Goal: Task Accomplishment & Management: Use online tool/utility

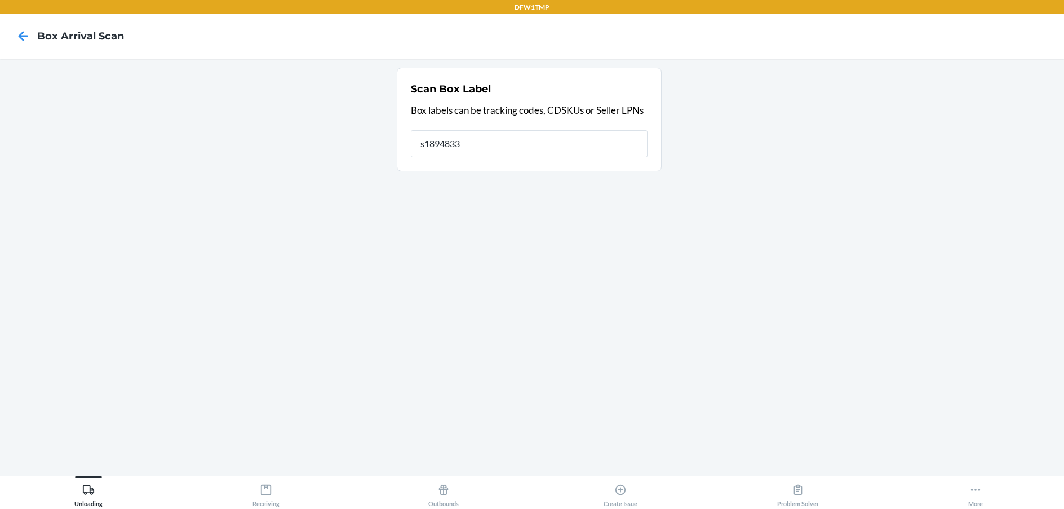
type input "s1894833"
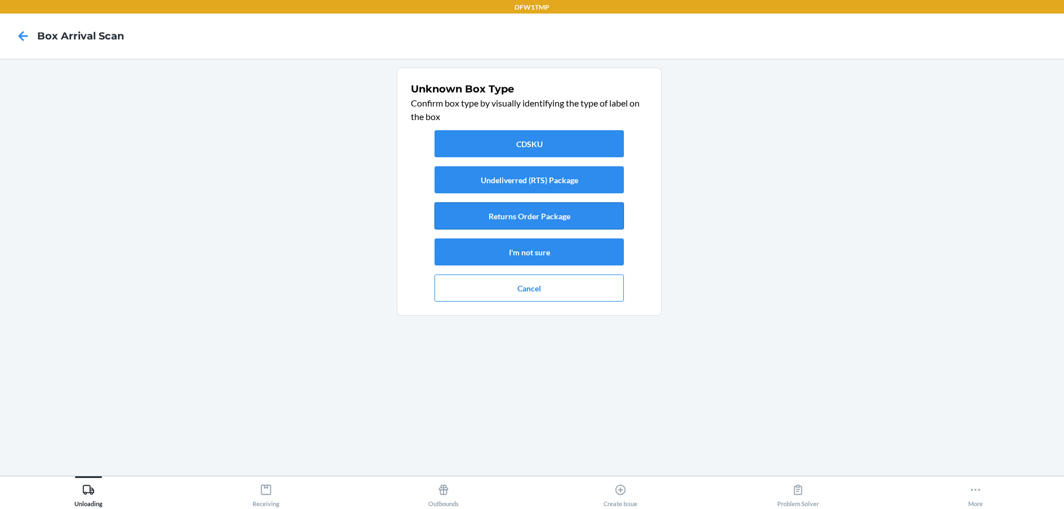
click at [534, 212] on button "Returns Order Package" at bounding box center [528, 215] width 189 height 27
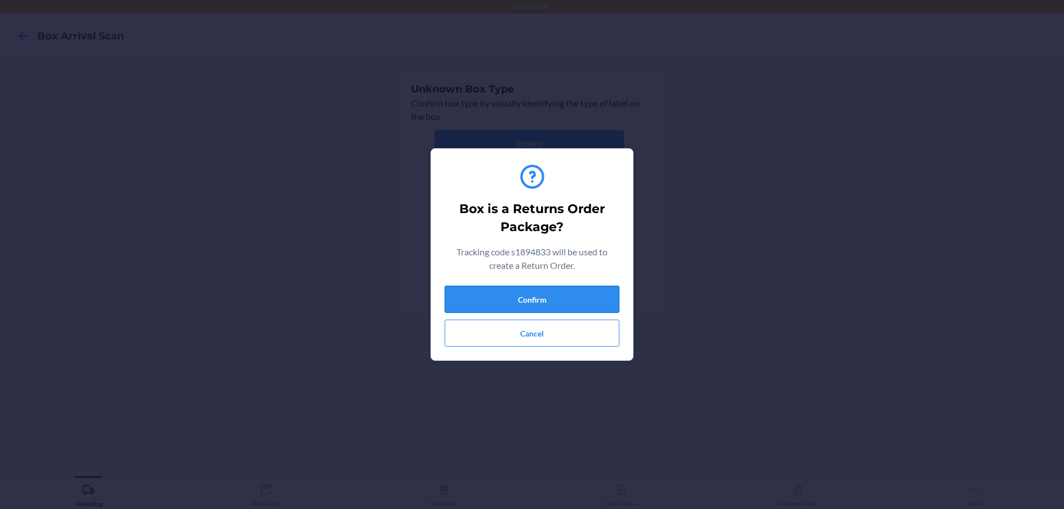
click at [542, 298] on button "Confirm" at bounding box center [531, 299] width 175 height 27
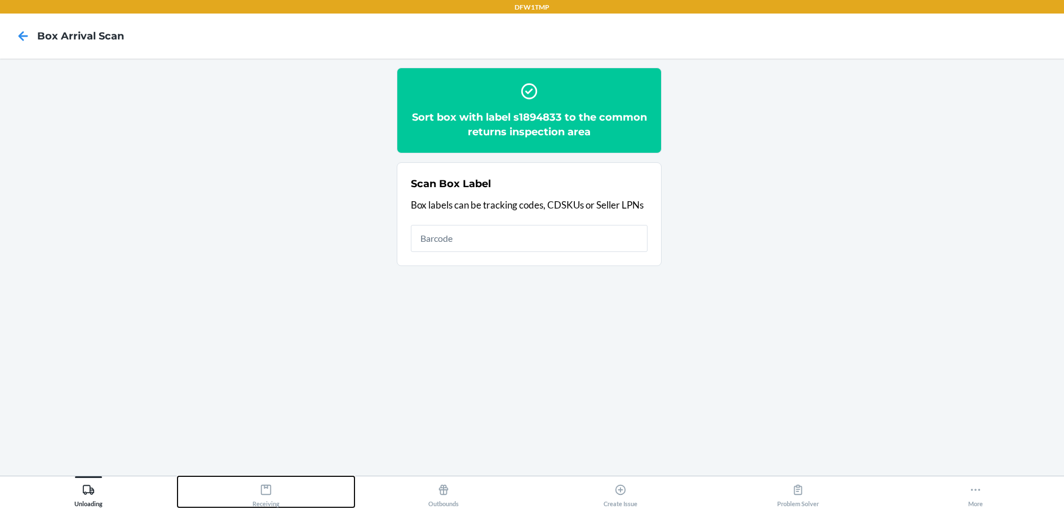
click at [266, 488] on icon at bounding box center [266, 489] width 12 height 12
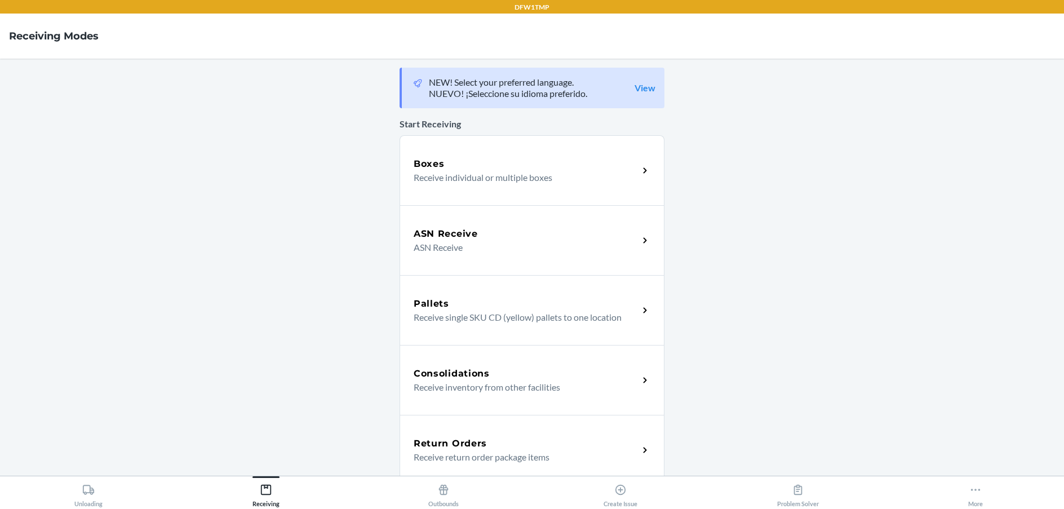
click at [465, 456] on p "Receive return order package items" at bounding box center [521, 457] width 216 height 14
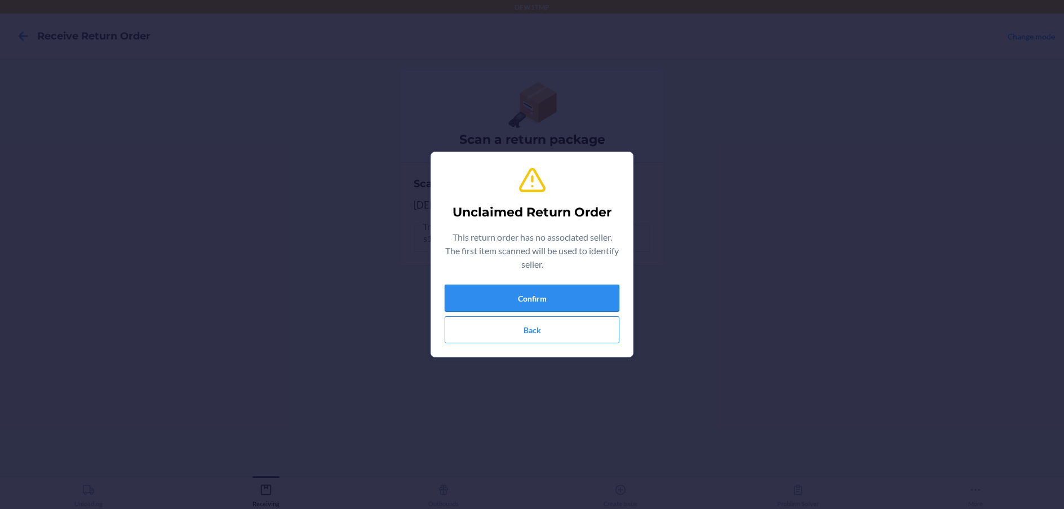
click at [546, 297] on button "Confirm" at bounding box center [531, 297] width 175 height 27
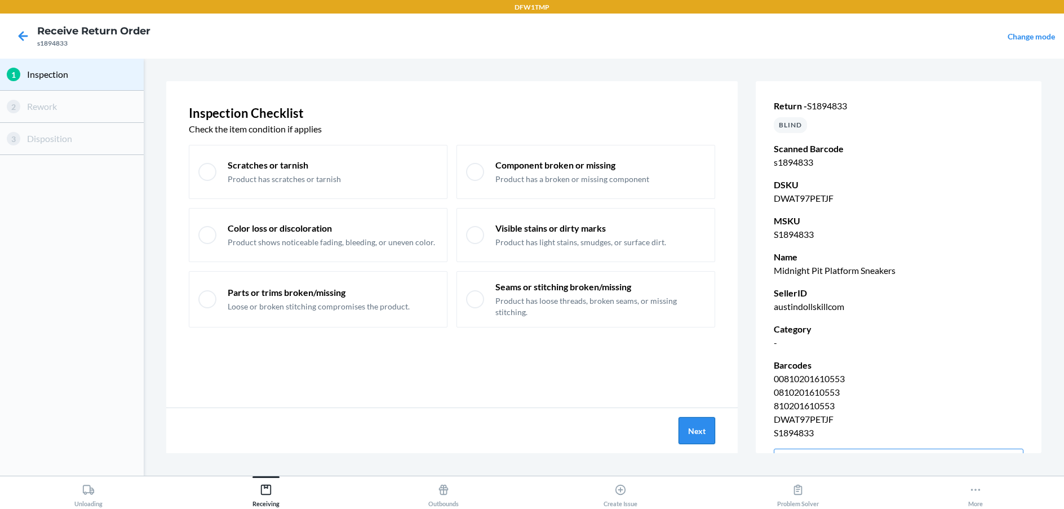
click at [688, 430] on button "Next" at bounding box center [696, 430] width 37 height 27
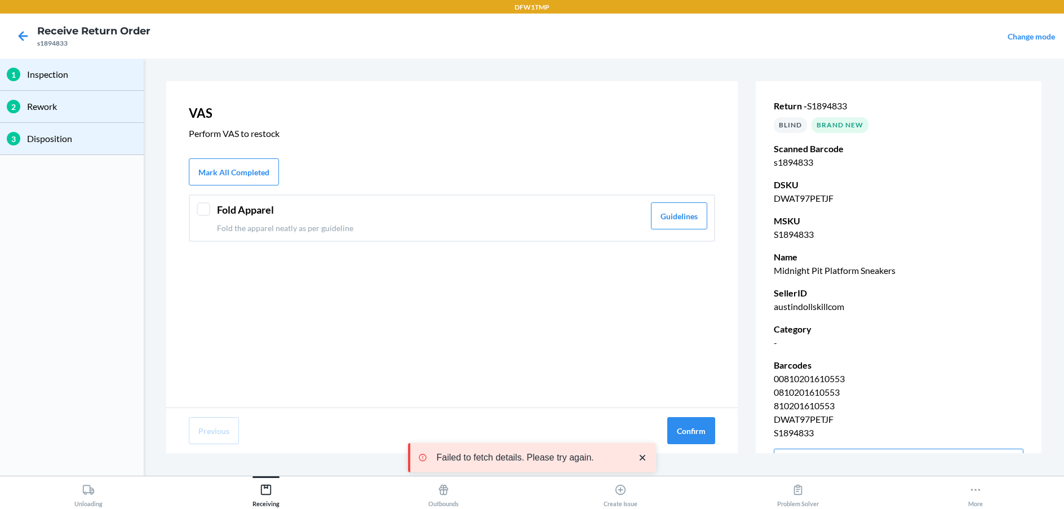
click at [194, 207] on div "Fold Apparel Fold the apparel neatly as per guideline Guidelines" at bounding box center [452, 217] width 526 height 47
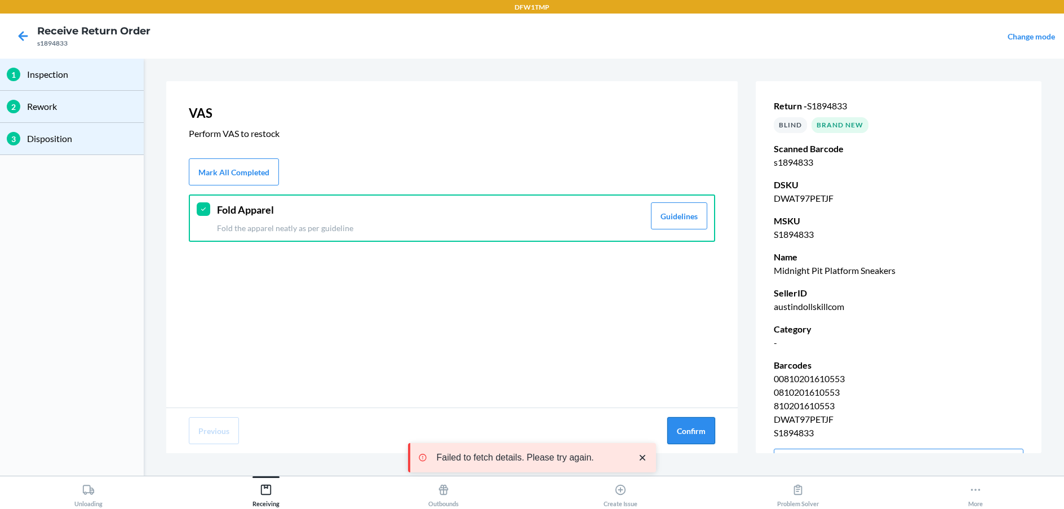
click at [705, 432] on button "Confirm" at bounding box center [691, 430] width 48 height 27
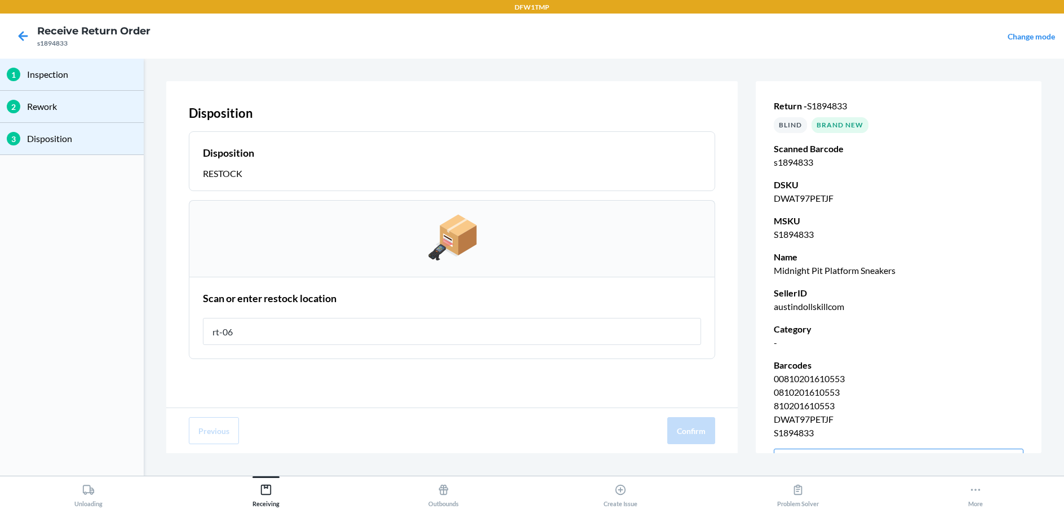
type input "rt-06"
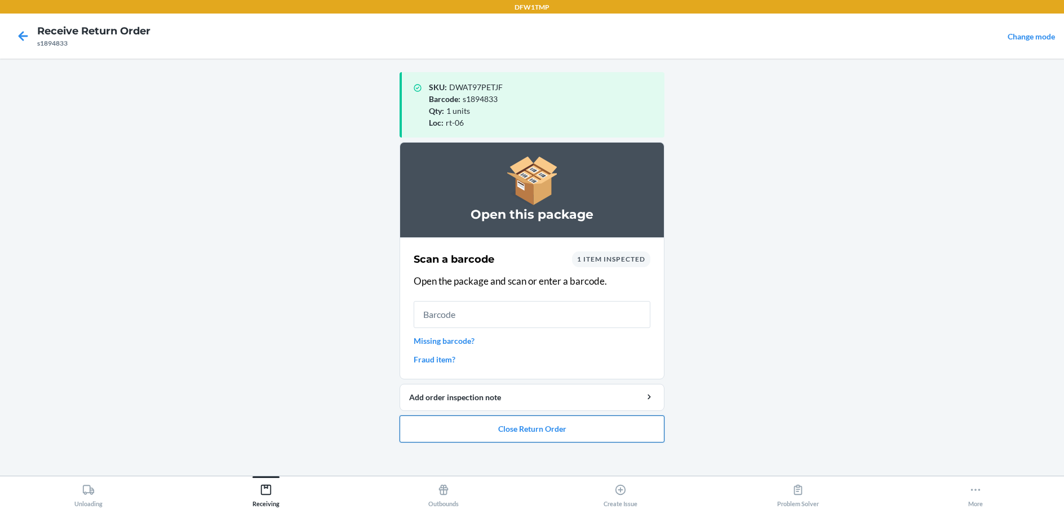
click at [513, 424] on button "Close Return Order" at bounding box center [531, 428] width 265 height 27
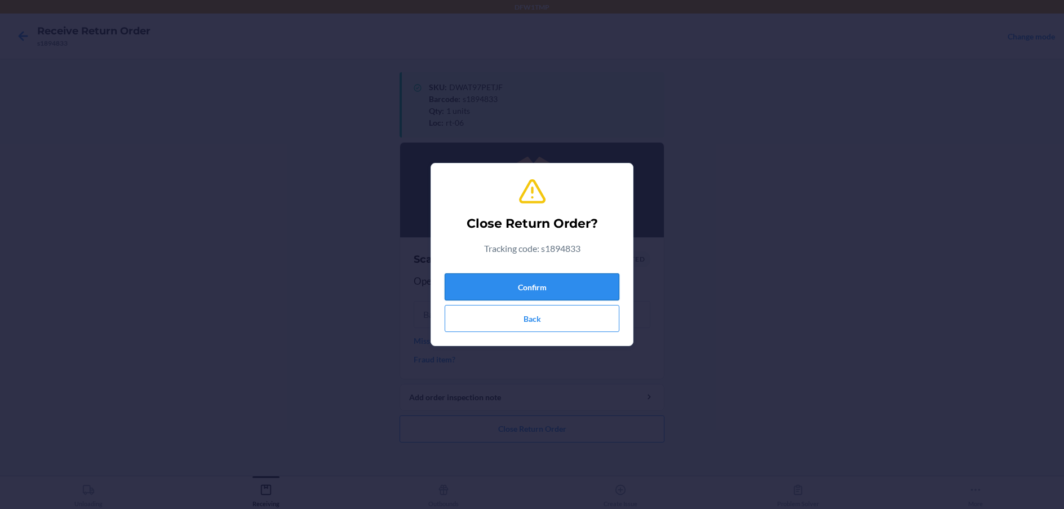
click at [546, 286] on button "Confirm" at bounding box center [531, 286] width 175 height 27
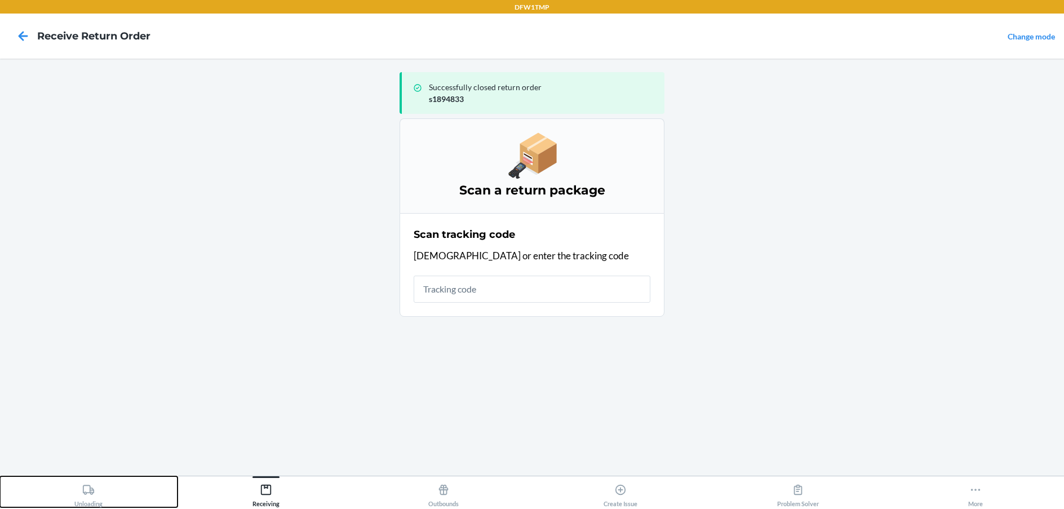
click at [84, 495] on icon at bounding box center [88, 489] width 12 height 12
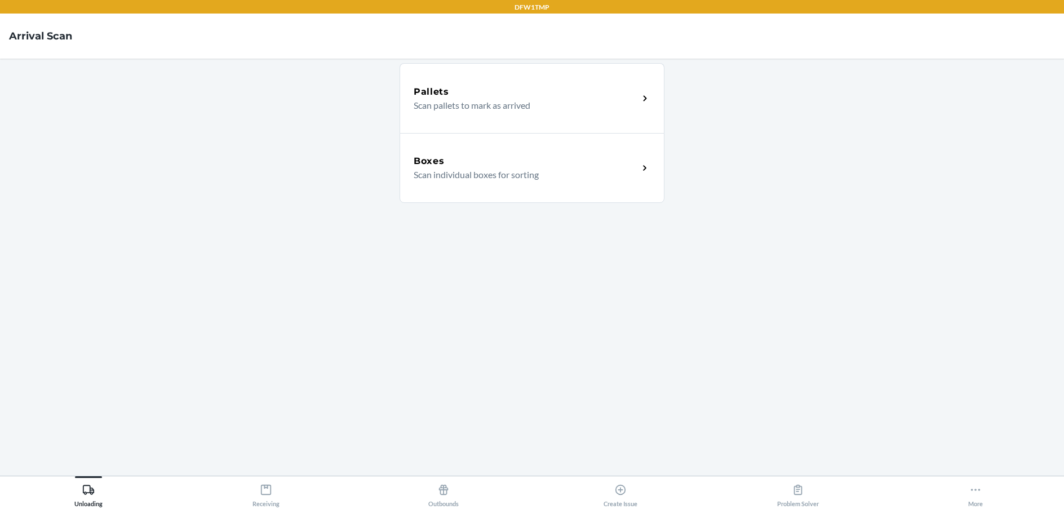
click at [509, 172] on p "Scan individual boxes for sorting" at bounding box center [521, 175] width 216 height 14
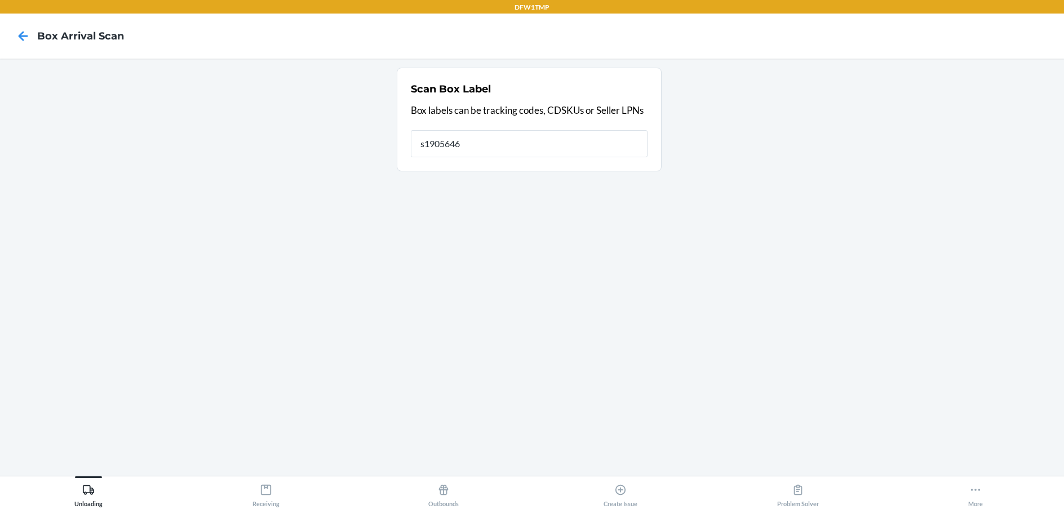
type input "s1905646"
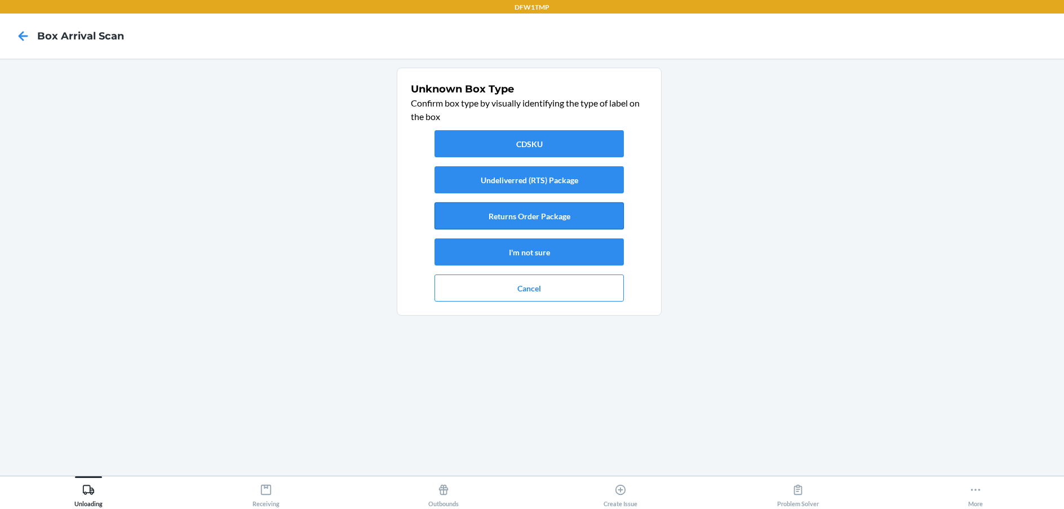
click at [543, 211] on button "Returns Order Package" at bounding box center [528, 215] width 189 height 27
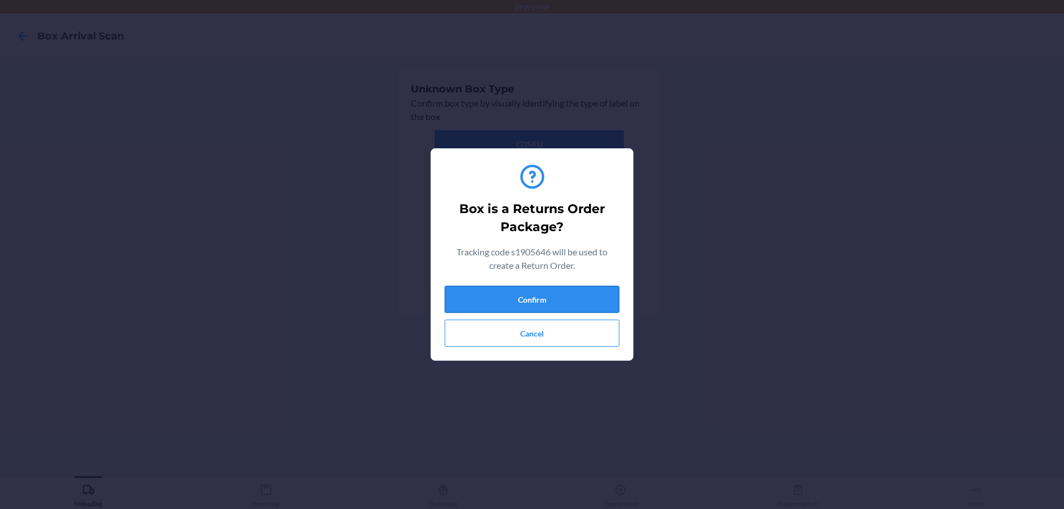
click at [527, 296] on button "Confirm" at bounding box center [531, 299] width 175 height 27
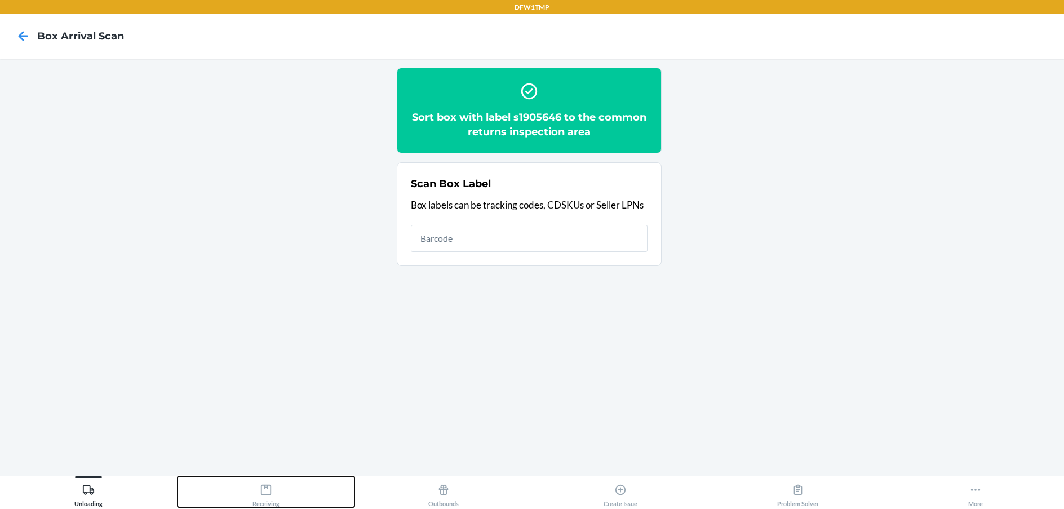
click at [260, 492] on icon at bounding box center [266, 489] width 12 height 12
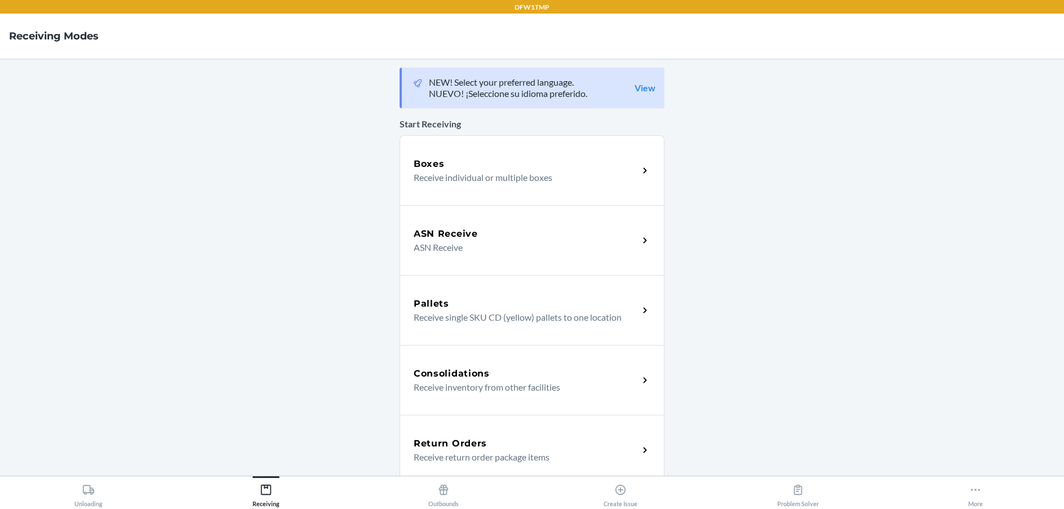
click at [497, 461] on p "Receive return order package items" at bounding box center [521, 457] width 216 height 14
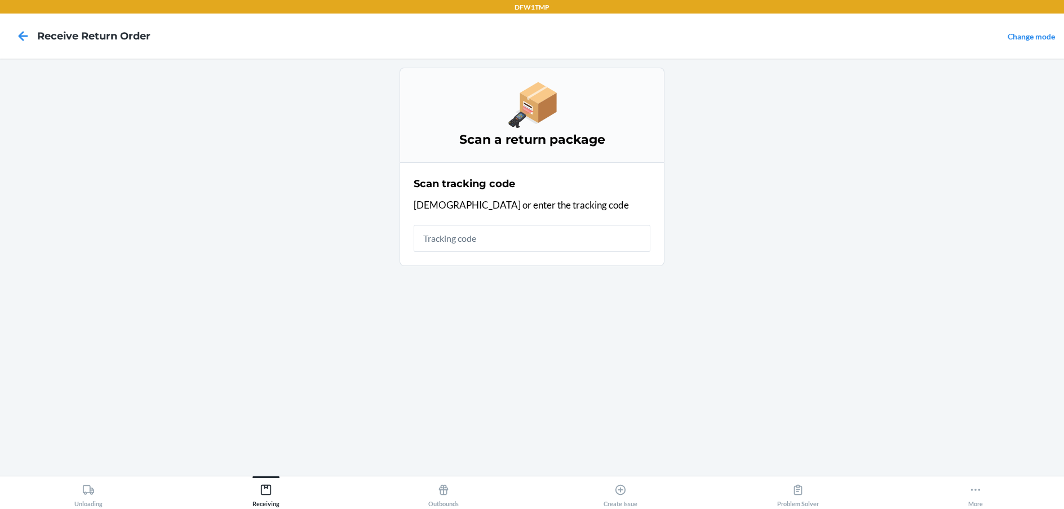
click at [440, 241] on input "text" at bounding box center [531, 238] width 237 height 27
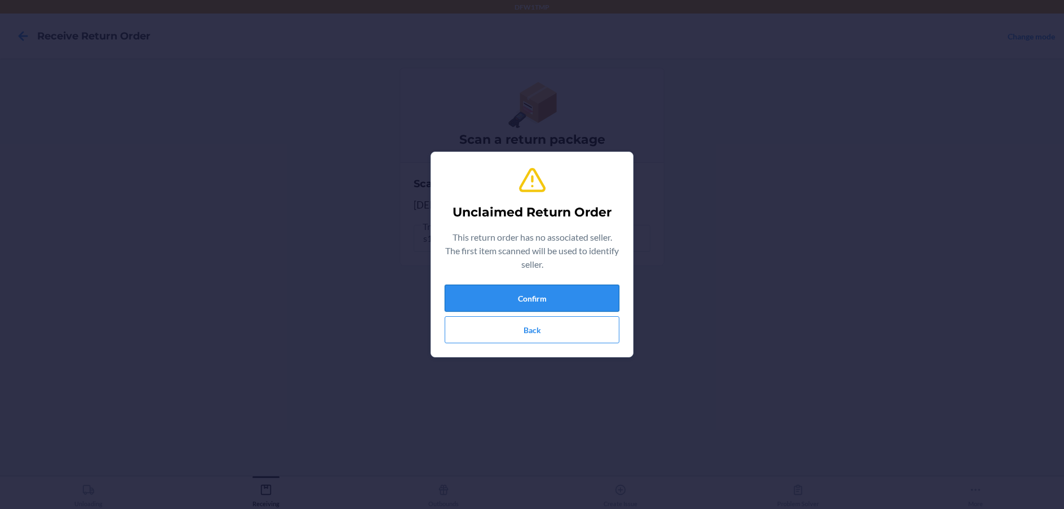
click at [480, 291] on button "Confirm" at bounding box center [531, 297] width 175 height 27
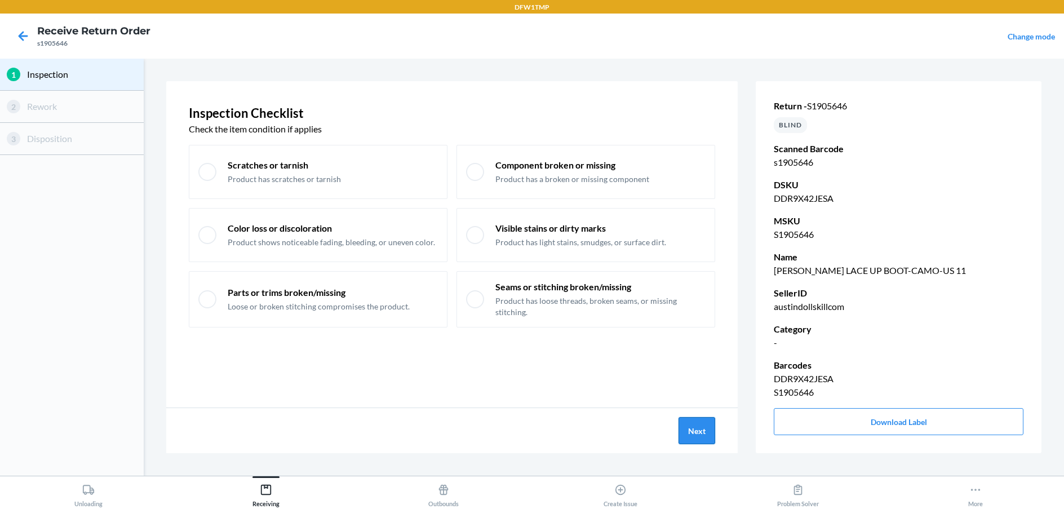
click at [709, 433] on button "Next" at bounding box center [696, 430] width 37 height 27
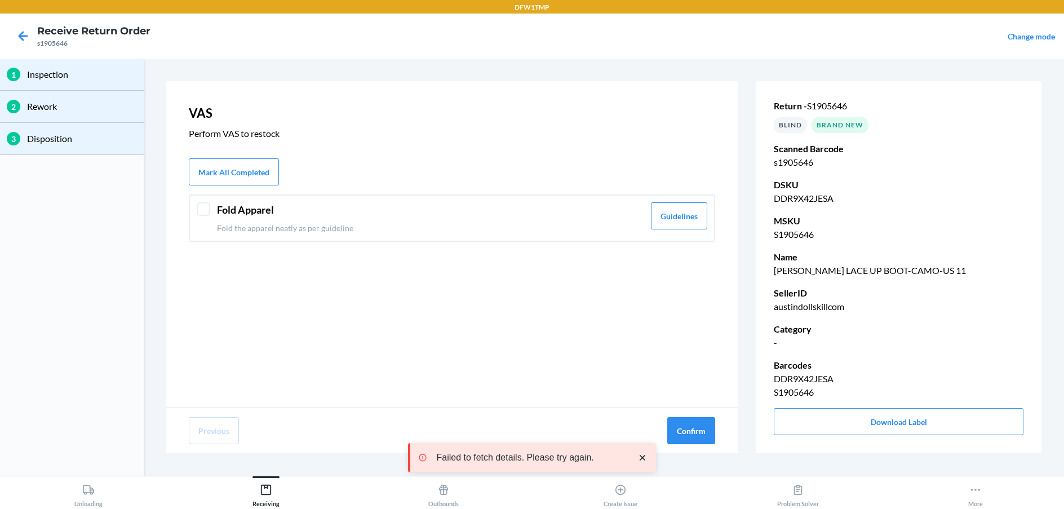
click at [207, 202] on div at bounding box center [204, 209] width 14 height 14
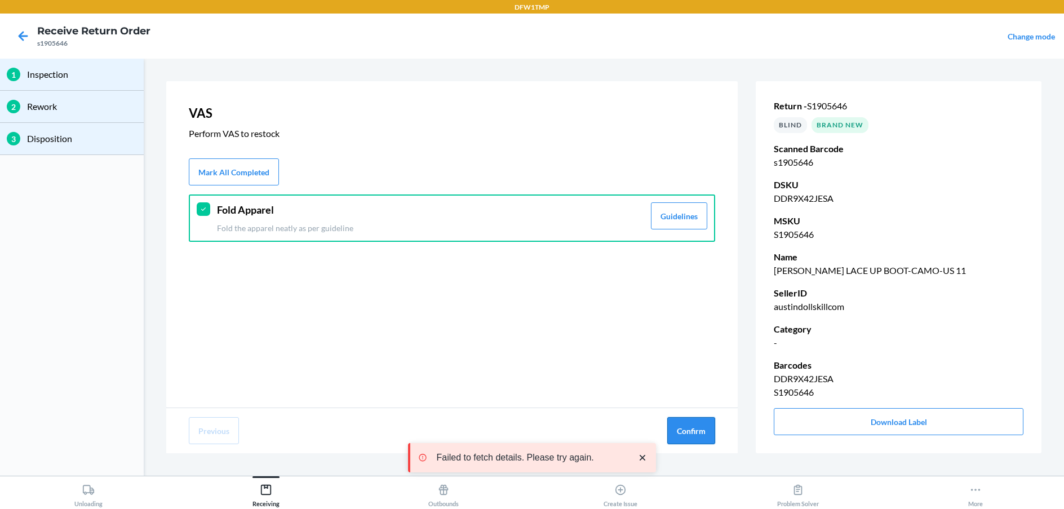
click at [689, 435] on button "Confirm" at bounding box center [691, 430] width 48 height 27
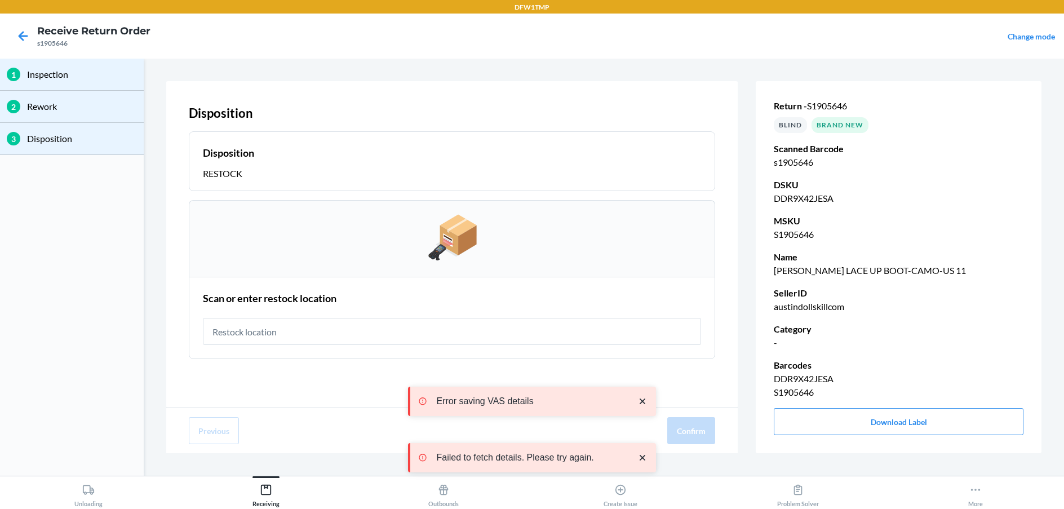
click at [289, 325] on input "text" at bounding box center [452, 331] width 498 height 27
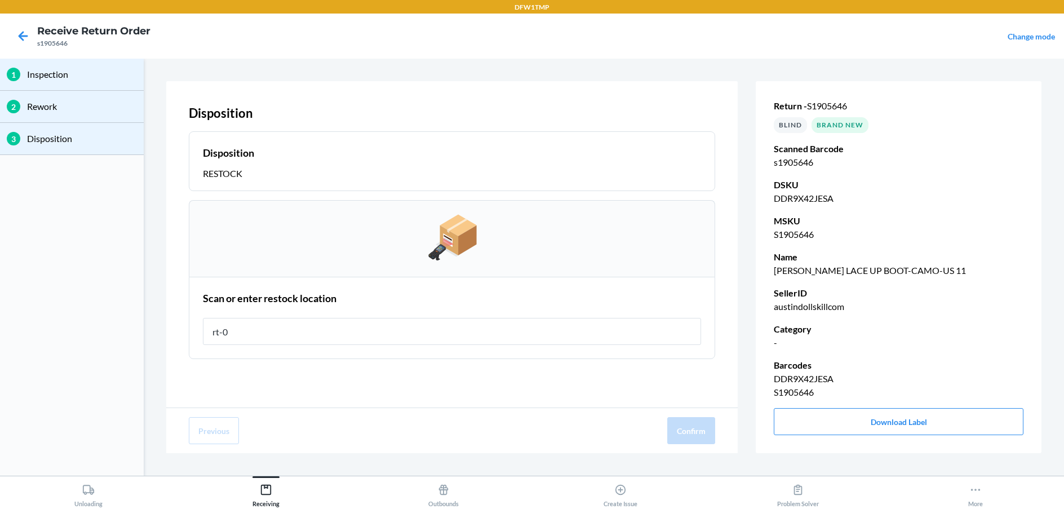
type input "rt-06"
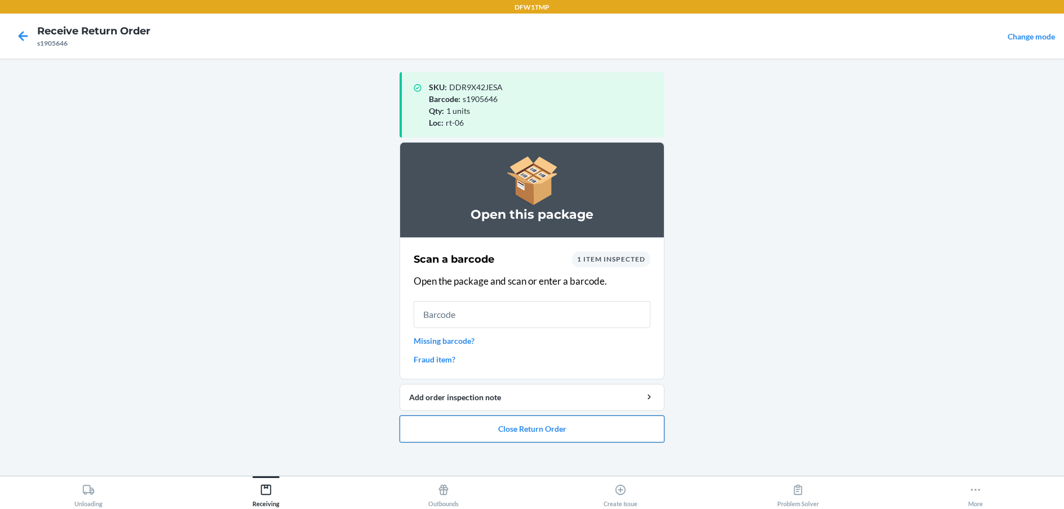
click at [512, 429] on button "Close Return Order" at bounding box center [531, 428] width 265 height 27
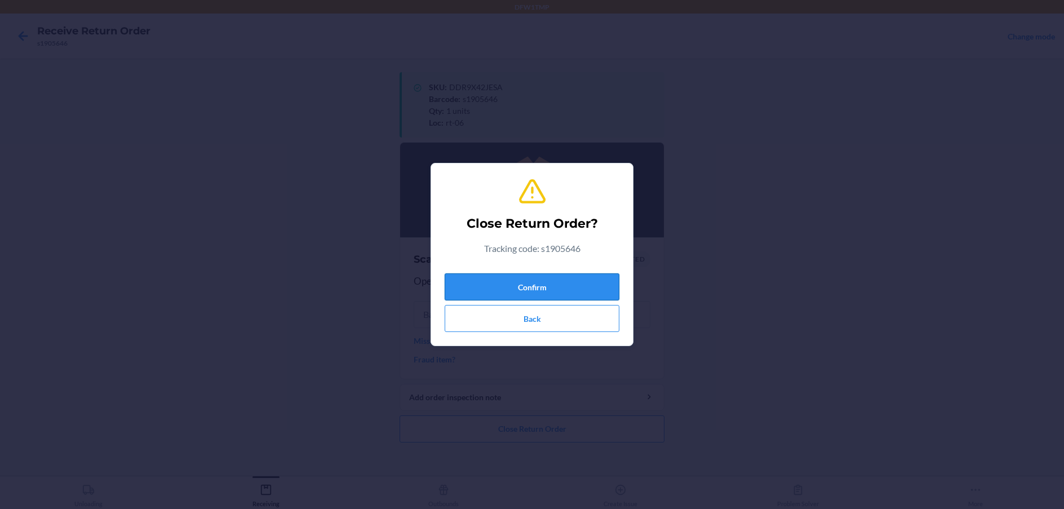
click at [572, 283] on button "Confirm" at bounding box center [531, 286] width 175 height 27
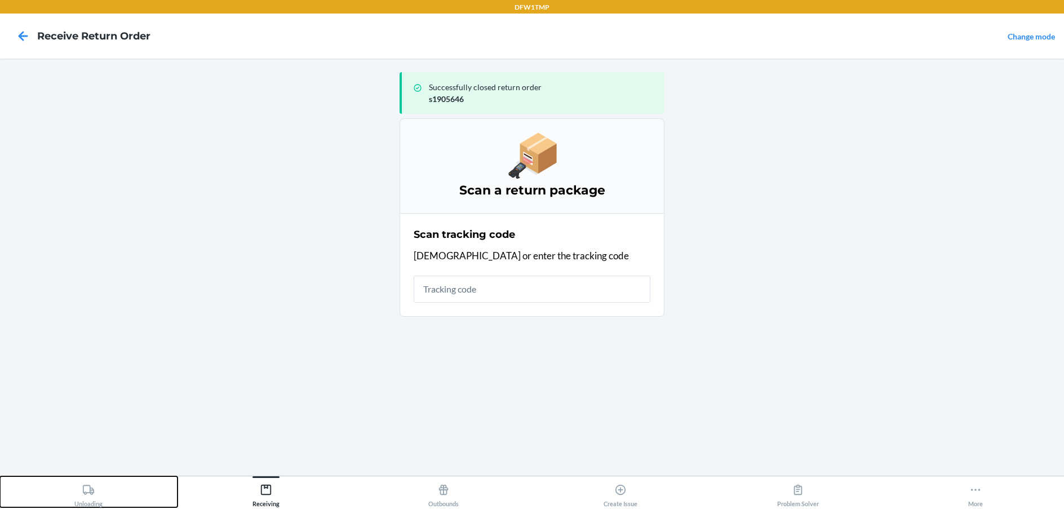
click at [81, 492] on div "Unloading" at bounding box center [88, 493] width 28 height 28
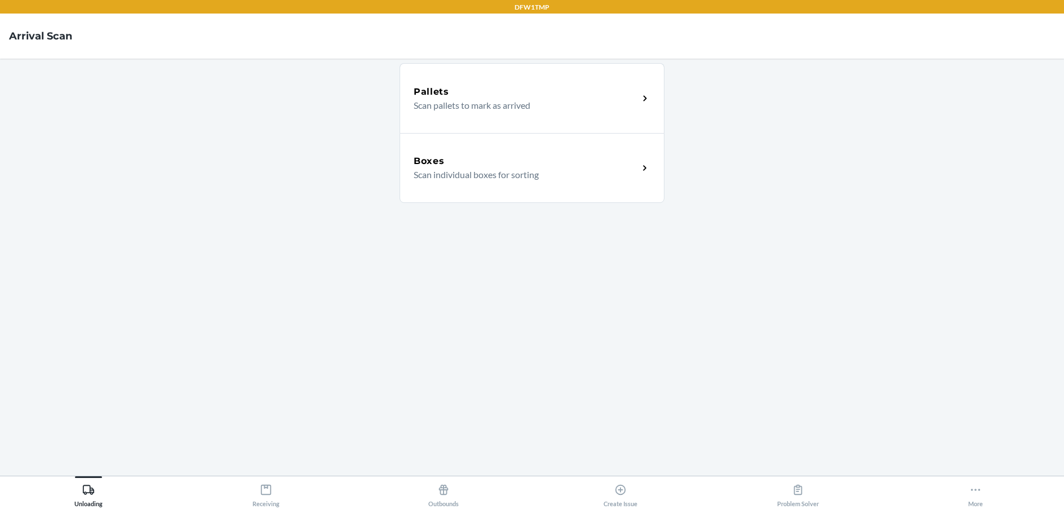
click at [553, 162] on div "Boxes" at bounding box center [525, 161] width 225 height 14
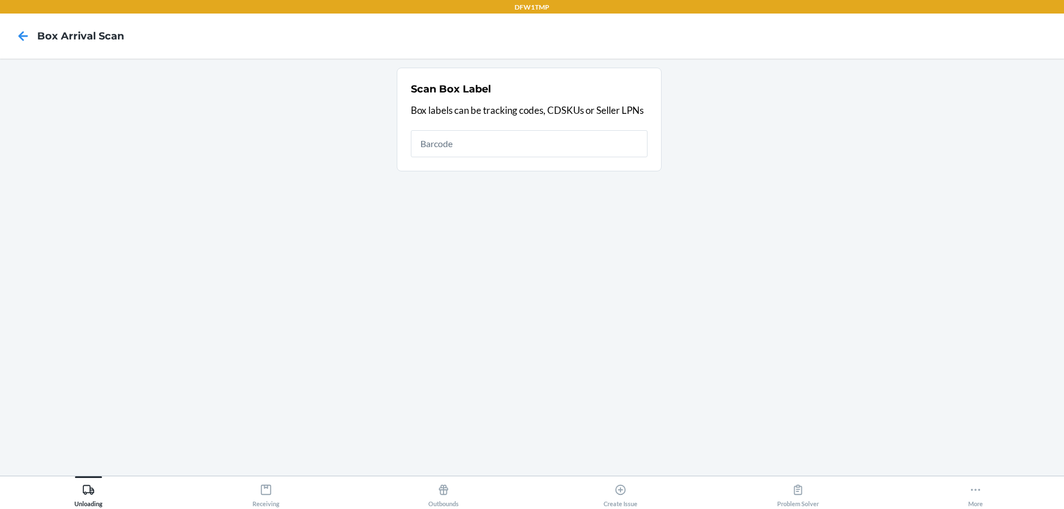
click at [438, 141] on input "text" at bounding box center [529, 143] width 237 height 27
type input "s262366"
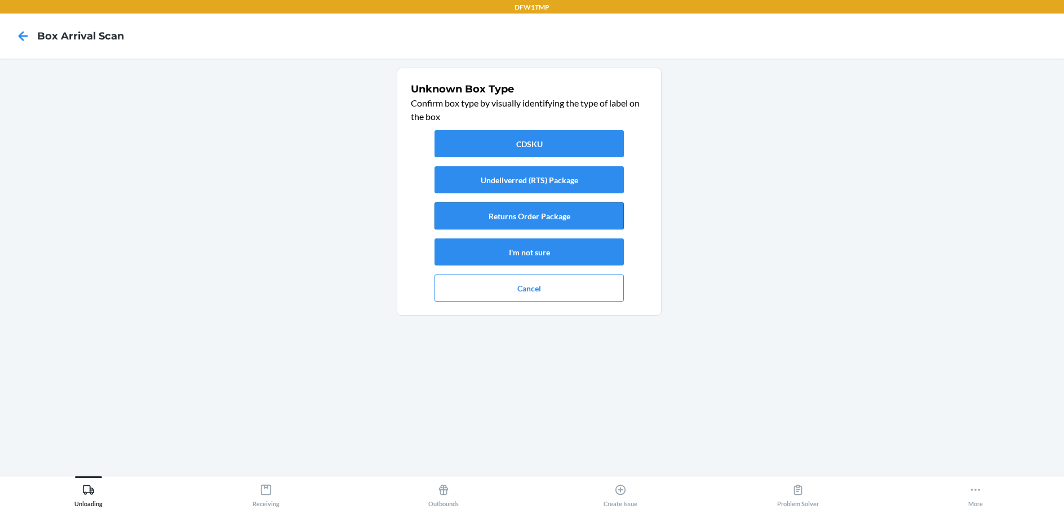
click at [535, 215] on button "Returns Order Package" at bounding box center [528, 215] width 189 height 27
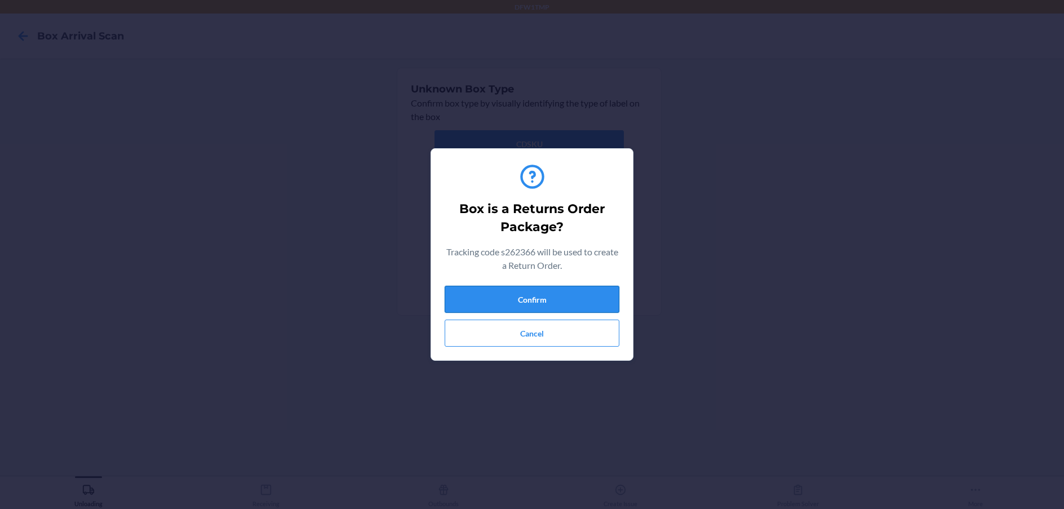
click at [521, 303] on button "Confirm" at bounding box center [531, 299] width 175 height 27
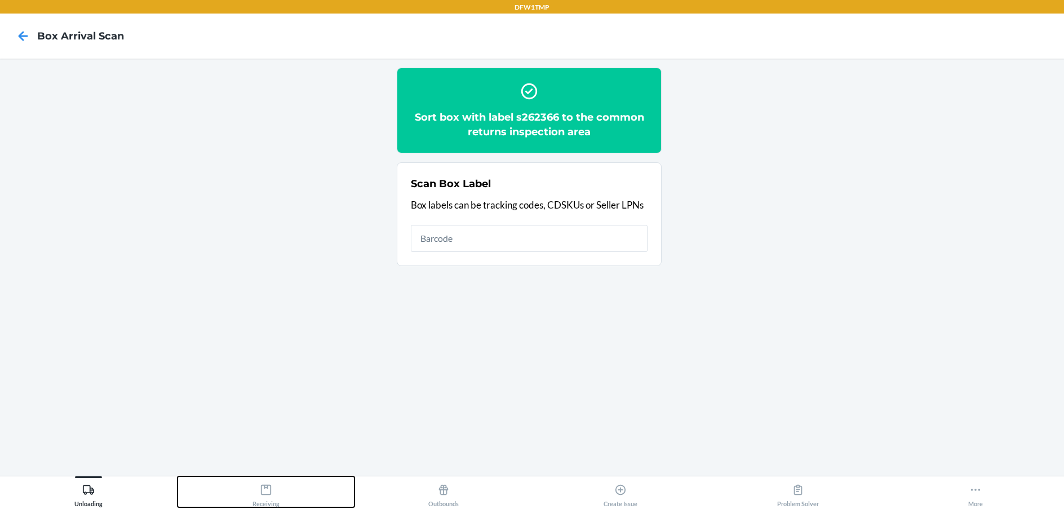
click at [260, 489] on icon at bounding box center [266, 489] width 12 height 12
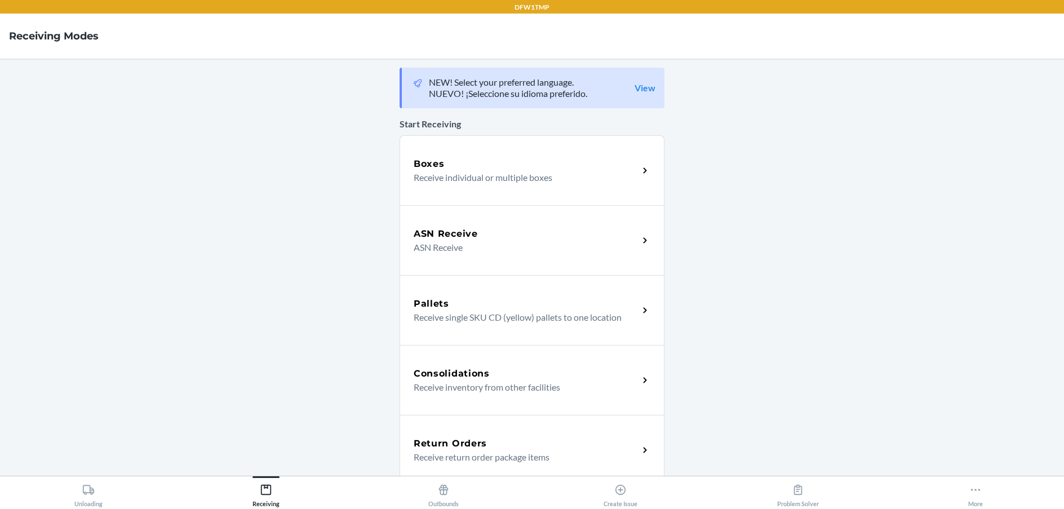
click at [484, 438] on div "Return Orders" at bounding box center [525, 444] width 225 height 14
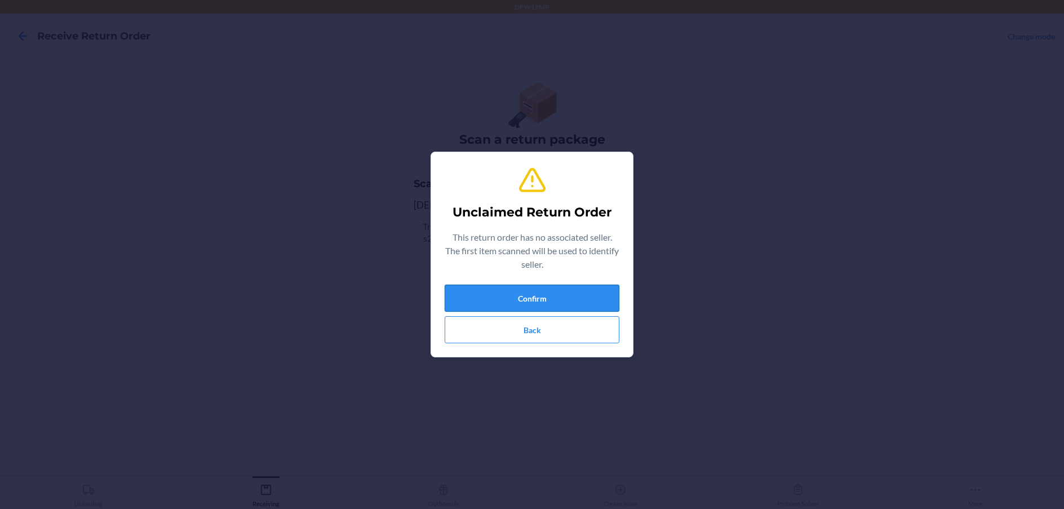
click at [501, 297] on button "Confirm" at bounding box center [531, 297] width 175 height 27
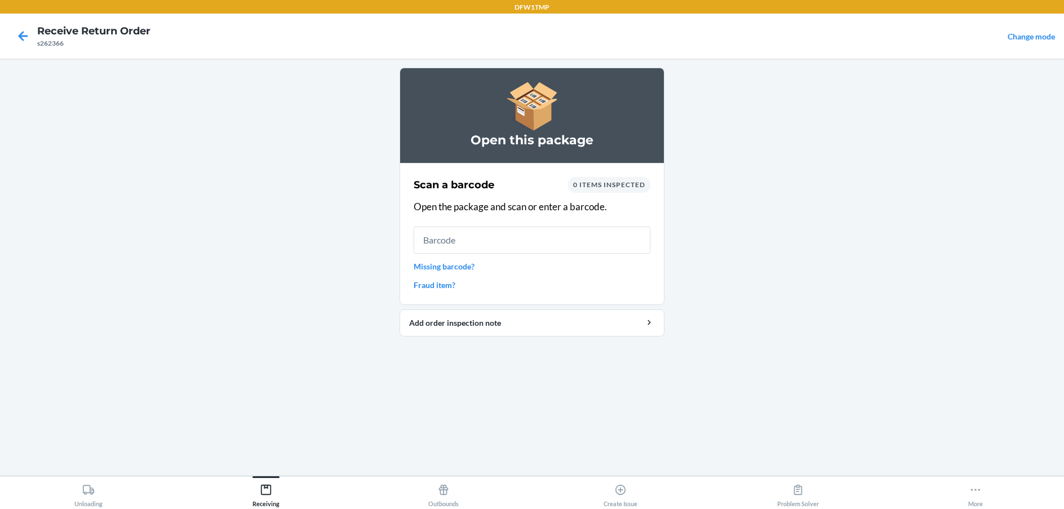
click at [484, 237] on input "text" at bounding box center [531, 239] width 237 height 27
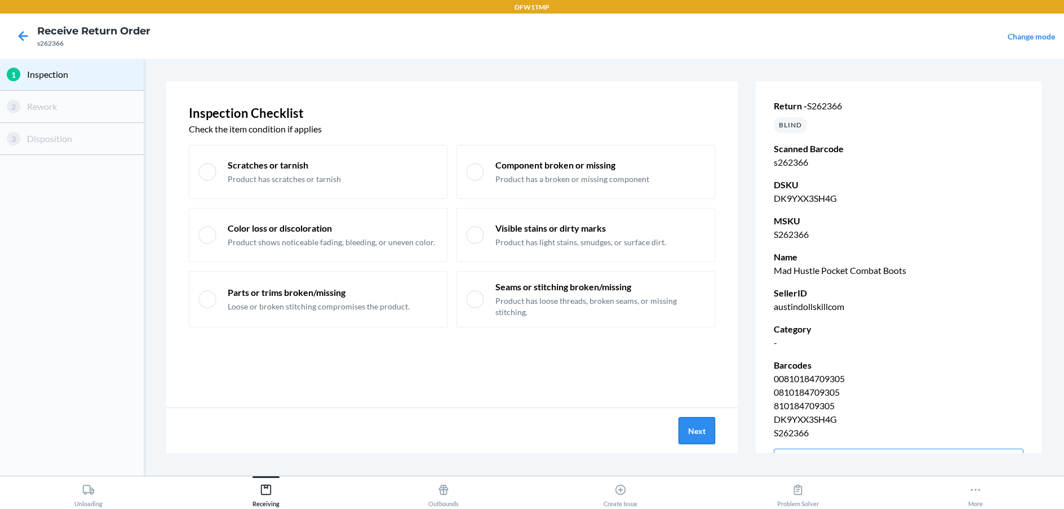
click at [691, 422] on button "Next" at bounding box center [696, 430] width 37 height 27
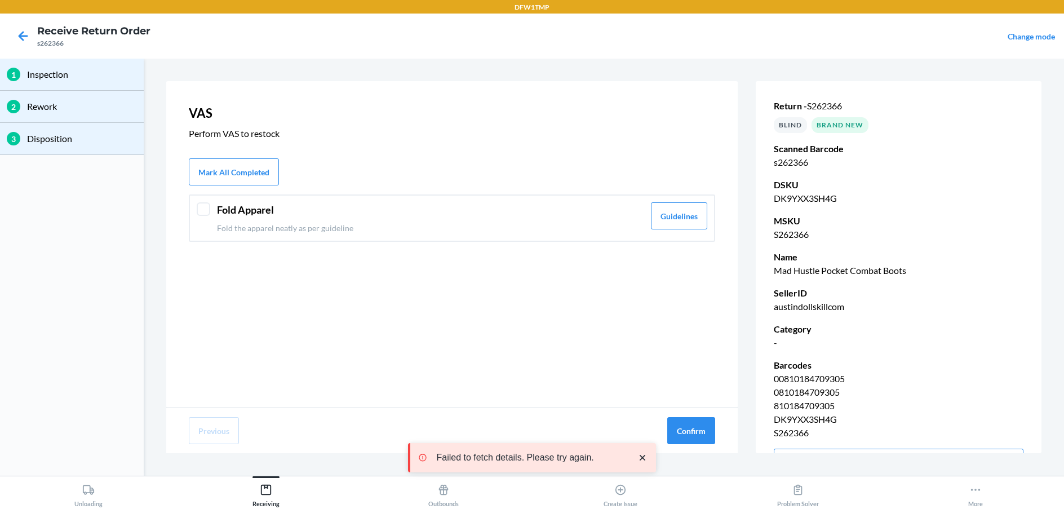
click at [197, 207] on div at bounding box center [204, 209] width 14 height 14
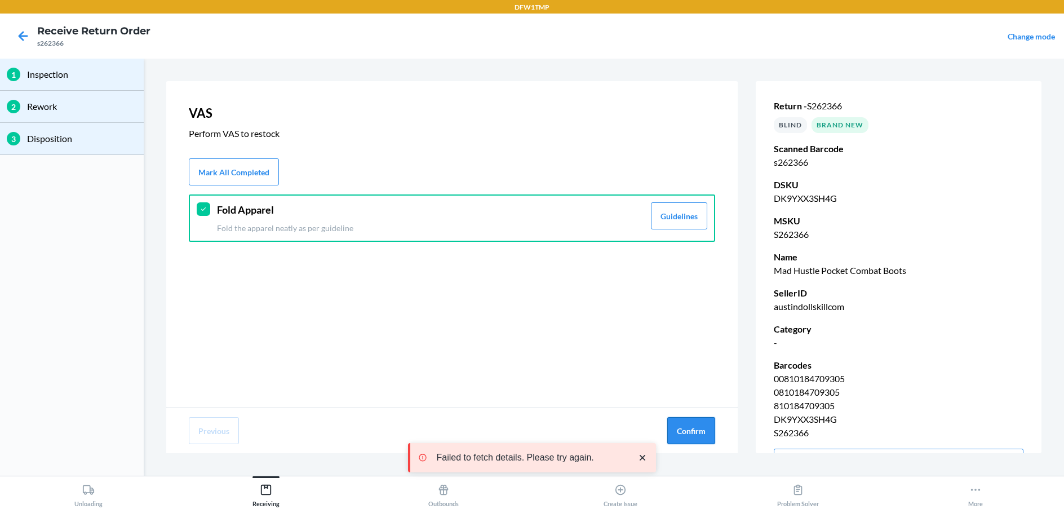
click at [693, 426] on button "Confirm" at bounding box center [691, 430] width 48 height 27
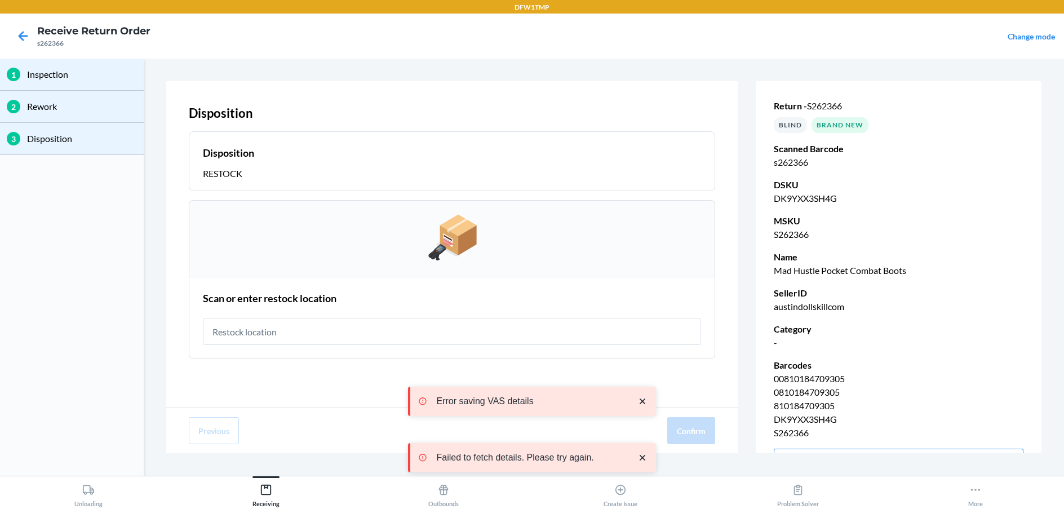
click at [318, 331] on input "text" at bounding box center [452, 331] width 498 height 27
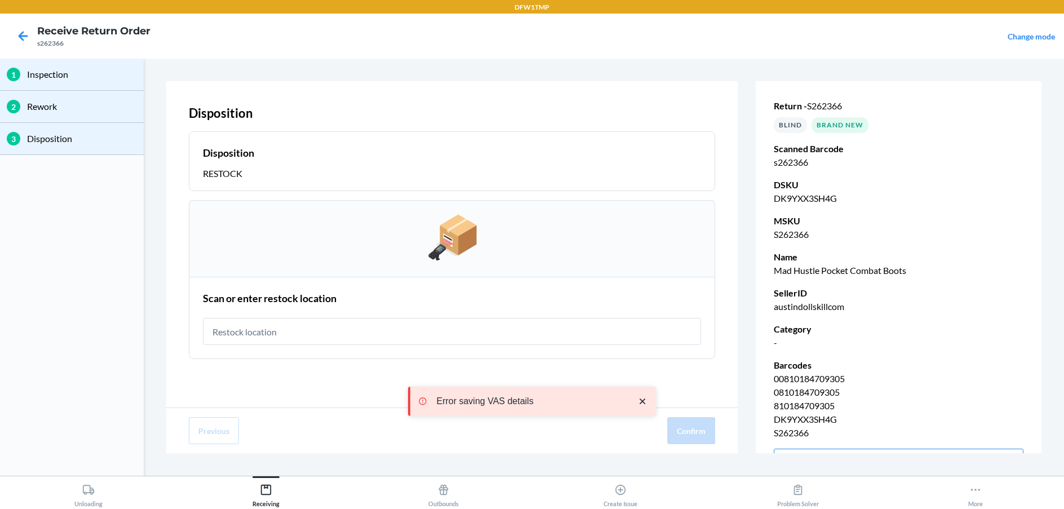
type input "r"
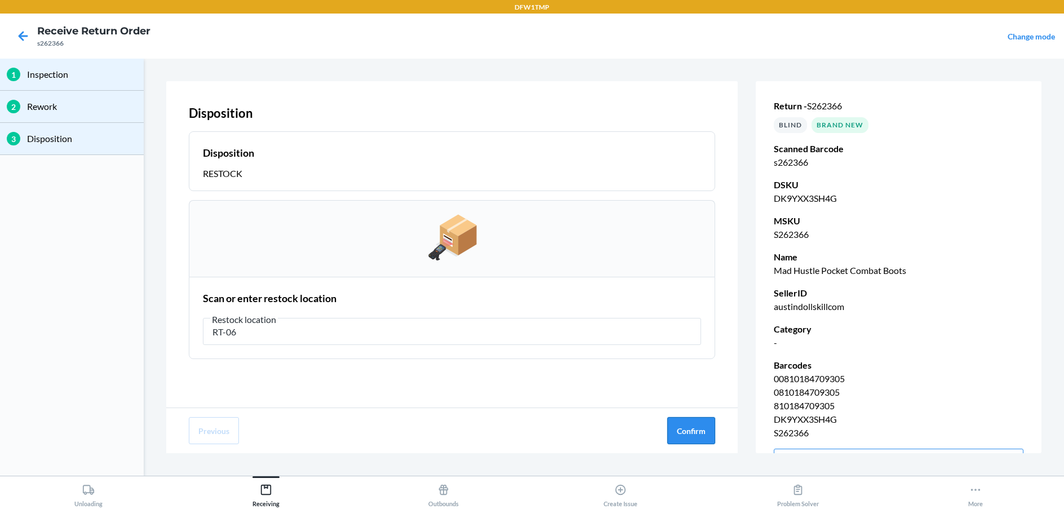
type input "RT-06"
click at [698, 425] on button "Confirm" at bounding box center [691, 430] width 48 height 27
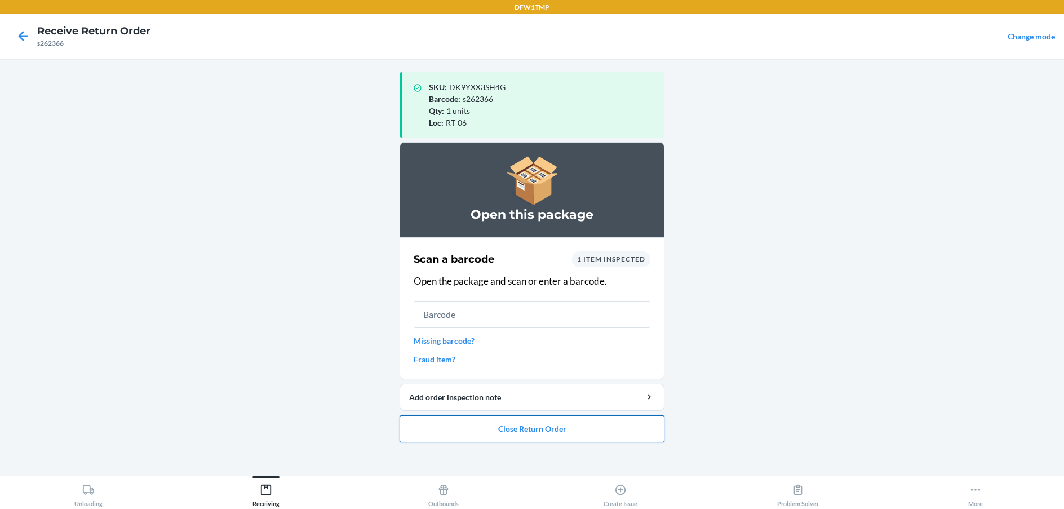
click at [603, 428] on button "Close Return Order" at bounding box center [531, 428] width 265 height 27
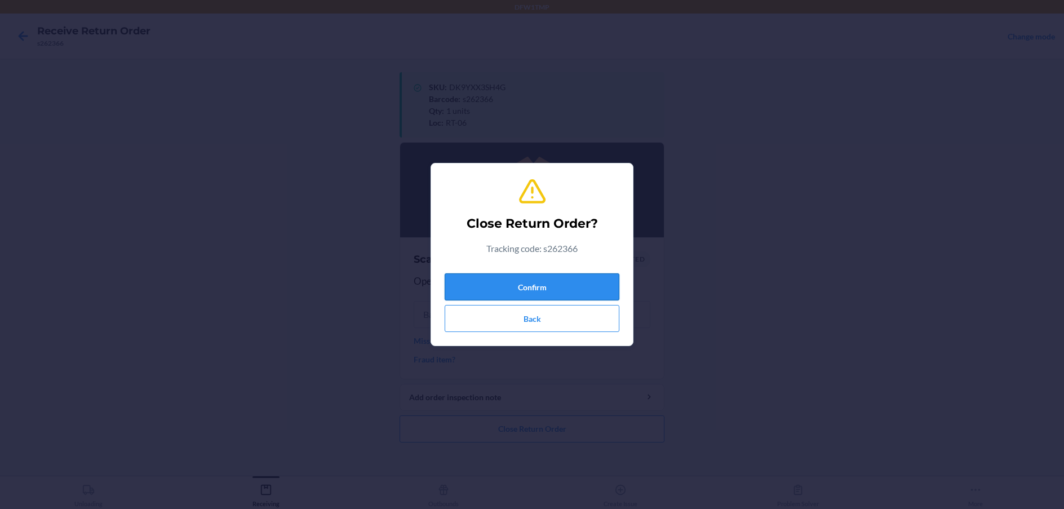
click at [580, 282] on button "Confirm" at bounding box center [531, 286] width 175 height 27
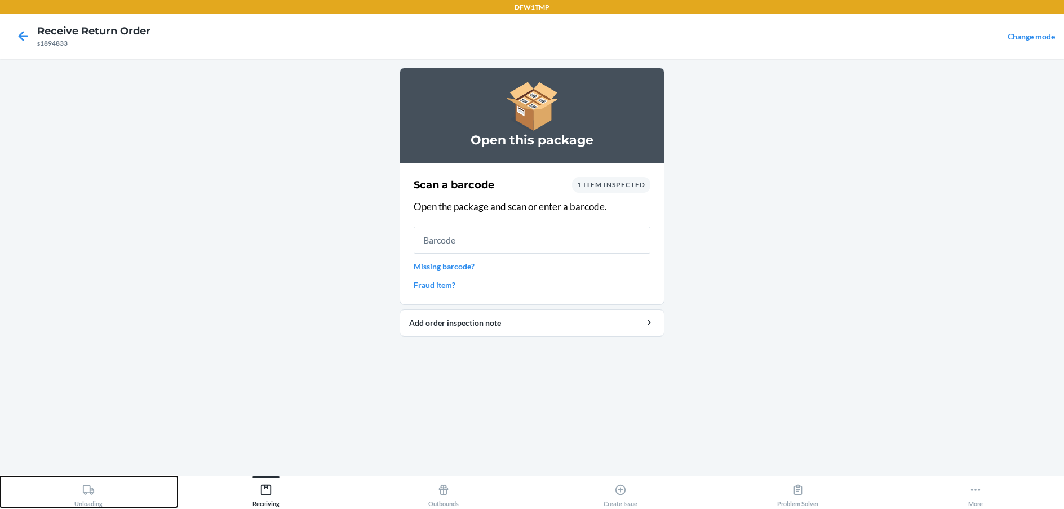
click at [82, 492] on icon at bounding box center [88, 489] width 12 height 12
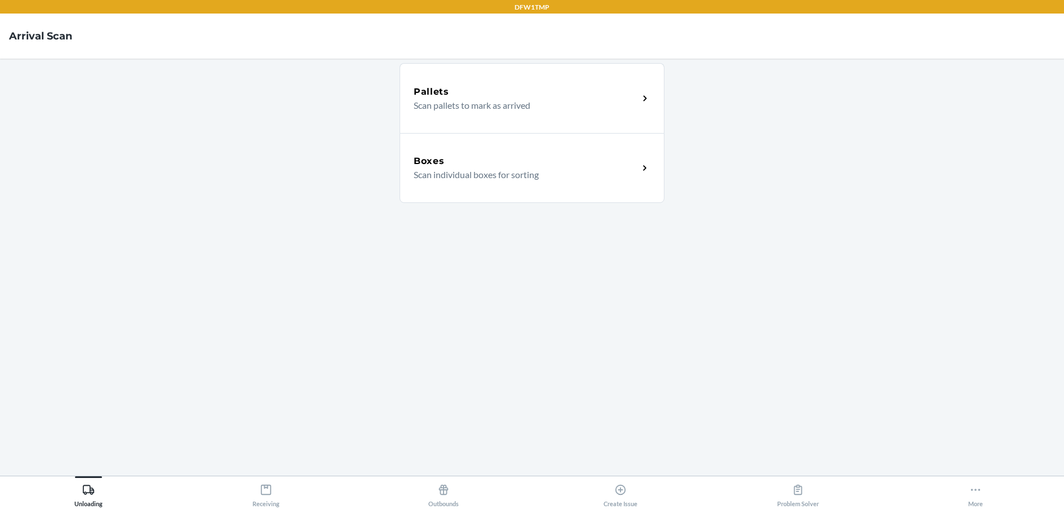
click at [526, 170] on p "Scan individual boxes for sorting" at bounding box center [521, 175] width 216 height 14
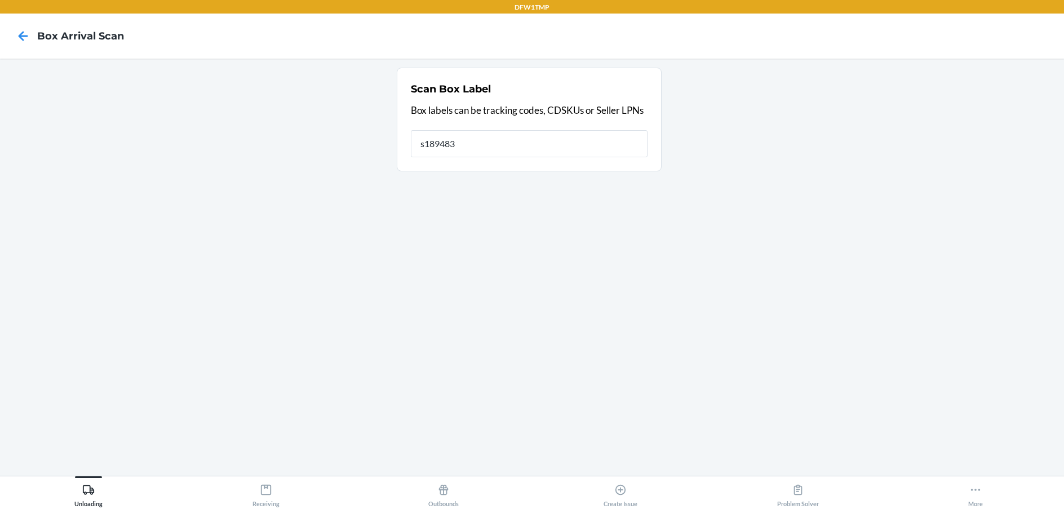
type input "s1894833"
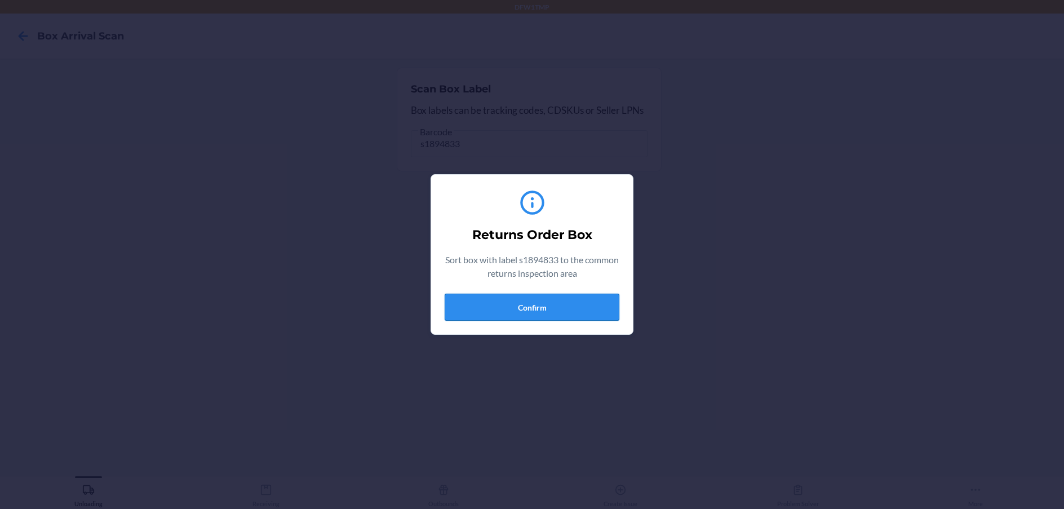
click at [536, 302] on button "Confirm" at bounding box center [531, 307] width 175 height 27
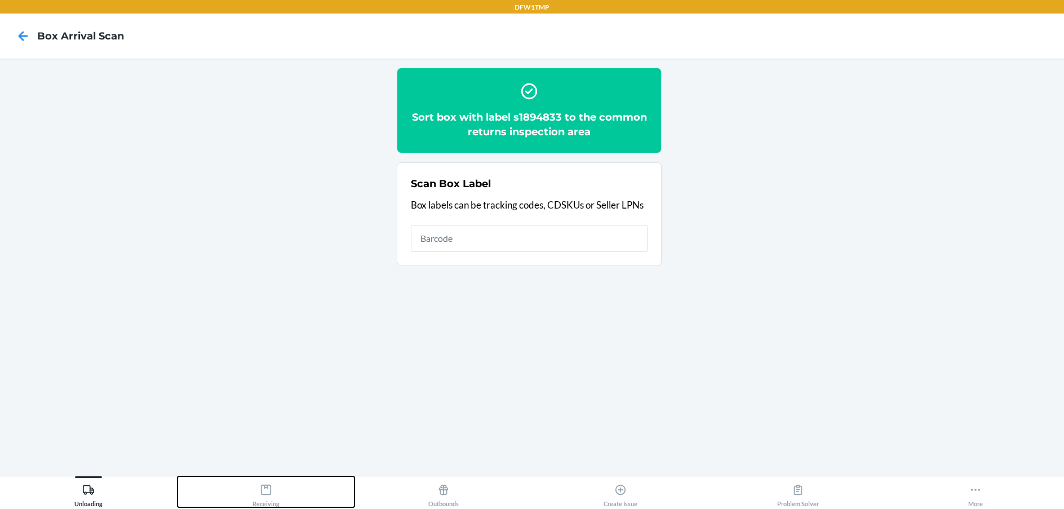
click at [268, 499] on div "Receiving" at bounding box center [265, 493] width 27 height 28
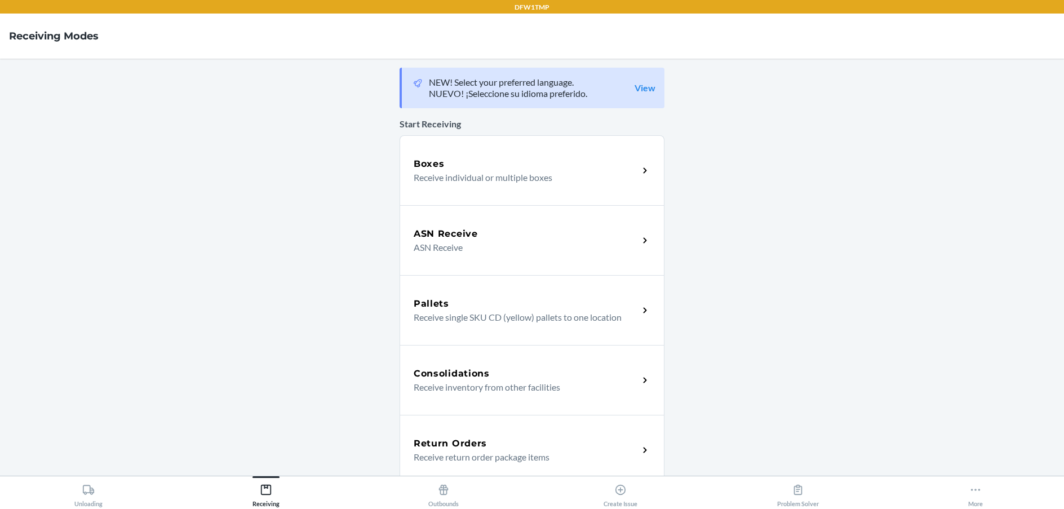
click at [496, 453] on p "Receive return order package items" at bounding box center [521, 457] width 216 height 14
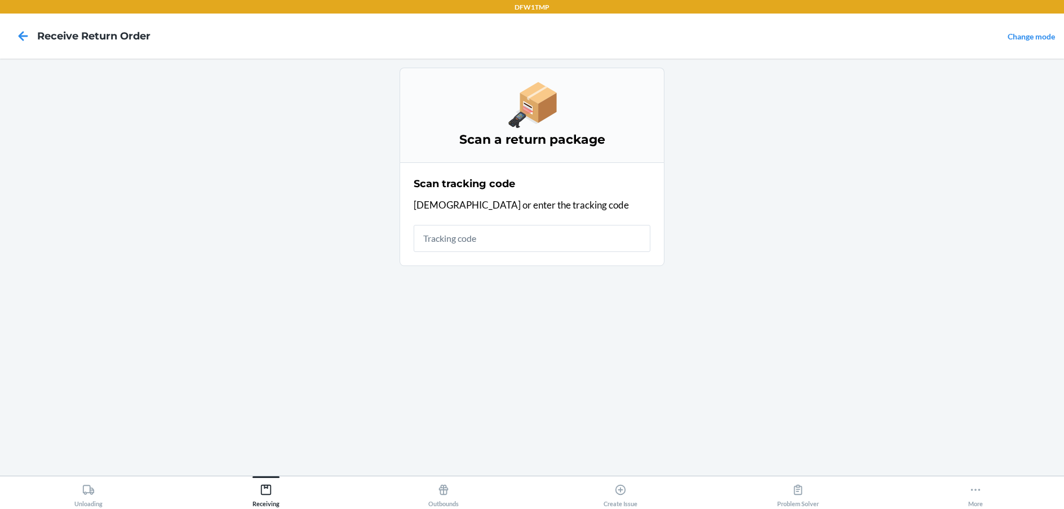
click at [438, 244] on input "text" at bounding box center [531, 238] width 237 height 27
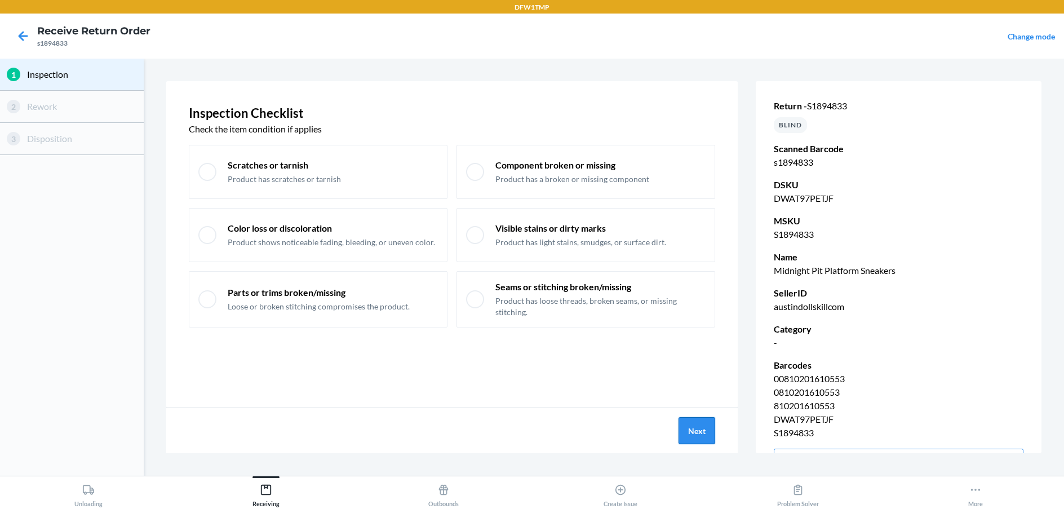
click at [705, 434] on button "Next" at bounding box center [696, 430] width 37 height 27
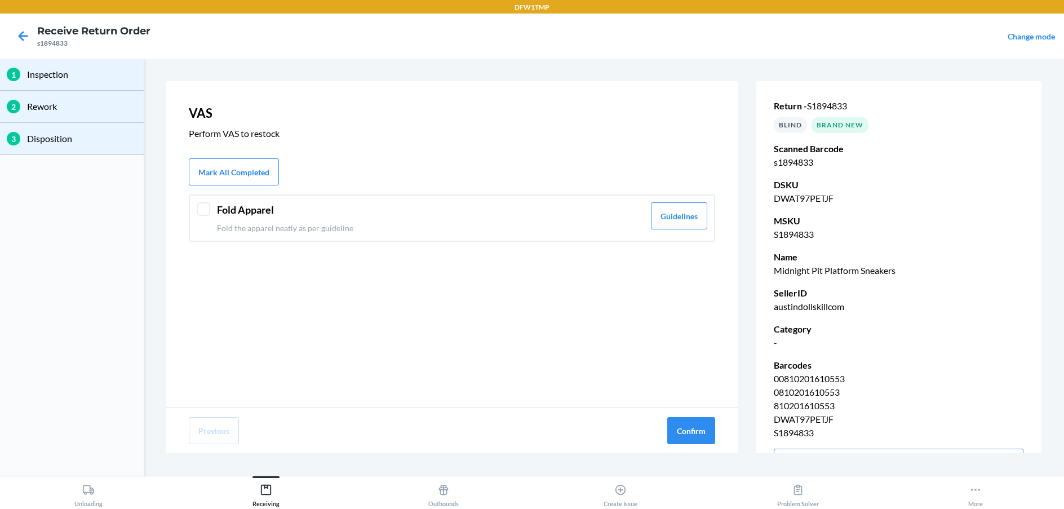
click at [204, 207] on div at bounding box center [204, 209] width 14 height 14
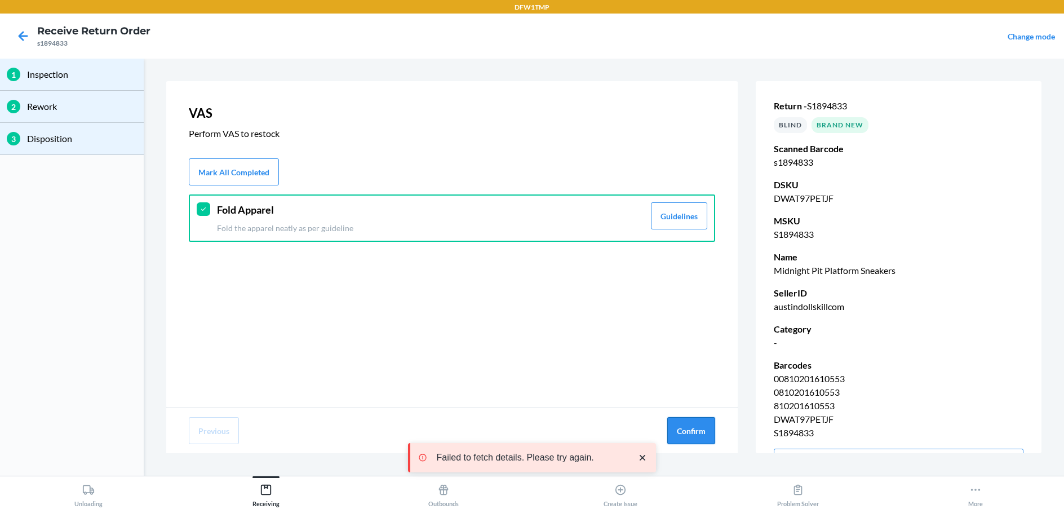
click at [683, 426] on button "Confirm" at bounding box center [691, 430] width 48 height 27
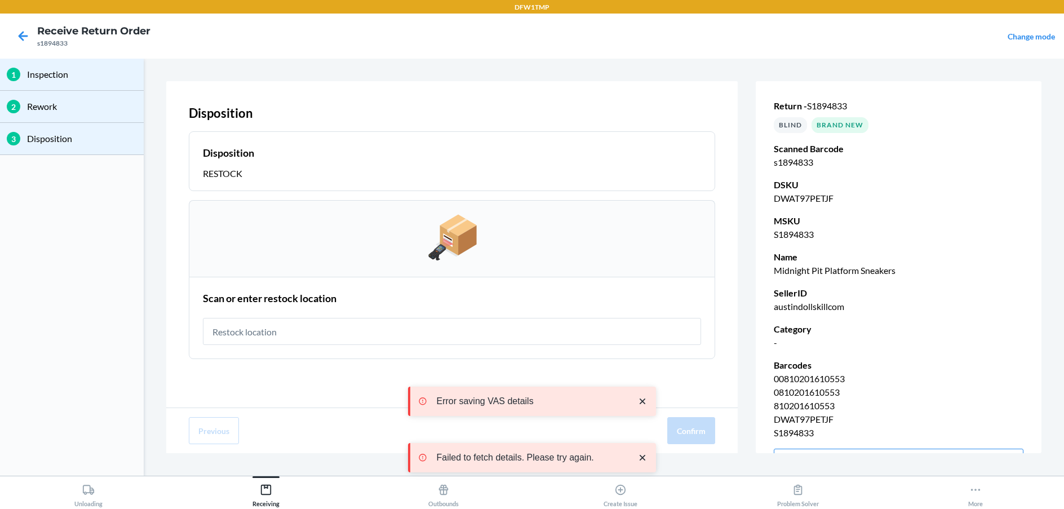
click at [247, 336] on input "text" at bounding box center [452, 331] width 498 height 27
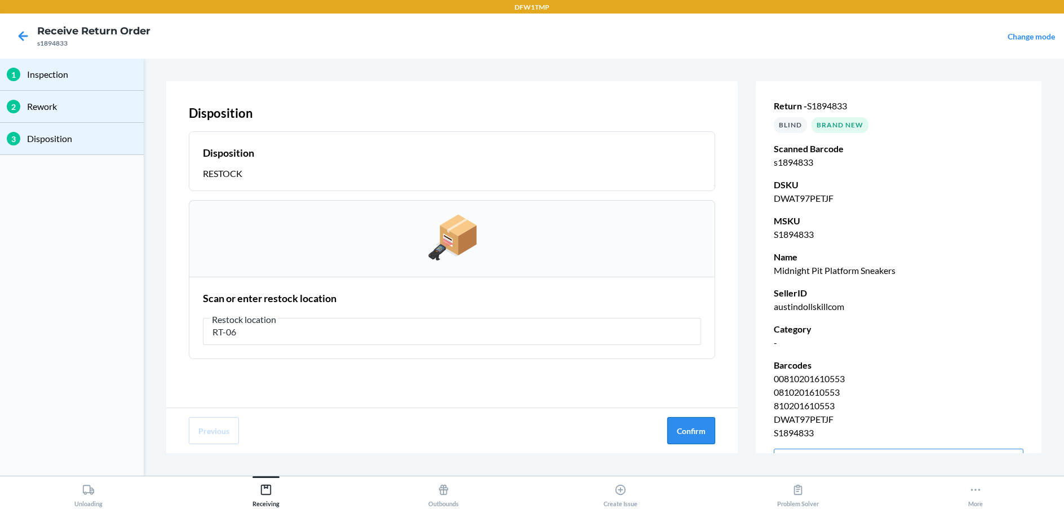
type input "RT-06"
click at [692, 432] on button "Confirm" at bounding box center [691, 430] width 48 height 27
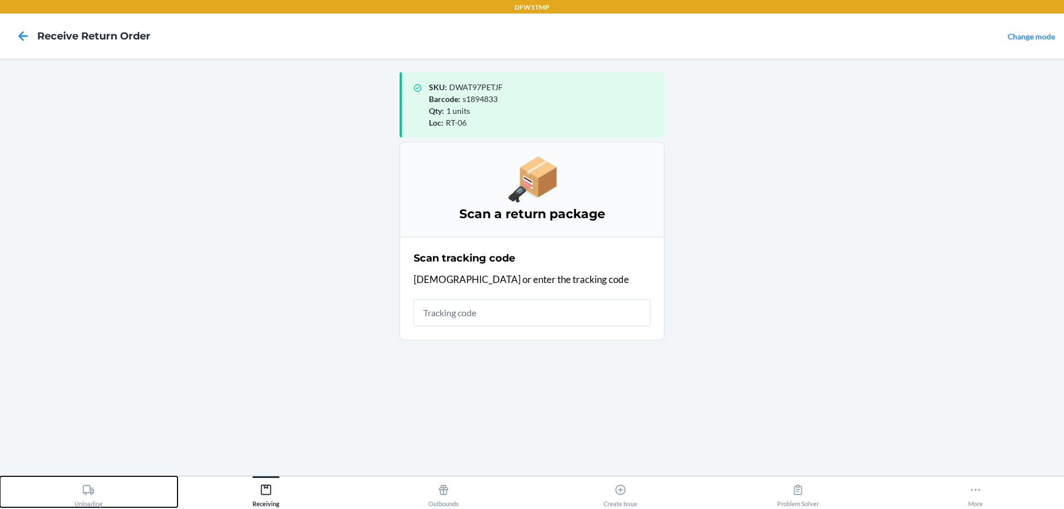
click at [90, 495] on icon at bounding box center [88, 489] width 12 height 12
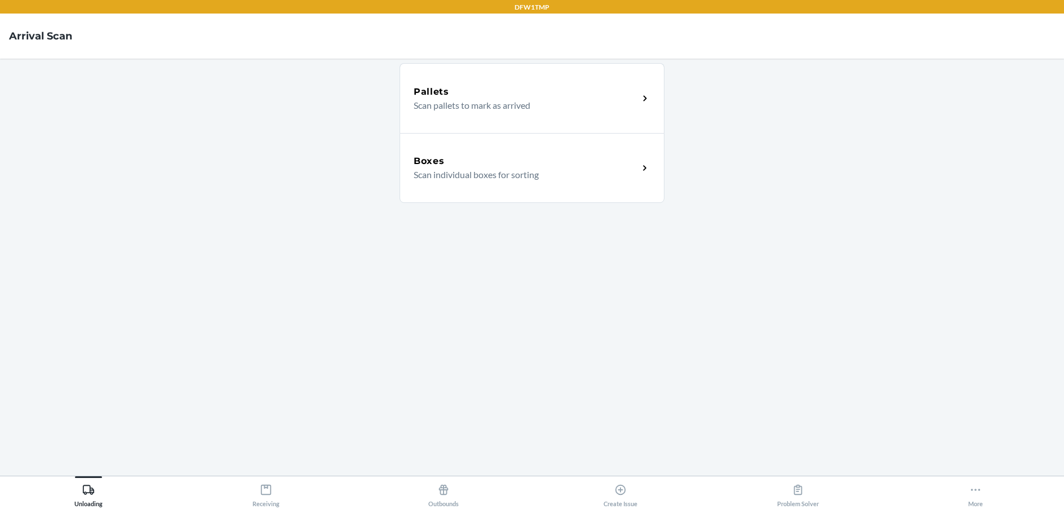
click at [508, 172] on p "Scan individual boxes for sorting" at bounding box center [521, 175] width 216 height 14
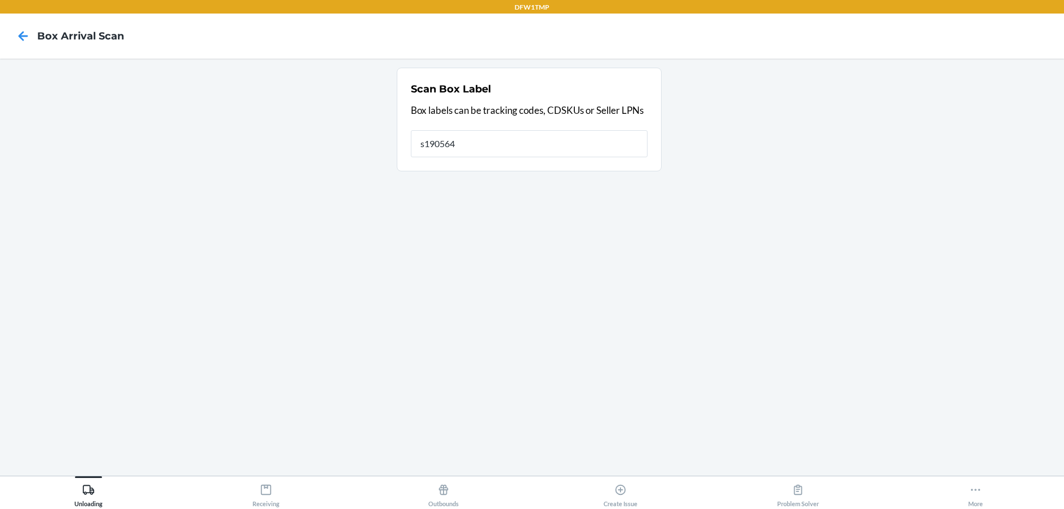
type input "s1905646"
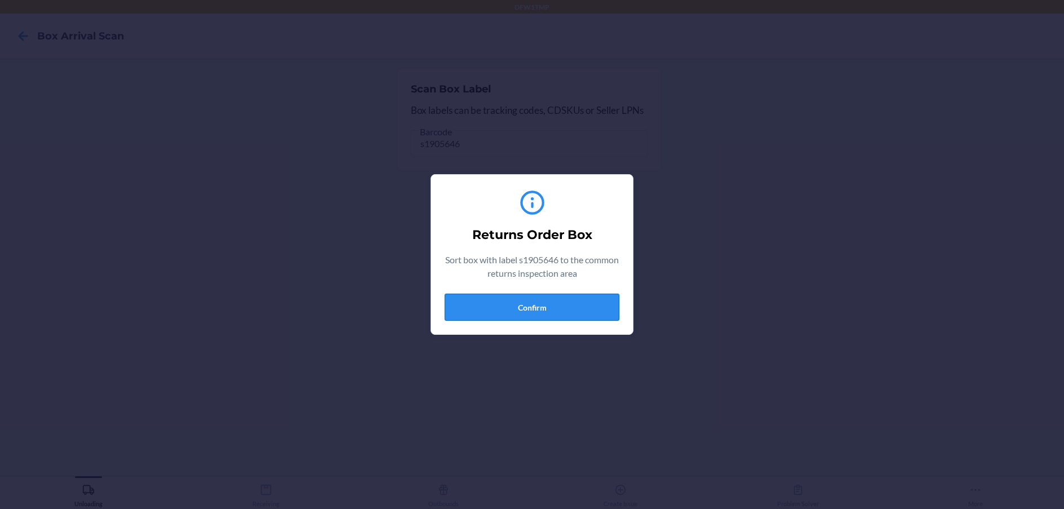
click at [547, 304] on button "Confirm" at bounding box center [531, 307] width 175 height 27
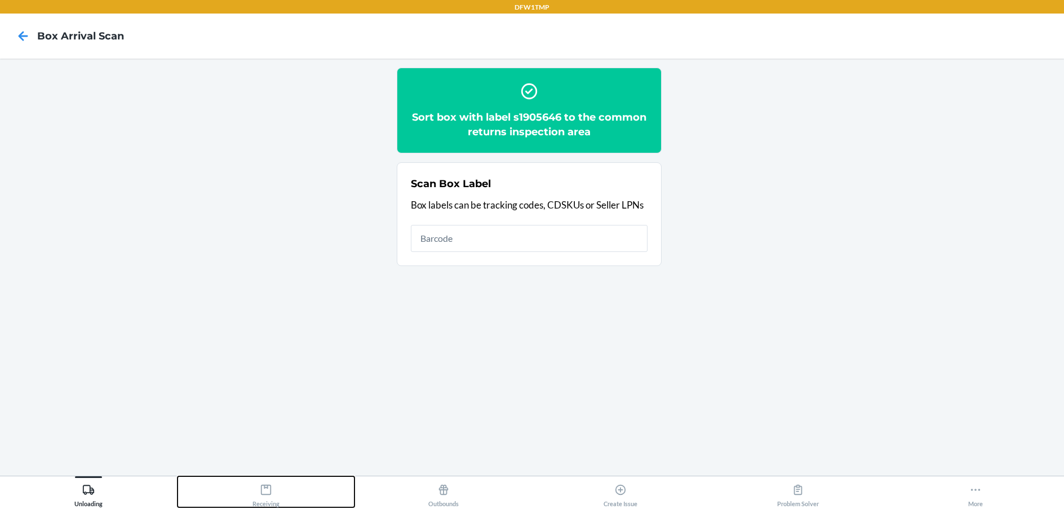
click at [265, 491] on icon at bounding box center [266, 489] width 12 height 12
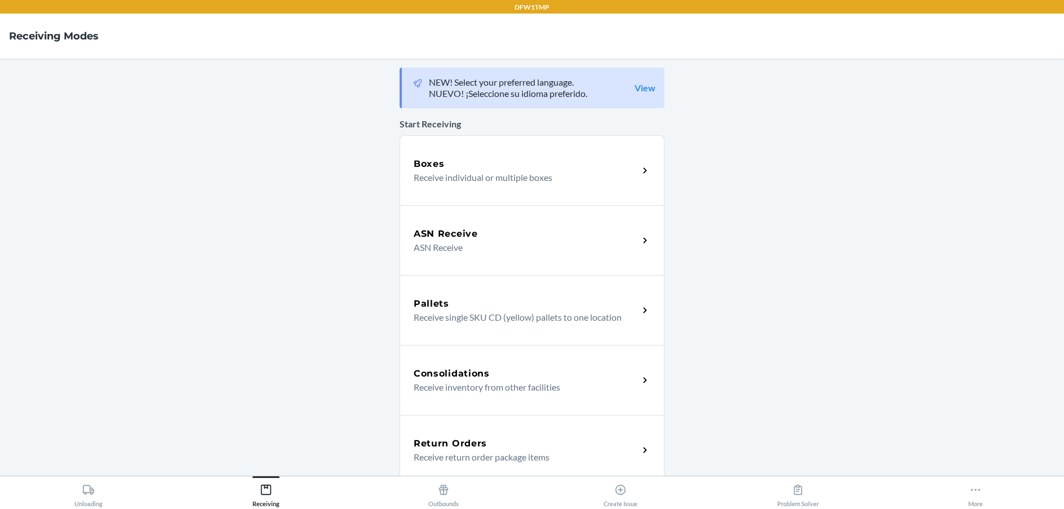
click at [518, 452] on p "Receive return order package items" at bounding box center [521, 457] width 216 height 14
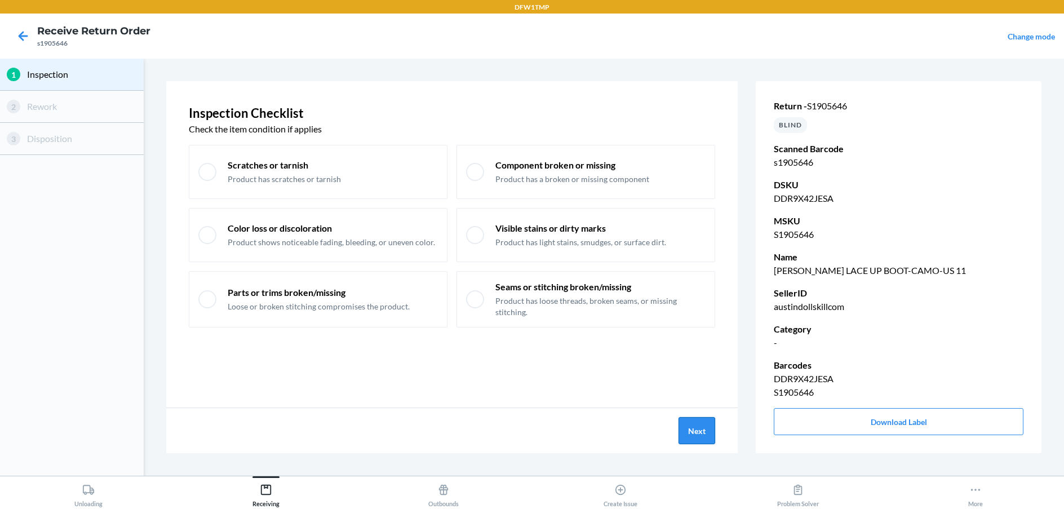
click at [705, 424] on button "Next" at bounding box center [696, 430] width 37 height 27
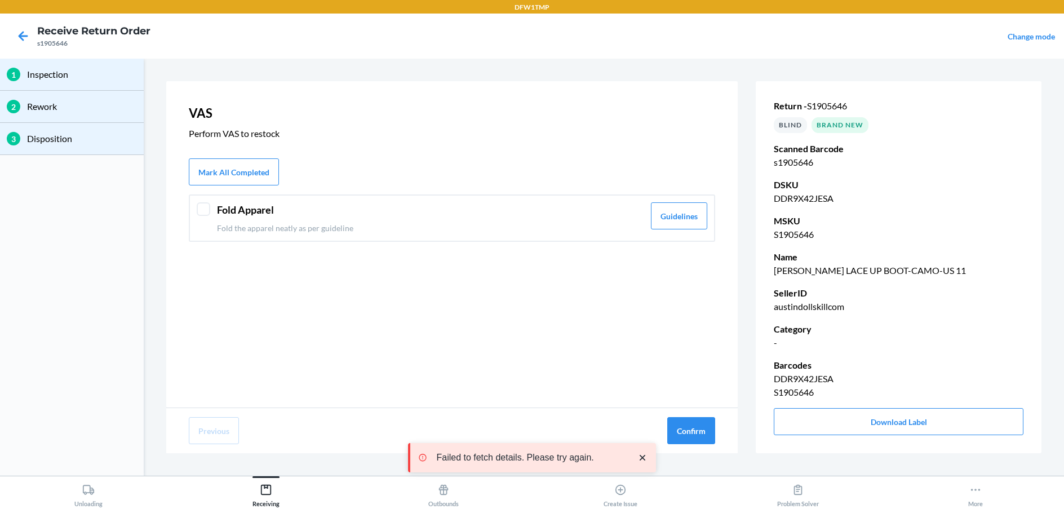
click at [201, 208] on div at bounding box center [204, 209] width 14 height 14
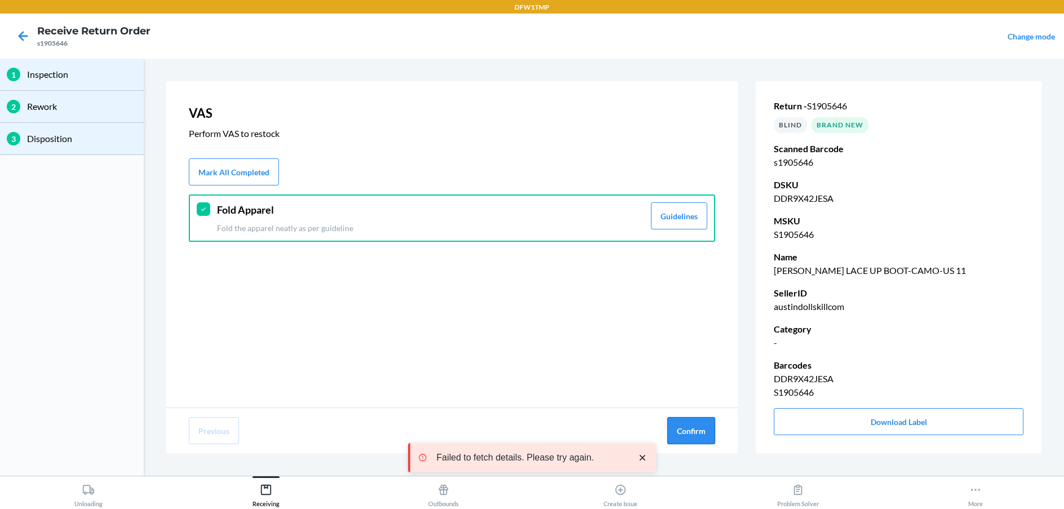
click at [682, 430] on button "Confirm" at bounding box center [691, 430] width 48 height 27
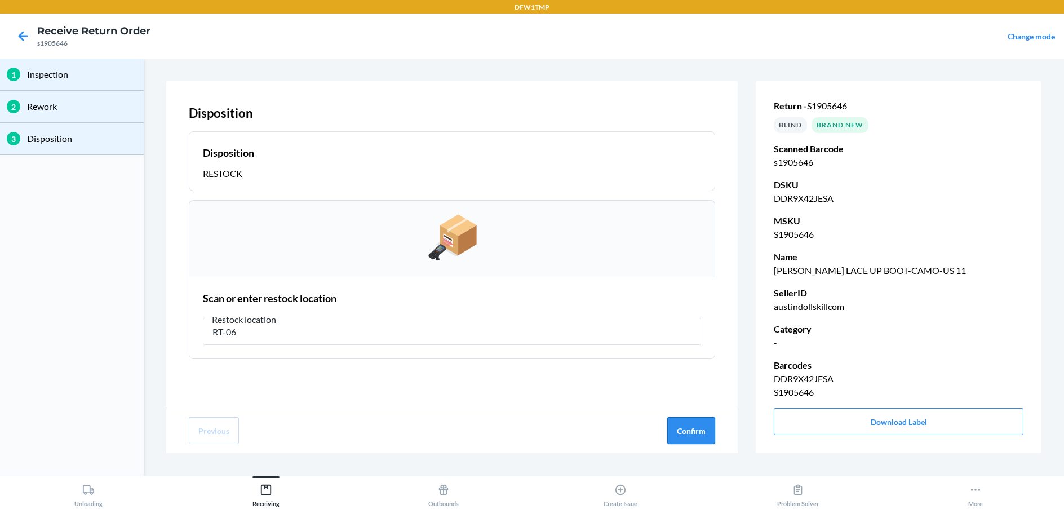
type input "RT-06"
click at [695, 434] on button "Confirm" at bounding box center [691, 430] width 48 height 27
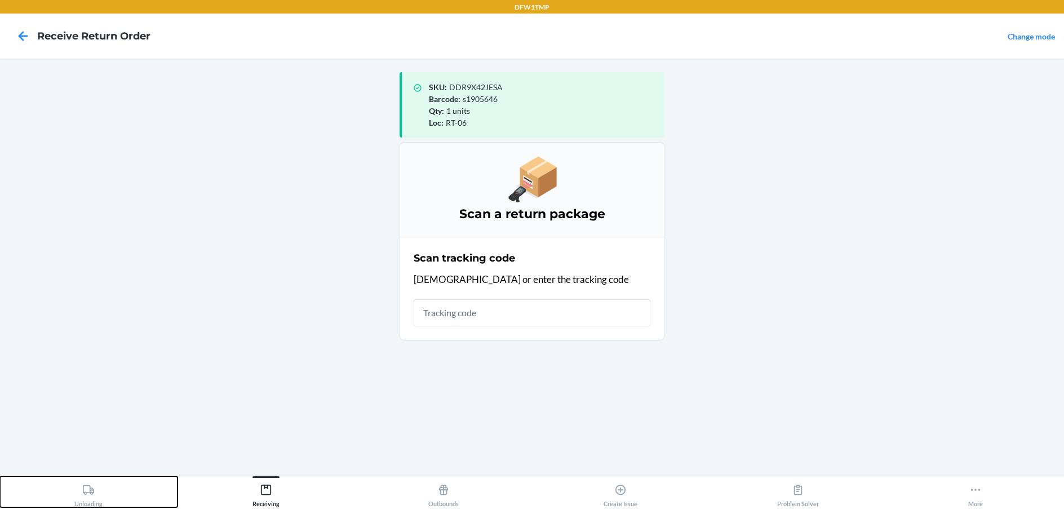
click at [90, 492] on icon at bounding box center [88, 489] width 11 height 10
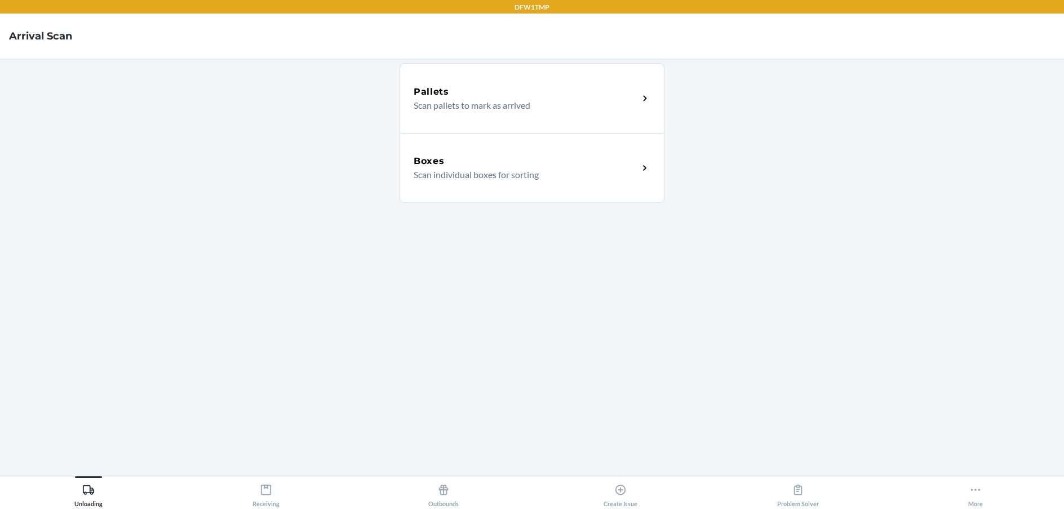
click at [641, 164] on icon at bounding box center [644, 168] width 13 height 13
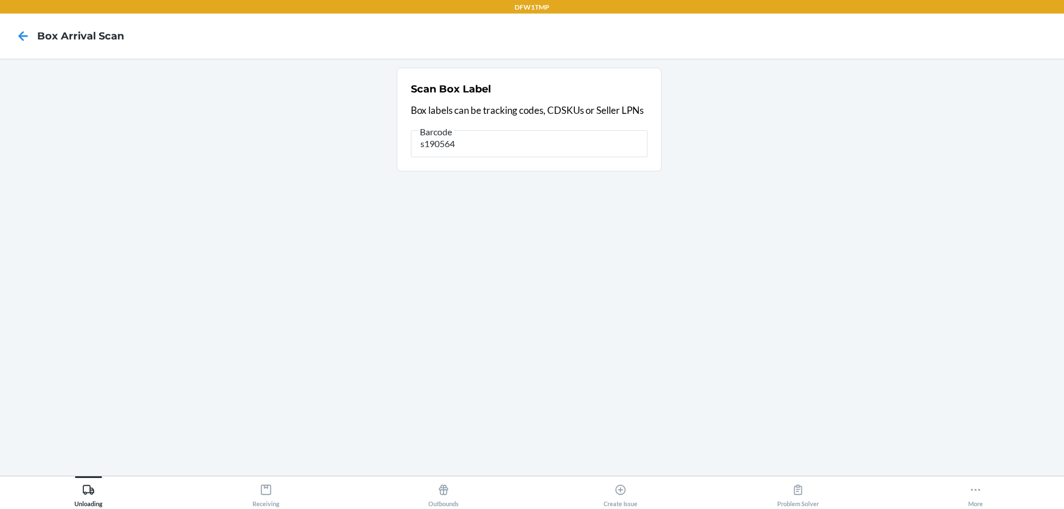
type input "s1905646"
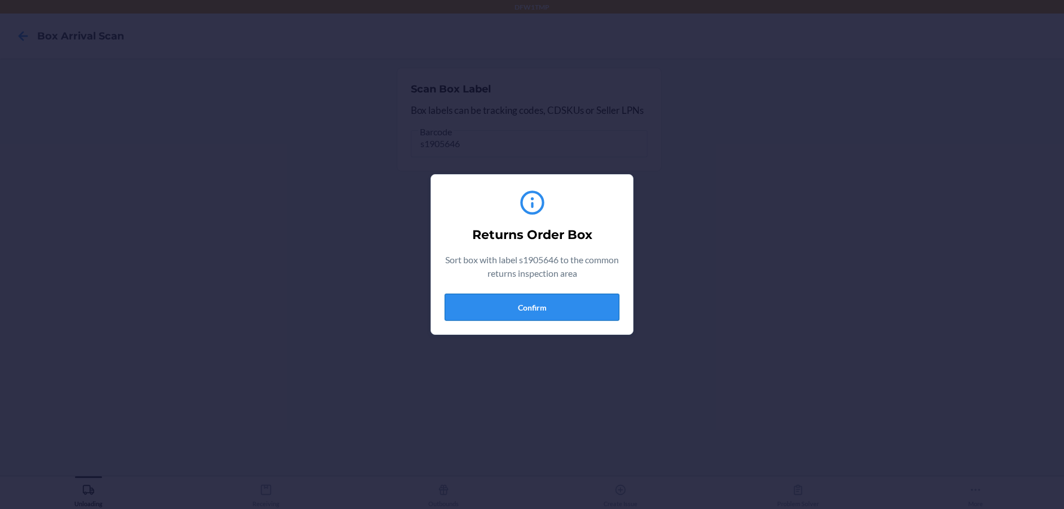
click at [516, 310] on button "Confirm" at bounding box center [531, 307] width 175 height 27
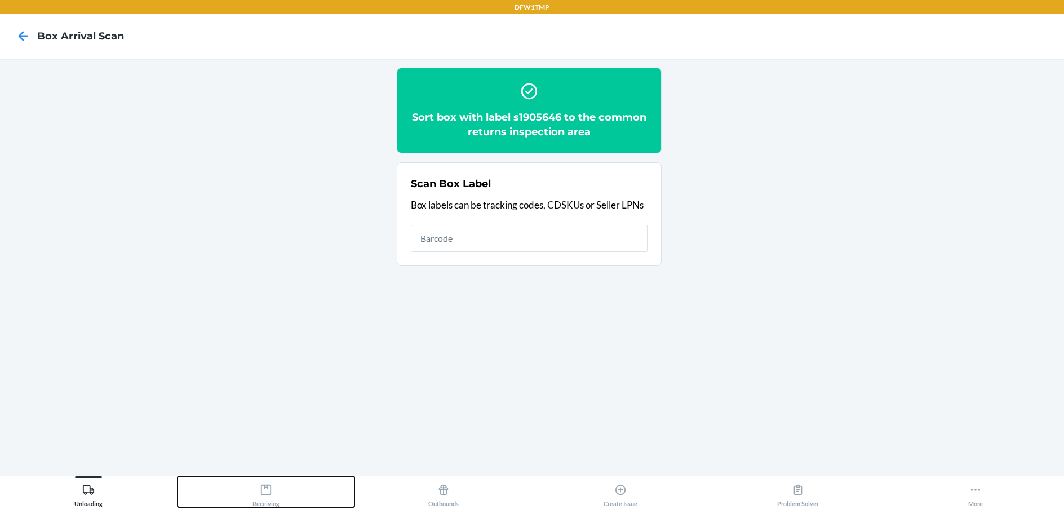
click at [257, 490] on div "Receiving" at bounding box center [265, 493] width 27 height 28
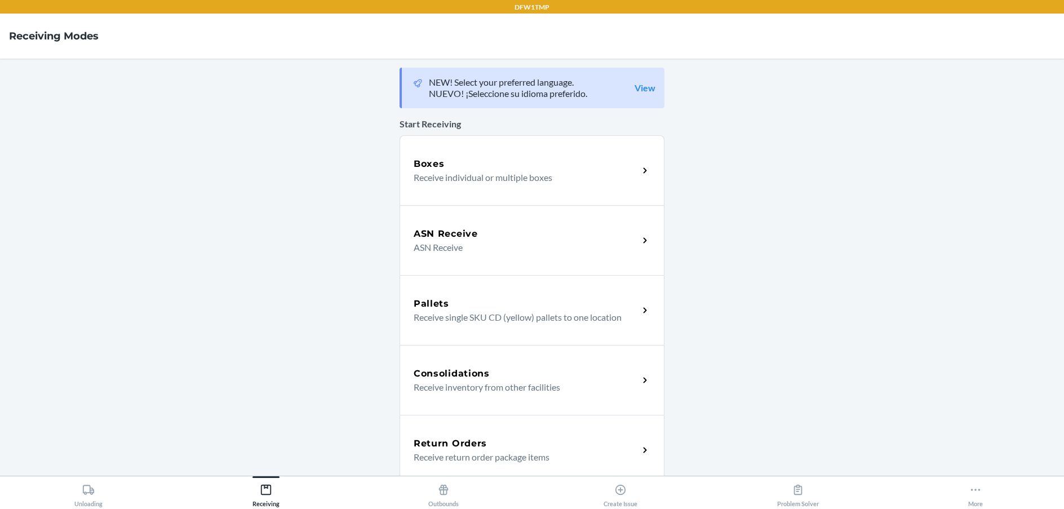
click at [552, 450] on p "Receive return order package items" at bounding box center [521, 457] width 216 height 14
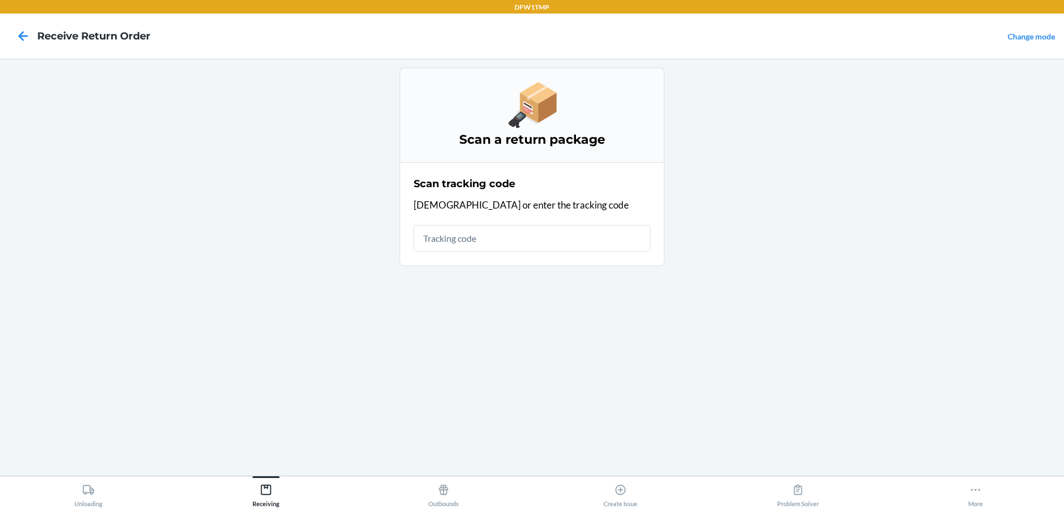
click at [461, 233] on input "text" at bounding box center [531, 238] width 237 height 27
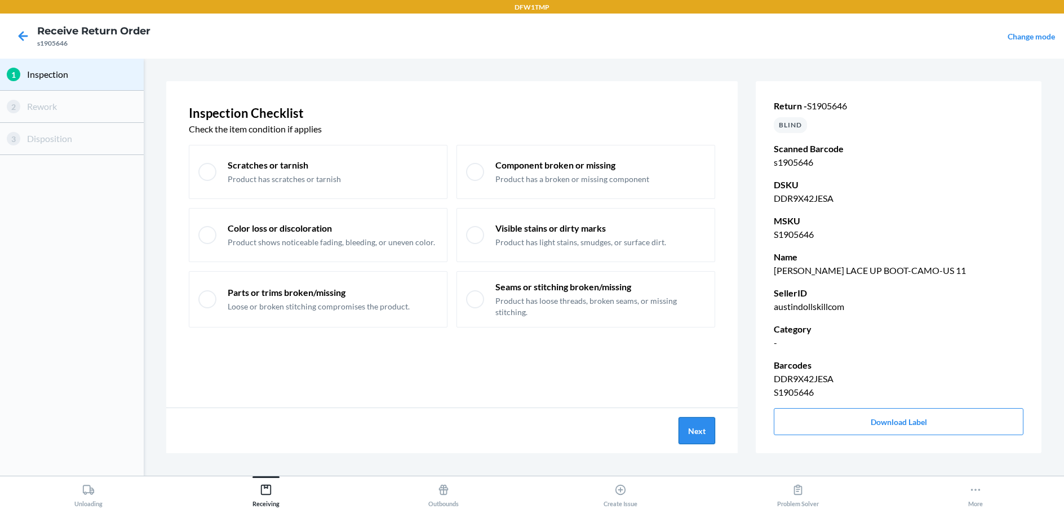
click at [685, 427] on button "Next" at bounding box center [696, 430] width 37 height 27
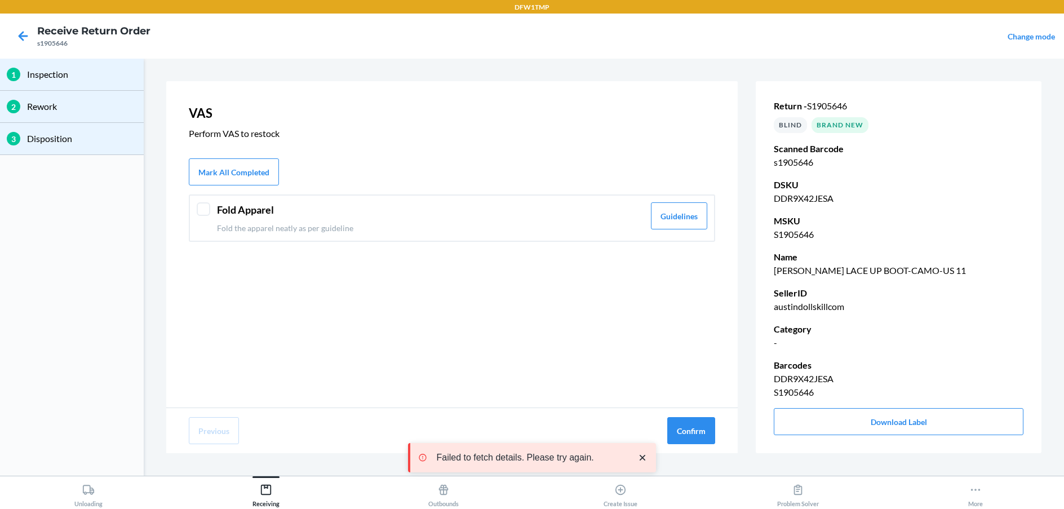
click at [206, 204] on div at bounding box center [204, 209] width 14 height 14
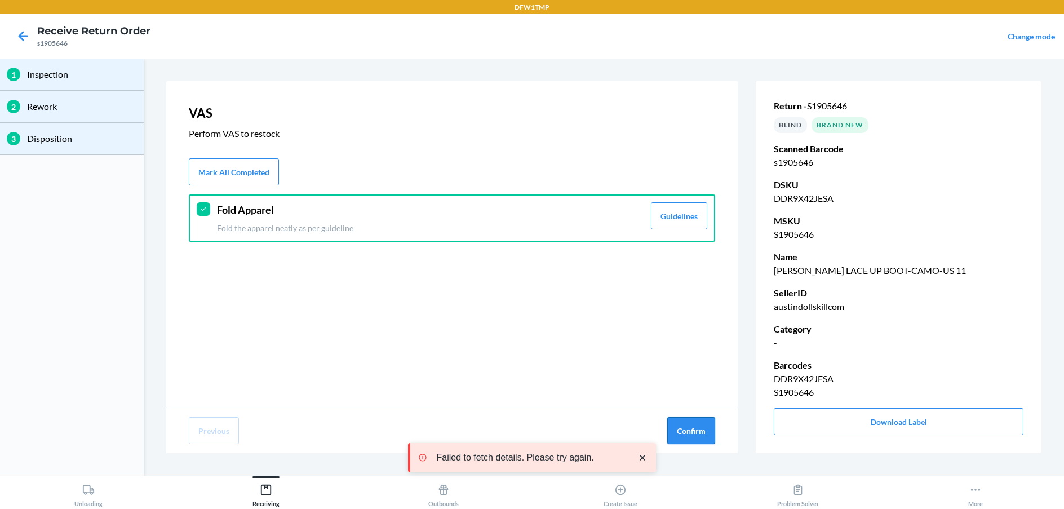
click at [682, 431] on button "Confirm" at bounding box center [691, 430] width 48 height 27
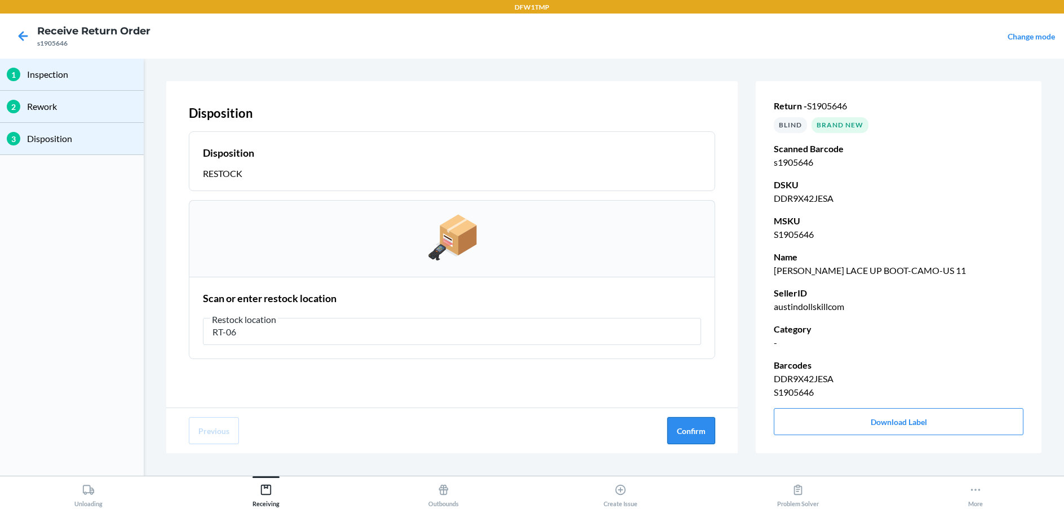
type input "RT-06"
click at [684, 427] on button "Confirm" at bounding box center [691, 430] width 48 height 27
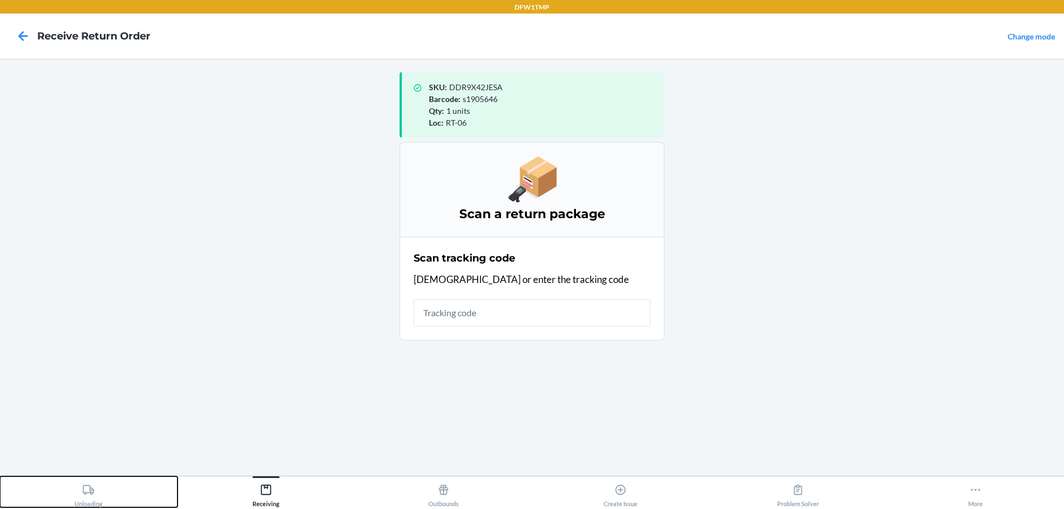
click at [91, 494] on icon at bounding box center [88, 489] width 11 height 10
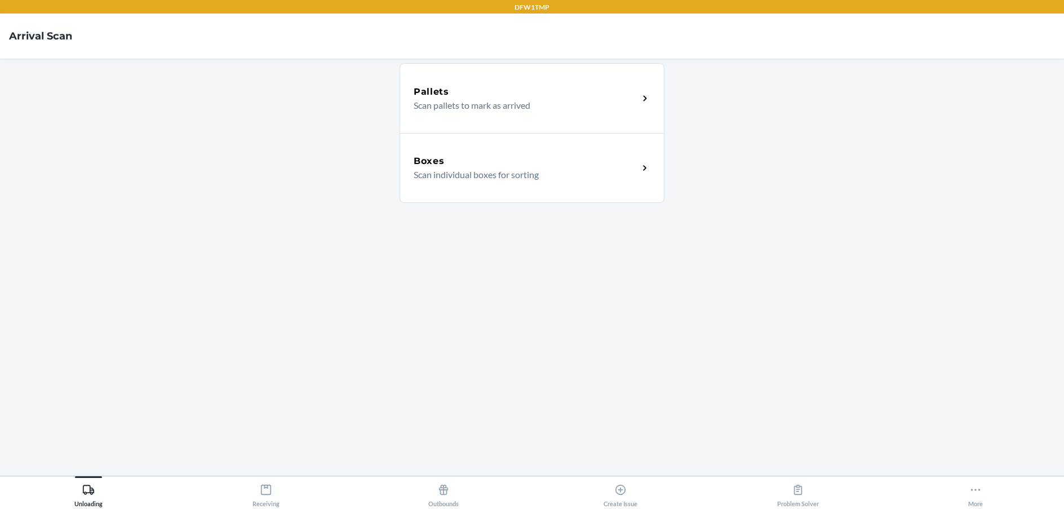
click at [497, 176] on p "Scan individual boxes for sorting" at bounding box center [521, 175] width 216 height 14
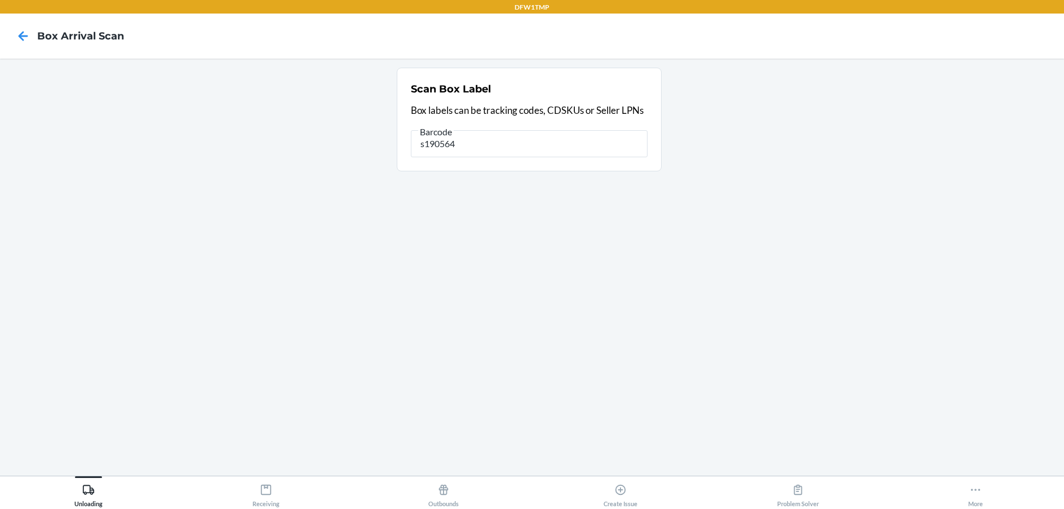
type input "s1905646"
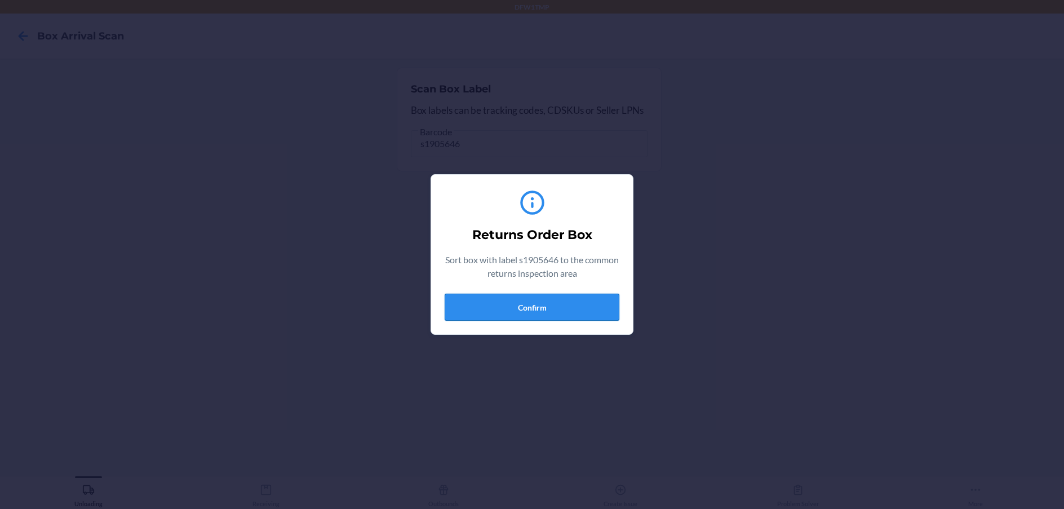
click at [513, 304] on button "Confirm" at bounding box center [531, 307] width 175 height 27
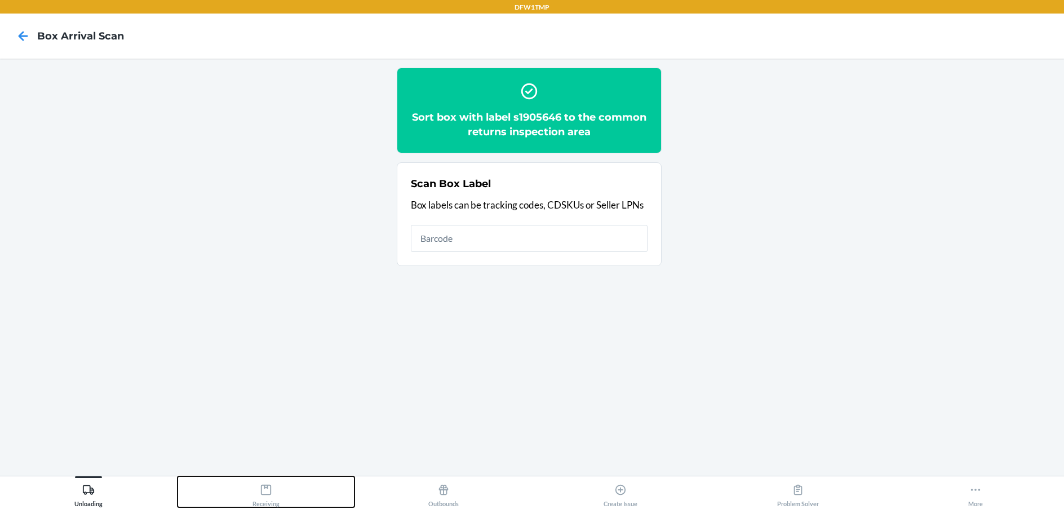
click at [273, 493] on div "Receiving" at bounding box center [265, 493] width 27 height 28
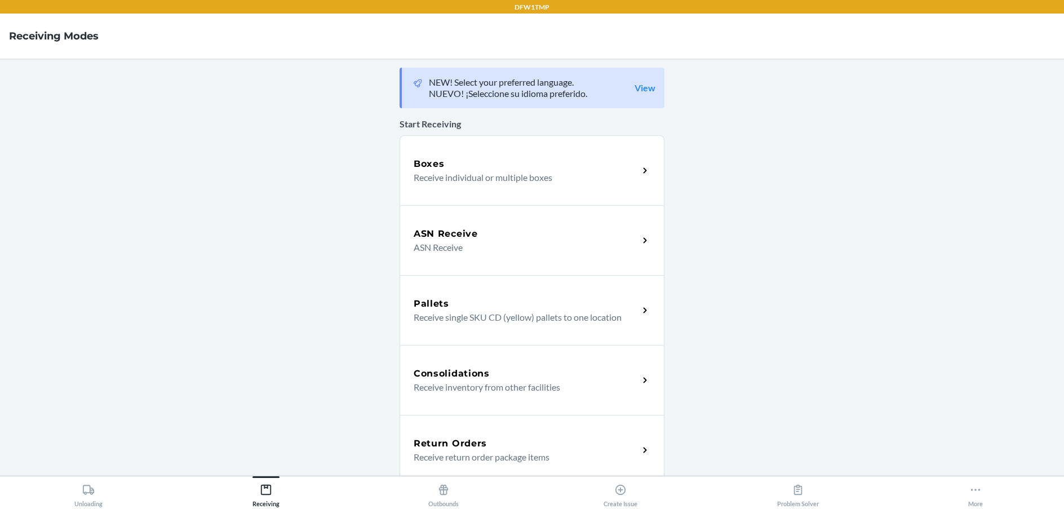
click at [432, 450] on p "Receive return order package items" at bounding box center [521, 457] width 216 height 14
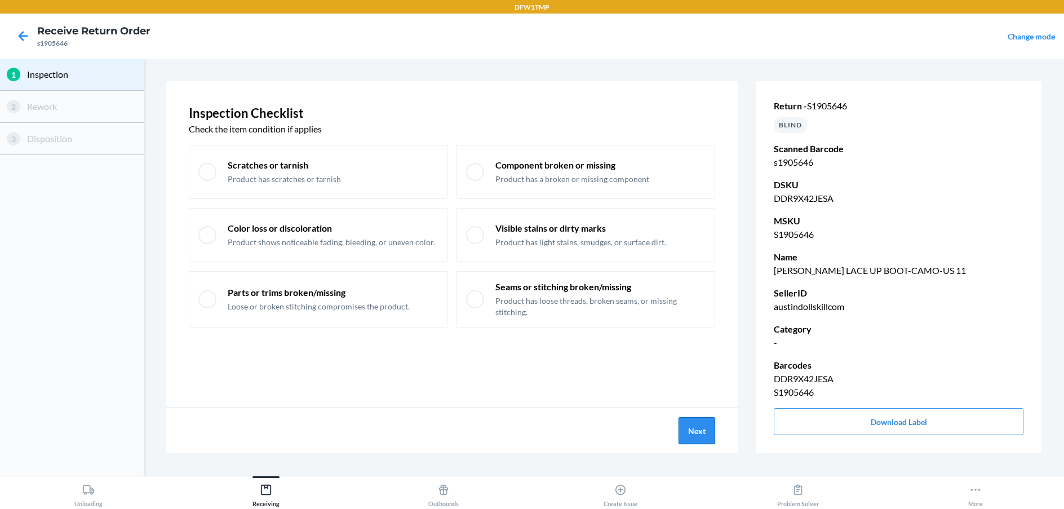
click at [693, 435] on button "Next" at bounding box center [696, 430] width 37 height 27
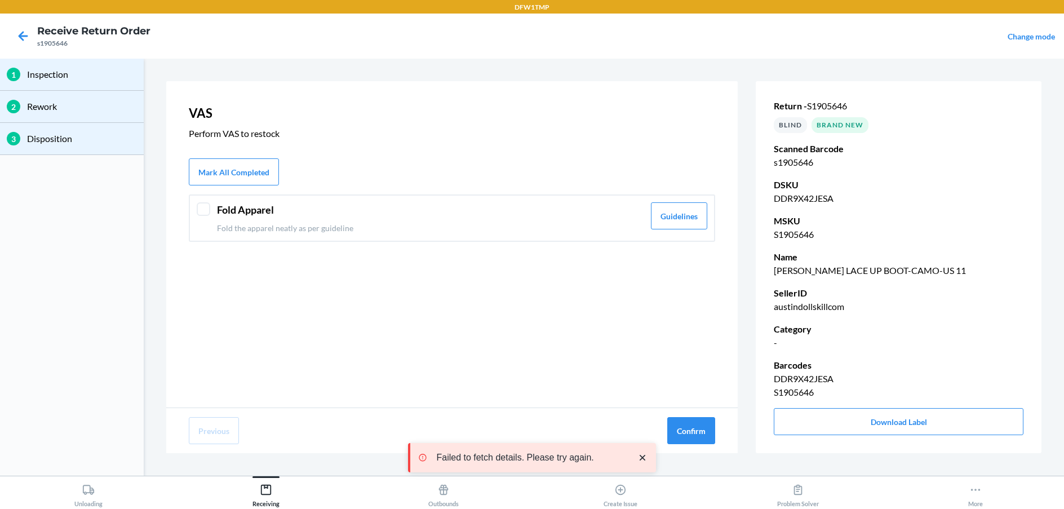
click at [201, 211] on div at bounding box center [204, 209] width 14 height 14
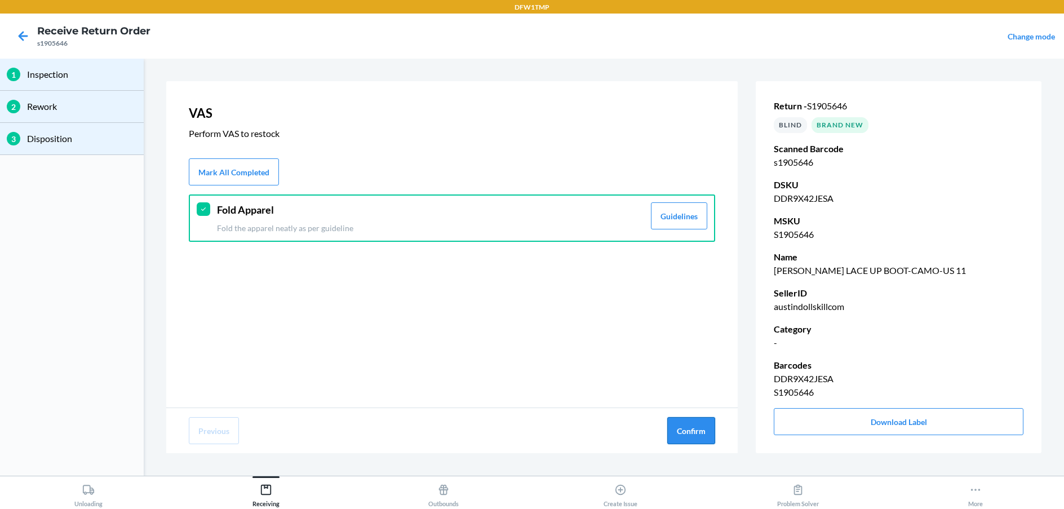
click at [687, 436] on button "Confirm" at bounding box center [691, 430] width 48 height 27
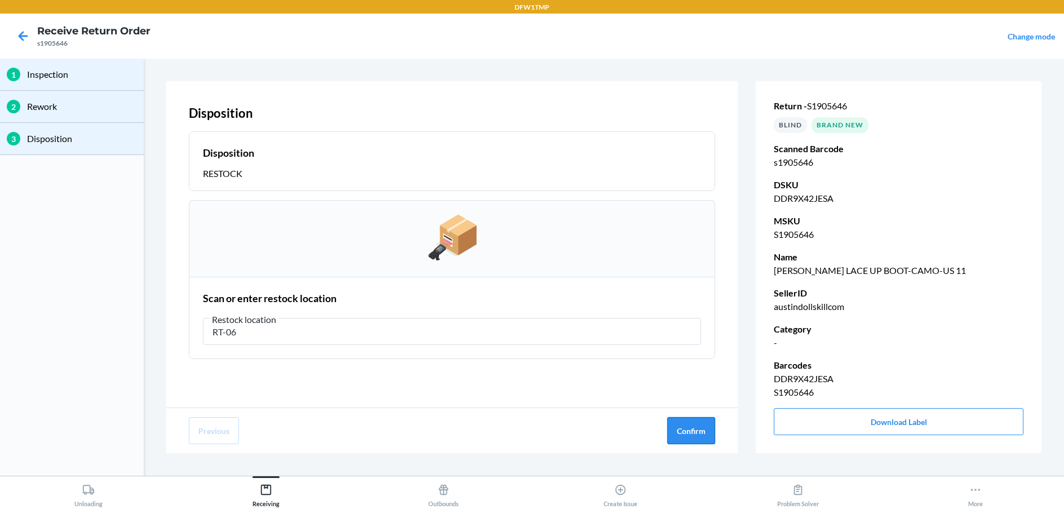
type input "RT-06"
click at [683, 437] on button "Confirm" at bounding box center [691, 430] width 48 height 27
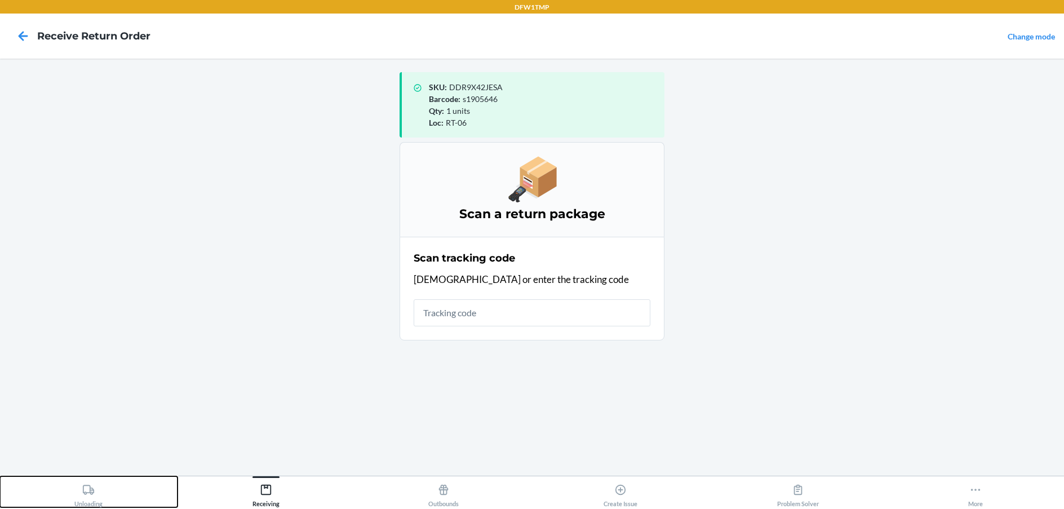
click at [80, 499] on div "Unloading" at bounding box center [88, 493] width 28 height 28
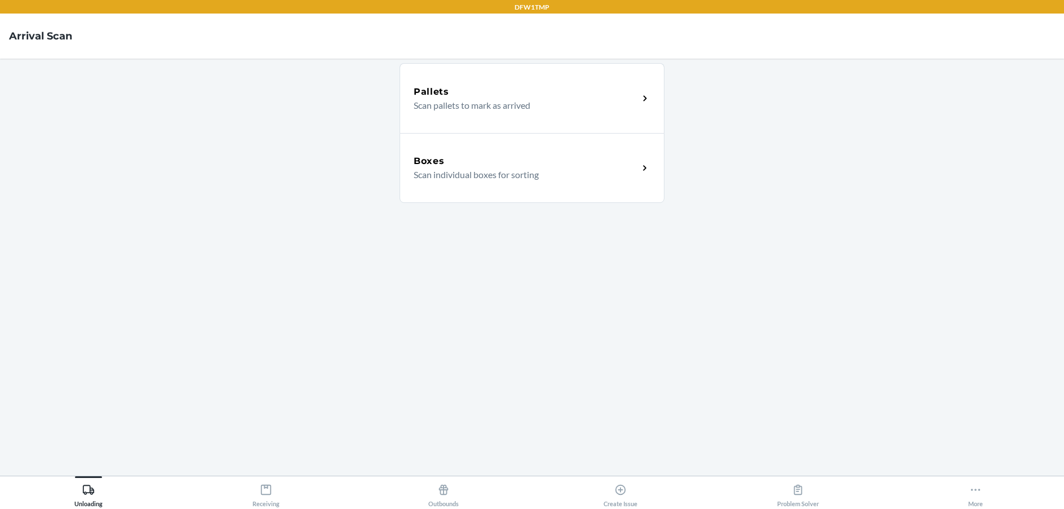
click at [424, 166] on h5 "Boxes" at bounding box center [428, 161] width 31 height 14
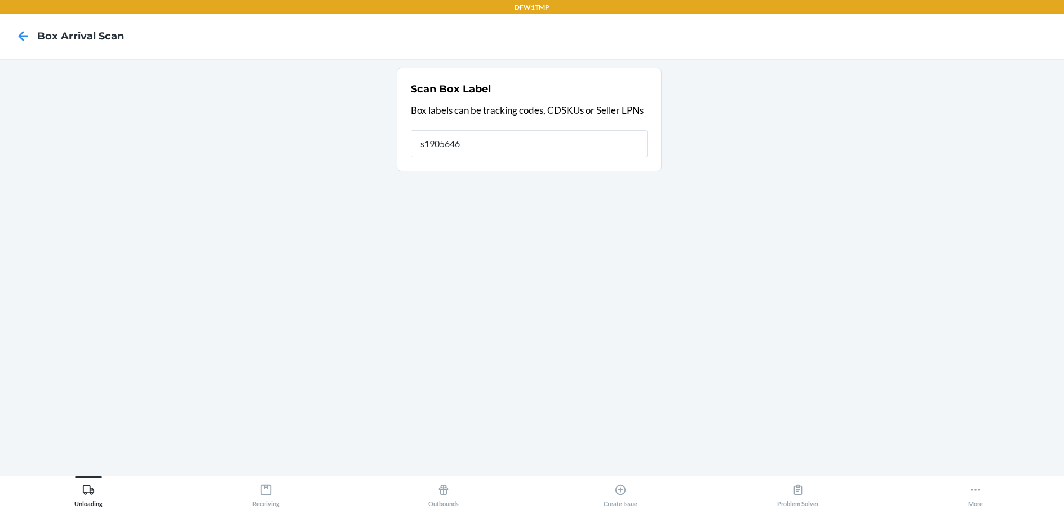
type input "s1905646"
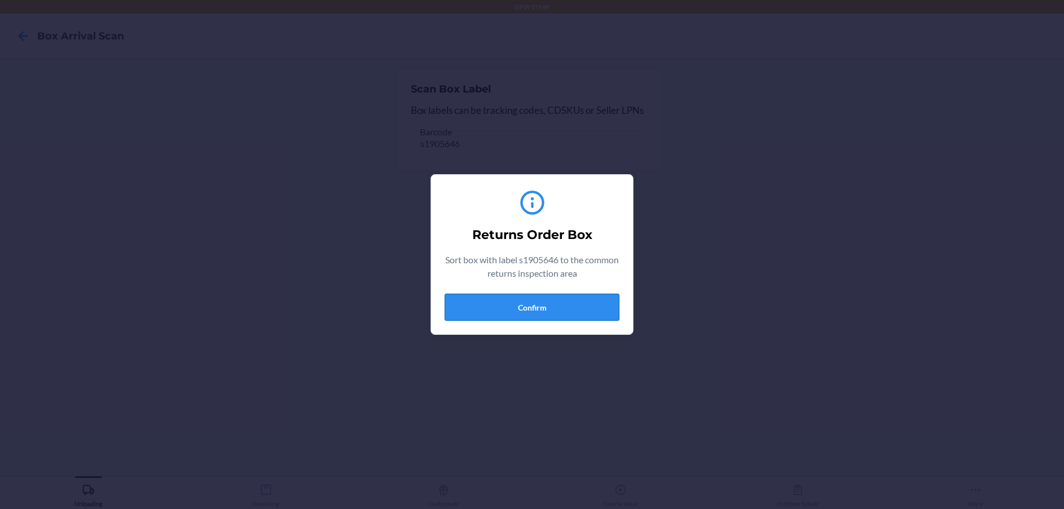
click at [495, 297] on button "Confirm" at bounding box center [531, 307] width 175 height 27
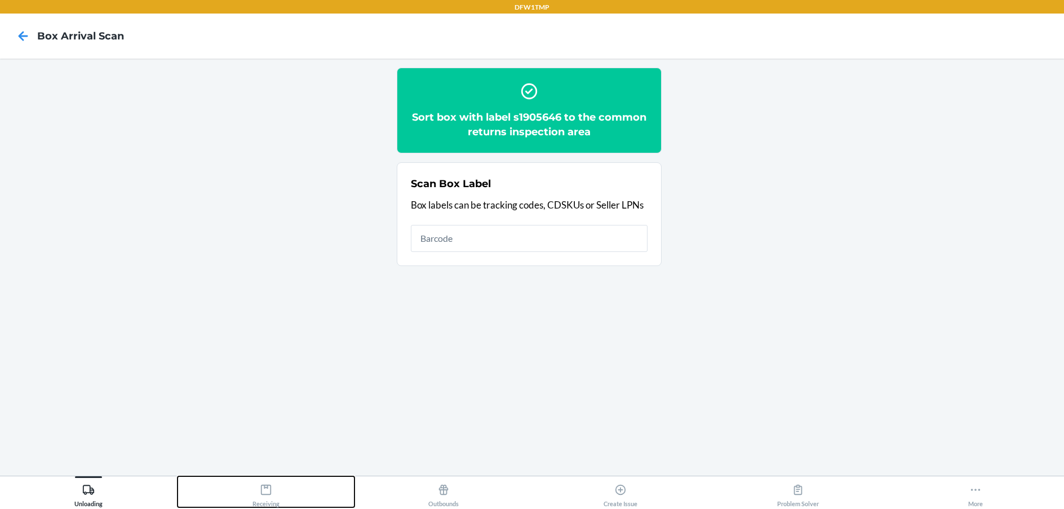
click at [255, 499] on div "Receiving" at bounding box center [265, 493] width 27 height 28
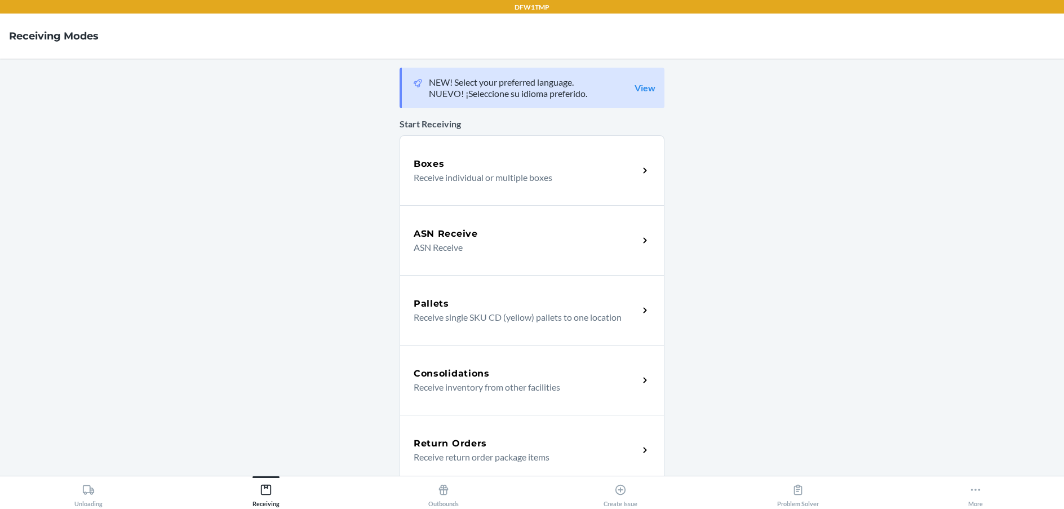
click at [424, 448] on h5 "Return Orders" at bounding box center [449, 444] width 73 height 14
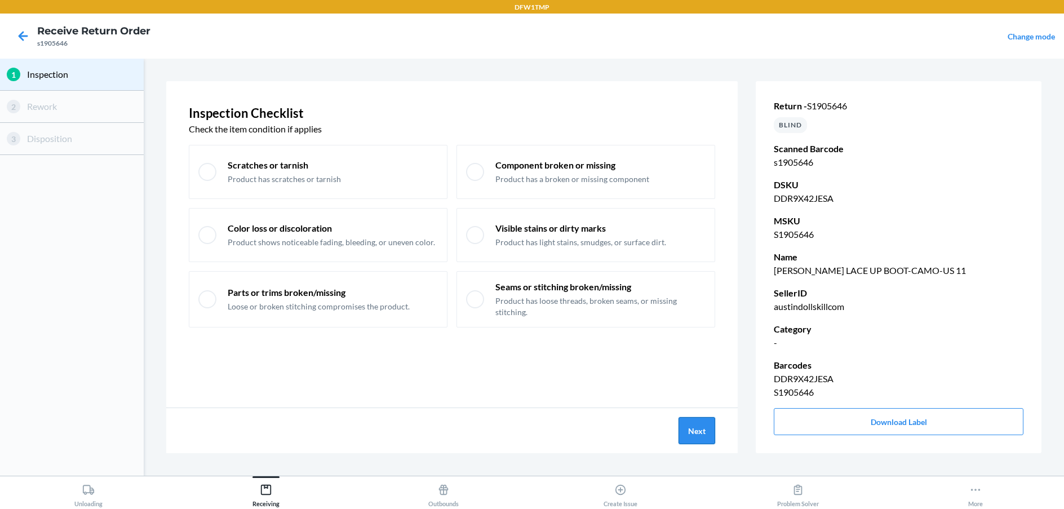
click at [699, 432] on button "Next" at bounding box center [696, 430] width 37 height 27
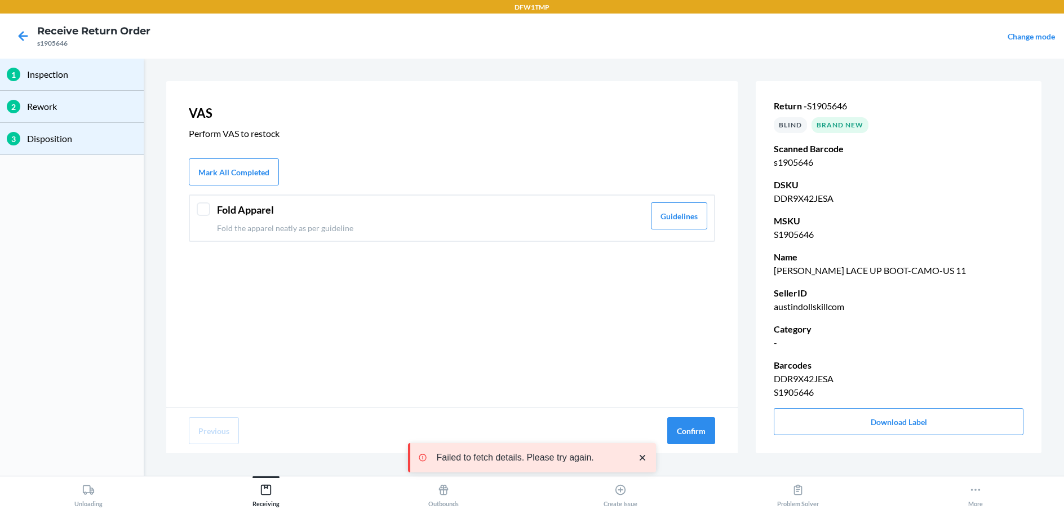
click at [214, 208] on div "Fold Apparel Fold the apparel neatly as per guideline Guidelines" at bounding box center [452, 217] width 526 height 47
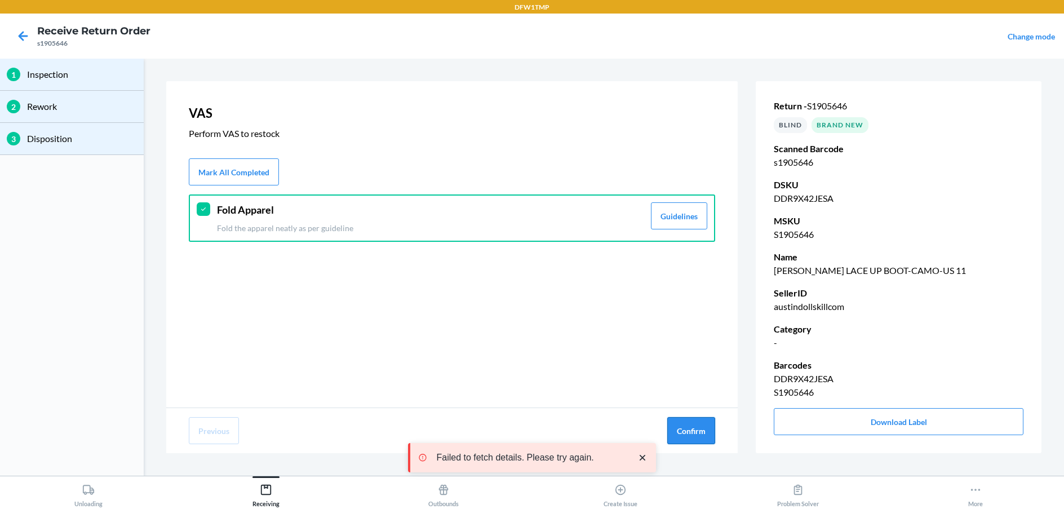
click at [691, 433] on button "Confirm" at bounding box center [691, 430] width 48 height 27
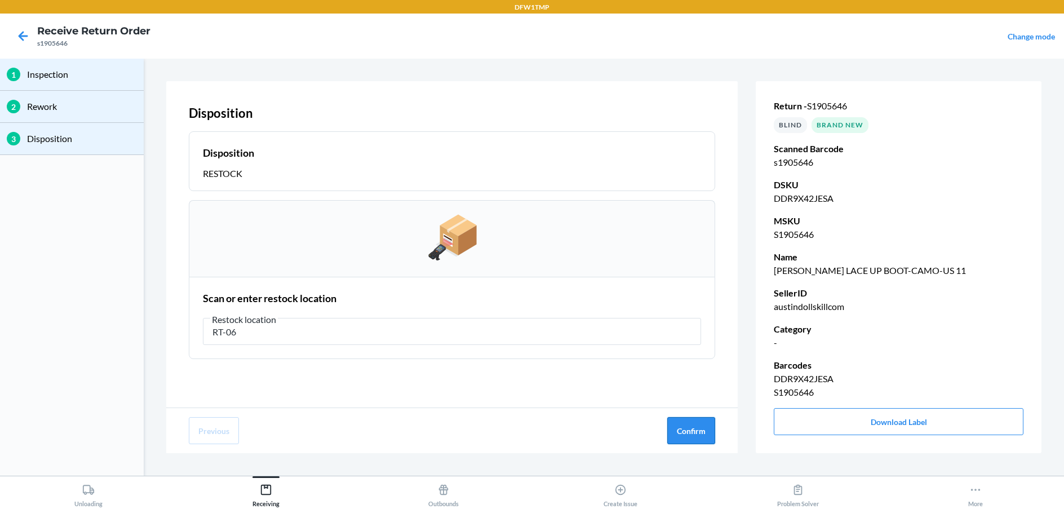
type input "RT-06"
click at [696, 438] on button "Confirm" at bounding box center [691, 430] width 48 height 27
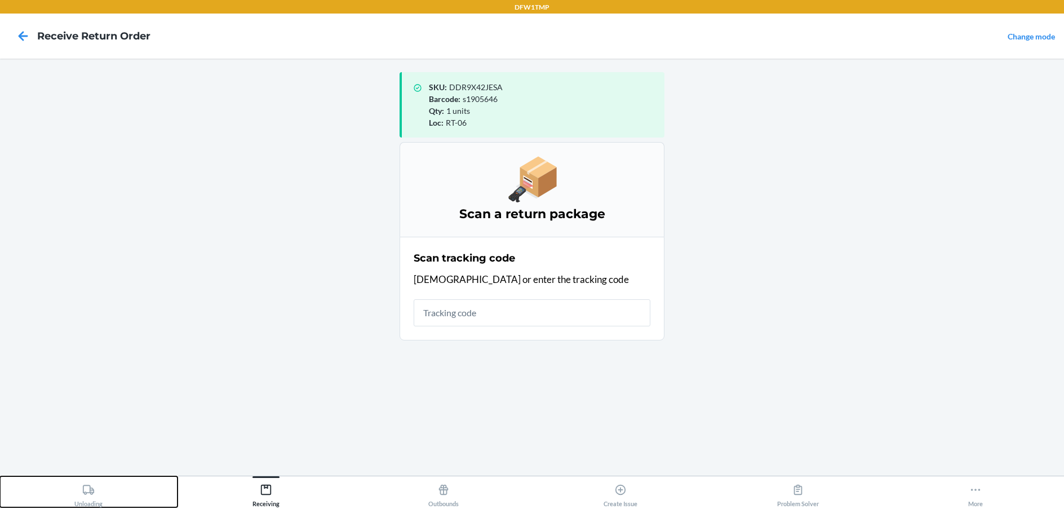
click at [91, 500] on div "Unloading" at bounding box center [88, 493] width 28 height 28
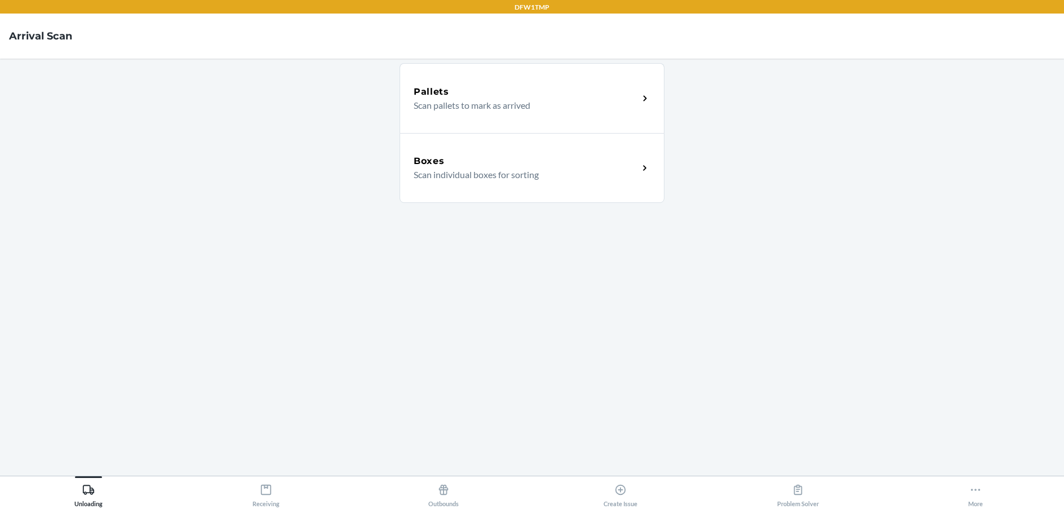
click at [415, 168] on p "Scan individual boxes for sorting" at bounding box center [521, 175] width 216 height 14
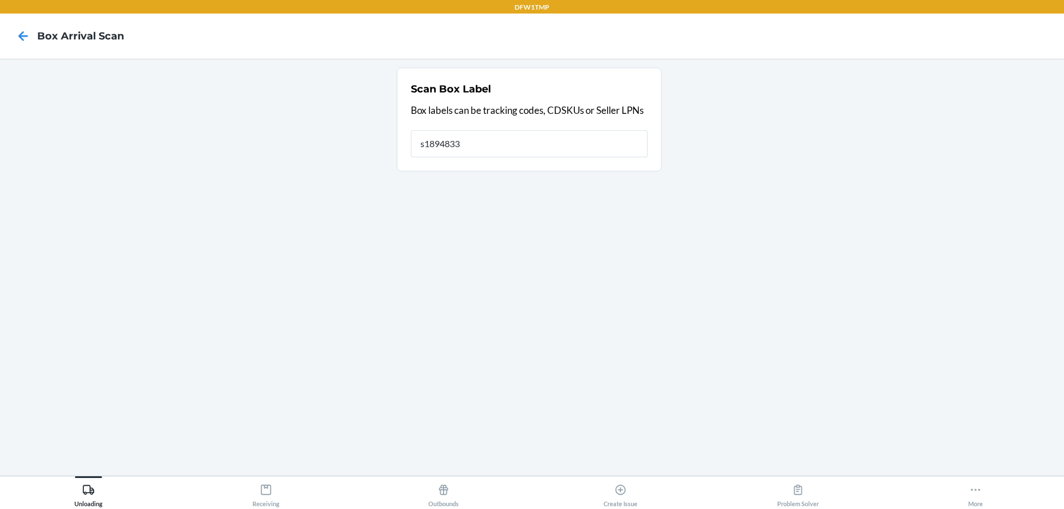
type input "s1894833"
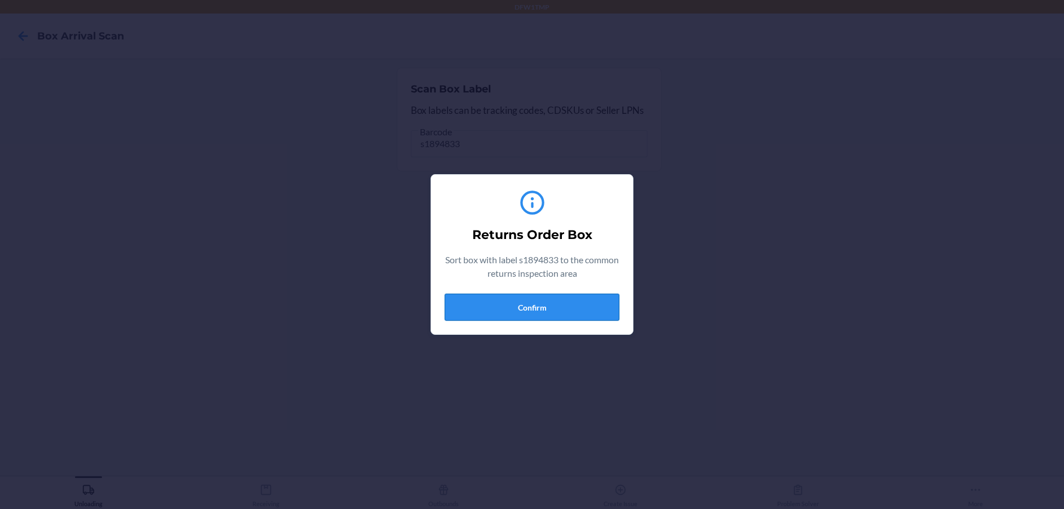
click at [499, 298] on button "Confirm" at bounding box center [531, 307] width 175 height 27
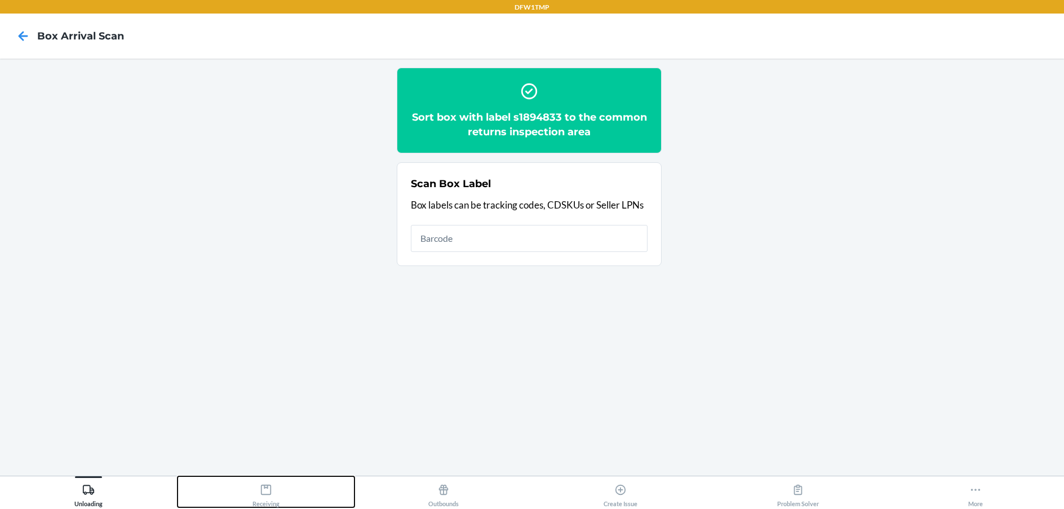
click at [260, 497] on div "Receiving" at bounding box center [265, 493] width 27 height 28
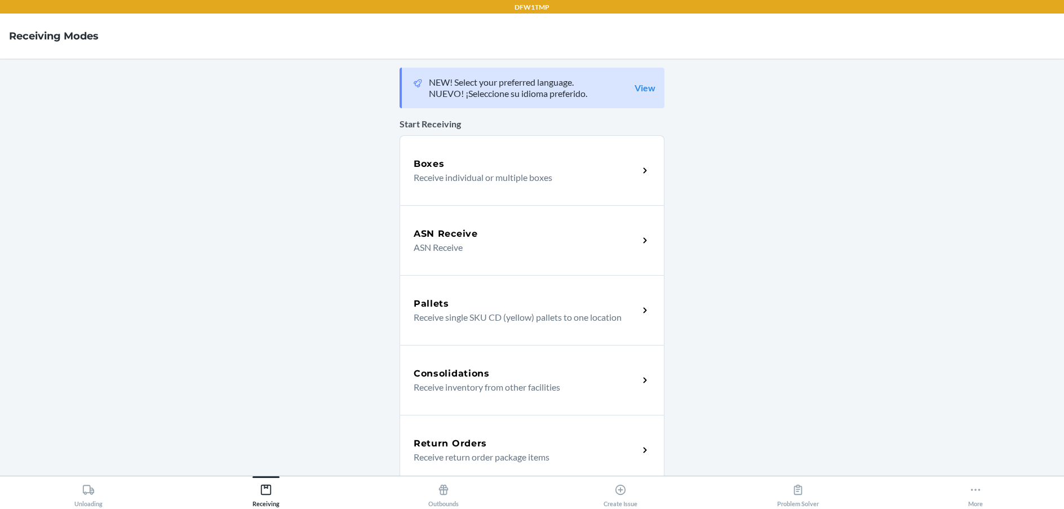
click at [423, 456] on p "Receive return order package items" at bounding box center [521, 457] width 216 height 14
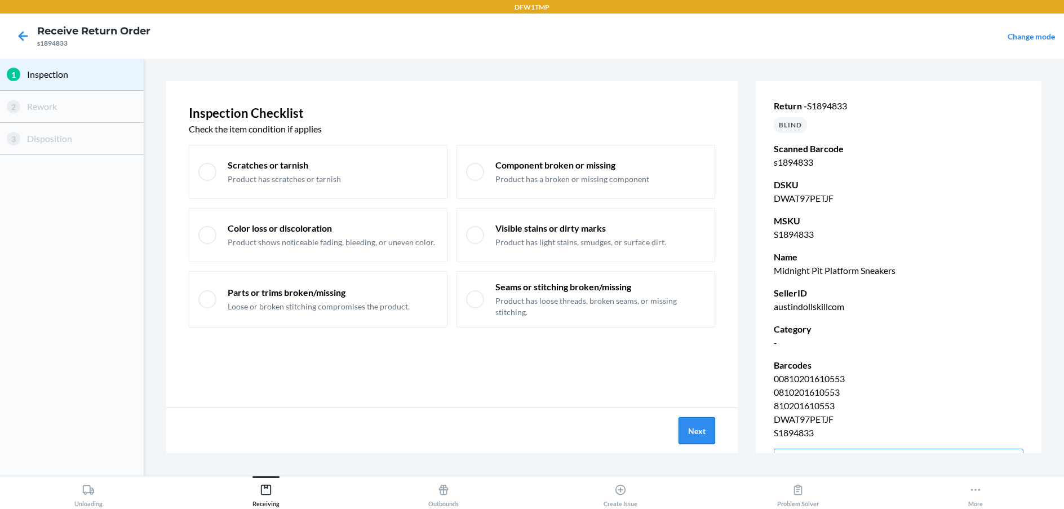
click at [691, 438] on button "Next" at bounding box center [696, 430] width 37 height 27
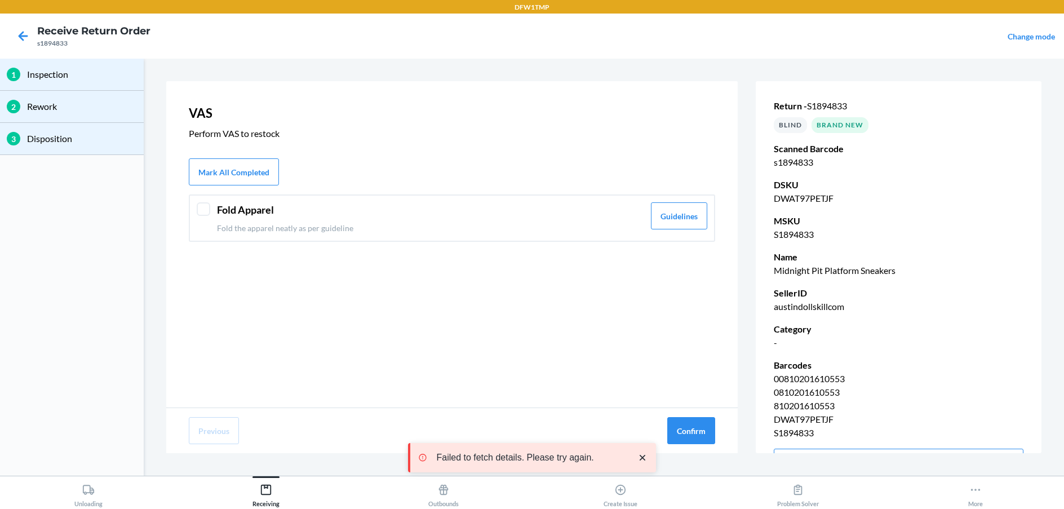
click at [197, 205] on div at bounding box center [204, 209] width 14 height 14
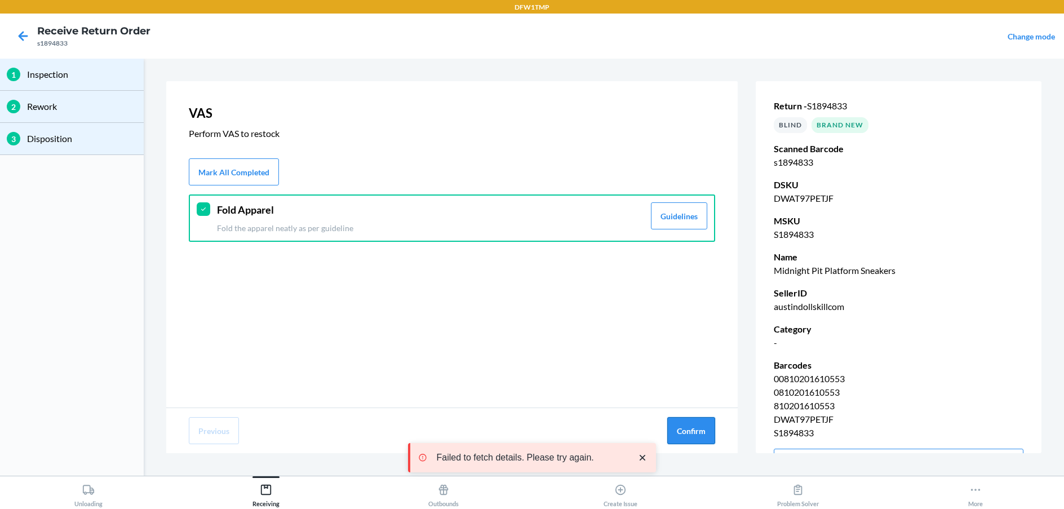
click at [678, 426] on button "Confirm" at bounding box center [691, 430] width 48 height 27
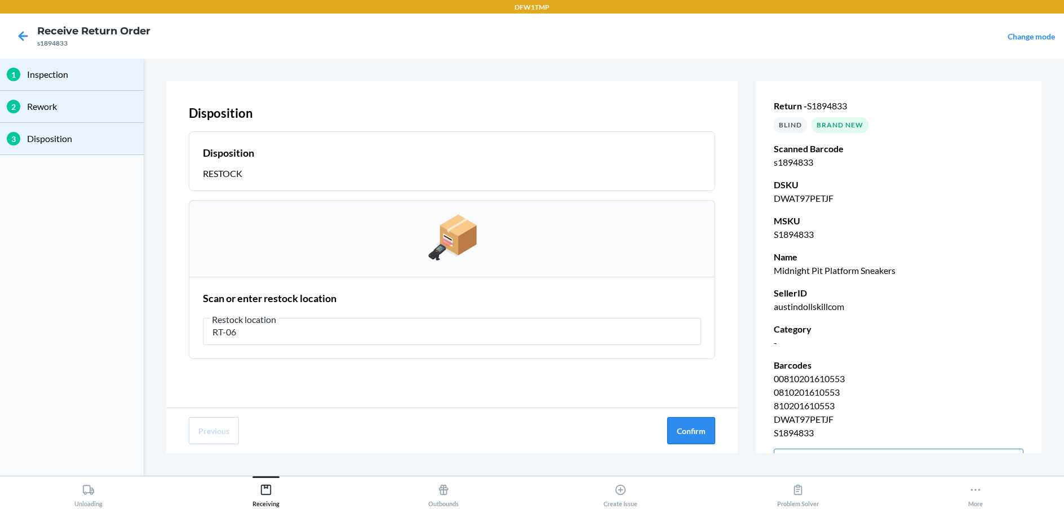
type input "RT-06"
click at [678, 440] on button "Confirm" at bounding box center [691, 430] width 48 height 27
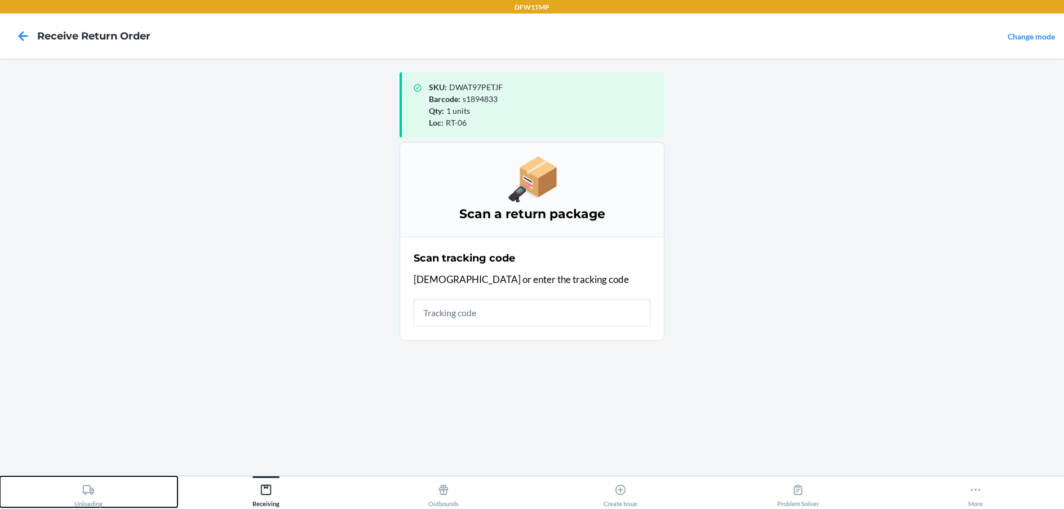
click at [95, 503] on div "Unloading" at bounding box center [88, 493] width 28 height 28
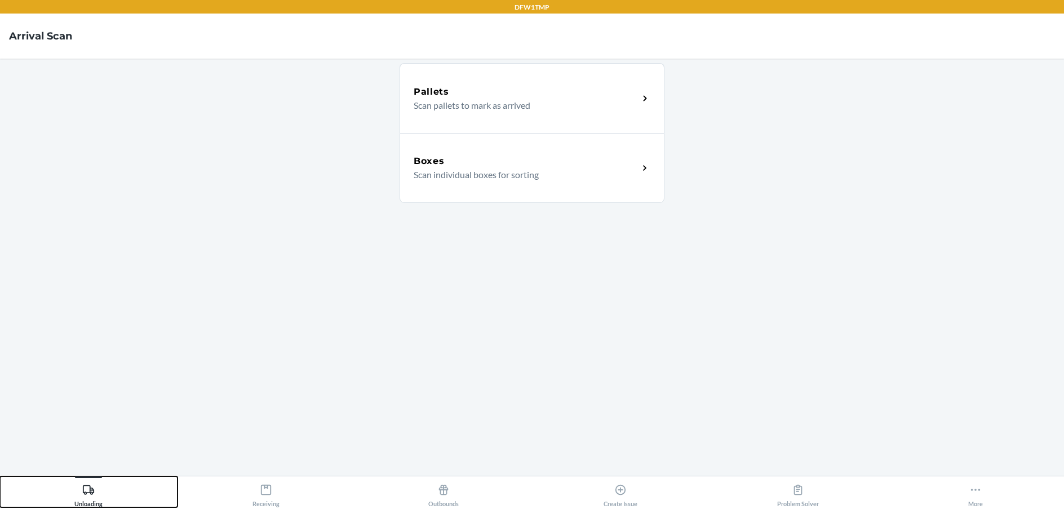
click at [0, 476] on button "Unloading" at bounding box center [88, 491] width 177 height 31
click at [456, 164] on div "Boxes" at bounding box center [525, 161] width 225 height 14
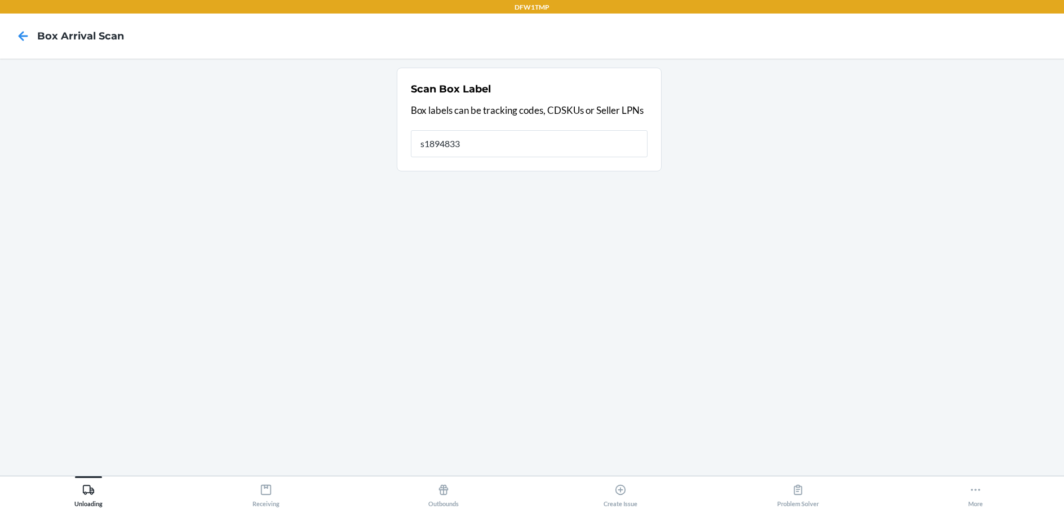
type input "s1894833"
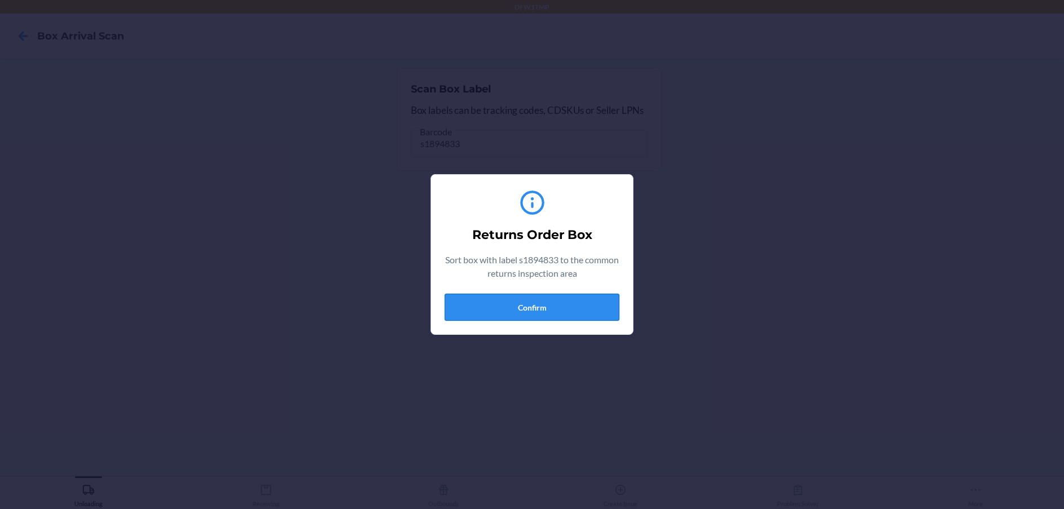
click at [548, 305] on button "Confirm" at bounding box center [531, 307] width 175 height 27
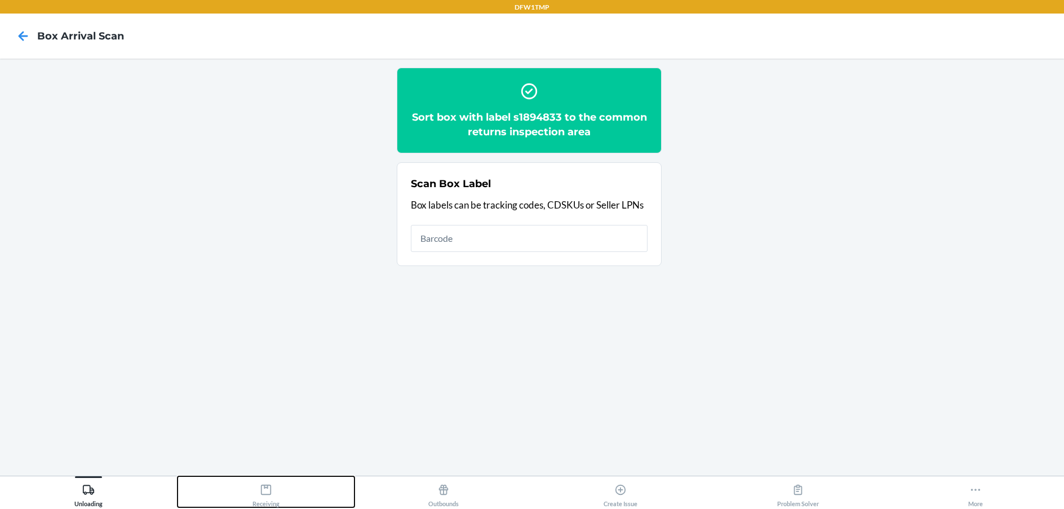
click at [265, 499] on div "Receiving" at bounding box center [265, 493] width 27 height 28
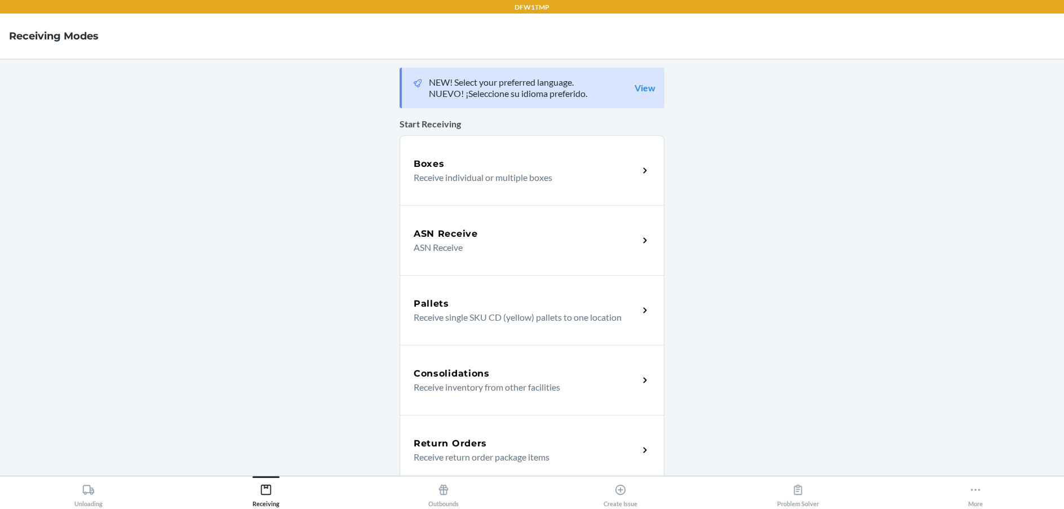
click at [433, 456] on p "Receive return order package items" at bounding box center [521, 457] width 216 height 14
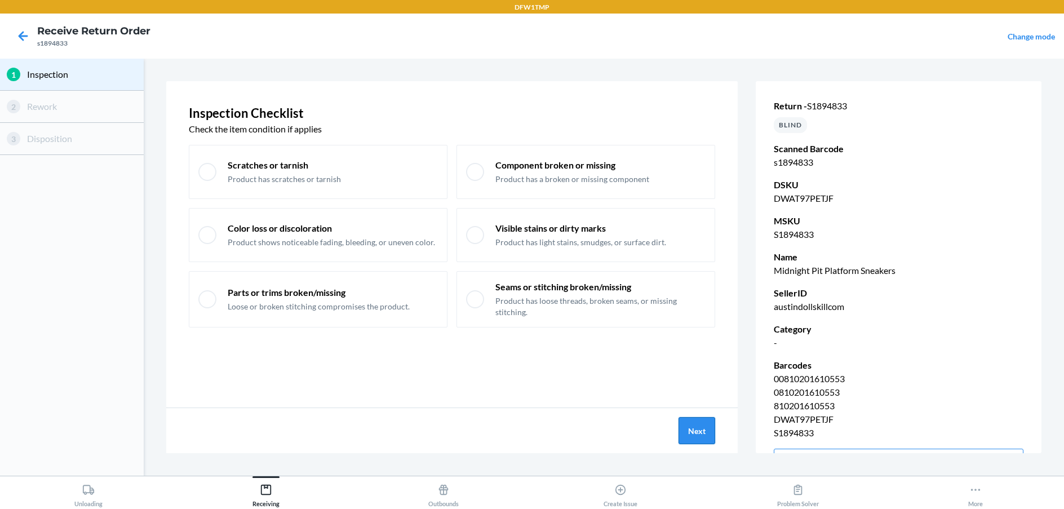
click at [705, 433] on button "Next" at bounding box center [696, 430] width 37 height 27
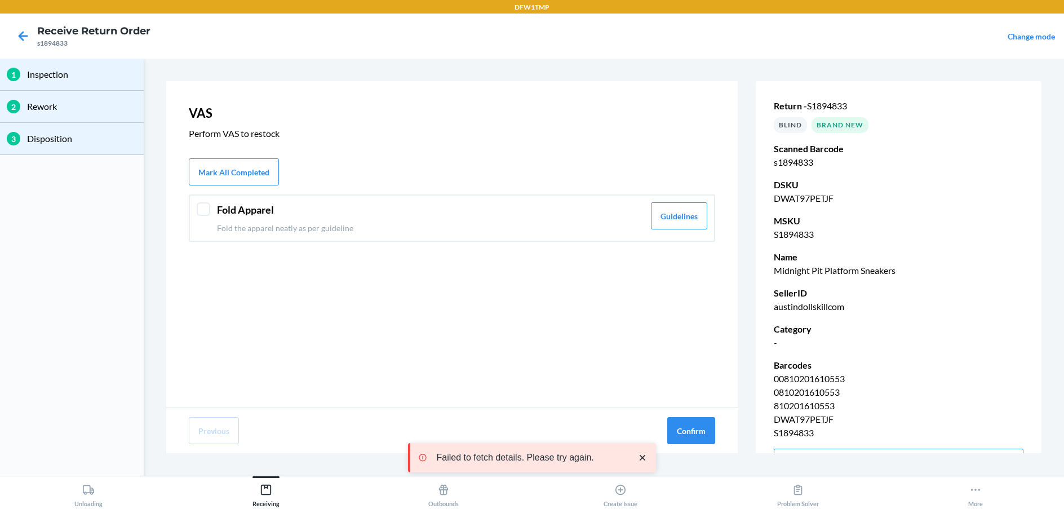
click at [202, 210] on div at bounding box center [204, 209] width 14 height 14
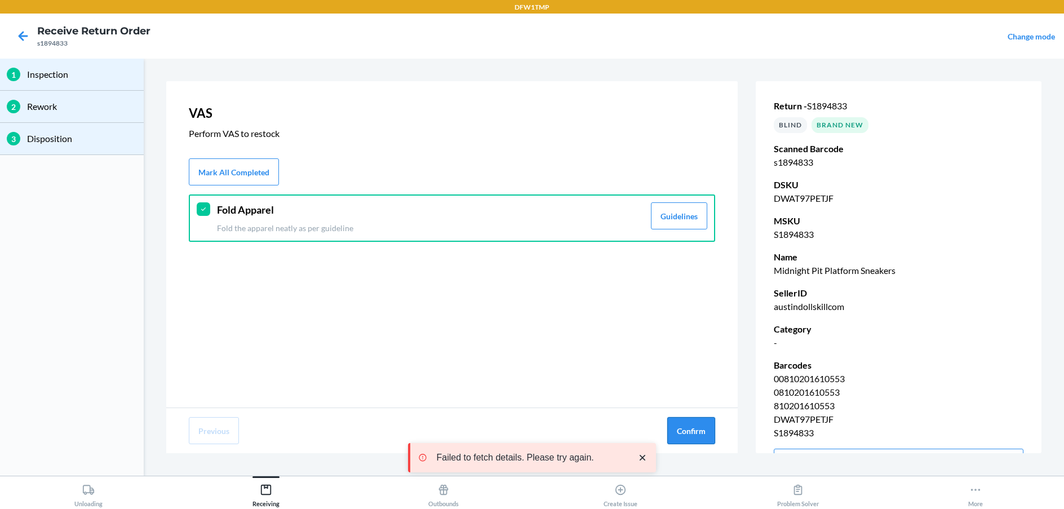
click at [685, 421] on button "Confirm" at bounding box center [691, 430] width 48 height 27
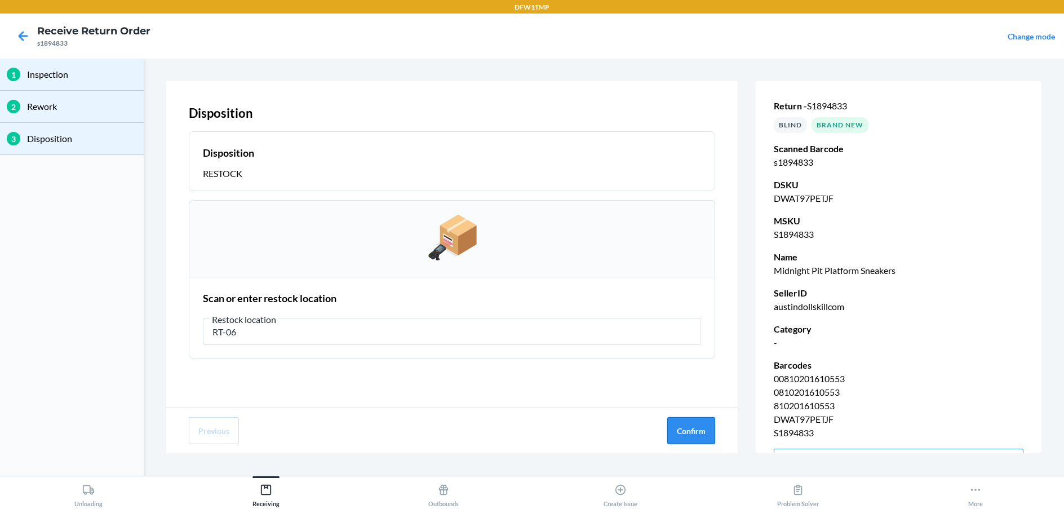
type input "RT-06"
click at [706, 433] on button "Confirm" at bounding box center [691, 430] width 48 height 27
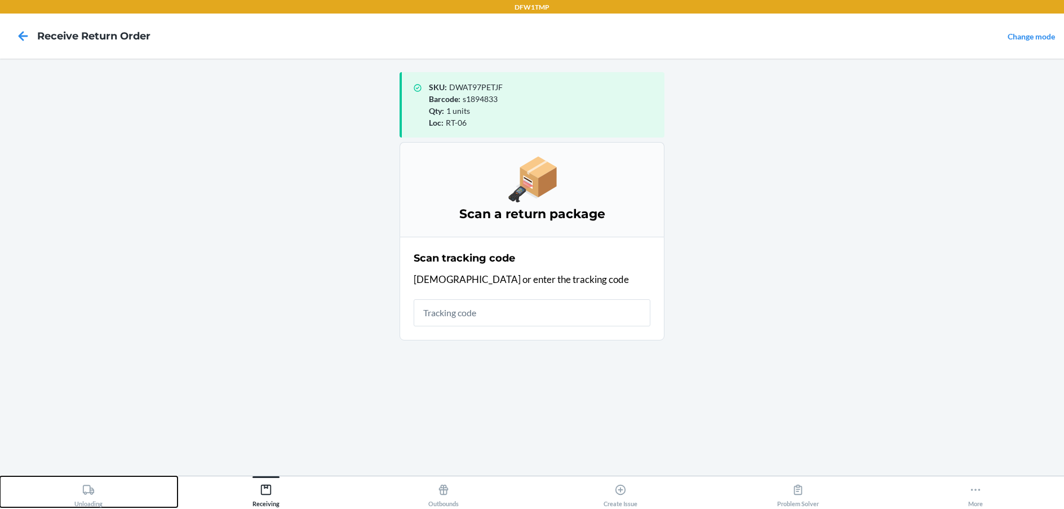
click at [86, 487] on icon at bounding box center [88, 489] width 12 height 12
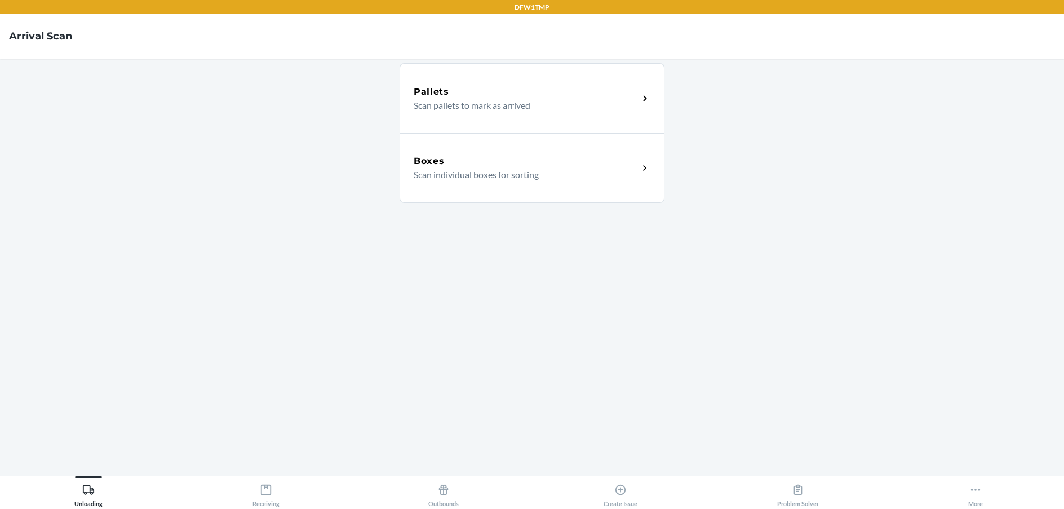
click at [441, 159] on h5 "Boxes" at bounding box center [428, 161] width 31 height 14
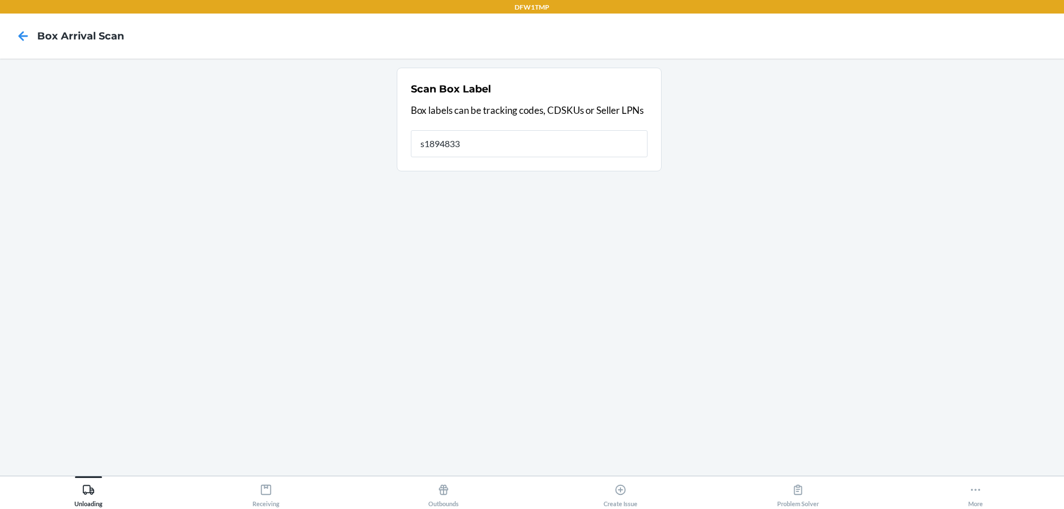
type input "s1894833"
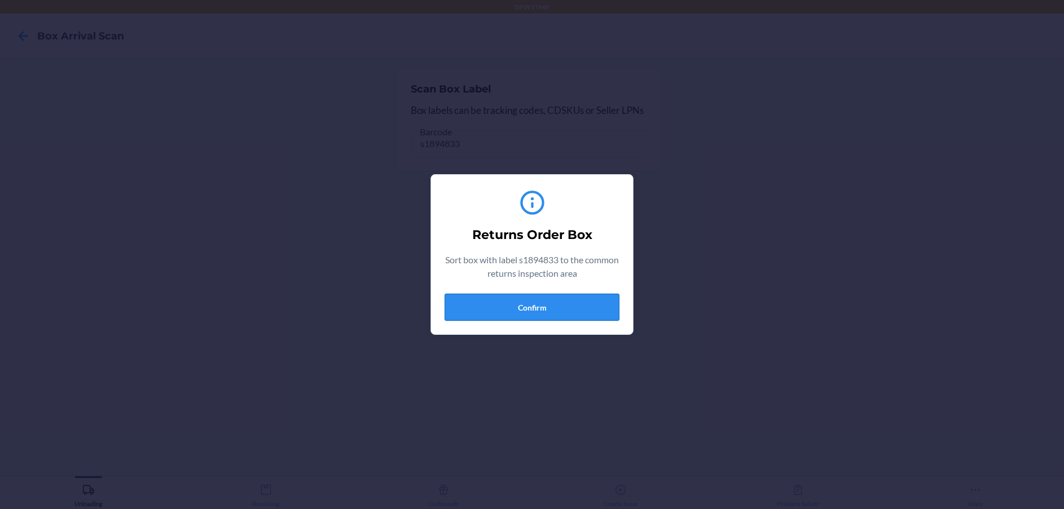
click at [505, 312] on button "Confirm" at bounding box center [531, 307] width 175 height 27
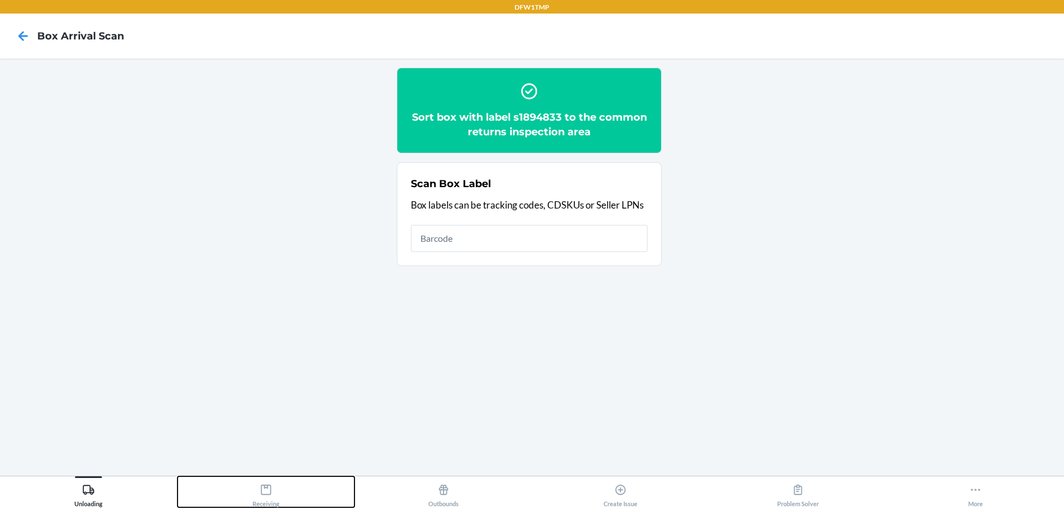
click at [267, 496] on div "Receiving" at bounding box center [265, 493] width 27 height 28
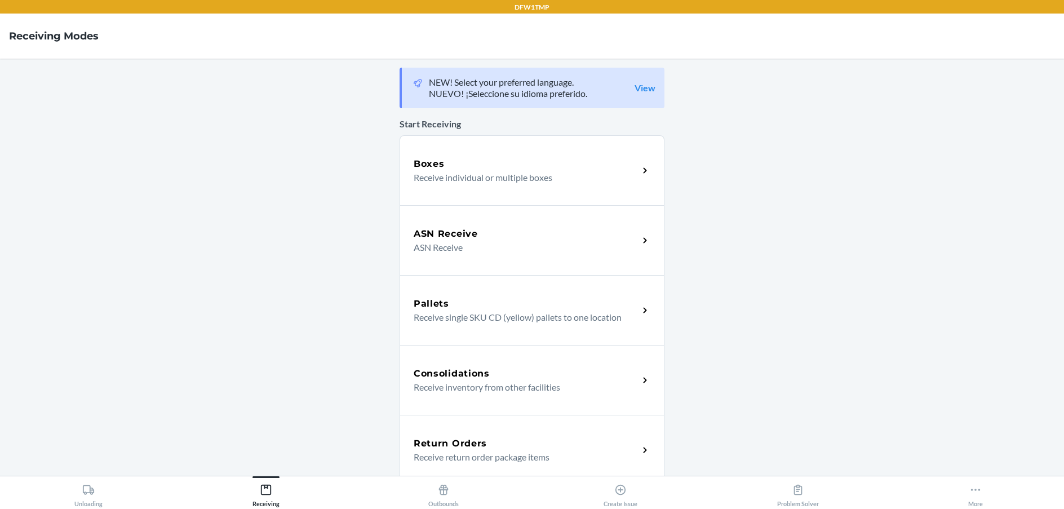
click at [450, 446] on h5 "Return Orders" at bounding box center [449, 444] width 73 height 14
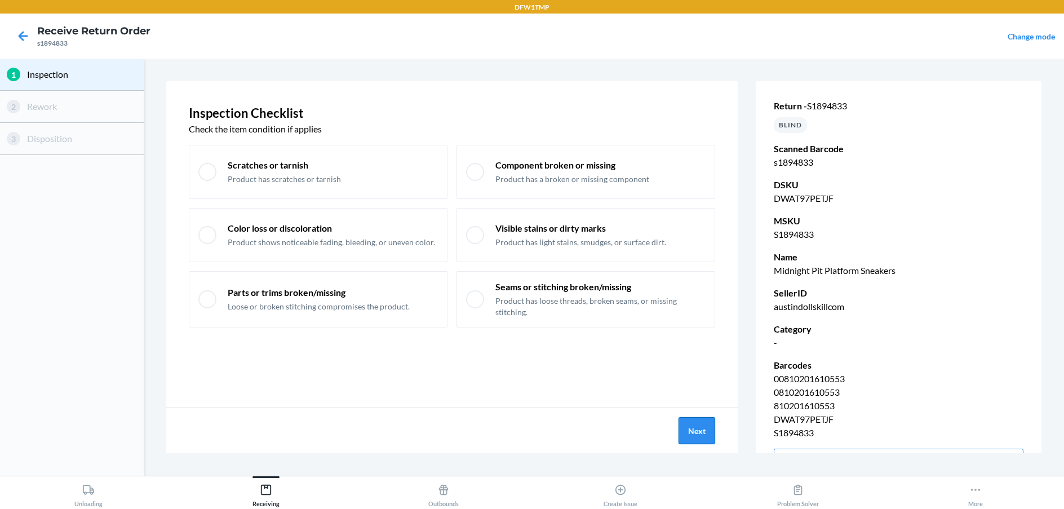
click at [694, 428] on button "Next" at bounding box center [696, 430] width 37 height 27
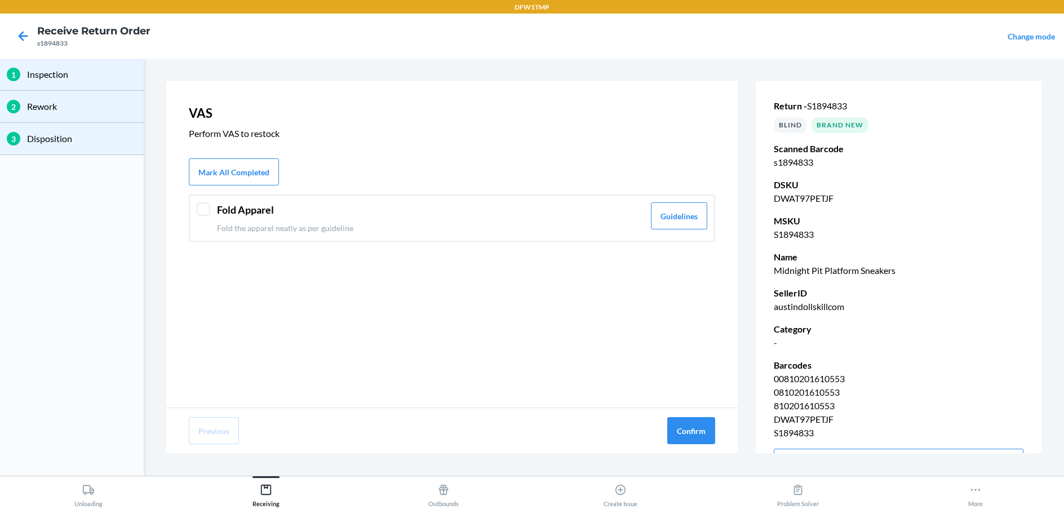
click at [204, 212] on div at bounding box center [204, 209] width 14 height 14
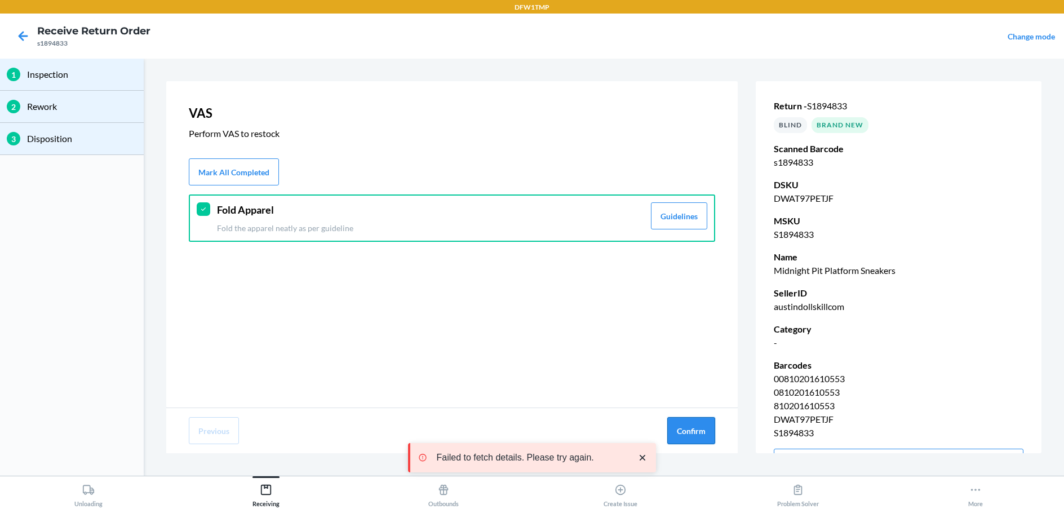
click at [679, 433] on button "Confirm" at bounding box center [691, 430] width 48 height 27
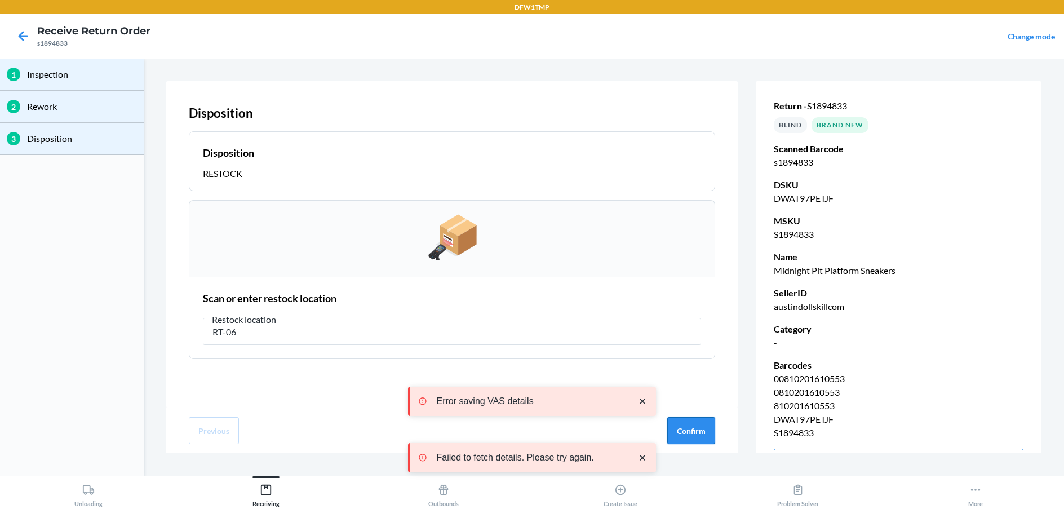
type input "RT-06"
click at [700, 430] on button "Confirm" at bounding box center [691, 430] width 48 height 27
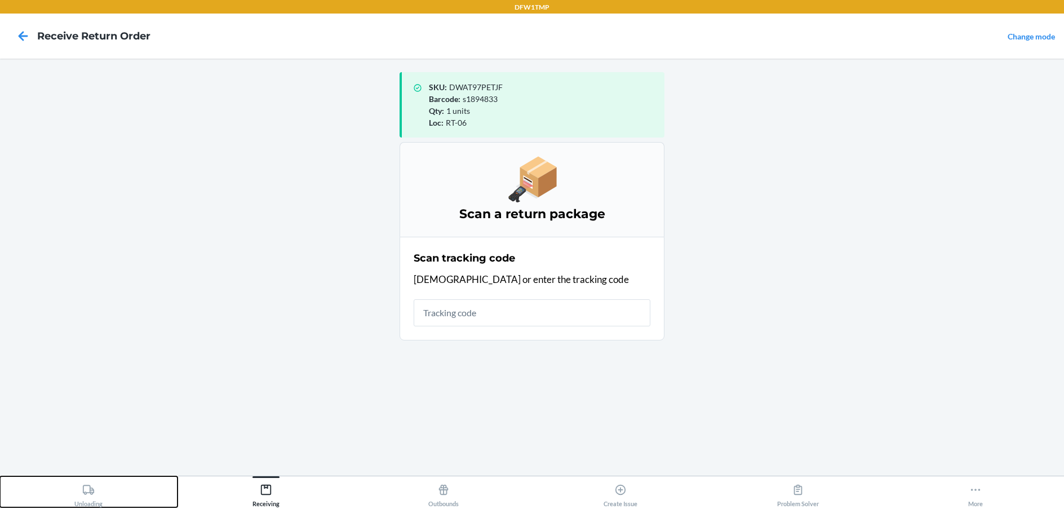
click at [94, 492] on icon at bounding box center [88, 489] width 11 height 10
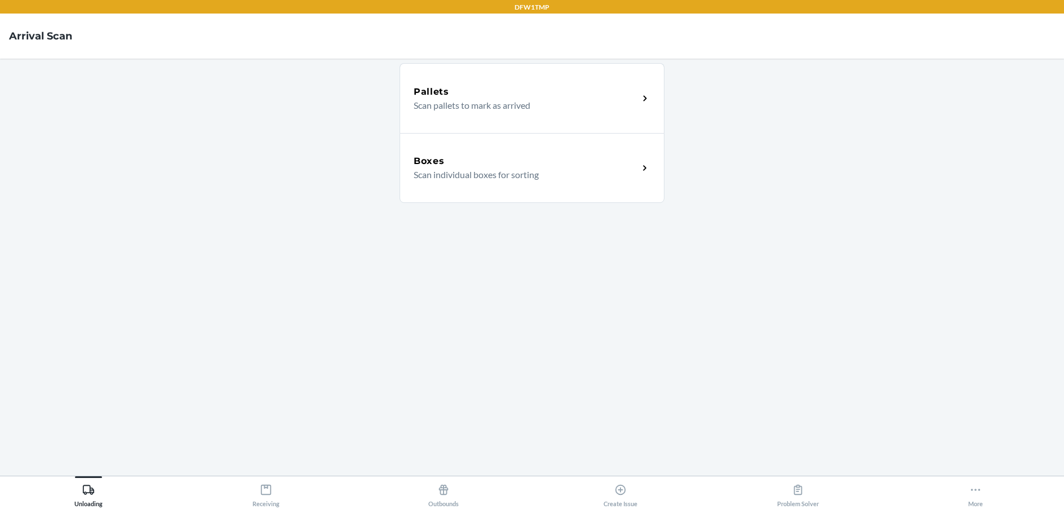
click at [445, 179] on p "Scan individual boxes for sorting" at bounding box center [521, 175] width 216 height 14
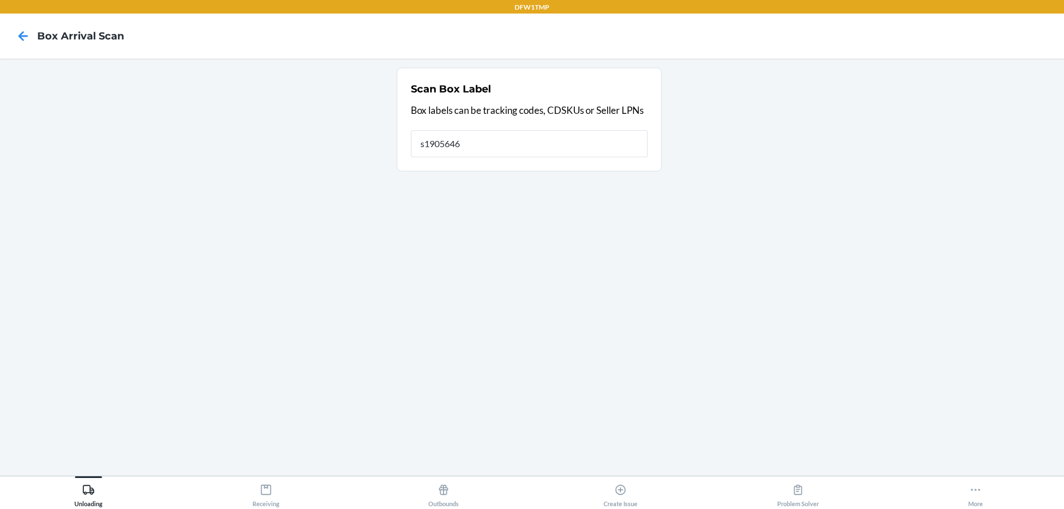
type input "s1905646"
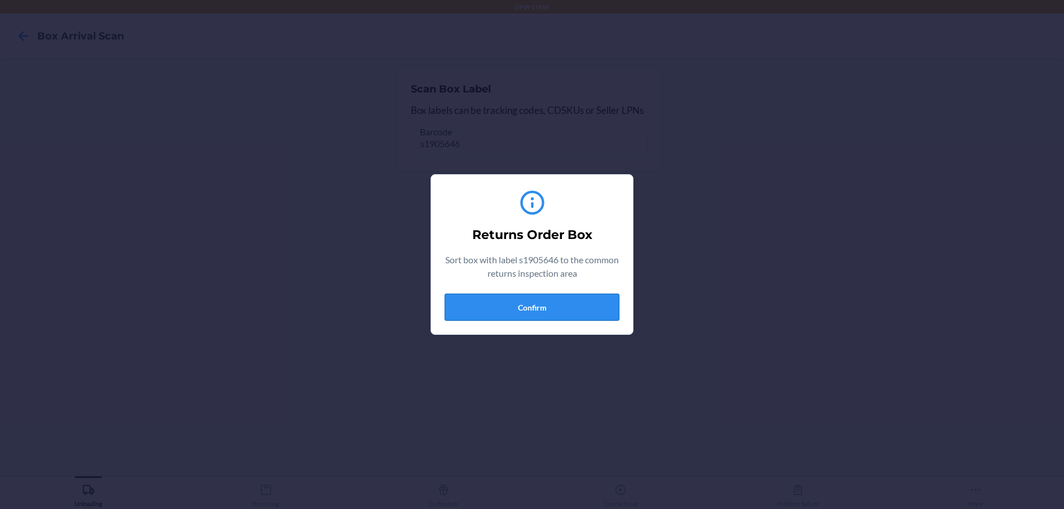
click at [535, 303] on button "Confirm" at bounding box center [531, 307] width 175 height 27
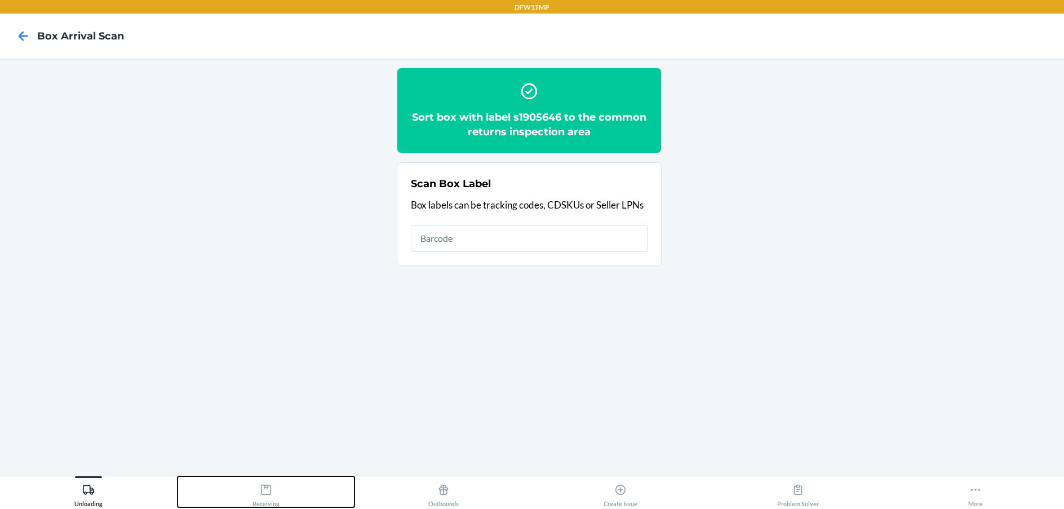
click at [268, 495] on icon at bounding box center [266, 489] width 10 height 10
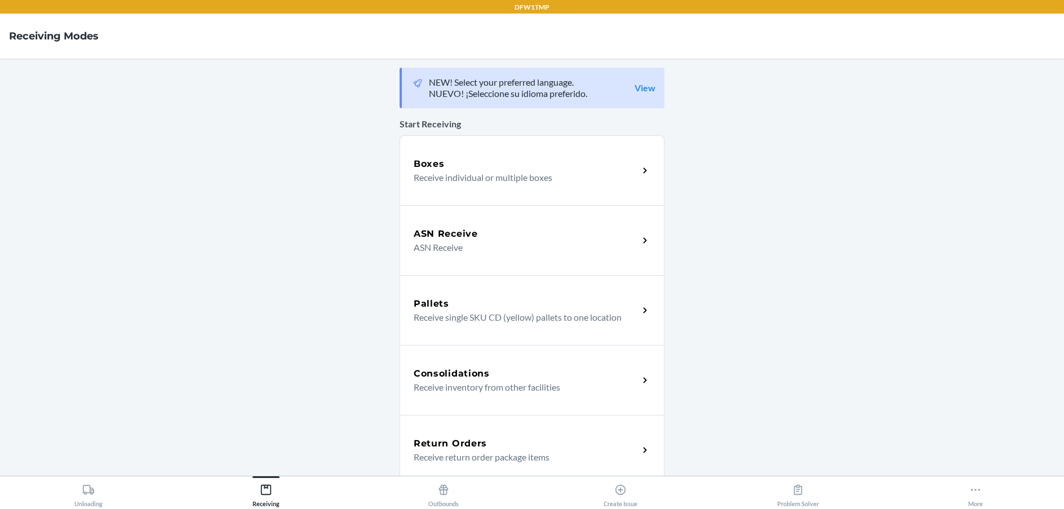
click at [475, 449] on h5 "Return Orders" at bounding box center [449, 444] width 73 height 14
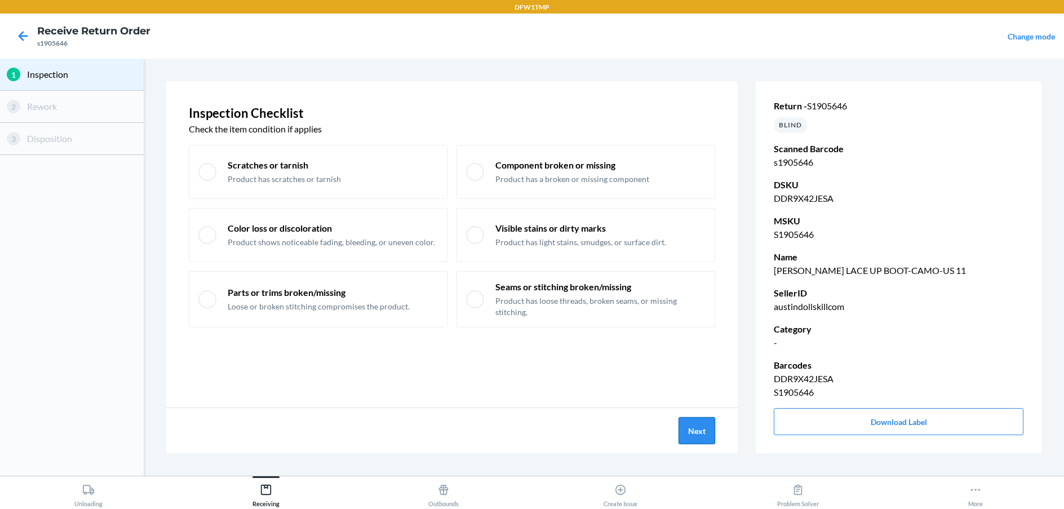
click at [697, 432] on button "Next" at bounding box center [696, 430] width 37 height 27
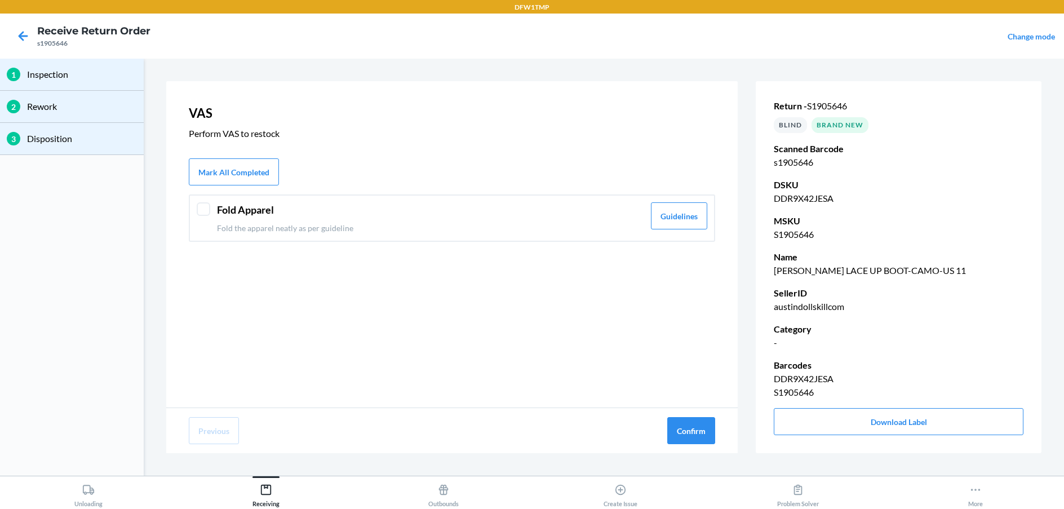
click at [215, 209] on div "Fold Apparel Fold the apparel neatly as per guideline Guidelines" at bounding box center [452, 217] width 526 height 47
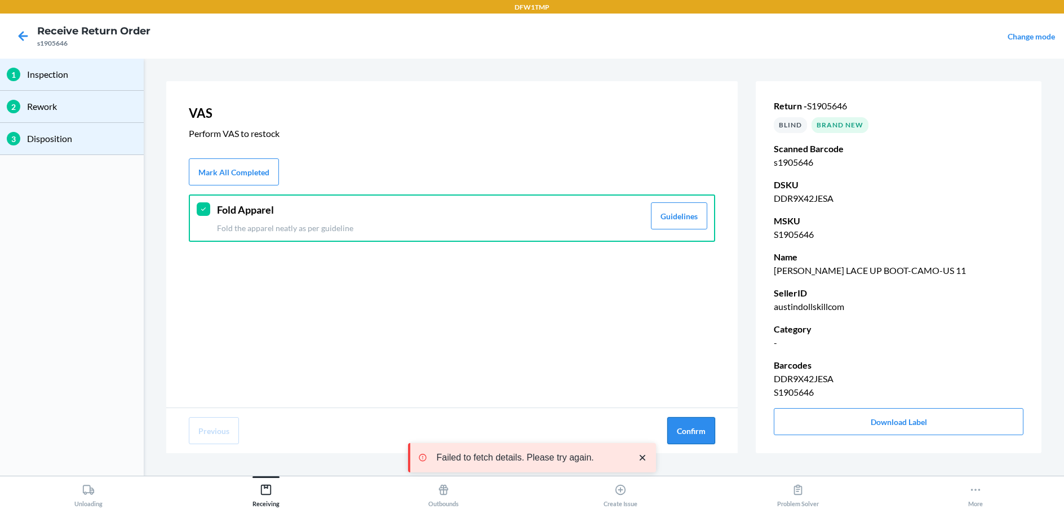
click at [693, 430] on button "Confirm" at bounding box center [691, 430] width 48 height 27
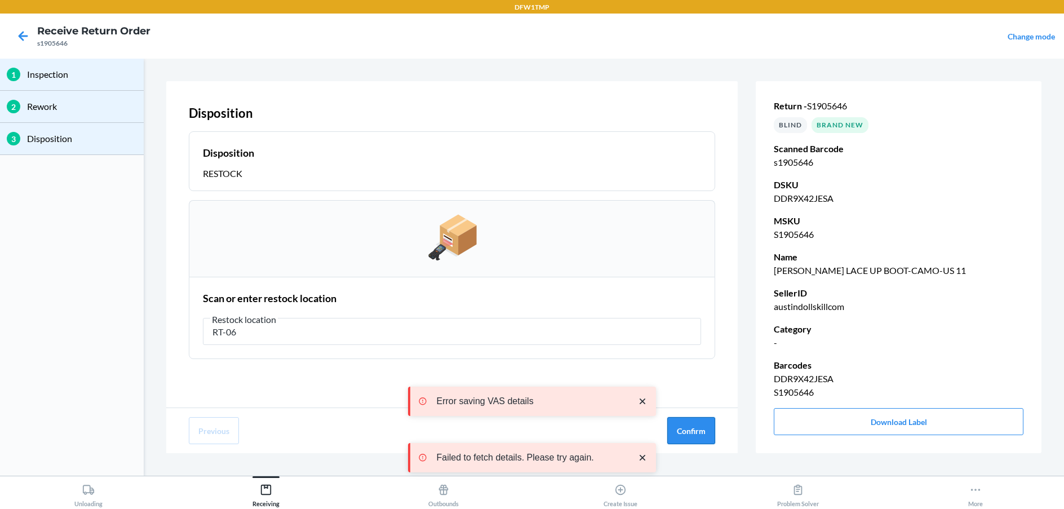
type input "RT-06"
click at [696, 432] on button "Confirm" at bounding box center [691, 430] width 48 height 27
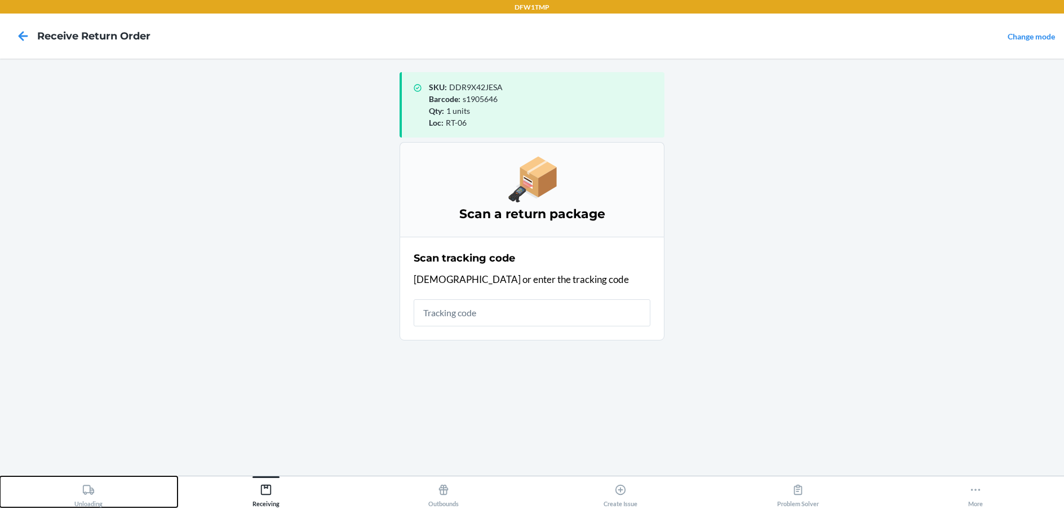
click at [90, 497] on div "Unloading" at bounding box center [88, 493] width 28 height 28
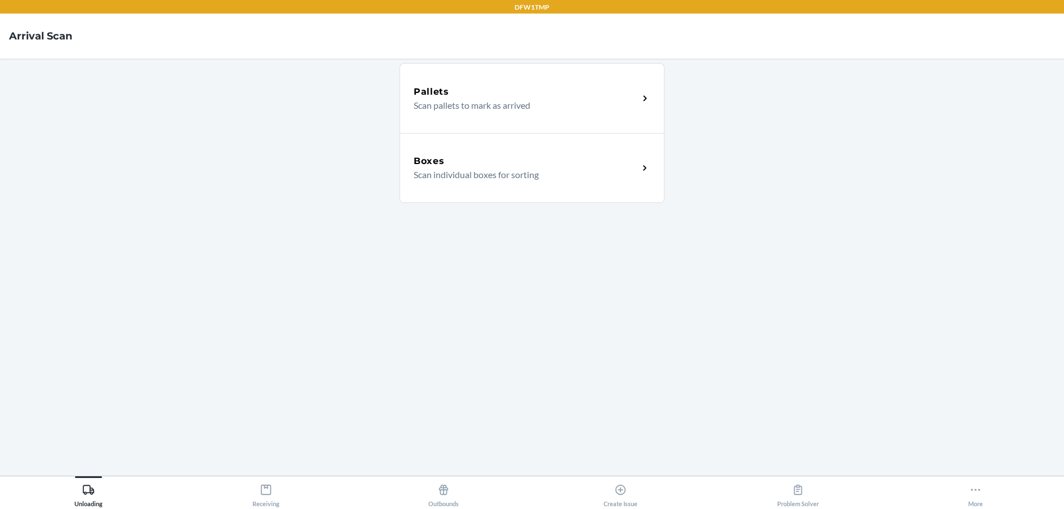
click at [472, 181] on div "Boxes Scan individual boxes for sorting" at bounding box center [531, 168] width 265 height 70
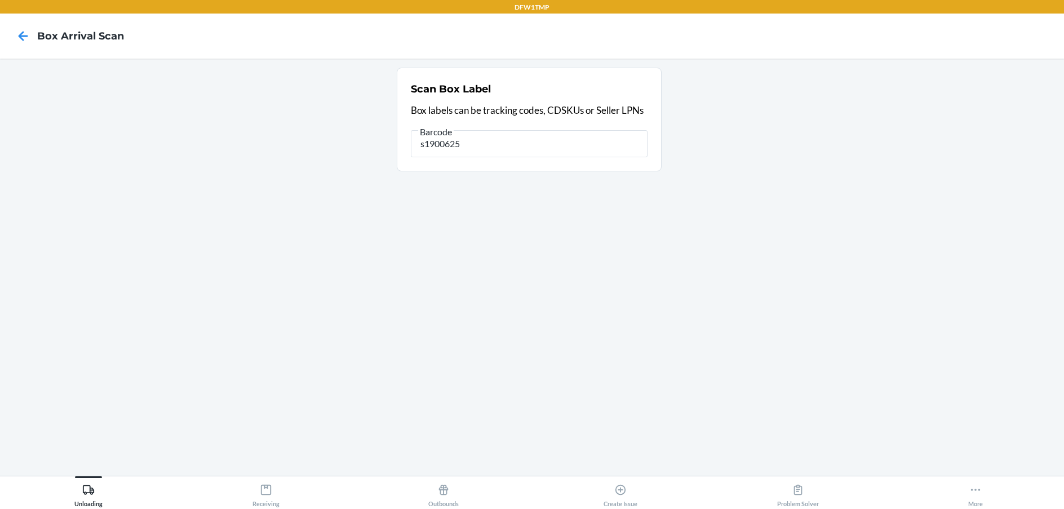
type input "s1900625"
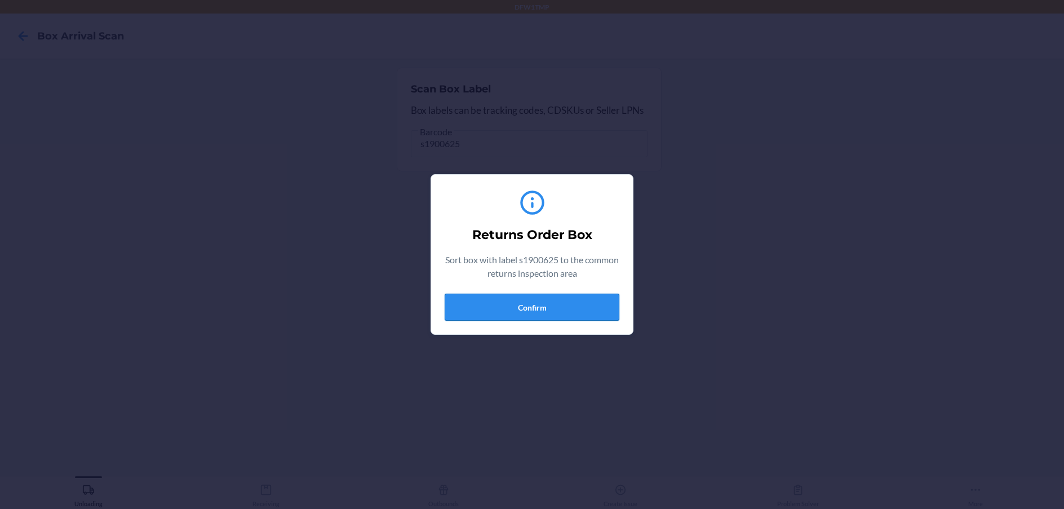
click at [550, 306] on button "Confirm" at bounding box center [531, 307] width 175 height 27
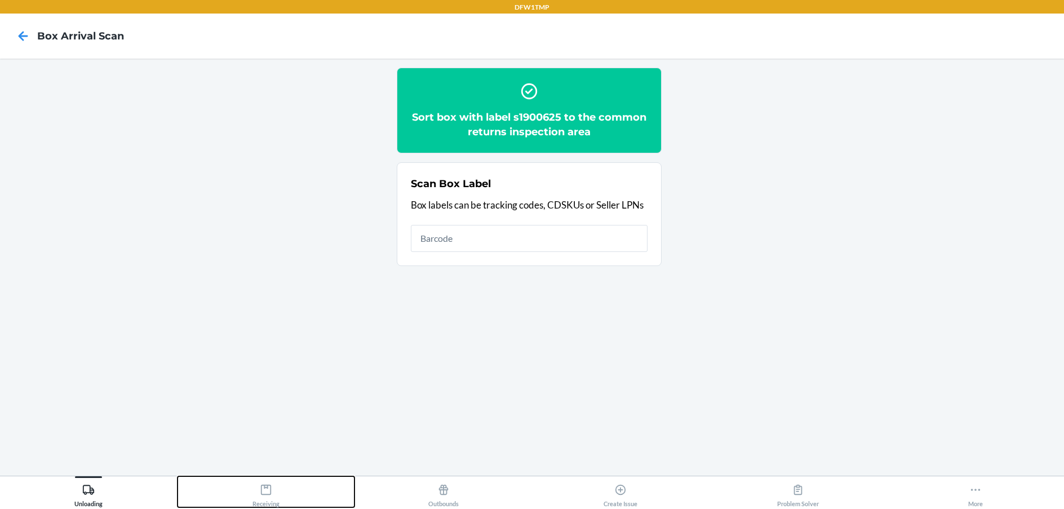
click at [268, 493] on icon at bounding box center [266, 489] width 12 height 12
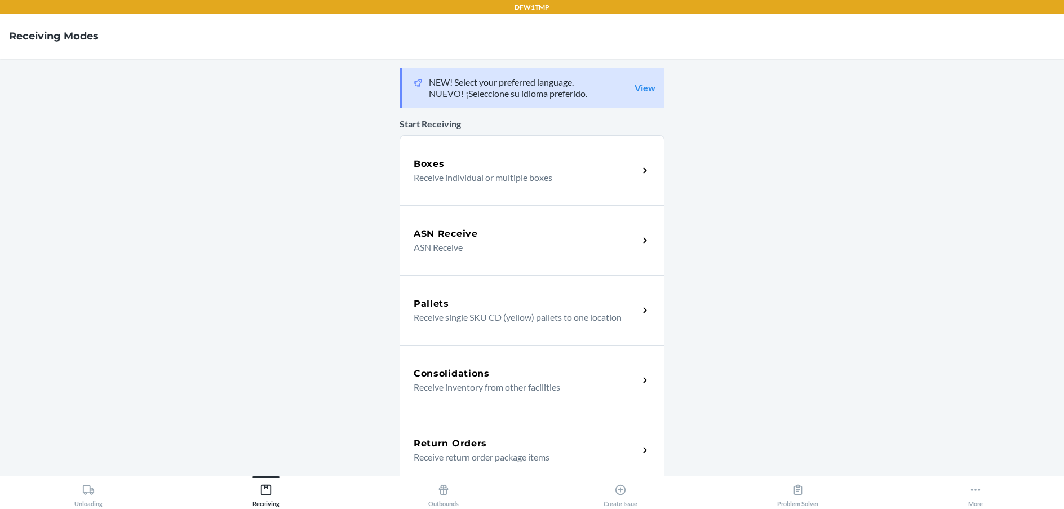
click at [480, 451] on p "Receive return order package items" at bounding box center [521, 457] width 216 height 14
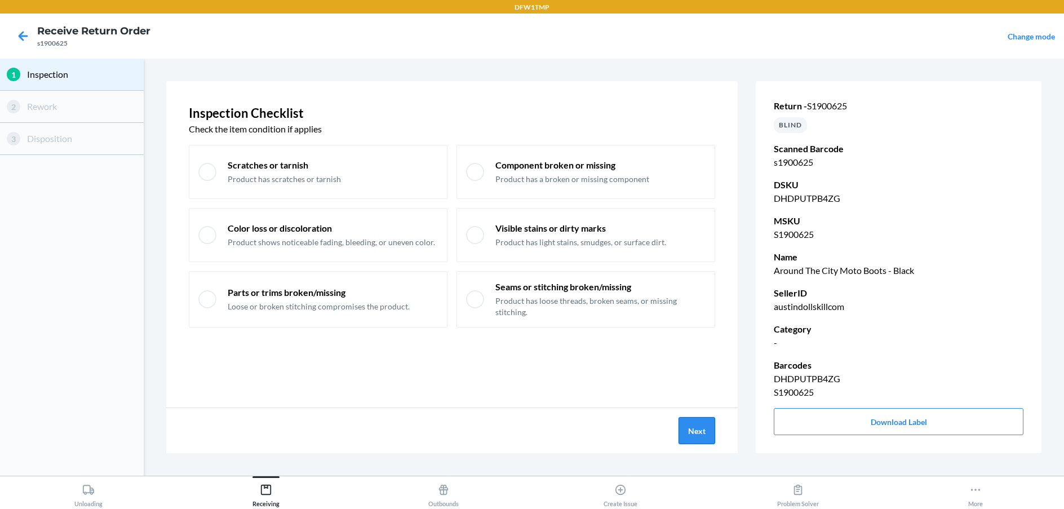
click at [690, 429] on button "Next" at bounding box center [696, 430] width 37 height 27
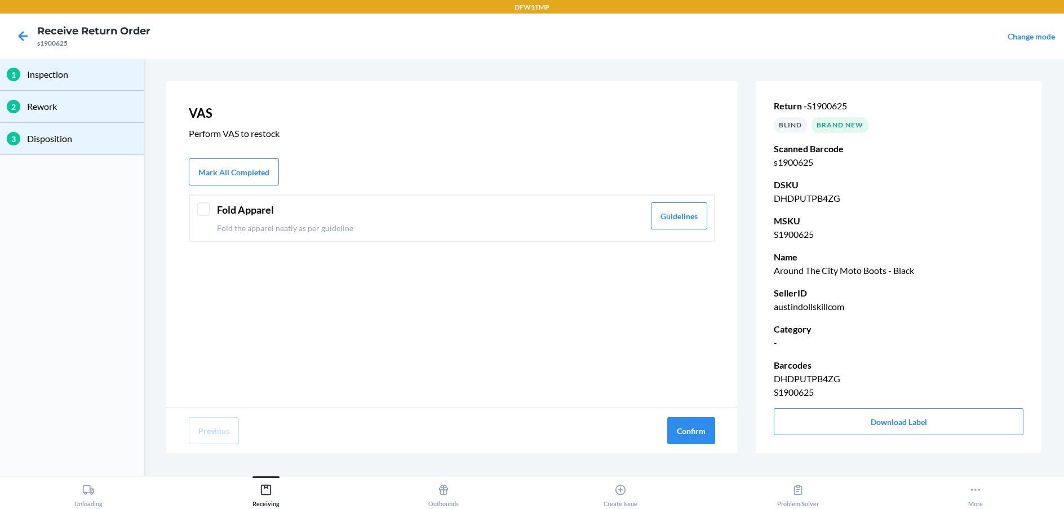
click at [205, 207] on div at bounding box center [204, 209] width 14 height 14
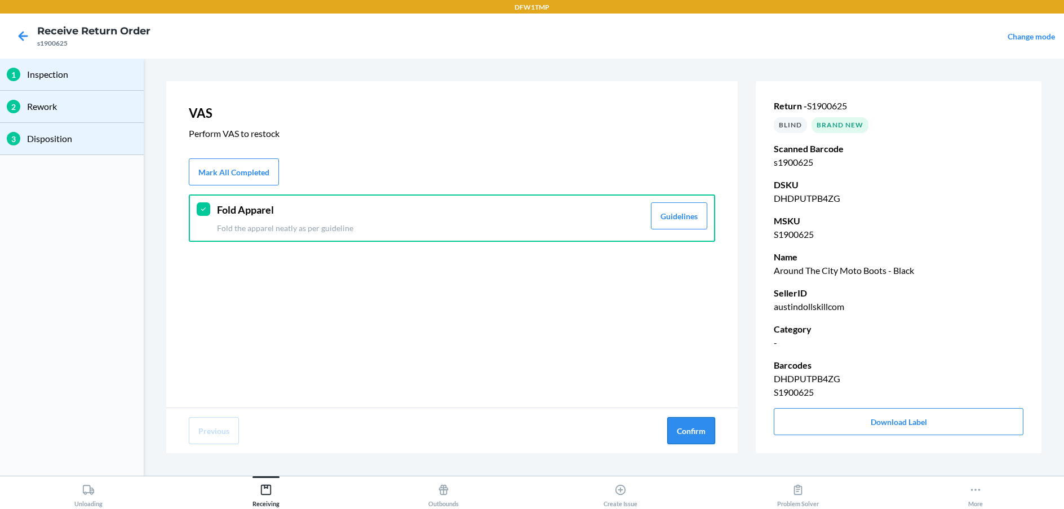
click at [693, 432] on button "Confirm" at bounding box center [691, 430] width 48 height 27
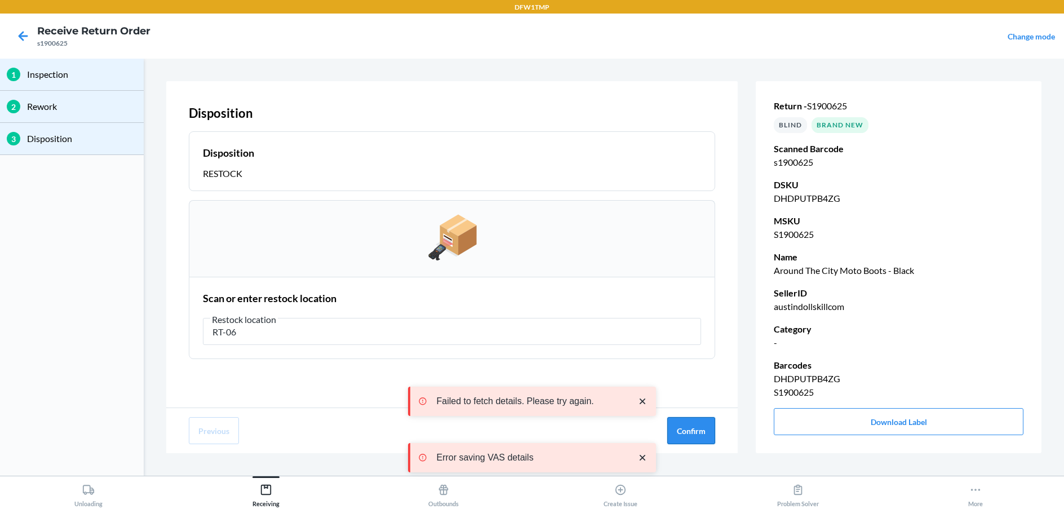
type input "RT-06"
click at [684, 433] on button "Confirm" at bounding box center [691, 430] width 48 height 27
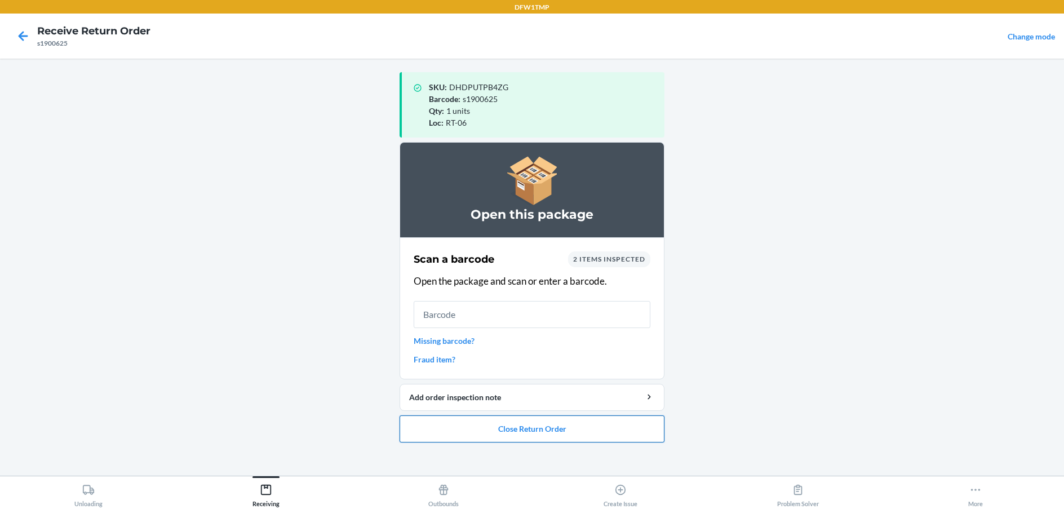
click at [506, 425] on button "Close Return Order" at bounding box center [531, 428] width 265 height 27
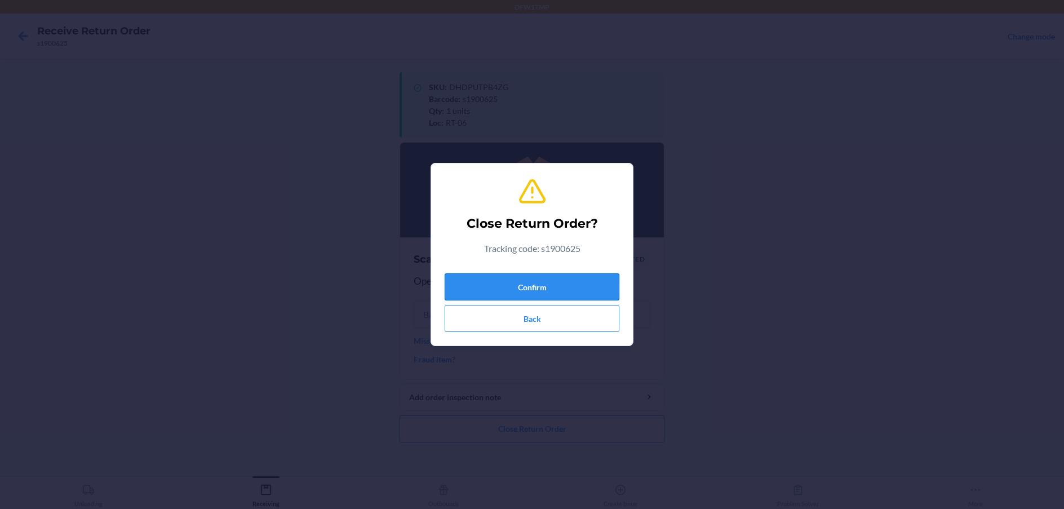
click at [541, 281] on button "Confirm" at bounding box center [531, 286] width 175 height 27
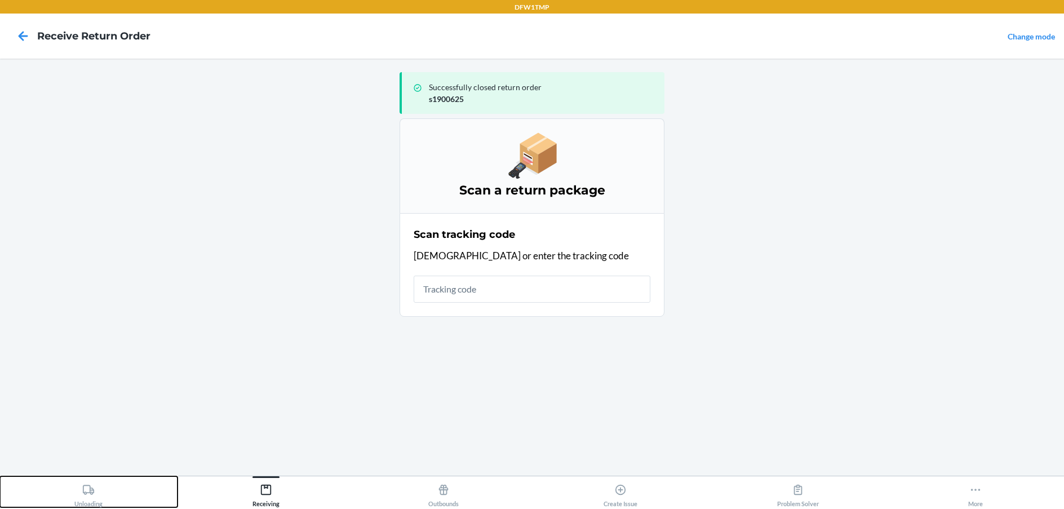
click at [99, 498] on div "Unloading" at bounding box center [88, 493] width 28 height 28
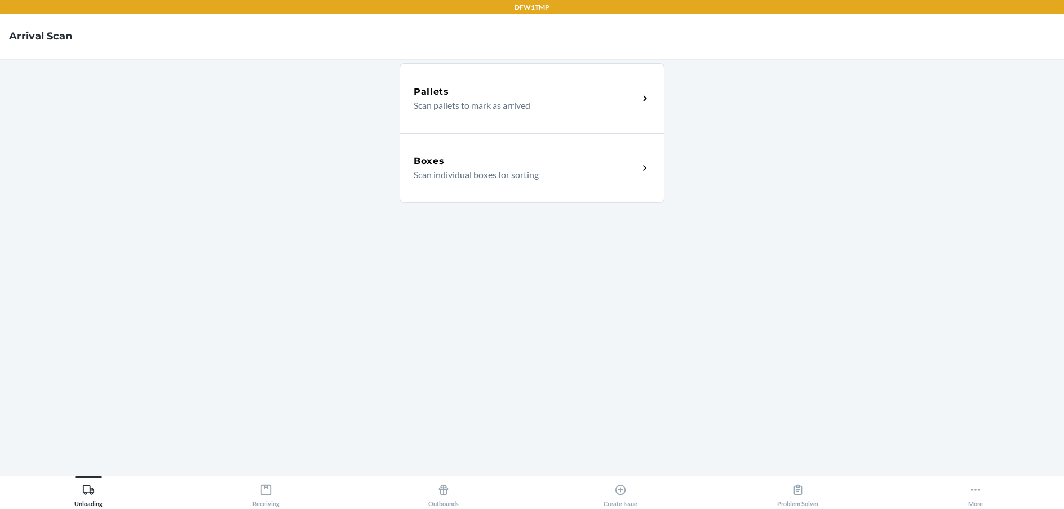
click at [528, 171] on p "Scan individual boxes for sorting" at bounding box center [521, 175] width 216 height 14
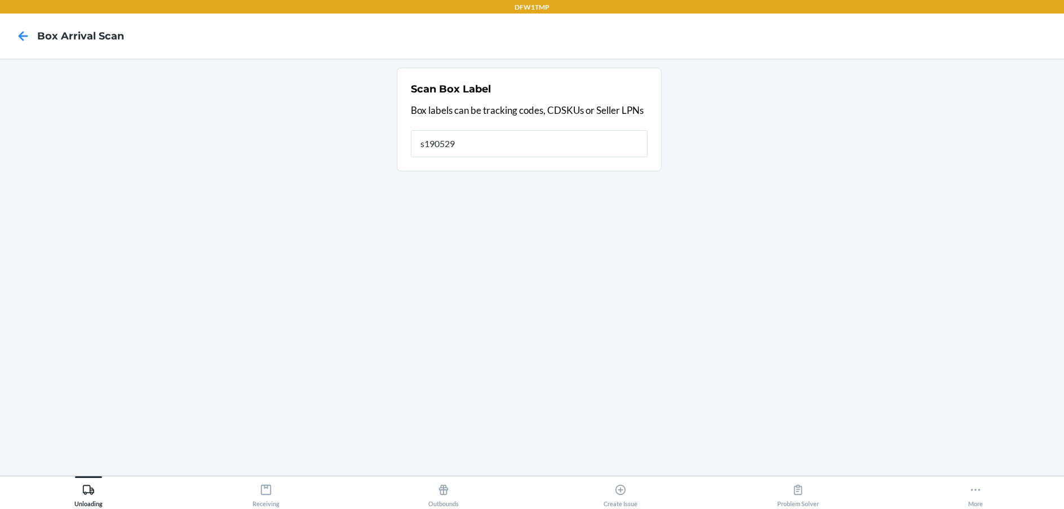
type input "s1905295"
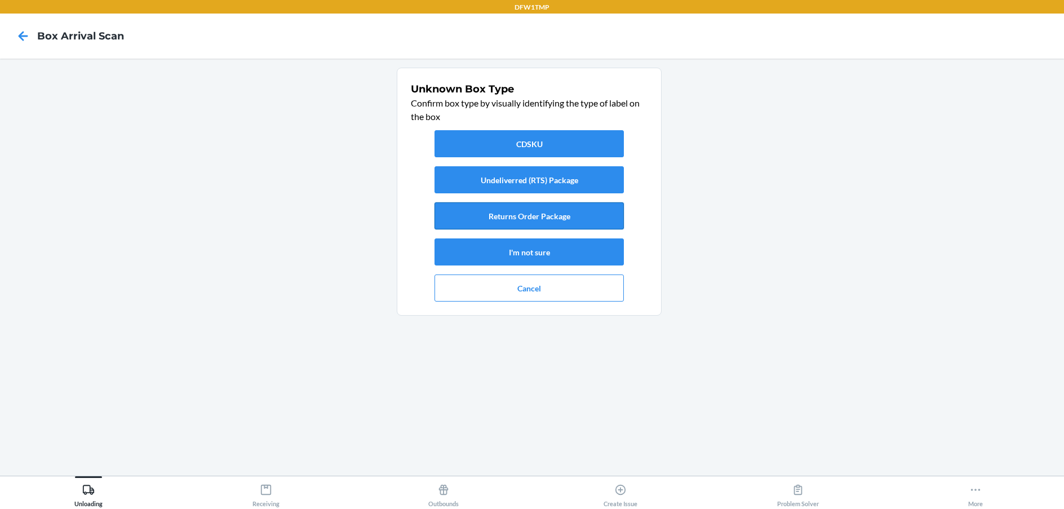
click at [492, 212] on button "Returns Order Package" at bounding box center [528, 215] width 189 height 27
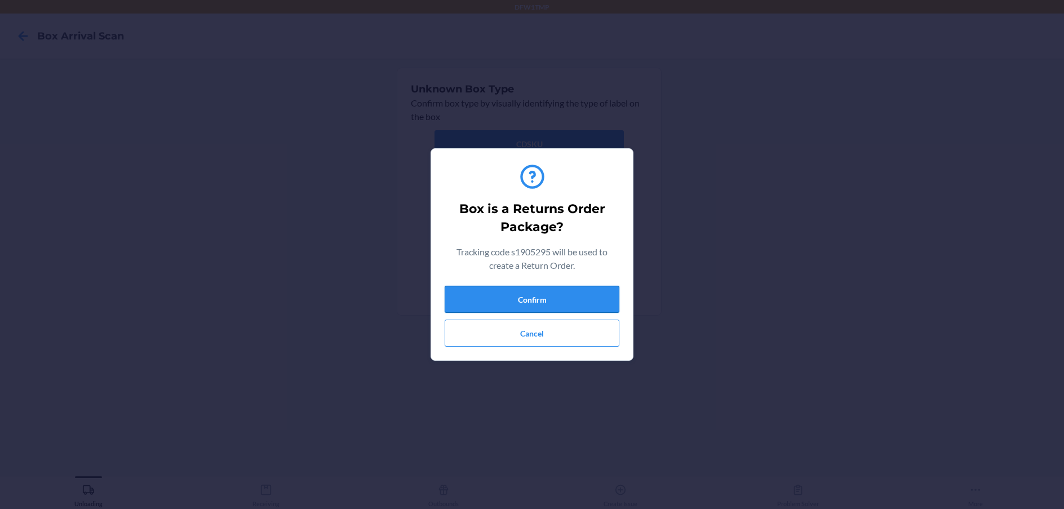
click at [539, 300] on button "Confirm" at bounding box center [531, 299] width 175 height 27
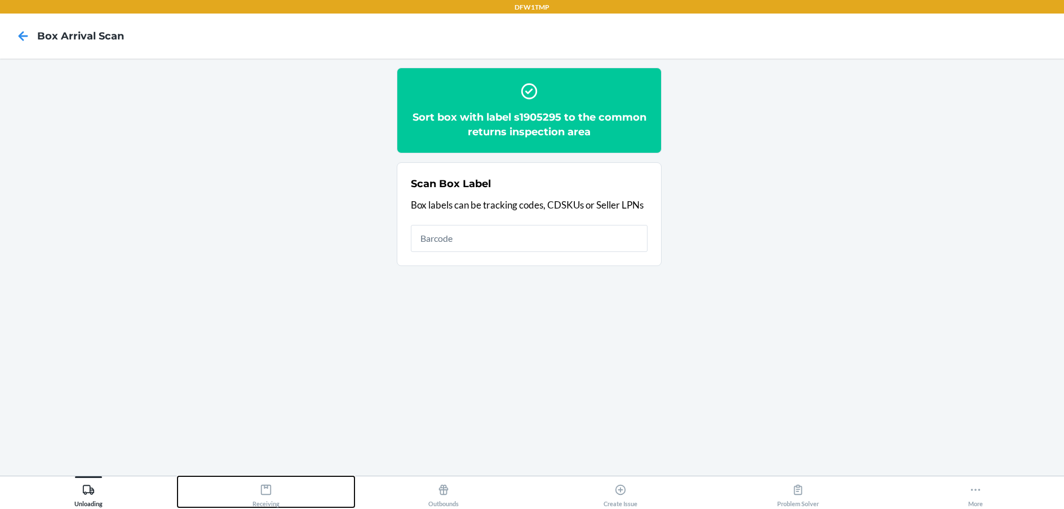
click at [272, 494] on div "Receiving" at bounding box center [265, 493] width 27 height 28
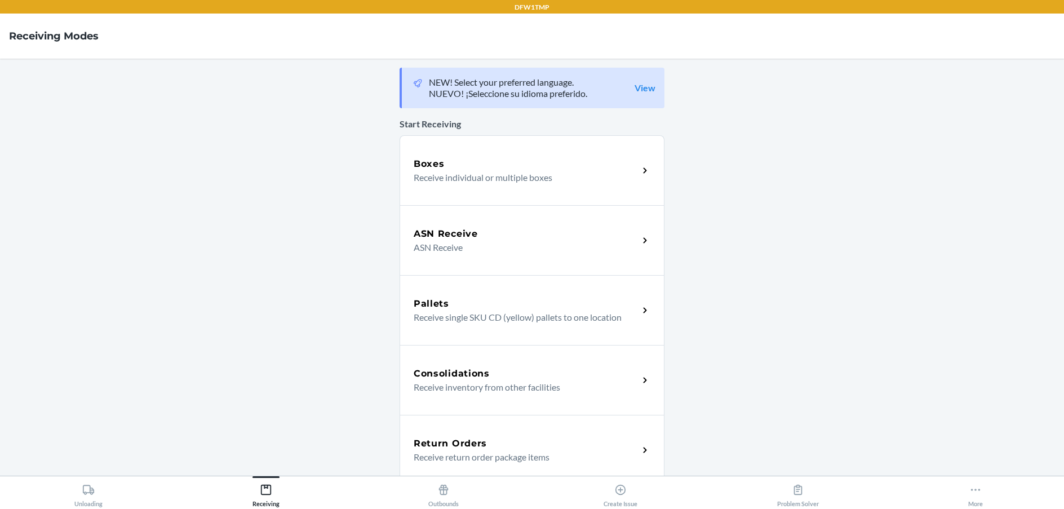
click at [447, 448] on h5 "Return Orders" at bounding box center [449, 444] width 73 height 14
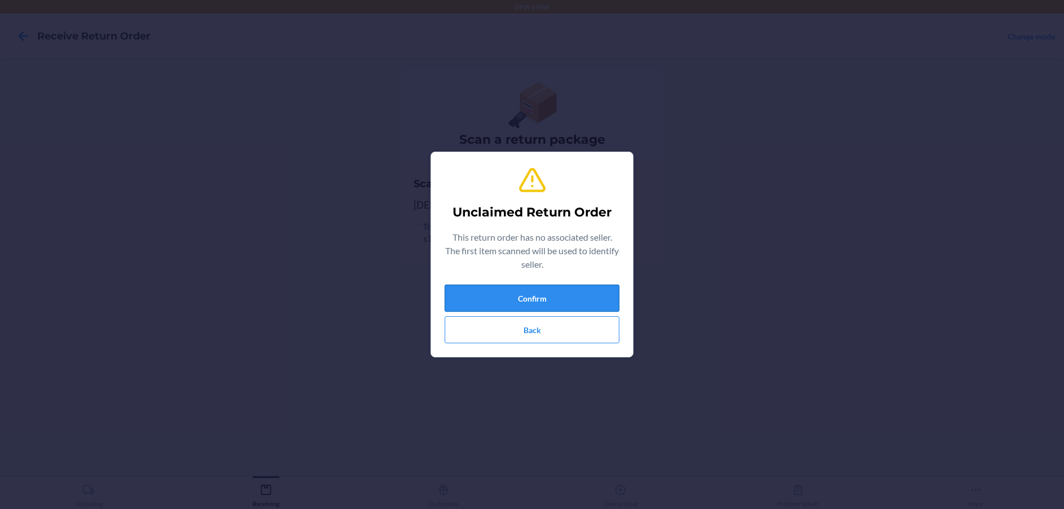
click at [523, 296] on button "Confirm" at bounding box center [531, 297] width 175 height 27
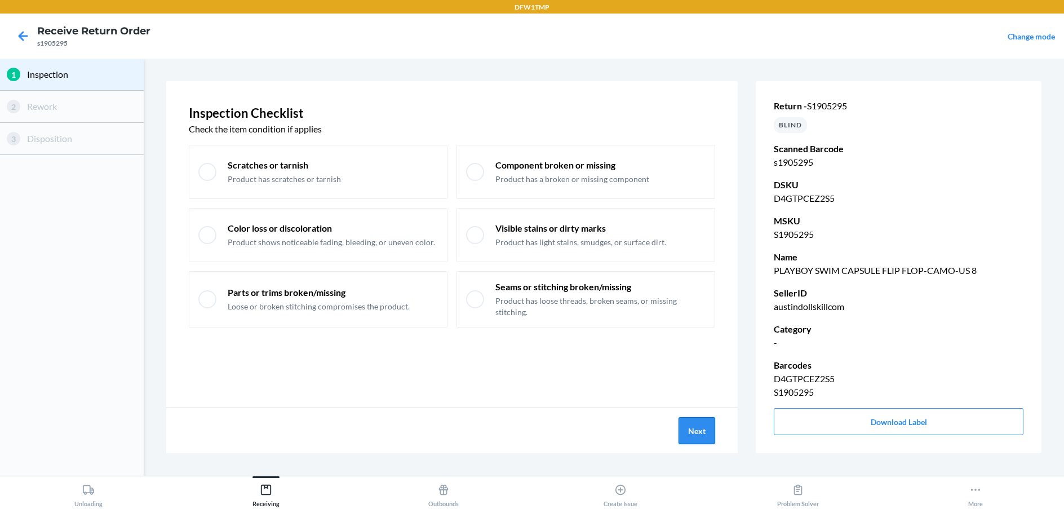
click at [701, 431] on button "Next" at bounding box center [696, 430] width 37 height 27
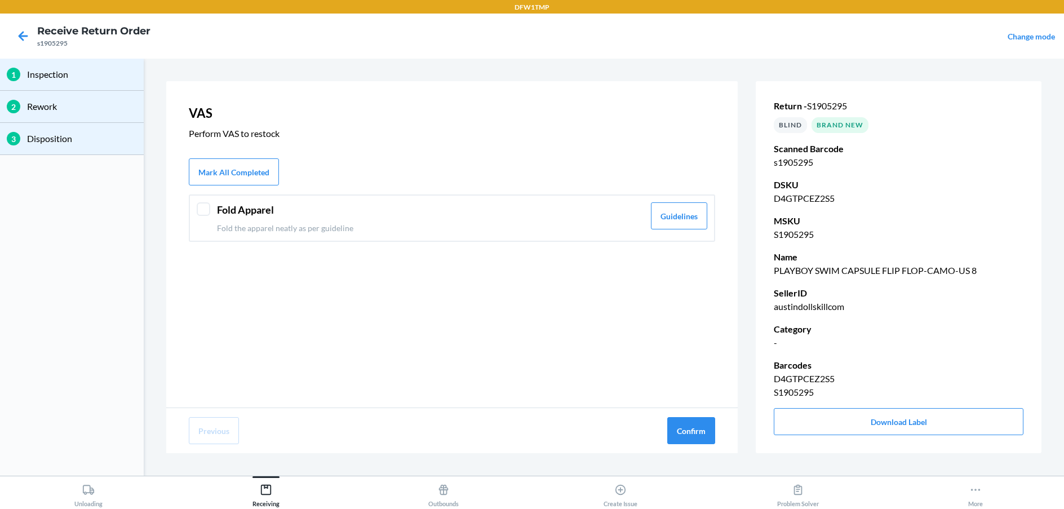
click at [211, 208] on div "Fold Apparel Fold the apparel neatly as per guideline Guidelines" at bounding box center [452, 217] width 526 height 47
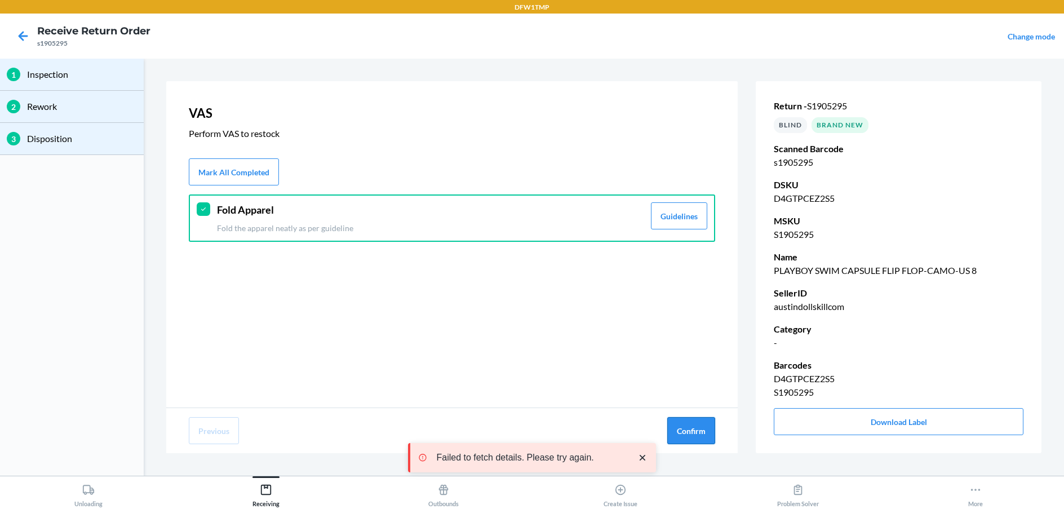
click at [694, 435] on button "Confirm" at bounding box center [691, 430] width 48 height 27
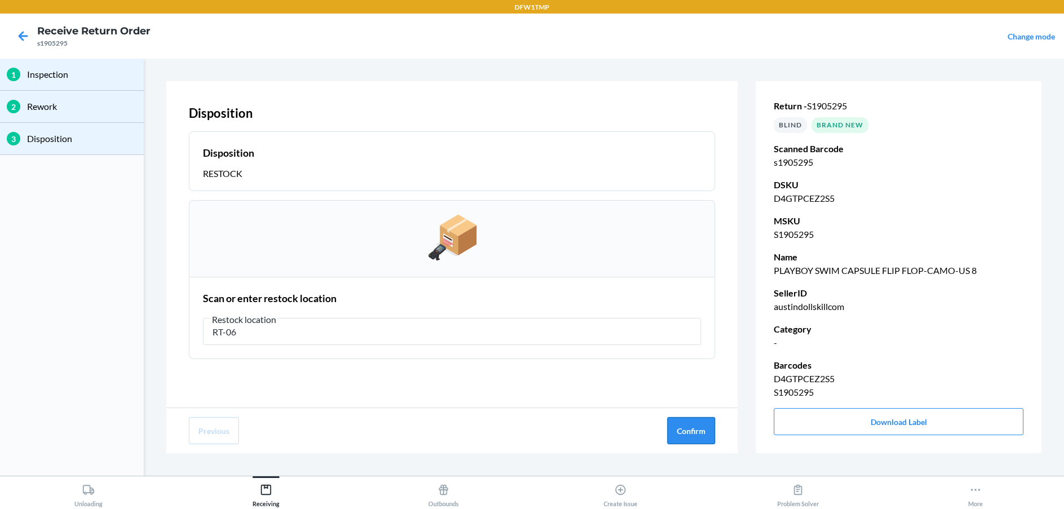
type input "RT-06"
click at [709, 430] on button "Confirm" at bounding box center [691, 430] width 48 height 27
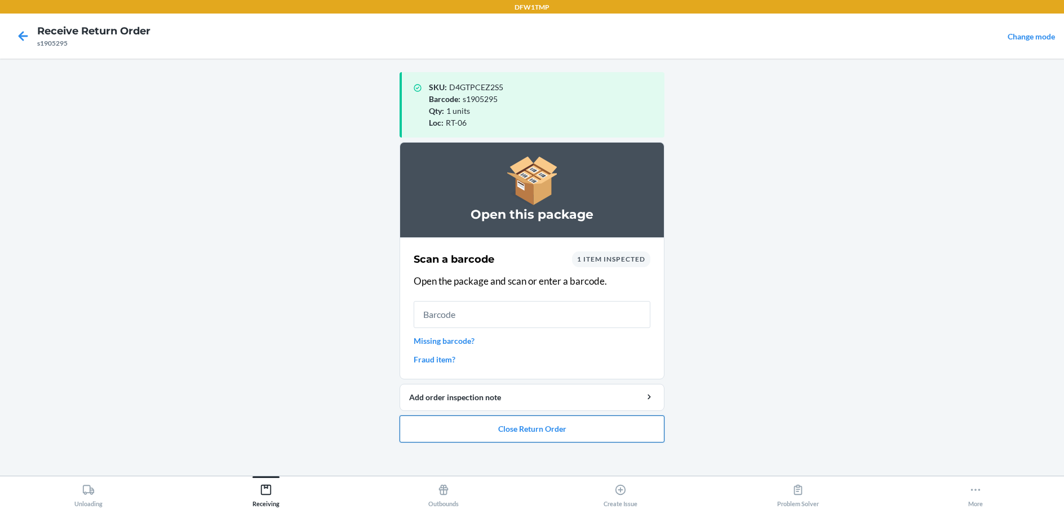
click at [549, 429] on button "Close Return Order" at bounding box center [531, 428] width 265 height 27
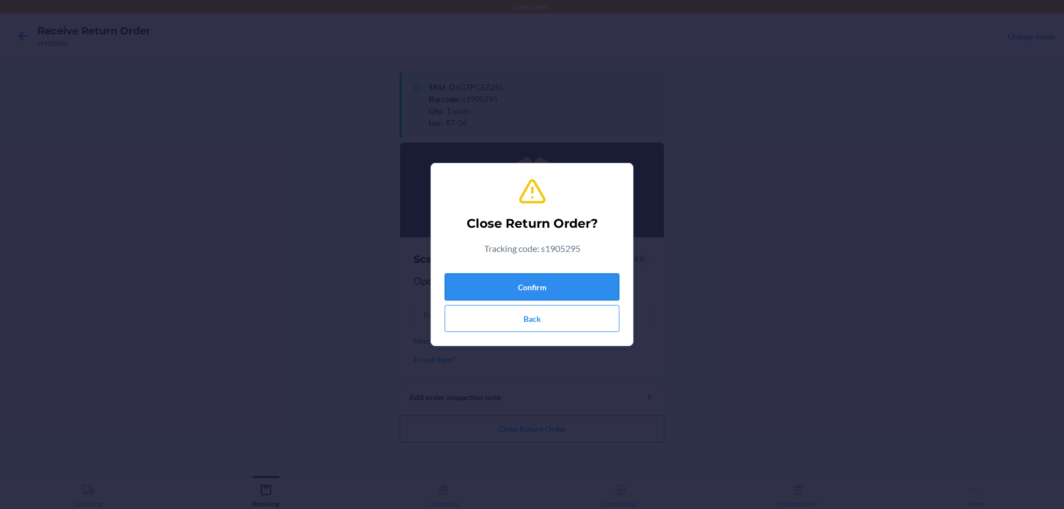
click at [536, 284] on button "Confirm" at bounding box center [531, 286] width 175 height 27
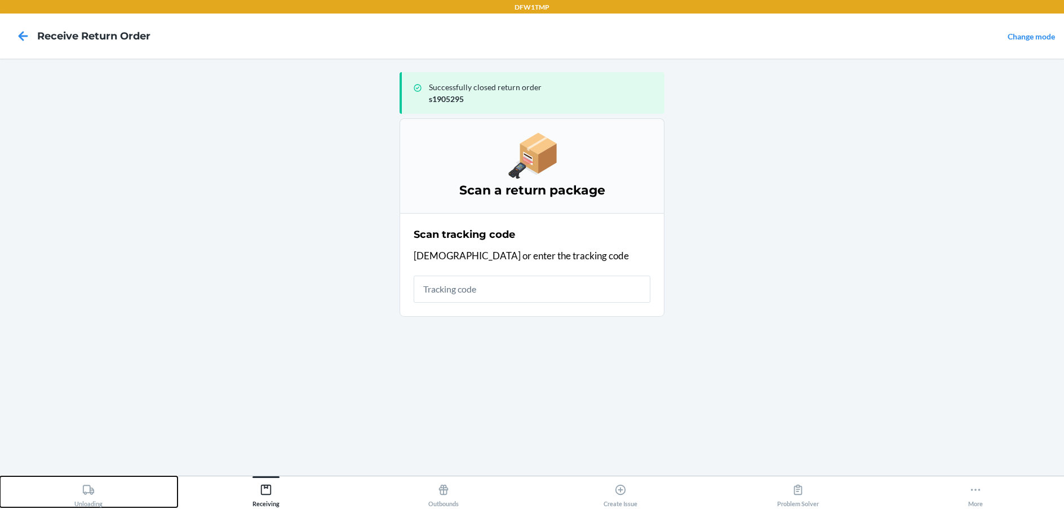
click at [84, 495] on icon at bounding box center [88, 489] width 12 height 12
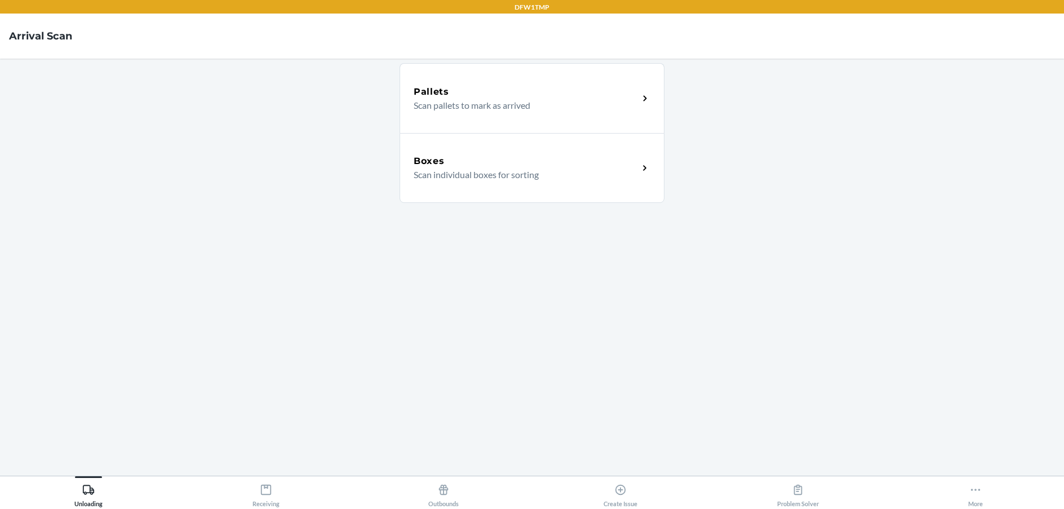
click at [452, 177] on p "Scan individual boxes for sorting" at bounding box center [521, 175] width 216 height 14
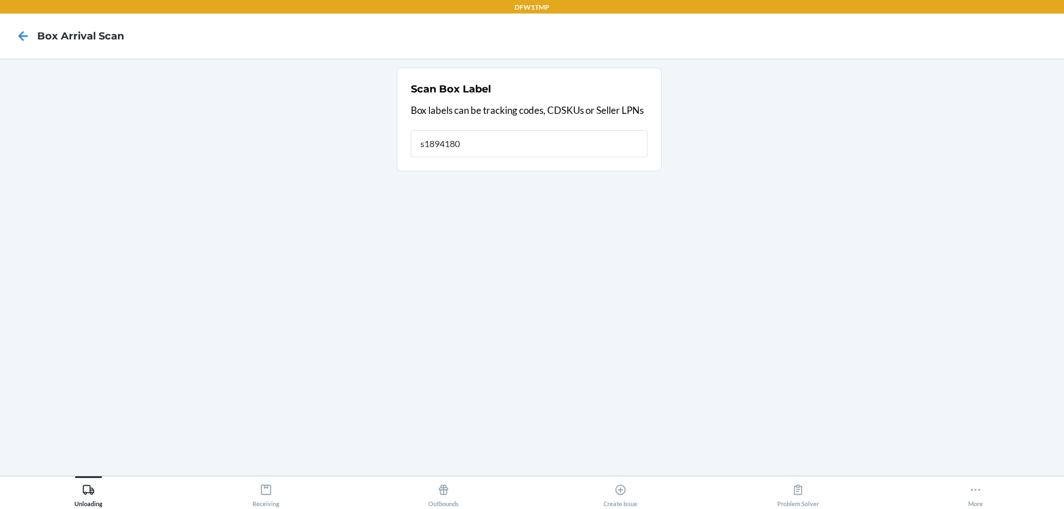
type input "s1894180"
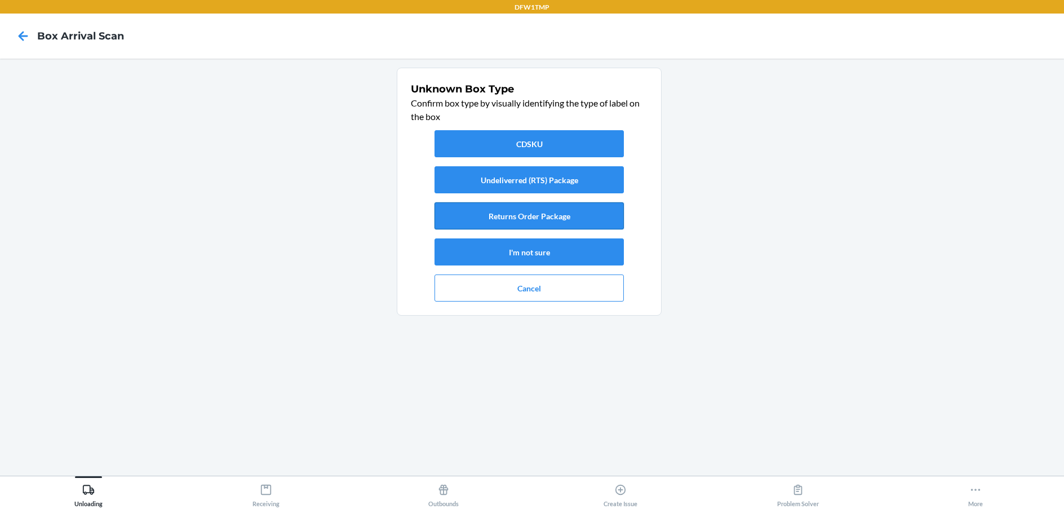
click at [479, 215] on button "Returns Order Package" at bounding box center [528, 215] width 189 height 27
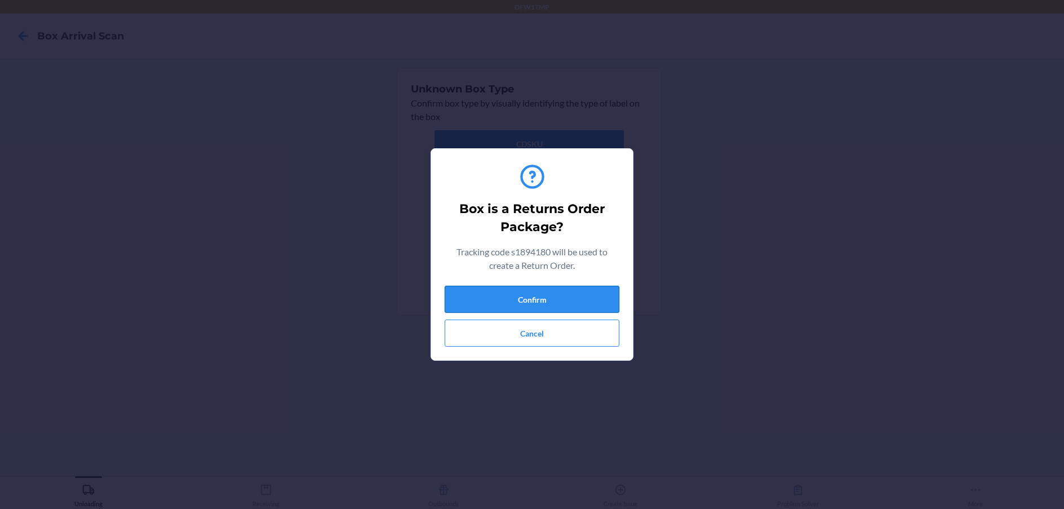
click at [561, 296] on button "Confirm" at bounding box center [531, 299] width 175 height 27
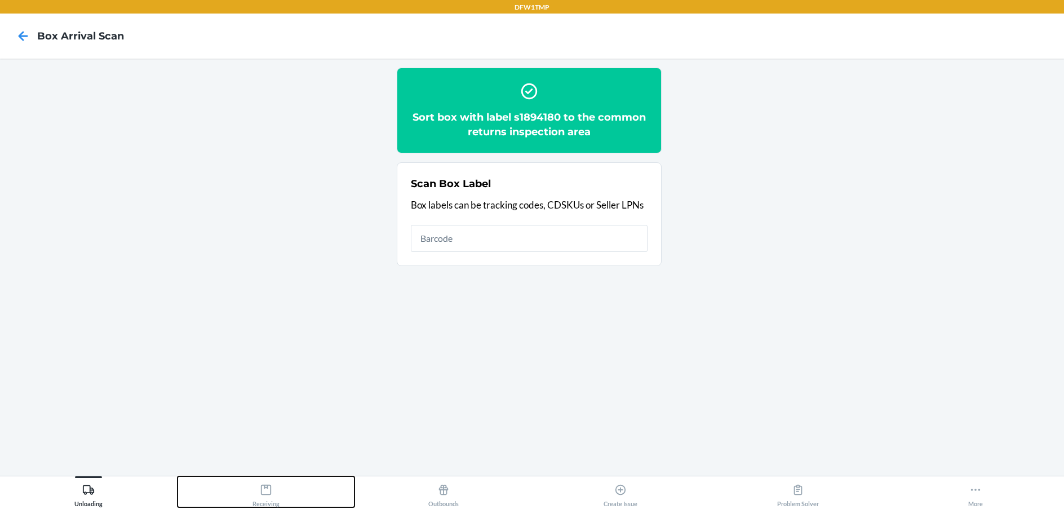
click at [268, 488] on icon at bounding box center [266, 489] width 10 height 10
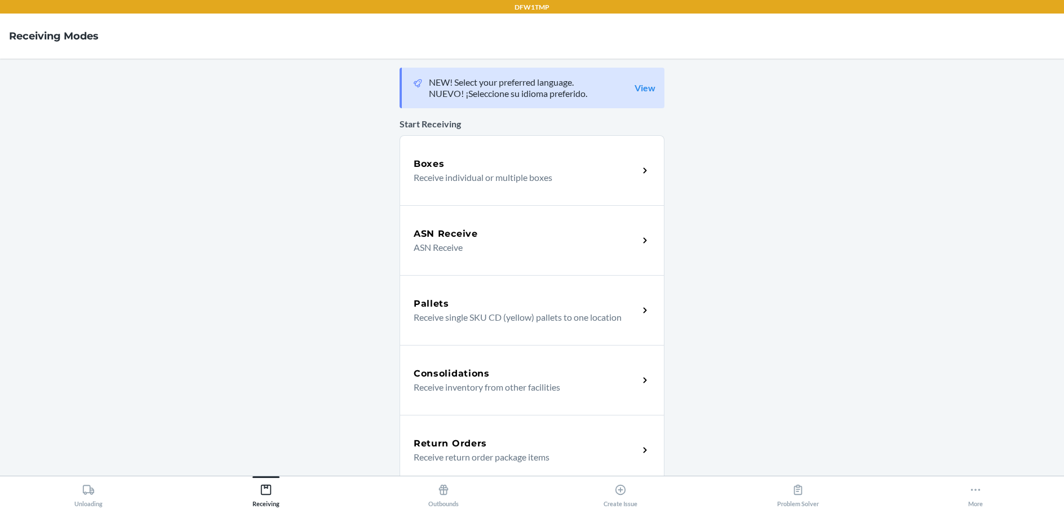
click at [442, 449] on div "Return Orders Receive return order package items" at bounding box center [525, 450] width 225 height 27
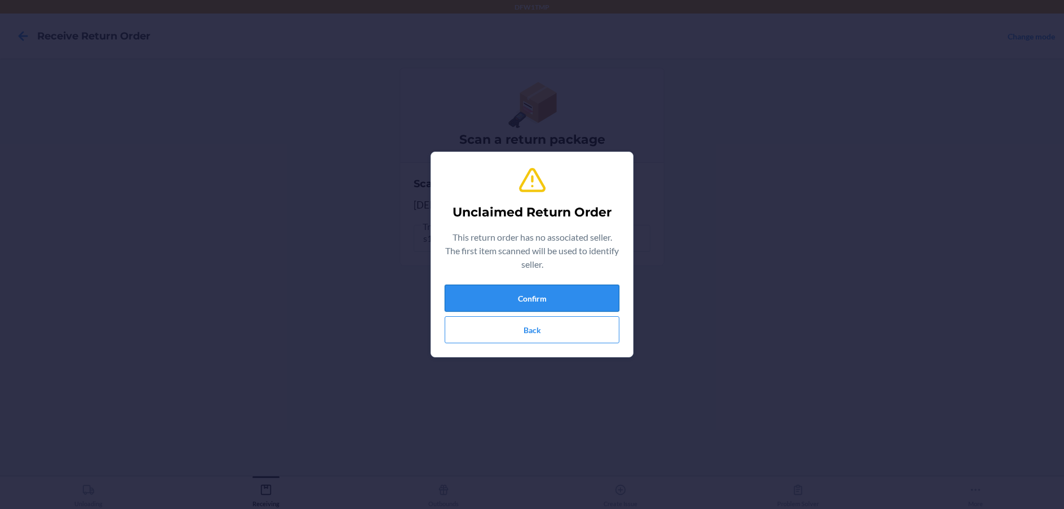
click at [505, 296] on button "Confirm" at bounding box center [531, 297] width 175 height 27
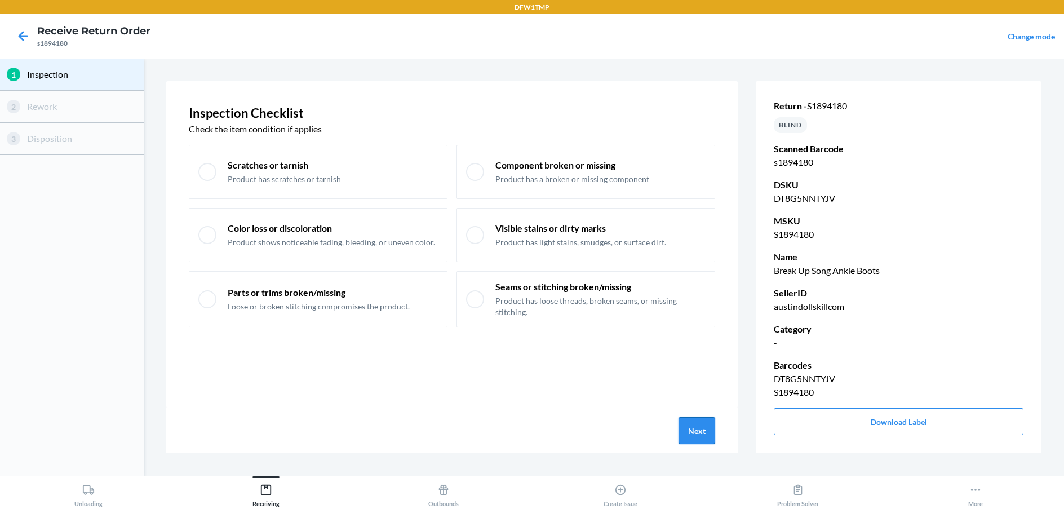
click at [699, 428] on button "Next" at bounding box center [696, 430] width 37 height 27
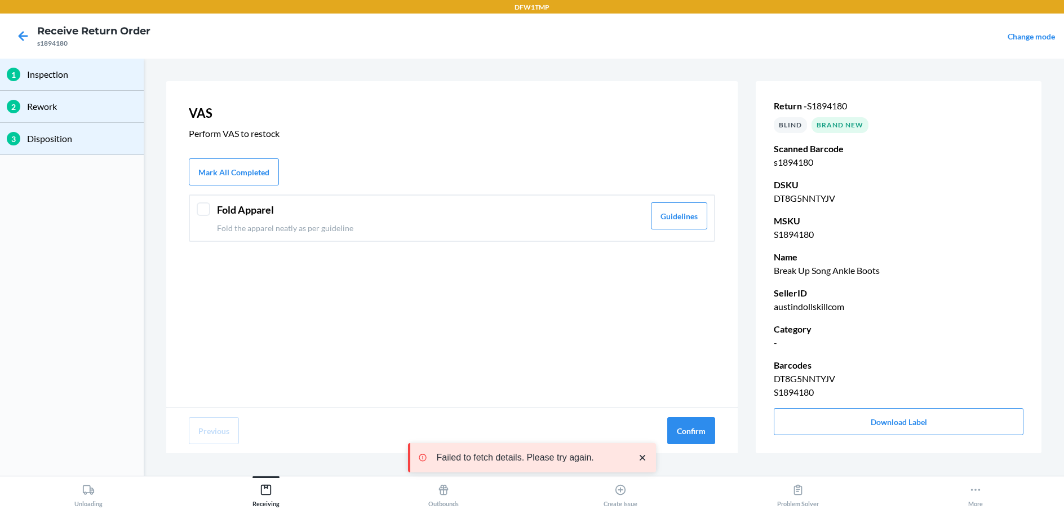
click at [202, 206] on div at bounding box center [204, 209] width 14 height 14
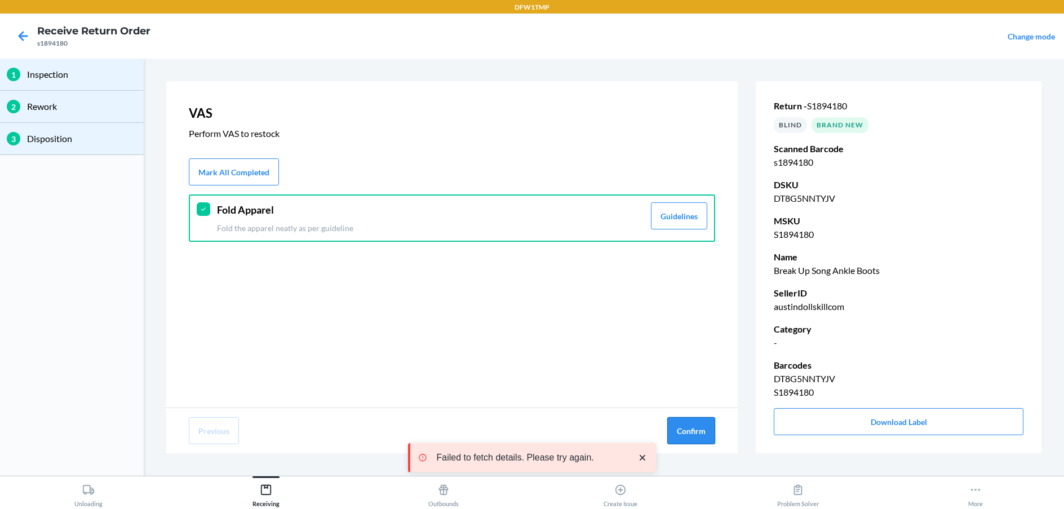
click at [680, 430] on button "Confirm" at bounding box center [691, 430] width 48 height 27
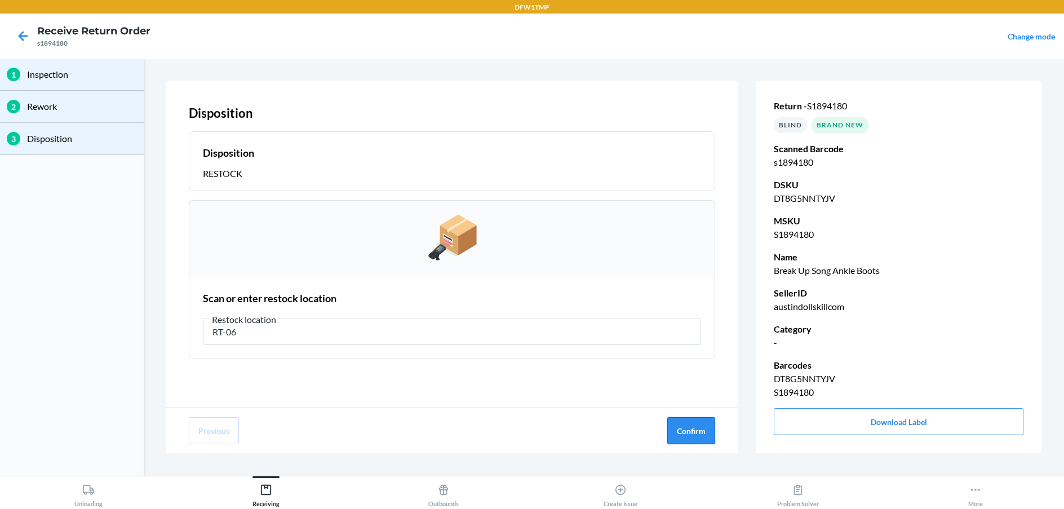
type input "RT-06"
click at [708, 431] on button "Confirm" at bounding box center [691, 430] width 48 height 27
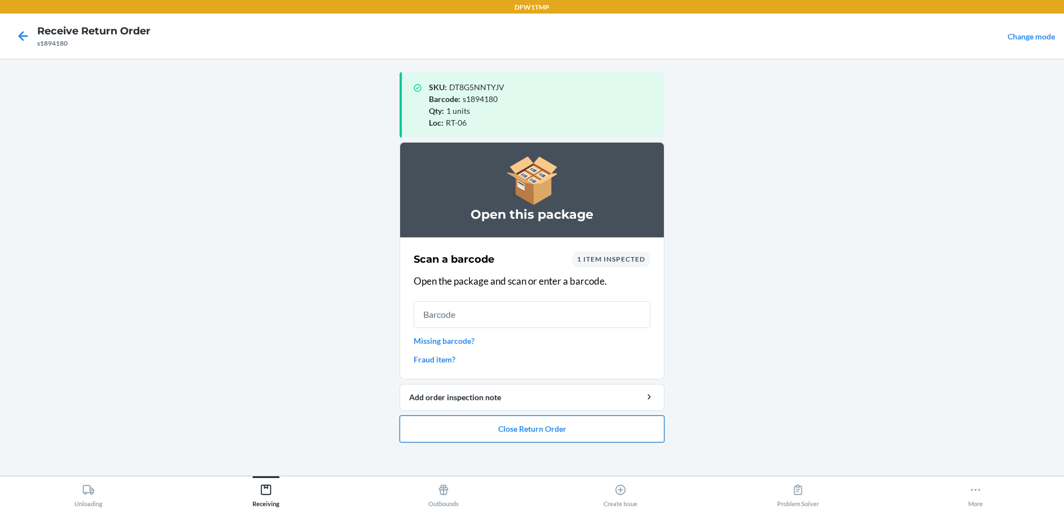
click at [566, 429] on button "Close Return Order" at bounding box center [531, 428] width 265 height 27
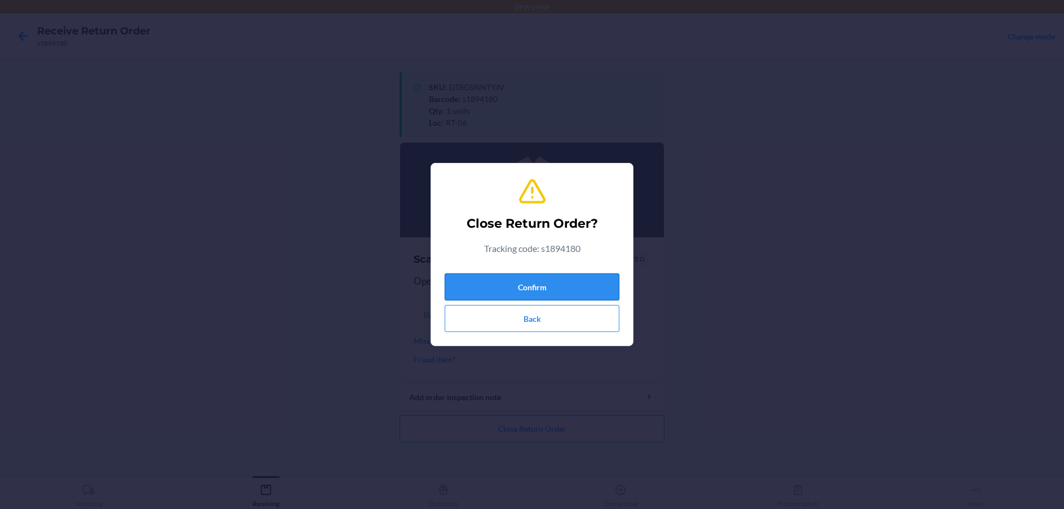
click at [532, 283] on button "Confirm" at bounding box center [531, 286] width 175 height 27
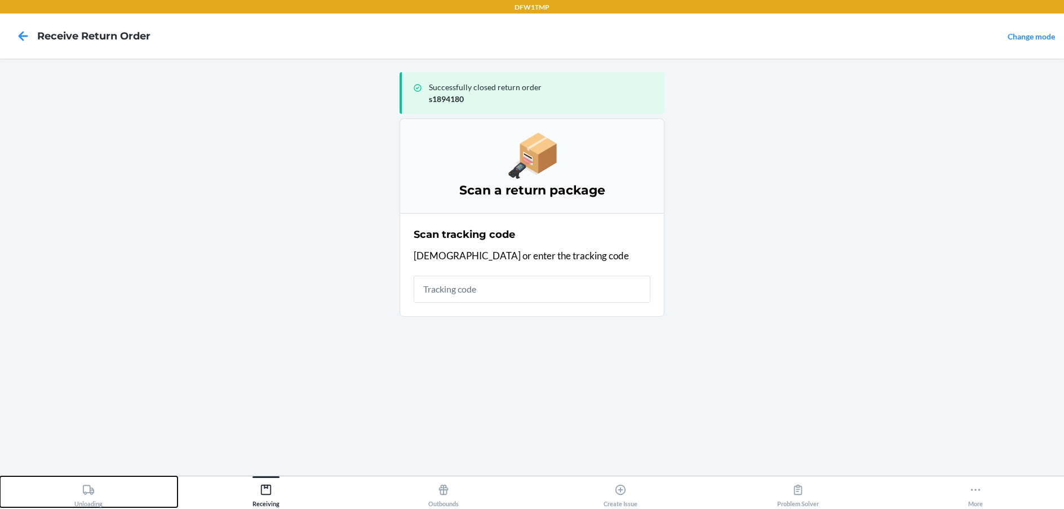
click at [85, 497] on div "Unloading" at bounding box center [88, 493] width 28 height 28
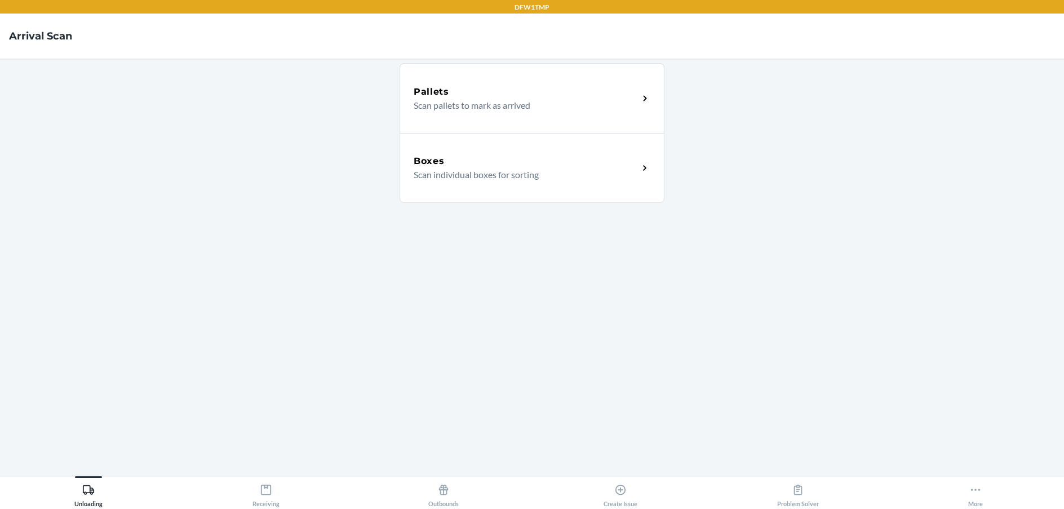
click at [485, 166] on div "Boxes" at bounding box center [525, 161] width 225 height 14
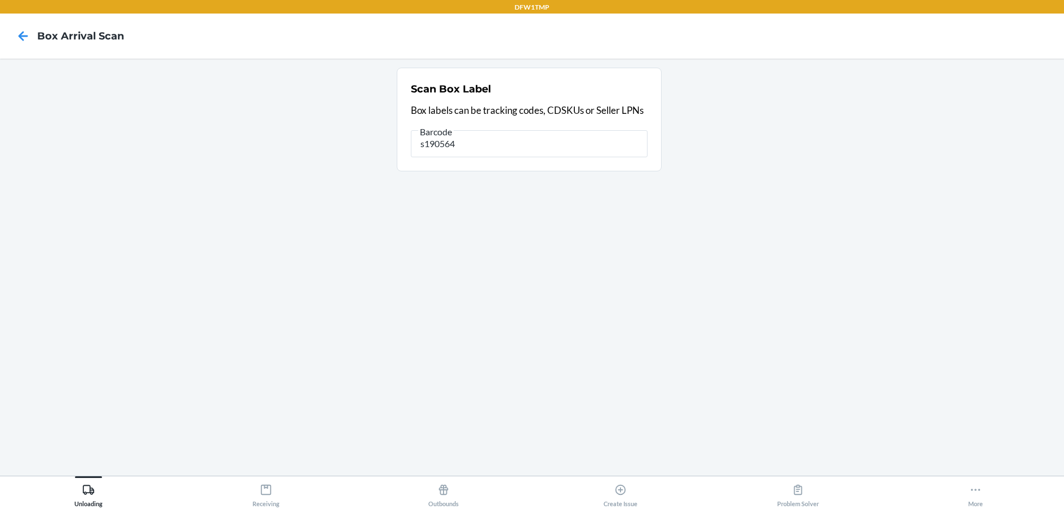
type input "s1905646"
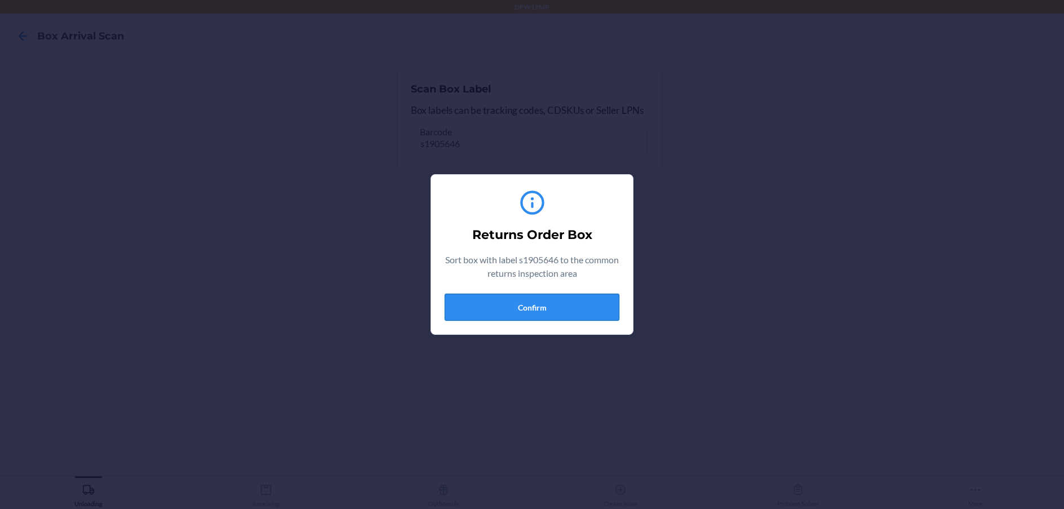
click at [496, 301] on button "Confirm" at bounding box center [531, 307] width 175 height 27
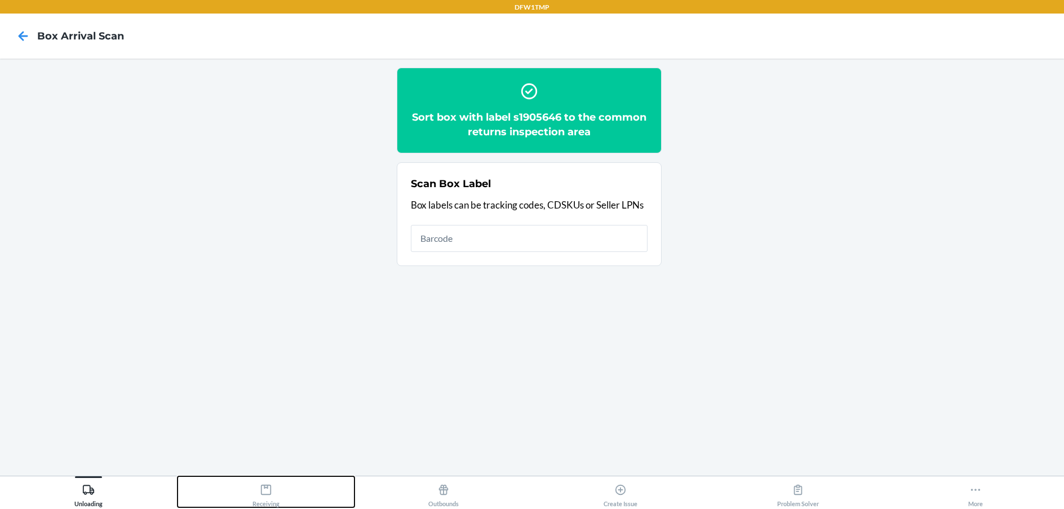
click at [263, 499] on div "Receiving" at bounding box center [265, 493] width 27 height 28
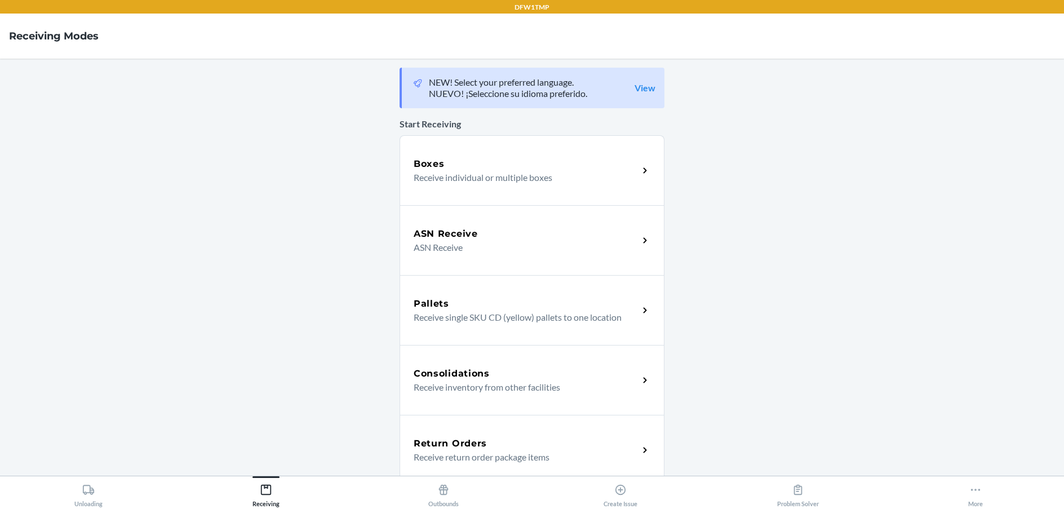
click at [459, 449] on h5 "Return Orders" at bounding box center [449, 444] width 73 height 14
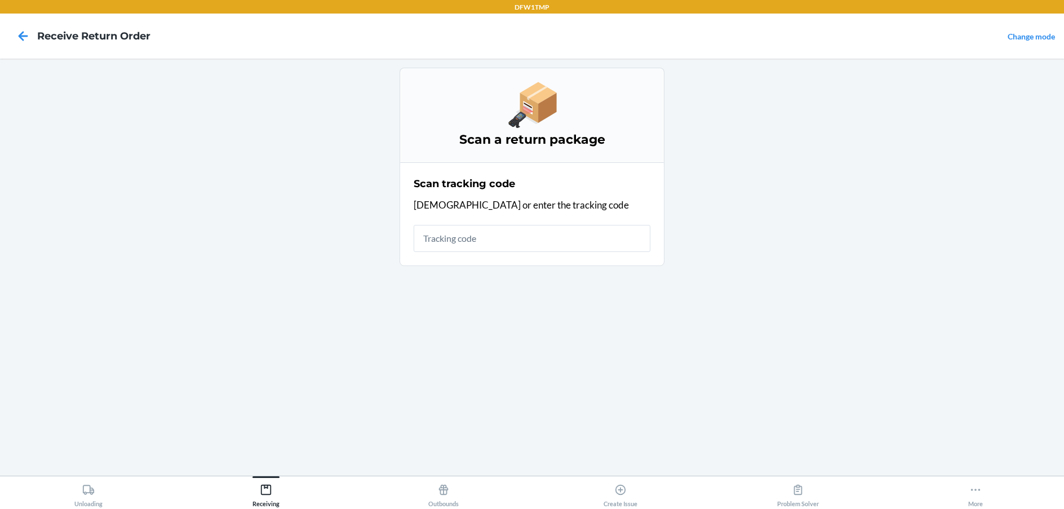
click at [448, 241] on input "text" at bounding box center [531, 238] width 237 height 27
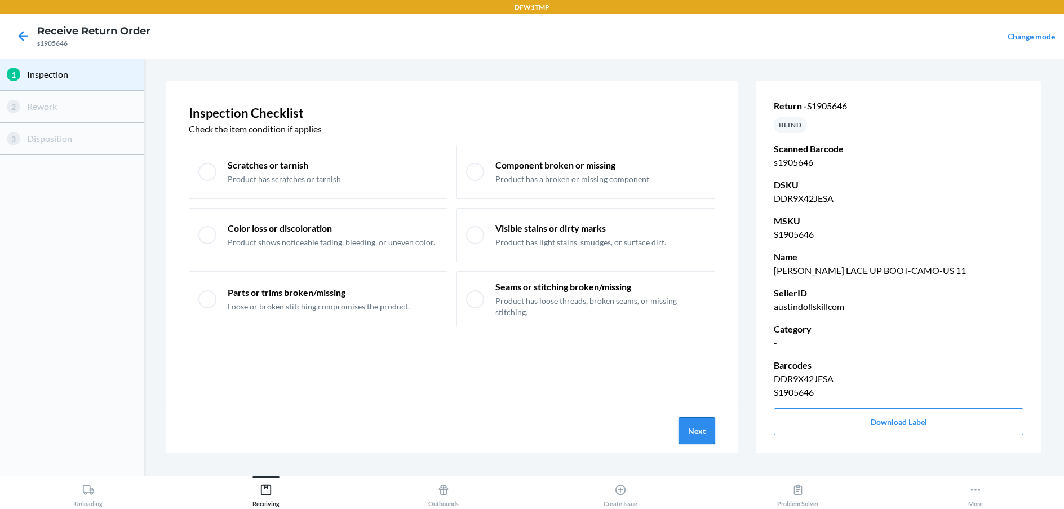
click at [694, 425] on button "Next" at bounding box center [696, 430] width 37 height 27
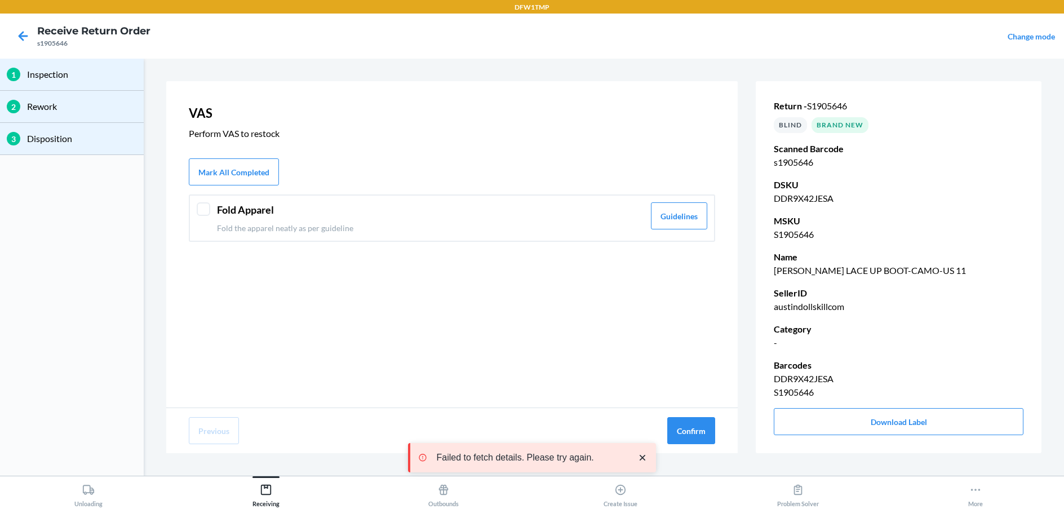
click at [203, 206] on div at bounding box center [204, 209] width 14 height 14
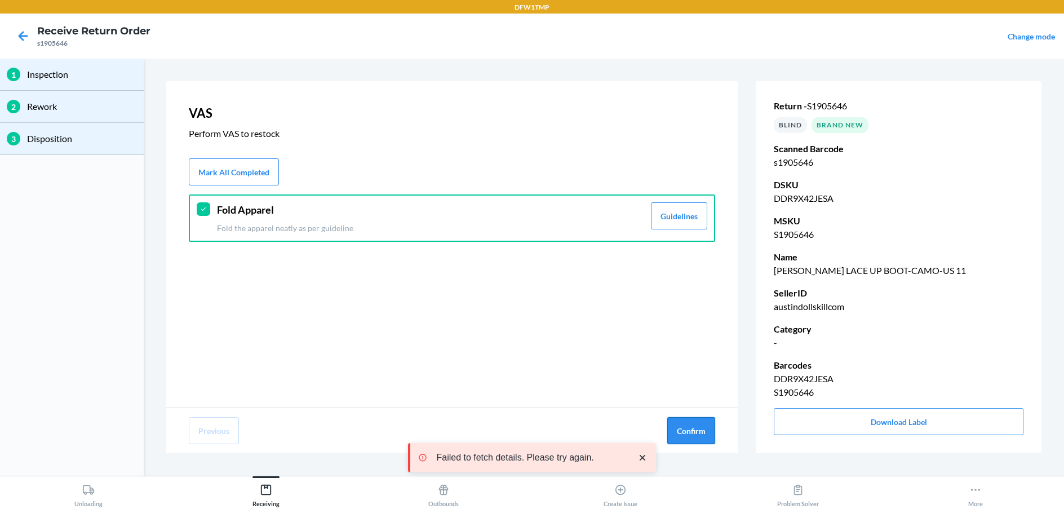
click at [670, 431] on button "Confirm" at bounding box center [691, 430] width 48 height 27
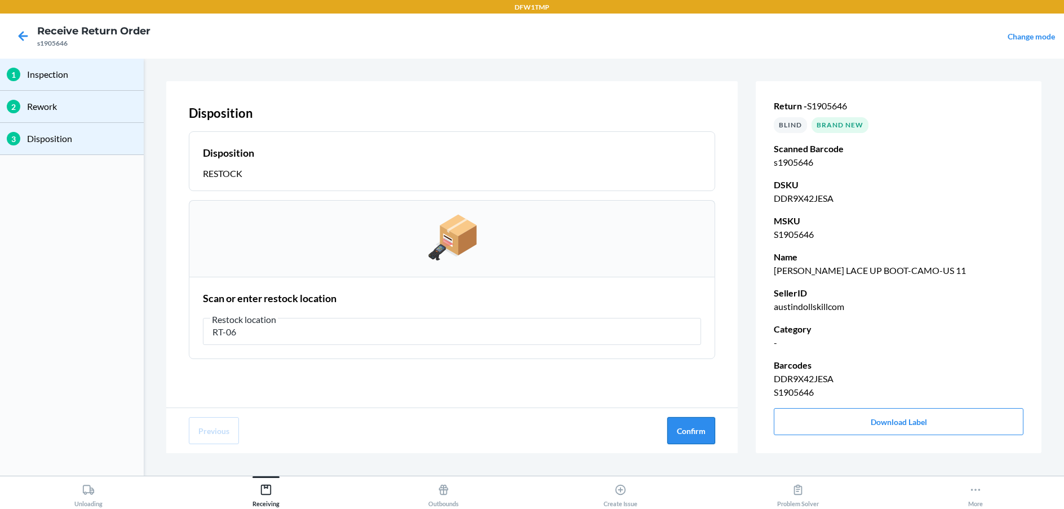
type input "RT-06"
click at [693, 430] on button "Confirm" at bounding box center [691, 430] width 48 height 27
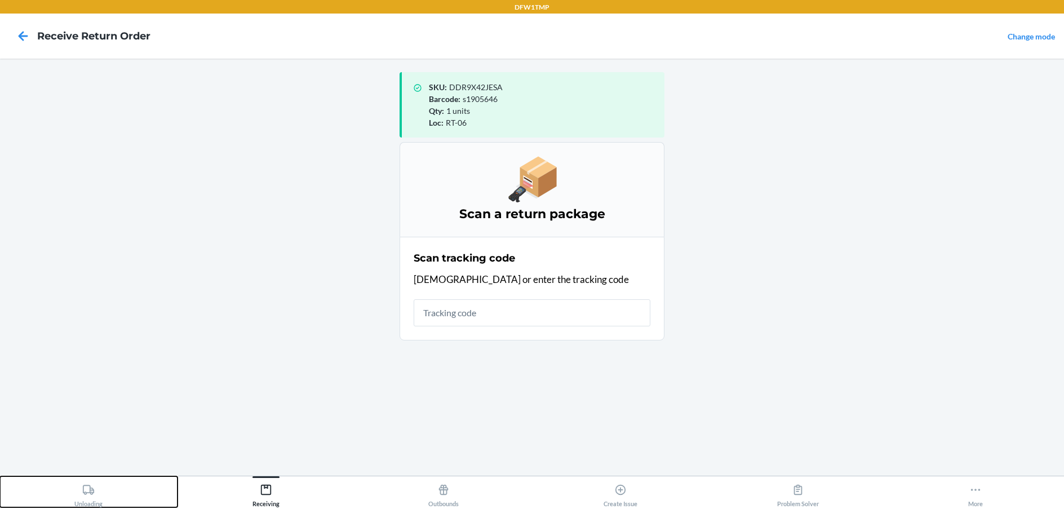
click at [111, 488] on button "Unloading" at bounding box center [88, 491] width 177 height 31
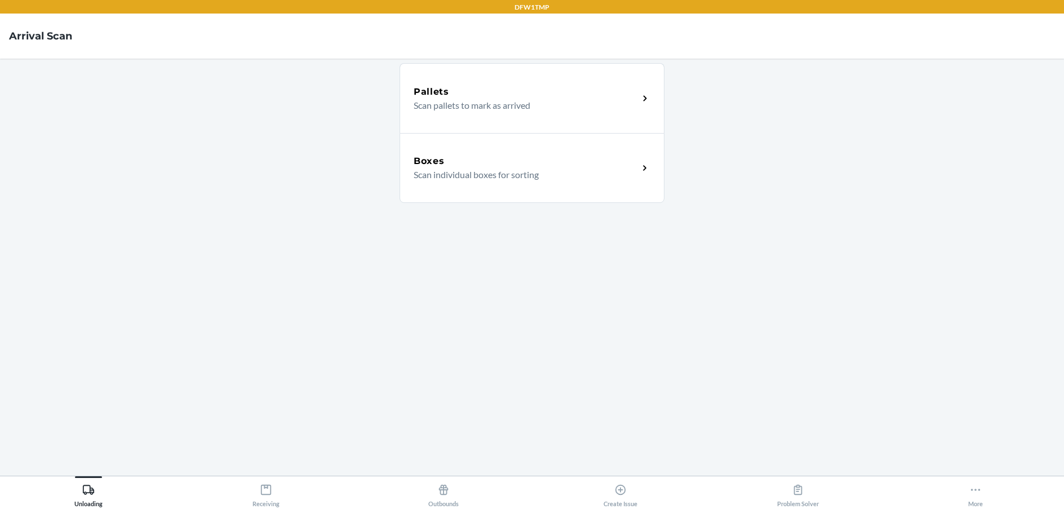
click at [579, 179] on p "Scan individual boxes for sorting" at bounding box center [521, 175] width 216 height 14
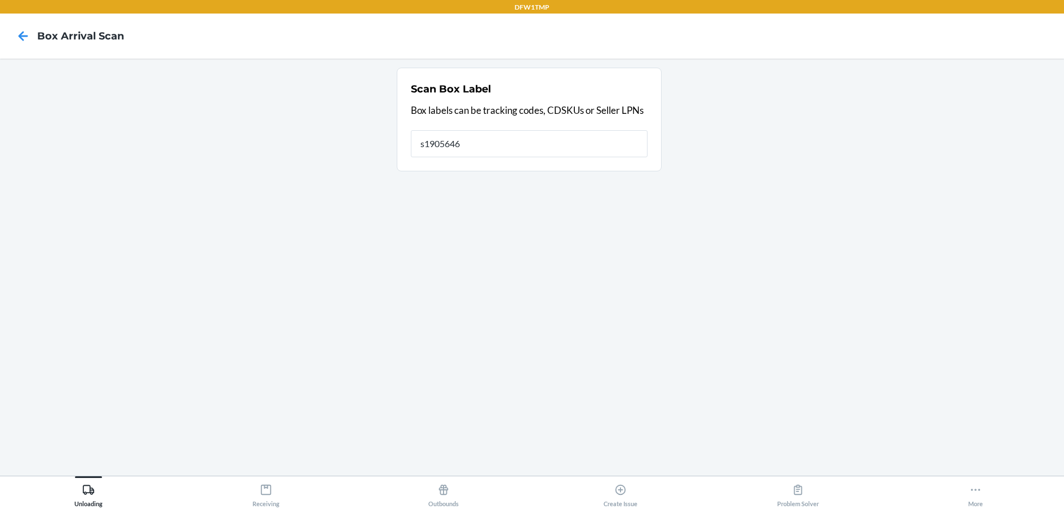
type input "s1905646"
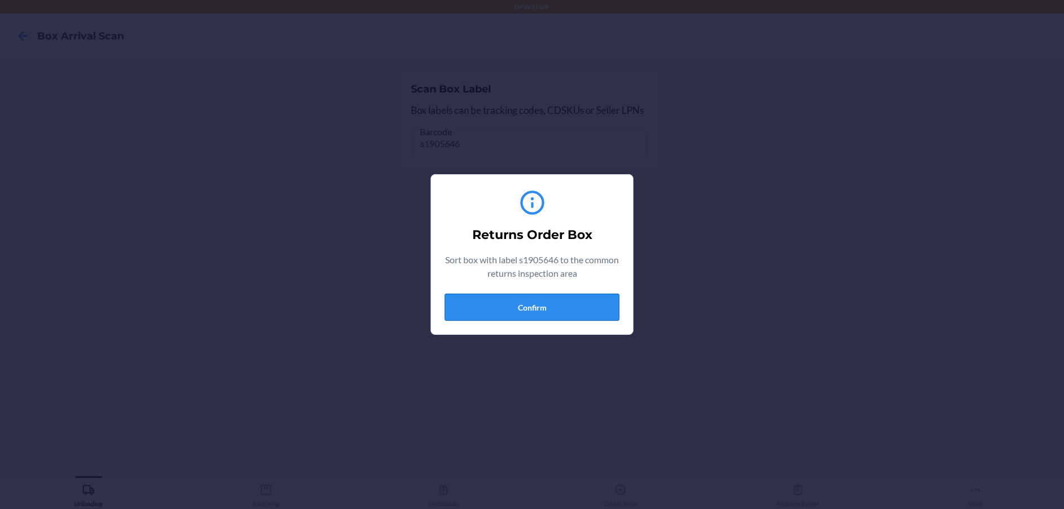
click at [544, 303] on button "Confirm" at bounding box center [531, 307] width 175 height 27
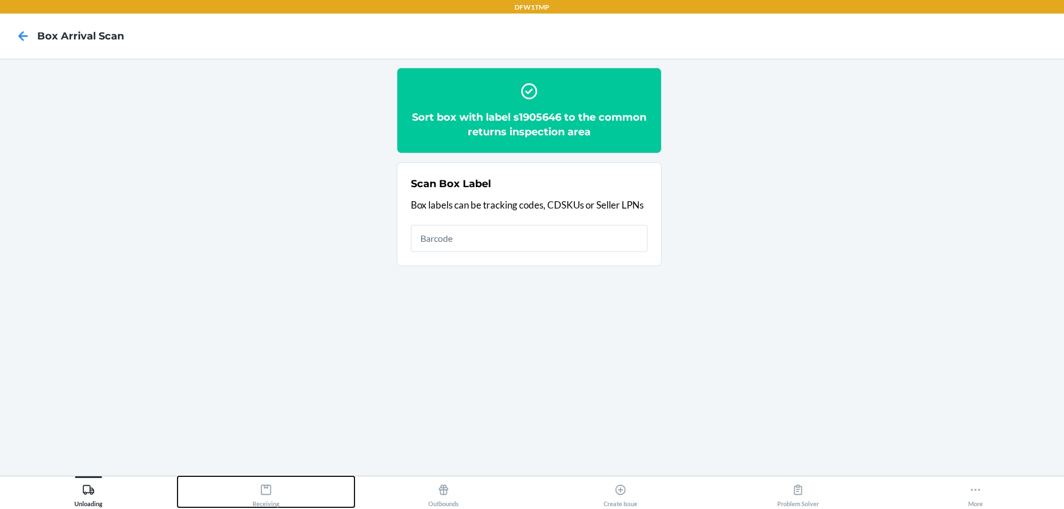
click at [271, 490] on icon at bounding box center [266, 489] width 10 height 10
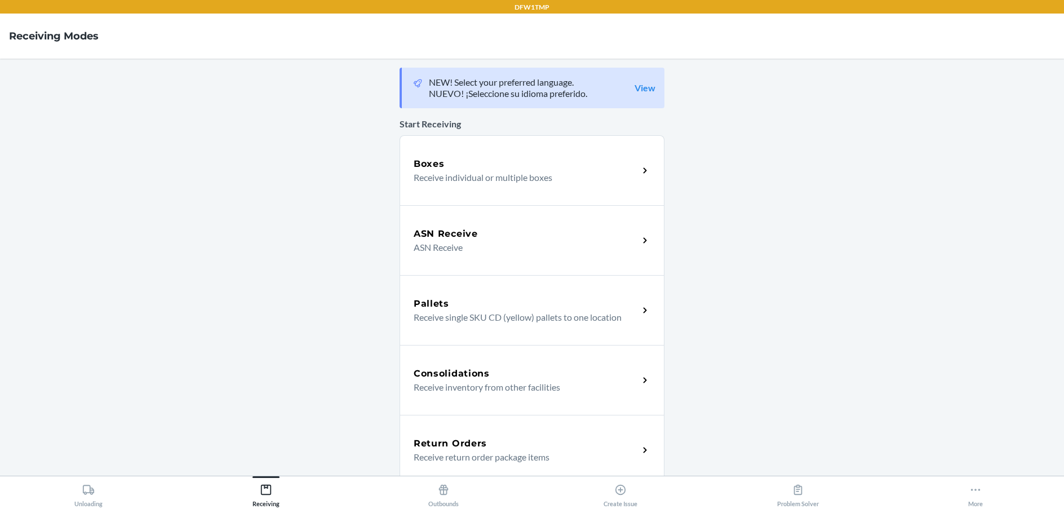
click at [548, 456] on p "Receive return order package items" at bounding box center [521, 457] width 216 height 14
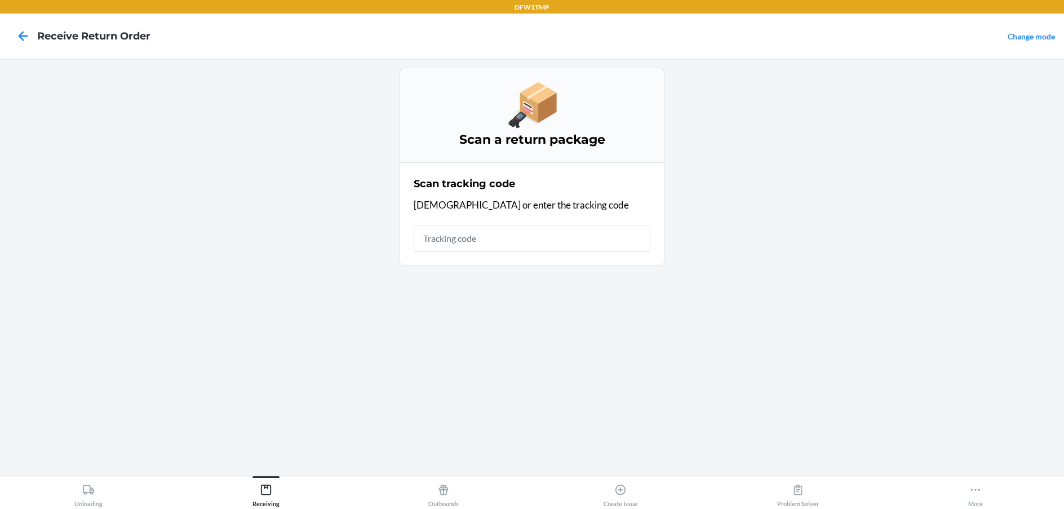
click at [597, 250] on input "text" at bounding box center [531, 238] width 237 height 27
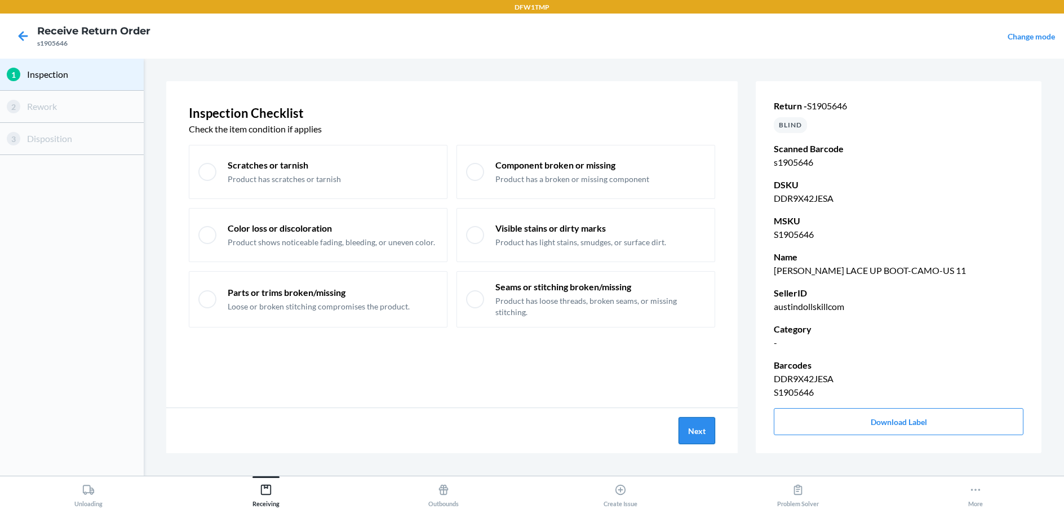
click at [696, 432] on button "Next" at bounding box center [696, 430] width 37 height 27
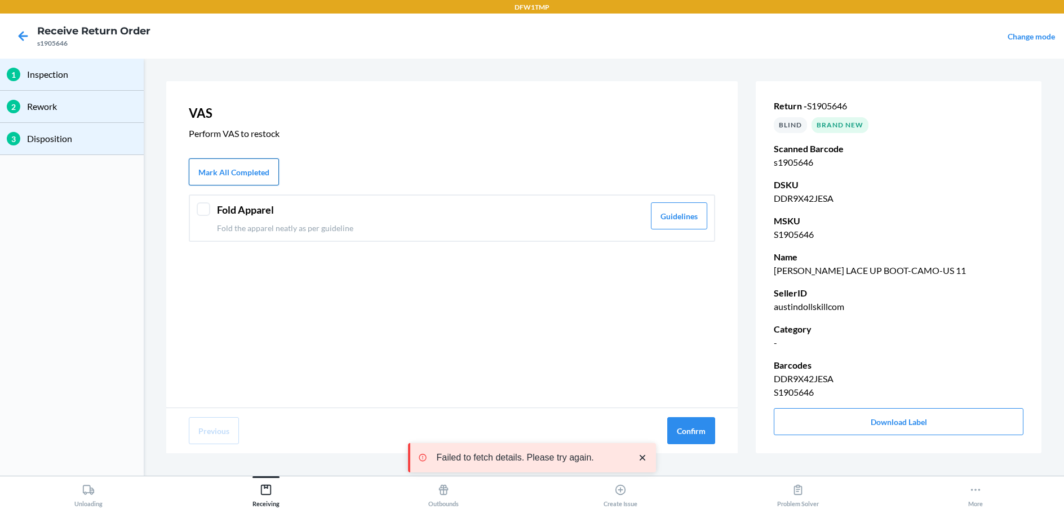
click at [244, 159] on button "Mark All Completed" at bounding box center [234, 171] width 90 height 27
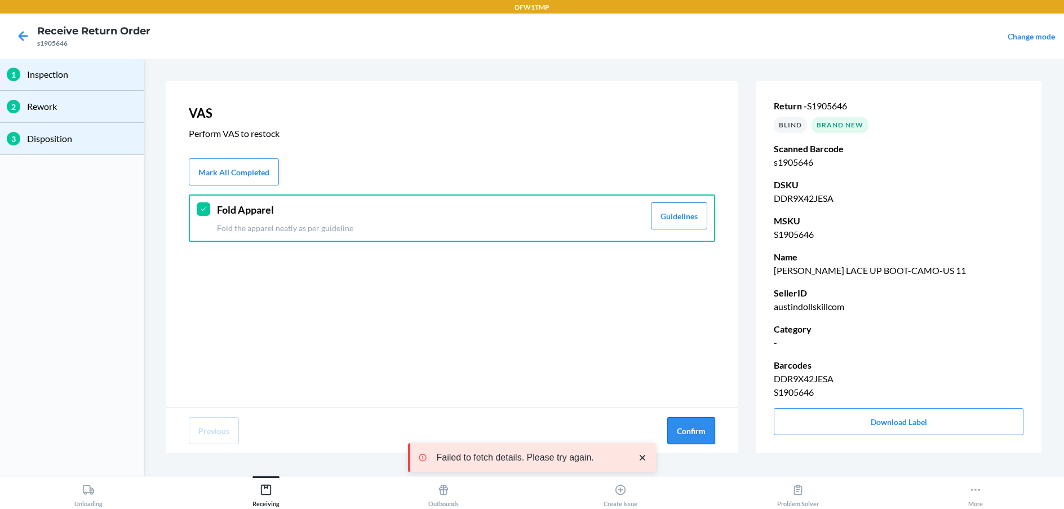
click at [688, 428] on button "Confirm" at bounding box center [691, 430] width 48 height 27
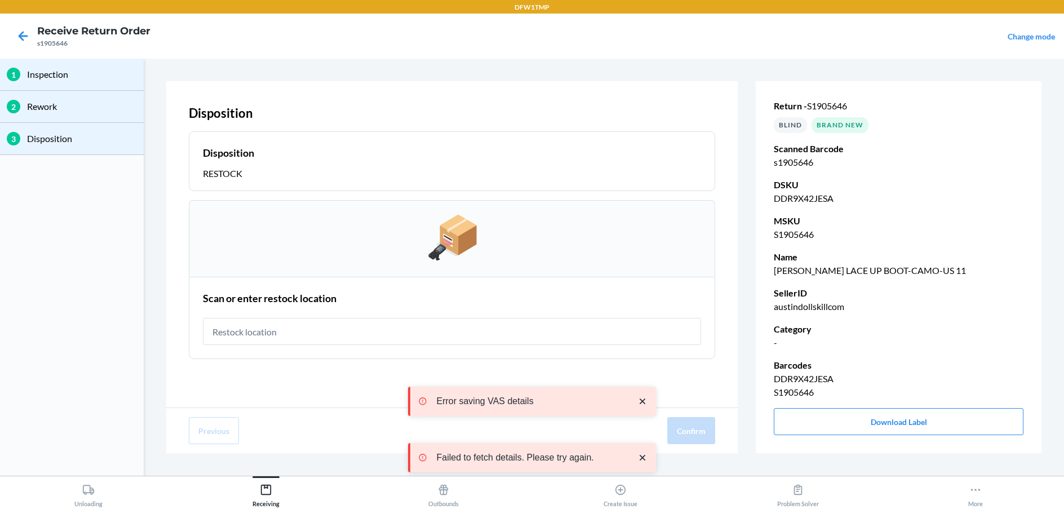
click at [419, 334] on input "text" at bounding box center [452, 331] width 498 height 27
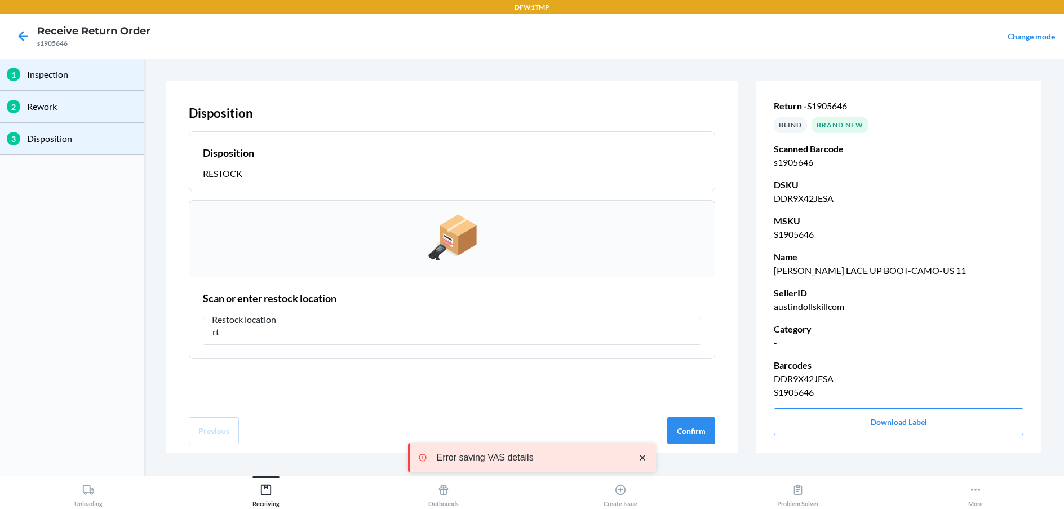
type input "r"
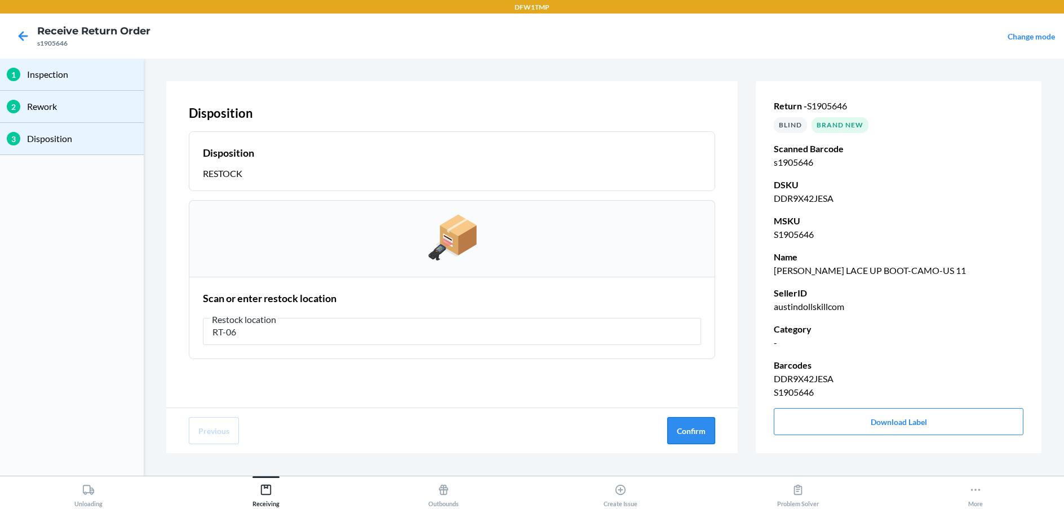
type input "RT-06"
click at [669, 426] on button "Confirm" at bounding box center [691, 430] width 48 height 27
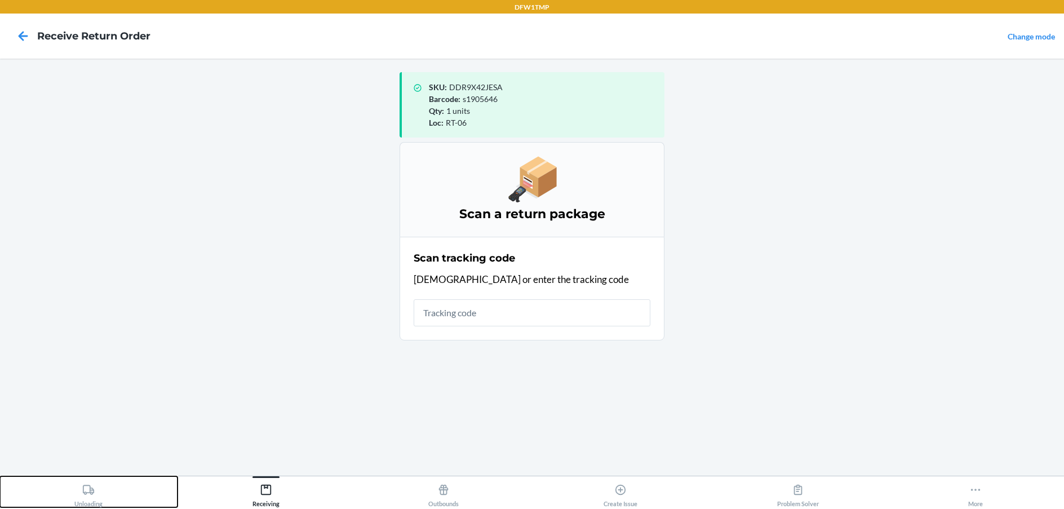
click at [83, 493] on div "Unloading" at bounding box center [88, 493] width 28 height 28
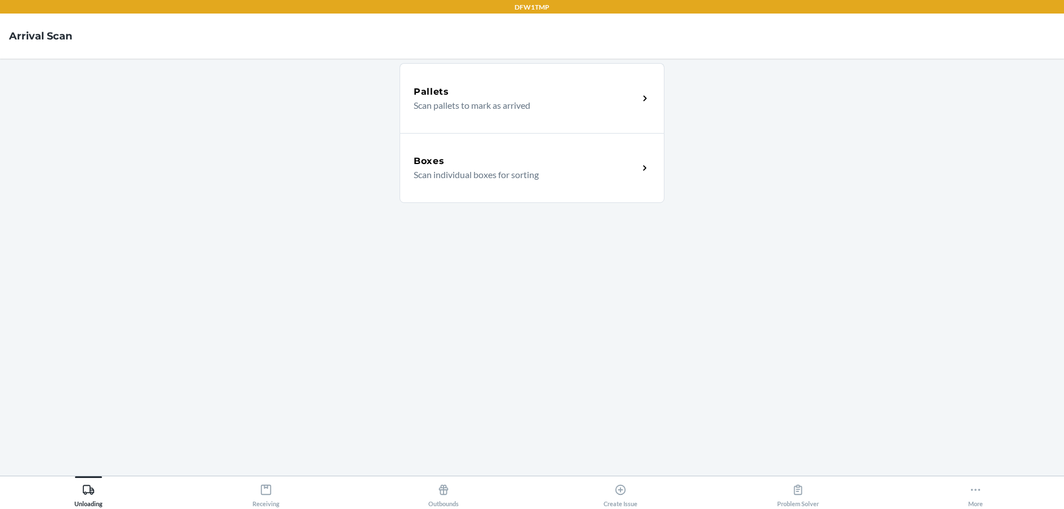
click at [528, 179] on p "Scan individual boxes for sorting" at bounding box center [521, 175] width 216 height 14
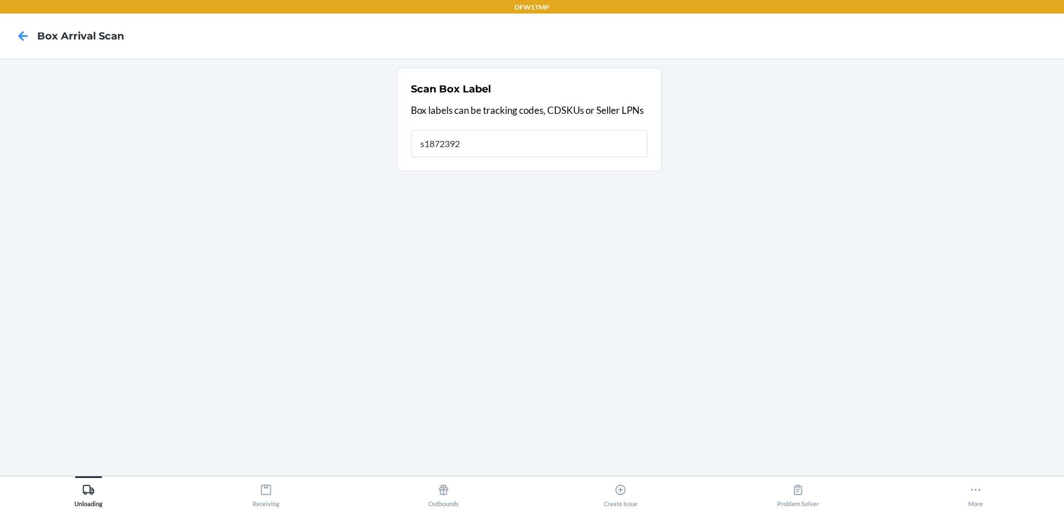
type input "s1872392"
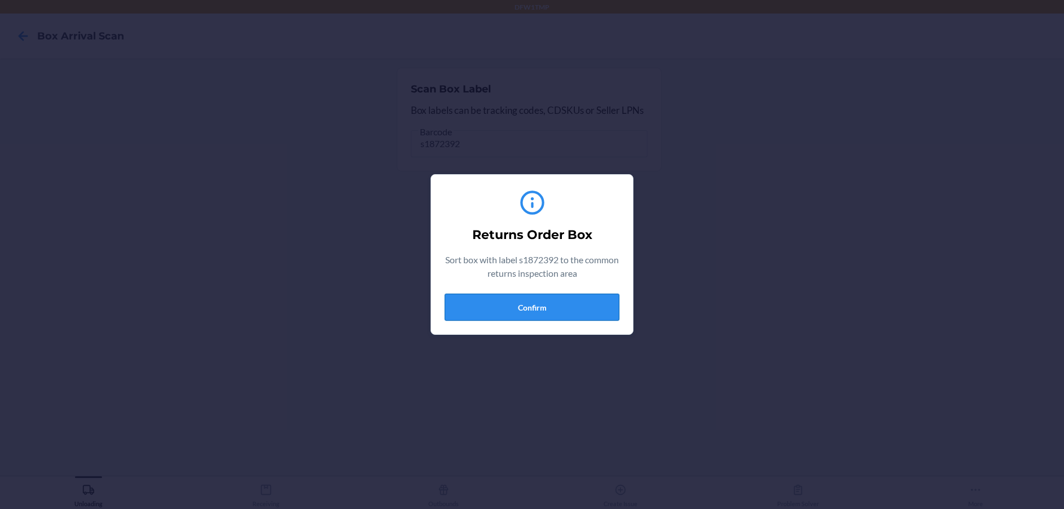
click at [576, 303] on button "Confirm" at bounding box center [531, 307] width 175 height 27
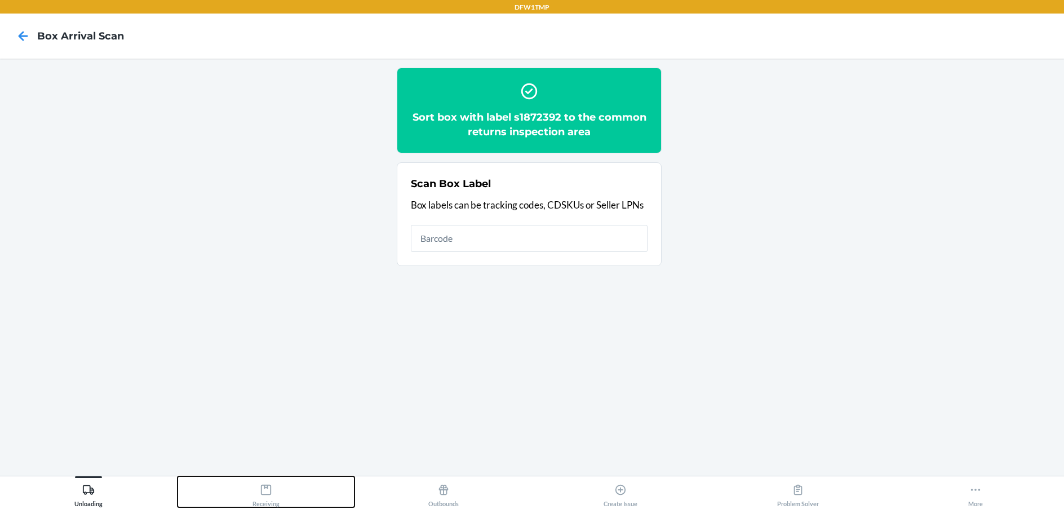
click at [272, 496] on div "Receiving" at bounding box center [265, 493] width 27 height 28
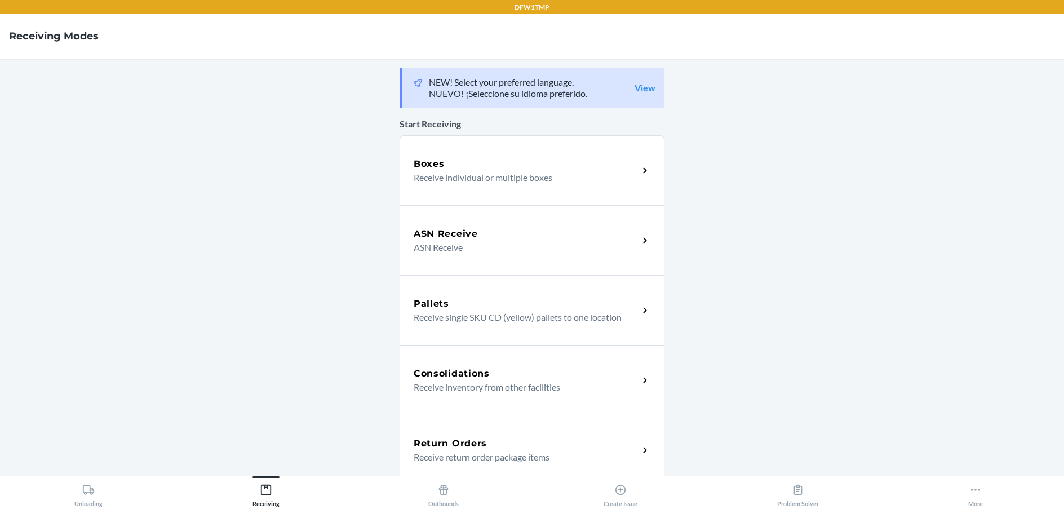
click at [550, 446] on div "Return Orders" at bounding box center [525, 444] width 225 height 14
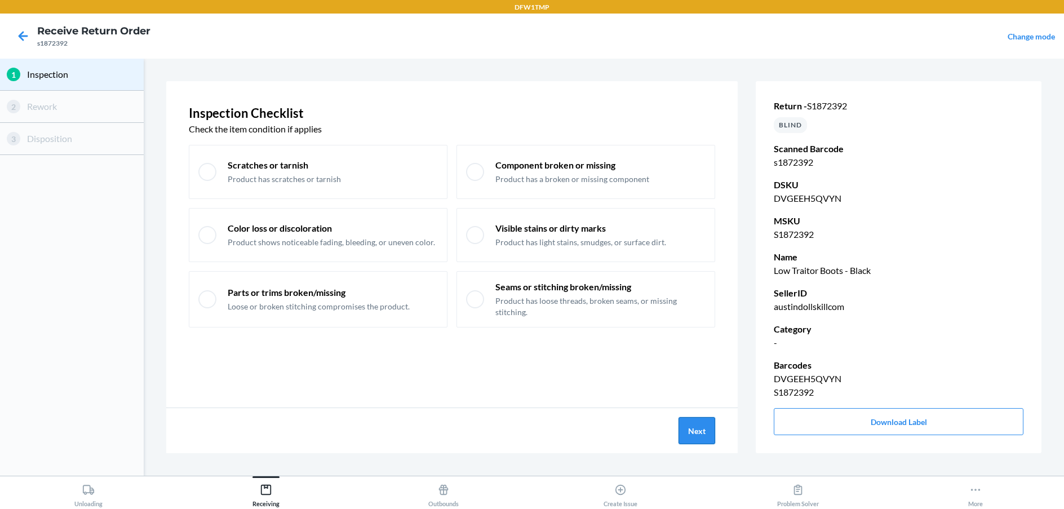
click at [695, 435] on button "Next" at bounding box center [696, 430] width 37 height 27
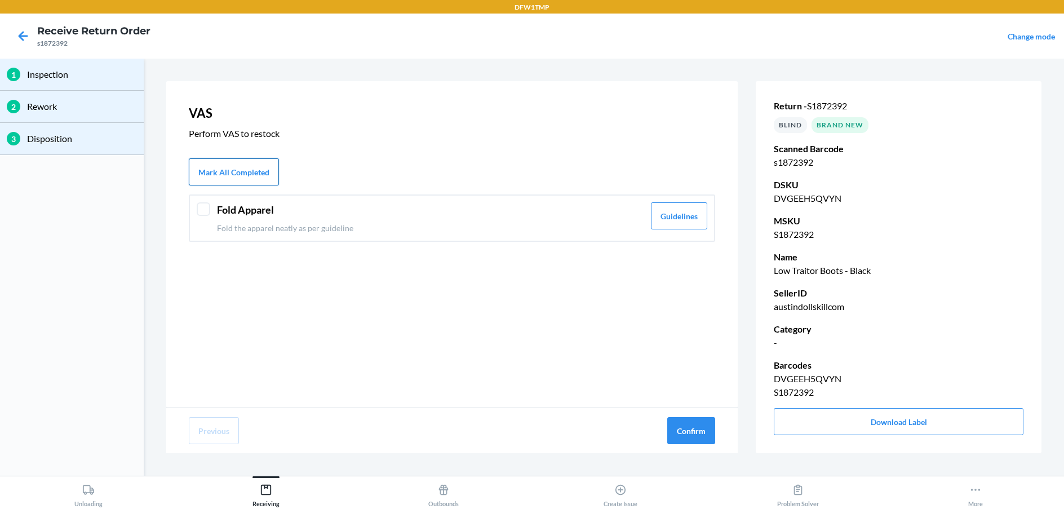
click at [267, 162] on button "Mark All Completed" at bounding box center [234, 171] width 90 height 27
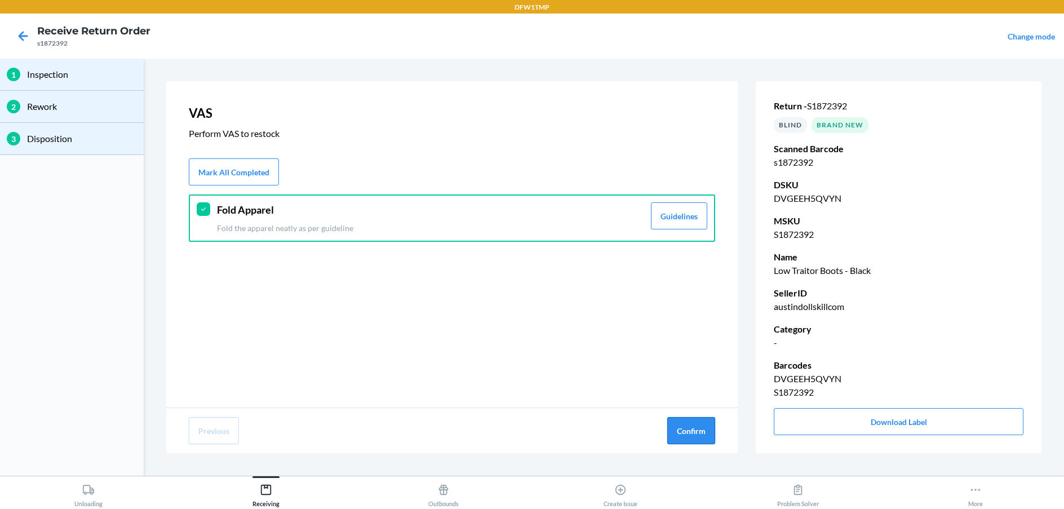
click at [702, 428] on button "Confirm" at bounding box center [691, 430] width 48 height 27
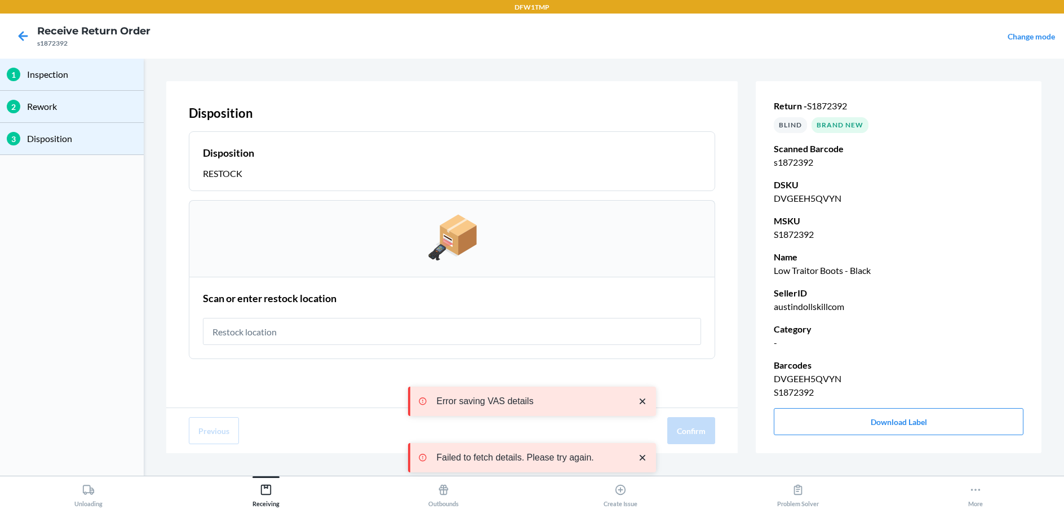
click at [396, 332] on input "text" at bounding box center [452, 331] width 498 height 27
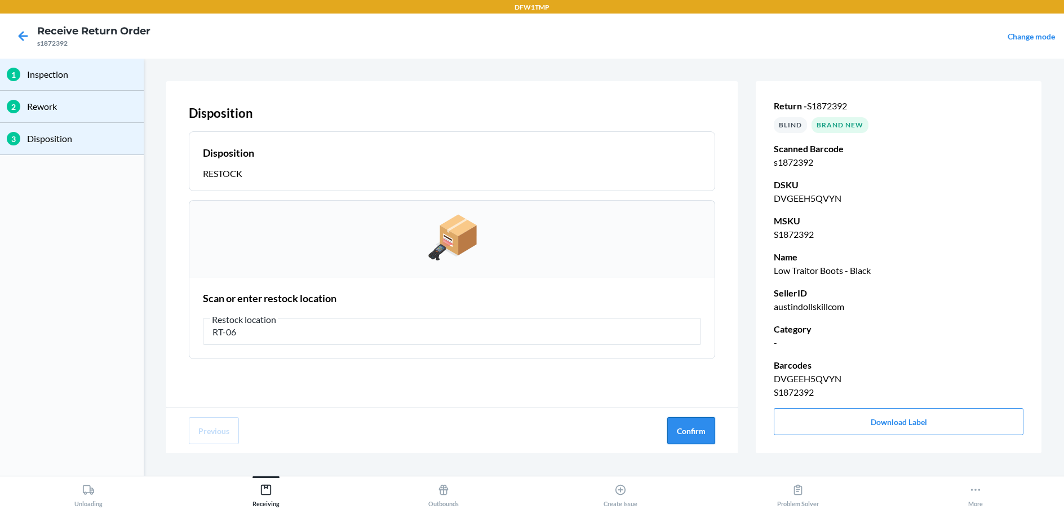
type input "RT-06"
click at [689, 429] on button "Confirm" at bounding box center [691, 430] width 48 height 27
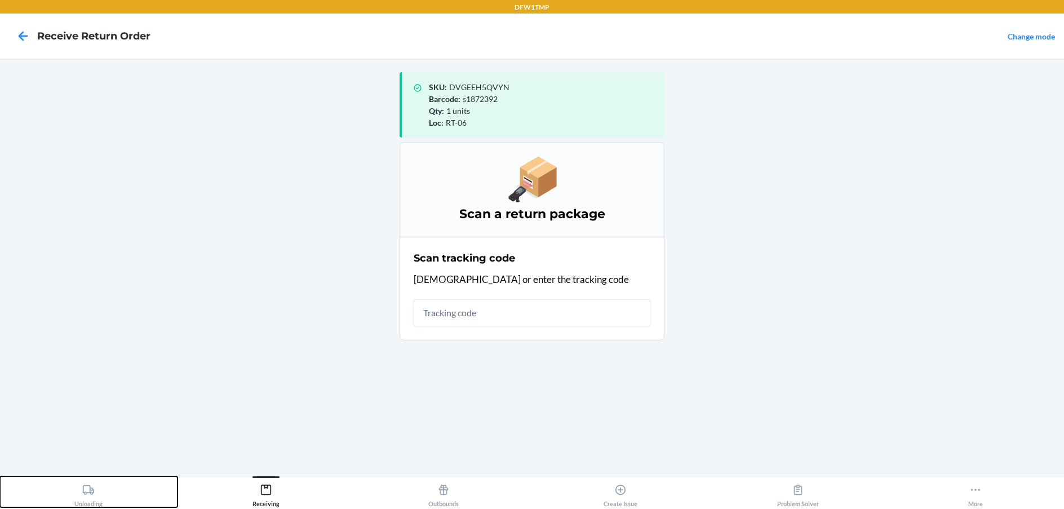
click at [83, 501] on div "Unloading" at bounding box center [88, 493] width 28 height 28
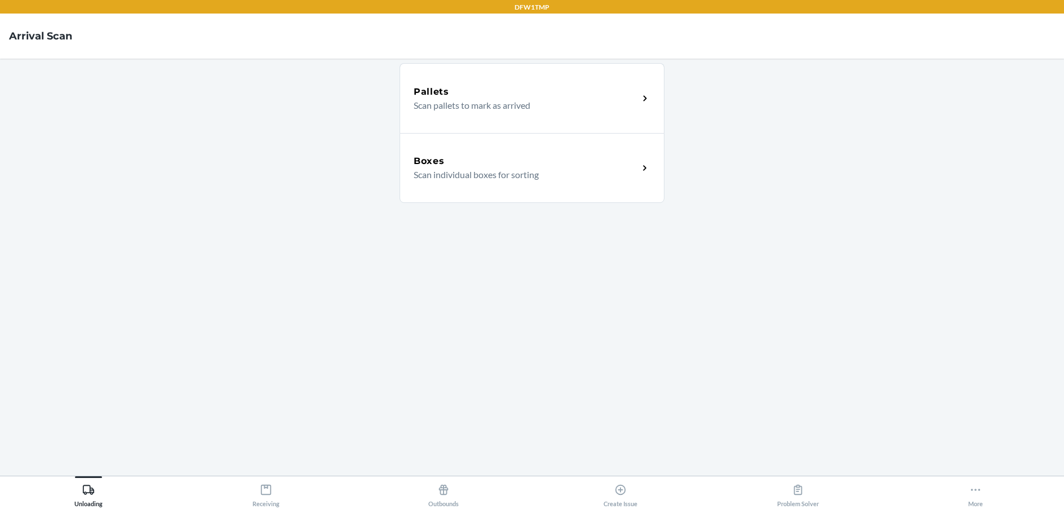
click at [625, 145] on div "Boxes Scan individual boxes for sorting" at bounding box center [531, 168] width 265 height 70
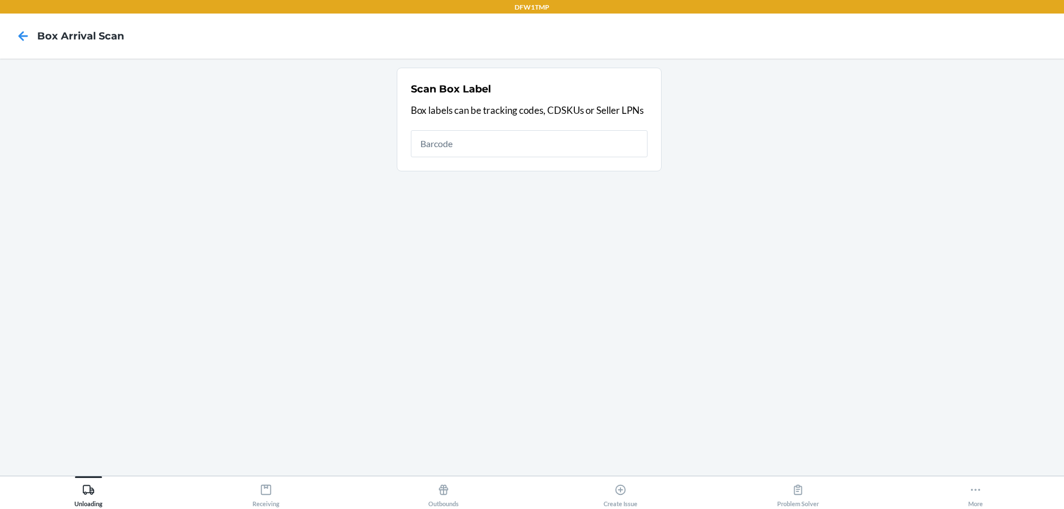
drag, startPoint x: 624, startPoint y: 146, endPoint x: 625, endPoint y: 137, distance: 9.2
click at [624, 143] on input "text" at bounding box center [529, 143] width 237 height 27
type input "s1905646"
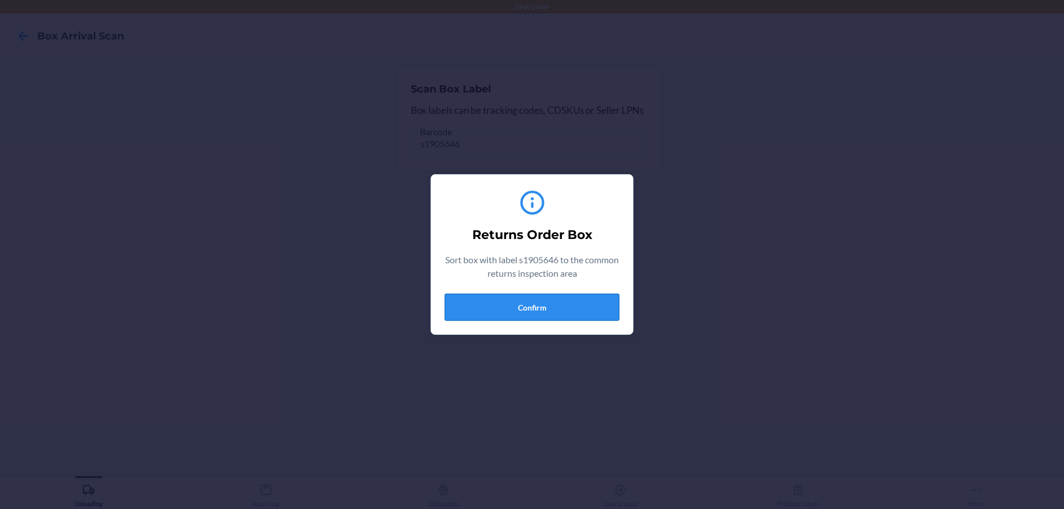
click at [584, 302] on button "Confirm" at bounding box center [531, 307] width 175 height 27
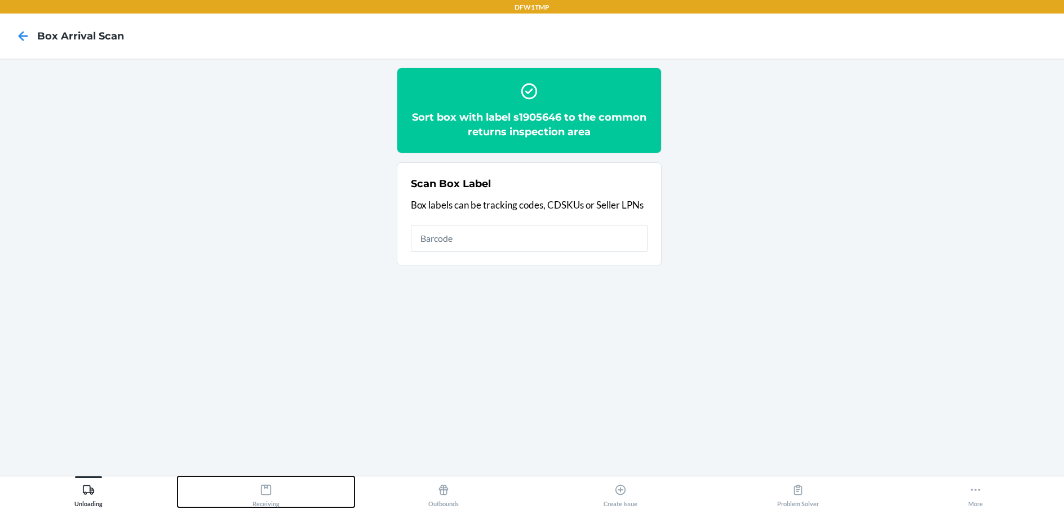
click at [258, 496] on div "Receiving" at bounding box center [265, 493] width 27 height 28
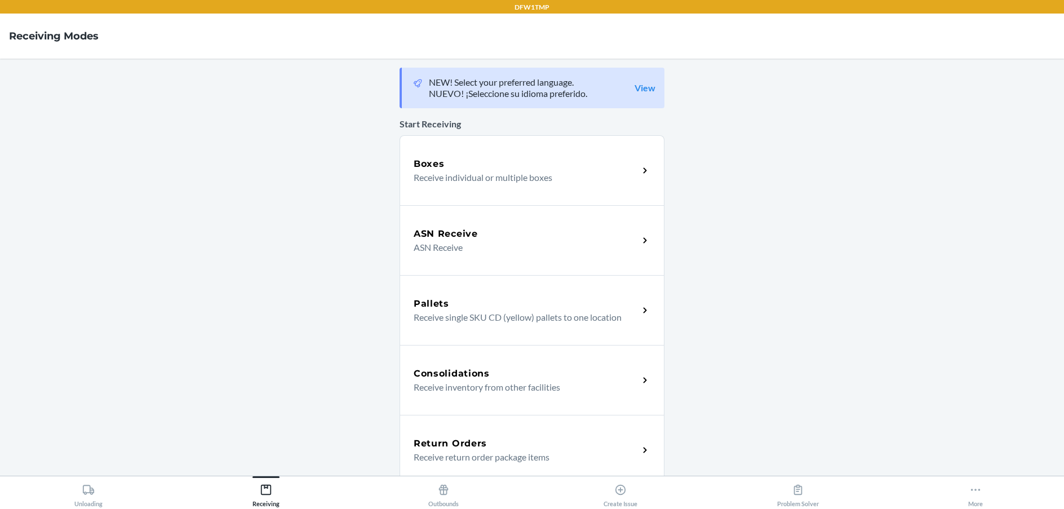
click at [463, 455] on p "Receive return order package items" at bounding box center [521, 457] width 216 height 14
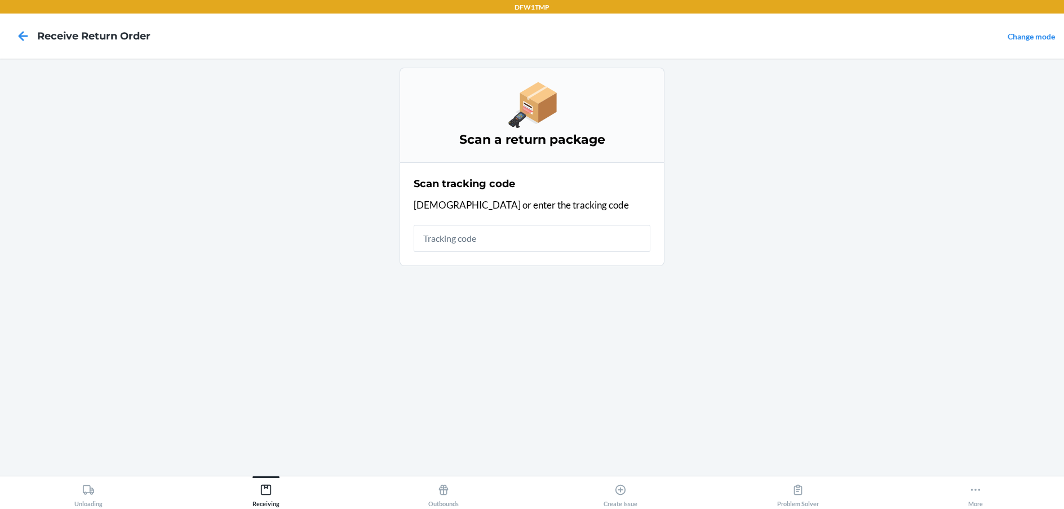
click at [560, 244] on input "text" at bounding box center [531, 238] width 237 height 27
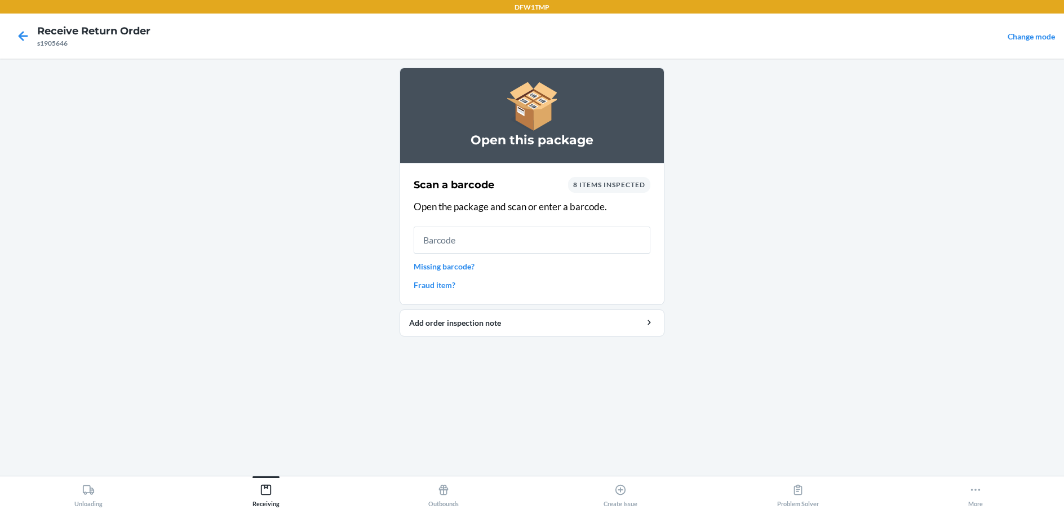
click at [501, 230] on input "text" at bounding box center [531, 239] width 237 height 27
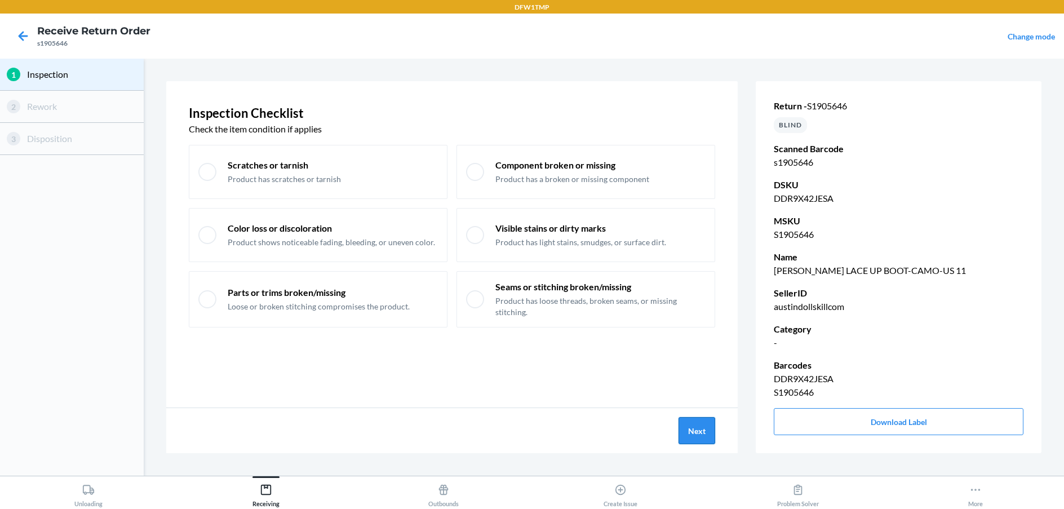
click at [704, 432] on button "Next" at bounding box center [696, 430] width 37 height 27
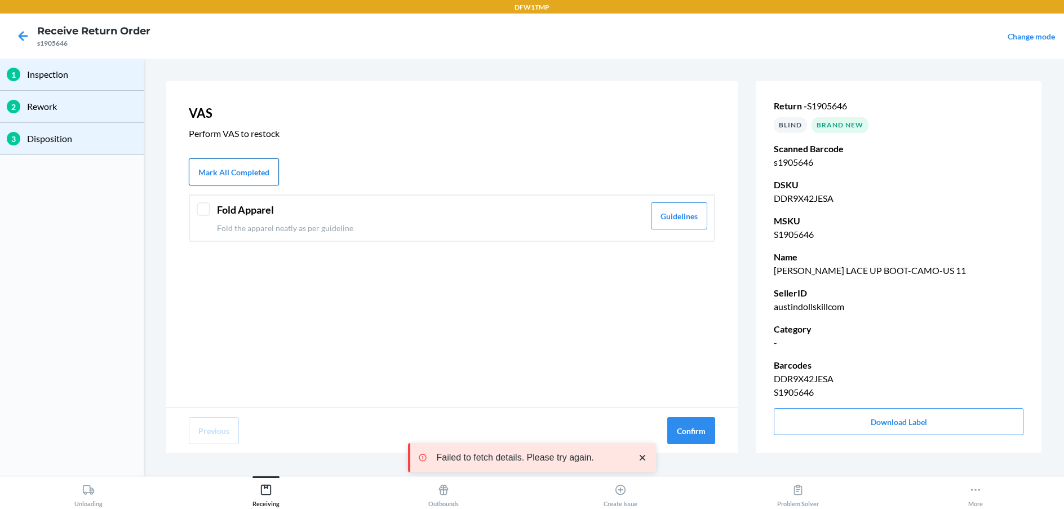
click at [226, 175] on button "Mark All Completed" at bounding box center [234, 171] width 90 height 27
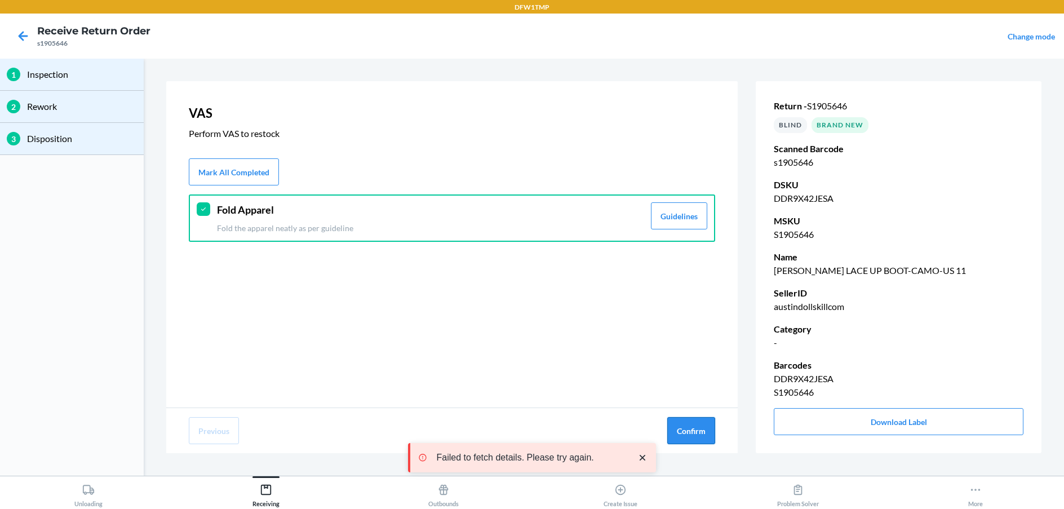
click at [692, 427] on button "Confirm" at bounding box center [691, 430] width 48 height 27
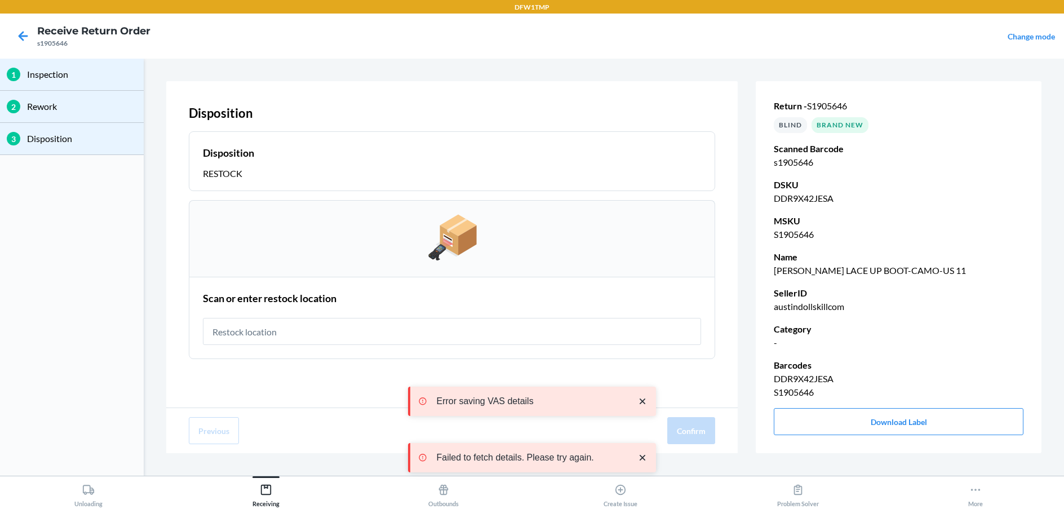
click at [479, 331] on input "text" at bounding box center [452, 331] width 498 height 27
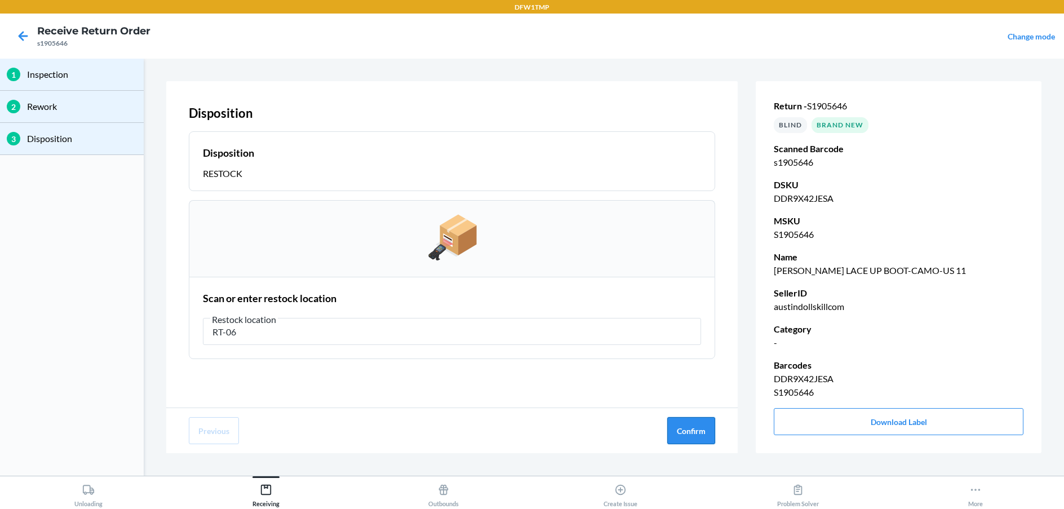
type input "RT-06"
click at [684, 425] on button "Confirm" at bounding box center [691, 430] width 48 height 27
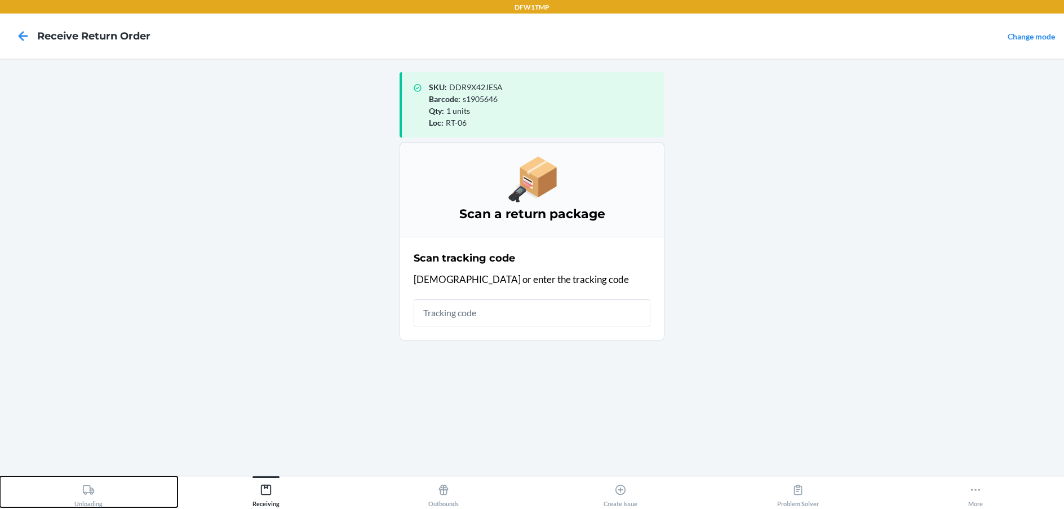
click at [77, 496] on div "Unloading" at bounding box center [88, 493] width 28 height 28
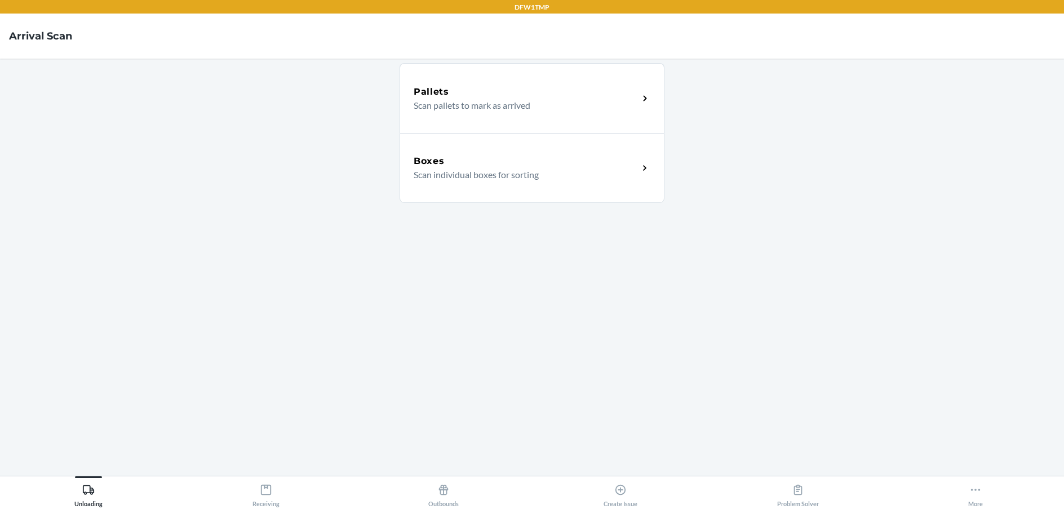
click at [651, 170] on icon at bounding box center [644, 168] width 13 height 13
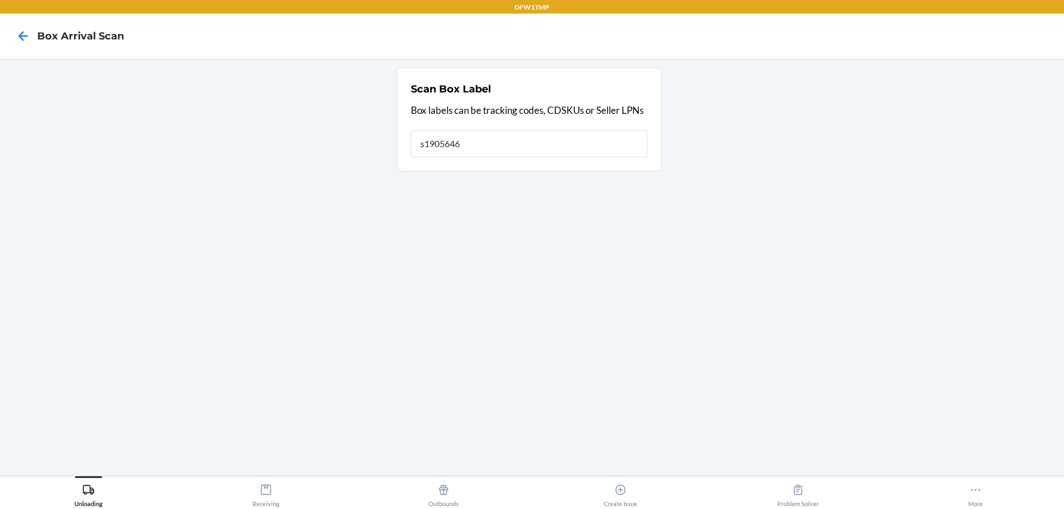
type input "s1905646"
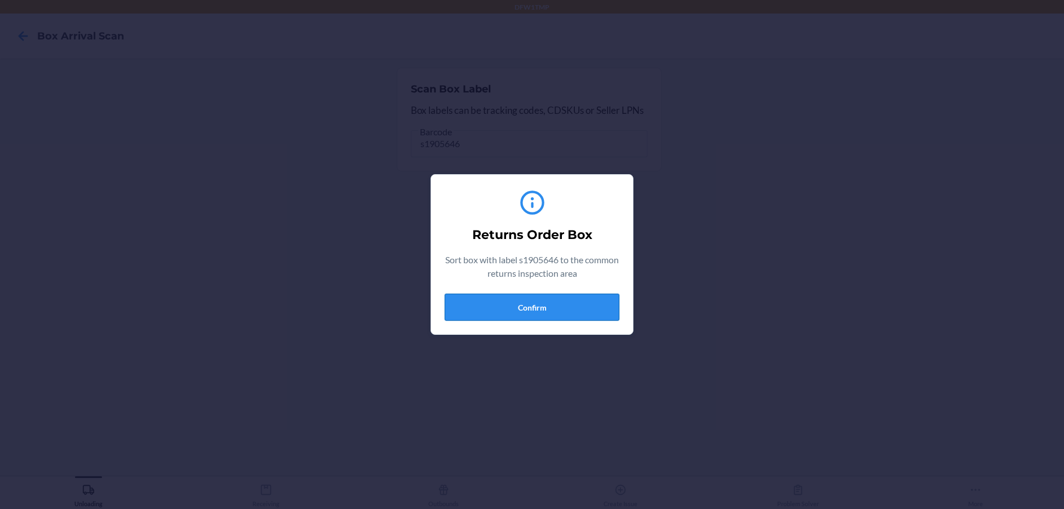
click at [548, 297] on button "Confirm" at bounding box center [531, 307] width 175 height 27
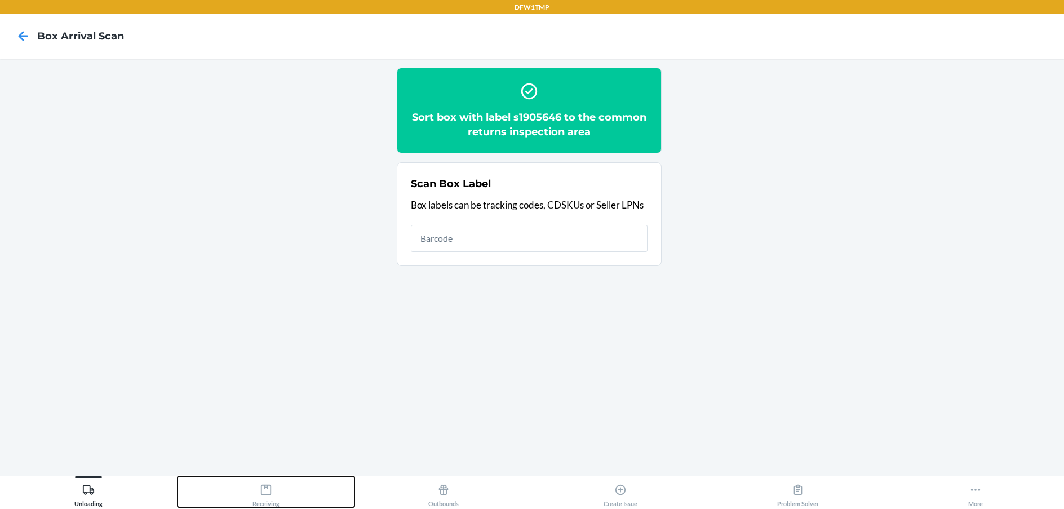
click at [270, 494] on icon at bounding box center [266, 489] width 10 height 10
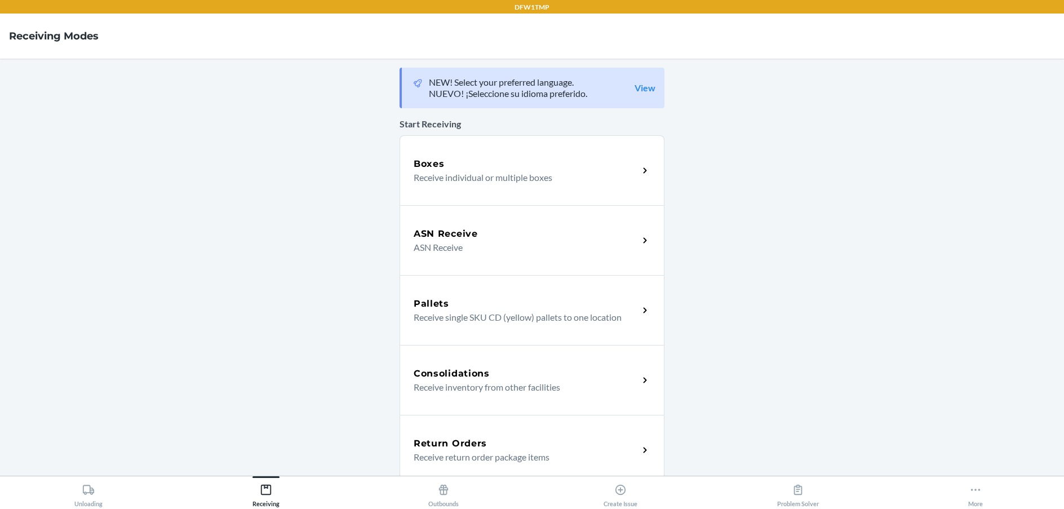
click at [492, 443] on div "Return Orders" at bounding box center [525, 444] width 225 height 14
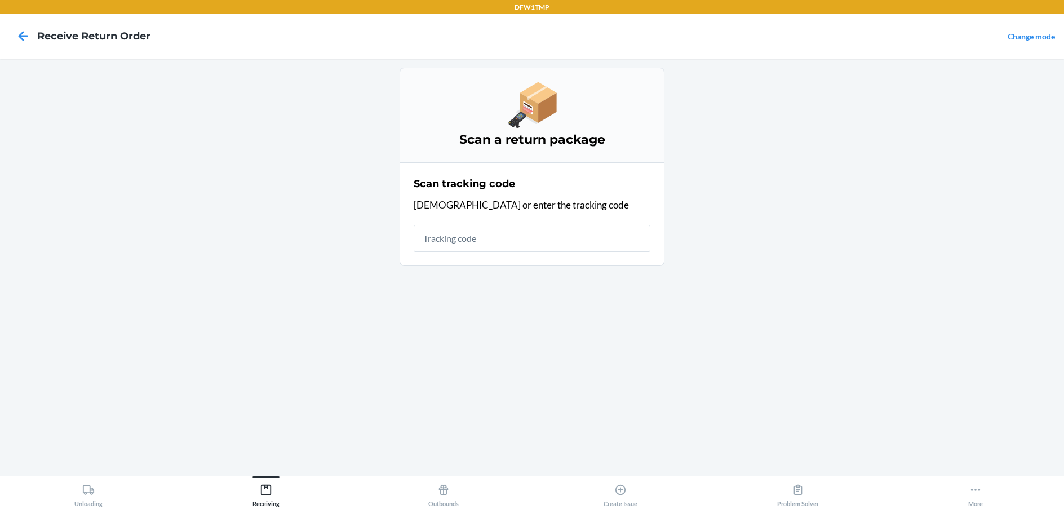
click at [472, 239] on input "text" at bounding box center [531, 238] width 237 height 27
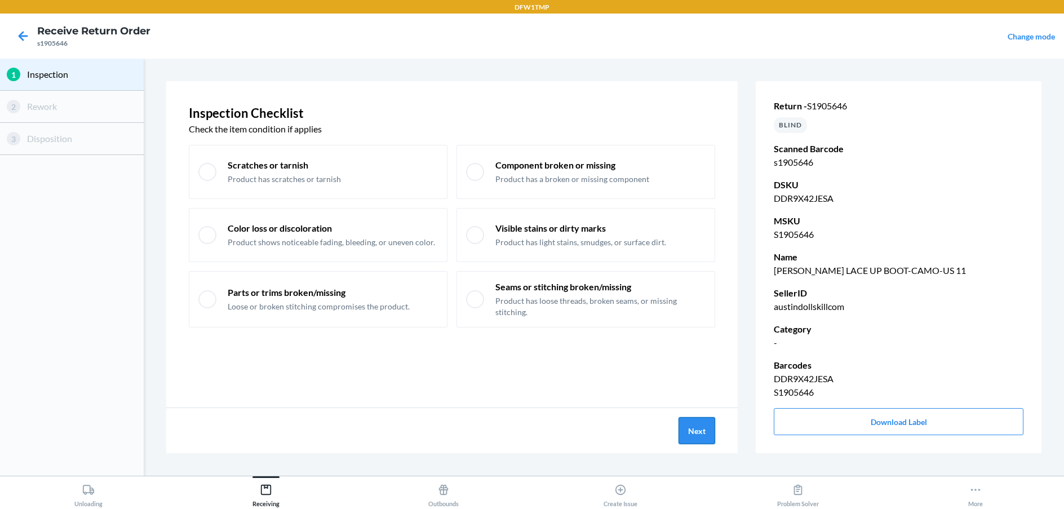
click at [697, 424] on button "Next" at bounding box center [696, 430] width 37 height 27
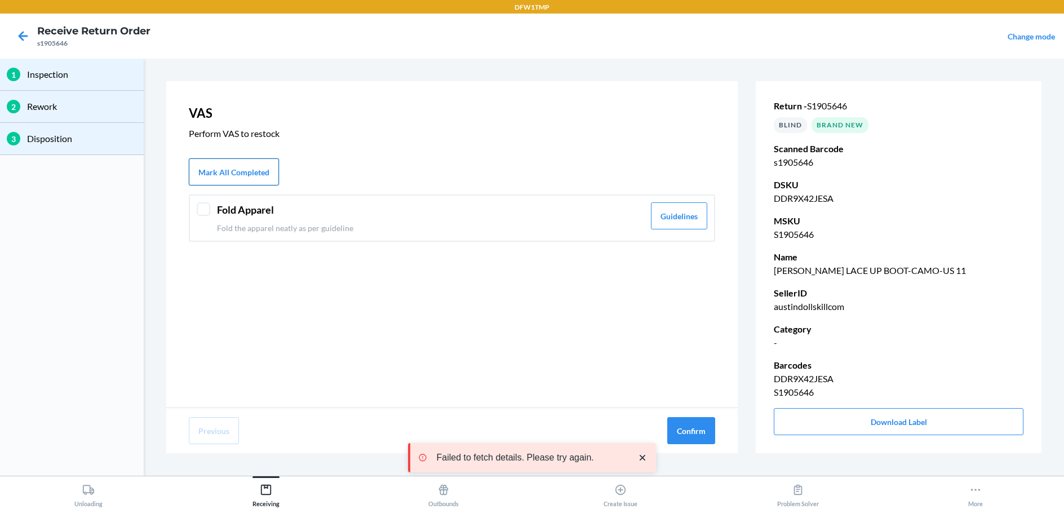
click at [266, 167] on button "Mark All Completed" at bounding box center [234, 171] width 90 height 27
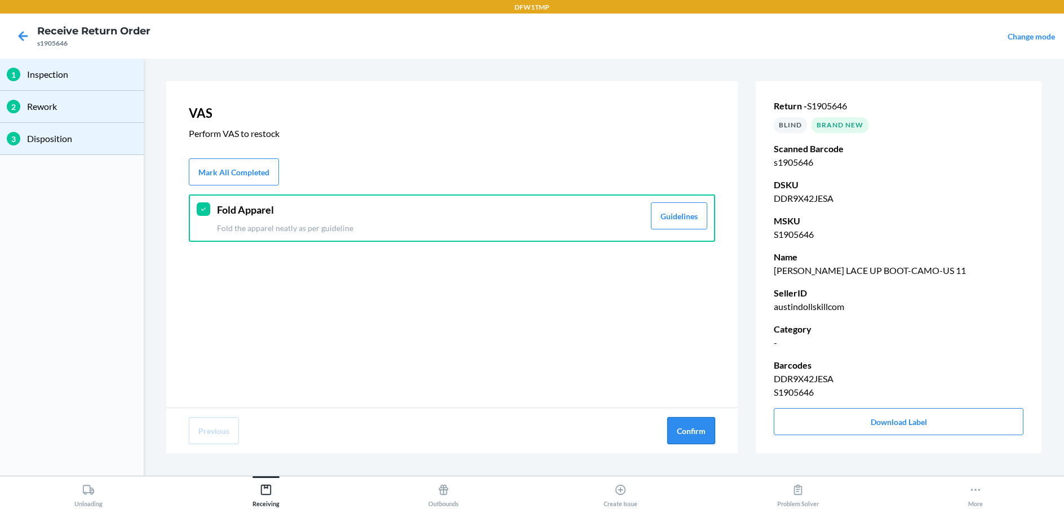
click at [671, 428] on button "Confirm" at bounding box center [691, 430] width 48 height 27
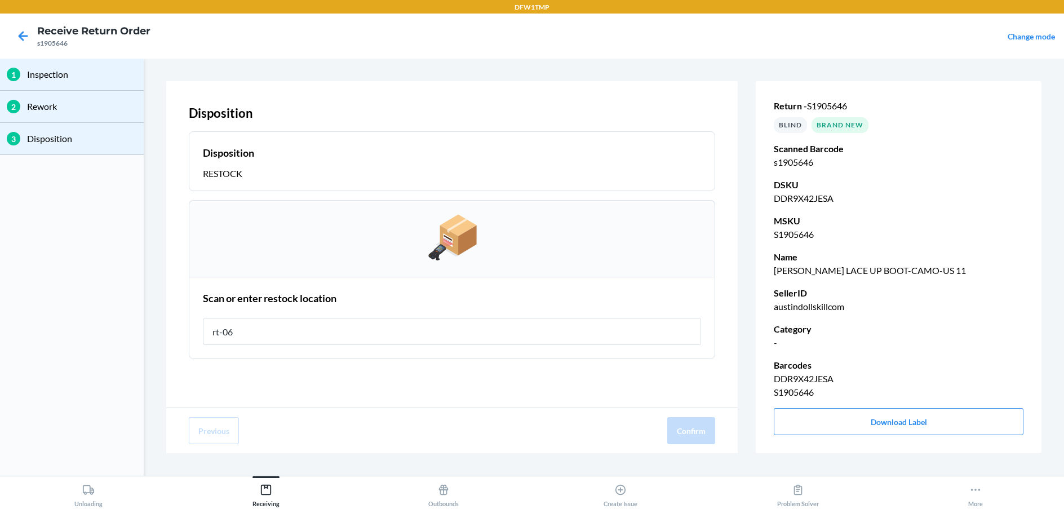
type input "rt-06"
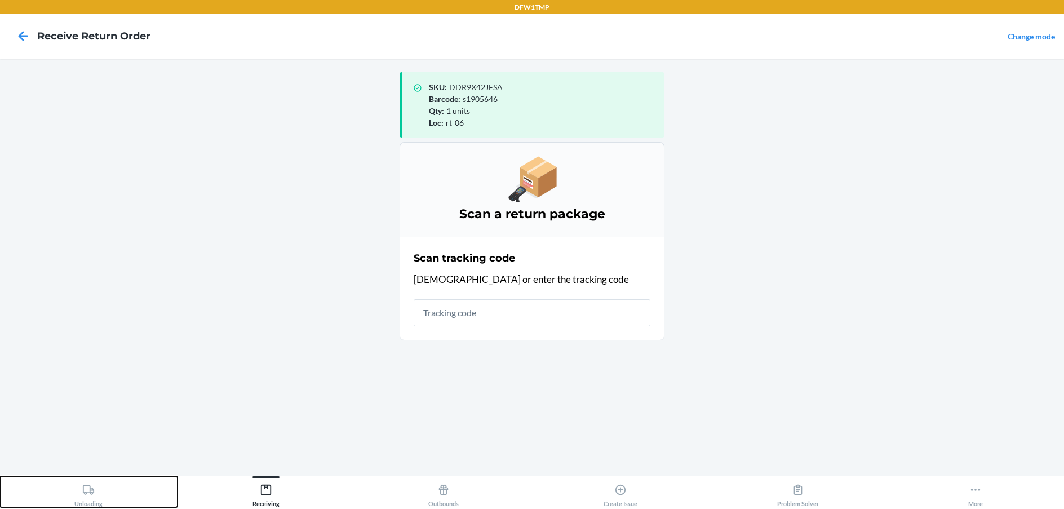
click at [78, 490] on div "Unloading" at bounding box center [88, 493] width 28 height 28
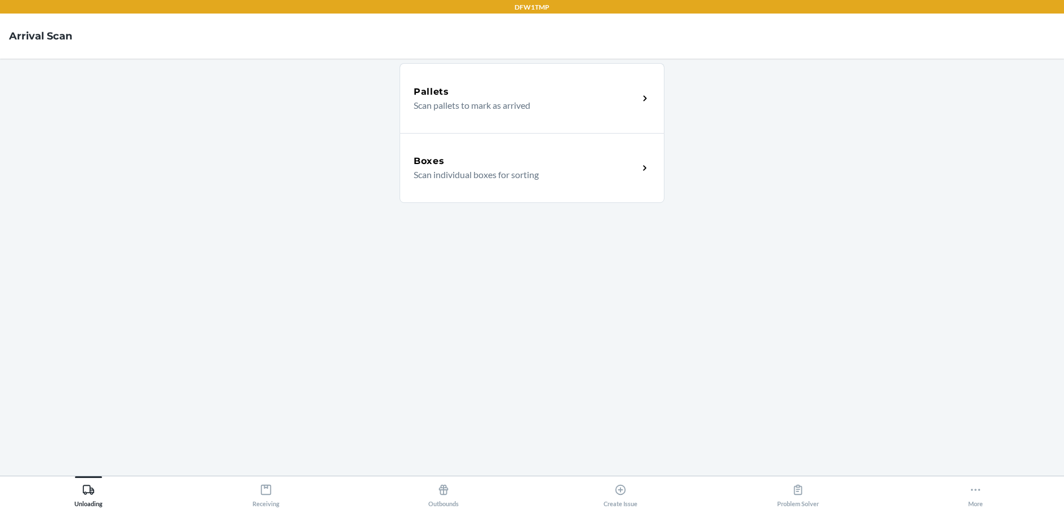
click at [490, 175] on p "Scan individual boxes for sorting" at bounding box center [521, 175] width 216 height 14
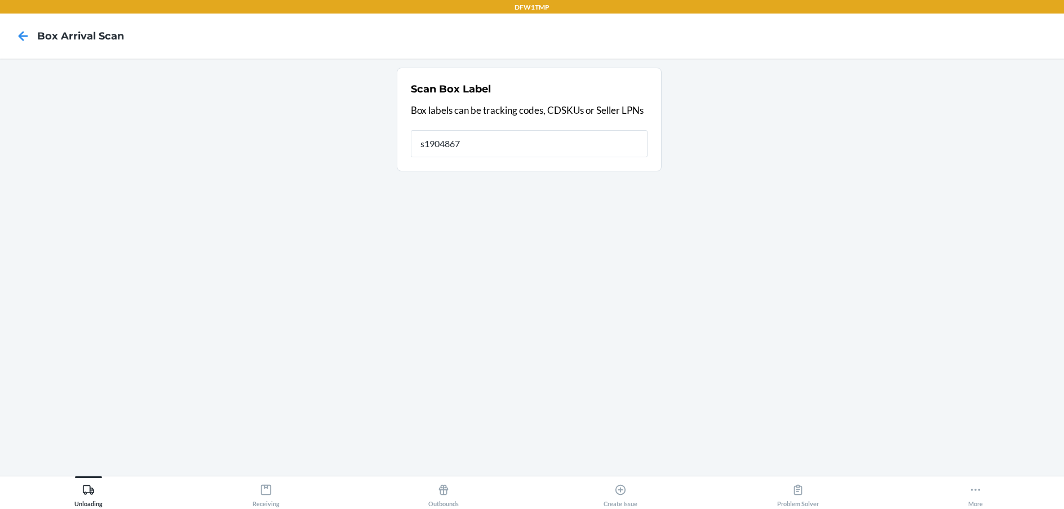
type input "s1904867"
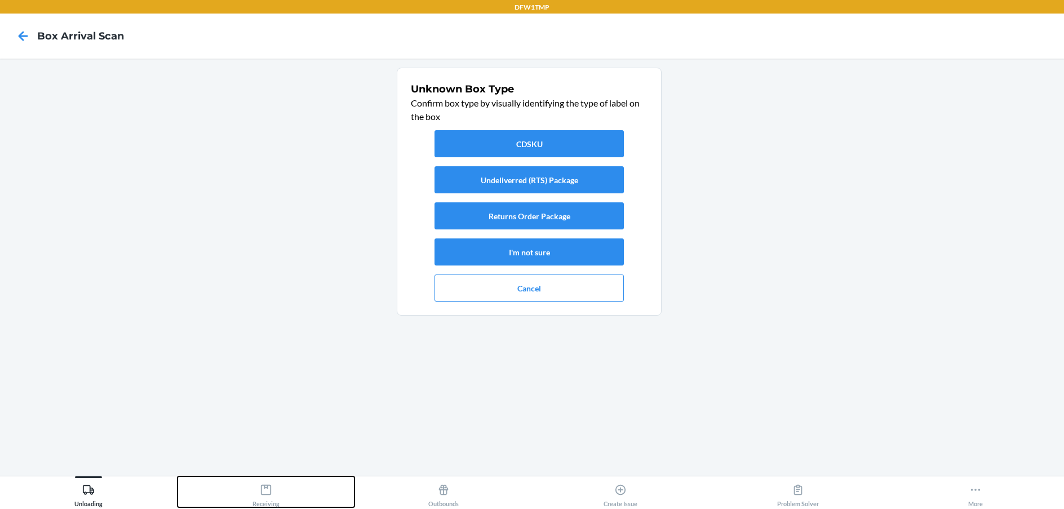
click at [250, 494] on button "Receiving" at bounding box center [265, 491] width 177 height 31
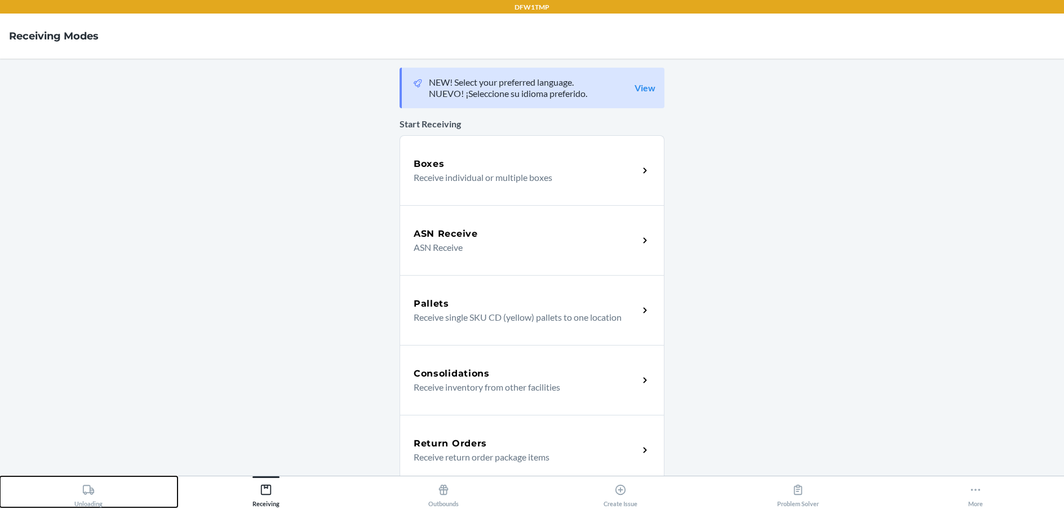
click at [75, 505] on div "Unloading" at bounding box center [88, 493] width 28 height 28
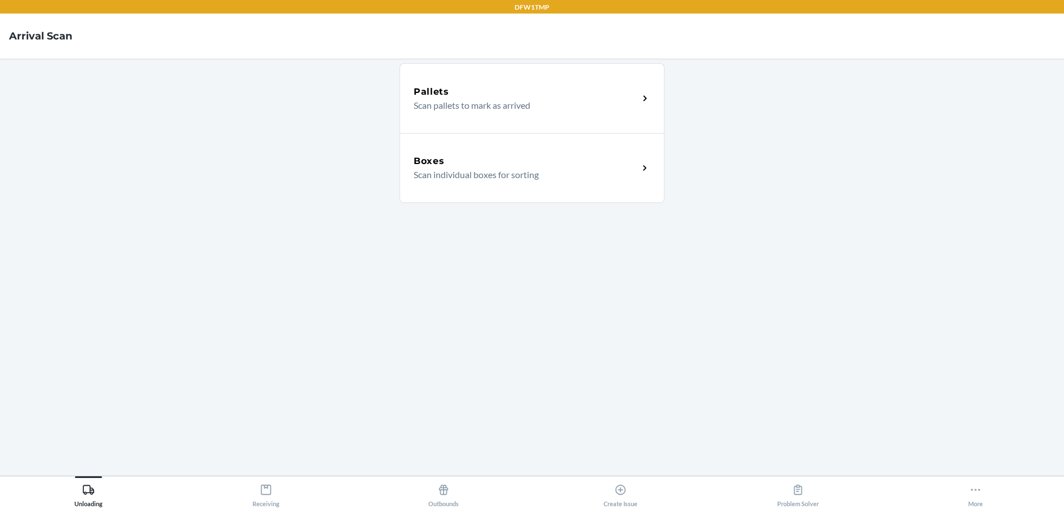
click at [654, 164] on div "Boxes Scan individual boxes for sorting" at bounding box center [531, 168] width 265 height 70
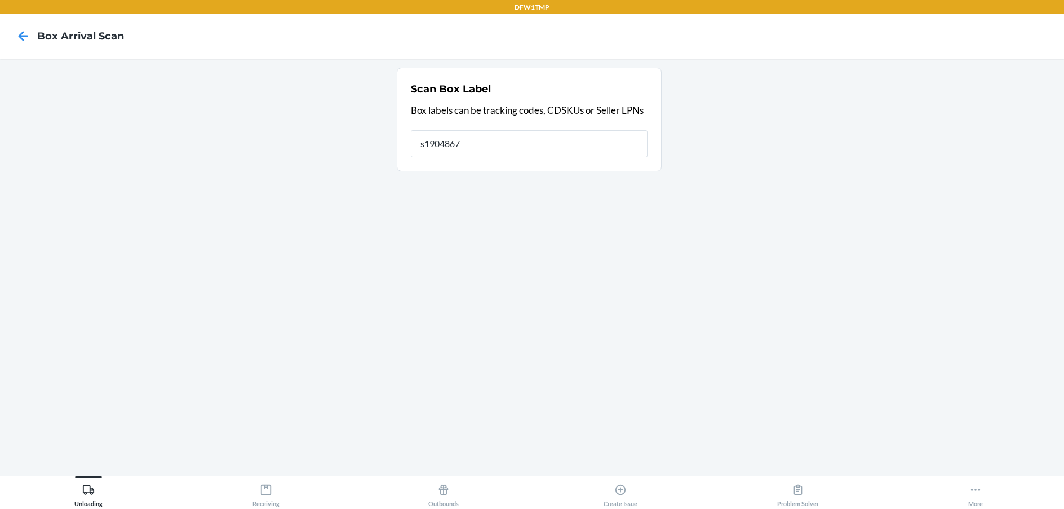
type input "s1904867"
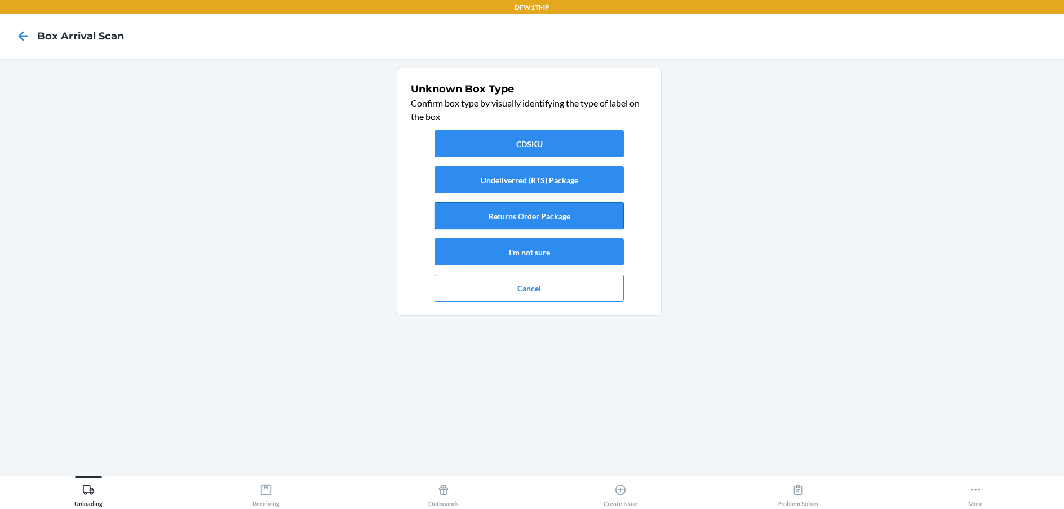
click at [523, 217] on button "Returns Order Package" at bounding box center [528, 215] width 189 height 27
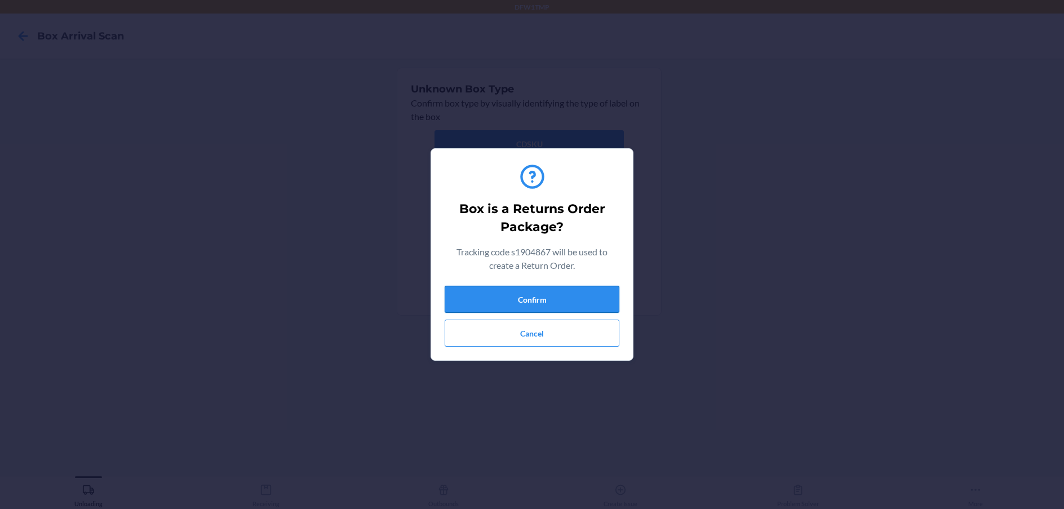
click at [530, 299] on button "Confirm" at bounding box center [531, 299] width 175 height 27
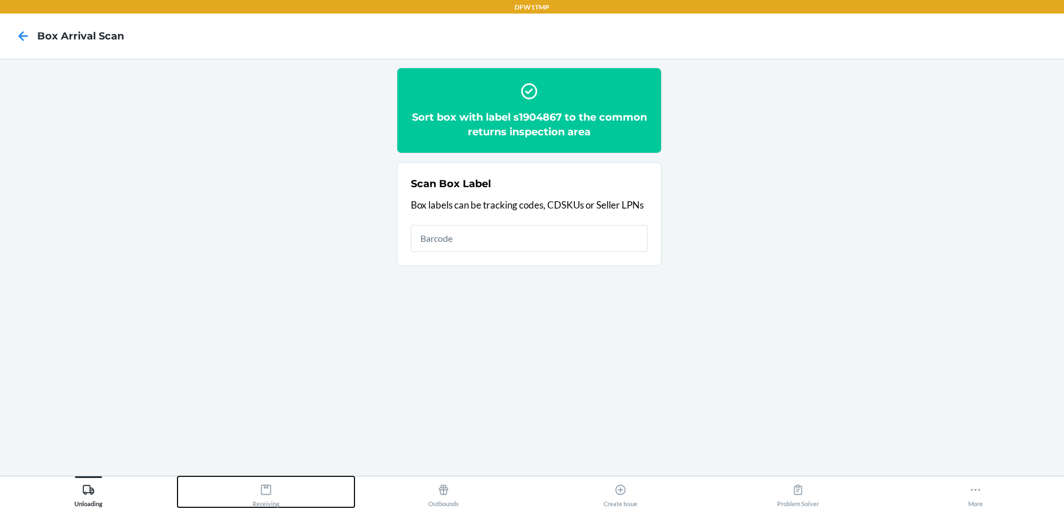
click at [256, 483] on div "Receiving" at bounding box center [265, 493] width 27 height 28
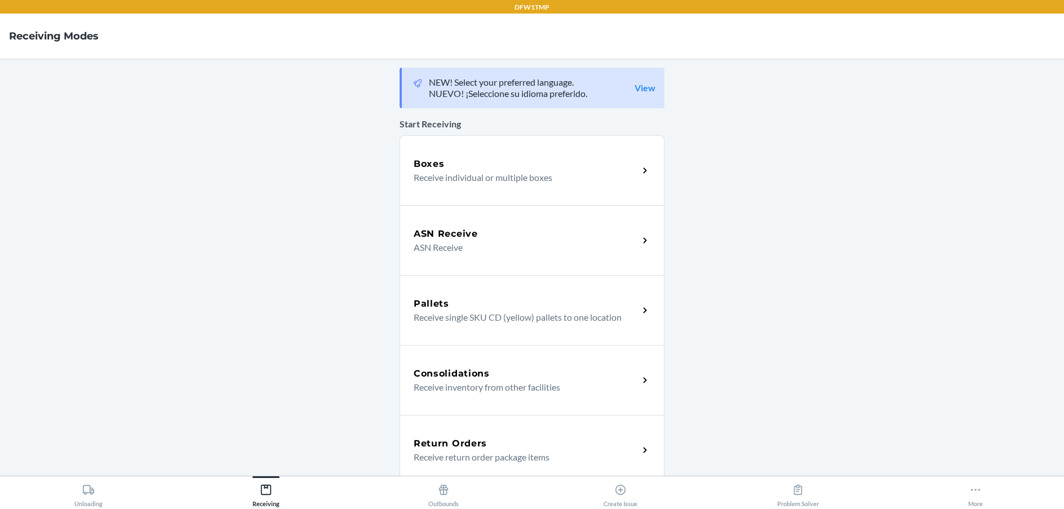
click at [517, 442] on div "Return Orders" at bounding box center [525, 444] width 225 height 14
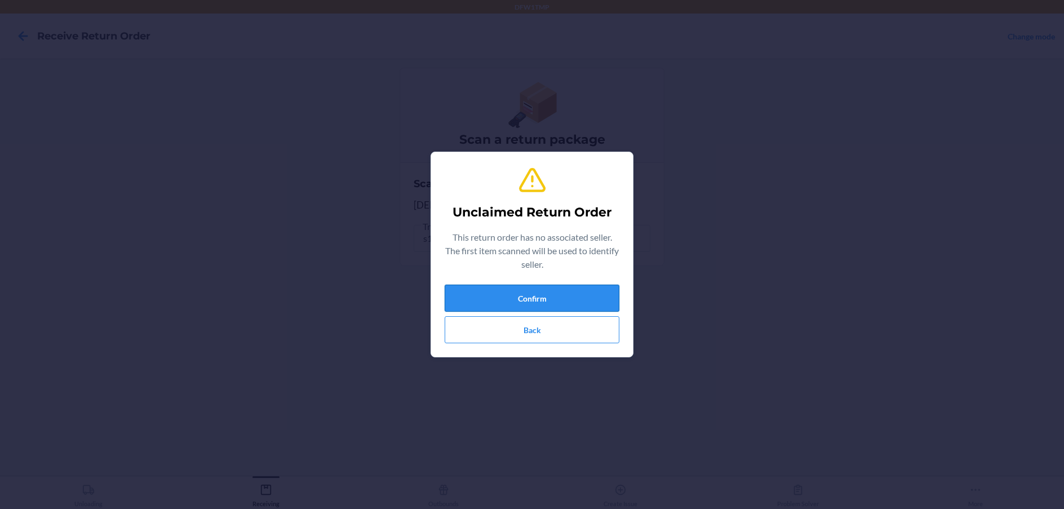
click at [519, 305] on button "Confirm" at bounding box center [531, 297] width 175 height 27
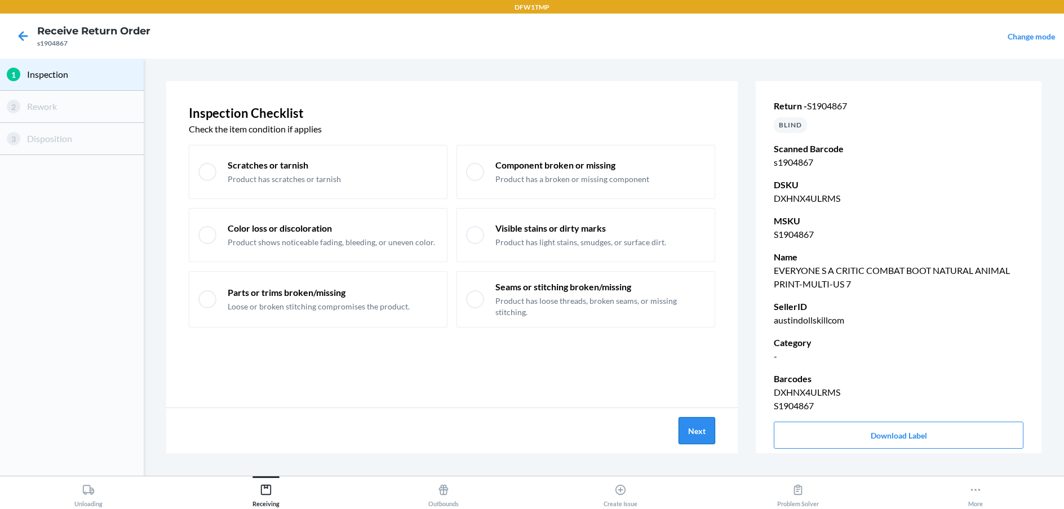
click at [697, 438] on button "Next" at bounding box center [696, 430] width 37 height 27
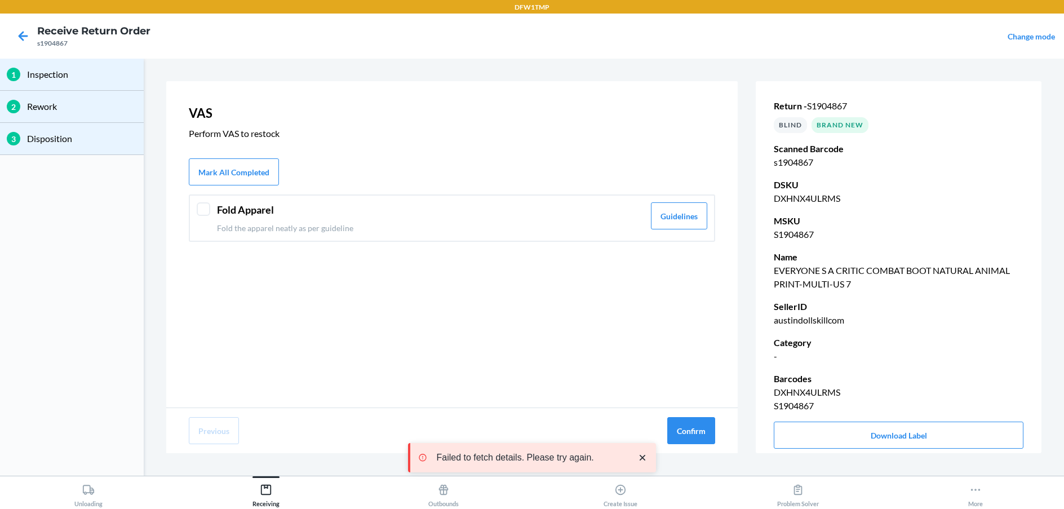
click at [199, 211] on div at bounding box center [204, 209] width 14 height 14
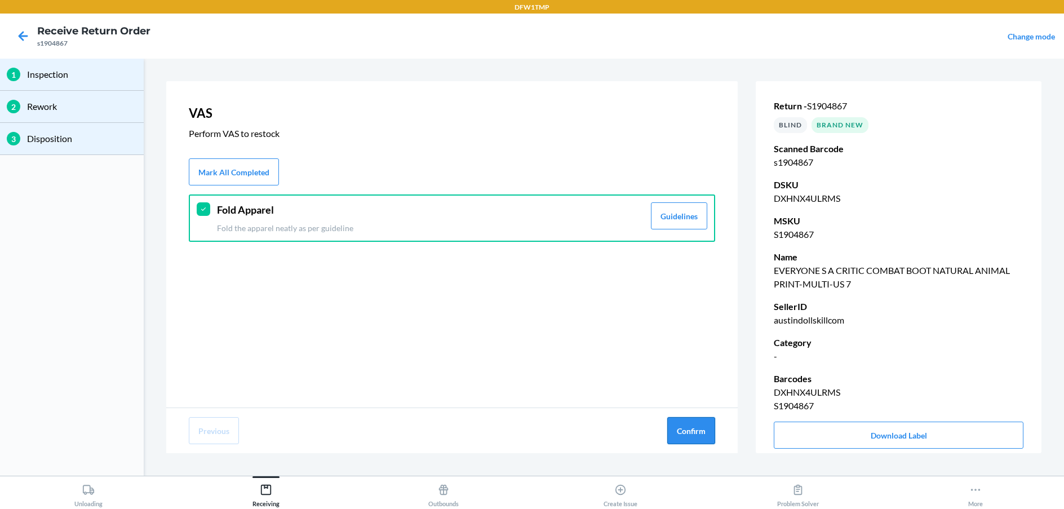
click at [692, 438] on button "Confirm" at bounding box center [691, 430] width 48 height 27
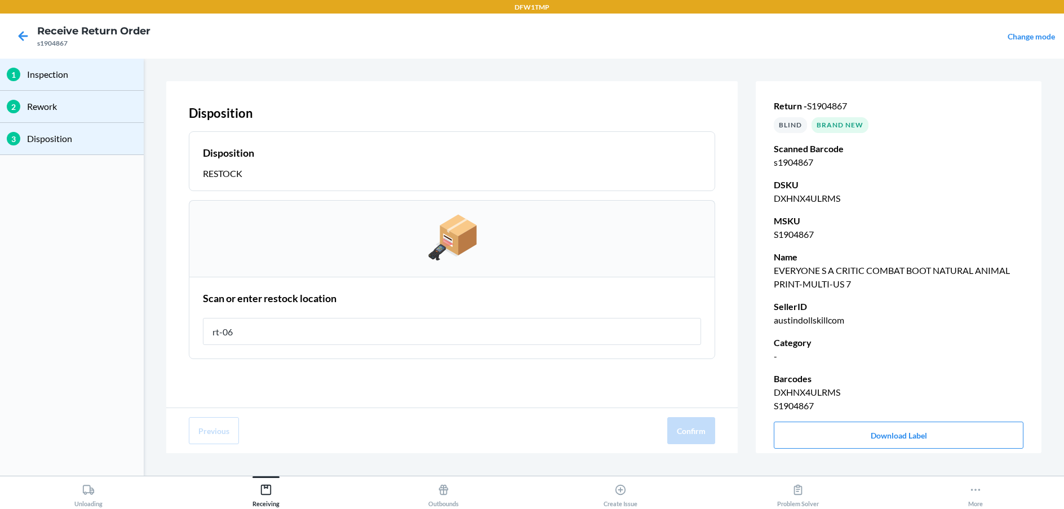
type input "rt-06"
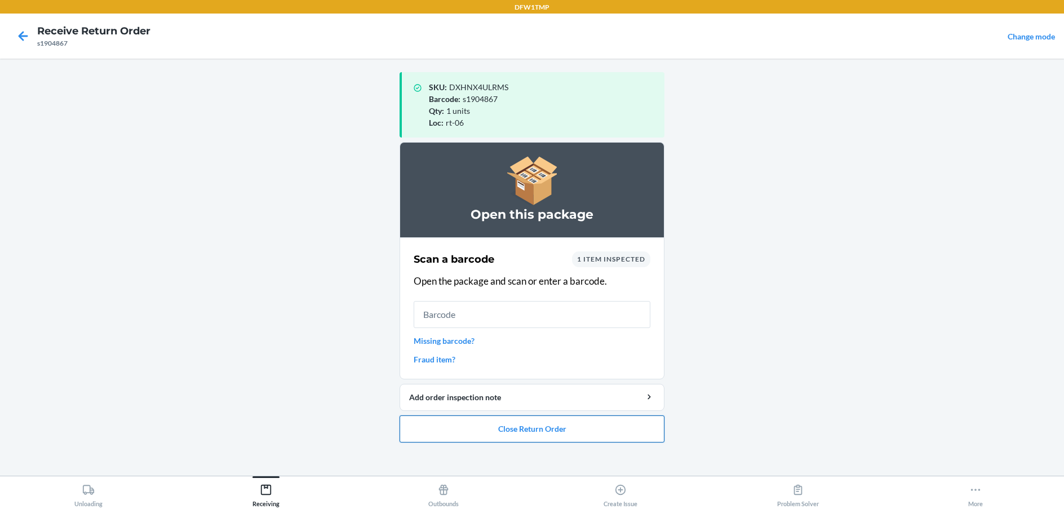
click at [552, 425] on button "Close Return Order" at bounding box center [531, 428] width 265 height 27
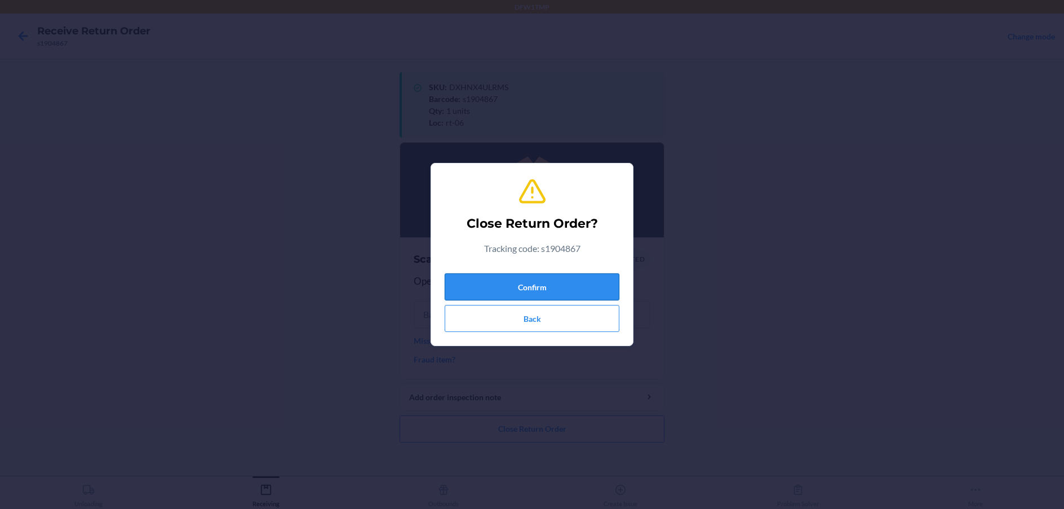
click at [532, 287] on button "Confirm" at bounding box center [531, 286] width 175 height 27
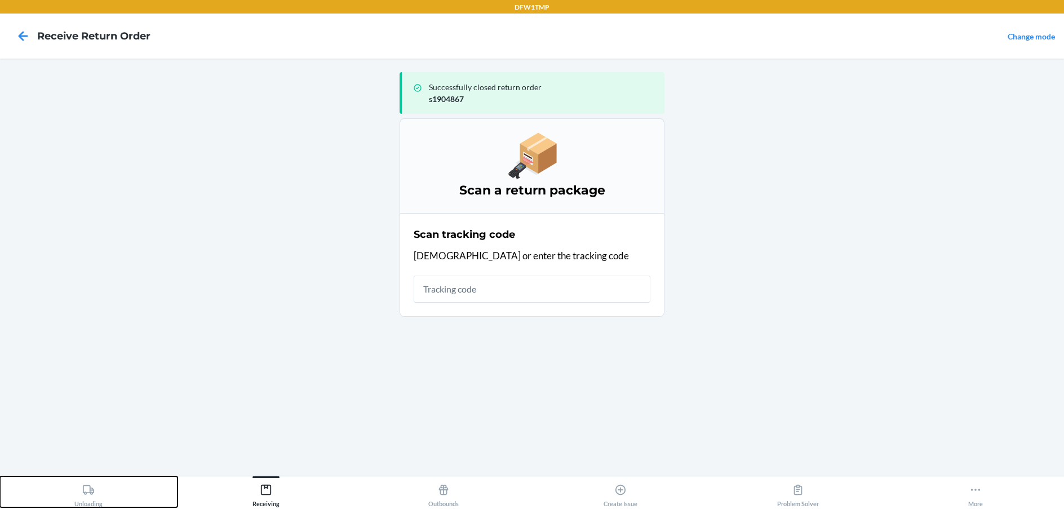
click at [104, 499] on button "Unloading" at bounding box center [88, 491] width 177 height 31
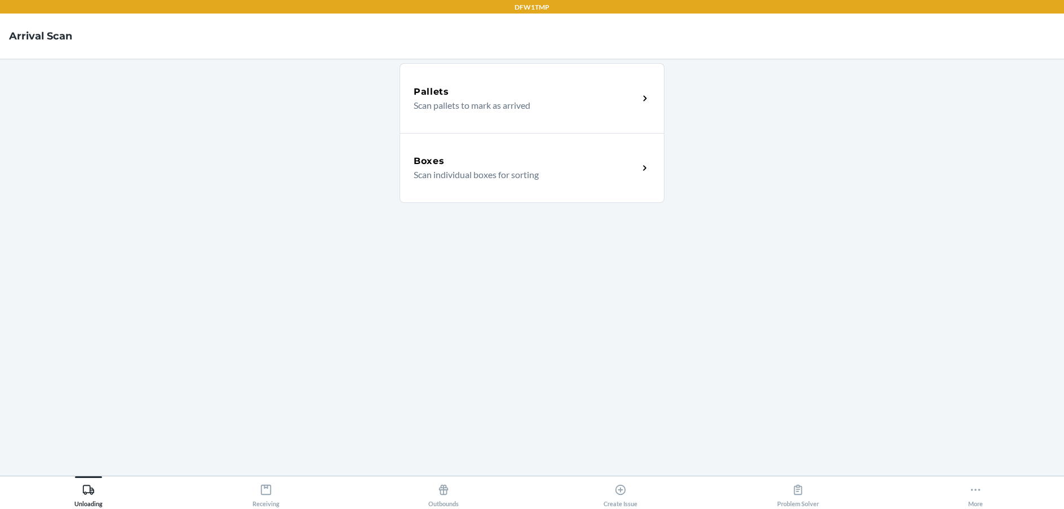
click at [490, 158] on div "Boxes" at bounding box center [525, 161] width 225 height 14
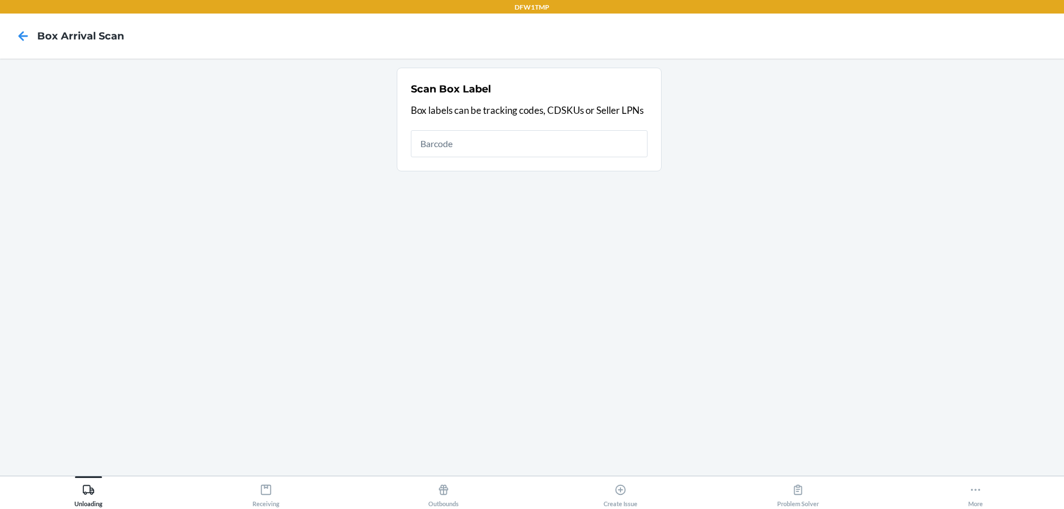
click at [510, 143] on input "text" at bounding box center [529, 143] width 237 height 27
type input "s1875701"
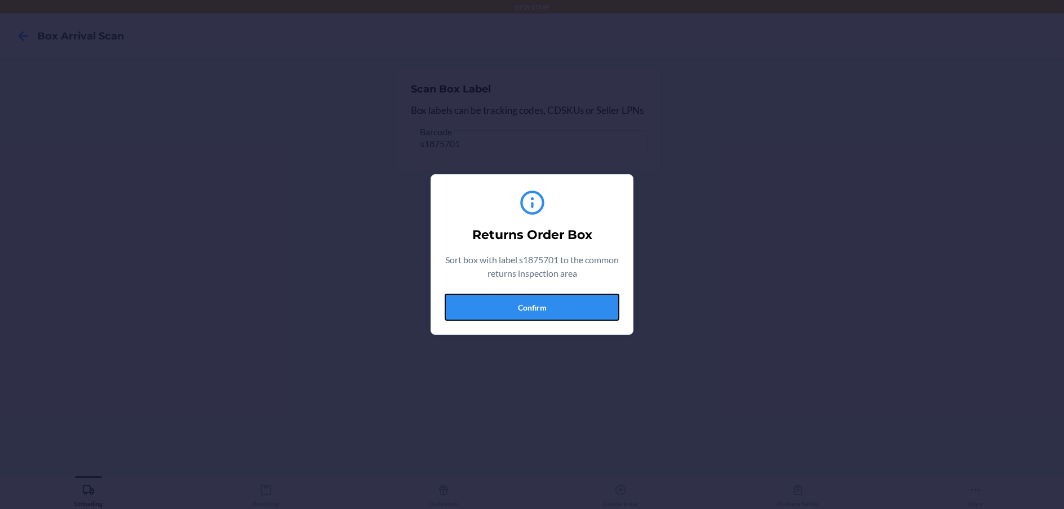
click at [586, 297] on button "Confirm" at bounding box center [531, 307] width 175 height 27
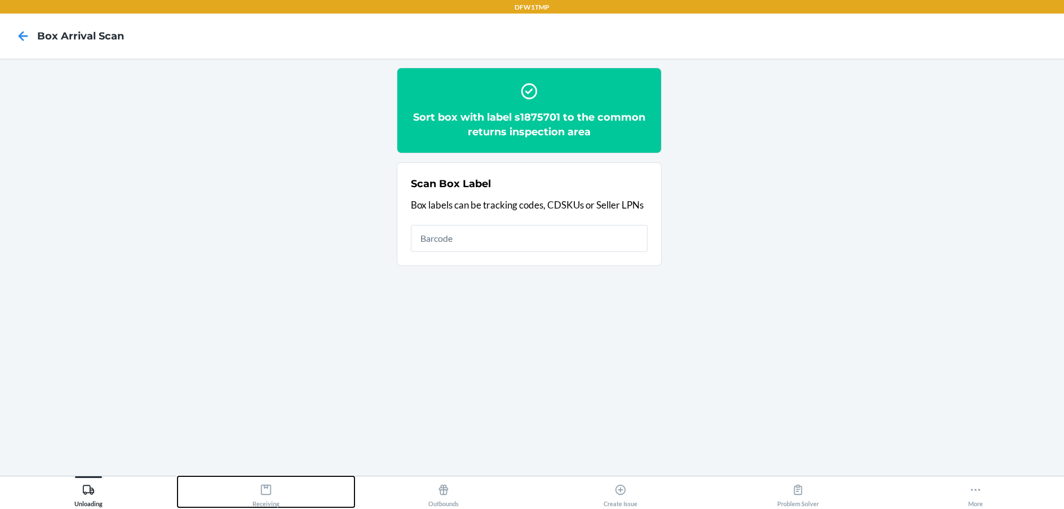
click at [263, 497] on div "Receiving" at bounding box center [265, 493] width 27 height 28
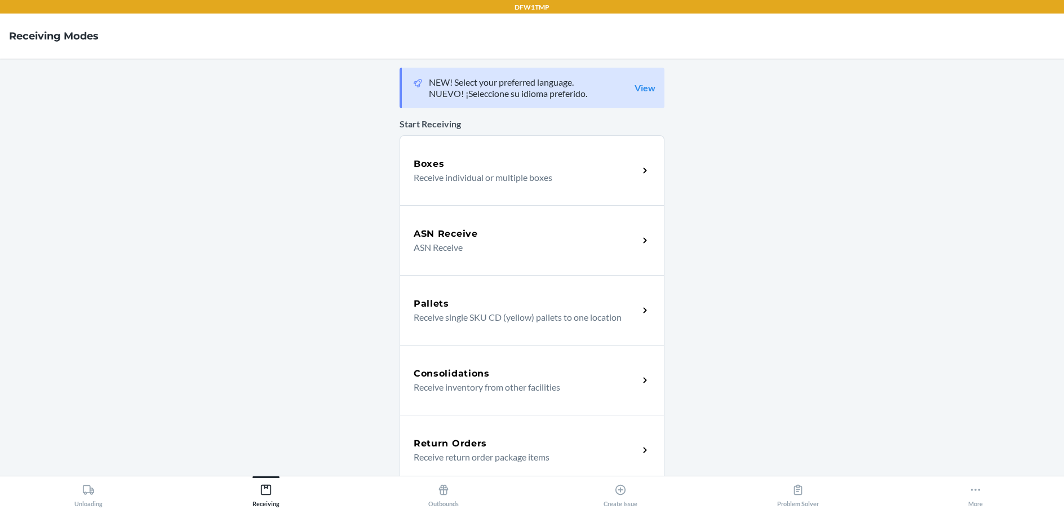
click at [456, 454] on p "Receive return order package items" at bounding box center [521, 457] width 216 height 14
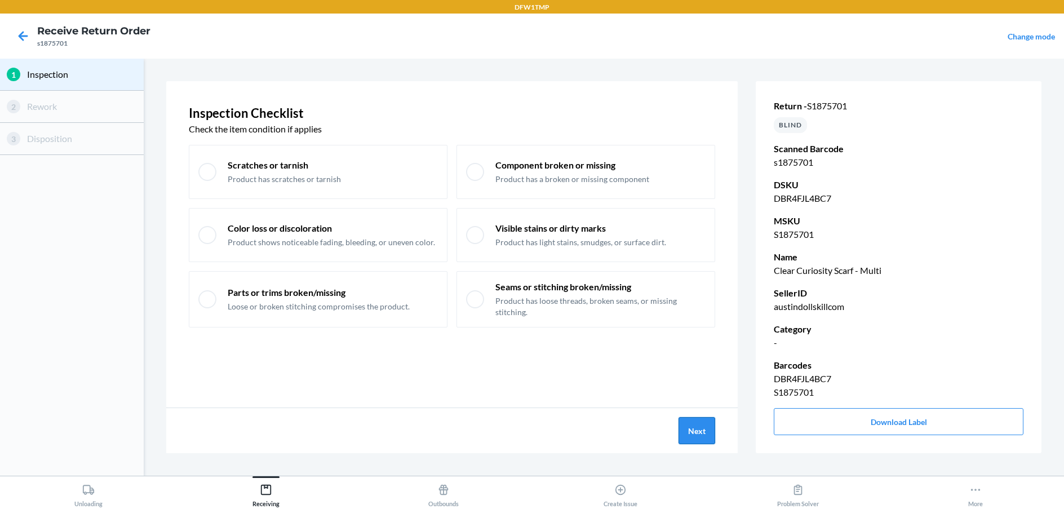
click at [699, 430] on button "Next" at bounding box center [696, 430] width 37 height 27
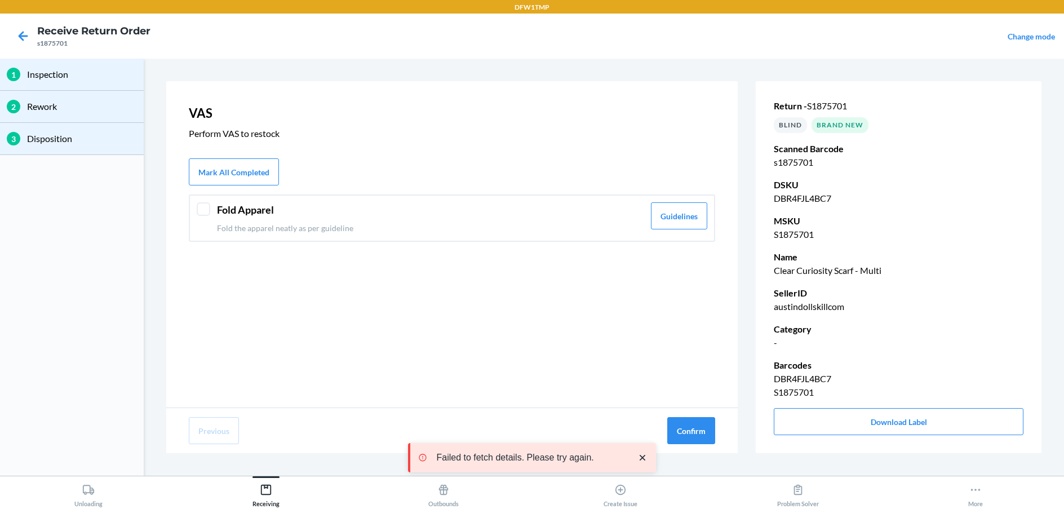
click at [210, 205] on div at bounding box center [204, 209] width 14 height 14
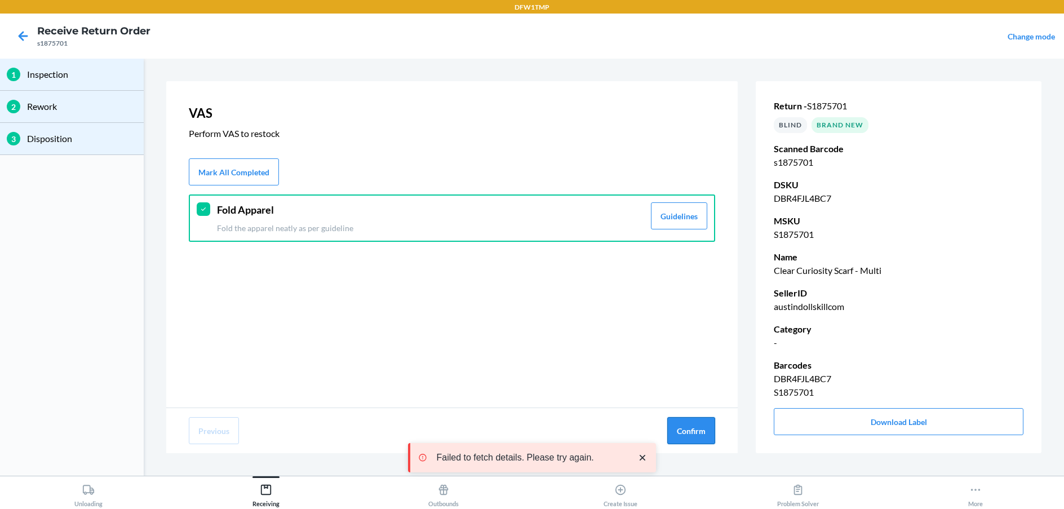
click at [688, 430] on button "Confirm" at bounding box center [691, 430] width 48 height 27
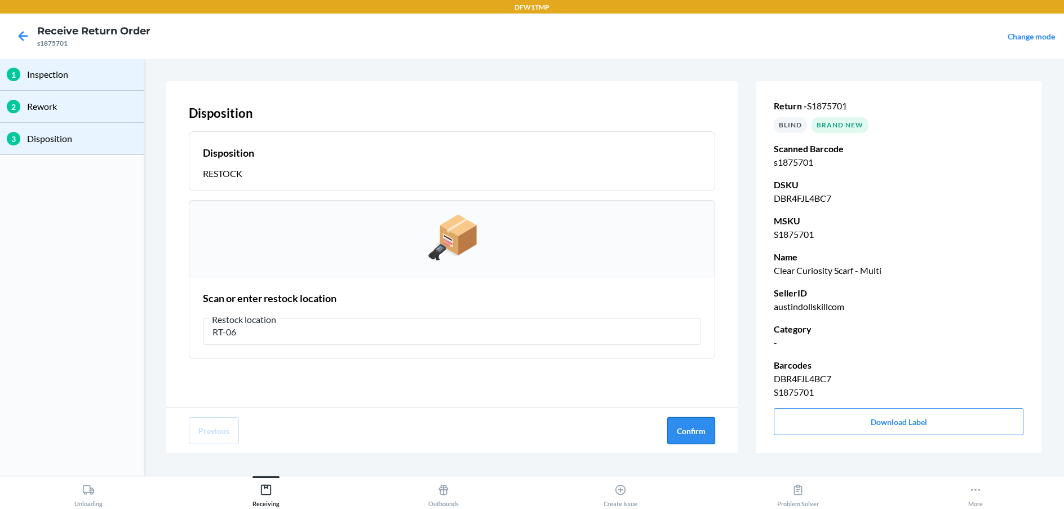
type input "RT-06"
click at [699, 431] on button "Confirm" at bounding box center [691, 430] width 48 height 27
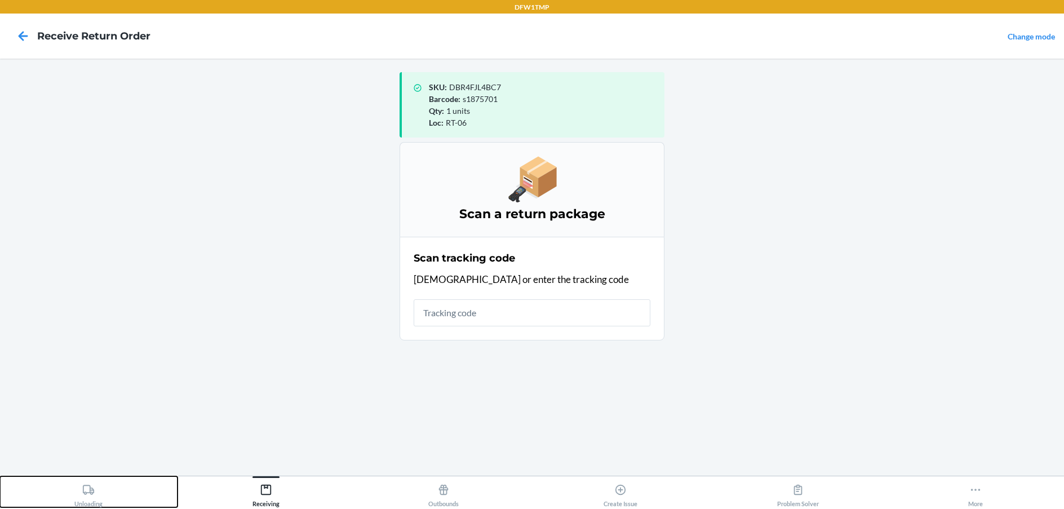
click at [87, 492] on icon at bounding box center [88, 489] width 12 height 12
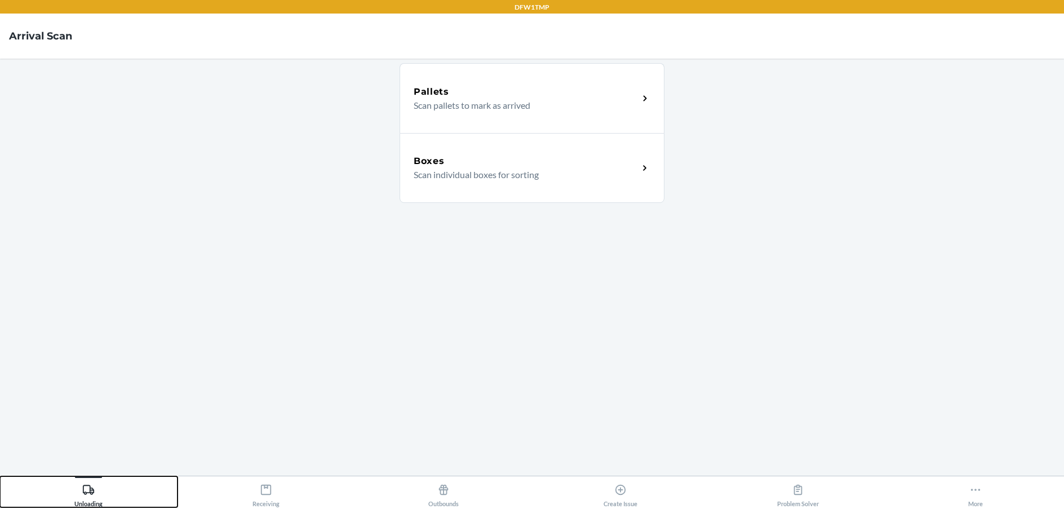
click at [0, 476] on button "Unloading" at bounding box center [88, 491] width 177 height 31
click at [537, 168] on p "Scan individual boxes for sorting" at bounding box center [521, 175] width 216 height 14
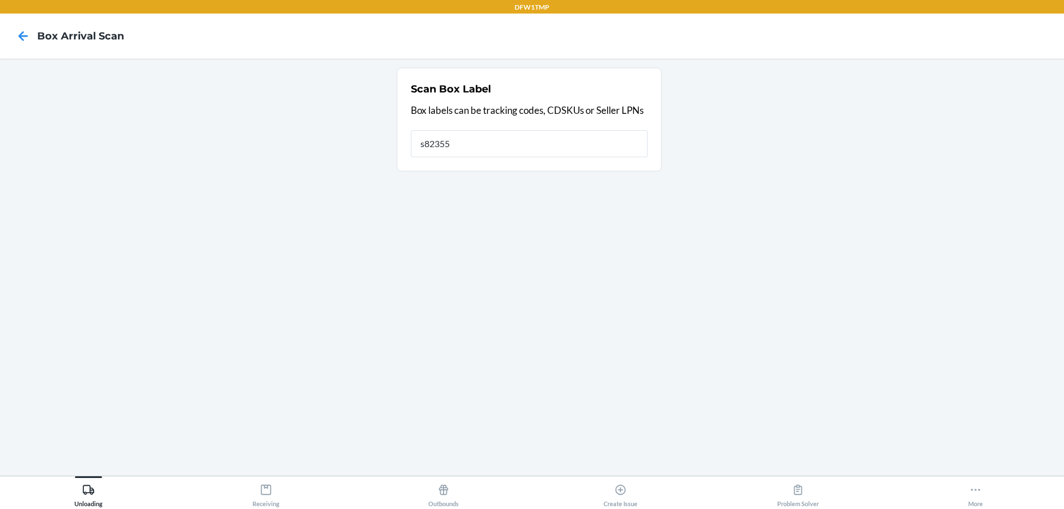
type input "s823555"
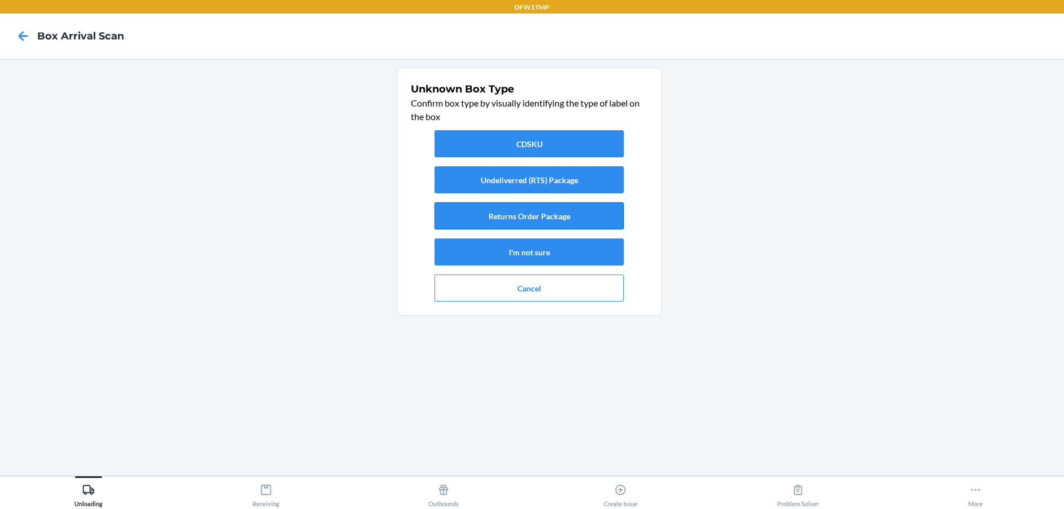
click at [565, 214] on button "Returns Order Package" at bounding box center [528, 215] width 189 height 27
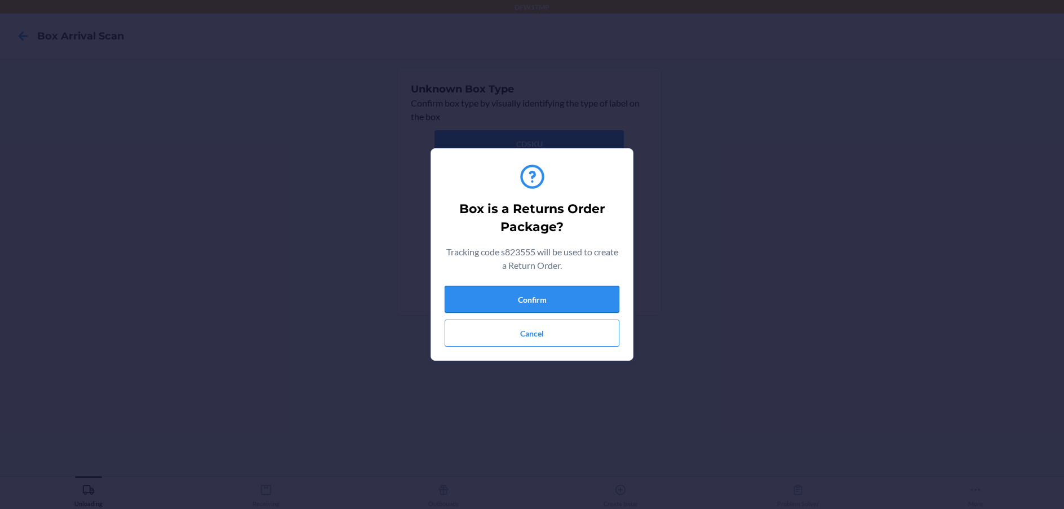
click at [537, 296] on button "Confirm" at bounding box center [531, 299] width 175 height 27
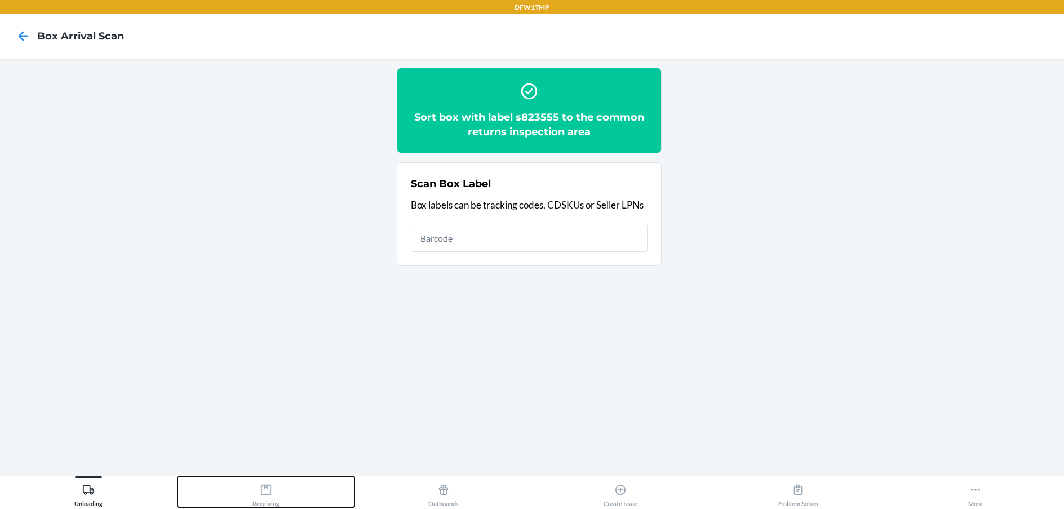
click at [262, 487] on icon at bounding box center [266, 489] width 12 height 12
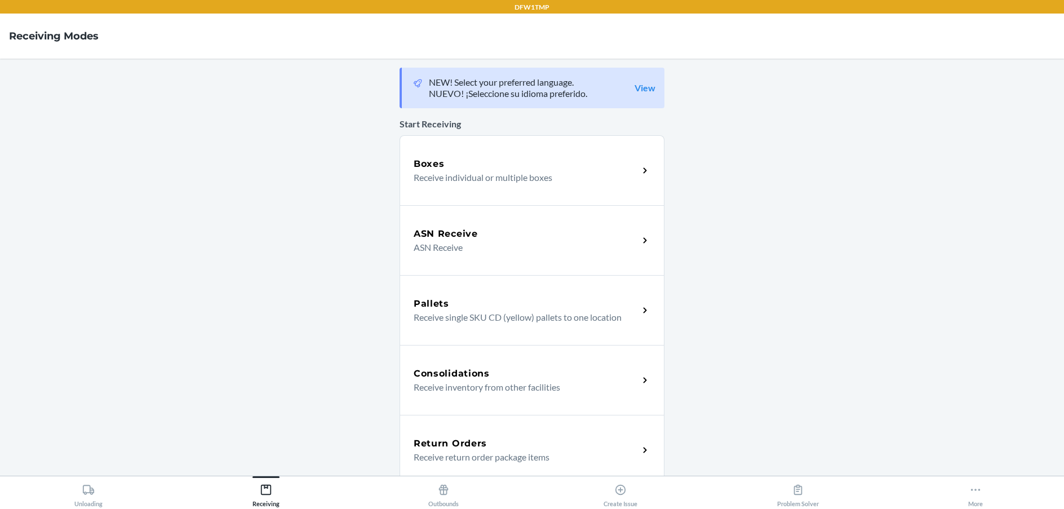
click at [460, 447] on h5 "Return Orders" at bounding box center [449, 444] width 73 height 14
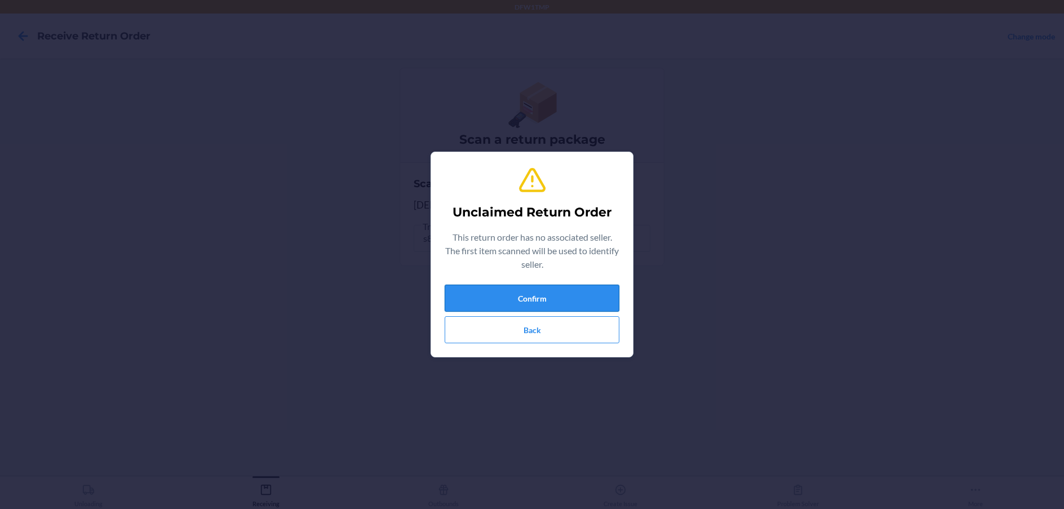
click at [517, 295] on button "Confirm" at bounding box center [531, 297] width 175 height 27
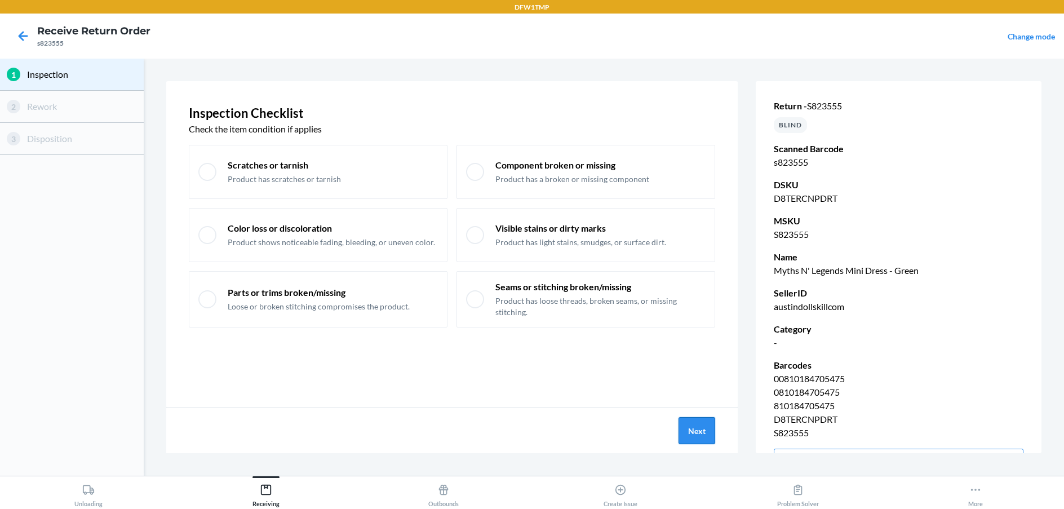
click at [694, 430] on button "Next" at bounding box center [696, 430] width 37 height 27
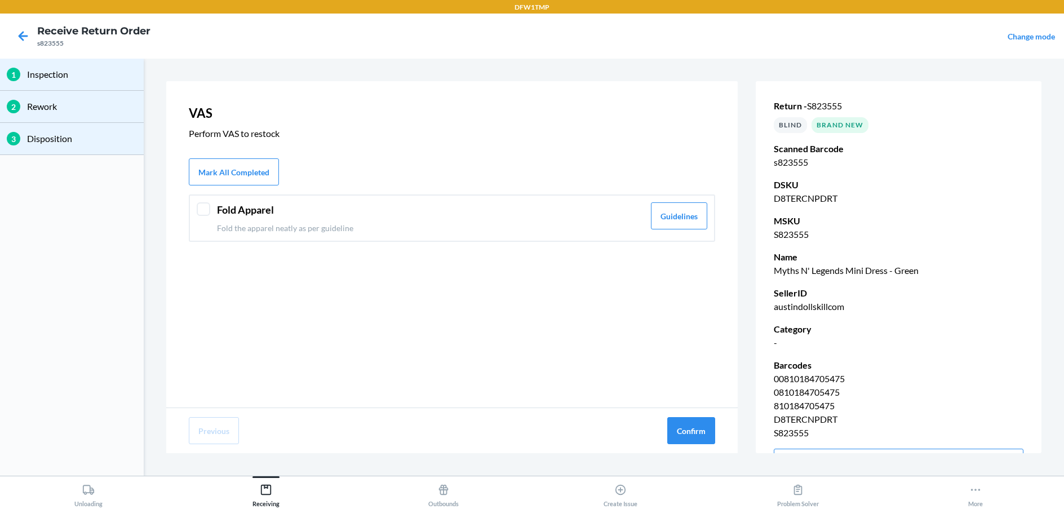
click at [205, 204] on div at bounding box center [204, 209] width 14 height 14
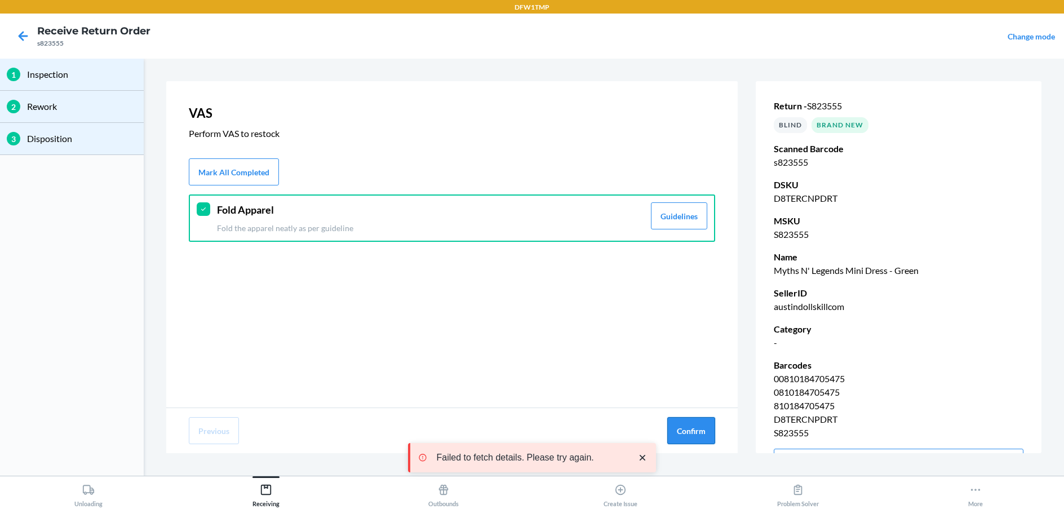
click at [693, 430] on button "Confirm" at bounding box center [691, 430] width 48 height 27
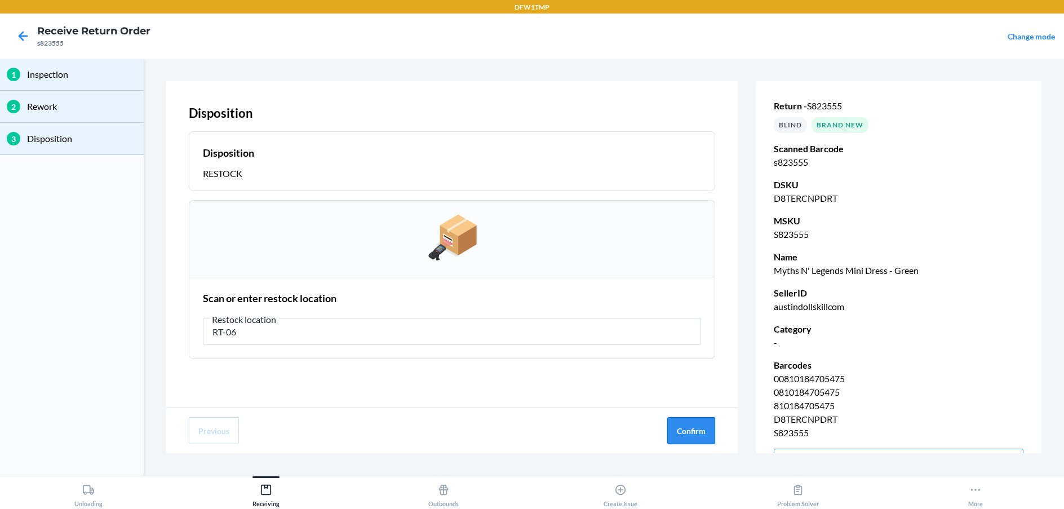
type input "RT-06"
click at [687, 432] on button "Confirm" at bounding box center [691, 430] width 48 height 27
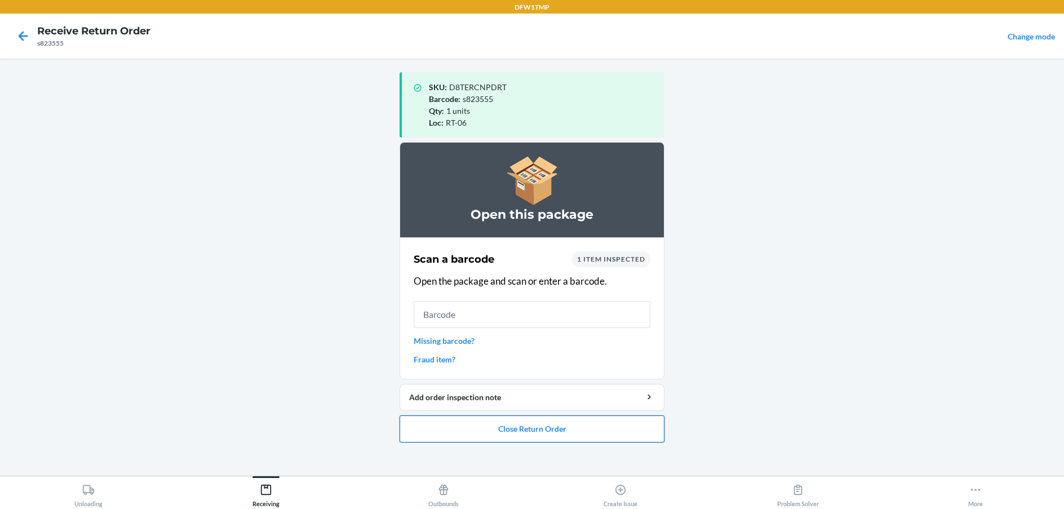
click at [500, 430] on button "Close Return Order" at bounding box center [531, 428] width 265 height 27
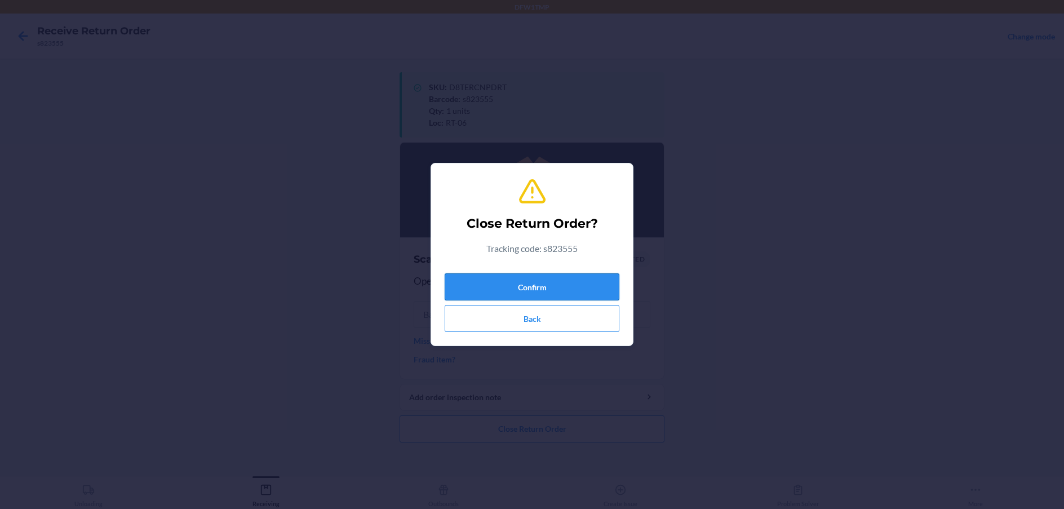
click at [555, 282] on button "Confirm" at bounding box center [531, 286] width 175 height 27
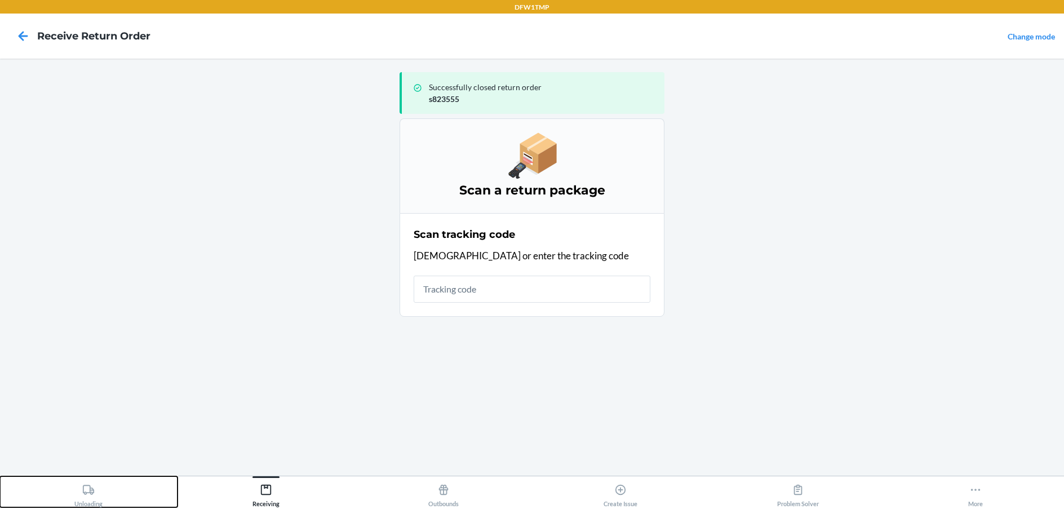
click at [105, 487] on button "Unloading" at bounding box center [88, 491] width 177 height 31
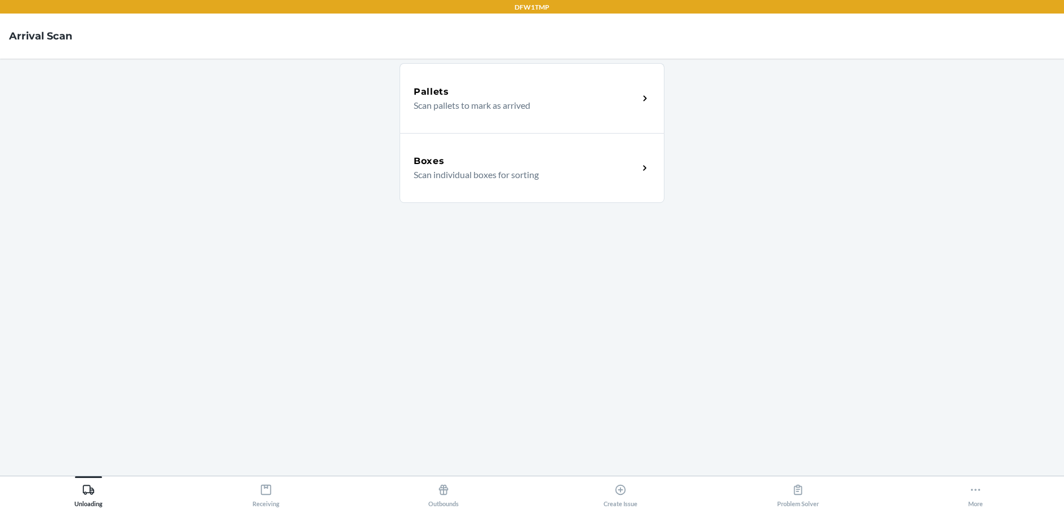
click at [491, 162] on div "Boxes" at bounding box center [525, 161] width 225 height 14
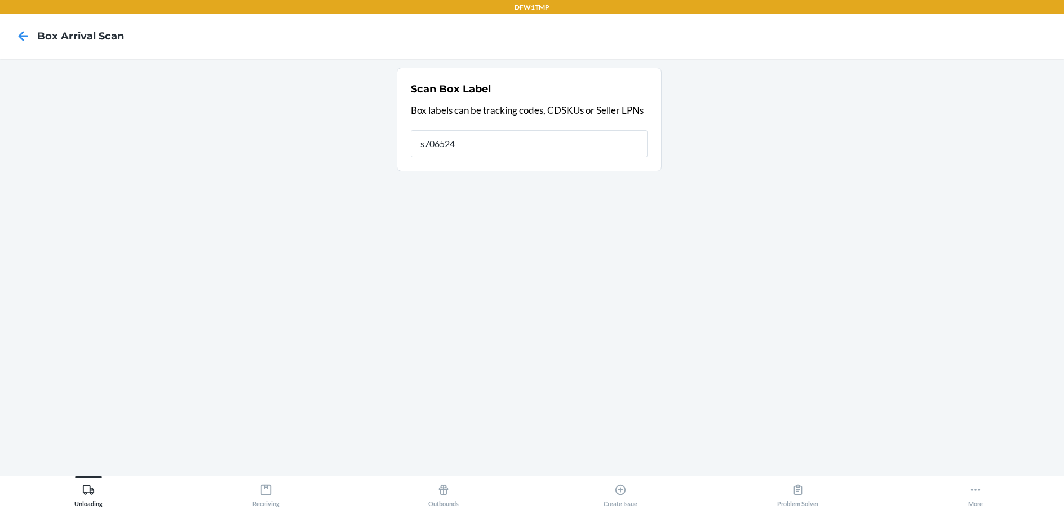
type input "s706524"
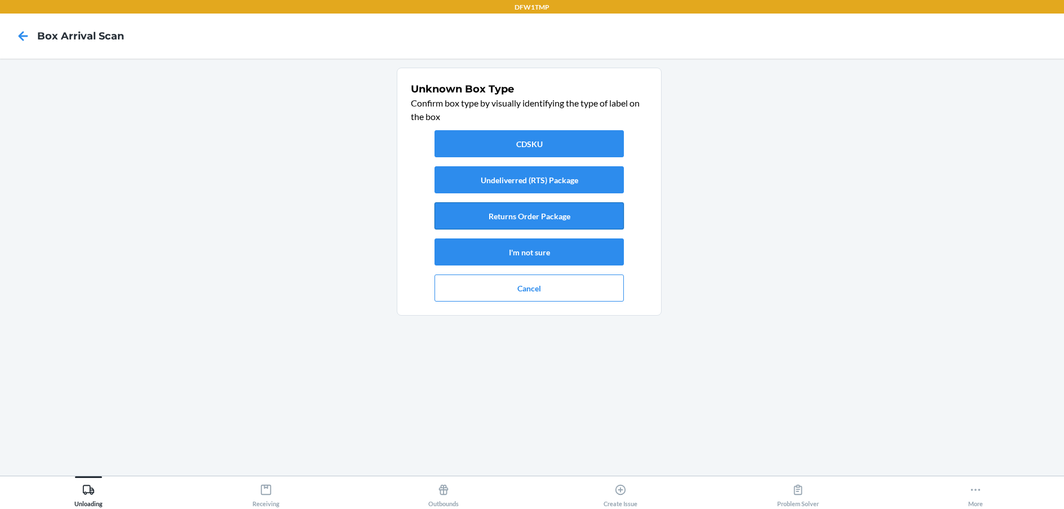
click at [541, 215] on button "Returns Order Package" at bounding box center [528, 215] width 189 height 27
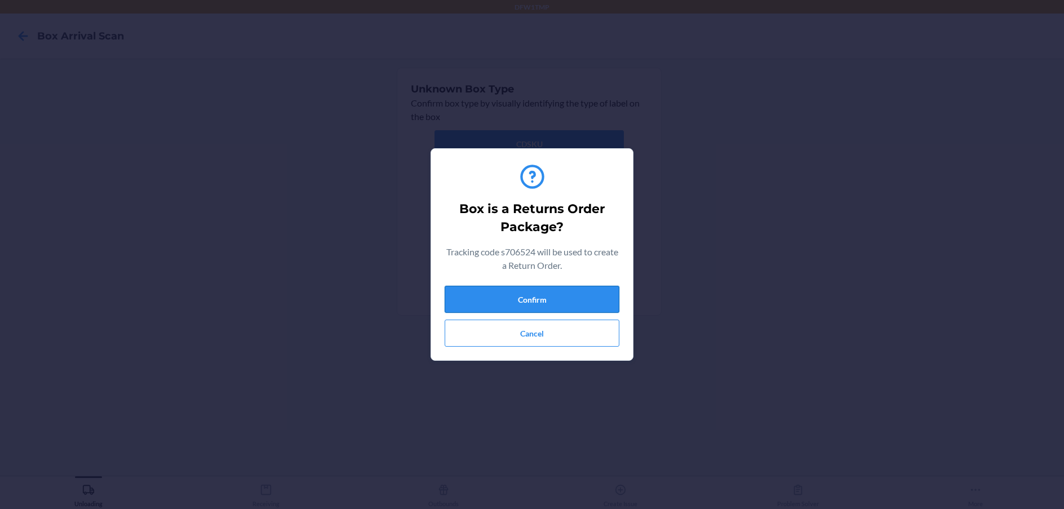
click at [529, 300] on button "Confirm" at bounding box center [531, 299] width 175 height 27
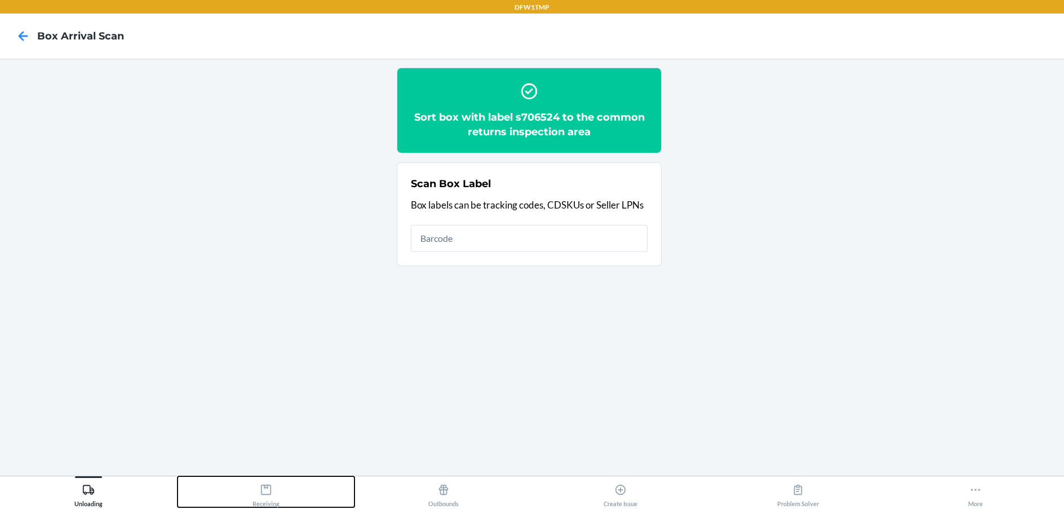
click at [261, 490] on icon at bounding box center [266, 489] width 10 height 10
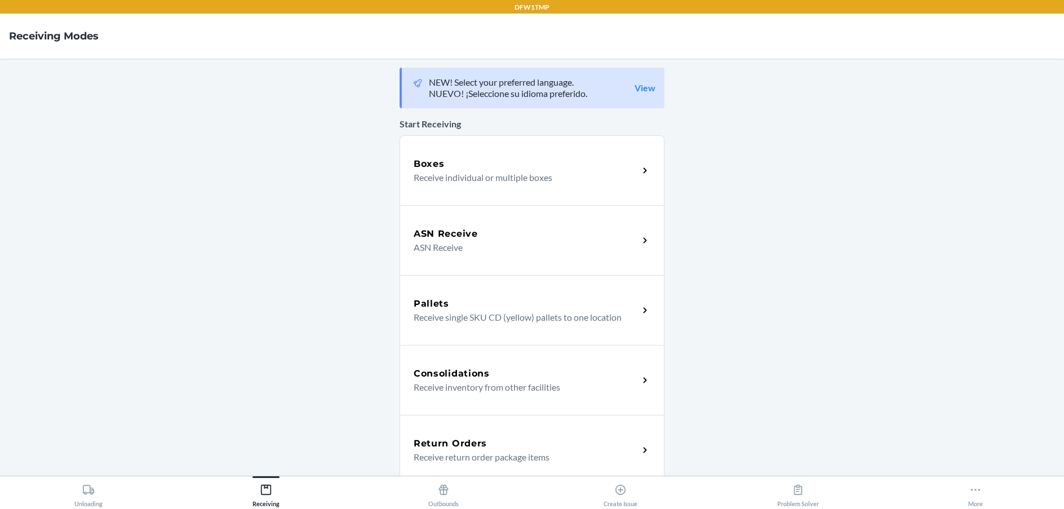
click at [482, 448] on div "Return Orders" at bounding box center [525, 444] width 225 height 14
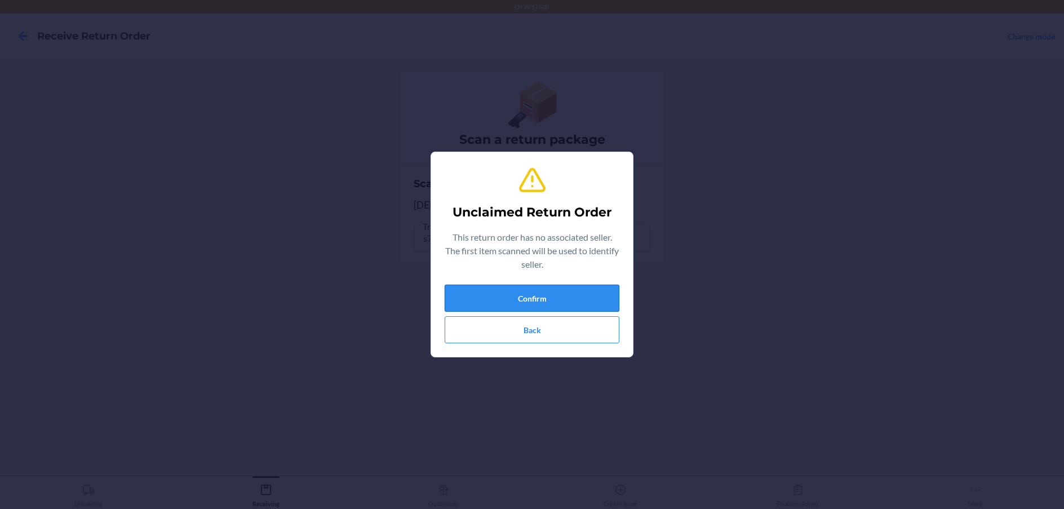
click at [583, 292] on button "Confirm" at bounding box center [531, 297] width 175 height 27
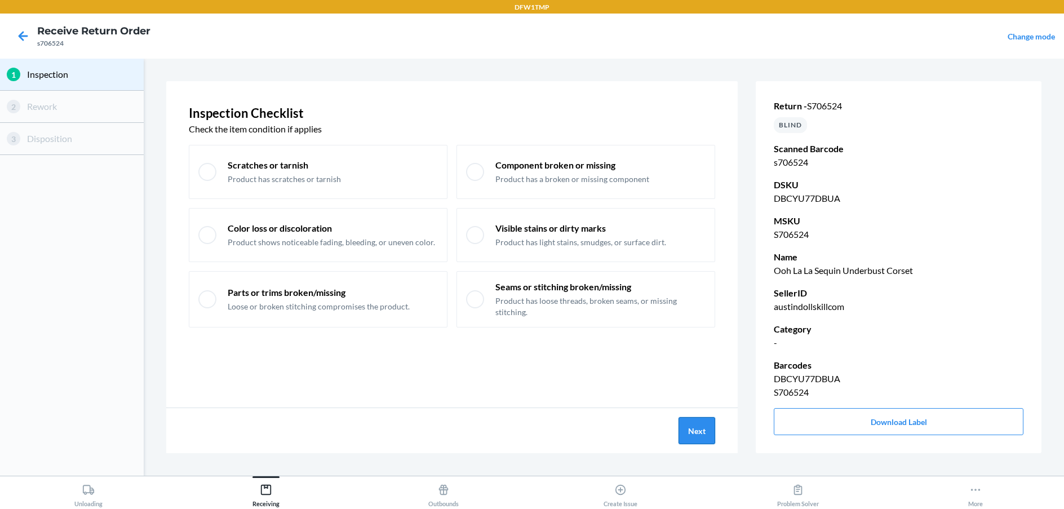
click at [704, 423] on button "Next" at bounding box center [696, 430] width 37 height 27
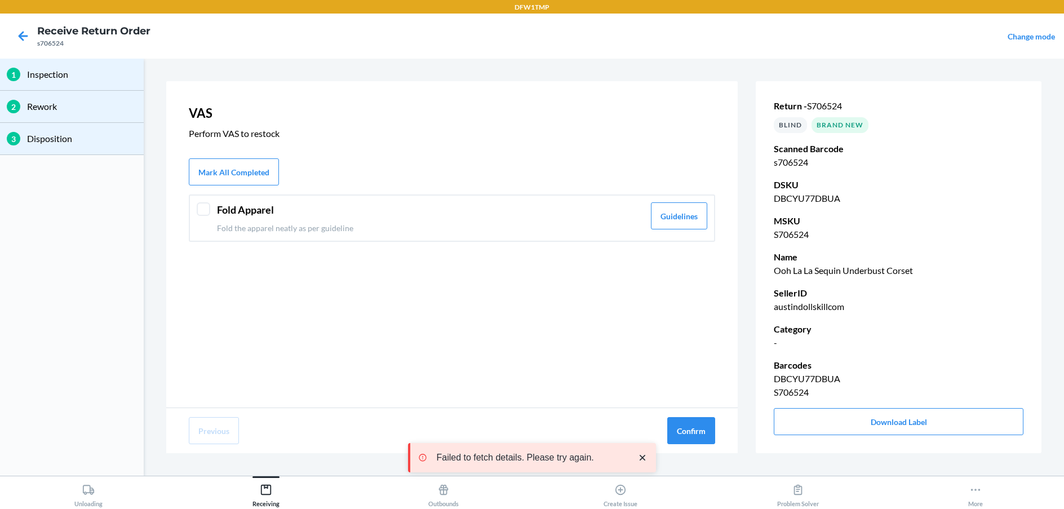
click at [200, 212] on div at bounding box center [204, 209] width 14 height 14
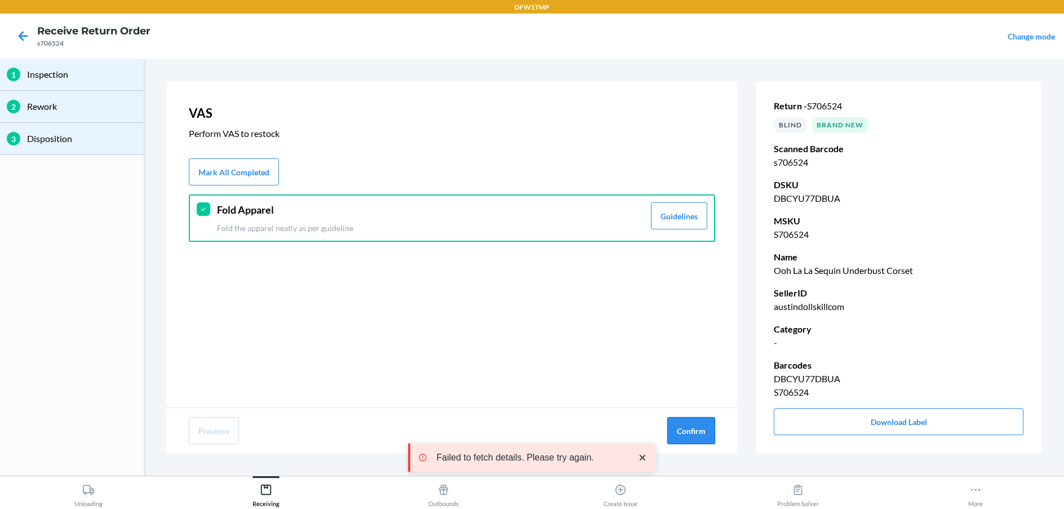
click at [696, 428] on button "Confirm" at bounding box center [691, 430] width 48 height 27
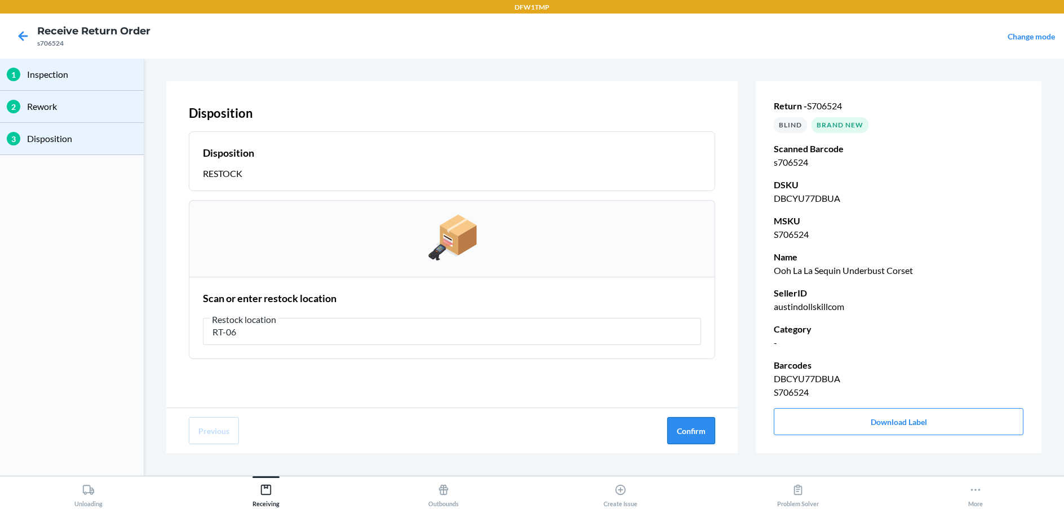
type input "RT-06"
click at [705, 431] on button "Confirm" at bounding box center [691, 430] width 48 height 27
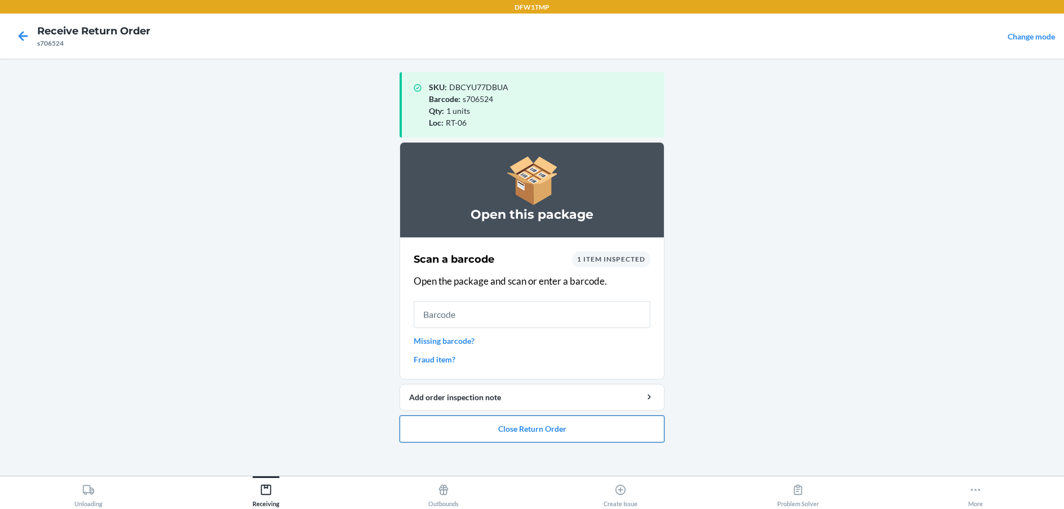
click at [573, 428] on button "Close Return Order" at bounding box center [531, 428] width 265 height 27
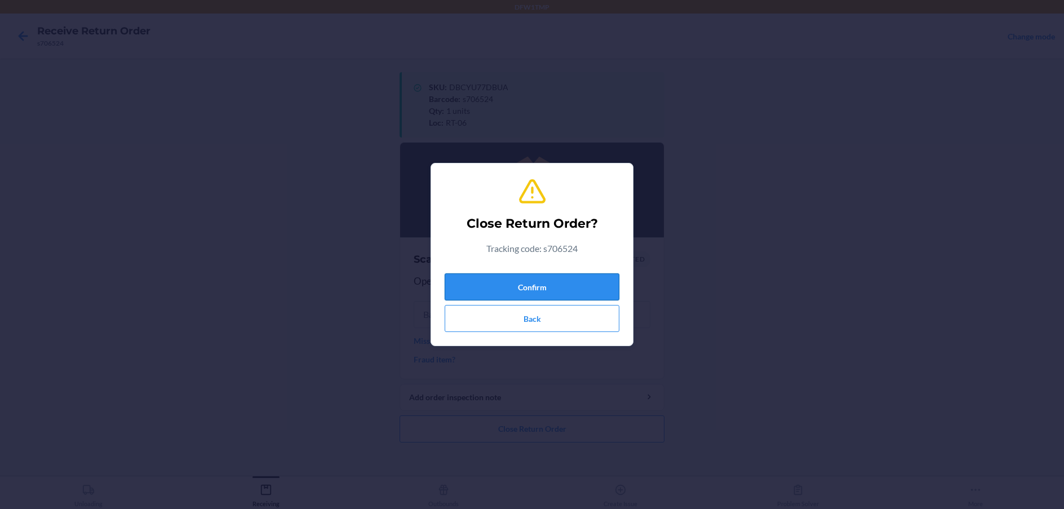
click at [573, 285] on button "Confirm" at bounding box center [531, 286] width 175 height 27
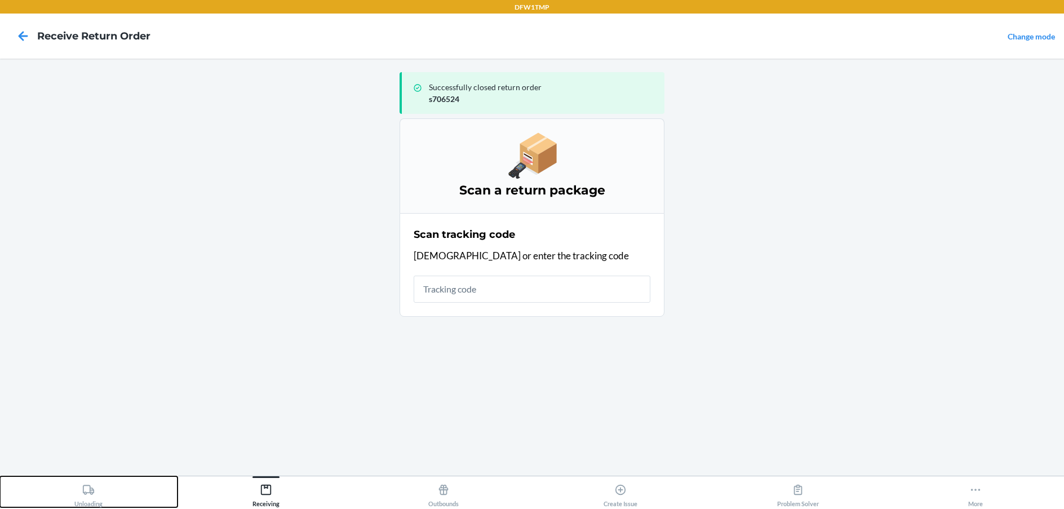
click at [79, 500] on div "Unloading" at bounding box center [88, 493] width 28 height 28
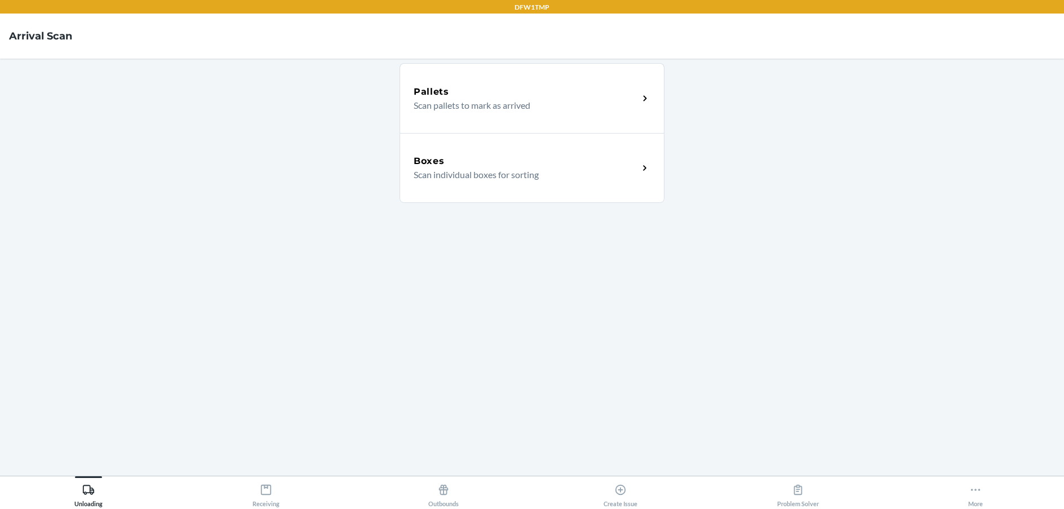
click at [603, 166] on div "Boxes" at bounding box center [525, 161] width 225 height 14
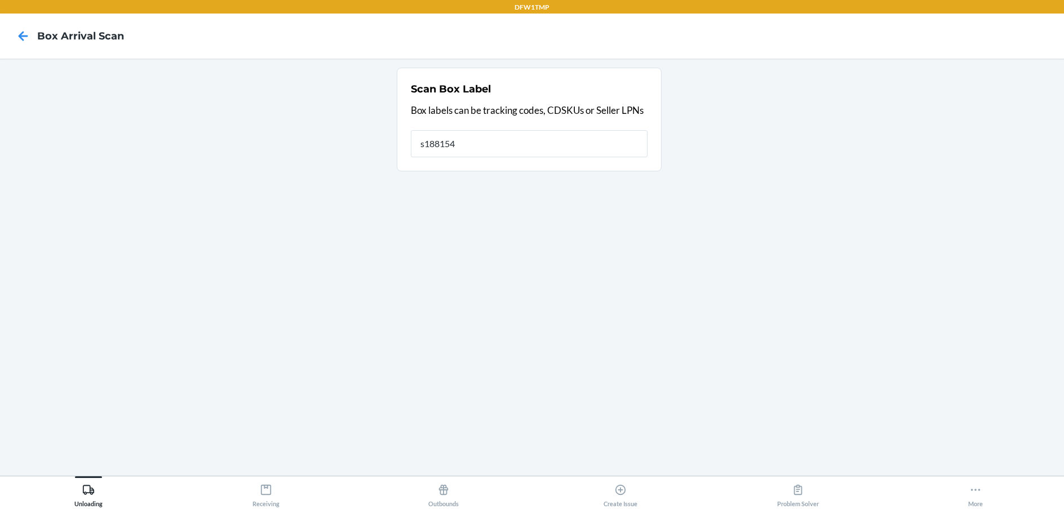
type input "s1881548"
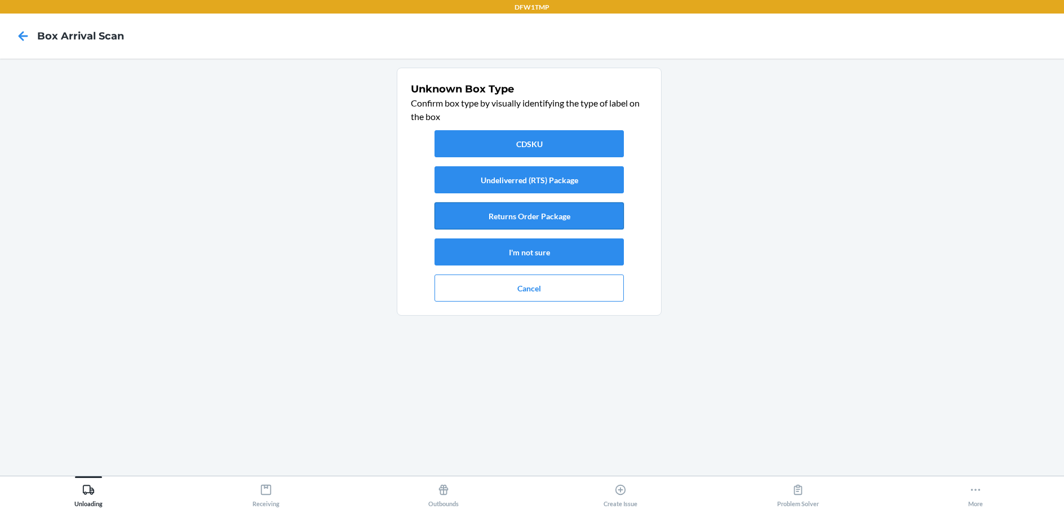
click at [513, 210] on button "Returns Order Package" at bounding box center [528, 215] width 189 height 27
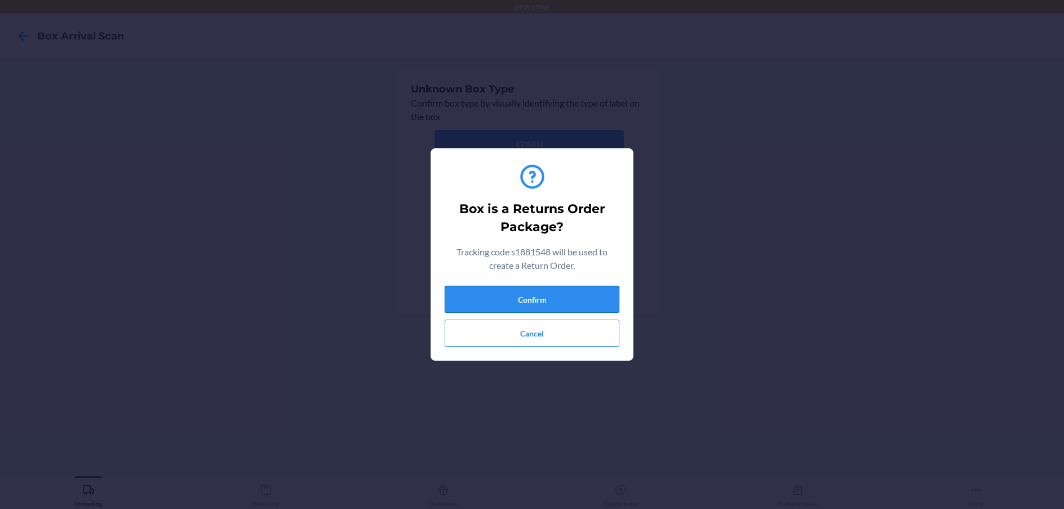
click at [501, 296] on button "Confirm" at bounding box center [531, 299] width 175 height 27
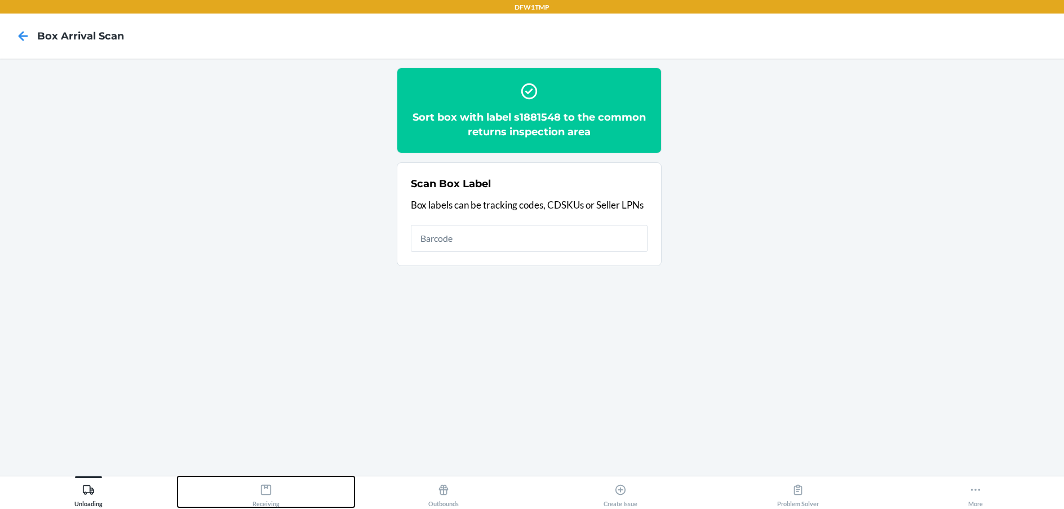
click at [273, 491] on div "Receiving" at bounding box center [265, 493] width 27 height 28
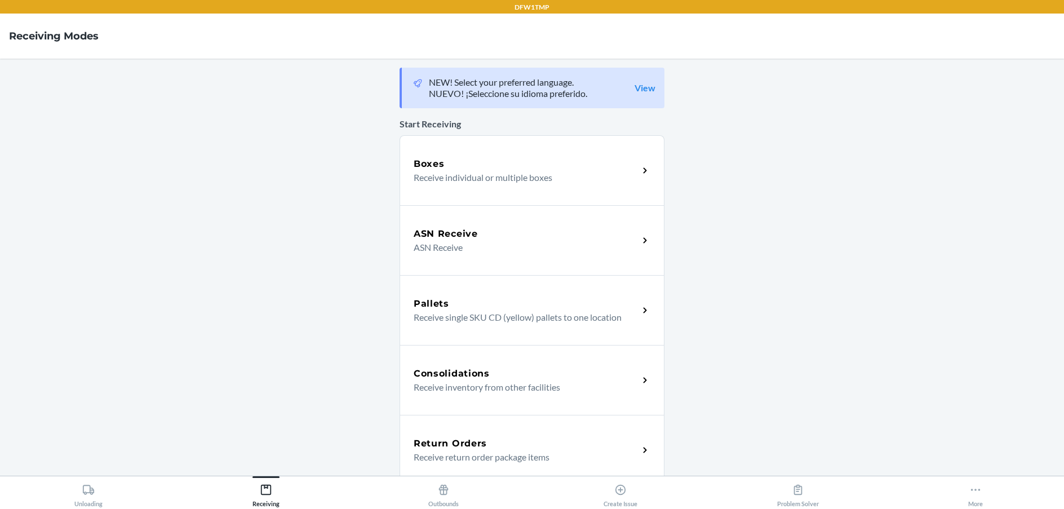
click at [508, 441] on div "Return Orders" at bounding box center [525, 444] width 225 height 14
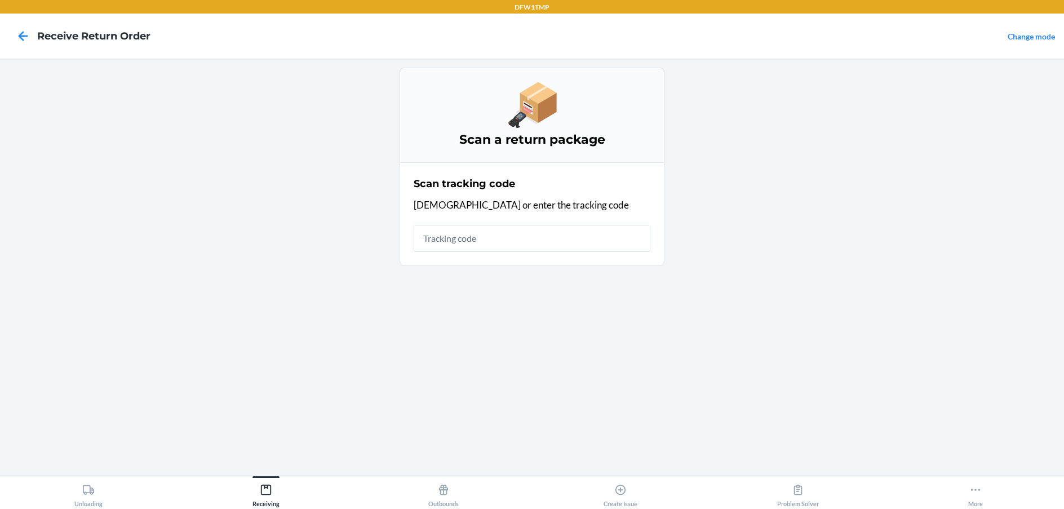
click at [463, 242] on input "text" at bounding box center [531, 238] width 237 height 27
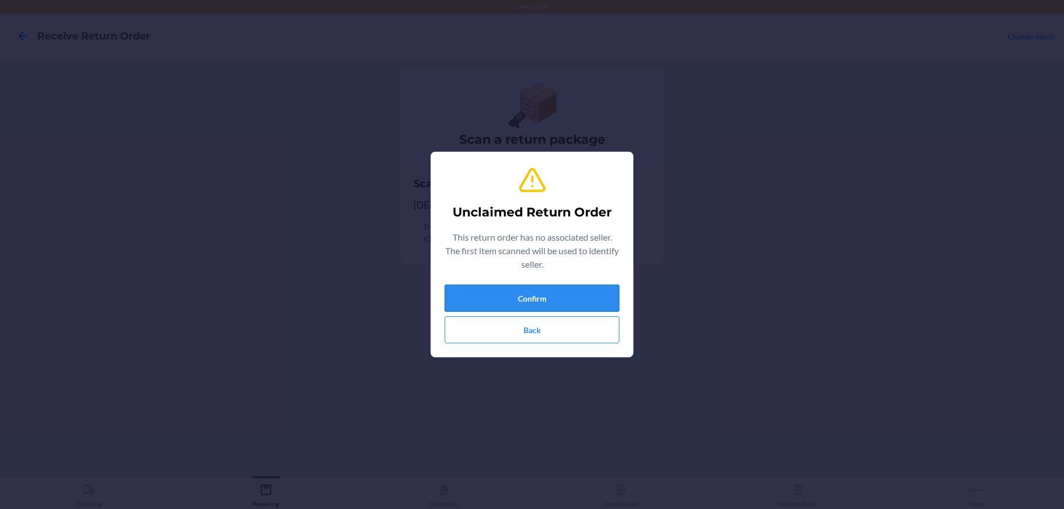
click at [482, 289] on button "Confirm" at bounding box center [531, 297] width 175 height 27
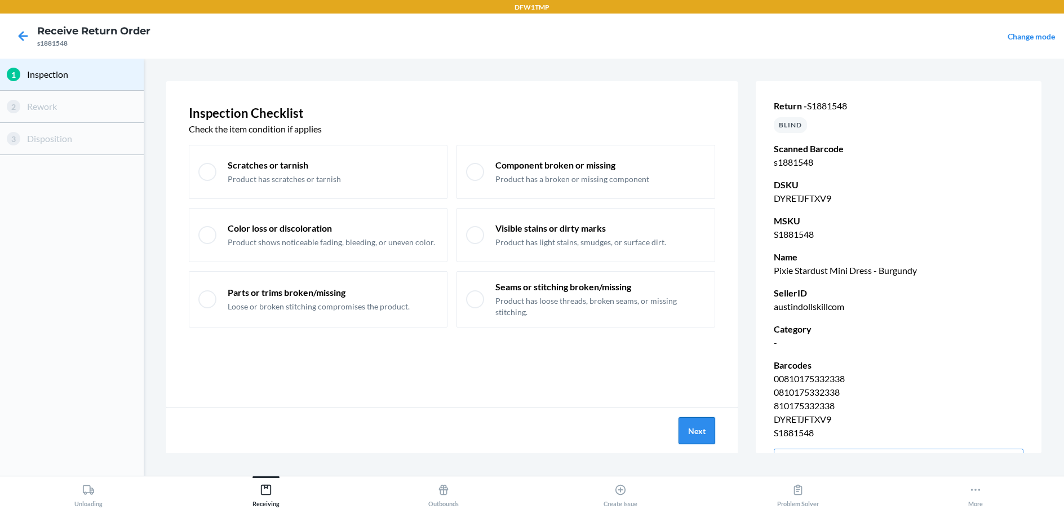
click at [700, 430] on button "Next" at bounding box center [696, 430] width 37 height 27
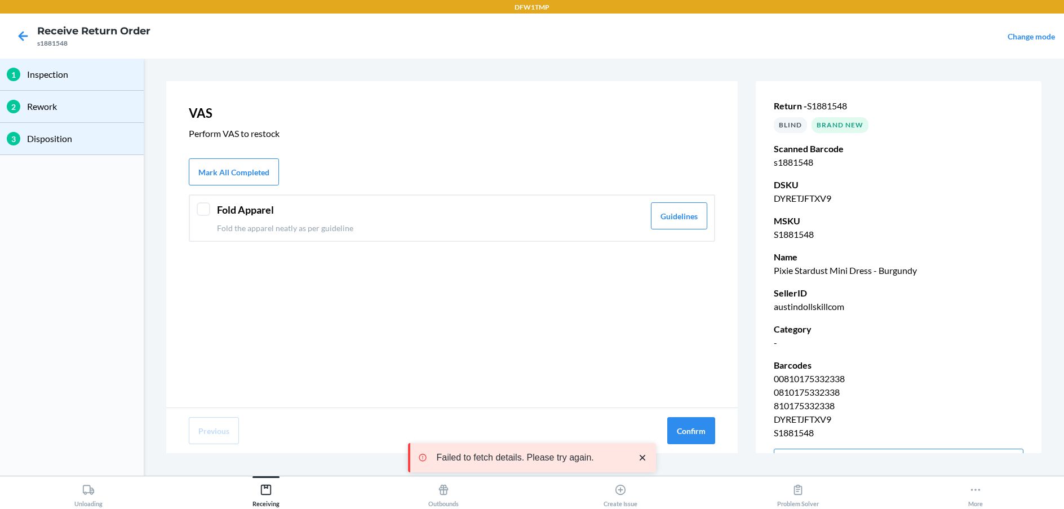
click at [206, 203] on div at bounding box center [204, 209] width 14 height 14
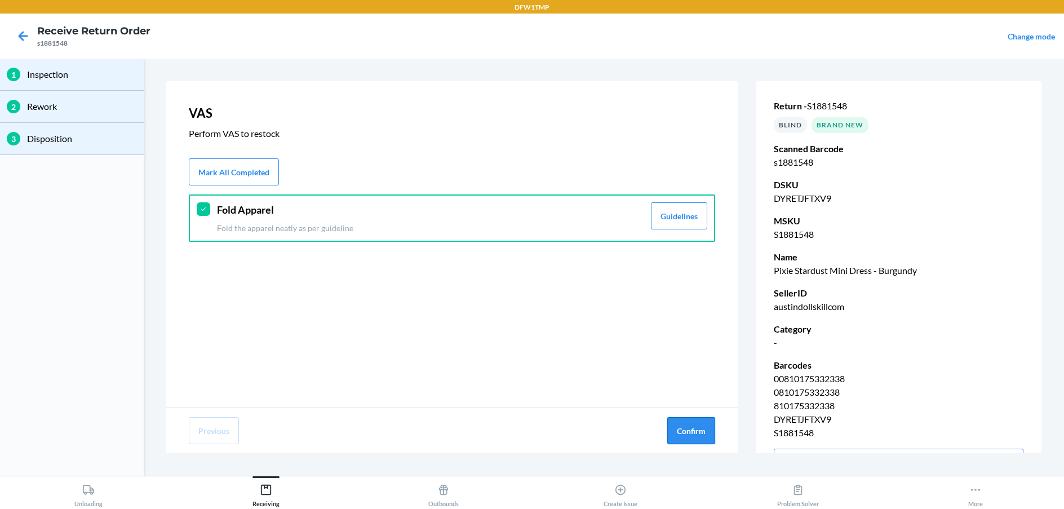
click at [695, 422] on button "Confirm" at bounding box center [691, 430] width 48 height 27
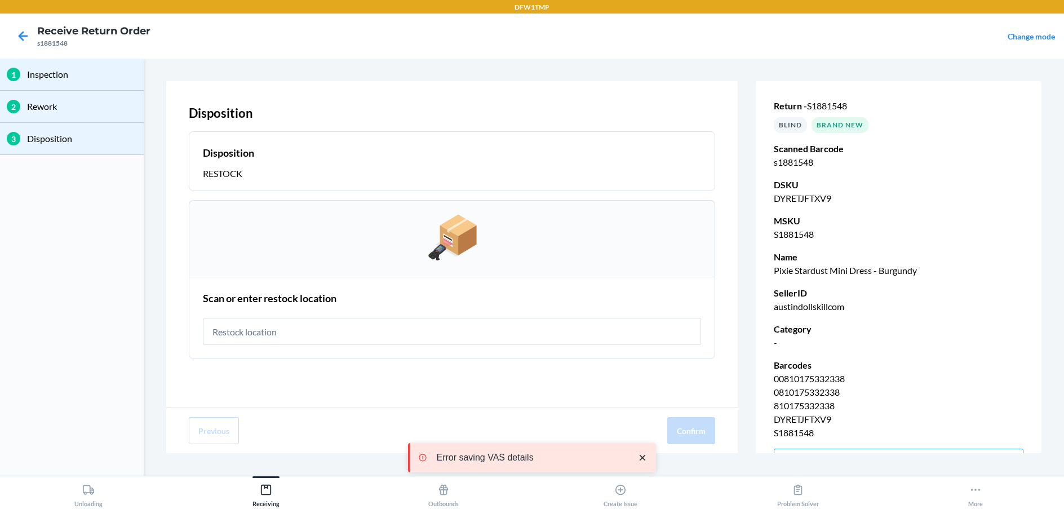
click at [298, 336] on input "text" at bounding box center [452, 331] width 498 height 27
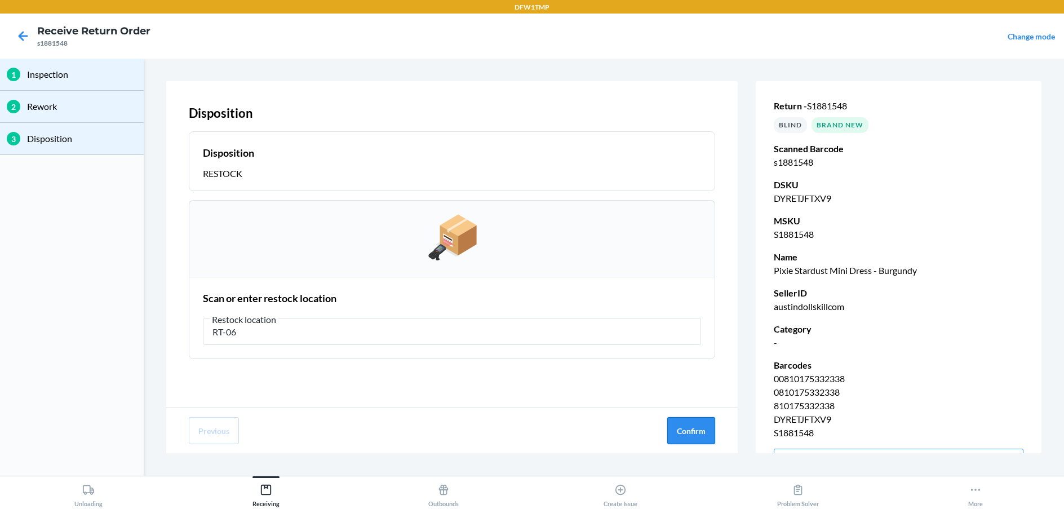
type input "RT-06"
drag, startPoint x: 694, startPoint y: 426, endPoint x: 687, endPoint y: 426, distance: 6.8
click at [691, 427] on button "Confirm" at bounding box center [691, 430] width 48 height 27
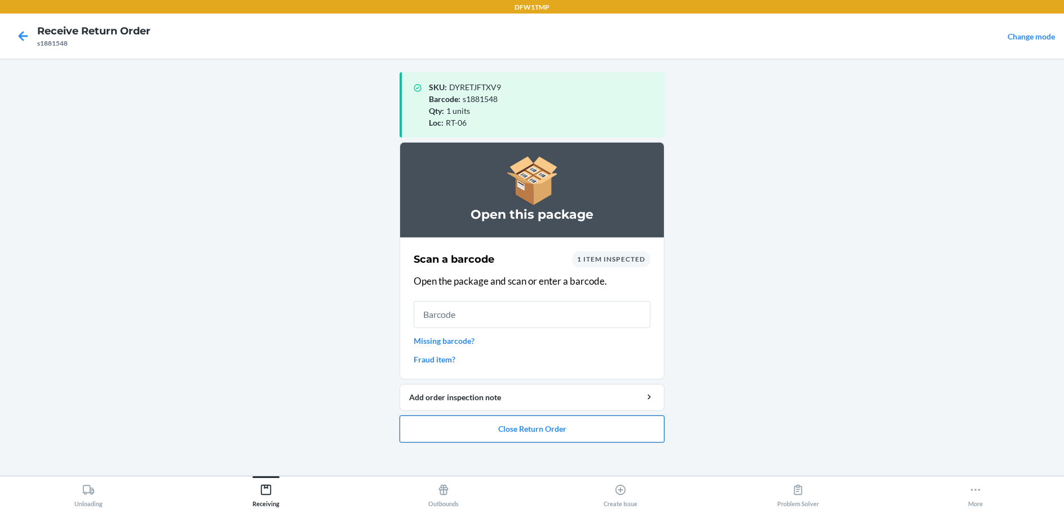
click at [500, 428] on button "Close Return Order" at bounding box center [531, 428] width 265 height 27
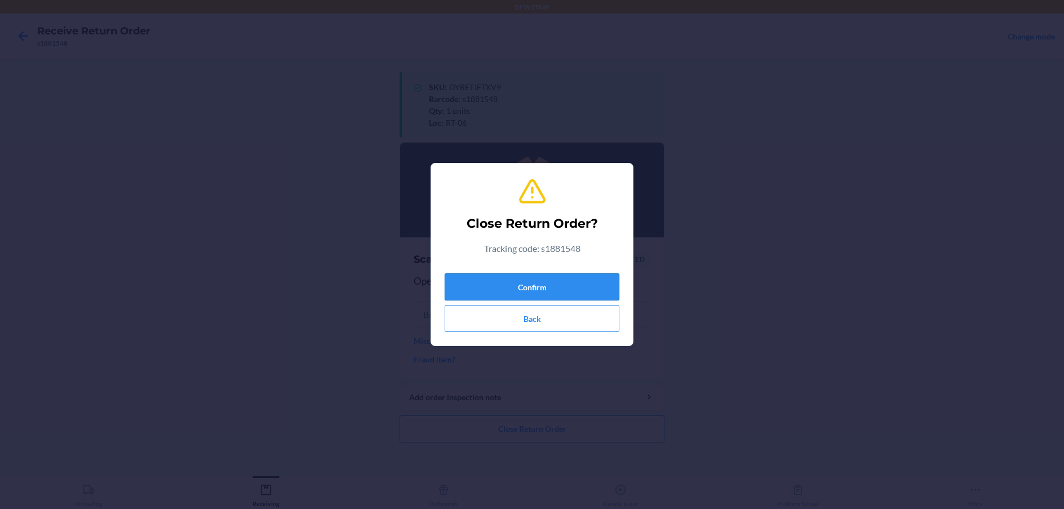
click at [592, 286] on button "Confirm" at bounding box center [531, 286] width 175 height 27
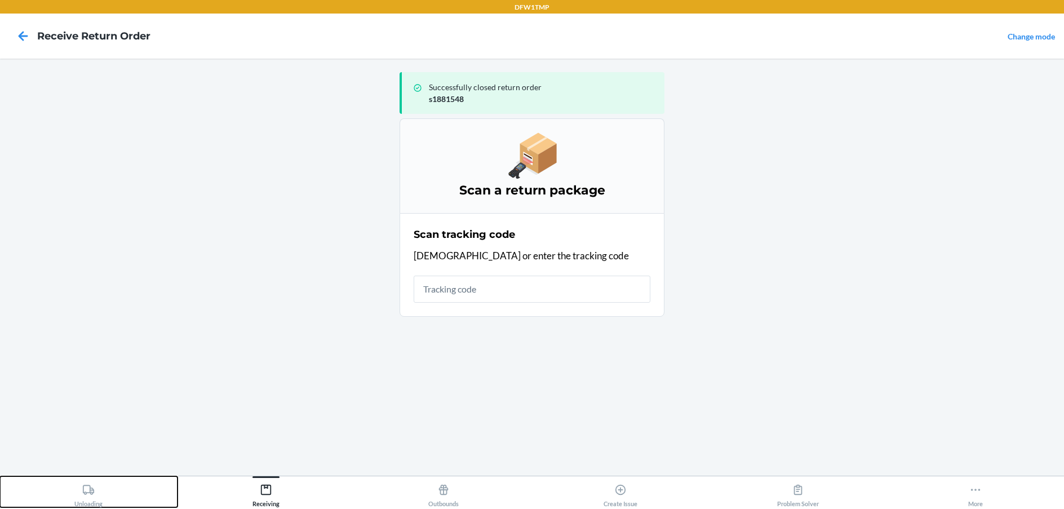
click at [87, 503] on div "Unloading" at bounding box center [88, 493] width 28 height 28
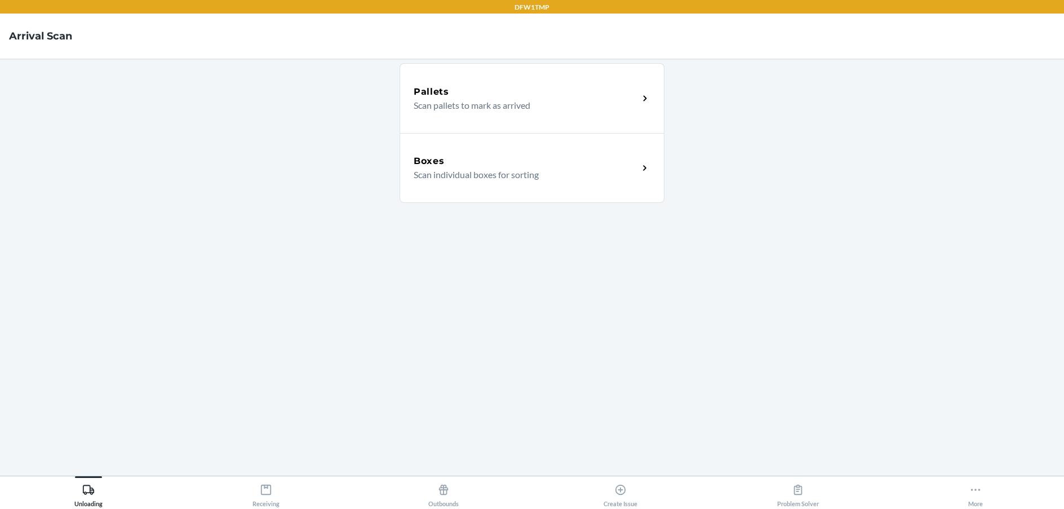
click at [445, 173] on p "Scan individual boxes for sorting" at bounding box center [521, 175] width 216 height 14
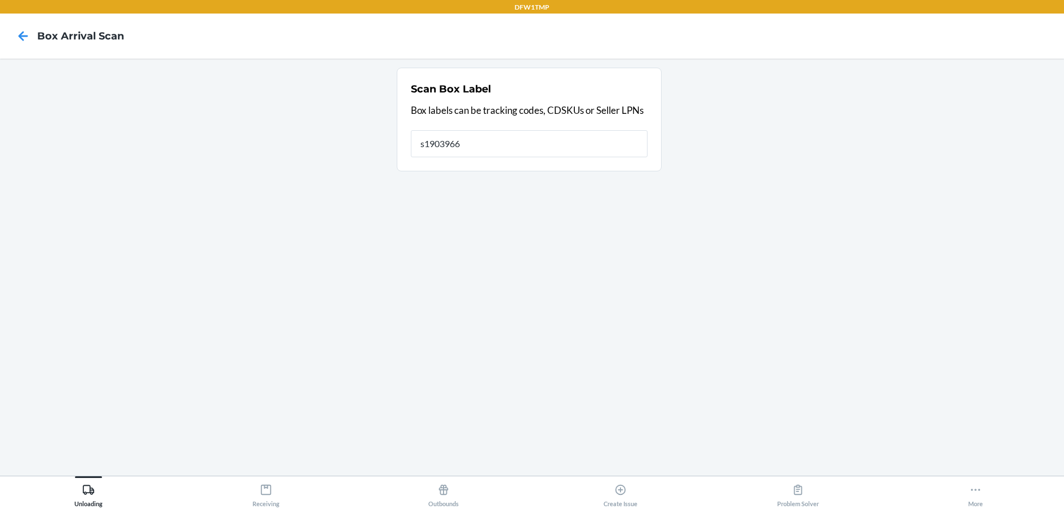
type input "s1903966"
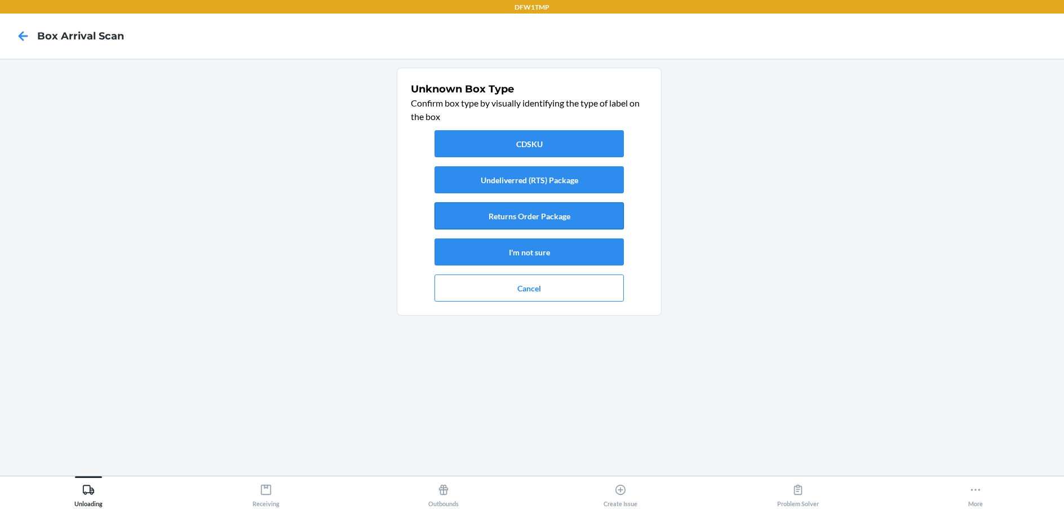
click at [518, 218] on button "Returns Order Package" at bounding box center [528, 215] width 189 height 27
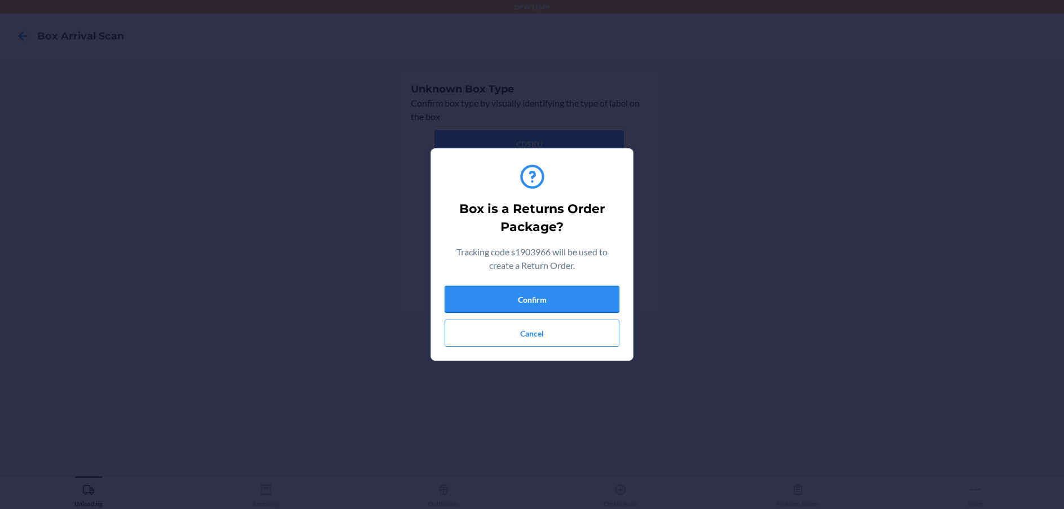
click at [514, 296] on button "Confirm" at bounding box center [531, 299] width 175 height 27
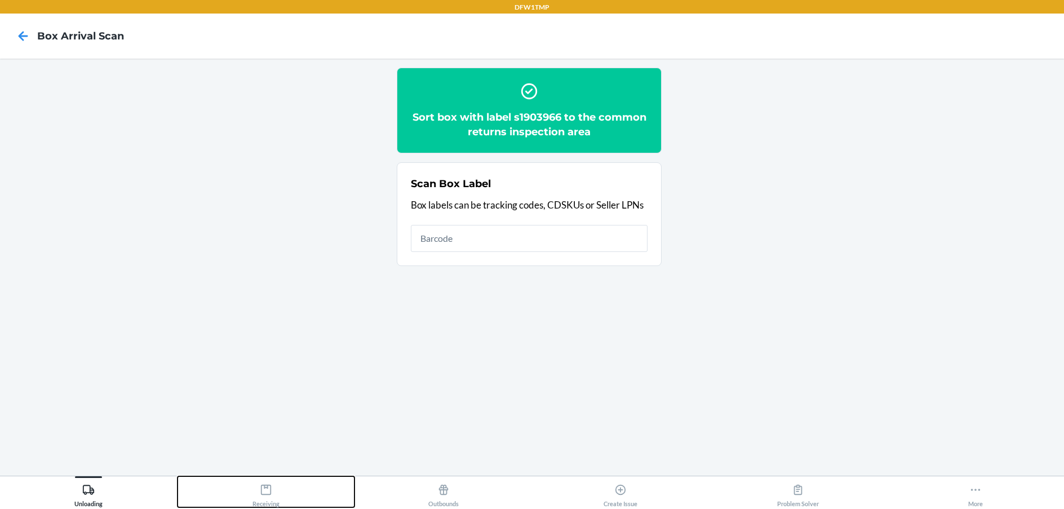
click at [263, 487] on icon at bounding box center [266, 489] width 12 height 12
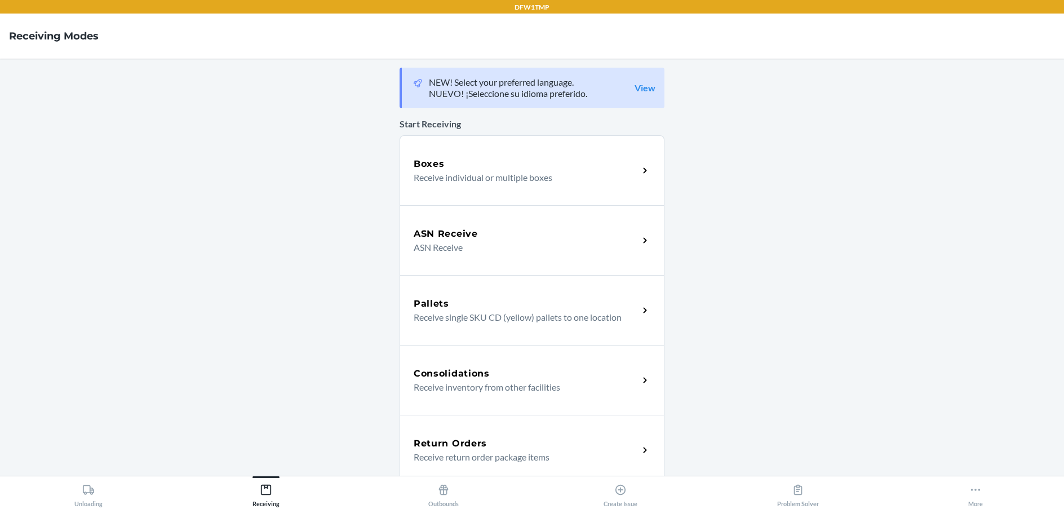
click at [490, 442] on div "Return Orders" at bounding box center [525, 444] width 225 height 14
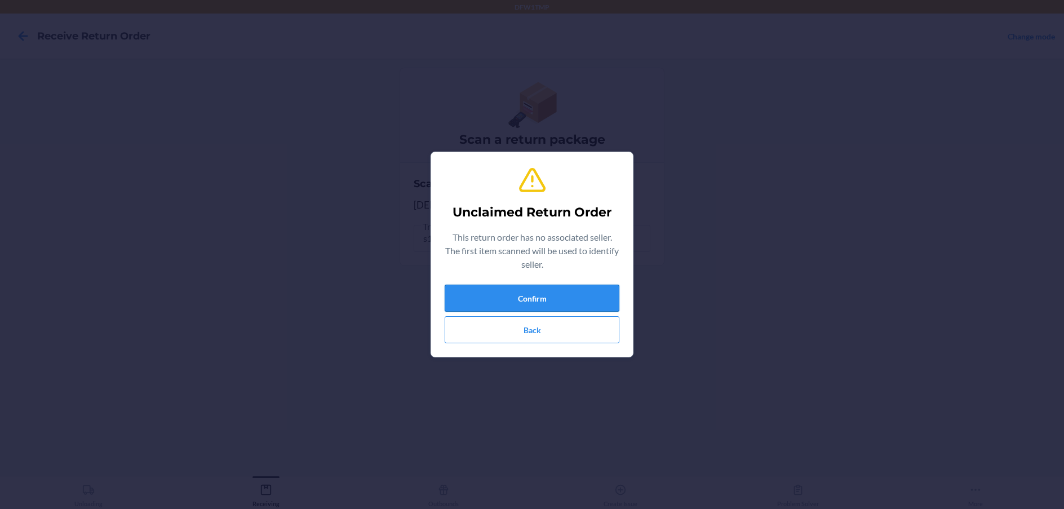
click at [540, 305] on button "Confirm" at bounding box center [531, 297] width 175 height 27
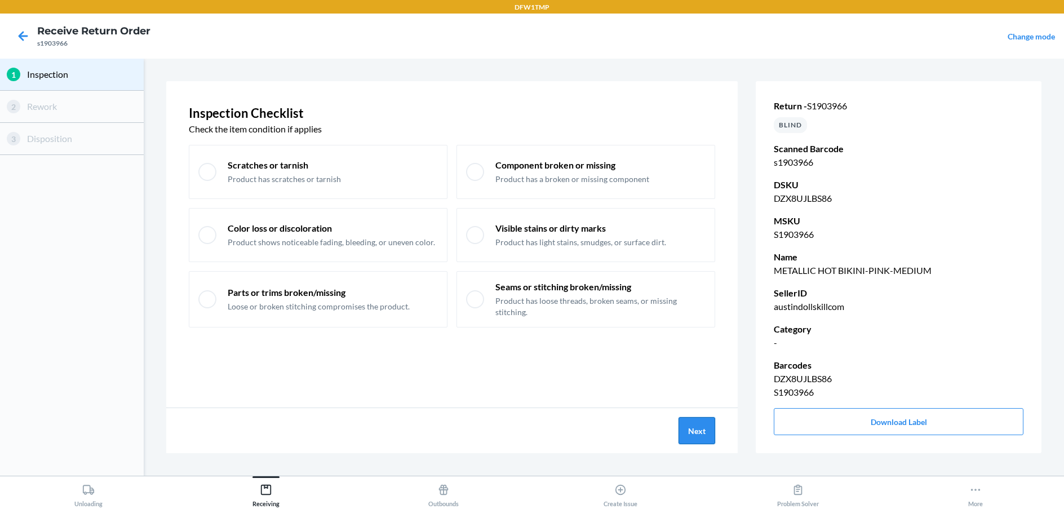
click at [684, 424] on button "Next" at bounding box center [696, 430] width 37 height 27
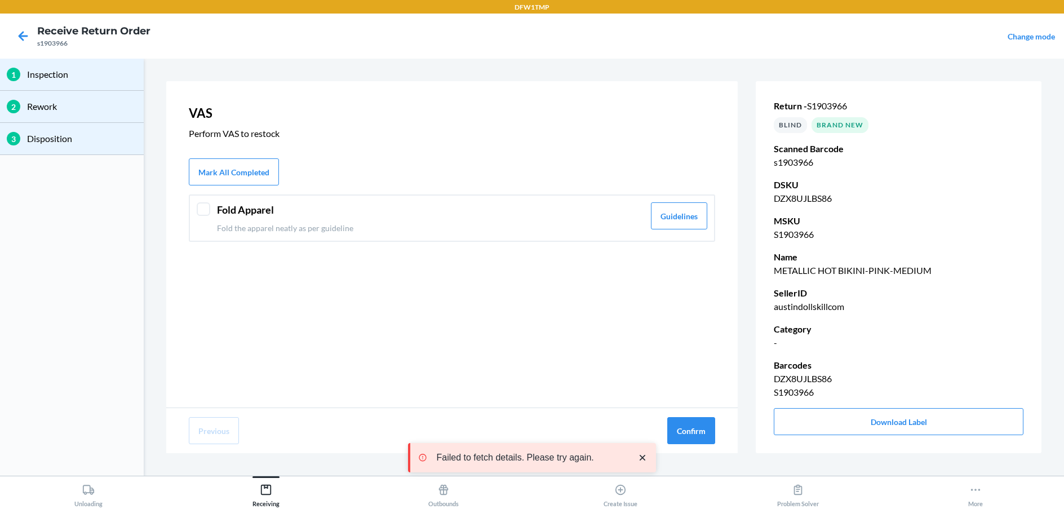
click at [208, 204] on div at bounding box center [204, 209] width 14 height 14
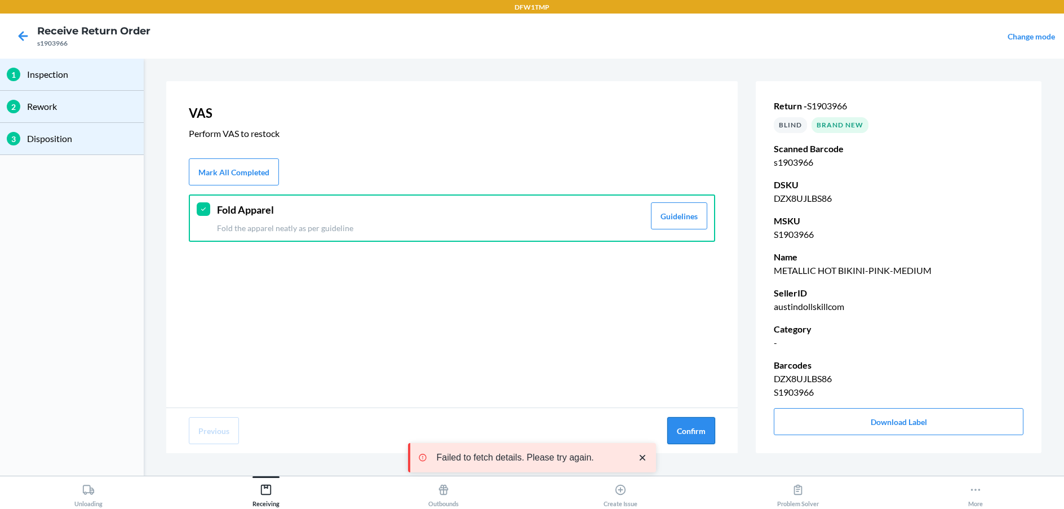
click at [697, 432] on button "Confirm" at bounding box center [691, 430] width 48 height 27
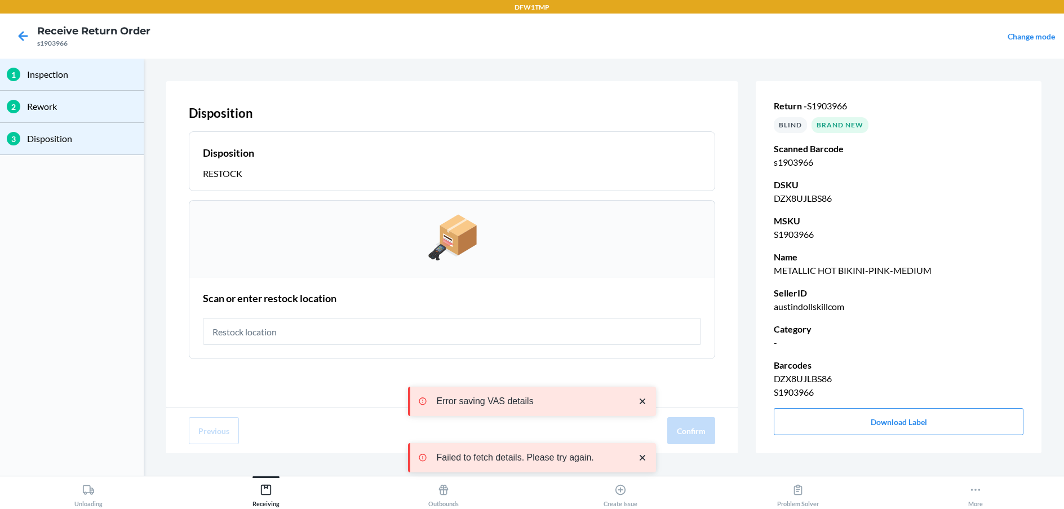
click at [263, 330] on input "text" at bounding box center [452, 331] width 498 height 27
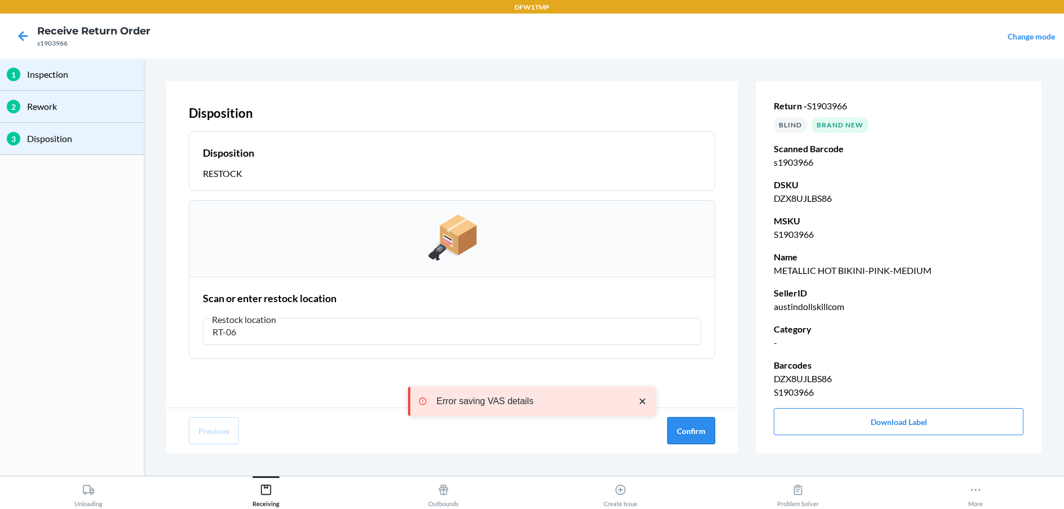
type input "RT-06"
click at [700, 429] on button "Confirm" at bounding box center [691, 430] width 48 height 27
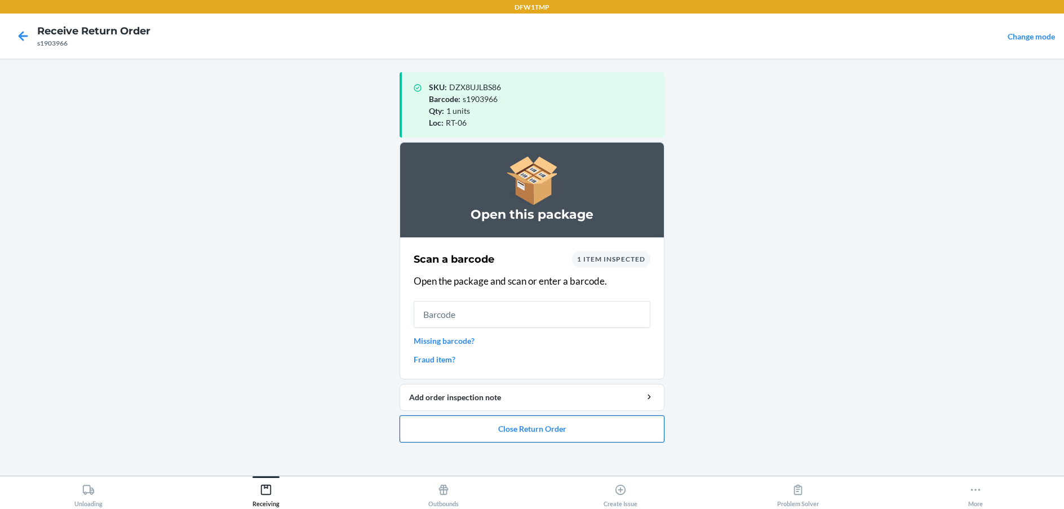
click at [513, 428] on button "Close Return Order" at bounding box center [531, 428] width 265 height 27
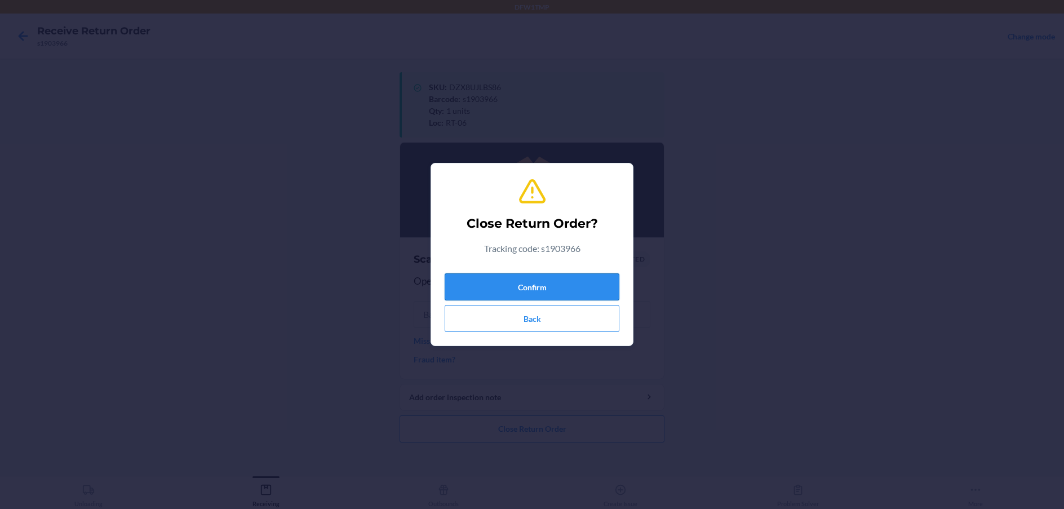
click at [504, 291] on button "Confirm" at bounding box center [531, 286] width 175 height 27
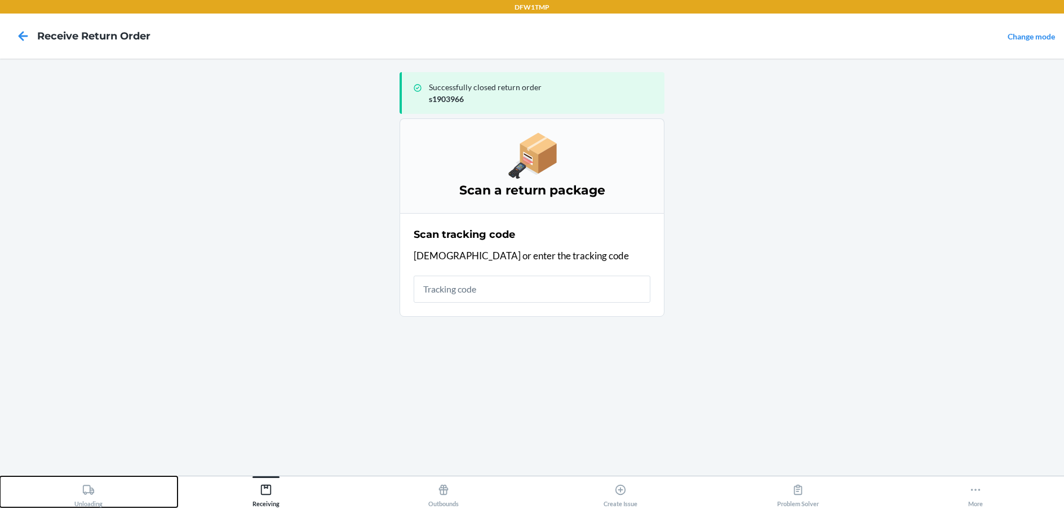
click at [98, 492] on div "Unloading" at bounding box center [88, 493] width 28 height 28
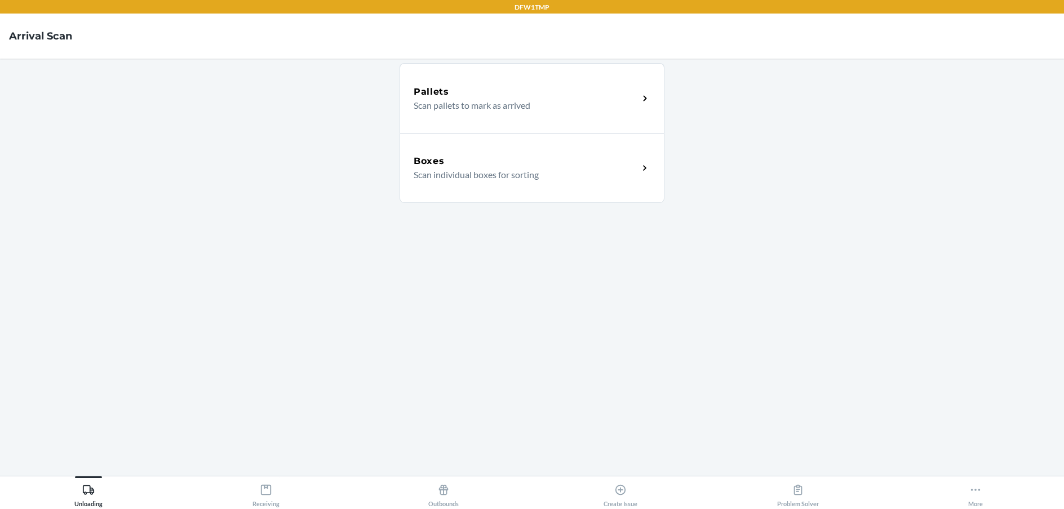
click at [455, 180] on p "Scan individual boxes for sorting" at bounding box center [521, 175] width 216 height 14
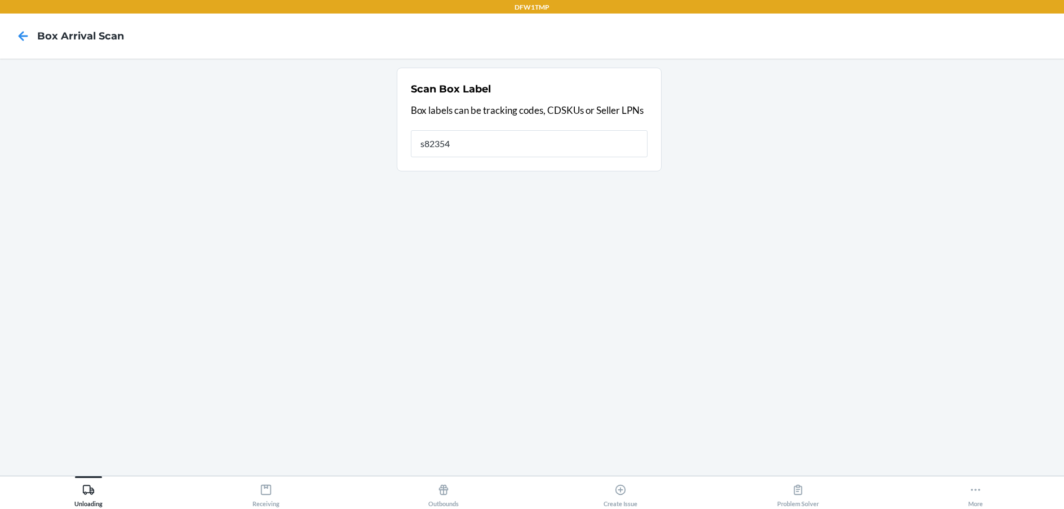
type input "s823546"
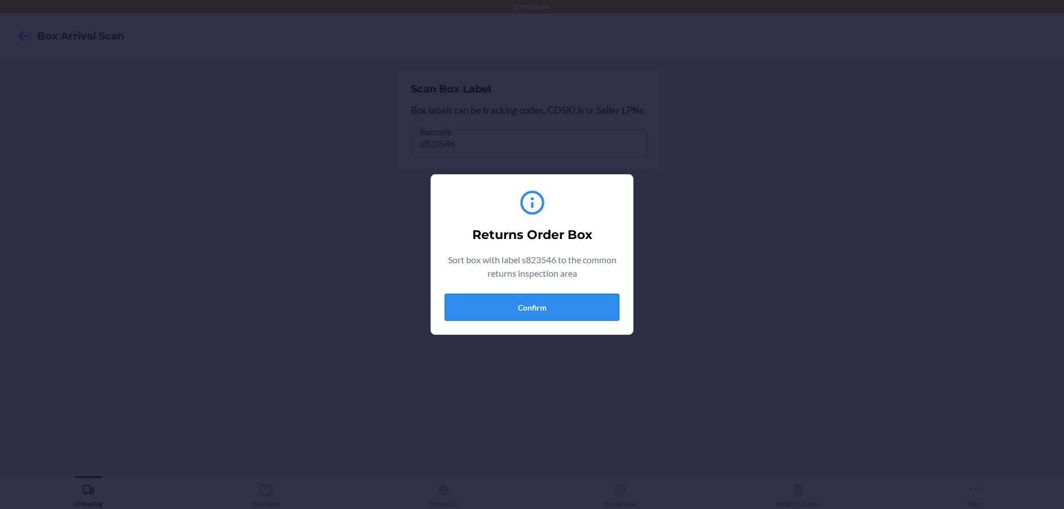
click at [553, 313] on button "Confirm" at bounding box center [531, 307] width 175 height 27
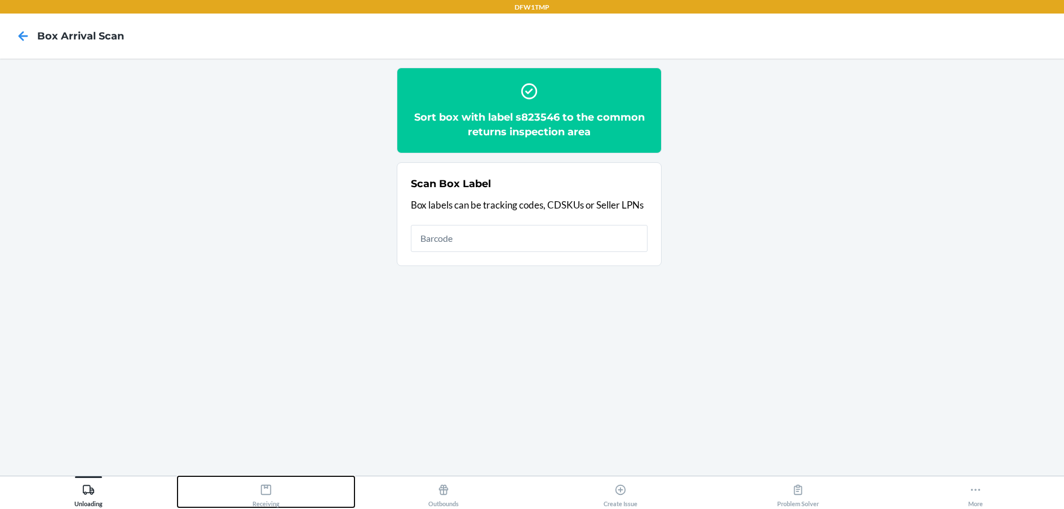
click at [256, 497] on div "Receiving" at bounding box center [265, 493] width 27 height 28
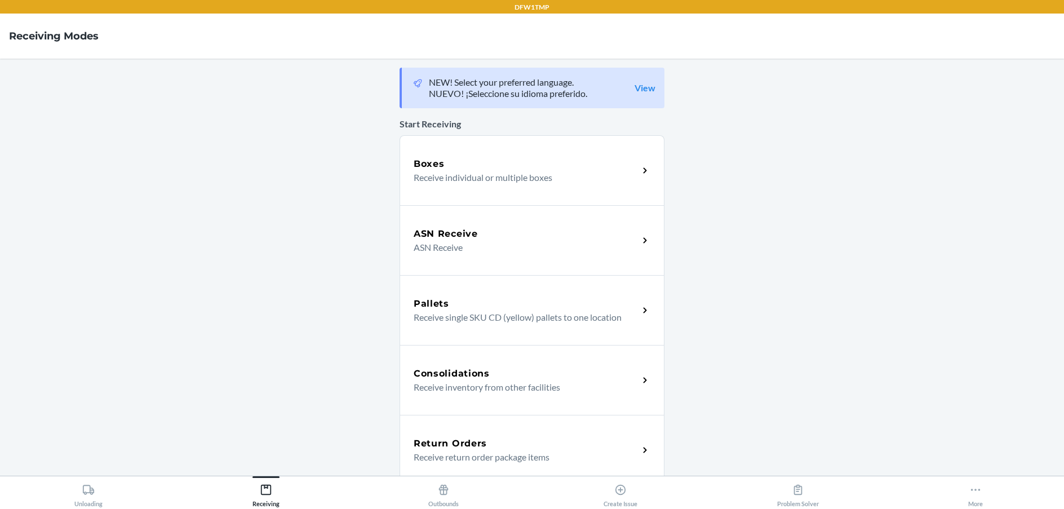
click at [447, 443] on h5 "Return Orders" at bounding box center [449, 444] width 73 height 14
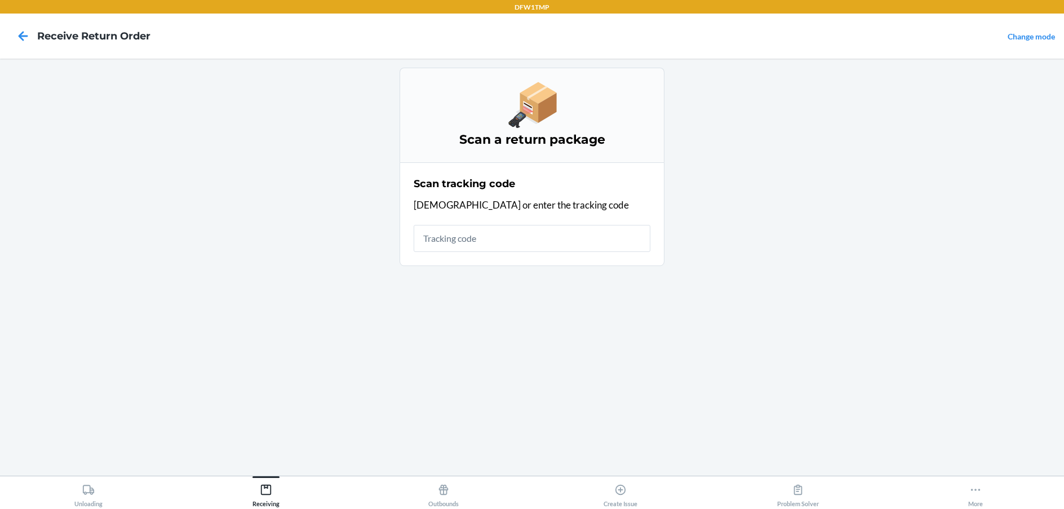
click at [460, 239] on input "text" at bounding box center [531, 238] width 237 height 27
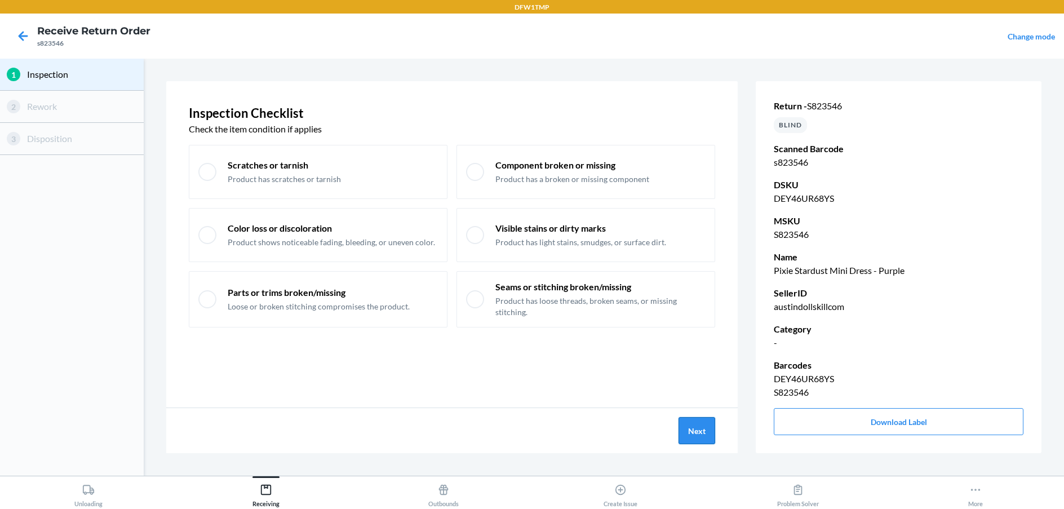
click at [697, 430] on button "Next" at bounding box center [696, 430] width 37 height 27
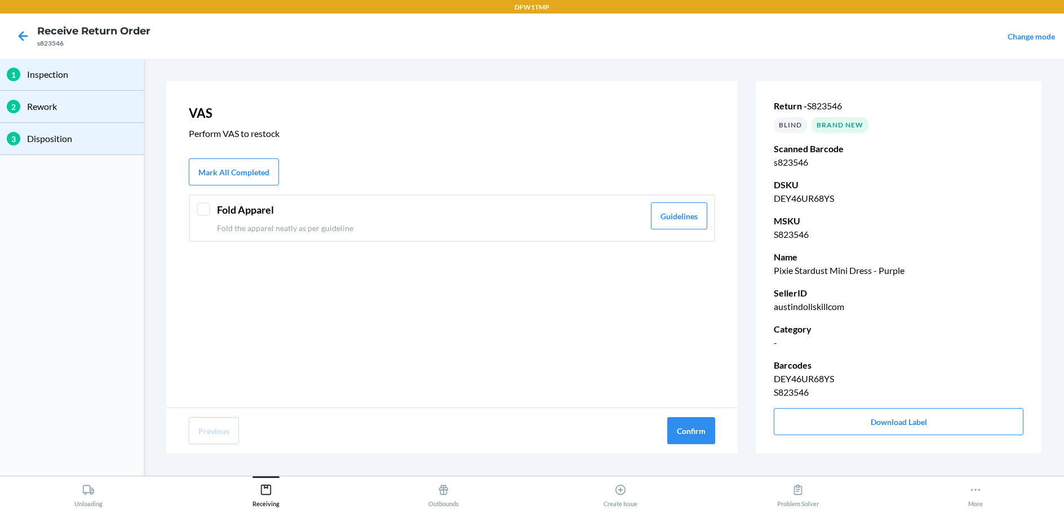
click at [205, 206] on div at bounding box center [204, 209] width 14 height 14
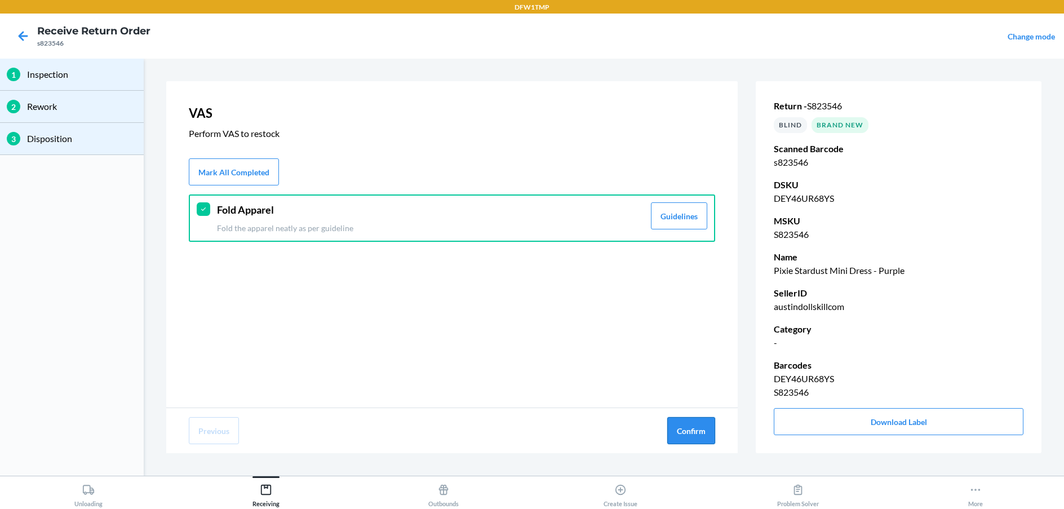
click at [701, 419] on button "Confirm" at bounding box center [691, 430] width 48 height 27
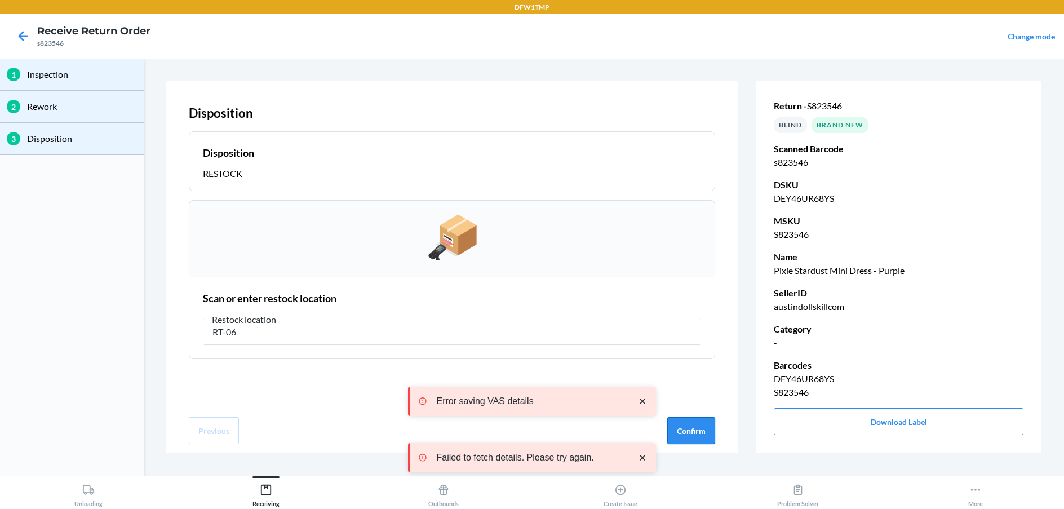
type input "RT-06"
click at [701, 432] on button "Confirm" at bounding box center [691, 430] width 48 height 27
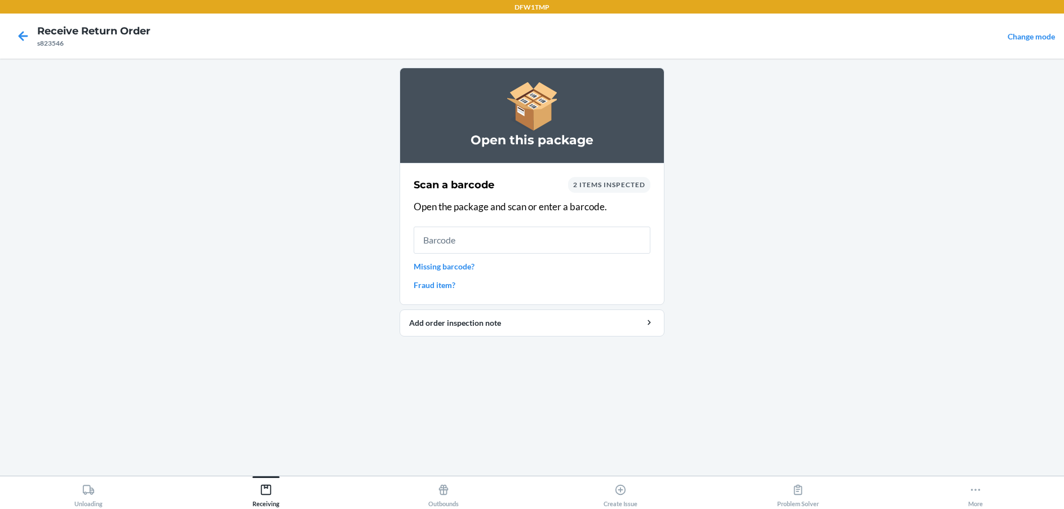
click at [460, 242] on input "text" at bounding box center [531, 239] width 237 height 27
click at [85, 490] on icon at bounding box center [88, 489] width 12 height 12
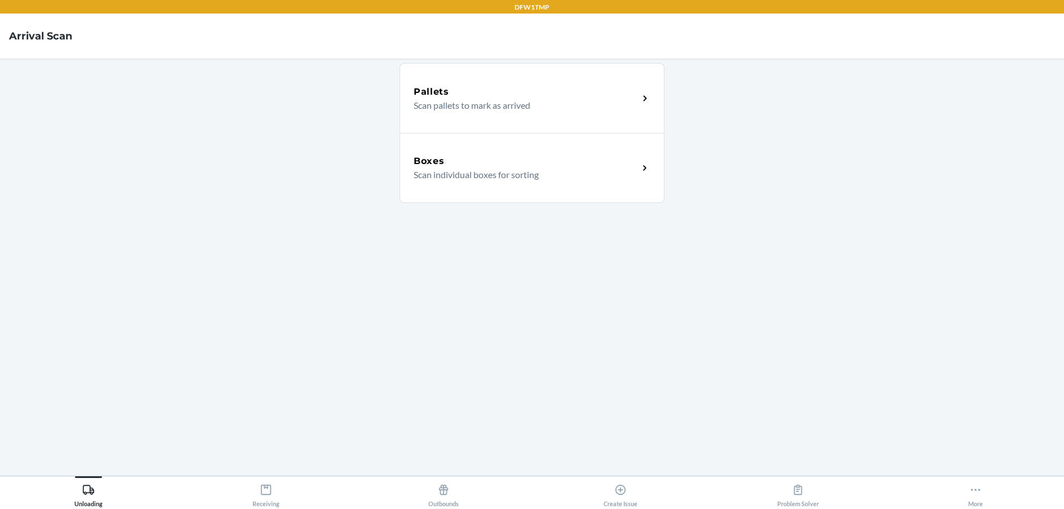
click at [426, 169] on p "Scan individual boxes for sorting" at bounding box center [521, 175] width 216 height 14
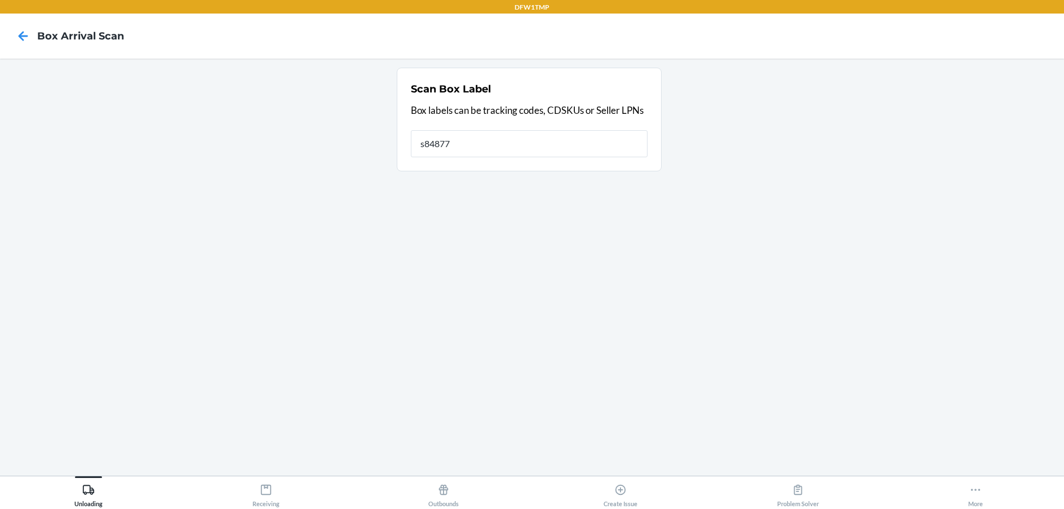
type input "s848771"
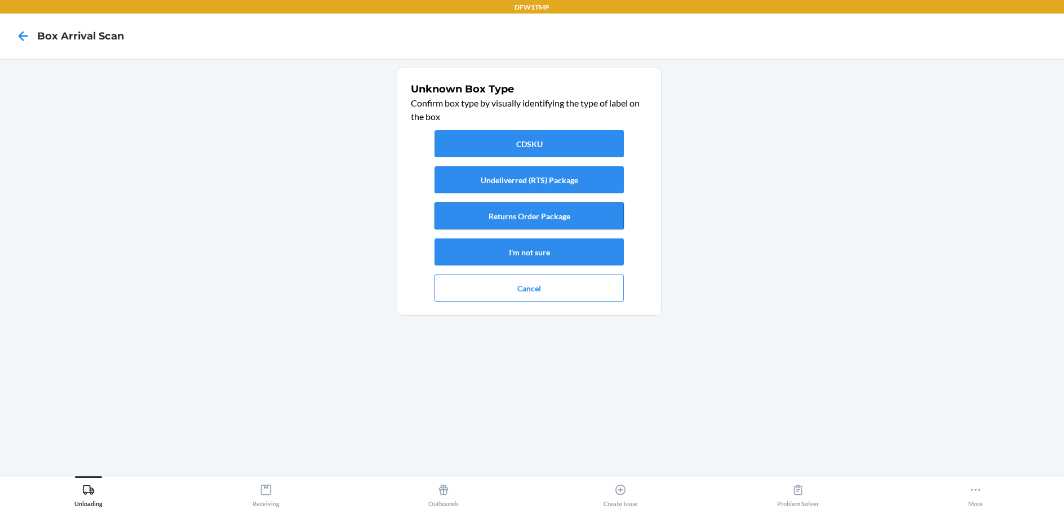
click at [503, 216] on button "Returns Order Package" at bounding box center [528, 215] width 189 height 27
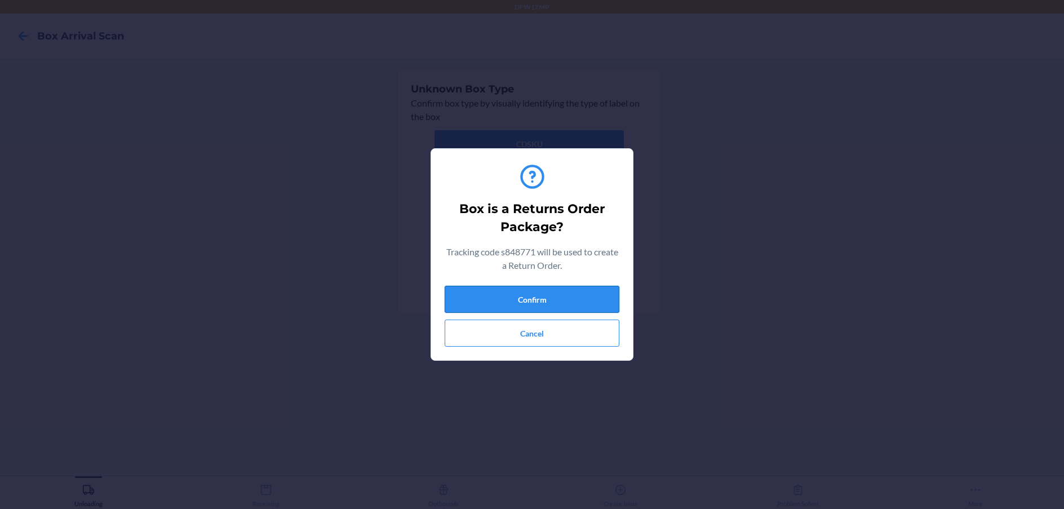
click at [514, 304] on button "Confirm" at bounding box center [531, 299] width 175 height 27
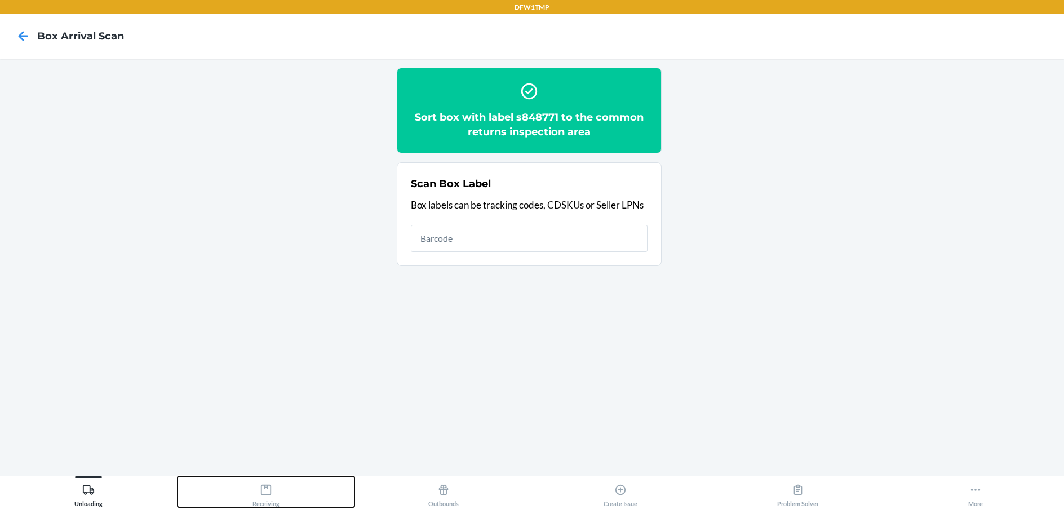
click at [258, 493] on div "Receiving" at bounding box center [265, 493] width 27 height 28
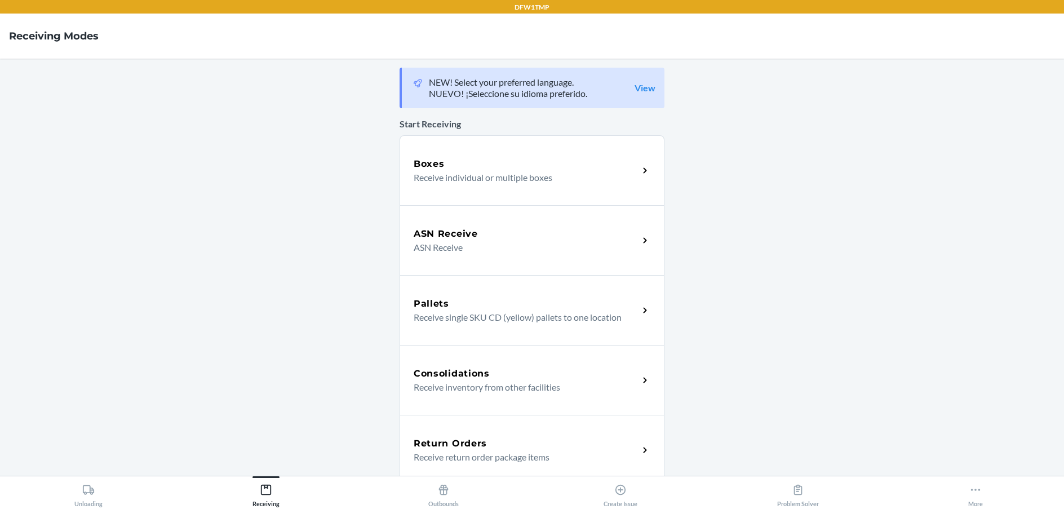
click at [448, 449] on h5 "Return Orders" at bounding box center [449, 444] width 73 height 14
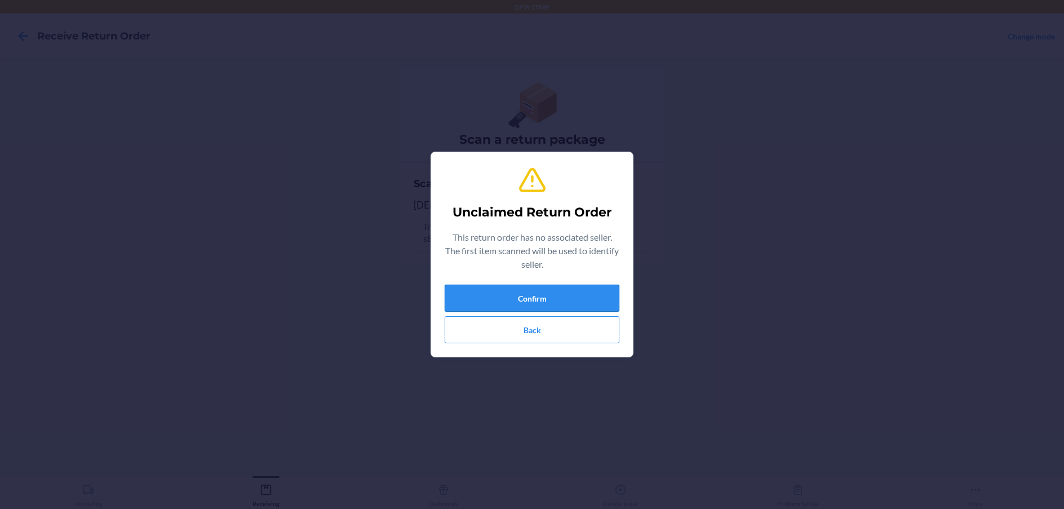
click at [494, 295] on button "Confirm" at bounding box center [531, 297] width 175 height 27
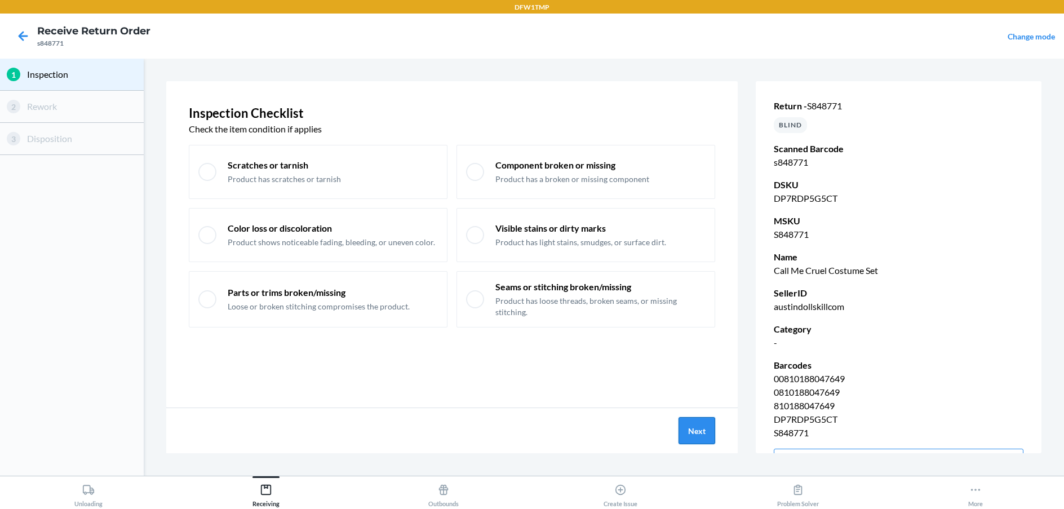
click at [693, 425] on button "Next" at bounding box center [696, 430] width 37 height 27
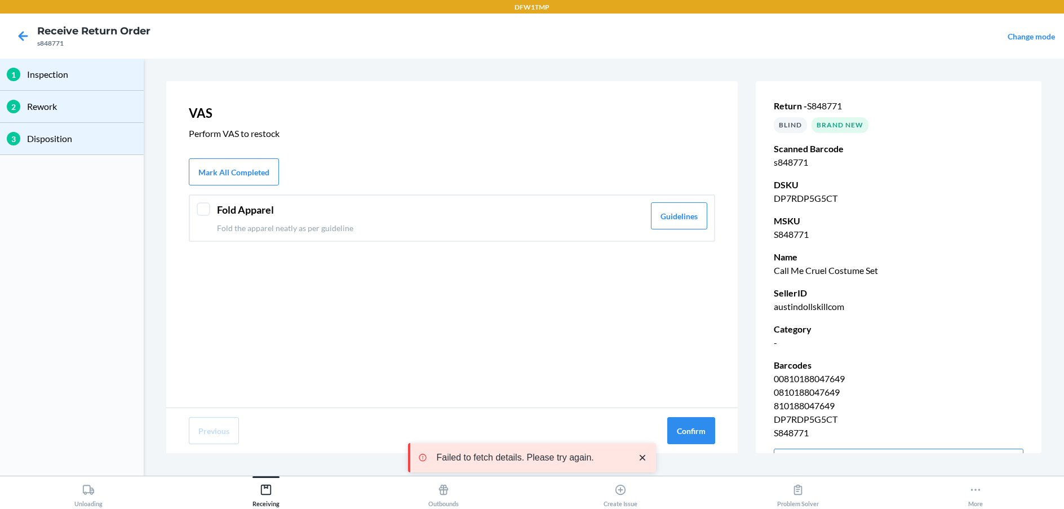
drag, startPoint x: 202, startPoint y: 208, endPoint x: 260, endPoint y: 263, distance: 78.9
click at [202, 208] on div at bounding box center [204, 209] width 14 height 14
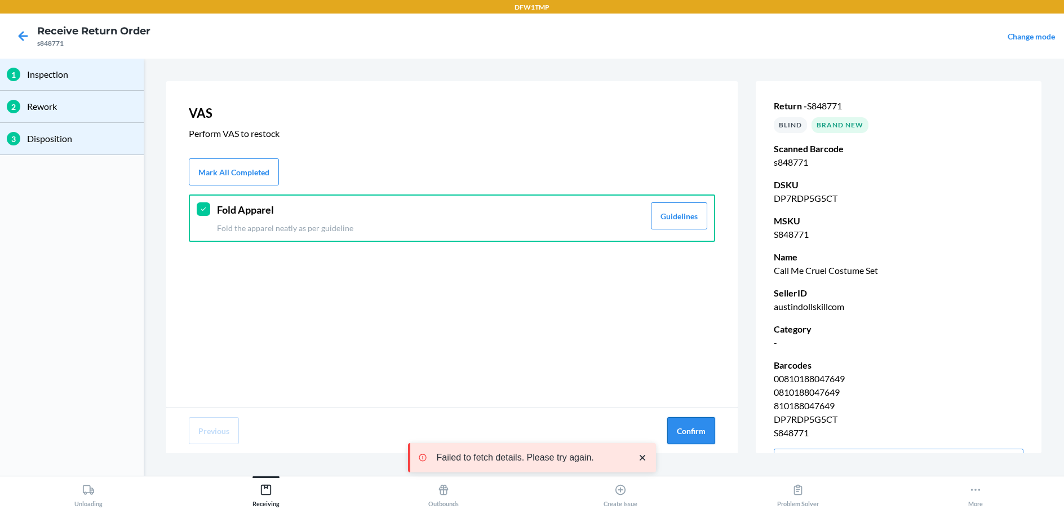
click at [687, 431] on button "Confirm" at bounding box center [691, 430] width 48 height 27
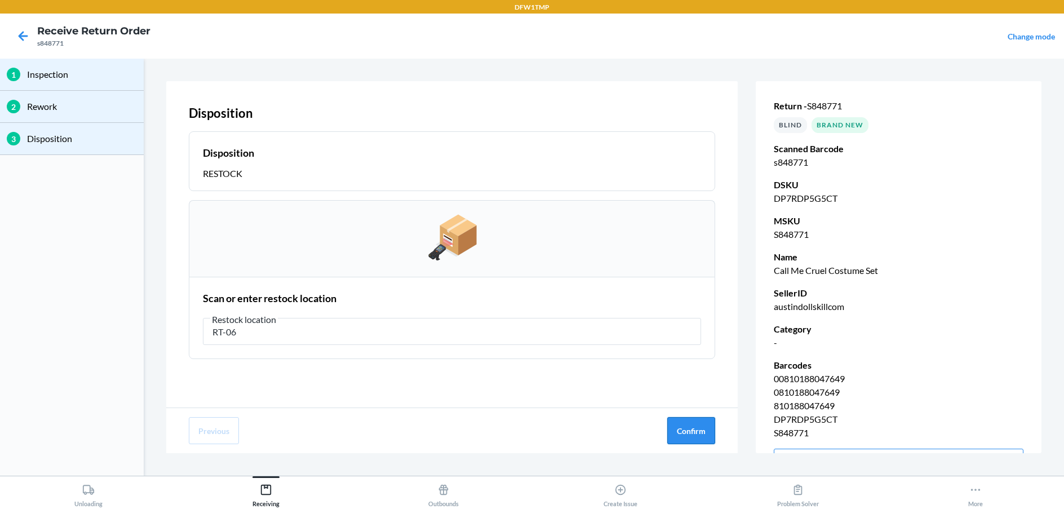
type input "RT-06"
click at [687, 428] on button "Confirm" at bounding box center [691, 430] width 48 height 27
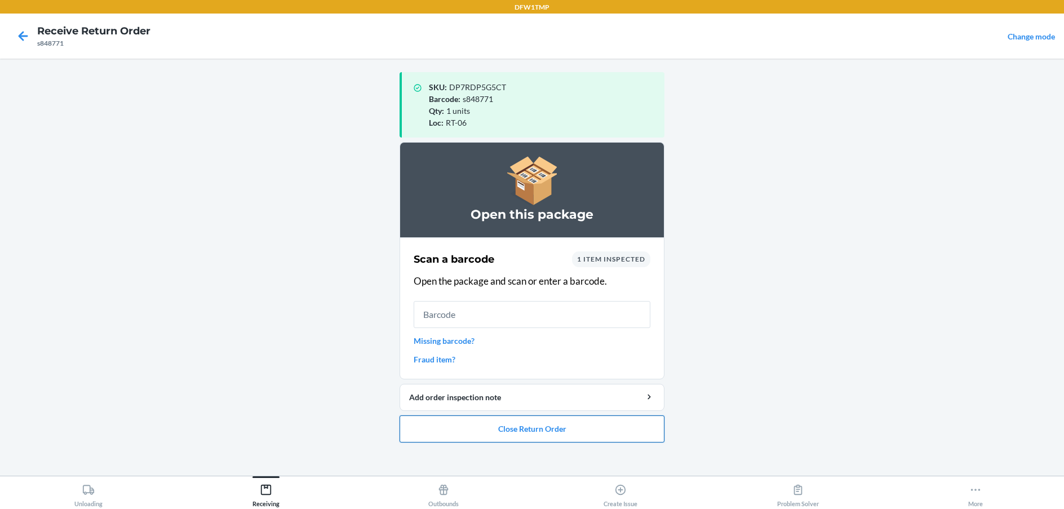
click at [521, 432] on button "Close Return Order" at bounding box center [531, 428] width 265 height 27
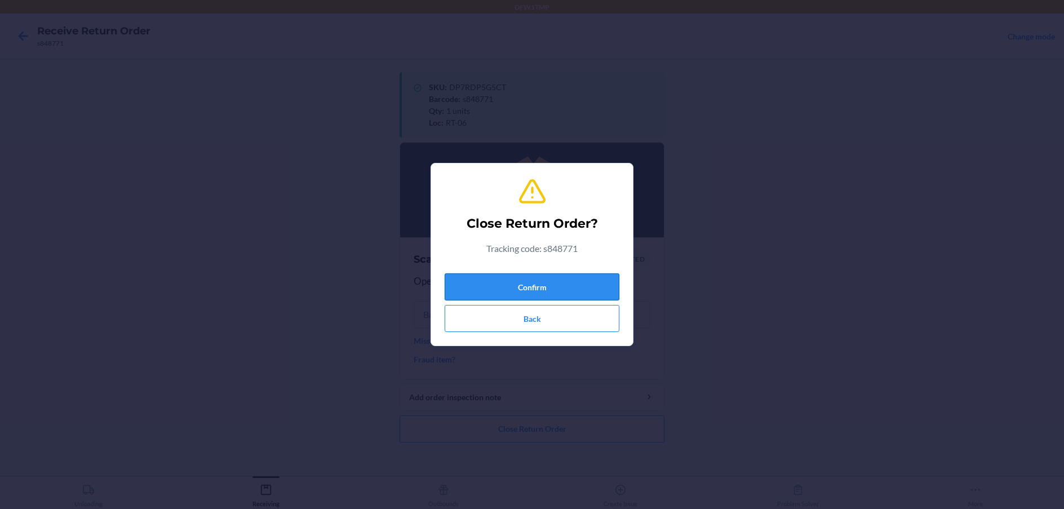
click at [530, 286] on button "Confirm" at bounding box center [531, 286] width 175 height 27
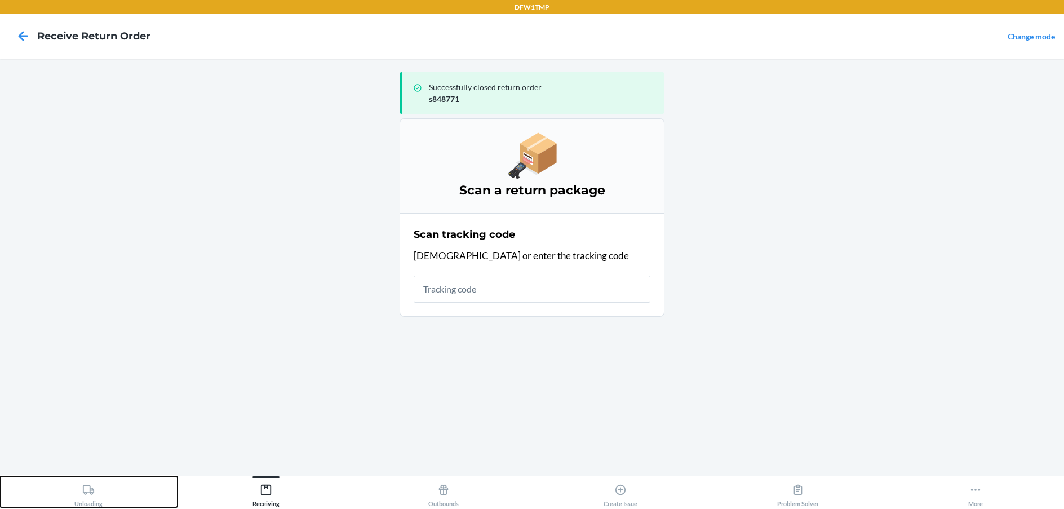
click at [87, 498] on div "Unloading" at bounding box center [88, 493] width 28 height 28
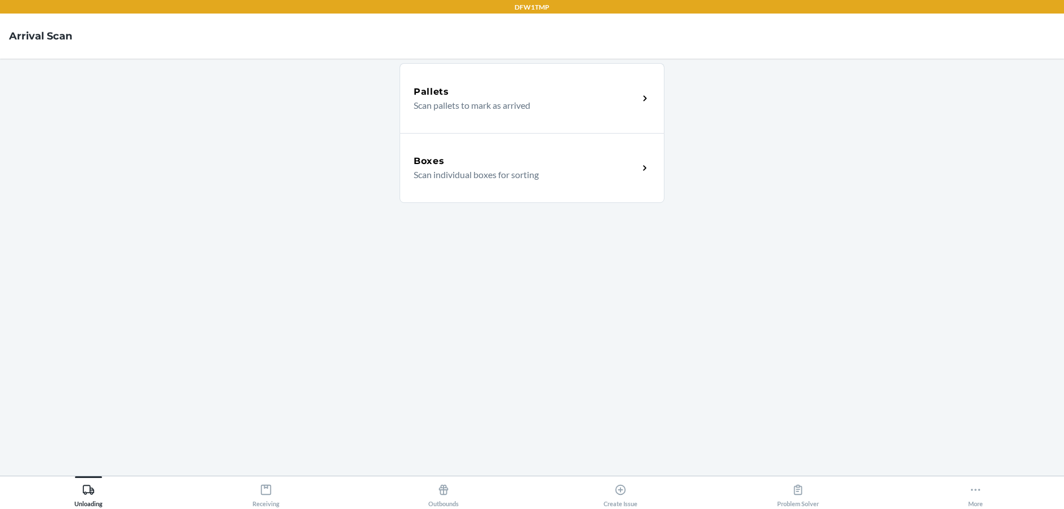
click at [508, 162] on div "Boxes" at bounding box center [525, 161] width 225 height 14
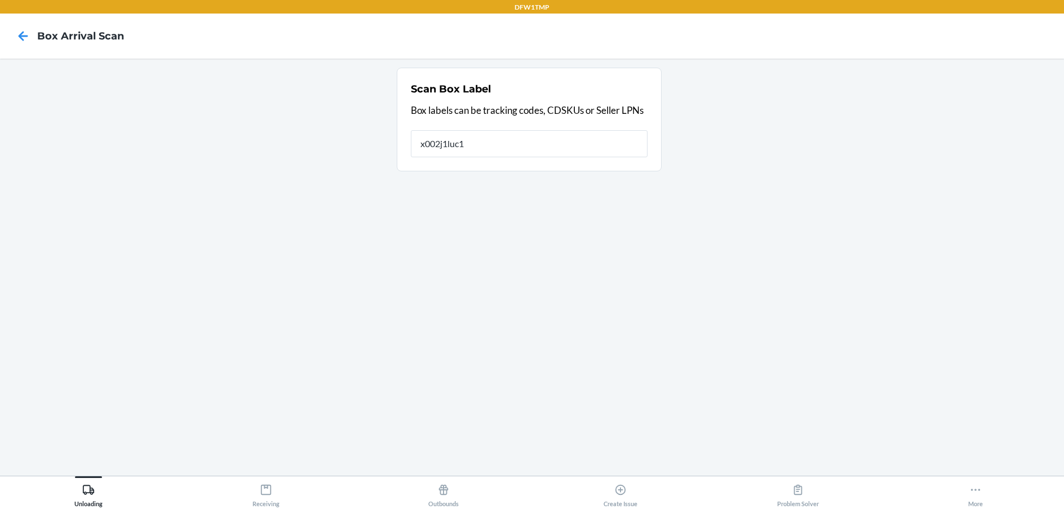
type input "x002j1luc1"
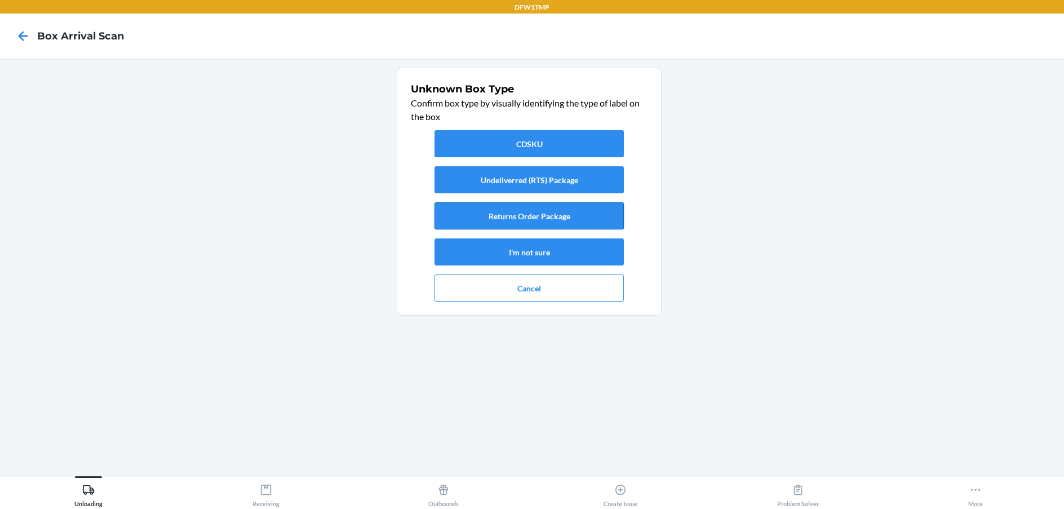
click at [549, 215] on button "Returns Order Package" at bounding box center [528, 215] width 189 height 27
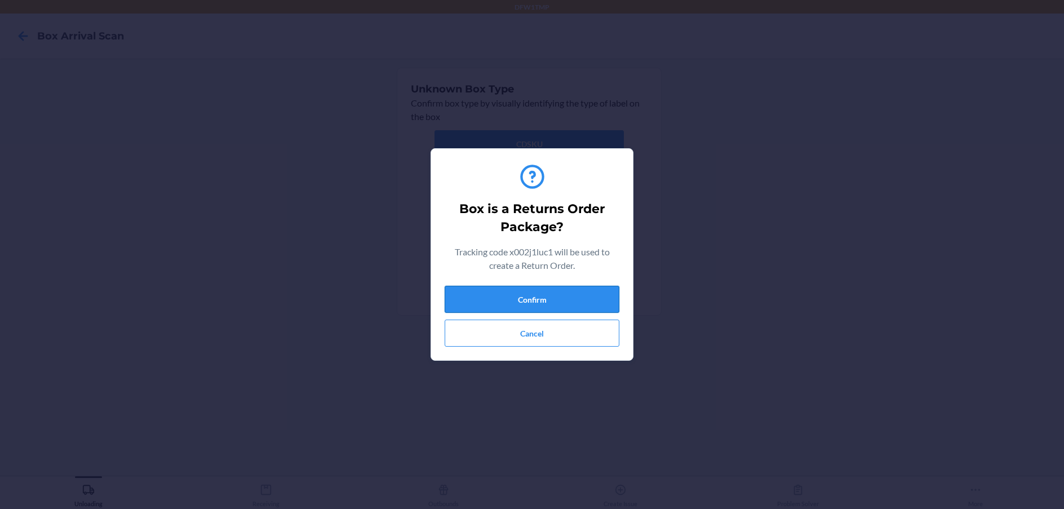
click at [547, 295] on button "Confirm" at bounding box center [531, 299] width 175 height 27
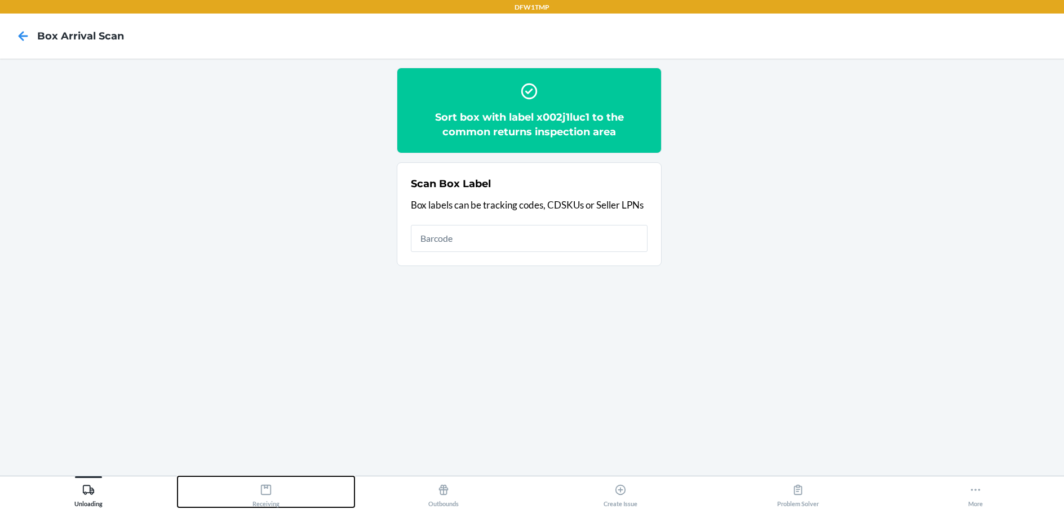
click at [257, 493] on div "Receiving" at bounding box center [265, 493] width 27 height 28
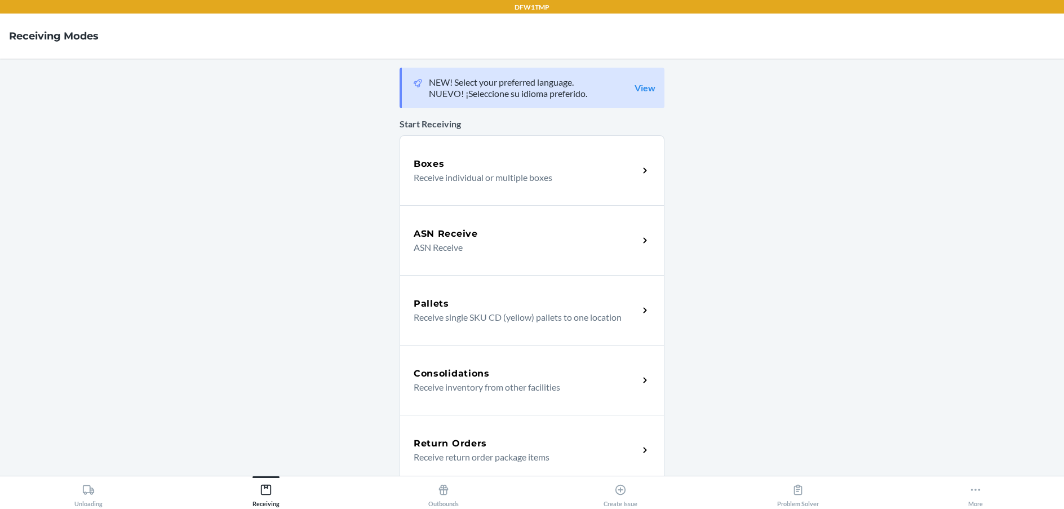
click at [461, 445] on h5 "Return Orders" at bounding box center [449, 444] width 73 height 14
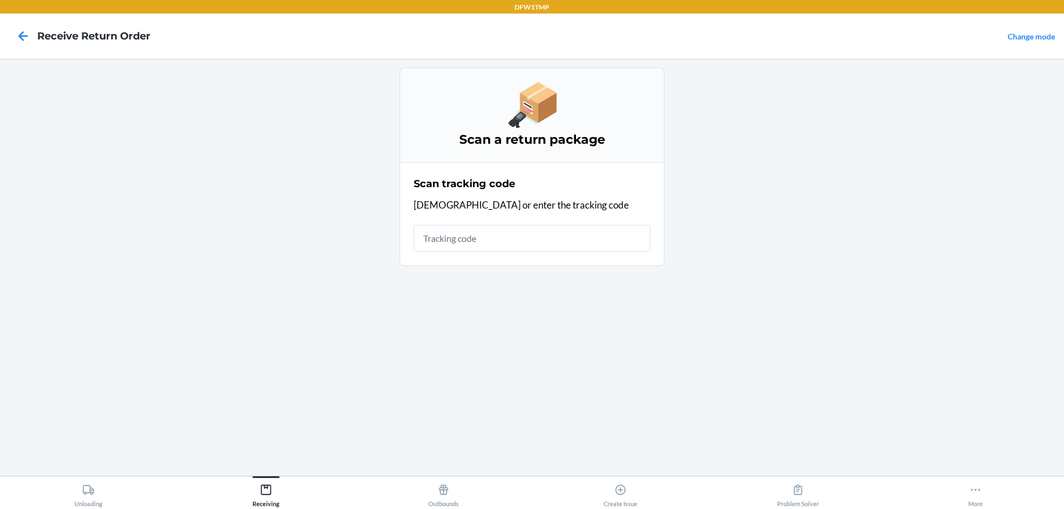
click at [453, 238] on input "text" at bounding box center [531, 238] width 237 height 27
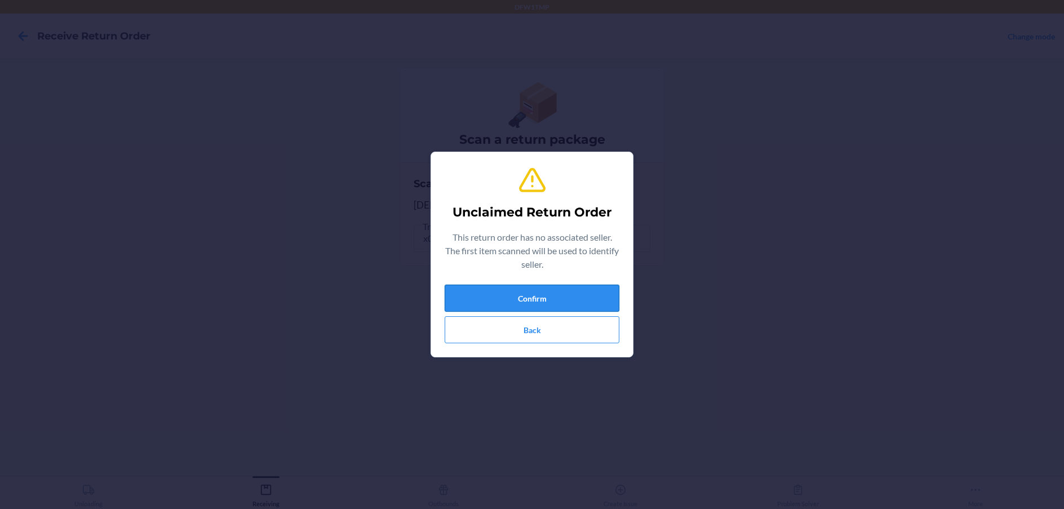
click at [535, 299] on button "Confirm" at bounding box center [531, 297] width 175 height 27
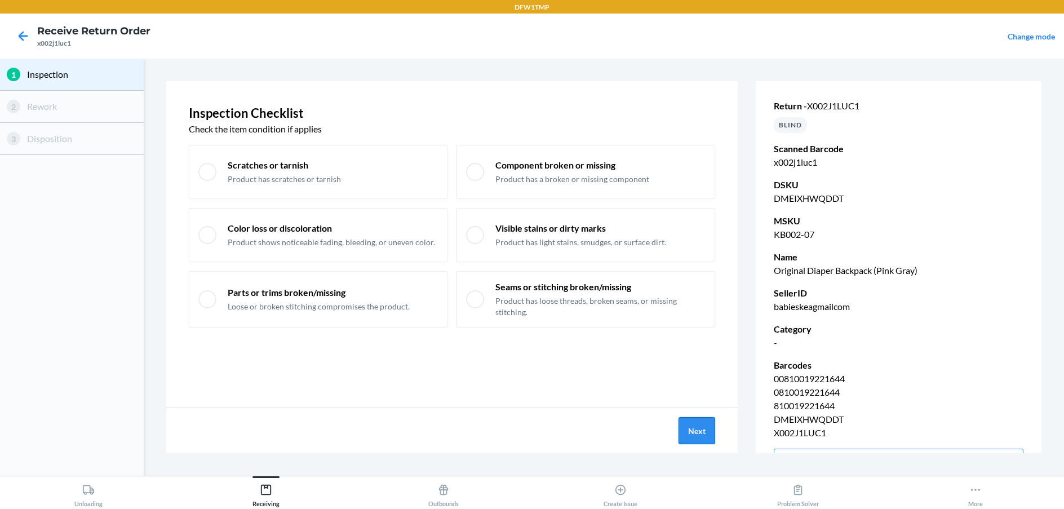
click at [694, 431] on button "Next" at bounding box center [696, 430] width 37 height 27
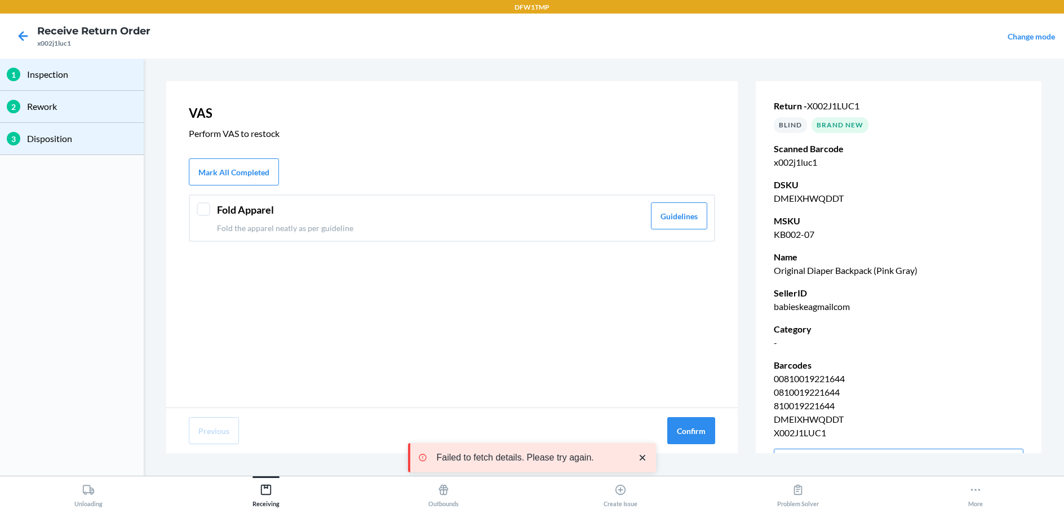
click at [202, 206] on div at bounding box center [204, 209] width 14 height 14
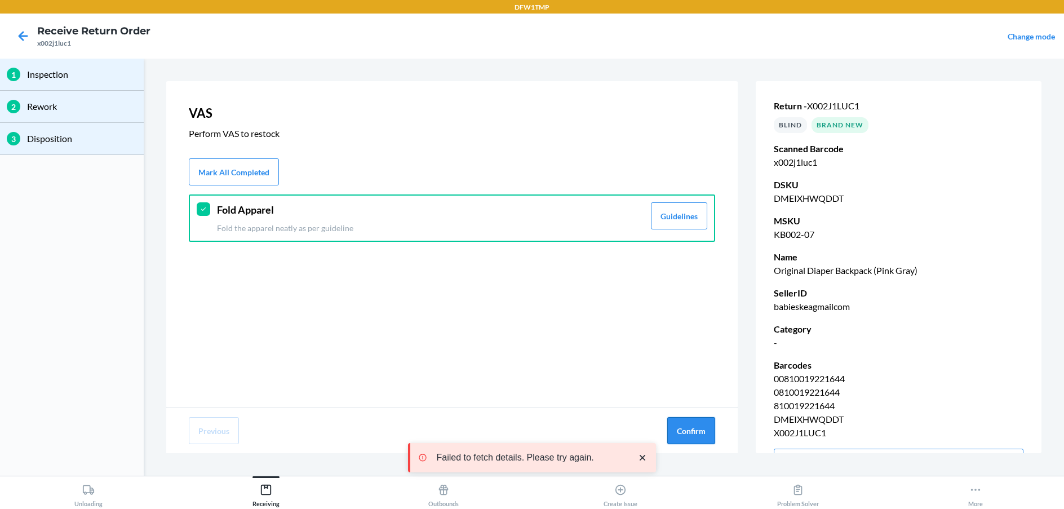
click at [687, 432] on button "Confirm" at bounding box center [691, 430] width 48 height 27
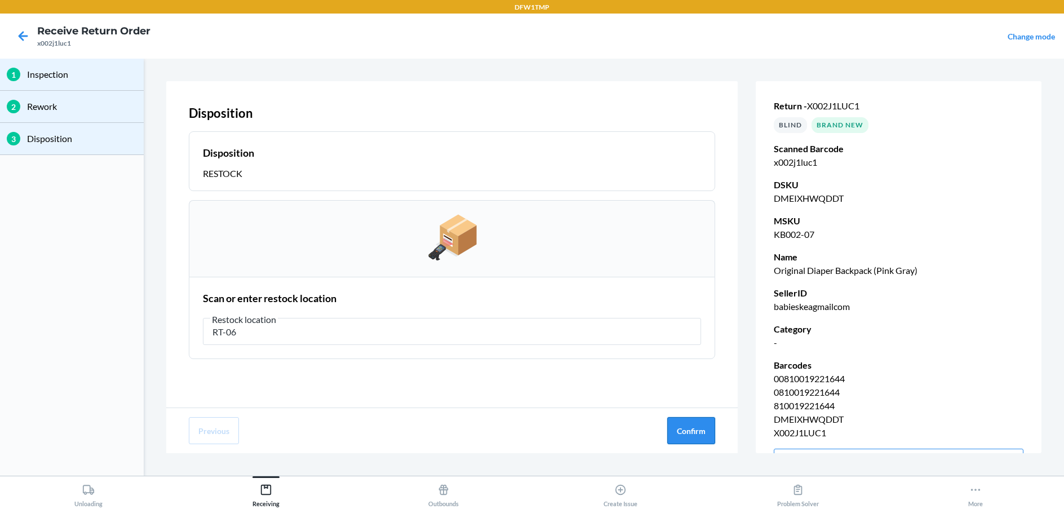
type input "RT-06"
click at [688, 434] on button "Confirm" at bounding box center [691, 430] width 48 height 27
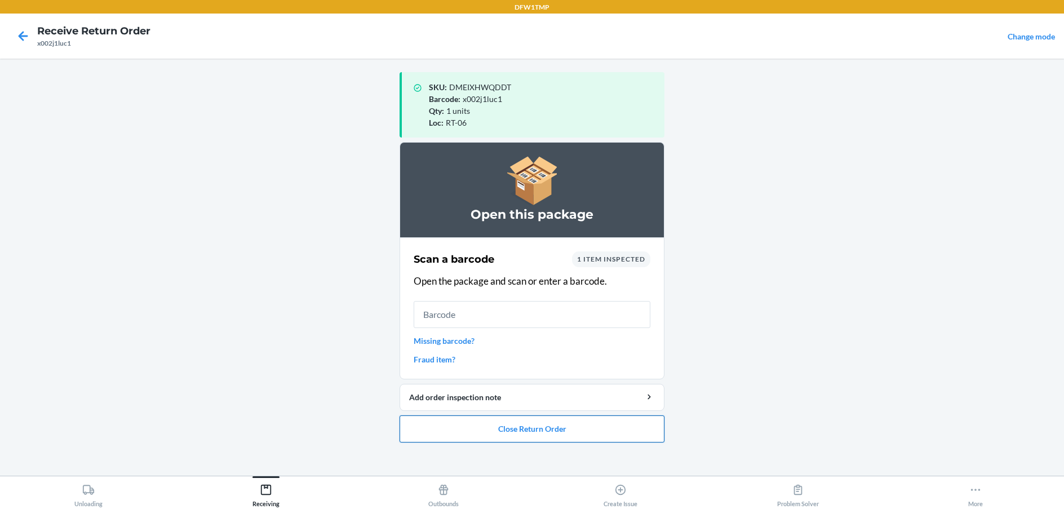
click at [549, 432] on button "Close Return Order" at bounding box center [531, 428] width 265 height 27
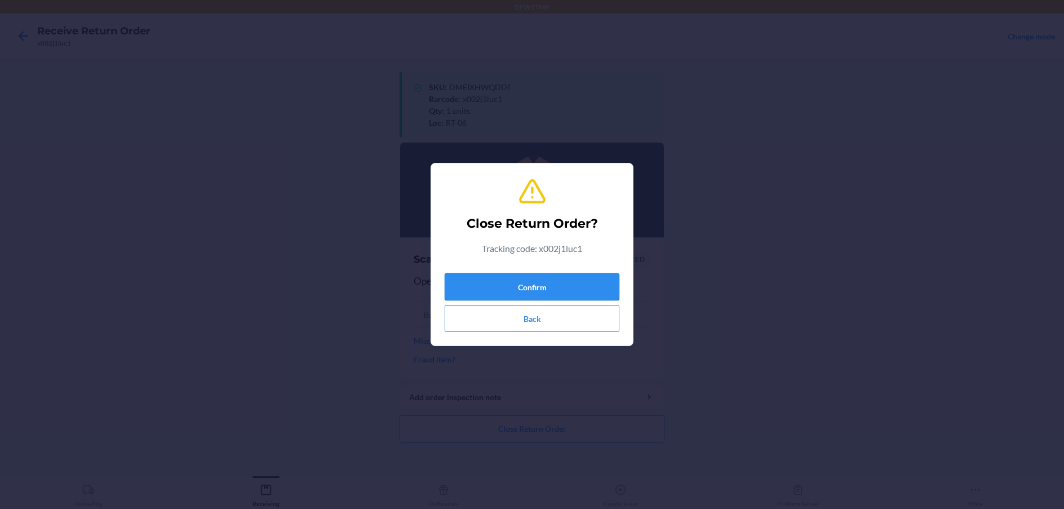
click at [552, 283] on button "Confirm" at bounding box center [531, 286] width 175 height 27
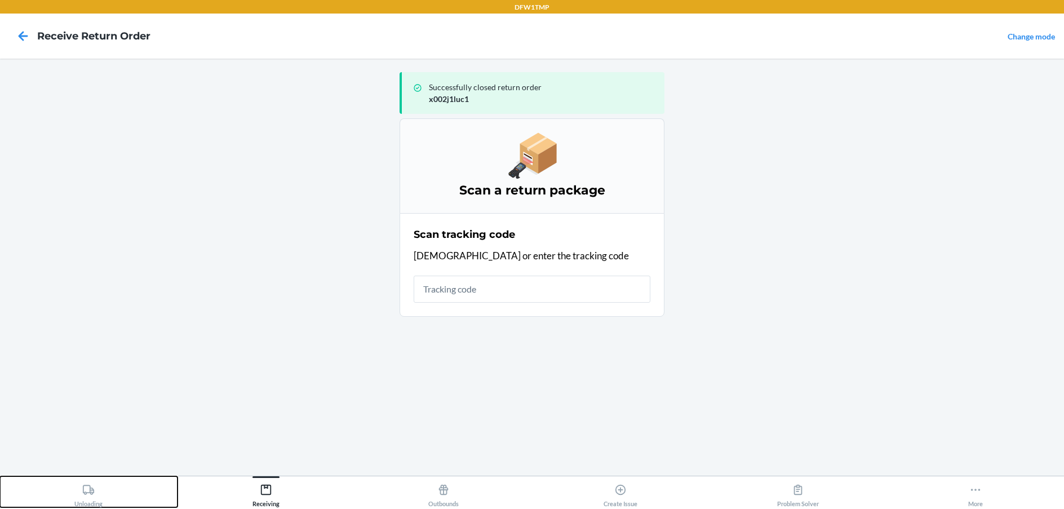
click at [81, 499] on div "Unloading" at bounding box center [88, 493] width 28 height 28
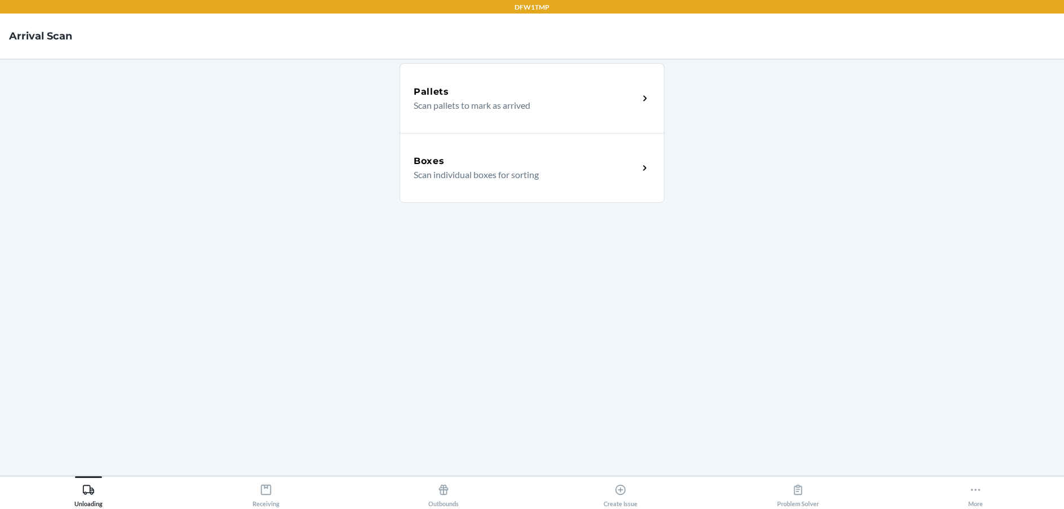
click at [433, 158] on h5 "Boxes" at bounding box center [428, 161] width 31 height 14
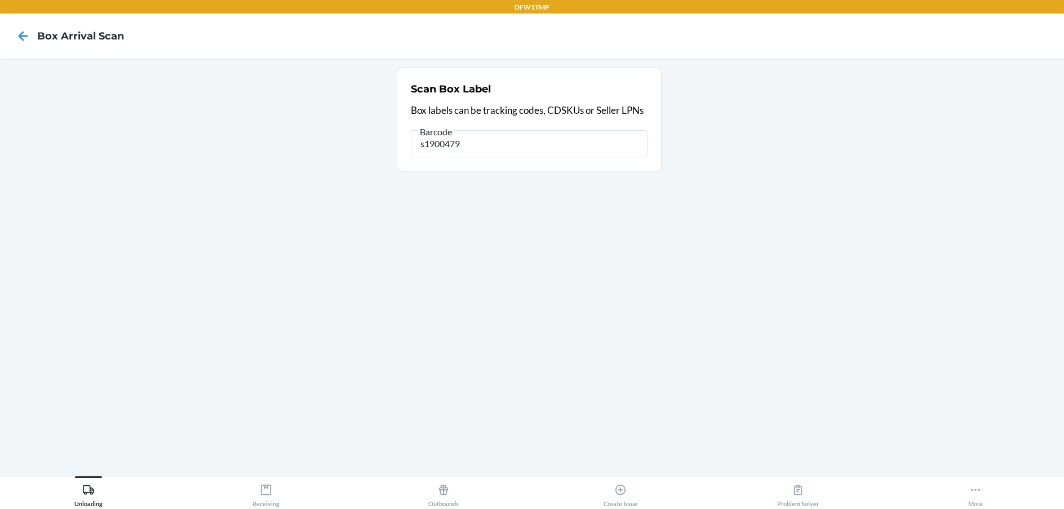
type input "s1900479"
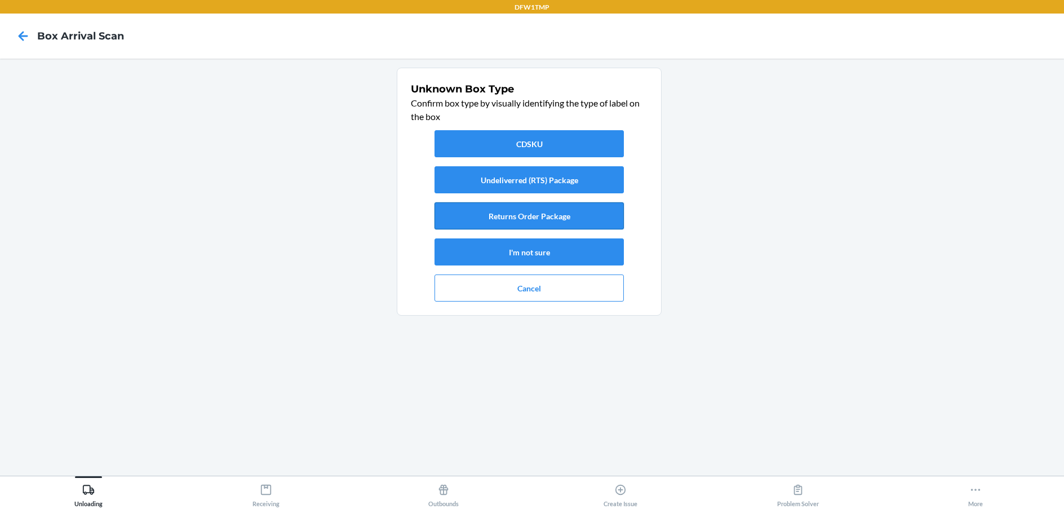
drag, startPoint x: 530, startPoint y: 177, endPoint x: 490, endPoint y: 217, distance: 56.2
click at [490, 217] on button "Returns Order Package" at bounding box center [528, 215] width 189 height 27
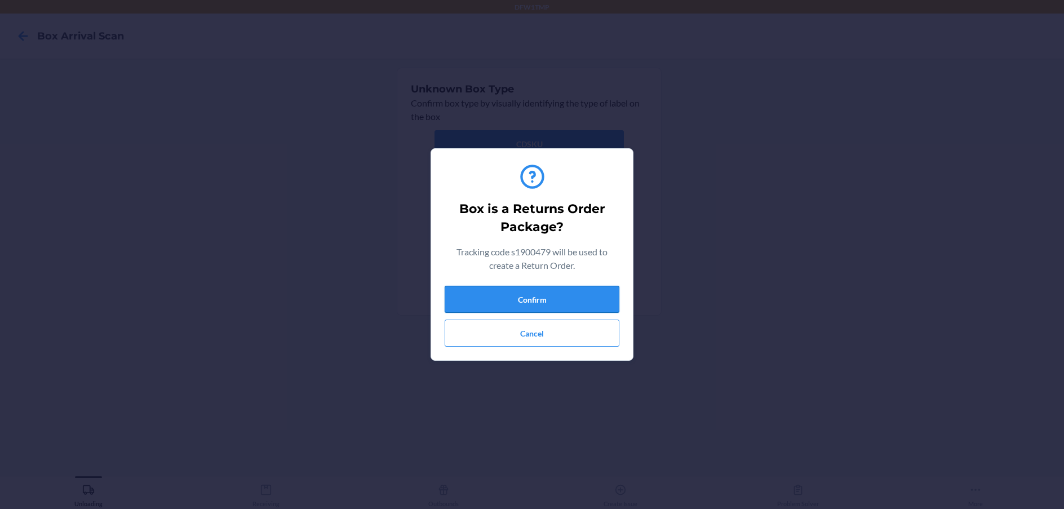
click at [532, 296] on button "Confirm" at bounding box center [531, 299] width 175 height 27
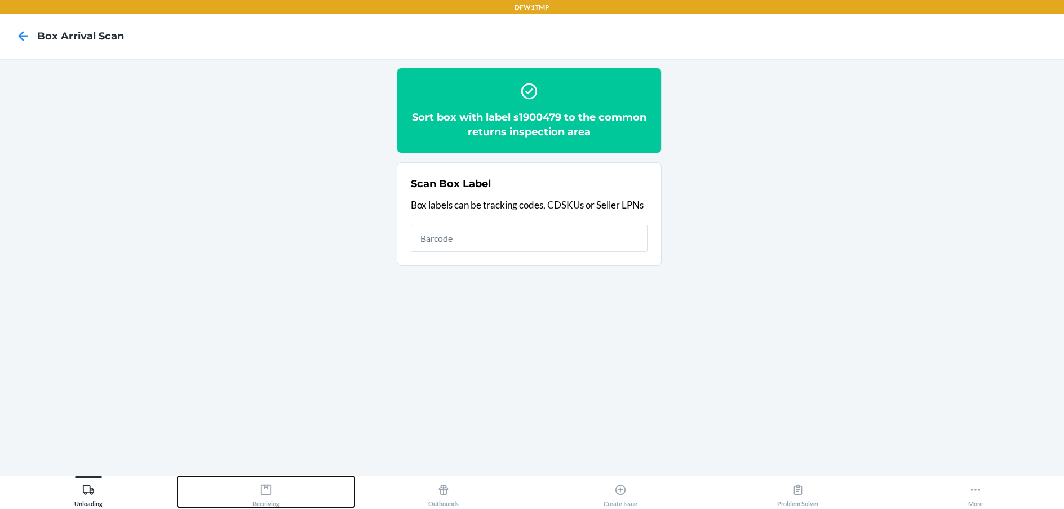
click at [269, 497] on div "Receiving" at bounding box center [265, 493] width 27 height 28
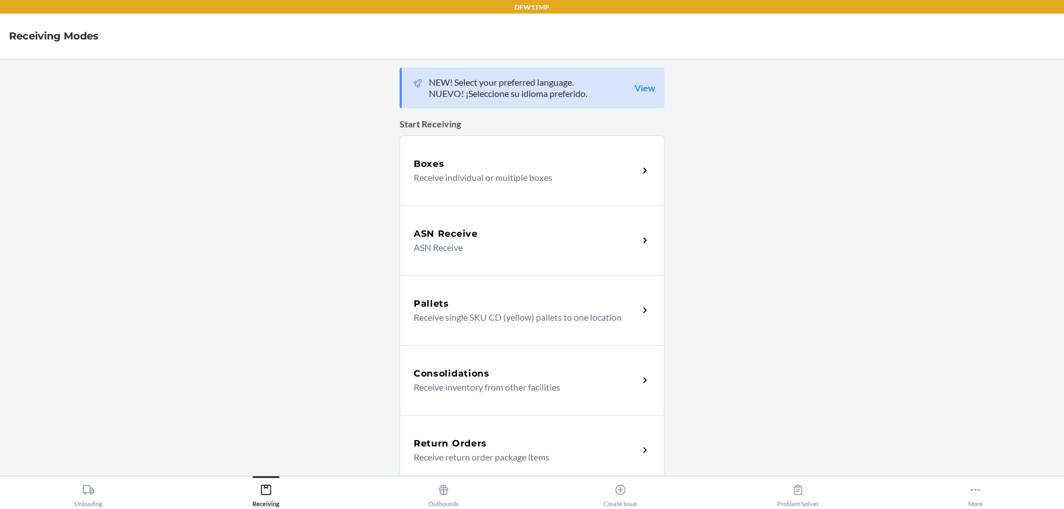
click at [441, 451] on p "Receive return order package items" at bounding box center [521, 457] width 216 height 14
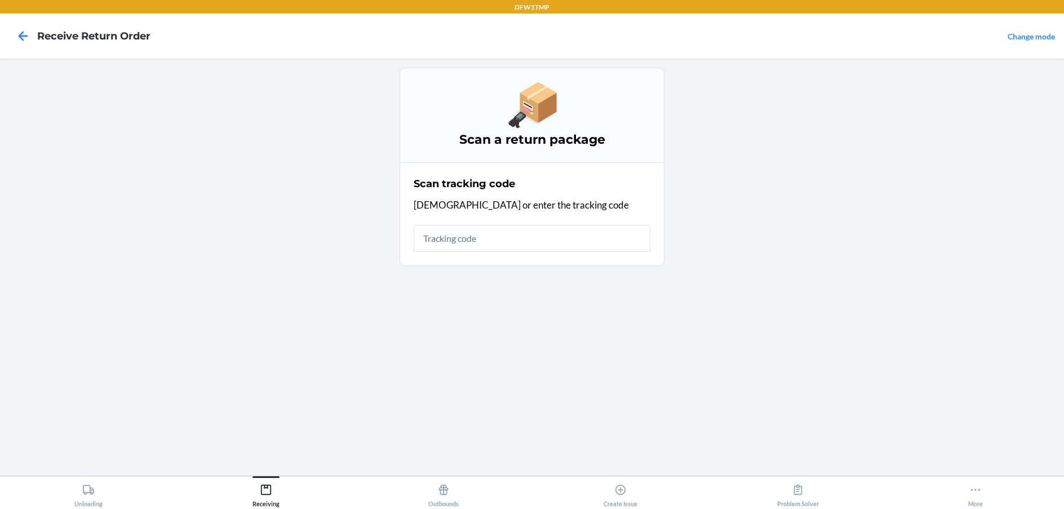
click at [435, 238] on input "text" at bounding box center [531, 238] width 237 height 27
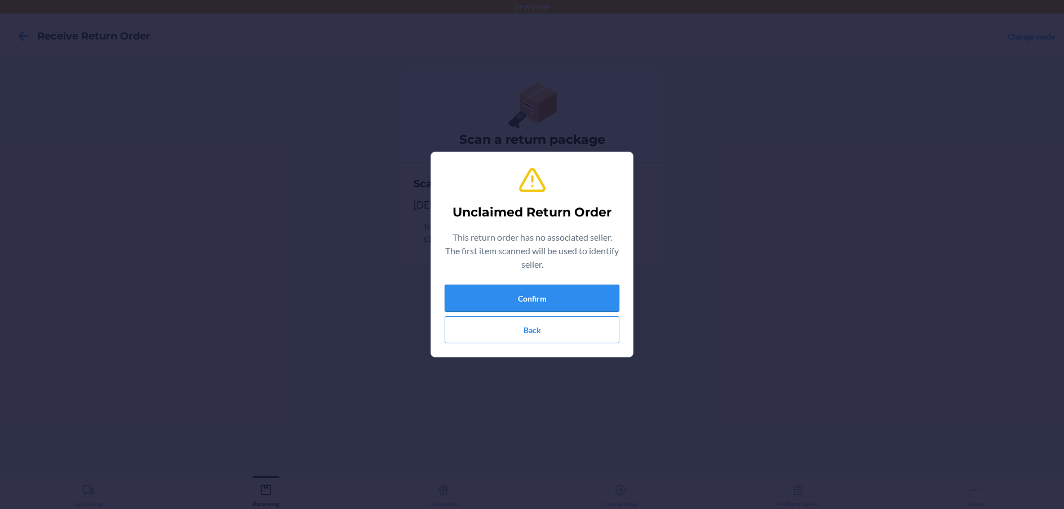
click at [503, 292] on button "Confirm" at bounding box center [531, 297] width 175 height 27
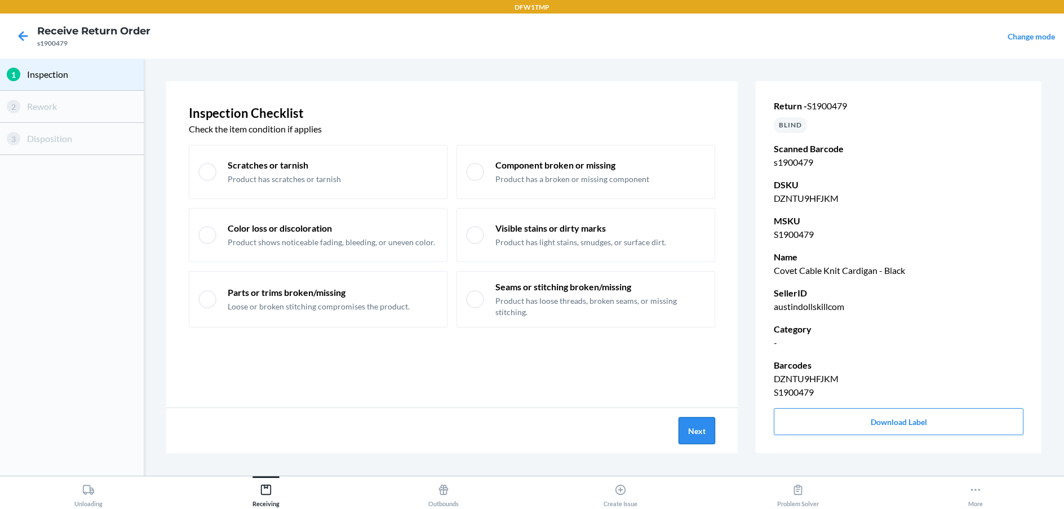
click at [684, 426] on button "Next" at bounding box center [696, 430] width 37 height 27
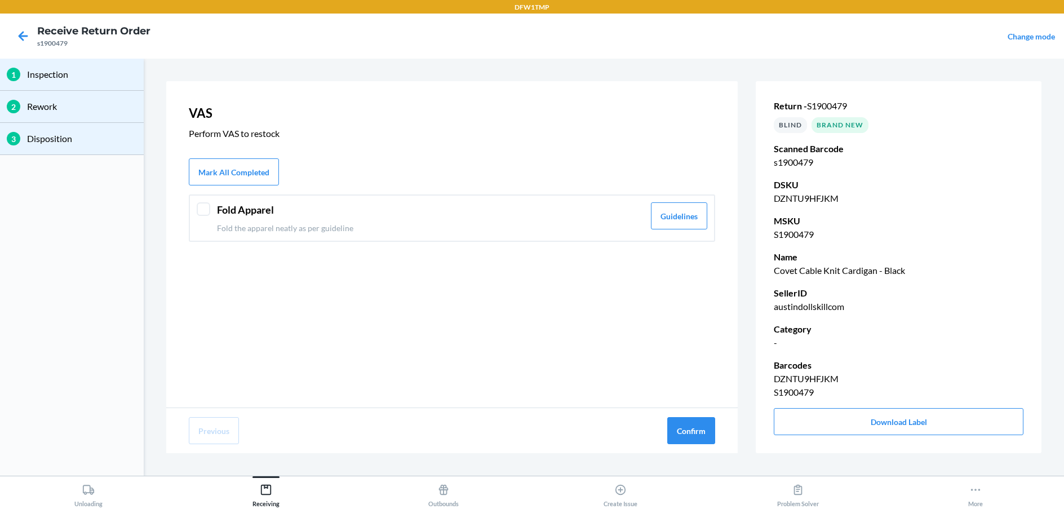
click at [207, 208] on div at bounding box center [204, 209] width 14 height 14
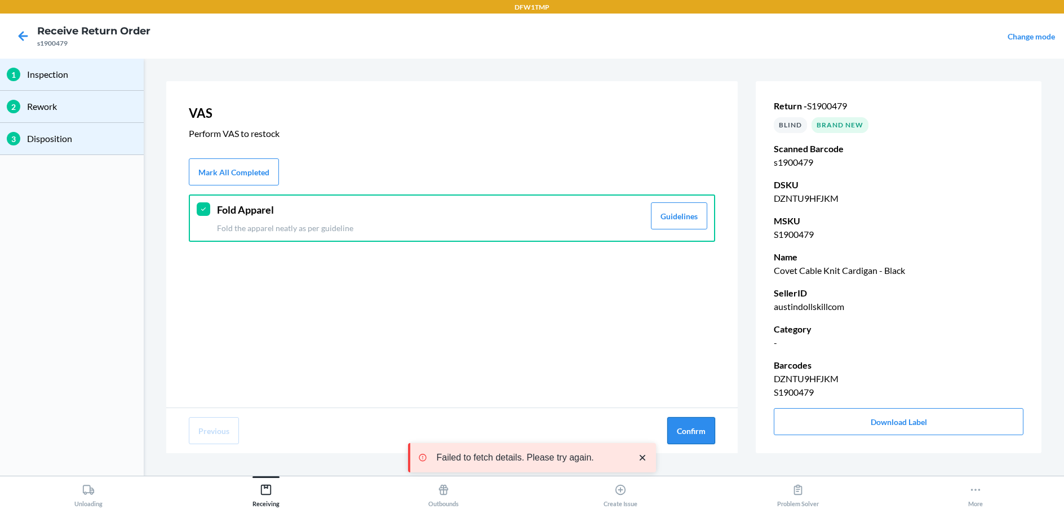
click at [691, 431] on button "Confirm" at bounding box center [691, 430] width 48 height 27
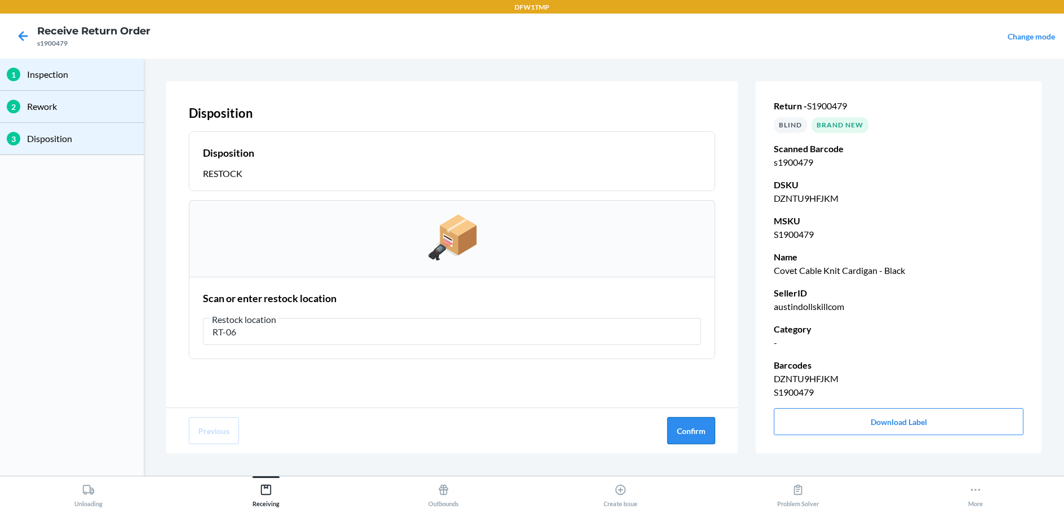
type input "RT-06"
click at [682, 433] on button "Confirm" at bounding box center [691, 430] width 48 height 27
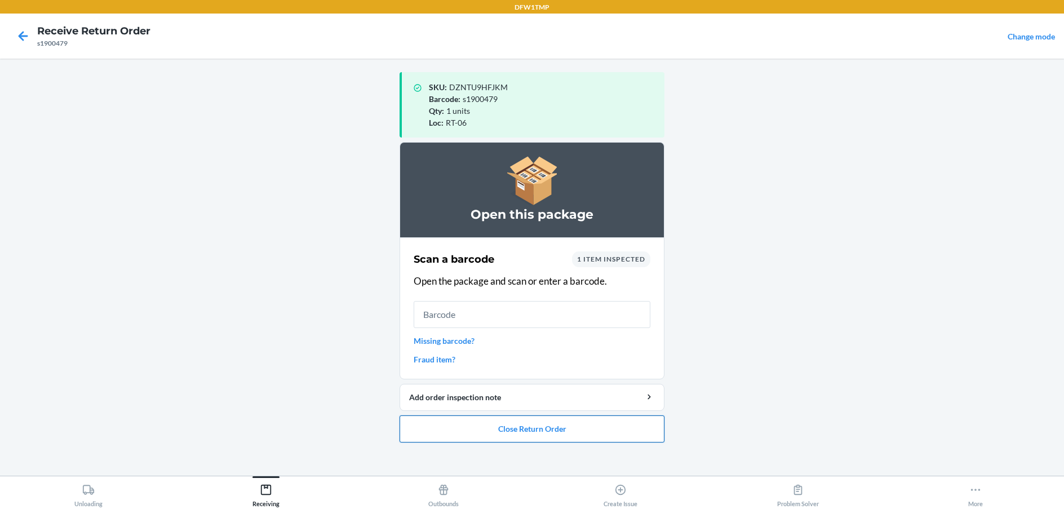
click at [521, 432] on button "Close Return Order" at bounding box center [531, 428] width 265 height 27
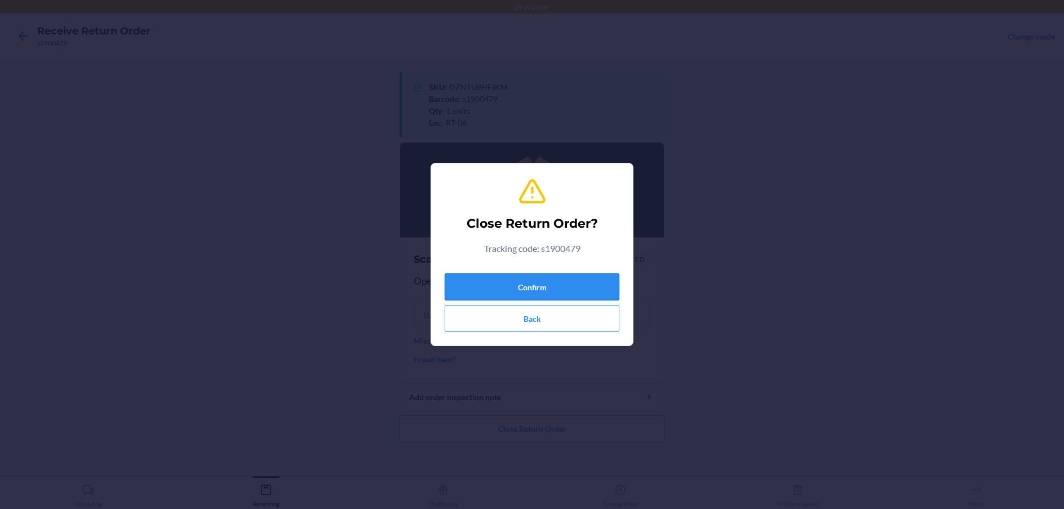
click at [552, 288] on button "Confirm" at bounding box center [531, 286] width 175 height 27
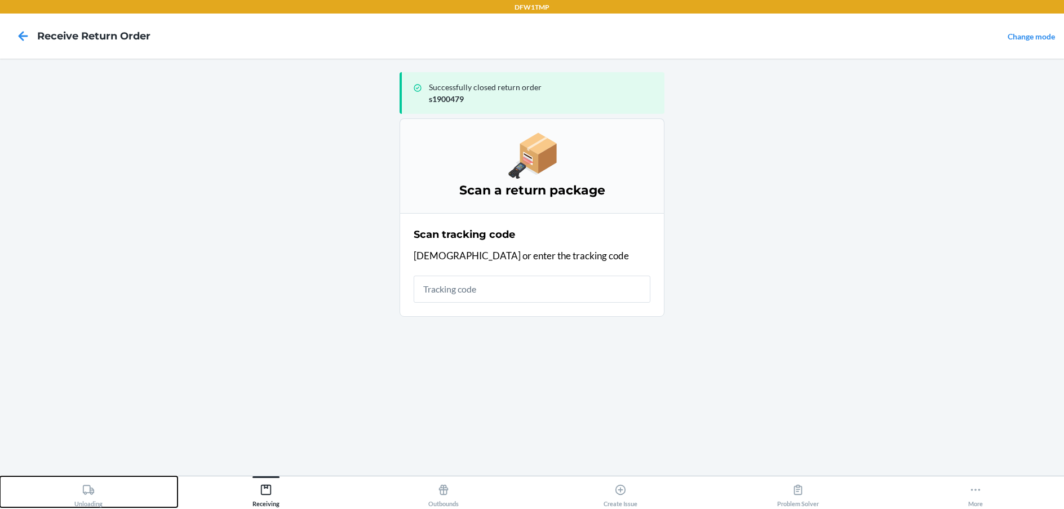
click at [82, 501] on div "Unloading" at bounding box center [88, 493] width 28 height 28
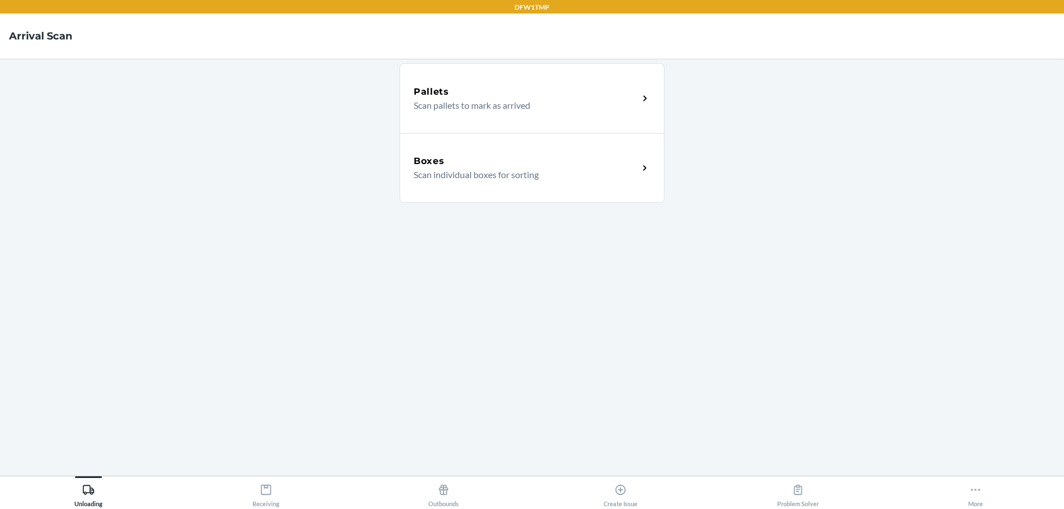
click at [521, 164] on div "Boxes" at bounding box center [525, 161] width 225 height 14
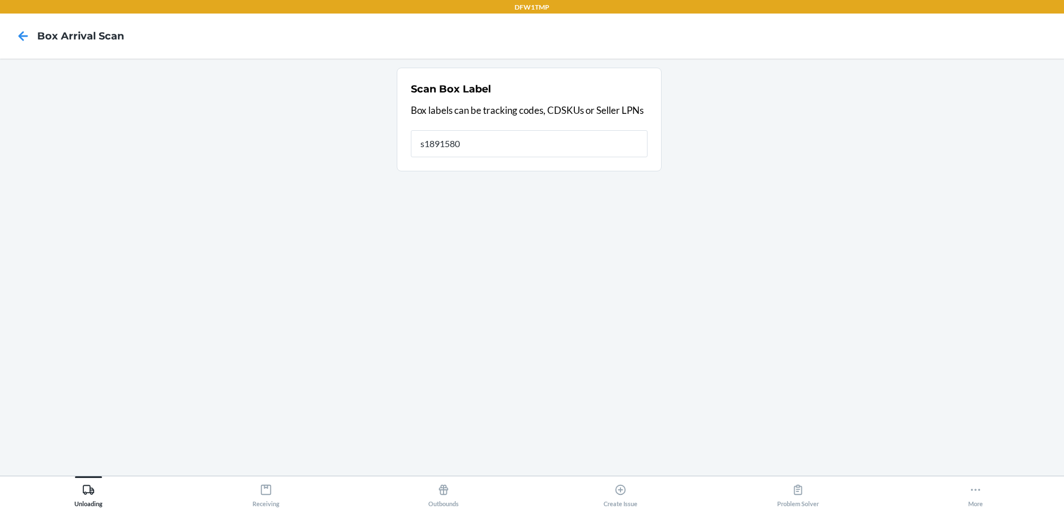
type input "s1891580"
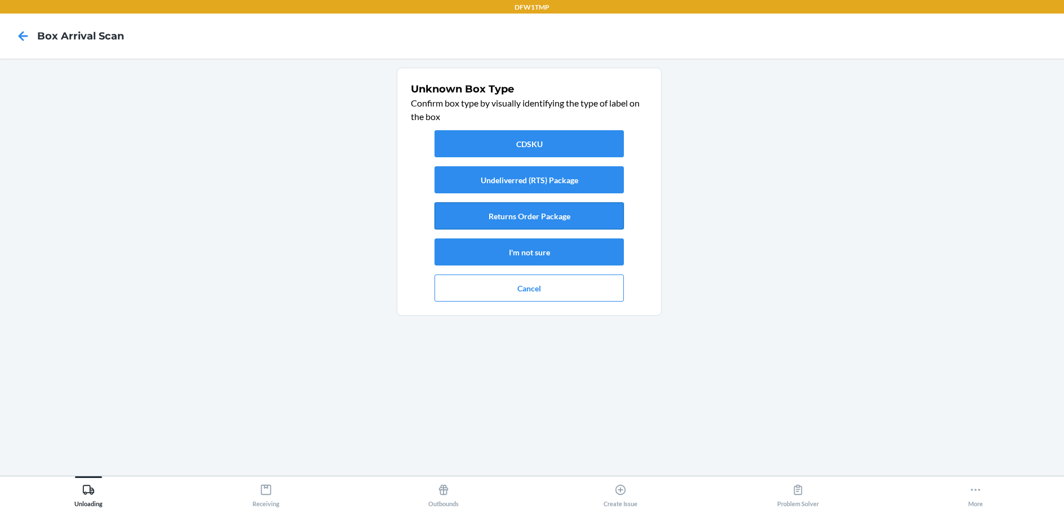
click at [514, 213] on button "Returns Order Package" at bounding box center [528, 215] width 189 height 27
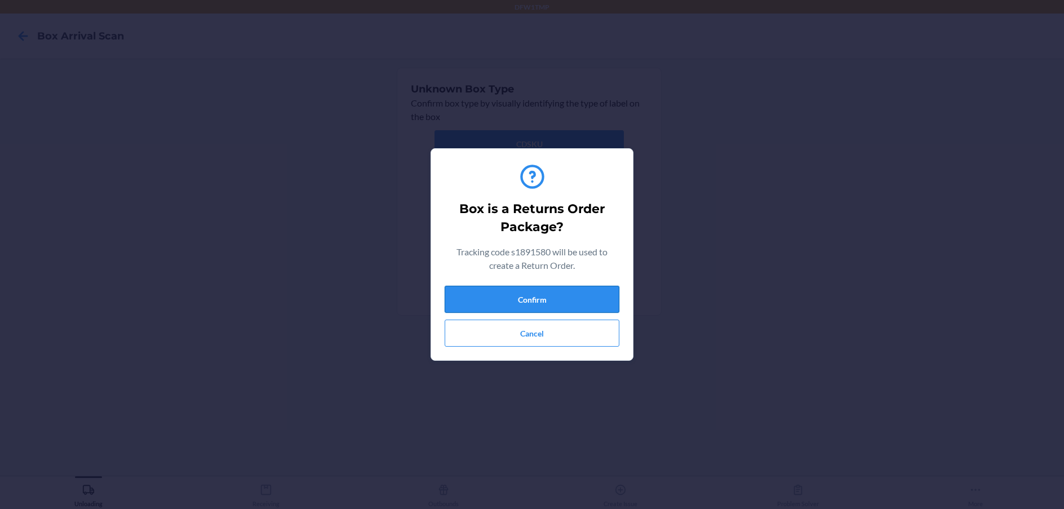
click at [543, 297] on button "Confirm" at bounding box center [531, 299] width 175 height 27
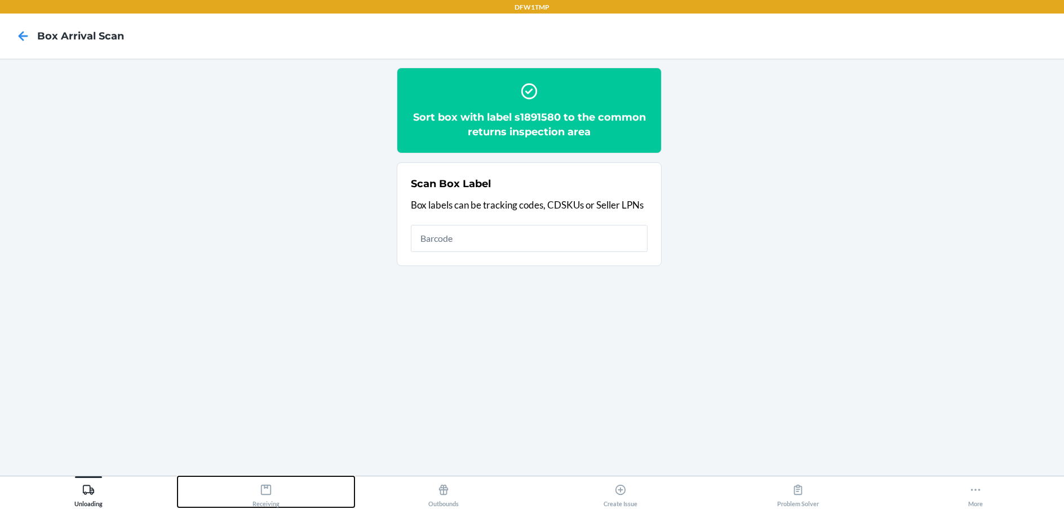
click at [272, 491] on div "Receiving" at bounding box center [265, 493] width 27 height 28
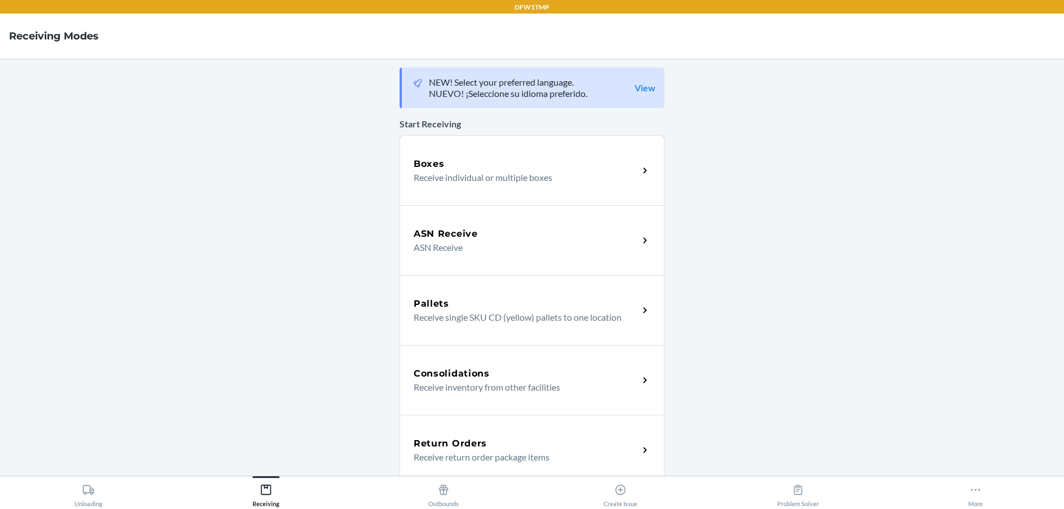
click at [466, 444] on h5 "Return Orders" at bounding box center [449, 444] width 73 height 14
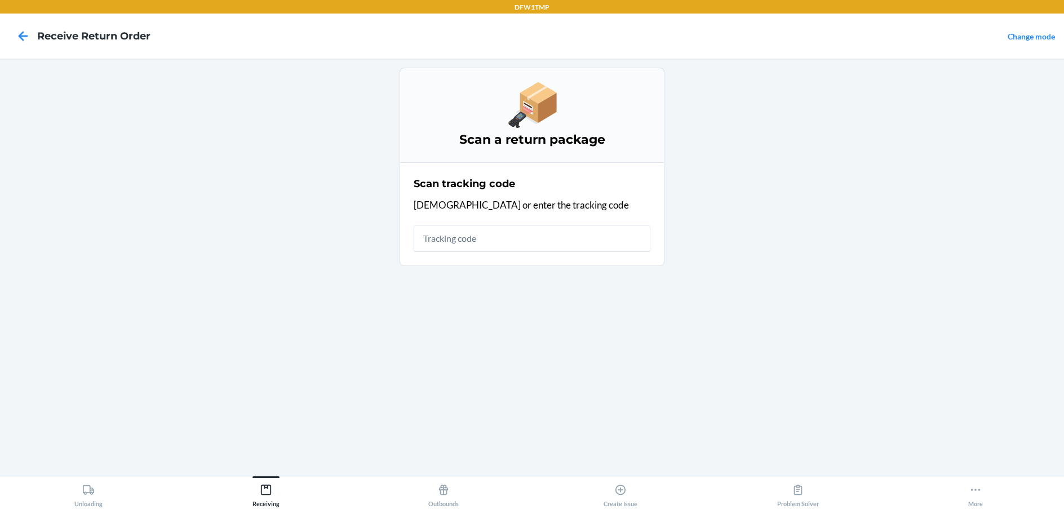
click at [477, 234] on input "text" at bounding box center [531, 238] width 237 height 27
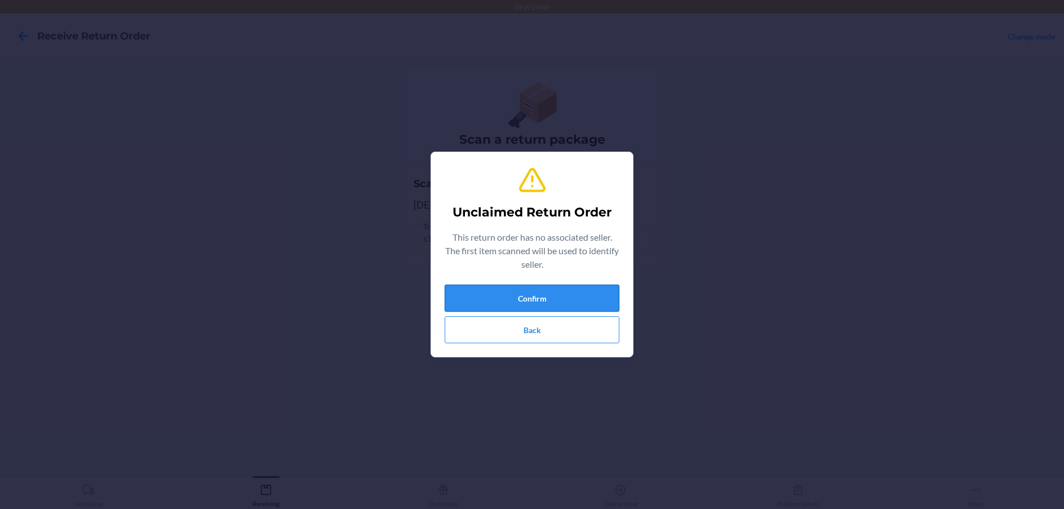
click at [517, 294] on button "Confirm" at bounding box center [531, 297] width 175 height 27
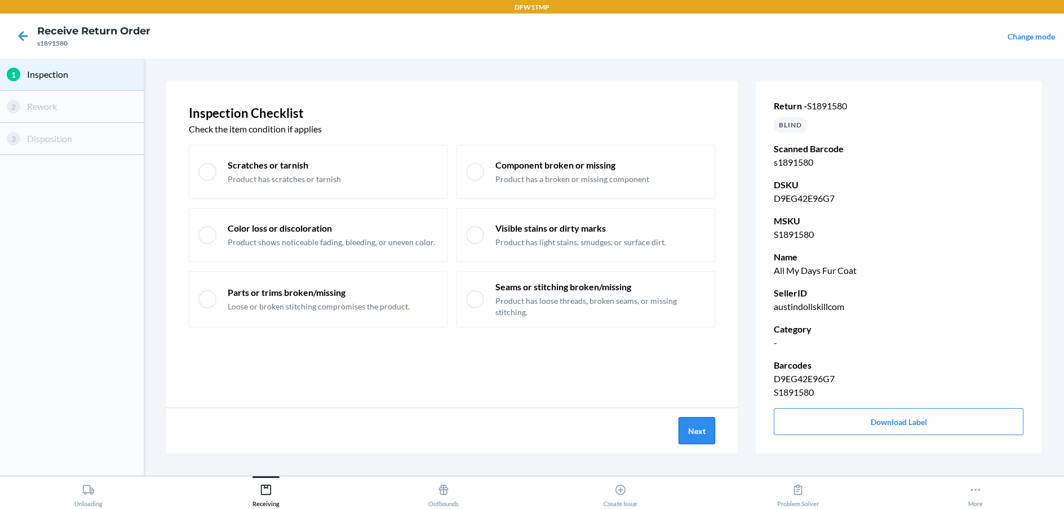
click at [697, 428] on button "Next" at bounding box center [696, 430] width 37 height 27
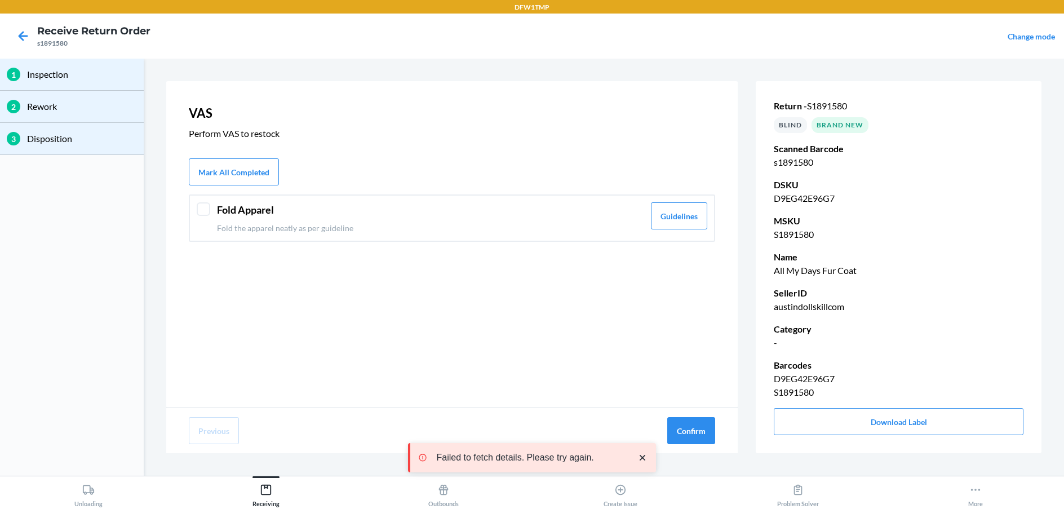
click at [208, 208] on div at bounding box center [204, 209] width 14 height 14
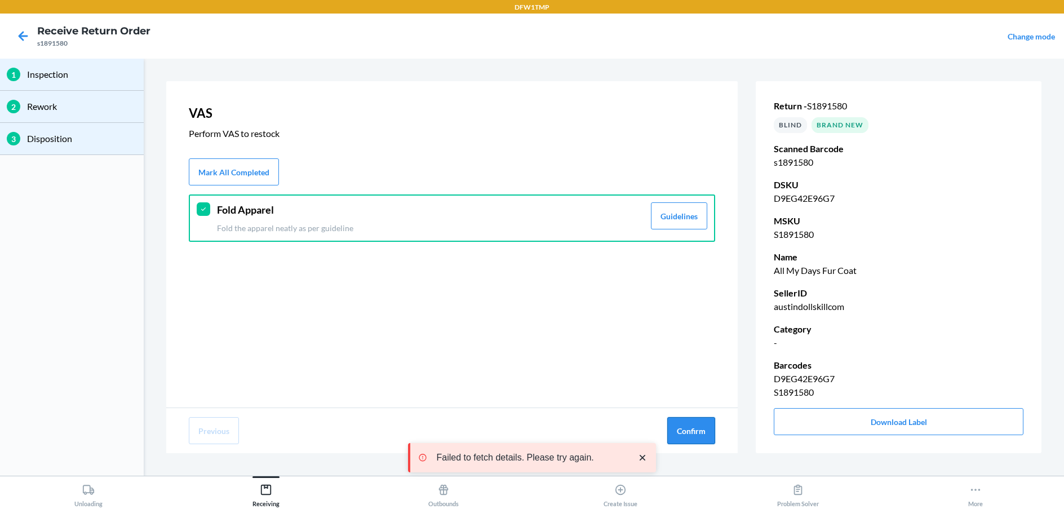
click at [675, 428] on button "Confirm" at bounding box center [691, 430] width 48 height 27
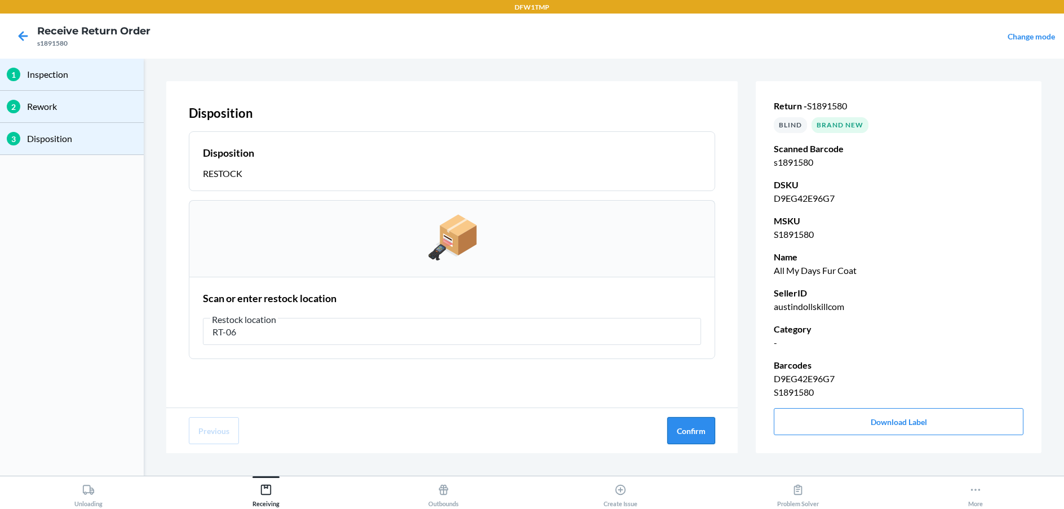
type input "RT-06"
click at [693, 428] on button "Confirm" at bounding box center [691, 430] width 48 height 27
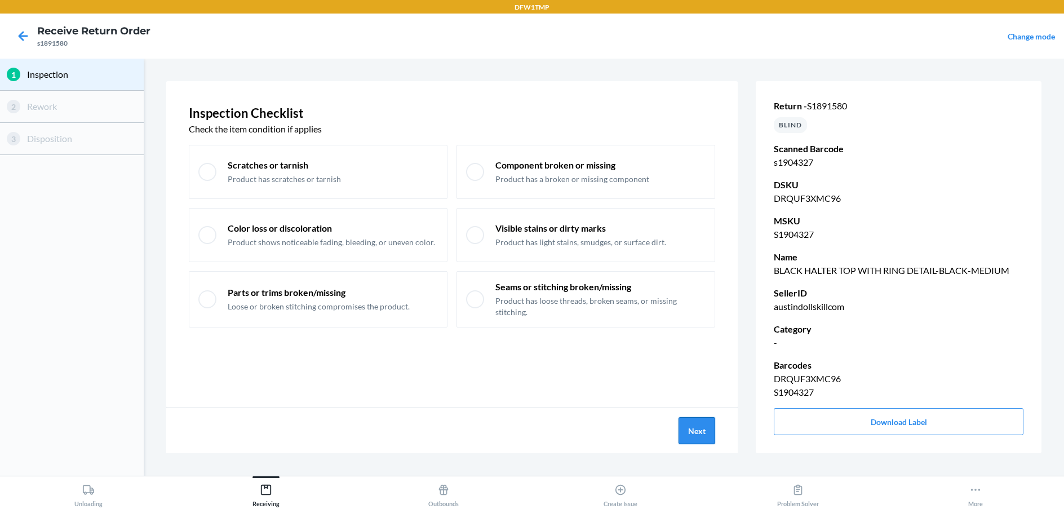
click at [691, 429] on button "Next" at bounding box center [696, 430] width 37 height 27
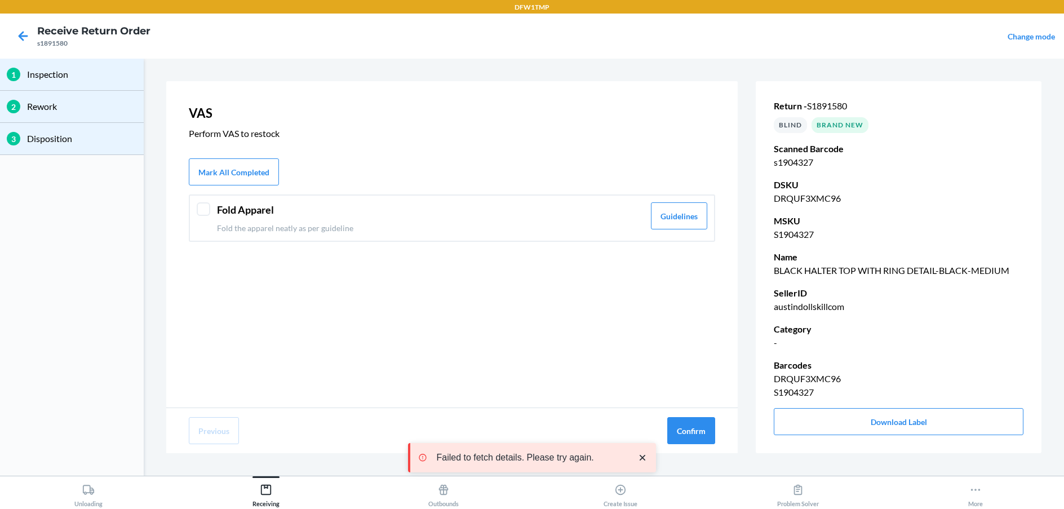
click at [206, 209] on div at bounding box center [204, 209] width 14 height 14
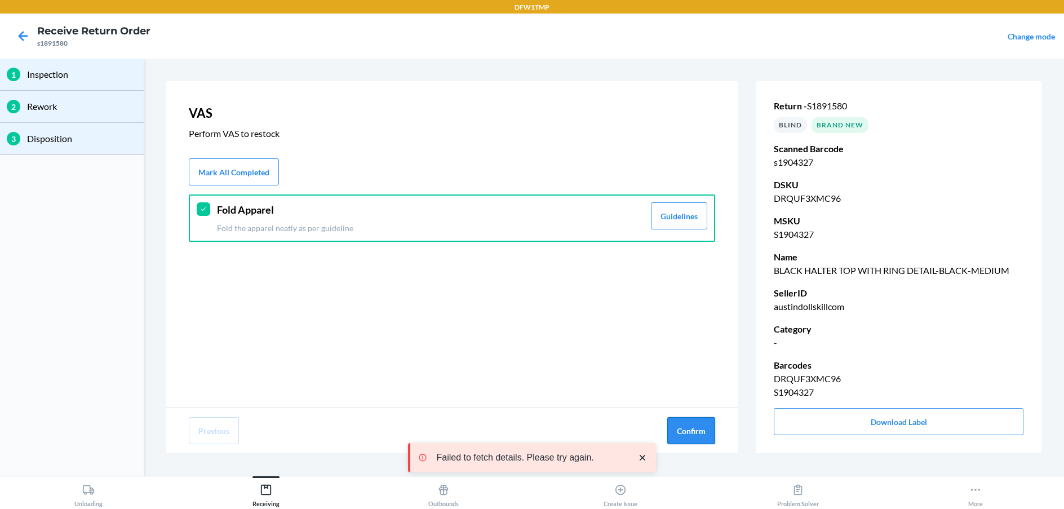
click at [695, 434] on button "Confirm" at bounding box center [691, 430] width 48 height 27
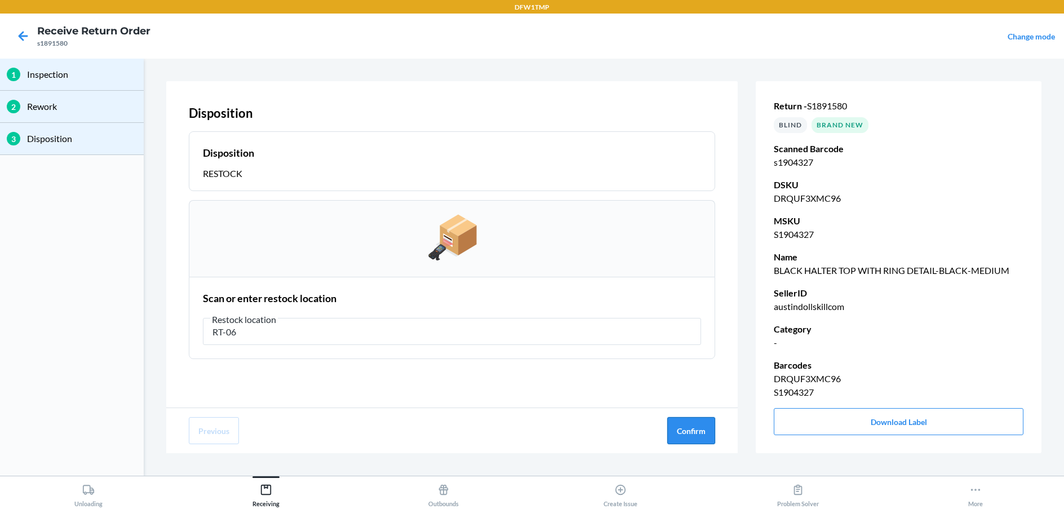
type input "RT-06"
click at [680, 431] on button "Confirm" at bounding box center [691, 430] width 48 height 27
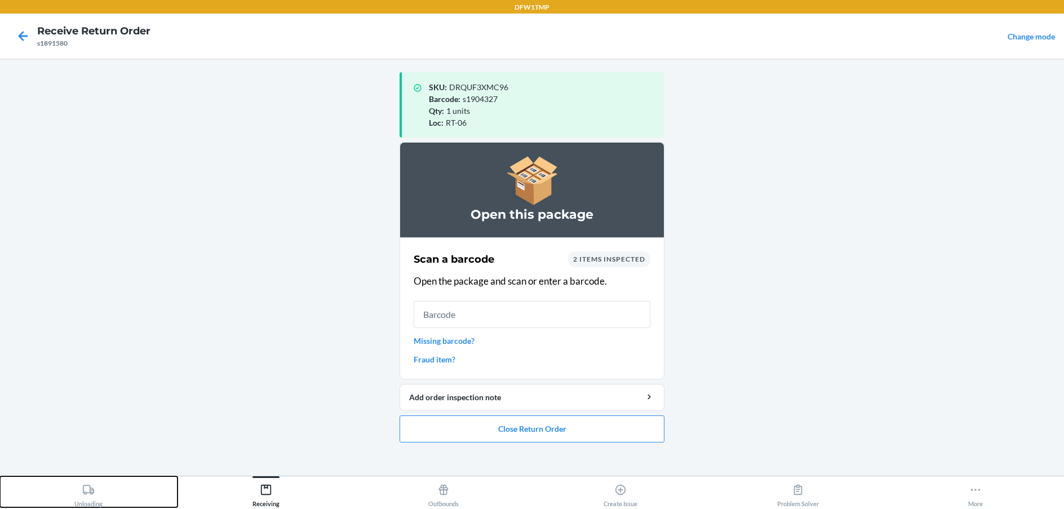
click at [82, 499] on div "Unloading" at bounding box center [88, 493] width 28 height 28
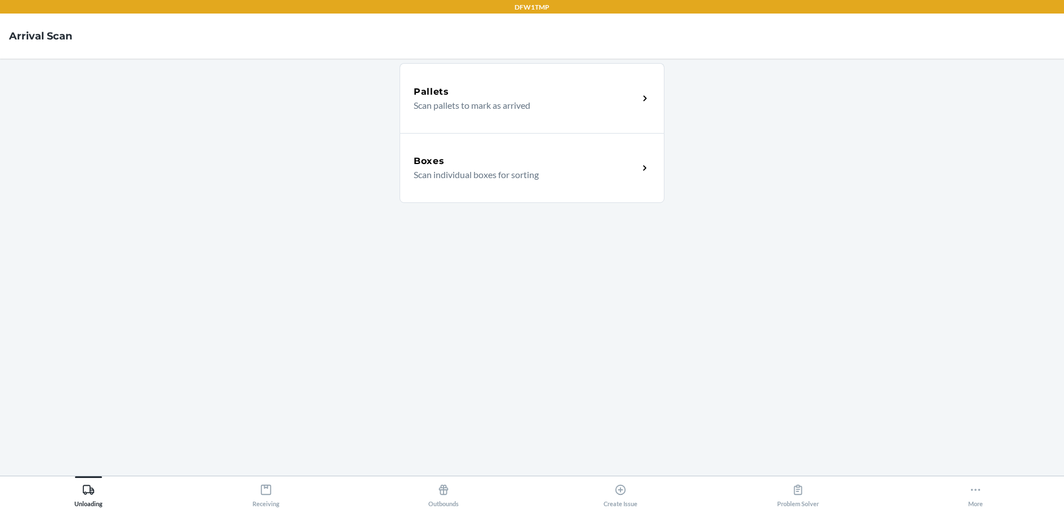
click at [466, 163] on div "Boxes" at bounding box center [525, 161] width 225 height 14
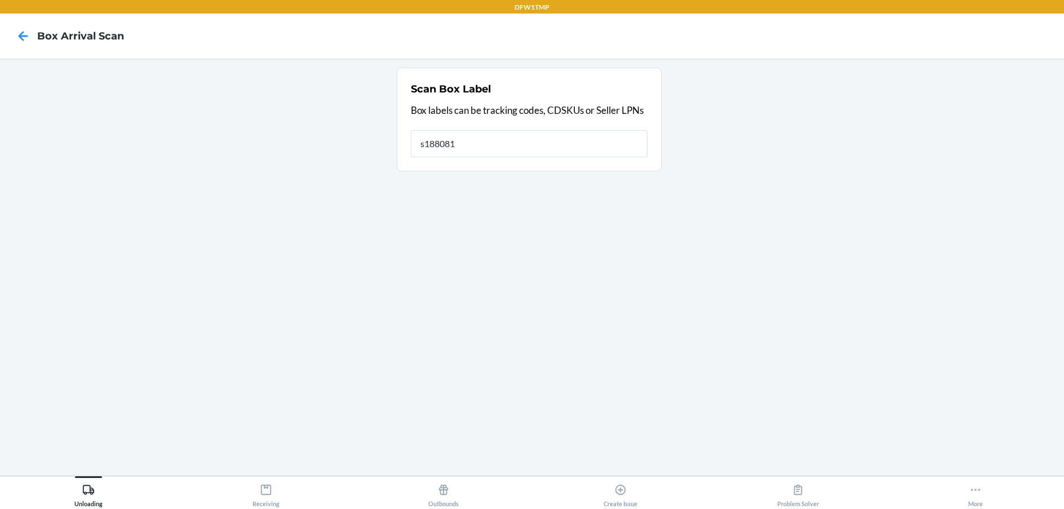
type input "s1880814"
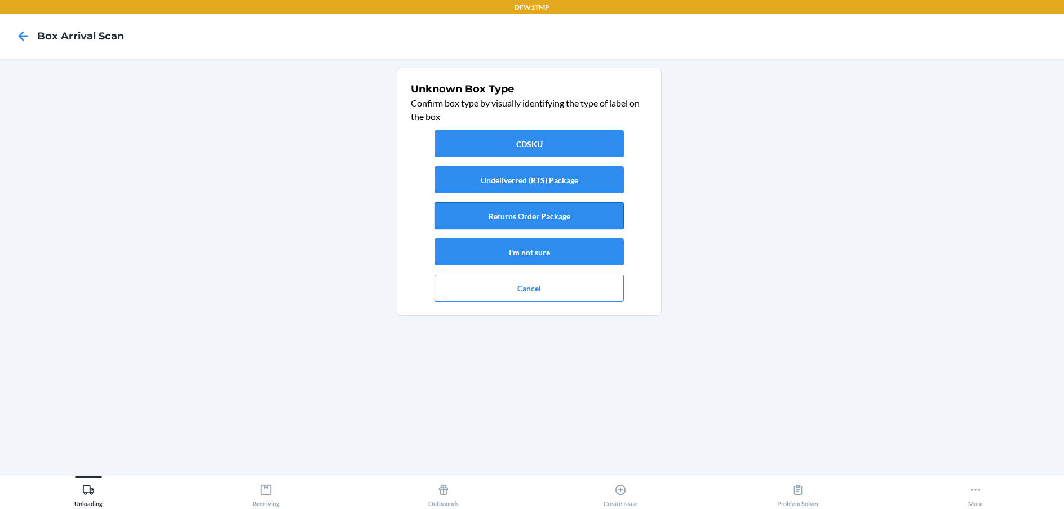
click at [486, 211] on button "Returns Order Package" at bounding box center [528, 215] width 189 height 27
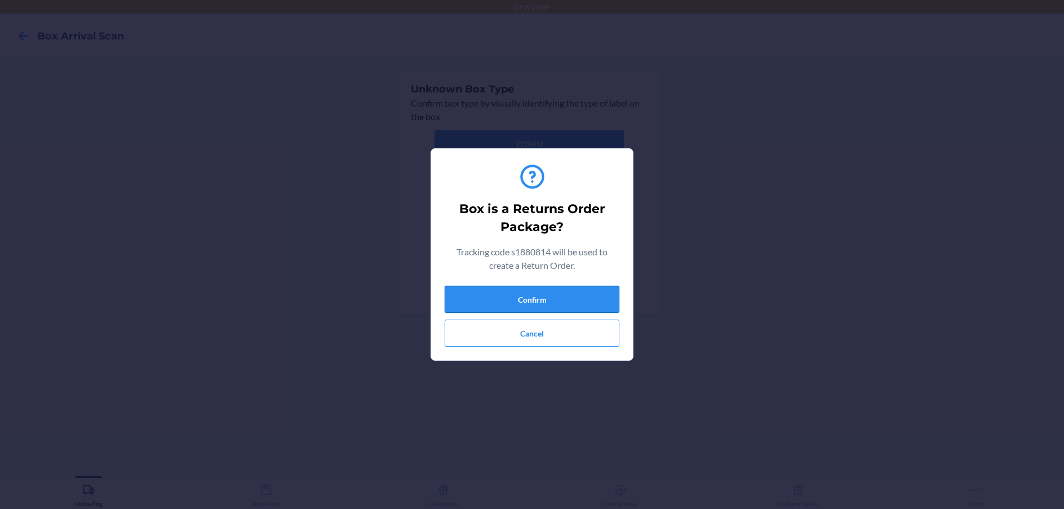
click at [504, 304] on button "Confirm" at bounding box center [531, 299] width 175 height 27
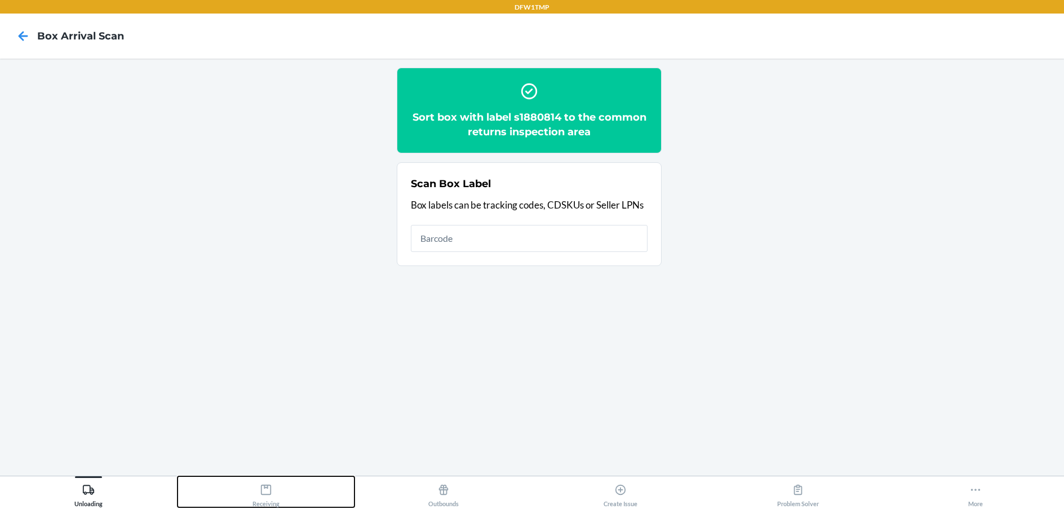
click at [259, 501] on div "Receiving" at bounding box center [265, 493] width 27 height 28
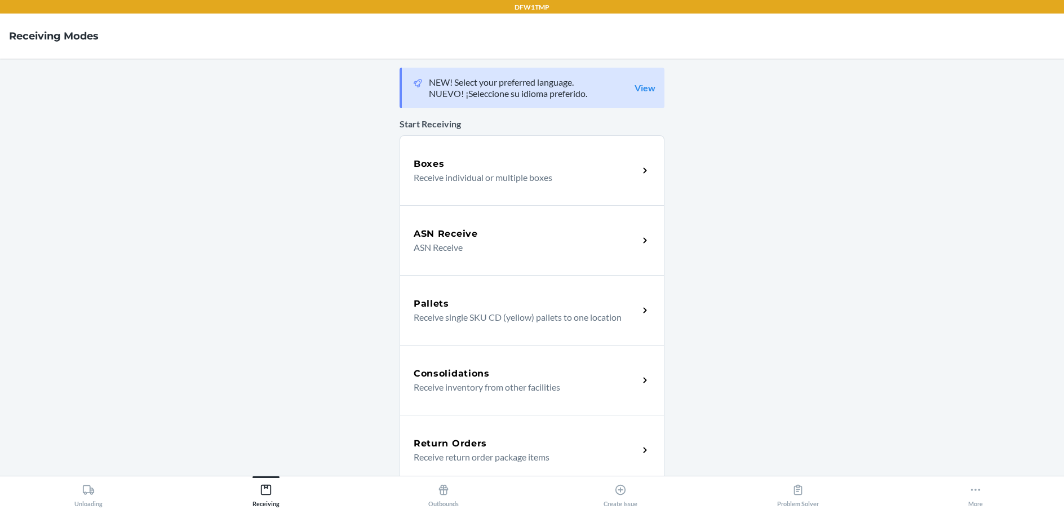
click at [439, 442] on h5 "Return Orders" at bounding box center [449, 444] width 73 height 14
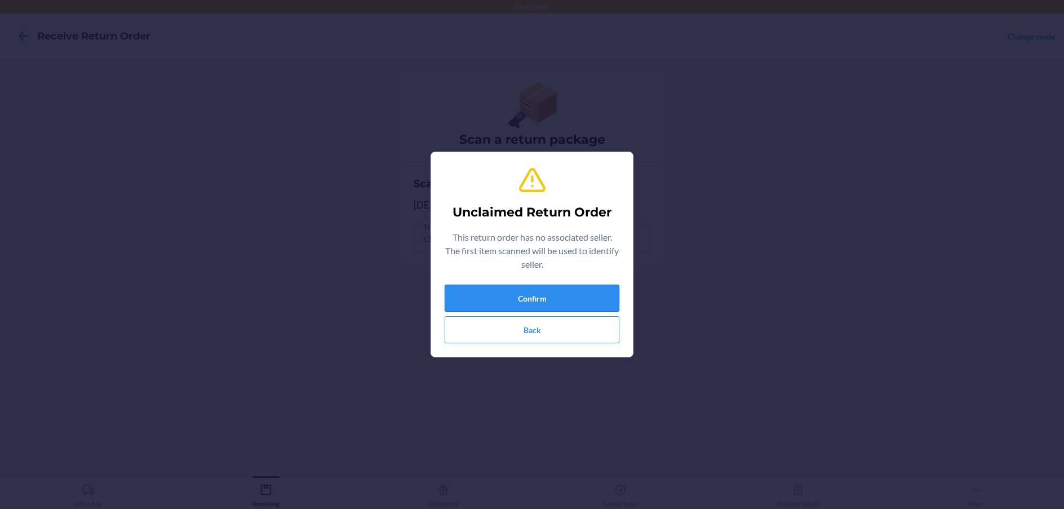
click at [472, 298] on button "Confirm" at bounding box center [531, 297] width 175 height 27
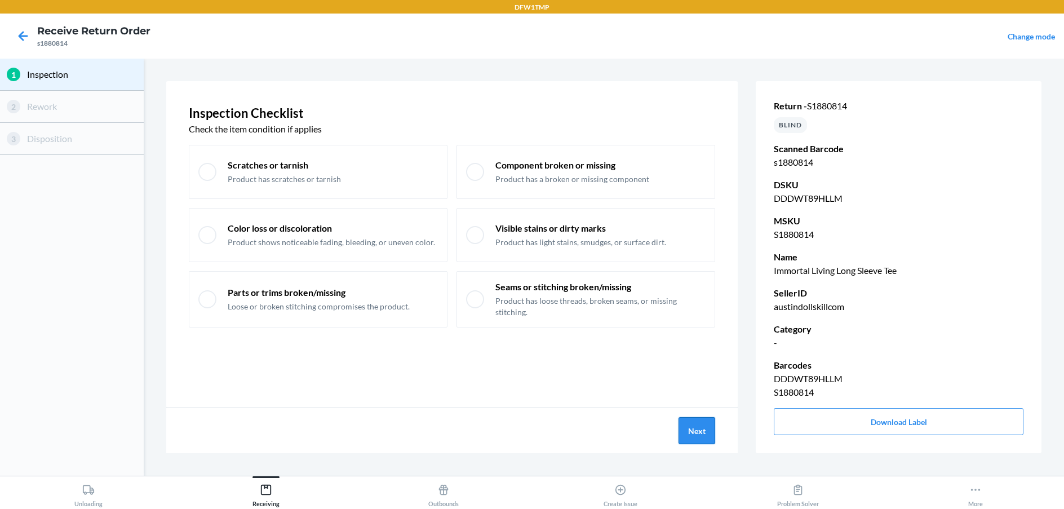
click at [699, 424] on button "Next" at bounding box center [696, 430] width 37 height 27
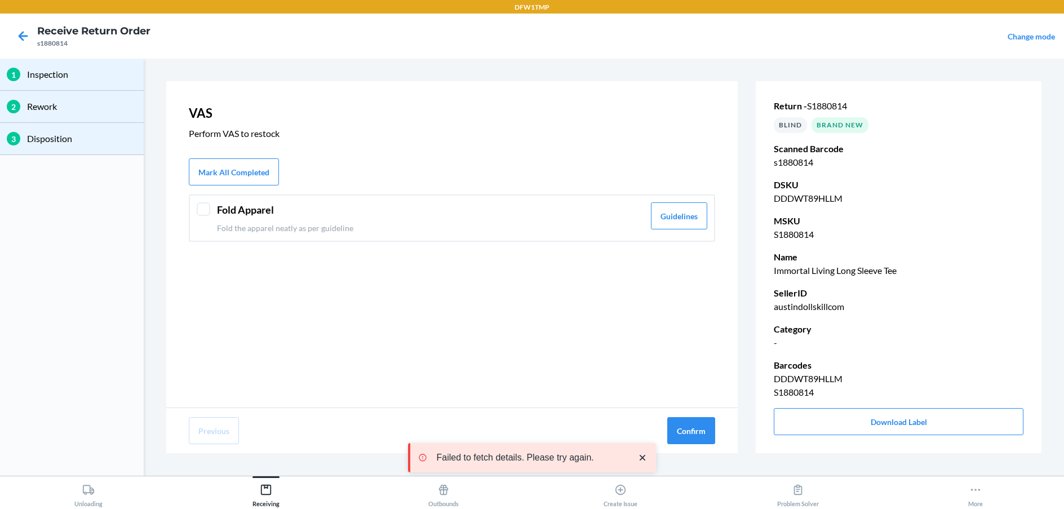
drag, startPoint x: 205, startPoint y: 210, endPoint x: 262, endPoint y: 268, distance: 80.9
click at [207, 212] on div at bounding box center [204, 209] width 14 height 14
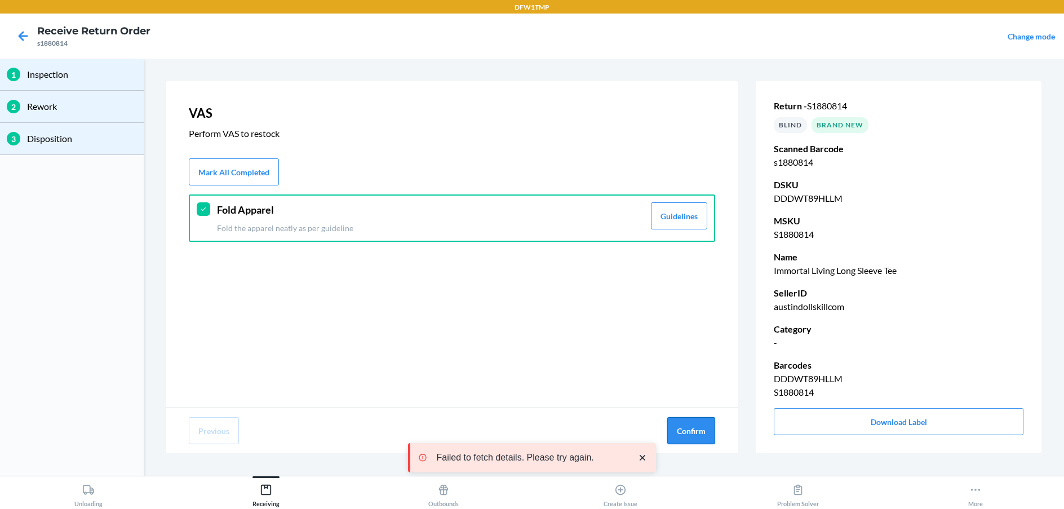
click at [696, 440] on button "Confirm" at bounding box center [691, 430] width 48 height 27
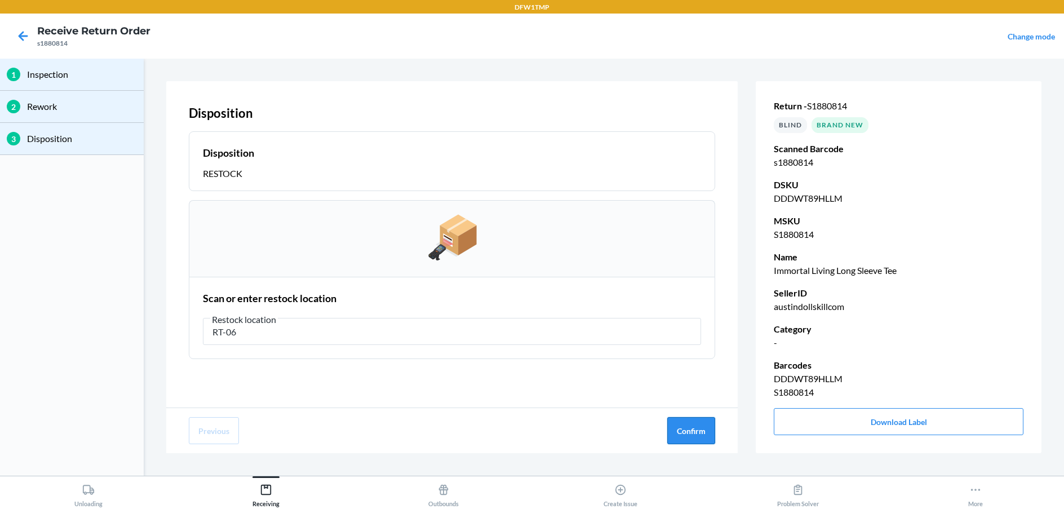
type input "RT-06"
click at [692, 429] on button "Confirm" at bounding box center [691, 430] width 48 height 27
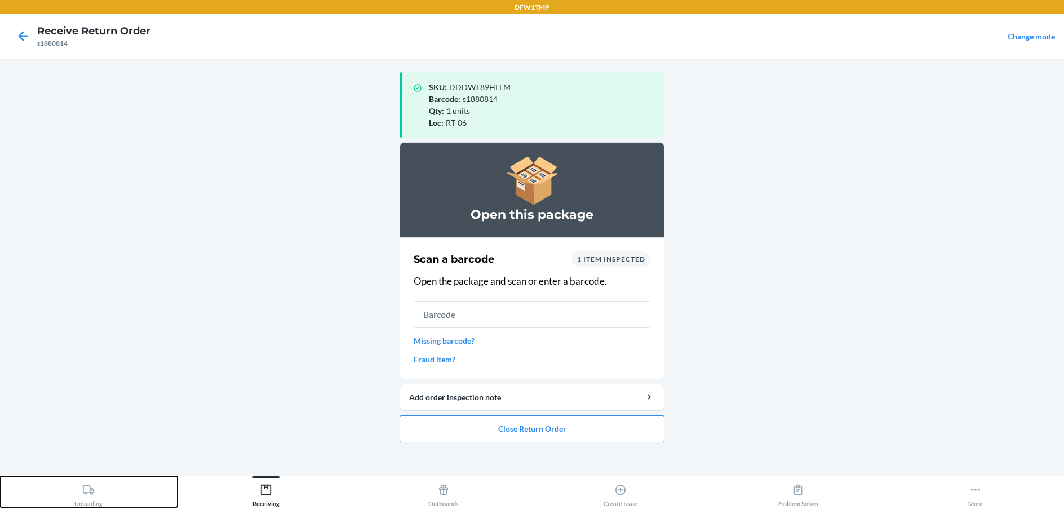
click at [81, 493] on div "Unloading" at bounding box center [88, 493] width 28 height 28
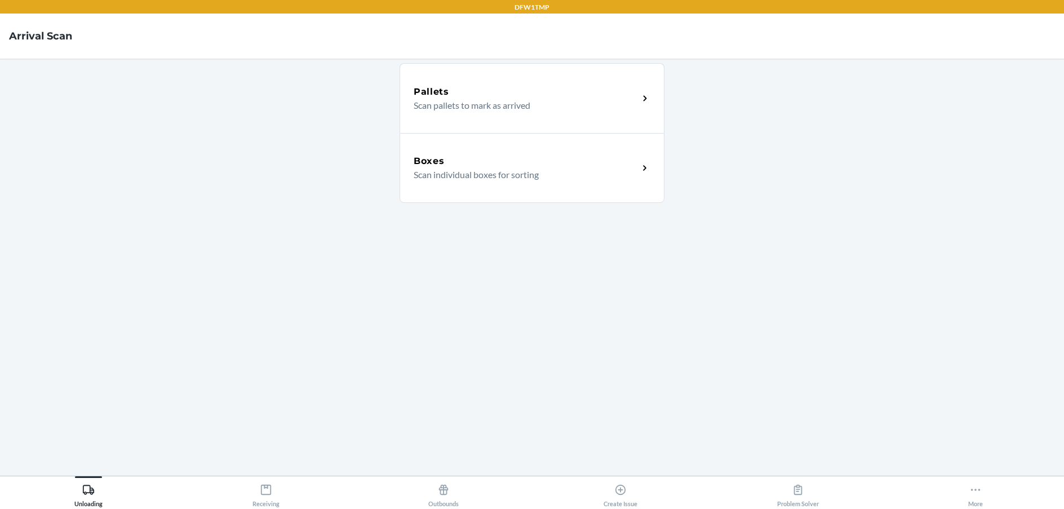
click at [491, 150] on div "Boxes Scan individual boxes for sorting" at bounding box center [531, 168] width 265 height 70
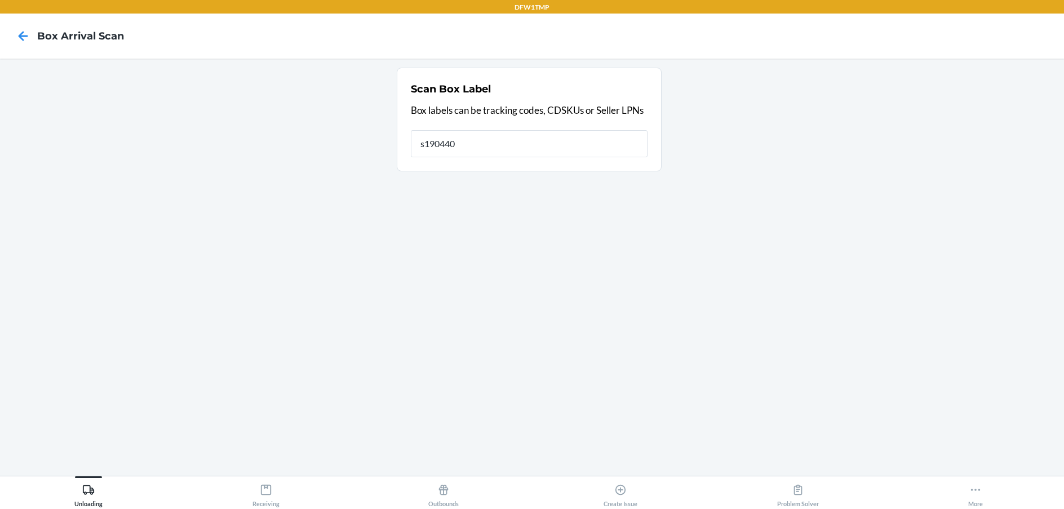
type input "s1904407"
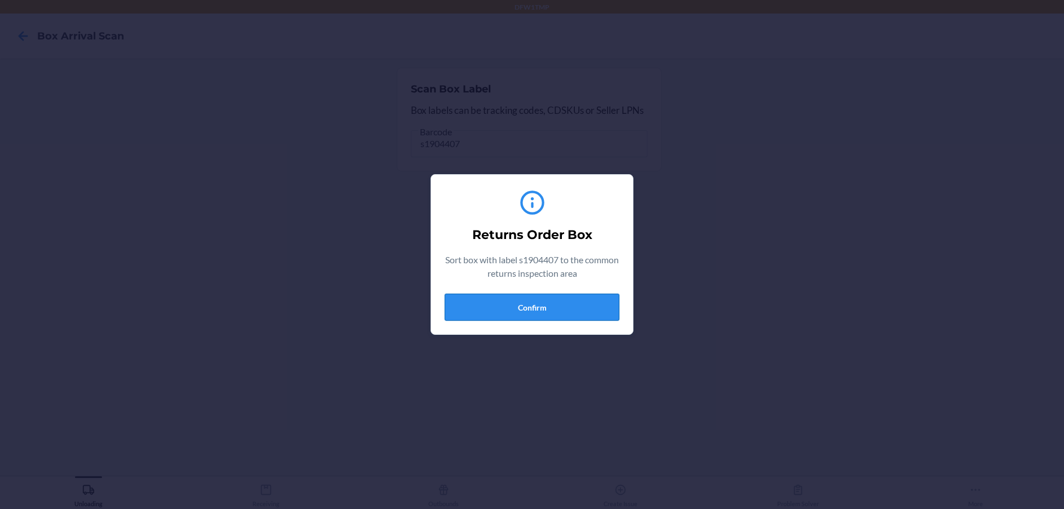
click at [501, 308] on button "Confirm" at bounding box center [531, 307] width 175 height 27
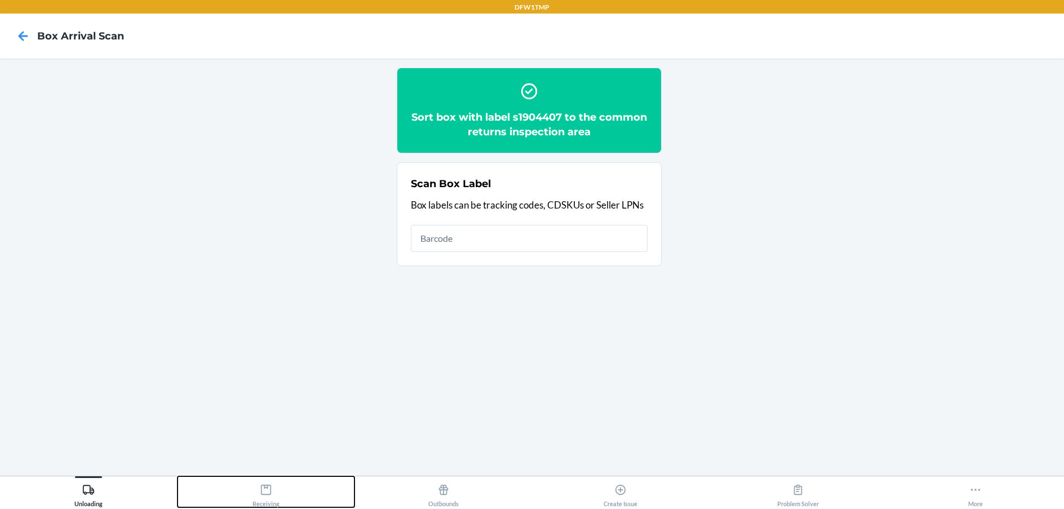
click at [267, 496] on div "Receiving" at bounding box center [265, 493] width 27 height 28
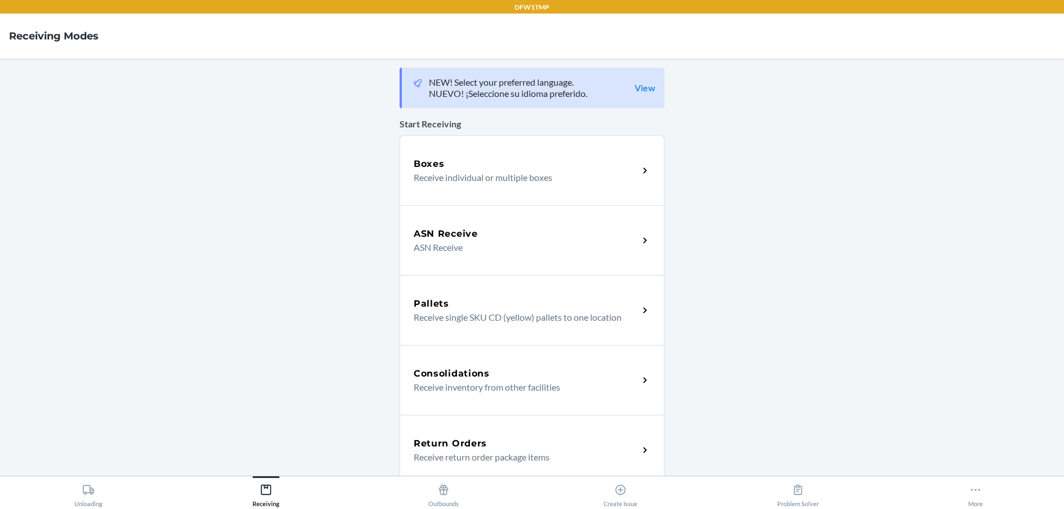
click at [440, 447] on h5 "Return Orders" at bounding box center [449, 444] width 73 height 14
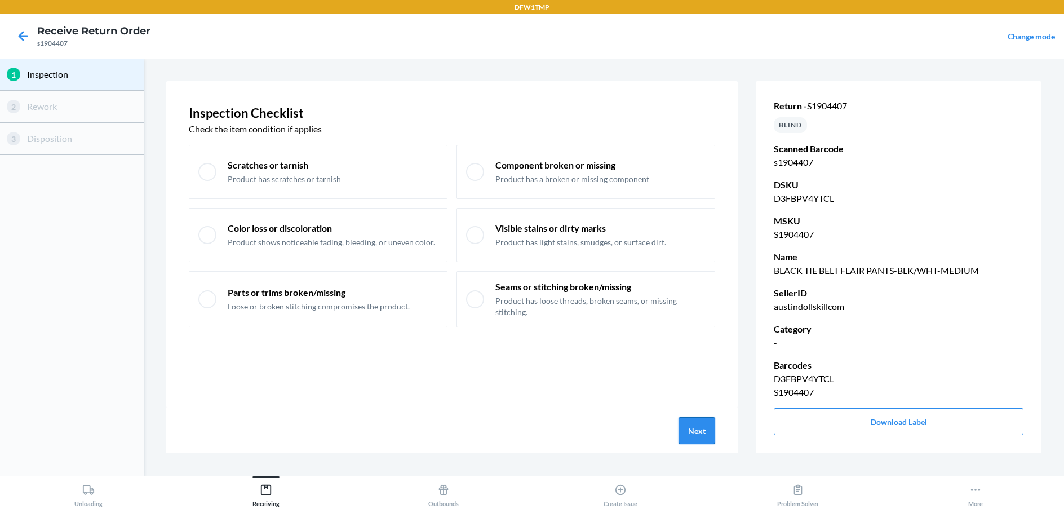
click at [699, 441] on button "Next" at bounding box center [696, 430] width 37 height 27
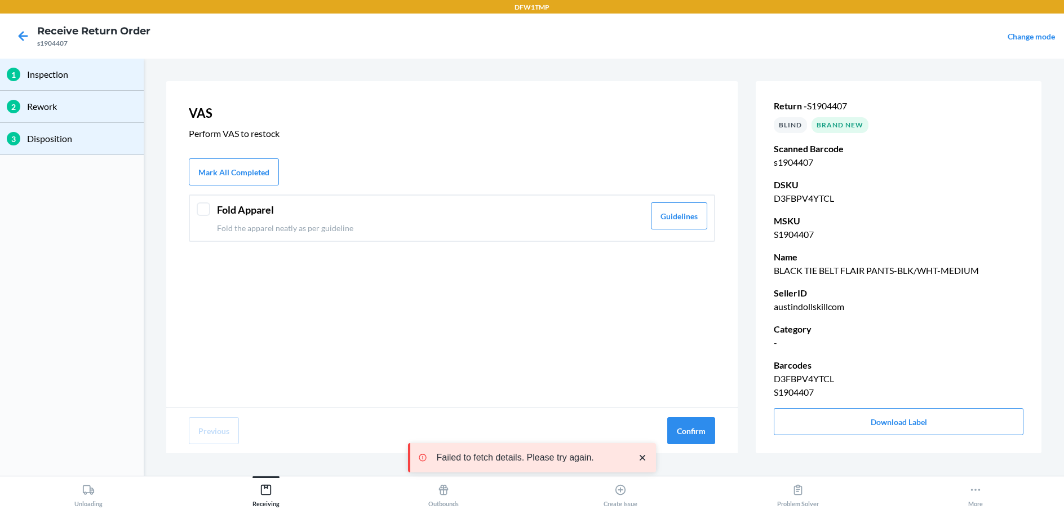
click at [199, 207] on div at bounding box center [204, 209] width 14 height 14
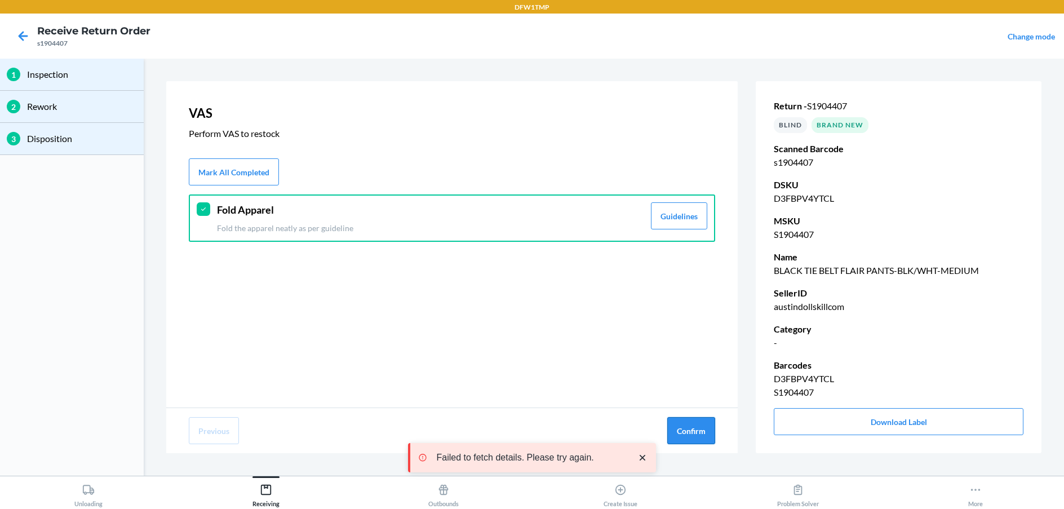
click at [682, 427] on button "Confirm" at bounding box center [691, 430] width 48 height 27
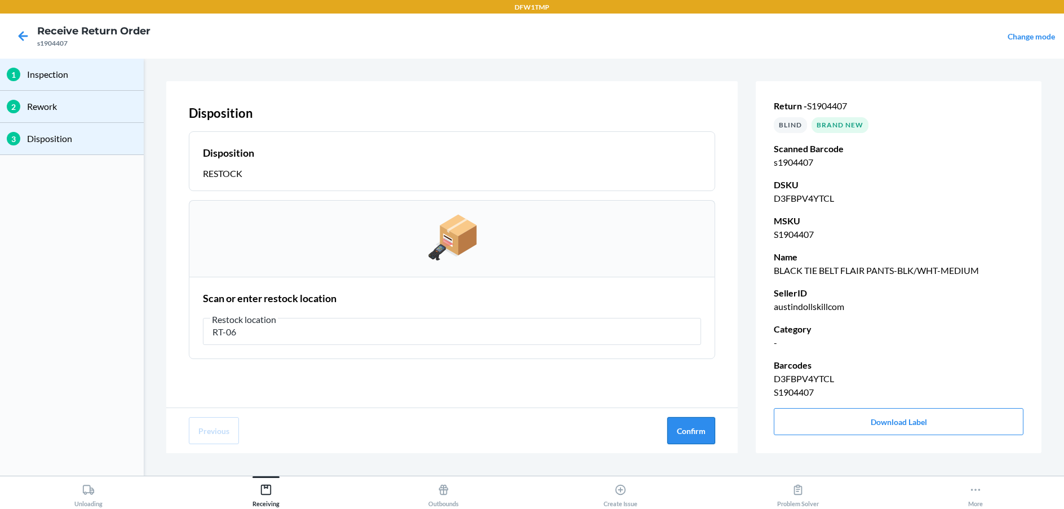
type input "RT-06"
click at [682, 430] on button "Confirm" at bounding box center [691, 430] width 48 height 27
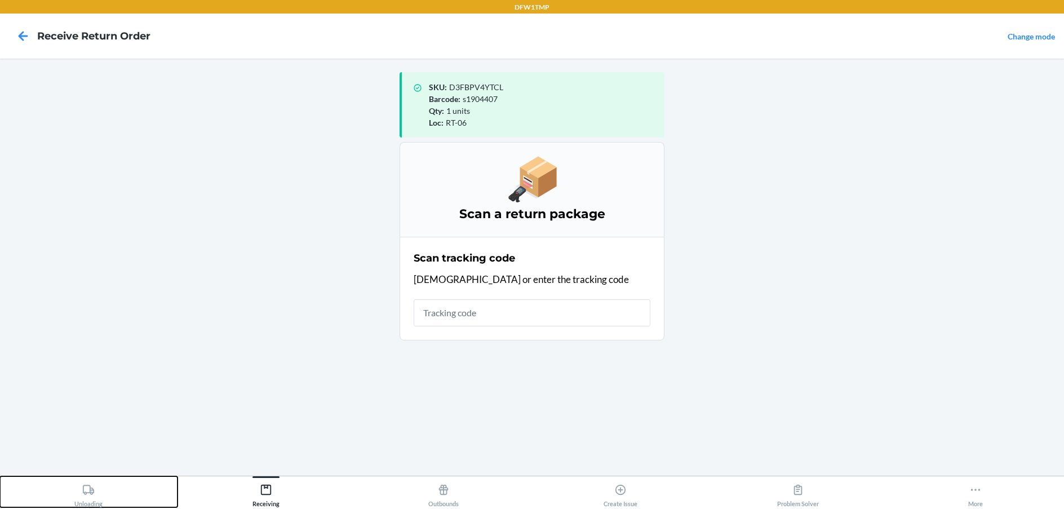
click at [83, 497] on div "Unloading" at bounding box center [88, 493] width 28 height 28
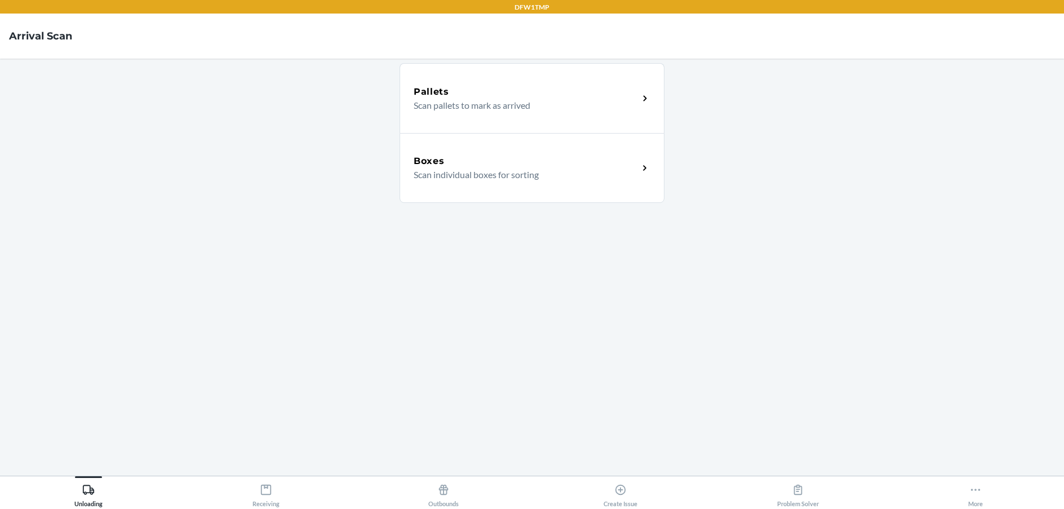
click at [433, 164] on h5 "Boxes" at bounding box center [428, 161] width 31 height 14
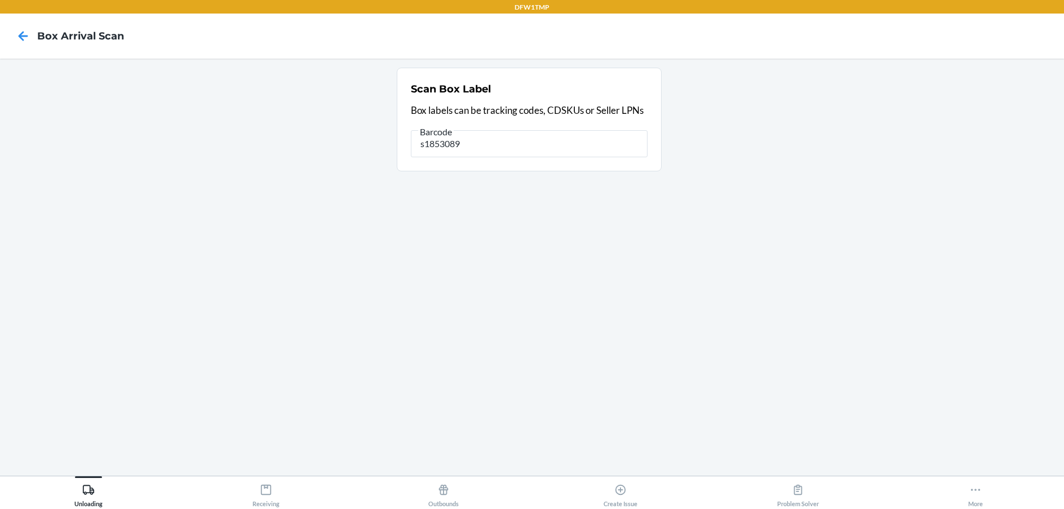
type input "s1853089"
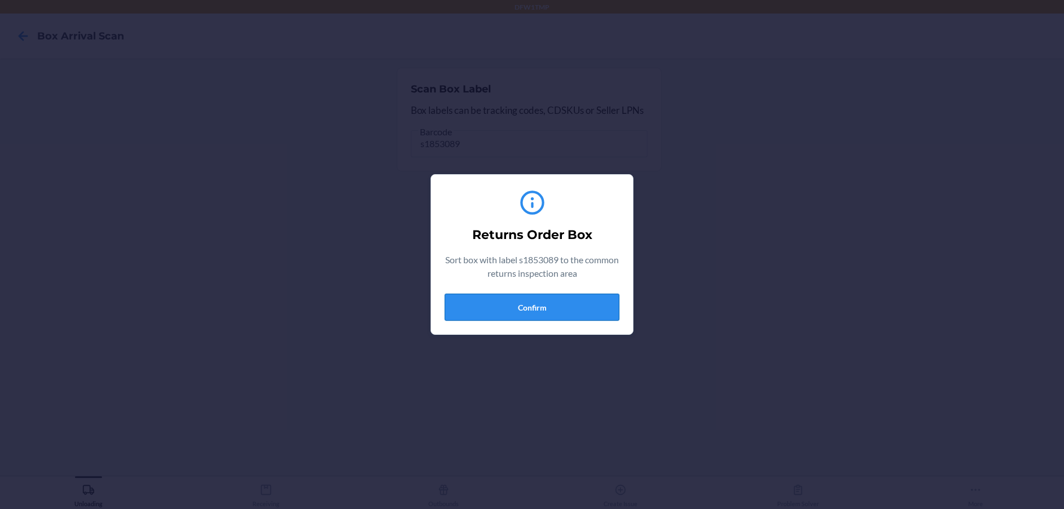
click at [543, 305] on button "Confirm" at bounding box center [531, 307] width 175 height 27
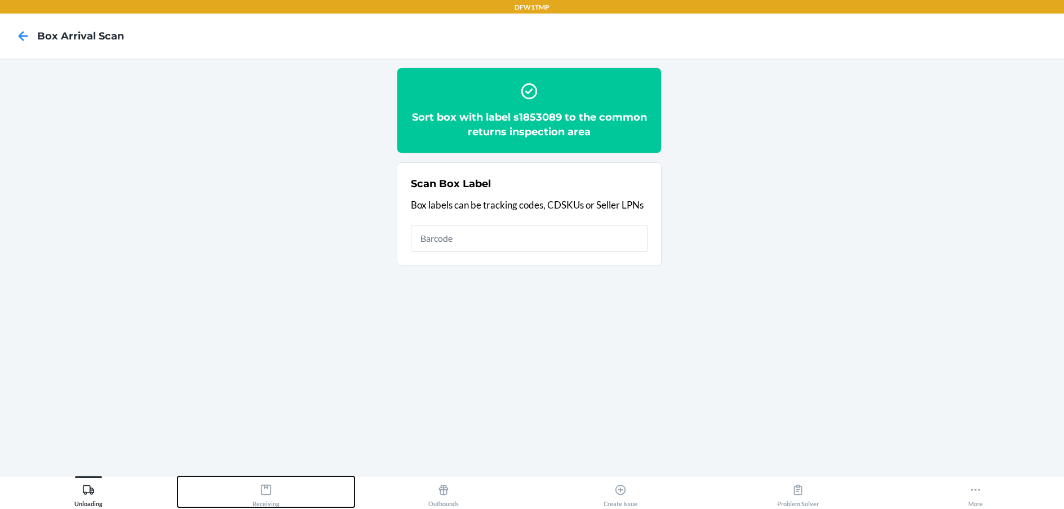
click at [260, 492] on icon at bounding box center [266, 489] width 12 height 12
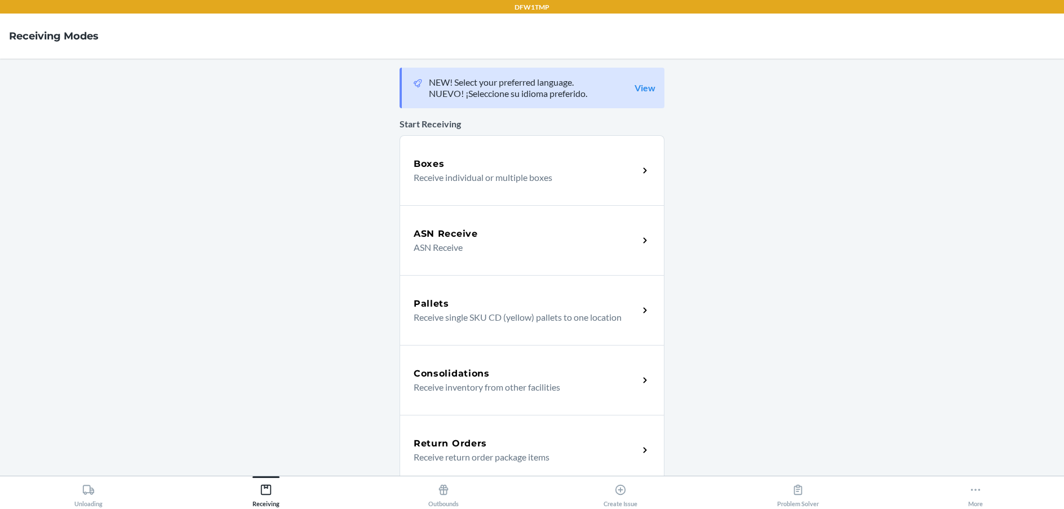
click at [438, 440] on h5 "Return Orders" at bounding box center [449, 444] width 73 height 14
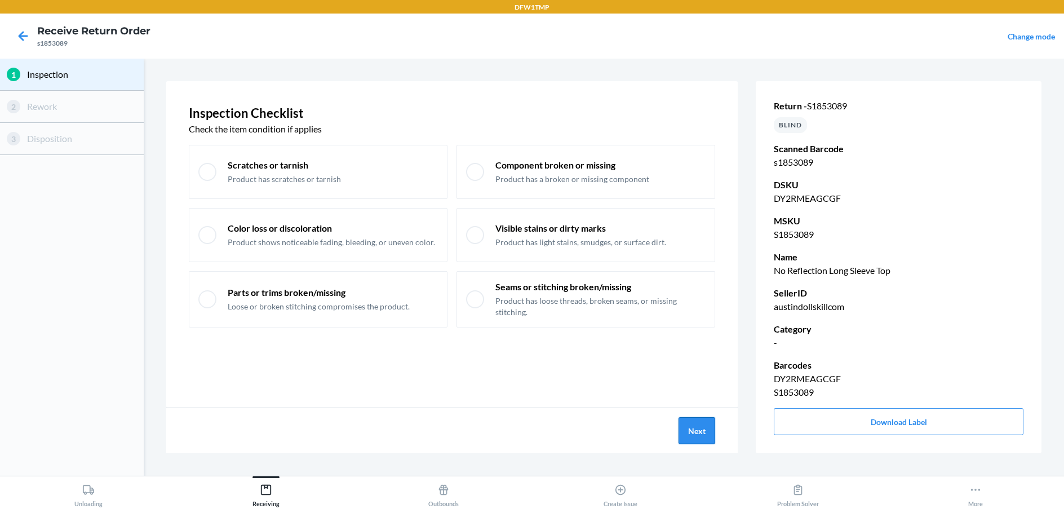
click at [692, 438] on button "Next" at bounding box center [696, 430] width 37 height 27
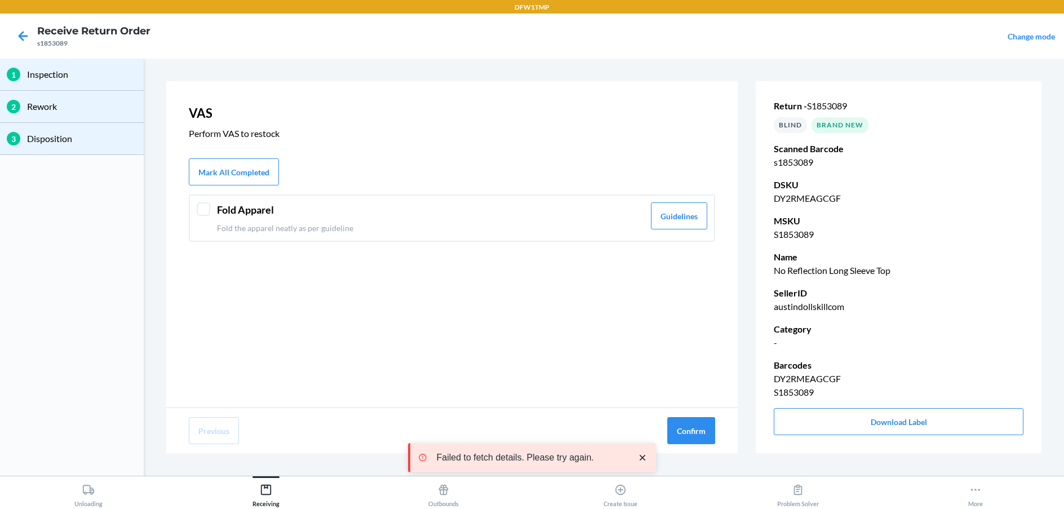
click at [204, 214] on div at bounding box center [204, 209] width 14 height 14
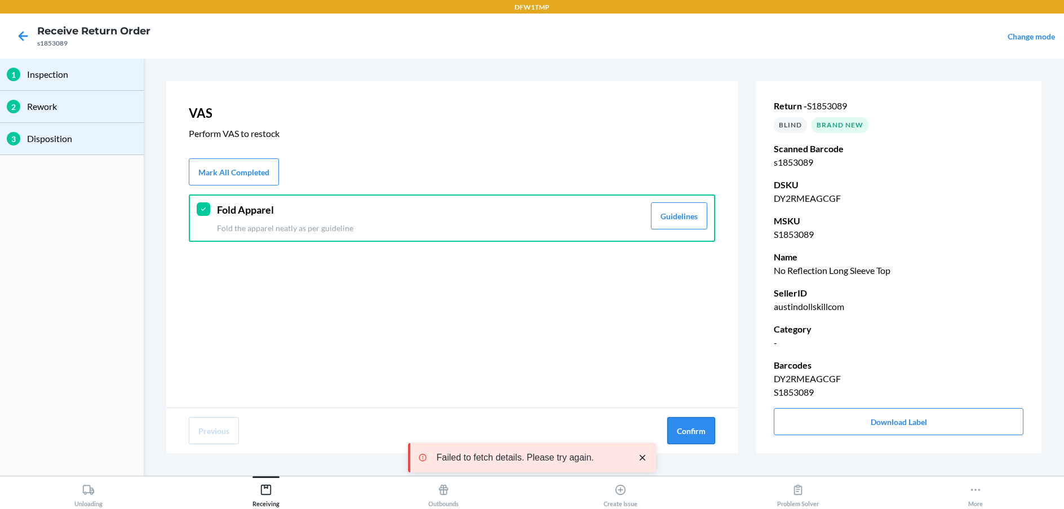
click at [696, 439] on button "Confirm" at bounding box center [691, 430] width 48 height 27
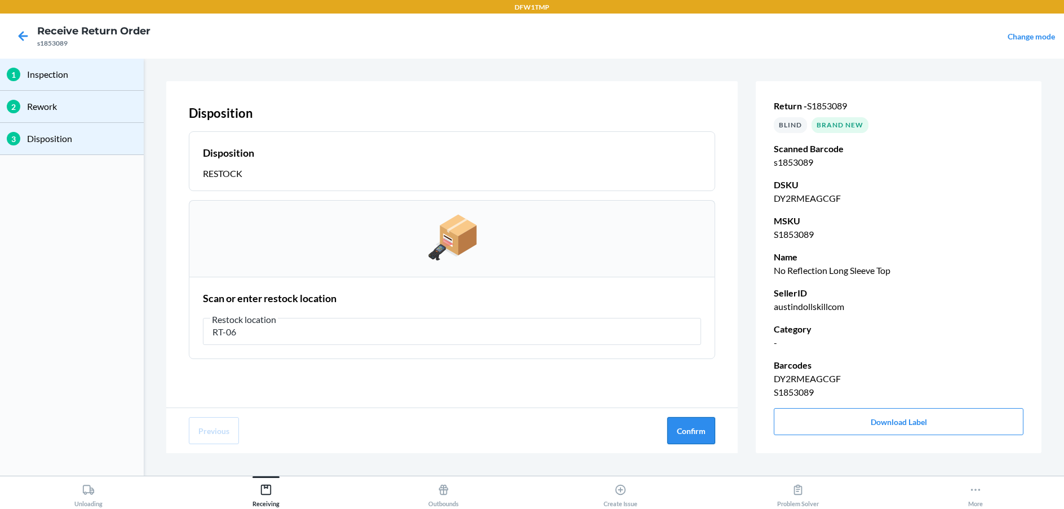
type input "RT-06"
click at [691, 442] on button "Confirm" at bounding box center [691, 430] width 48 height 27
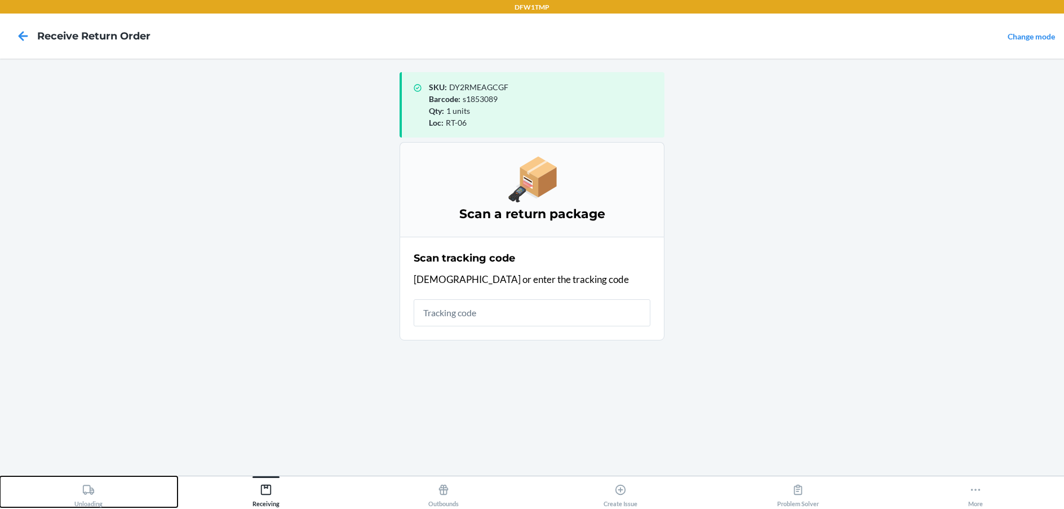
click at [78, 488] on div "Unloading" at bounding box center [88, 493] width 28 height 28
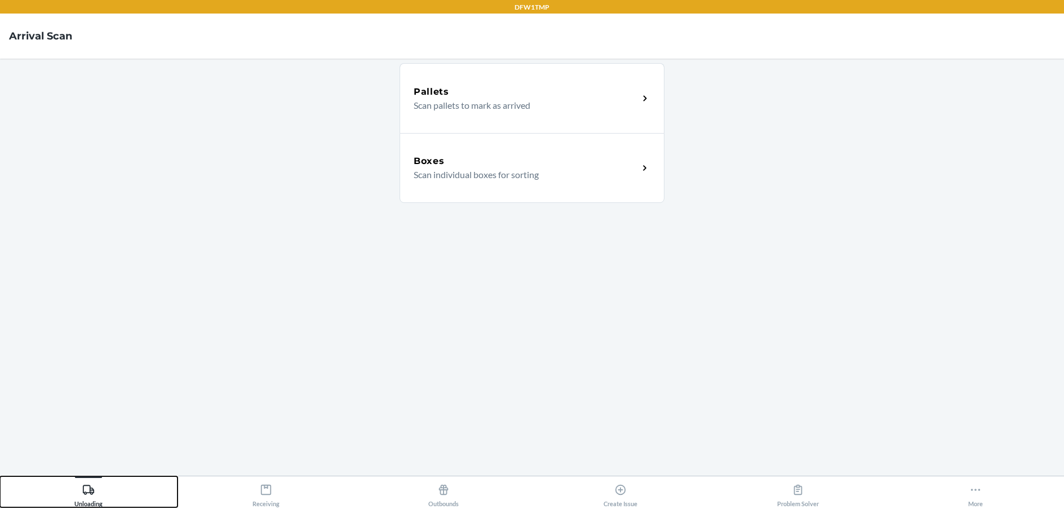
click at [0, 476] on button "Unloading" at bounding box center [88, 491] width 177 height 31
click at [459, 172] on p "Scan individual boxes for sorting" at bounding box center [521, 175] width 216 height 14
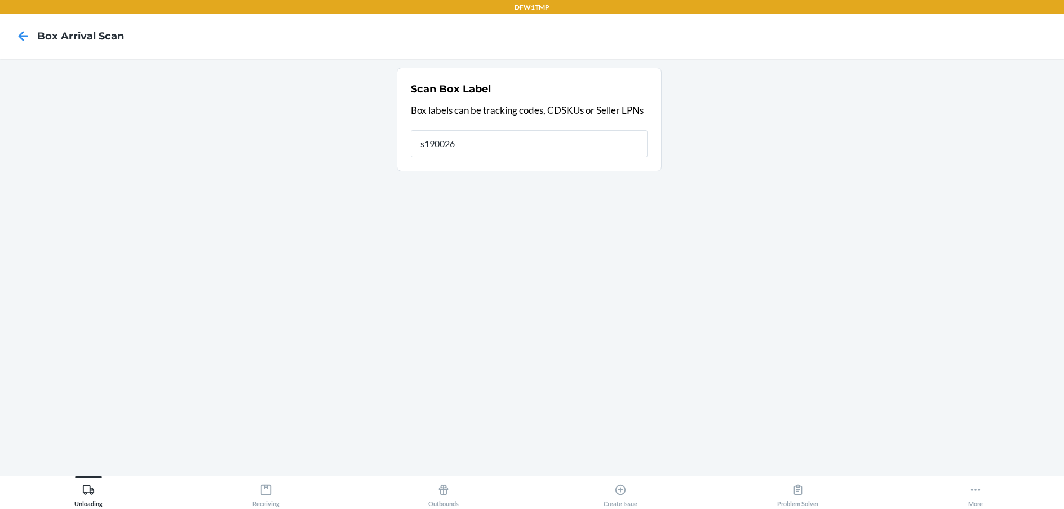
type input "s1900266"
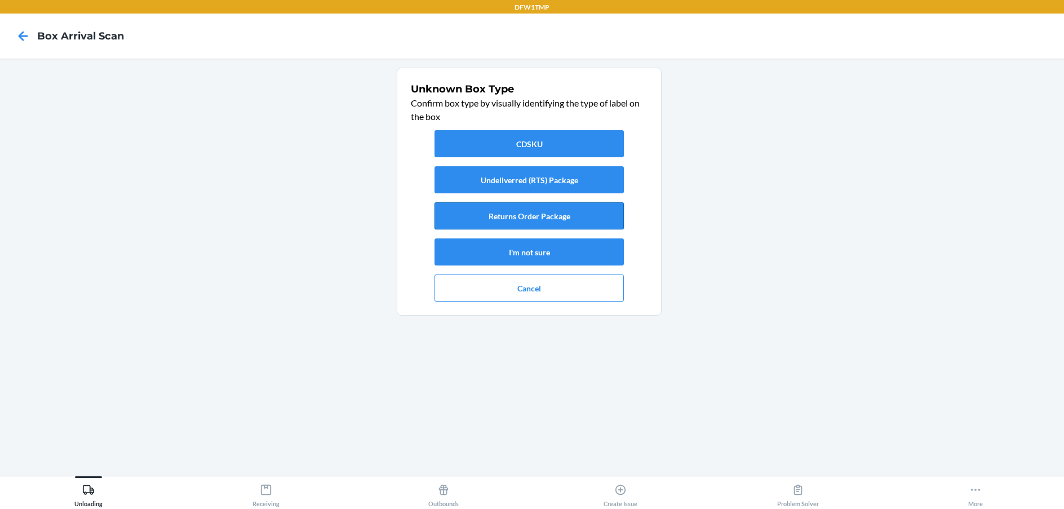
click at [466, 216] on button "Returns Order Package" at bounding box center [528, 215] width 189 height 27
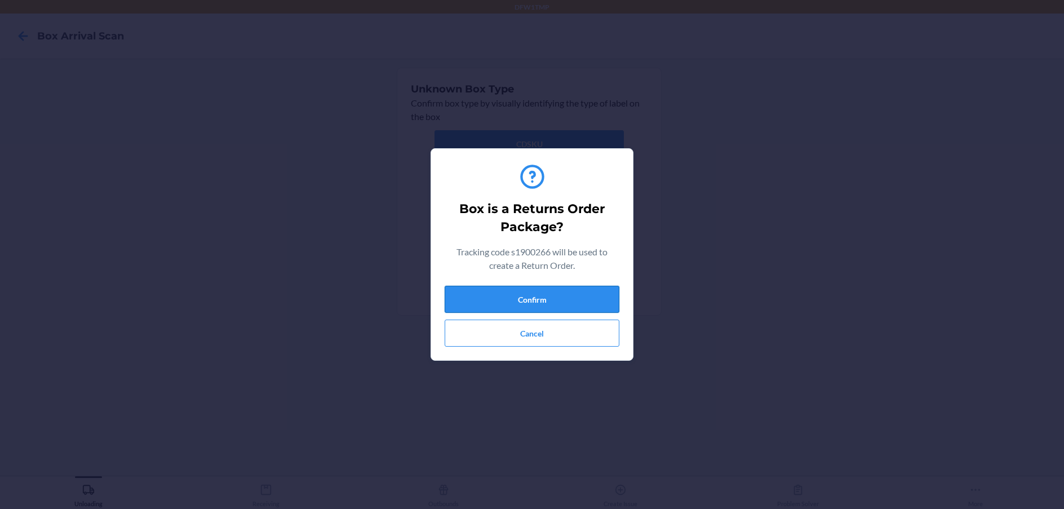
click at [489, 297] on button "Confirm" at bounding box center [531, 299] width 175 height 27
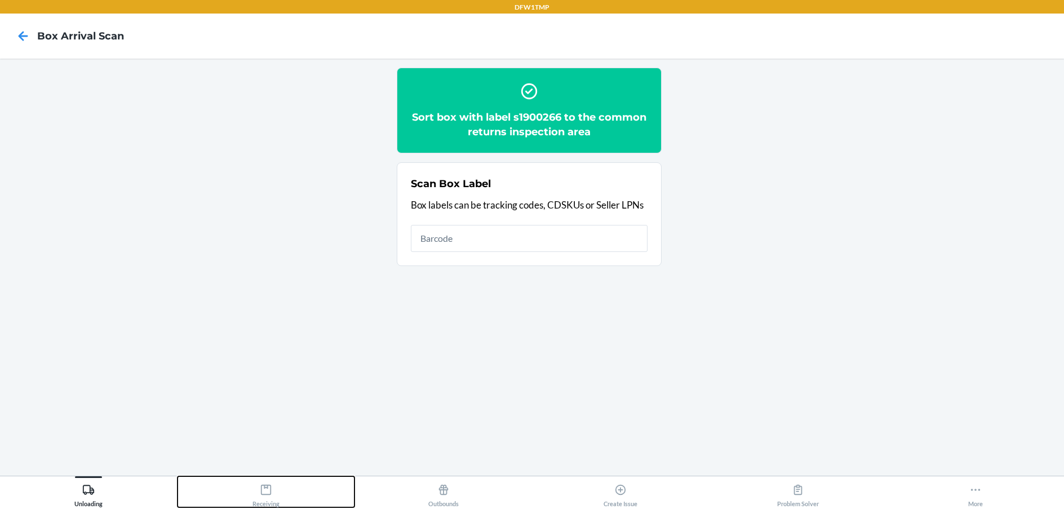
click at [276, 496] on div "Receiving" at bounding box center [265, 493] width 27 height 28
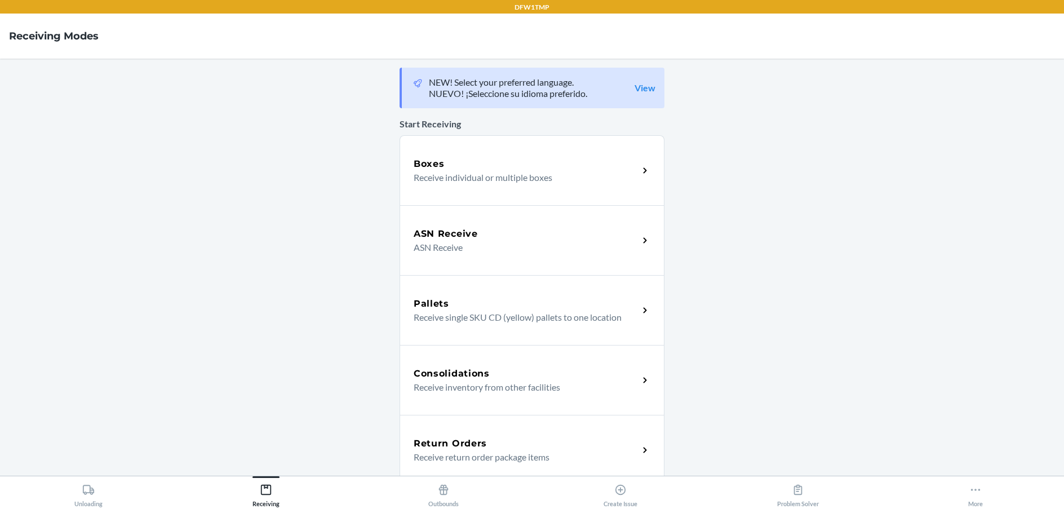
click at [406, 443] on div "Return Orders Receive return order package items" at bounding box center [531, 450] width 265 height 70
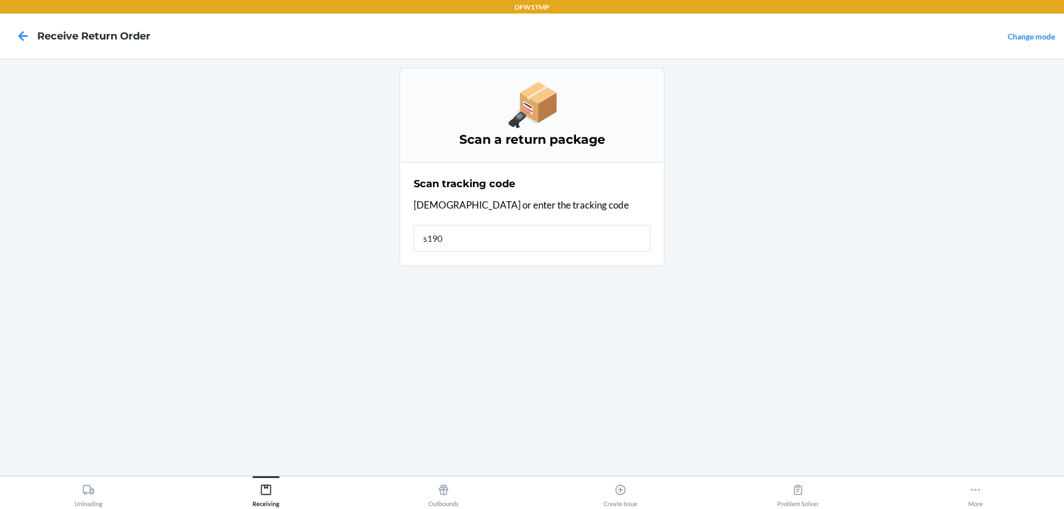
type input "s1900"
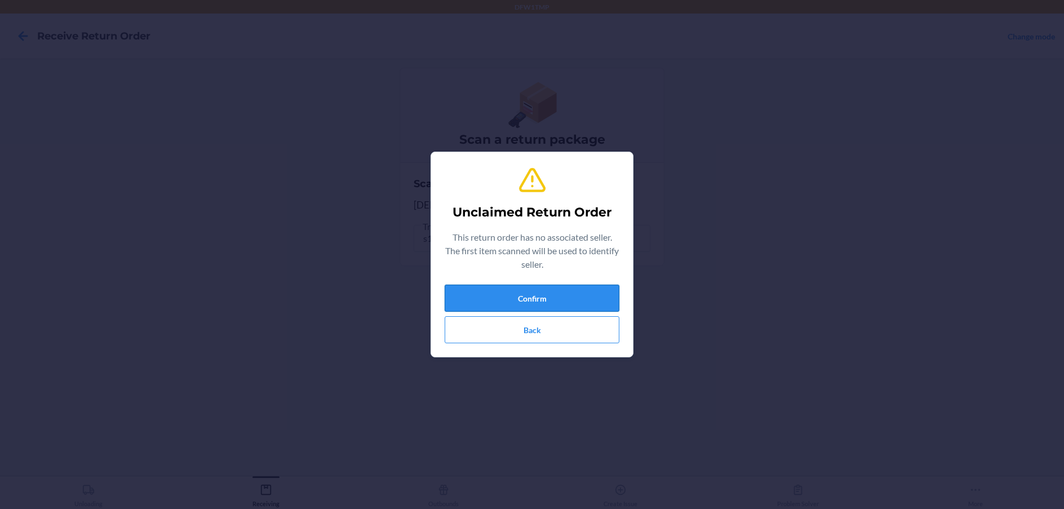
click at [501, 289] on button "Confirm" at bounding box center [531, 297] width 175 height 27
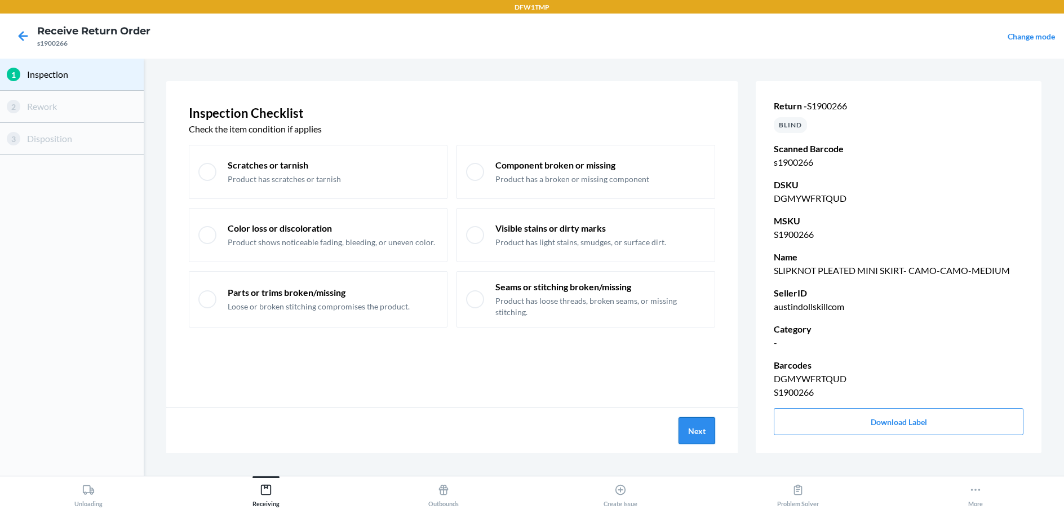
click at [682, 432] on button "Next" at bounding box center [696, 430] width 37 height 27
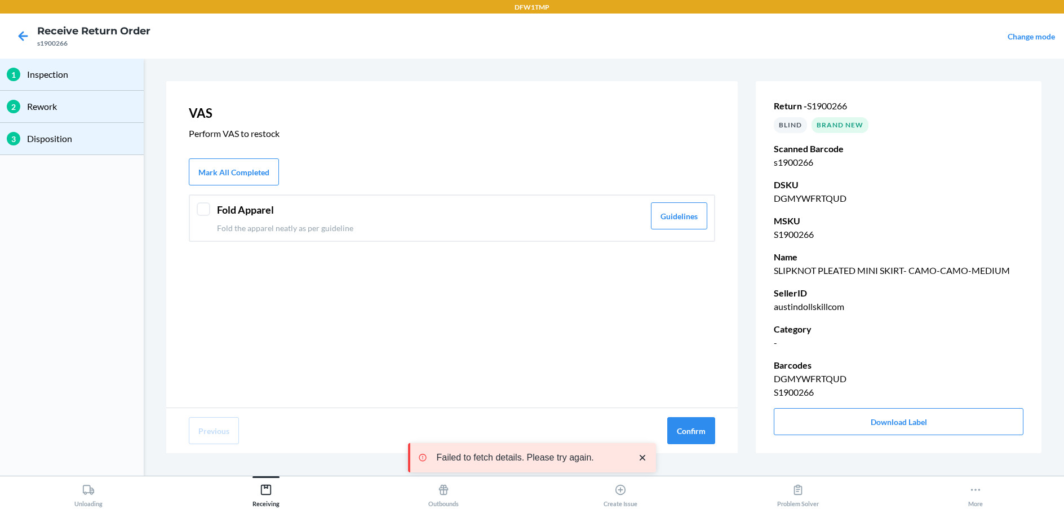
click at [202, 211] on div at bounding box center [204, 209] width 14 height 14
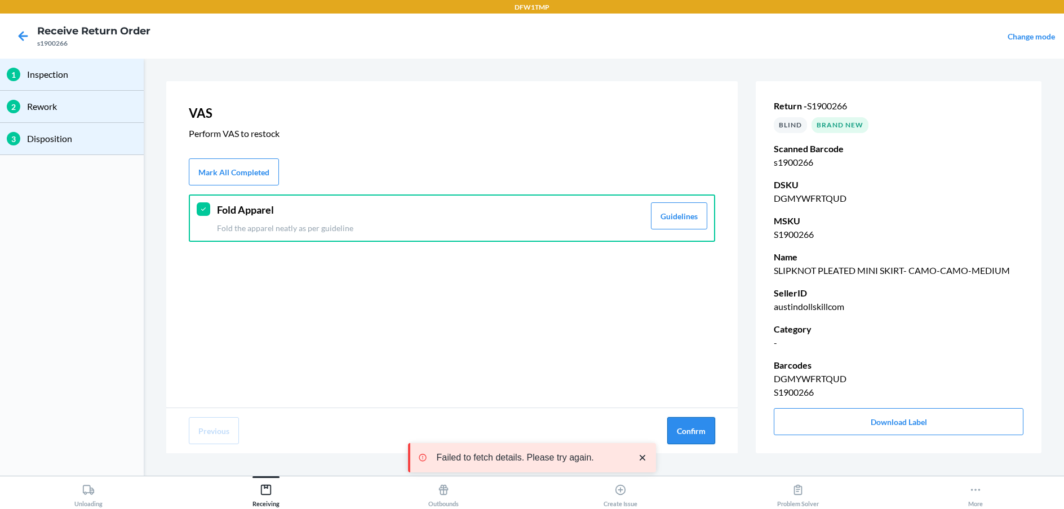
click at [677, 435] on button "Confirm" at bounding box center [691, 430] width 48 height 27
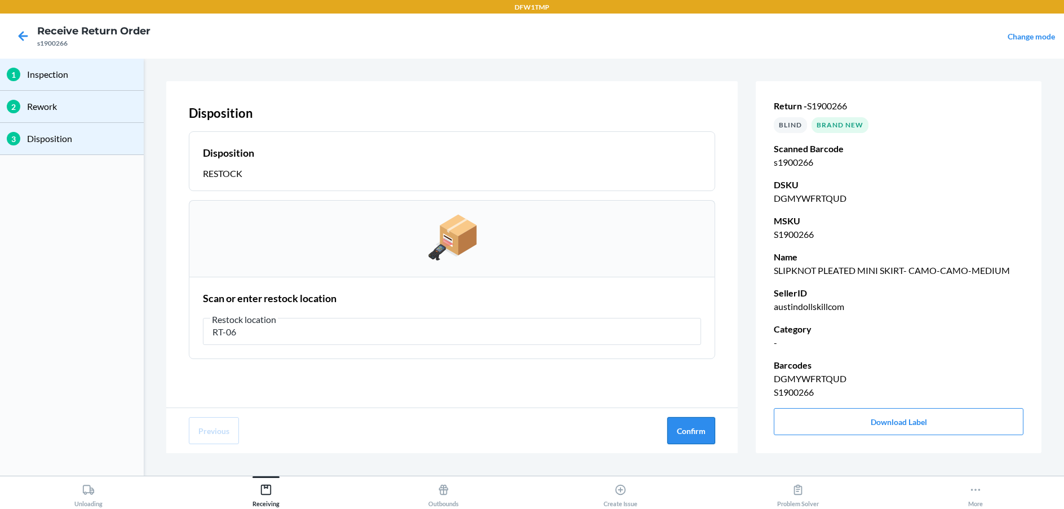
type input "RT-06"
click at [698, 430] on button "Confirm" at bounding box center [691, 430] width 48 height 27
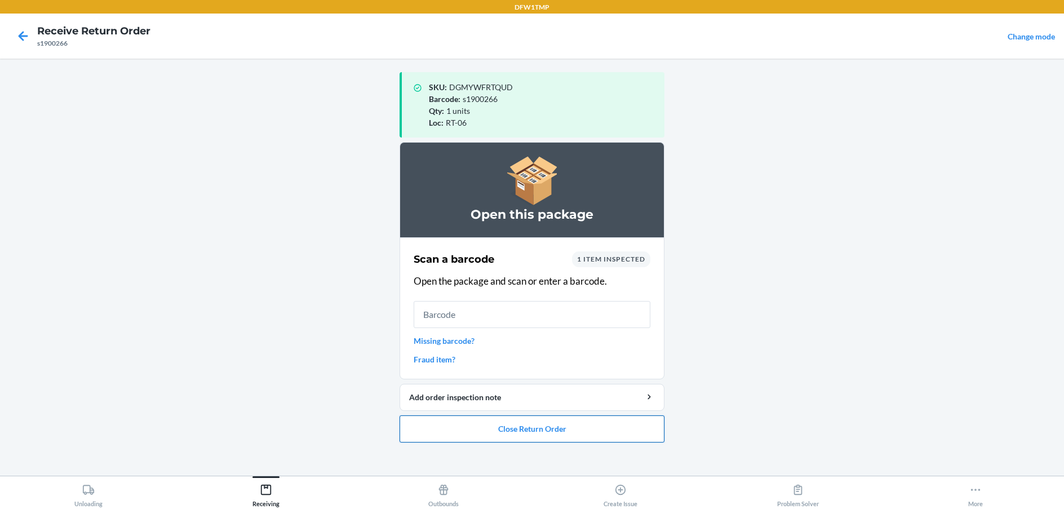
click at [474, 417] on button "Close Return Order" at bounding box center [531, 428] width 265 height 27
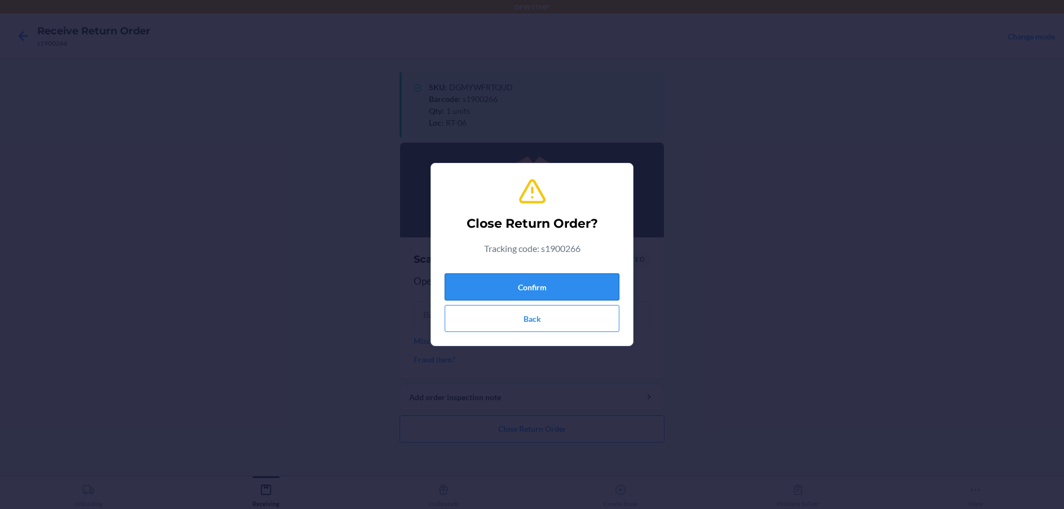
click at [601, 282] on button "Confirm" at bounding box center [531, 286] width 175 height 27
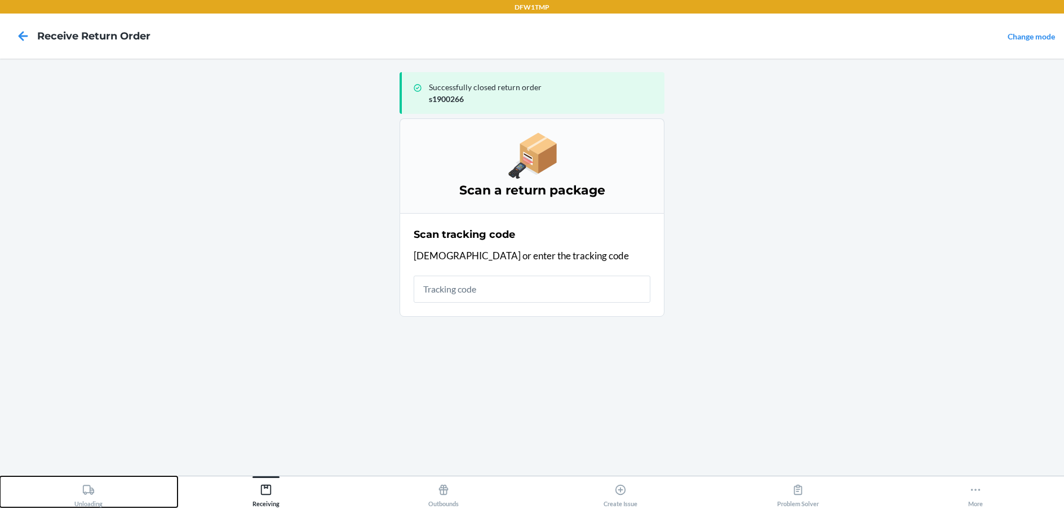
click at [79, 497] on div "Unloading" at bounding box center [88, 493] width 28 height 28
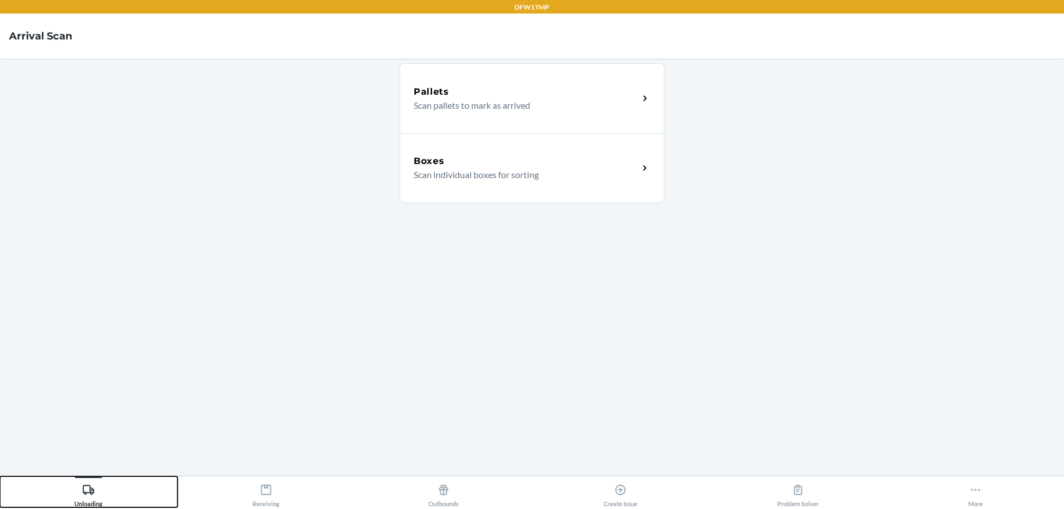
click at [0, 476] on button "Unloading" at bounding box center [88, 491] width 177 height 31
click at [568, 180] on p "Scan individual boxes for sorting" at bounding box center [521, 175] width 216 height 14
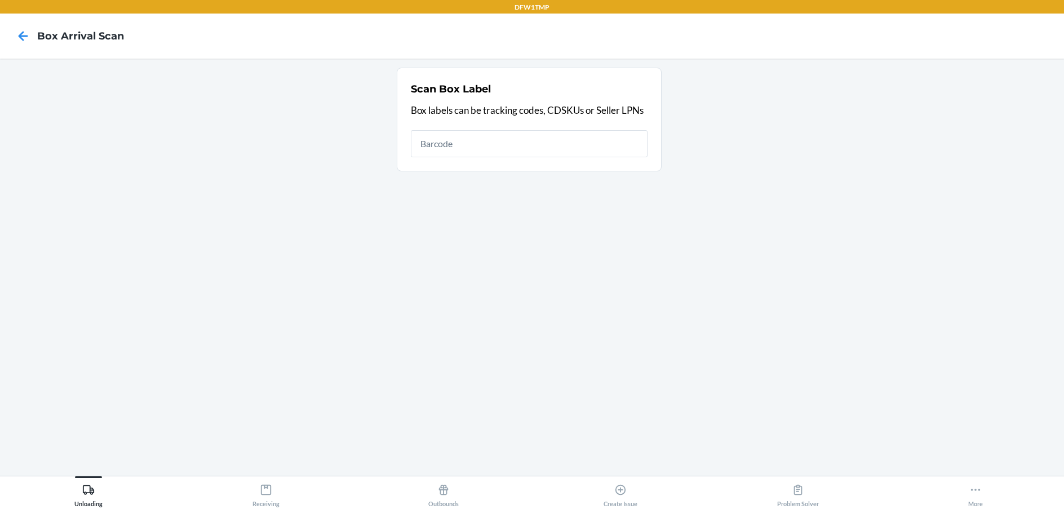
click at [488, 141] on input "text" at bounding box center [529, 143] width 237 height 27
type input "s1880817"
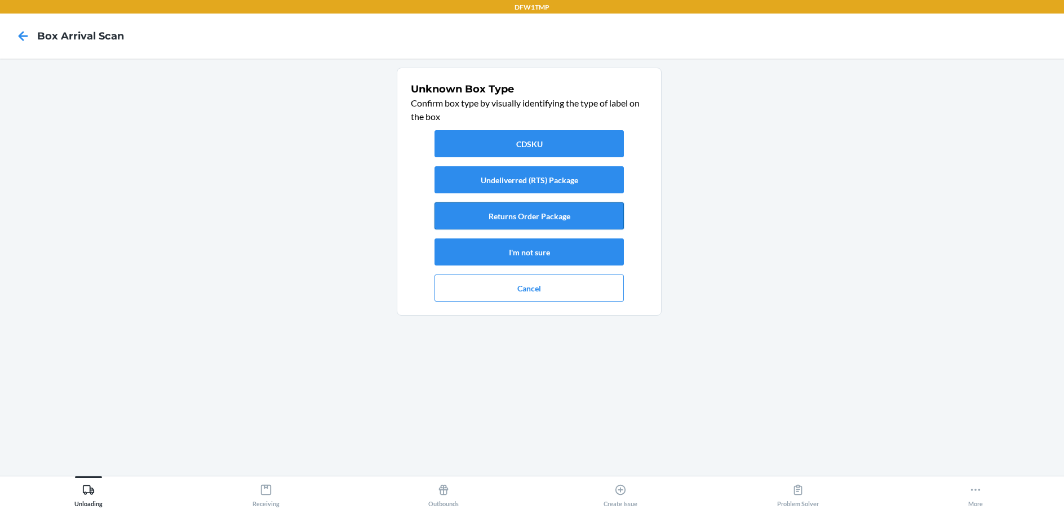
click at [581, 214] on button "Returns Order Package" at bounding box center [528, 215] width 189 height 27
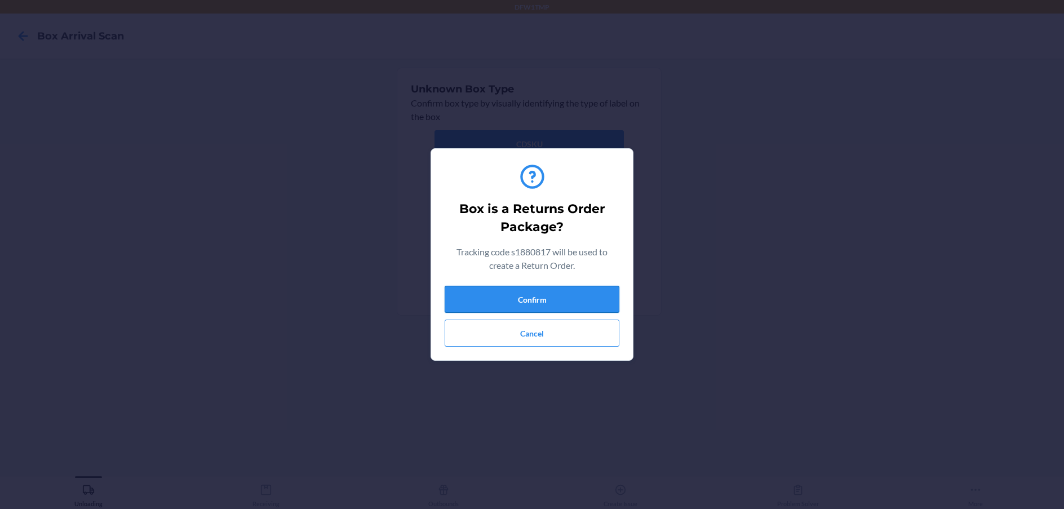
click at [554, 296] on button "Confirm" at bounding box center [531, 299] width 175 height 27
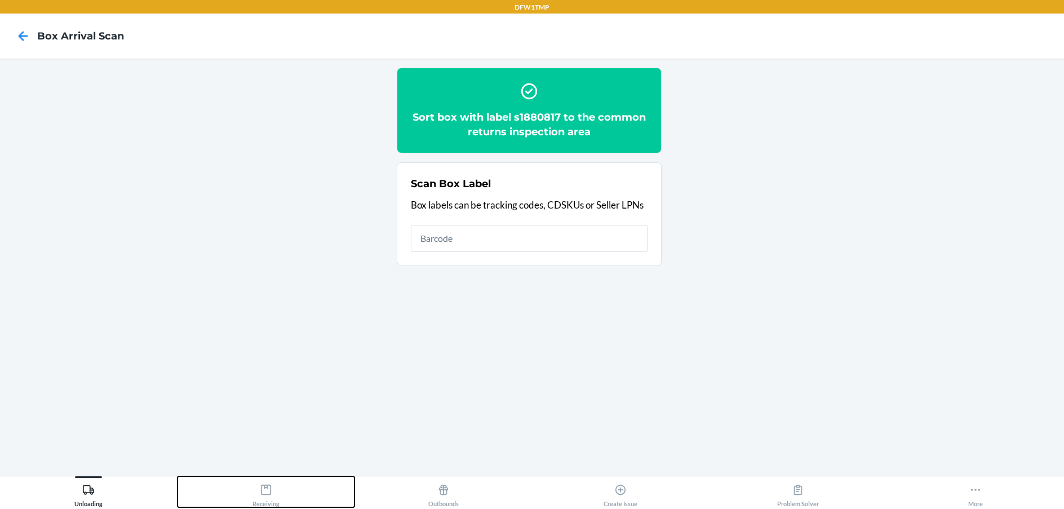
click at [280, 478] on button "Receiving" at bounding box center [265, 491] width 177 height 31
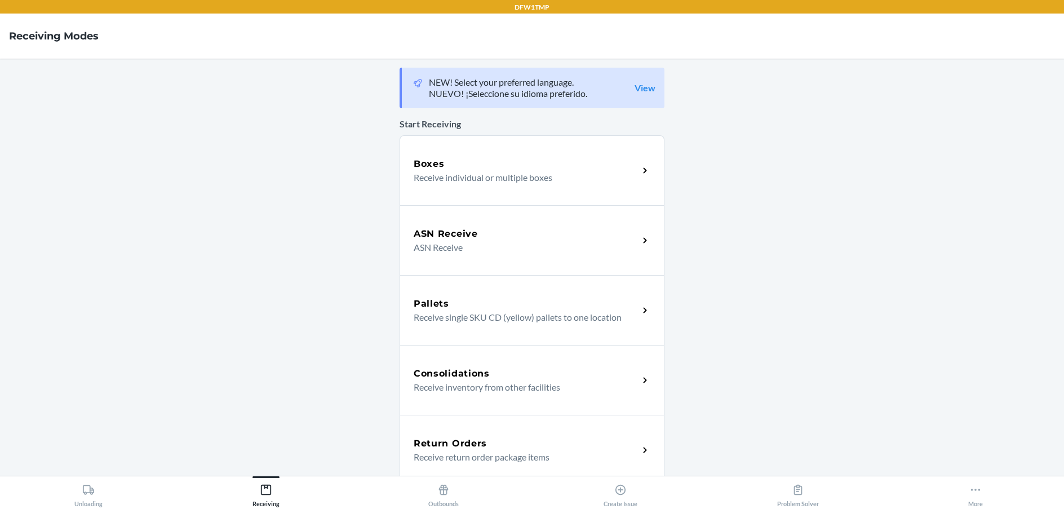
click at [542, 450] on p "Receive return order package items" at bounding box center [521, 457] width 216 height 14
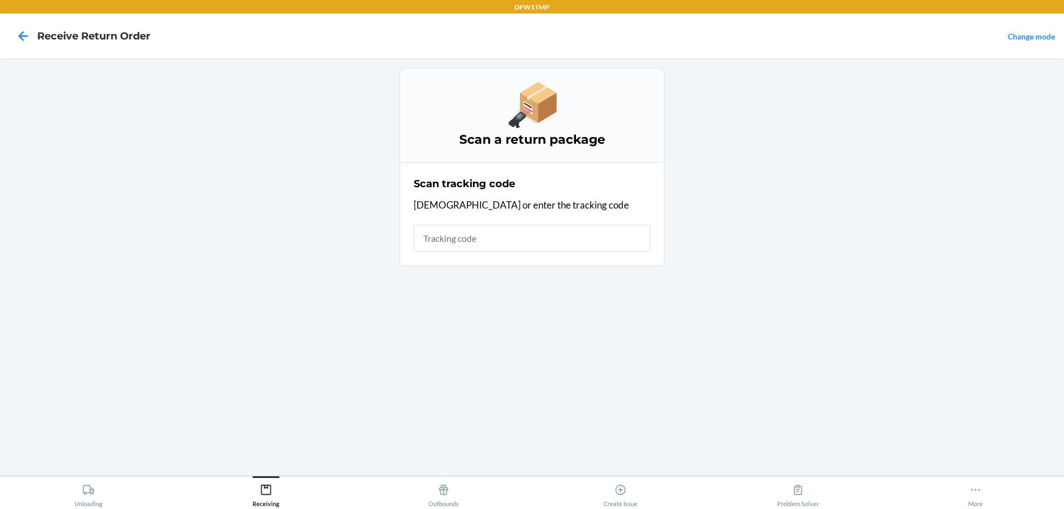
click at [595, 237] on input "text" at bounding box center [531, 238] width 237 height 27
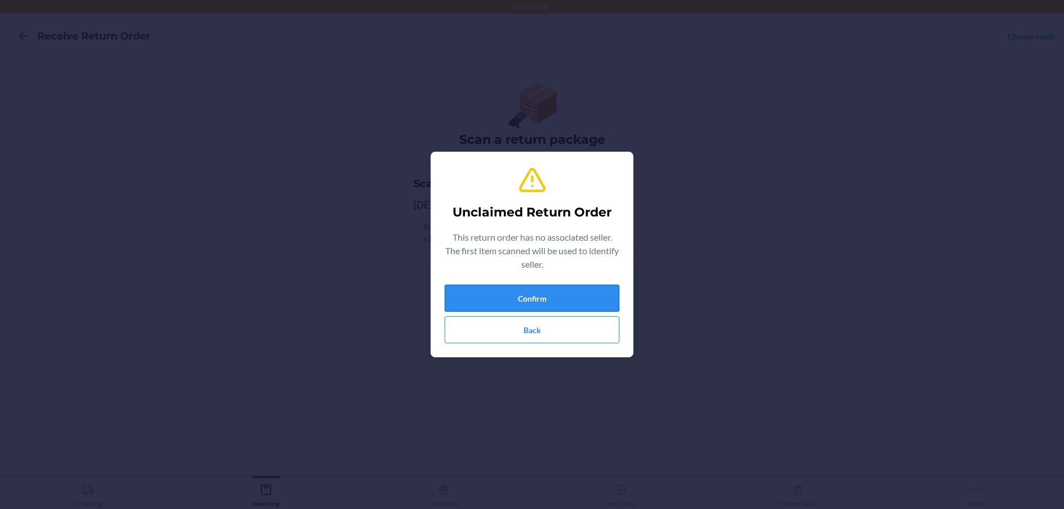
click at [574, 299] on button "Confirm" at bounding box center [531, 297] width 175 height 27
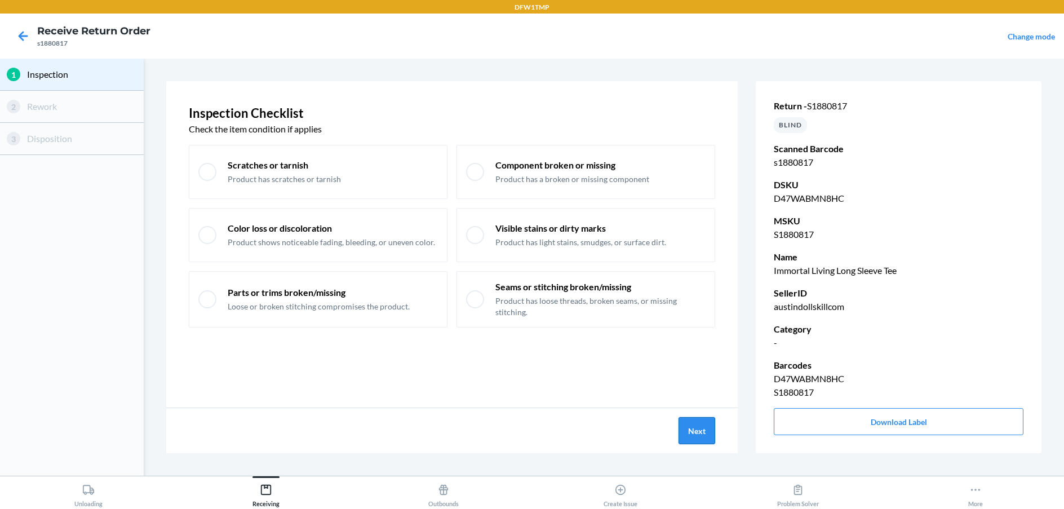
click at [703, 422] on button "Next" at bounding box center [696, 430] width 37 height 27
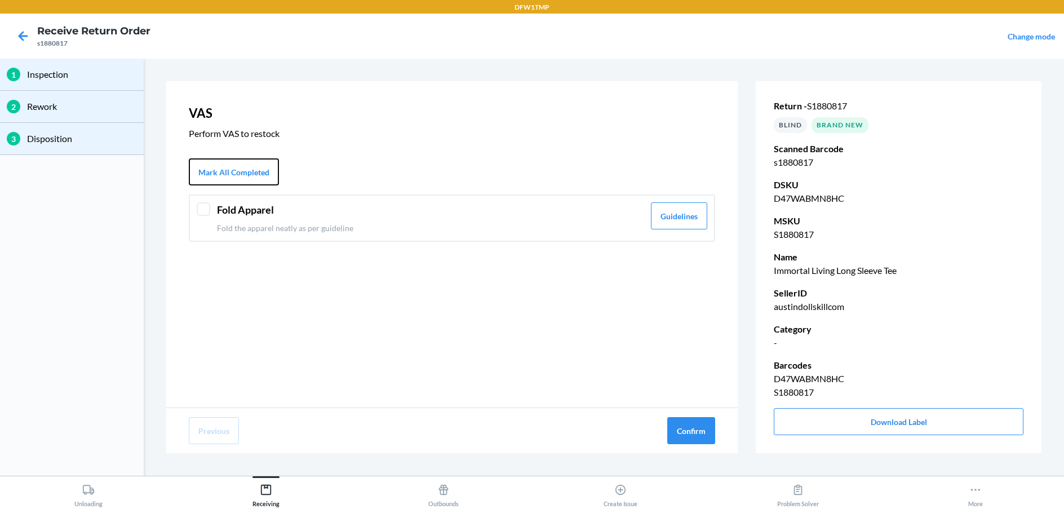
drag, startPoint x: 244, startPoint y: 175, endPoint x: 366, endPoint y: 250, distance: 142.6
click at [244, 175] on button "Mark All Completed" at bounding box center [234, 171] width 90 height 27
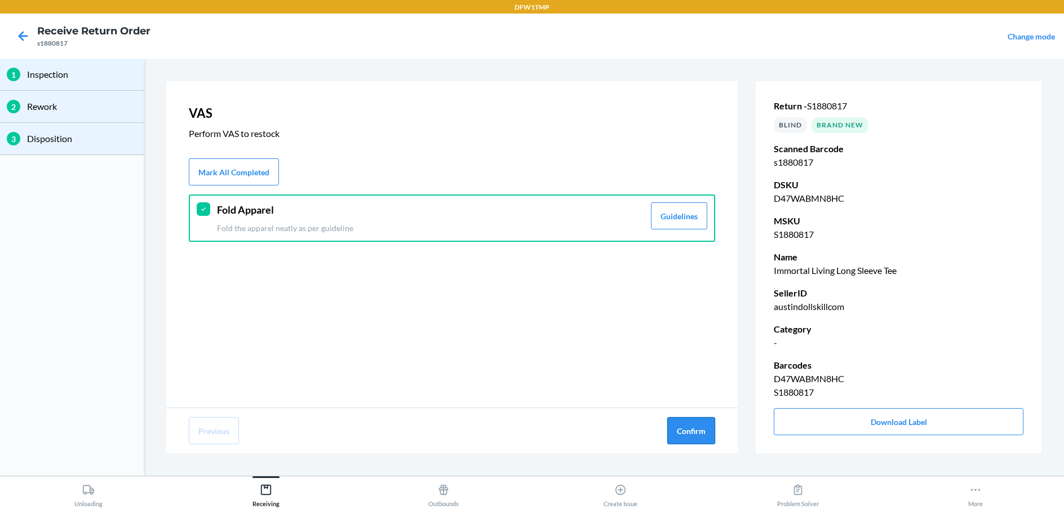
click at [698, 435] on button "Confirm" at bounding box center [691, 430] width 48 height 27
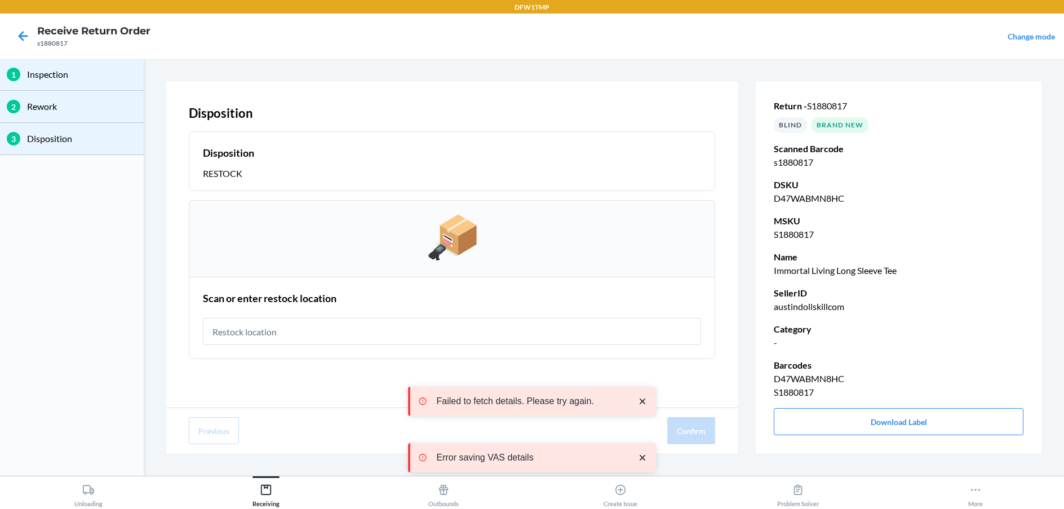
click at [399, 321] on input "text" at bounding box center [452, 331] width 498 height 27
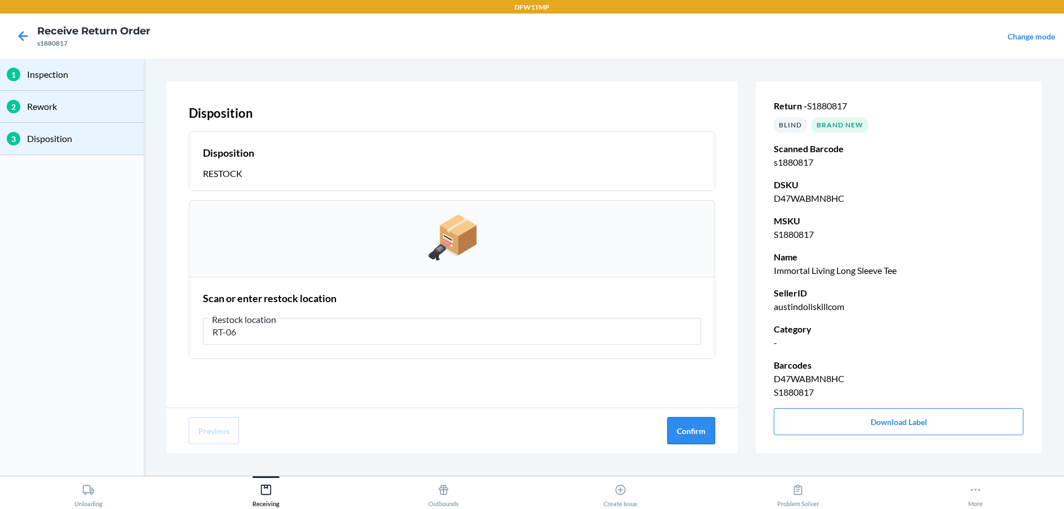
type input "RT-06"
click at [704, 434] on button "Confirm" at bounding box center [691, 430] width 48 height 27
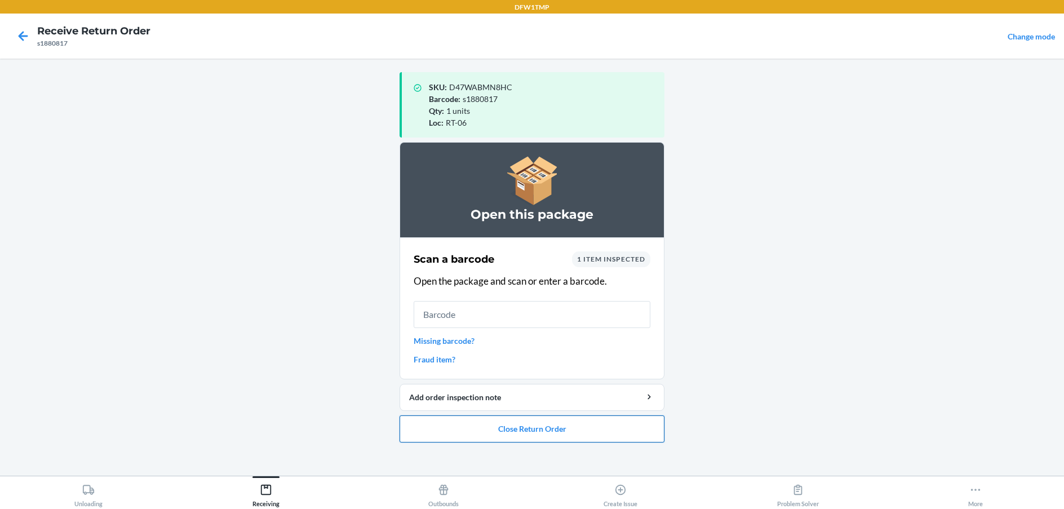
click at [544, 436] on button "Close Return Order" at bounding box center [531, 428] width 265 height 27
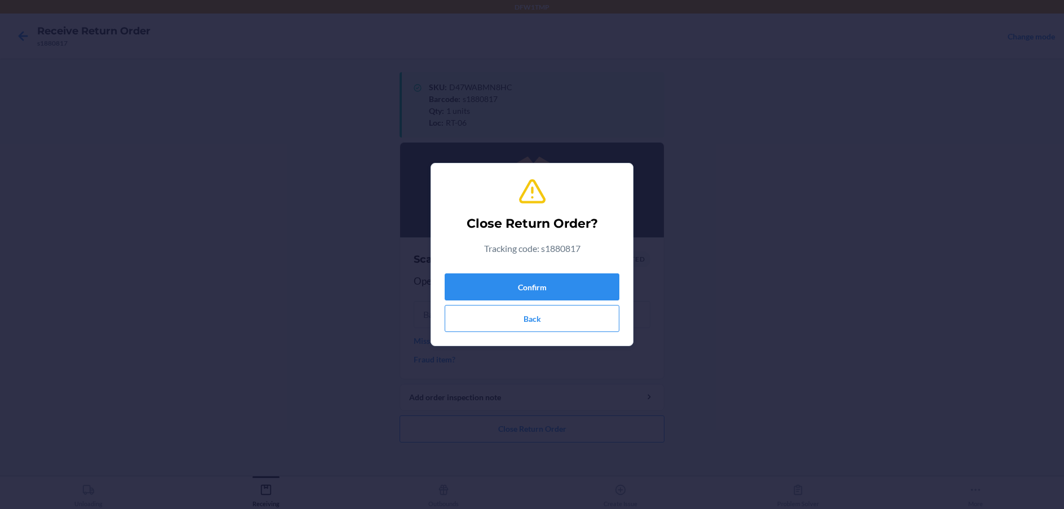
click at [1063, 352] on html "DFW1TMP Receive Return Order s1880817 Change mode SKU : D47WABMN8HC Barcode : s…" at bounding box center [532, 254] width 1064 height 509
click at [570, 316] on button "Back" at bounding box center [531, 318] width 175 height 27
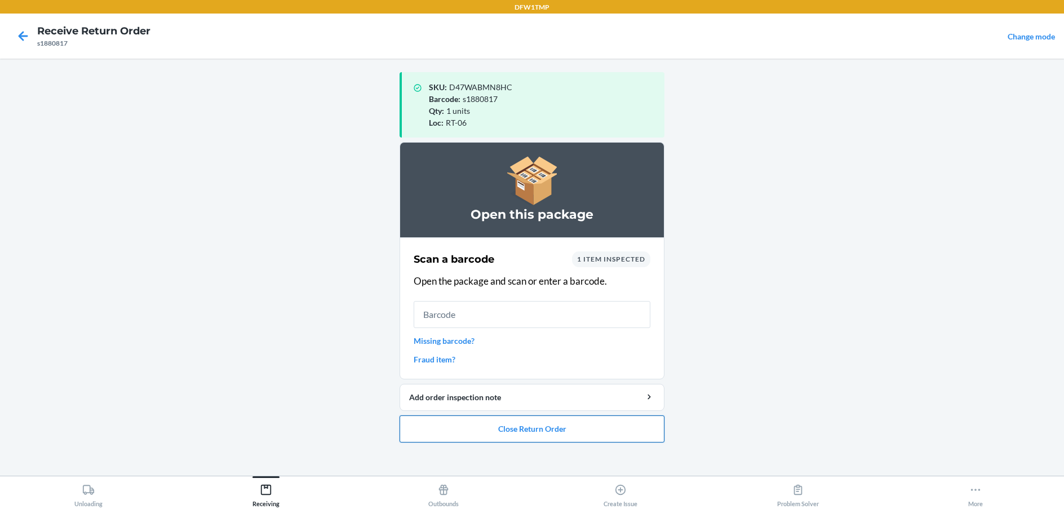
click at [555, 429] on button "Close Return Order" at bounding box center [531, 428] width 265 height 27
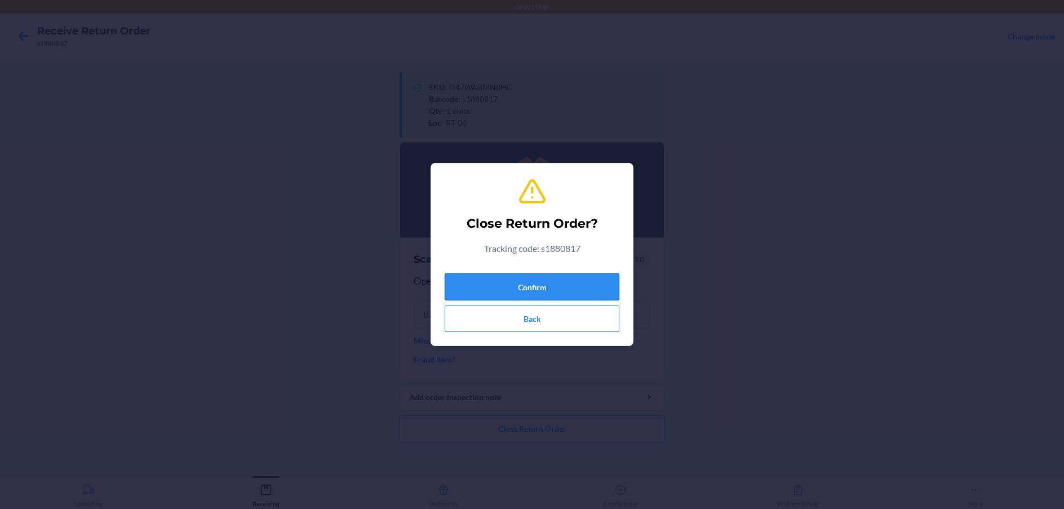
click at [563, 279] on button "Confirm" at bounding box center [531, 286] width 175 height 27
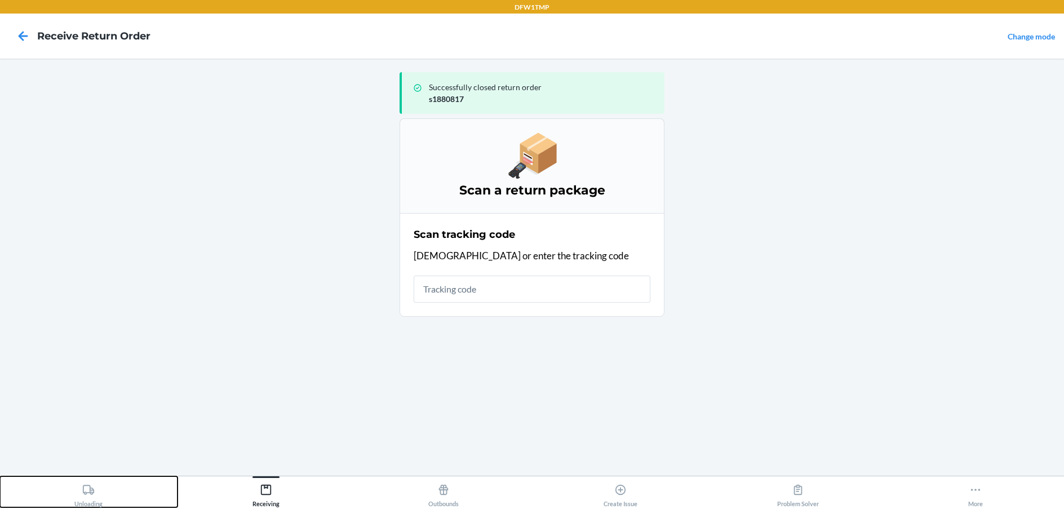
click at [110, 483] on button "Unloading" at bounding box center [88, 491] width 177 height 31
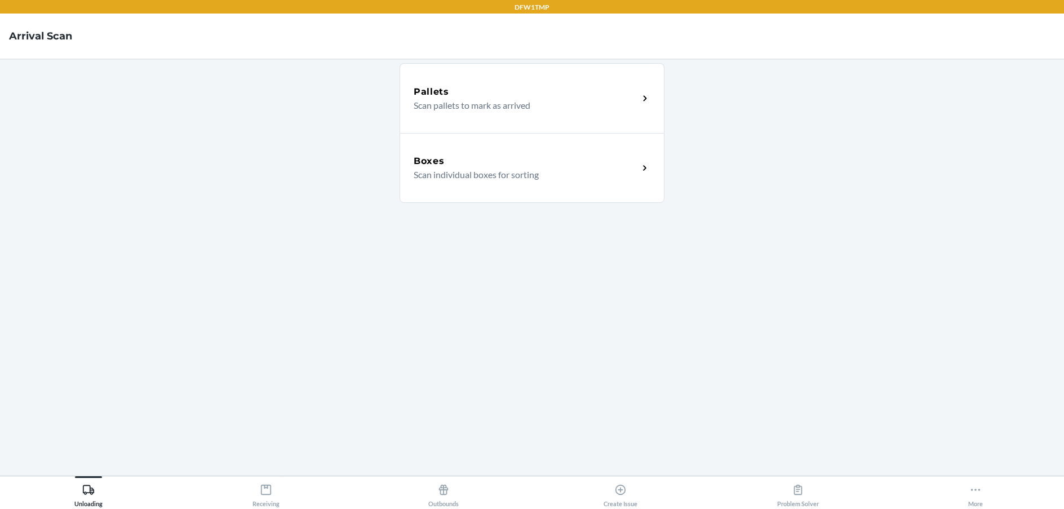
click at [559, 163] on div "Boxes" at bounding box center [525, 161] width 225 height 14
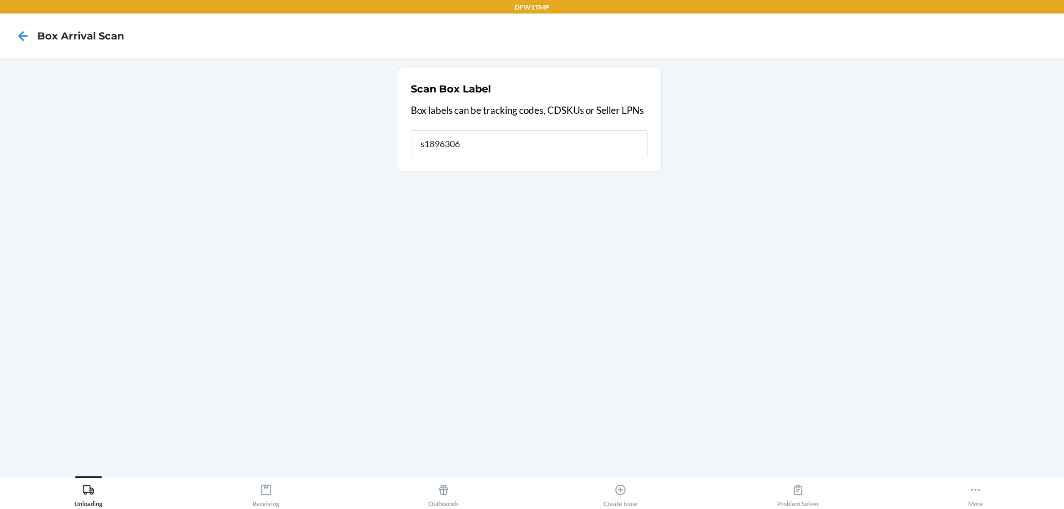
type input "s1896306"
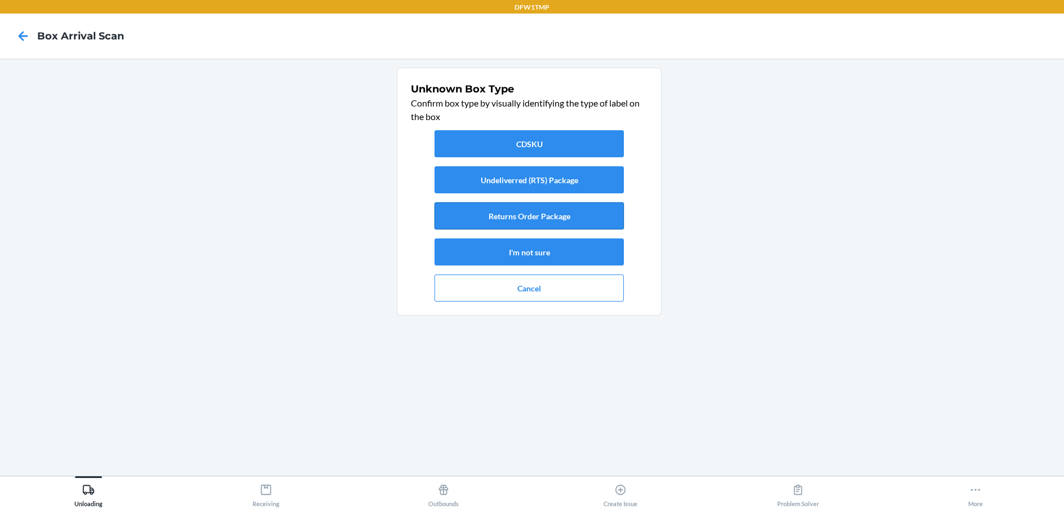
click at [578, 222] on button "Returns Order Package" at bounding box center [528, 215] width 189 height 27
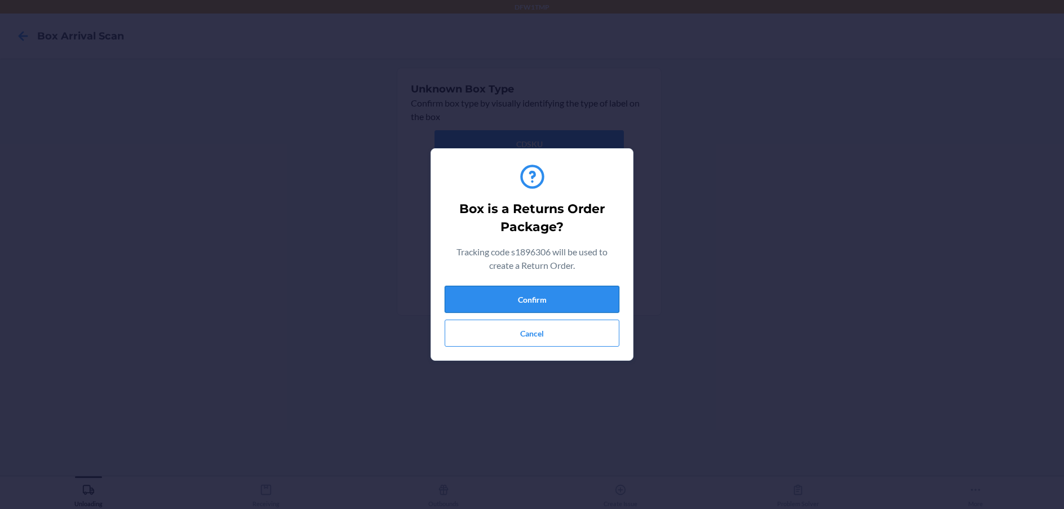
click at [577, 295] on button "Confirm" at bounding box center [531, 299] width 175 height 27
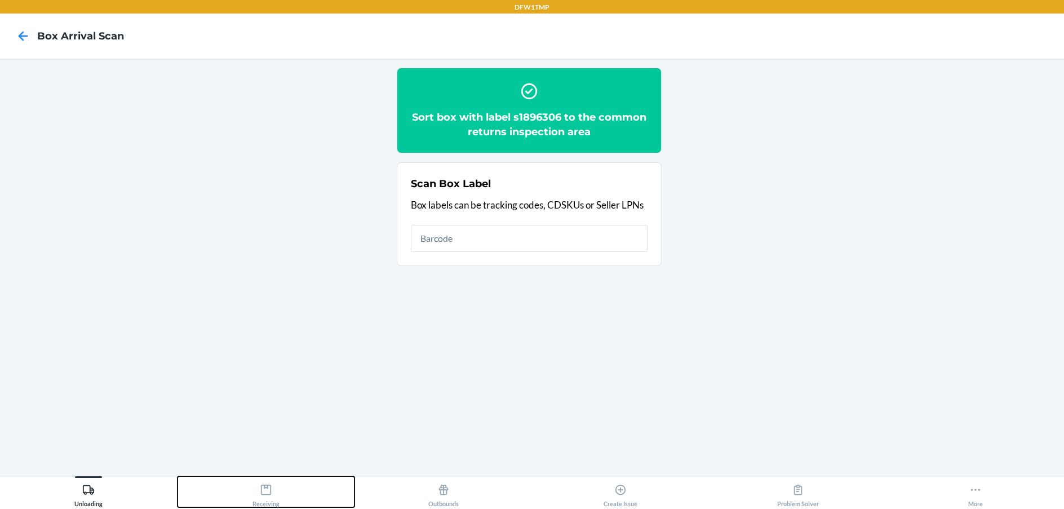
click at [271, 496] on div "Receiving" at bounding box center [265, 493] width 27 height 28
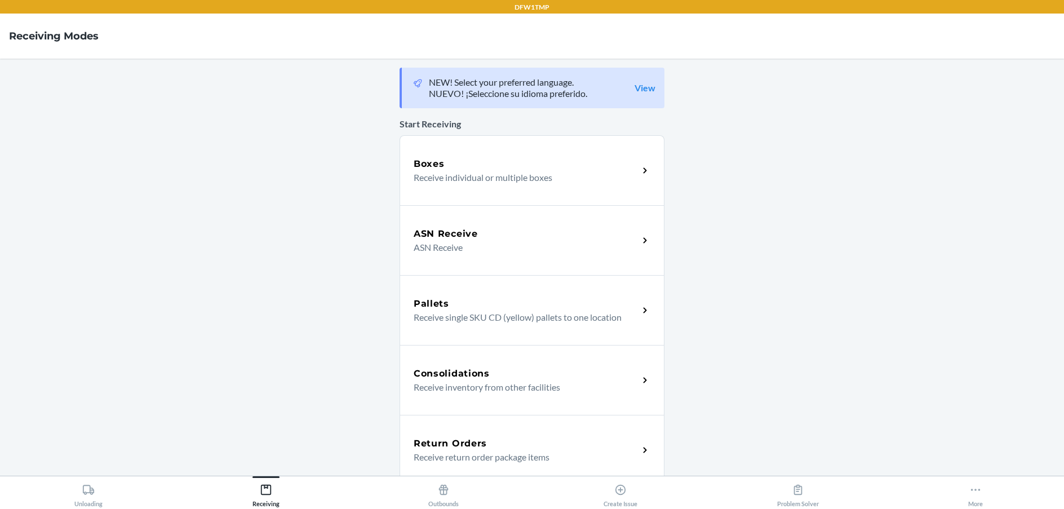
click at [576, 439] on div "Return Orders" at bounding box center [525, 444] width 225 height 14
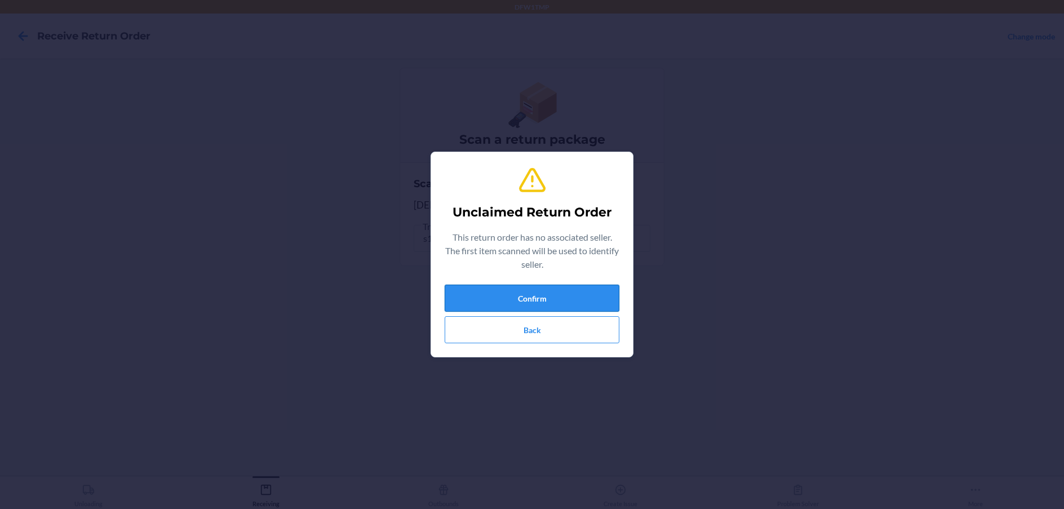
click at [571, 302] on button "Confirm" at bounding box center [531, 297] width 175 height 27
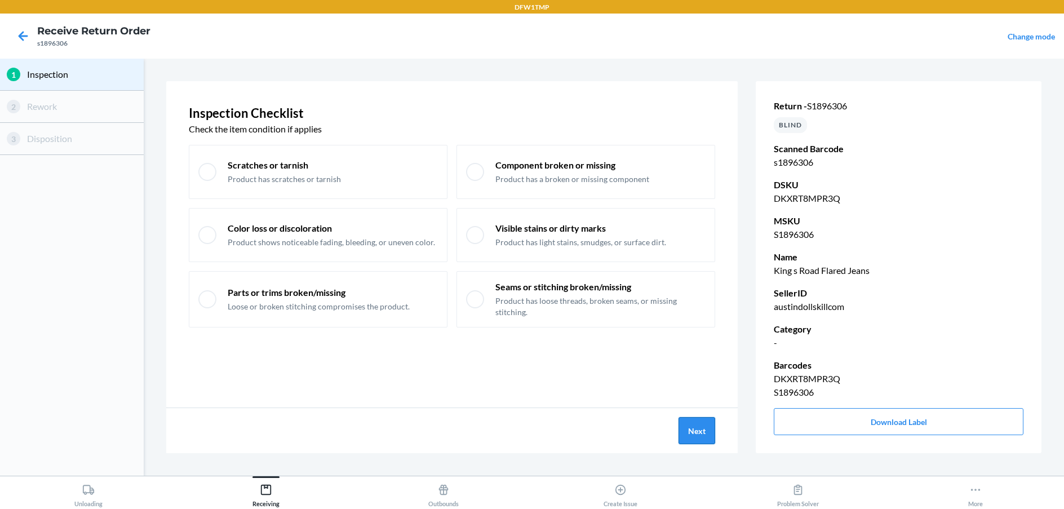
click at [699, 426] on button "Next" at bounding box center [696, 430] width 37 height 27
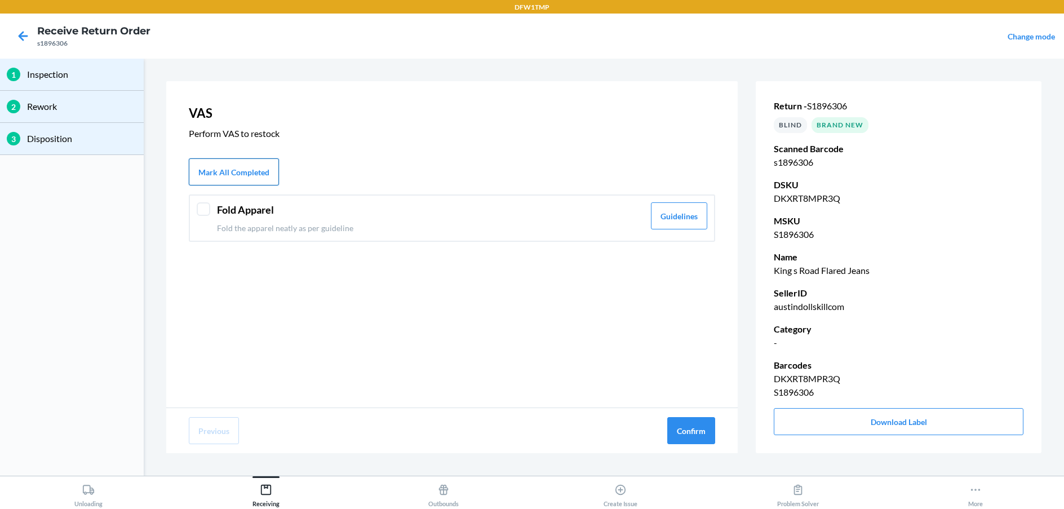
click at [254, 168] on button "Mark All Completed" at bounding box center [234, 171] width 90 height 27
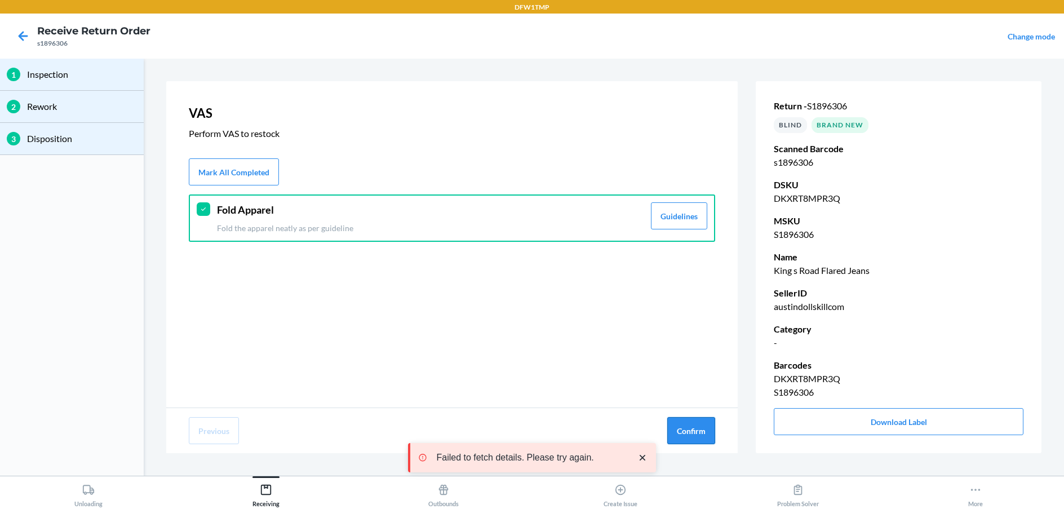
click at [702, 425] on button "Confirm" at bounding box center [691, 430] width 48 height 27
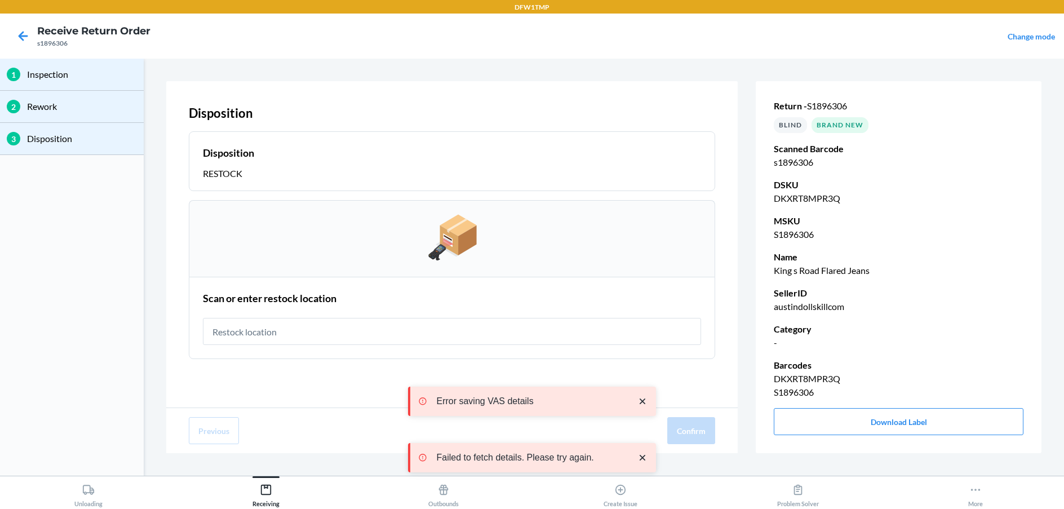
click at [595, 337] on input "text" at bounding box center [452, 331] width 498 height 27
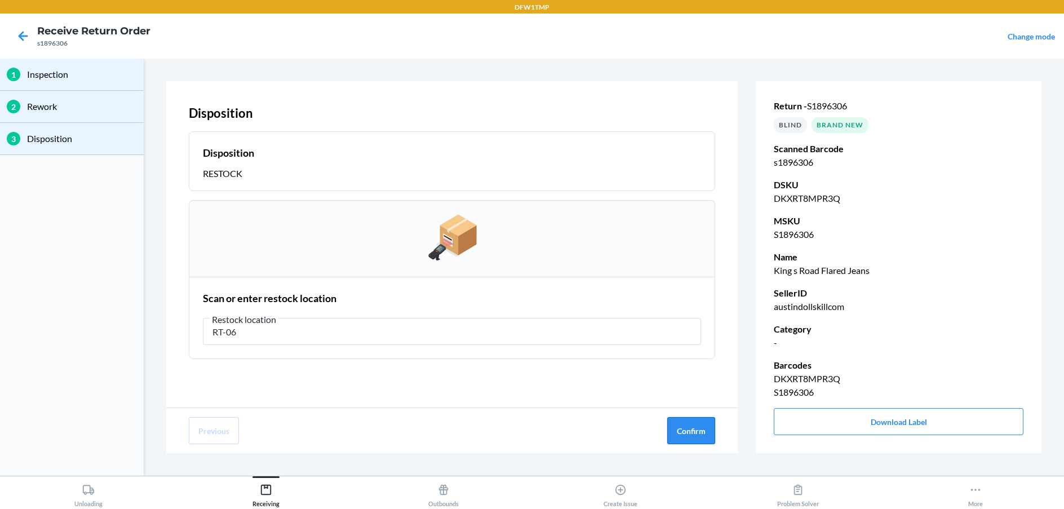
type input "RT-06"
click at [693, 425] on button "Confirm" at bounding box center [691, 430] width 48 height 27
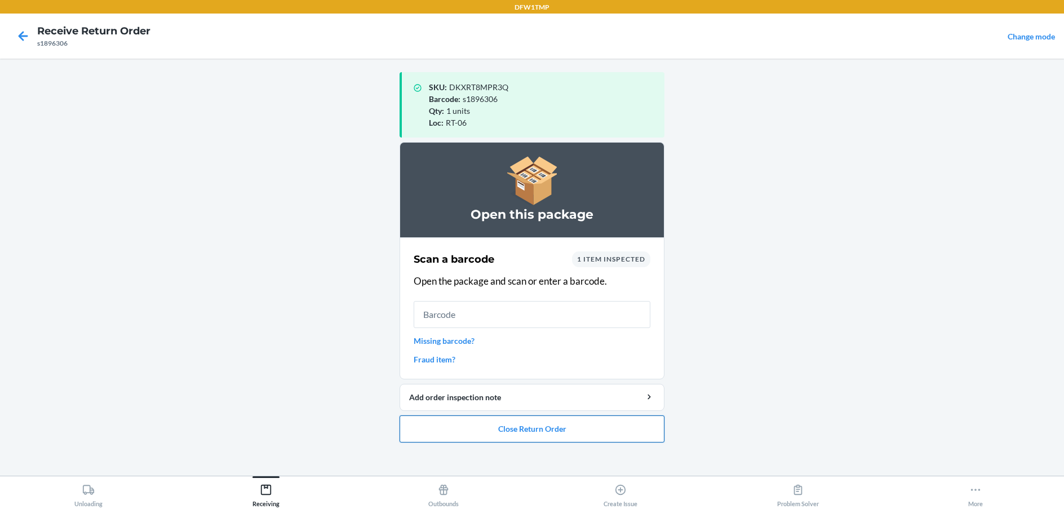
click at [549, 424] on button "Close Return Order" at bounding box center [531, 428] width 265 height 27
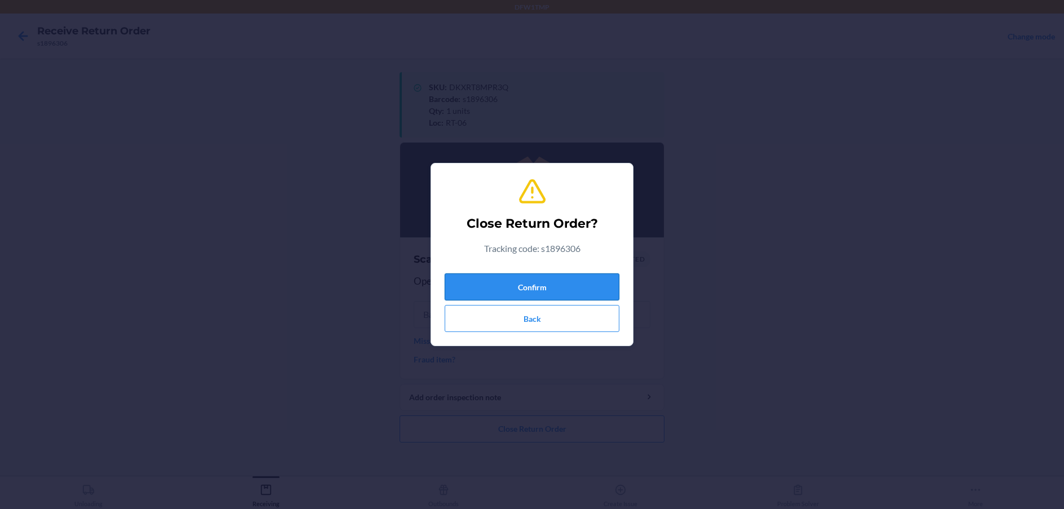
click at [611, 282] on button "Confirm" at bounding box center [531, 286] width 175 height 27
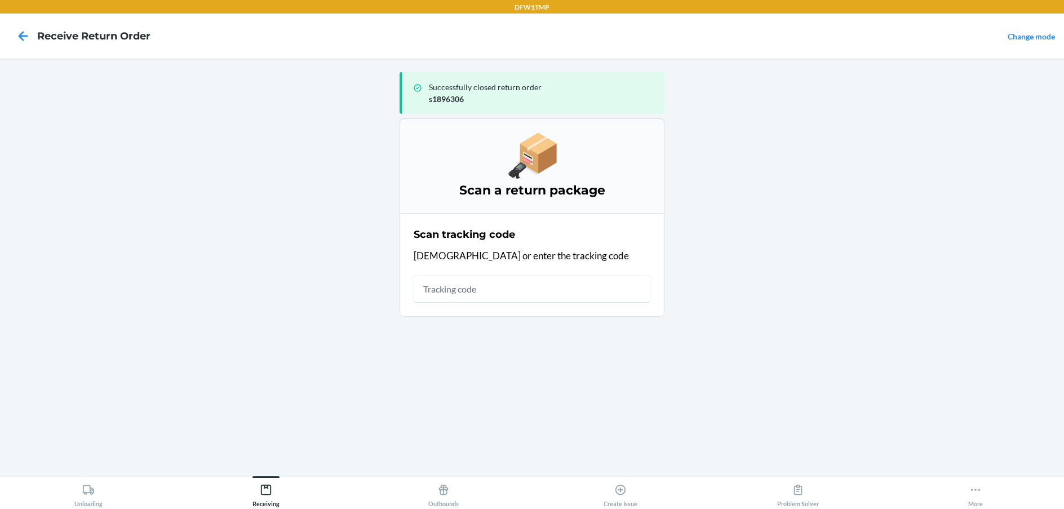
click at [579, 296] on input "text" at bounding box center [531, 288] width 237 height 27
click at [86, 490] on icon at bounding box center [88, 489] width 12 height 12
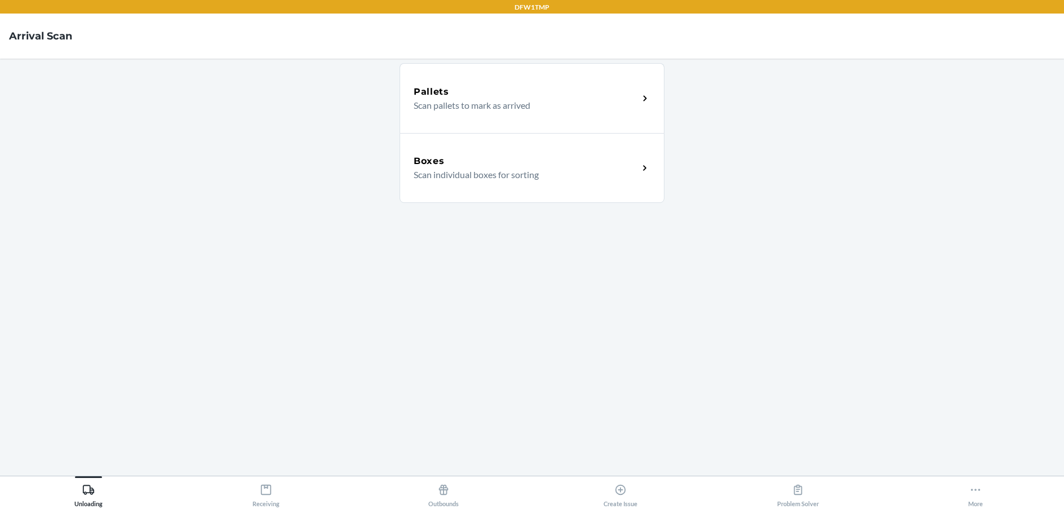
click at [567, 174] on p "Scan individual boxes for sorting" at bounding box center [521, 175] width 216 height 14
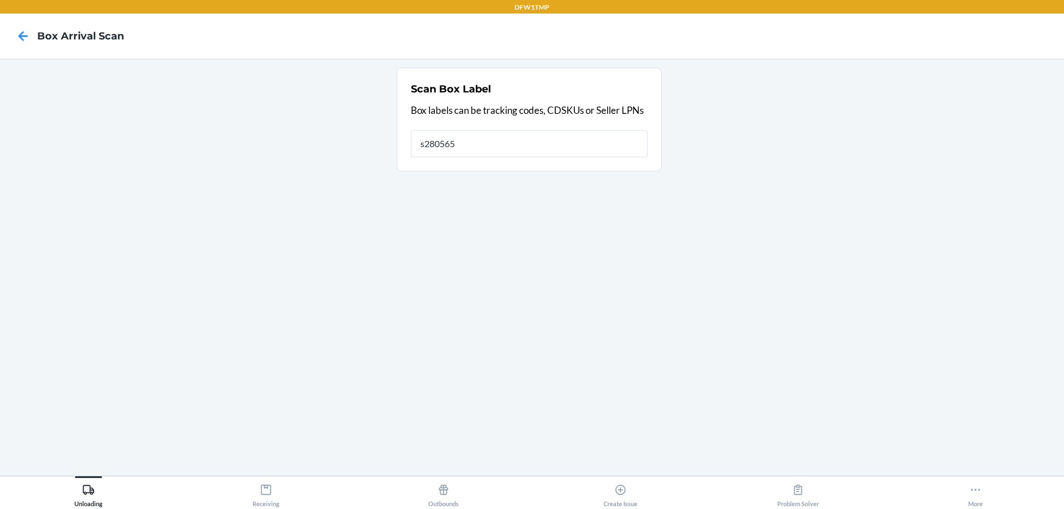
type input "s280565"
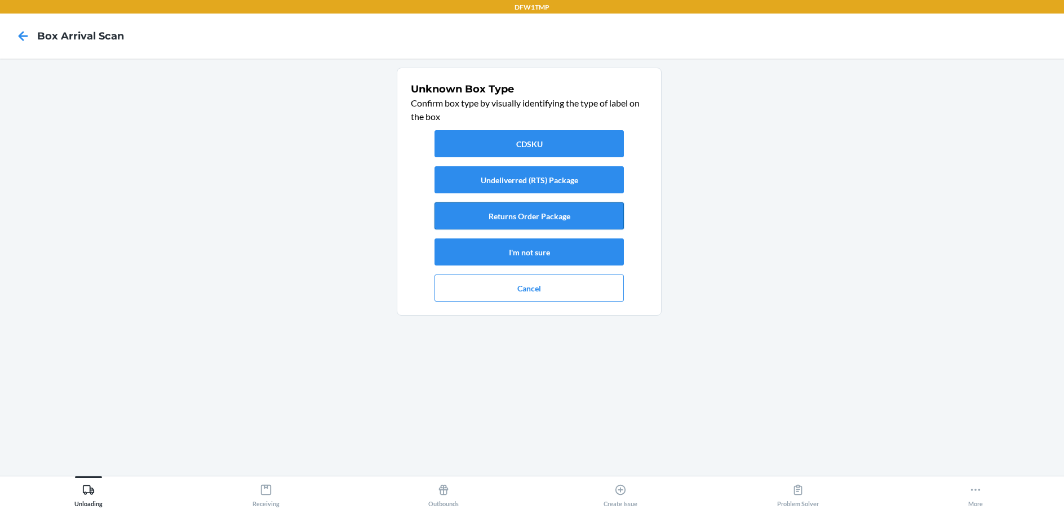
click at [552, 217] on button "Returns Order Package" at bounding box center [528, 215] width 189 height 27
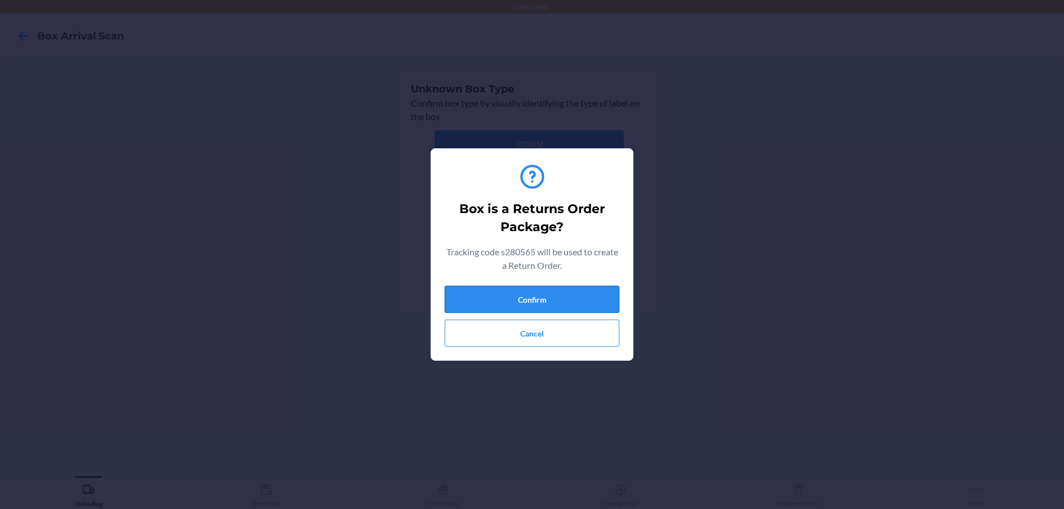
click at [559, 300] on button "Confirm" at bounding box center [531, 299] width 175 height 27
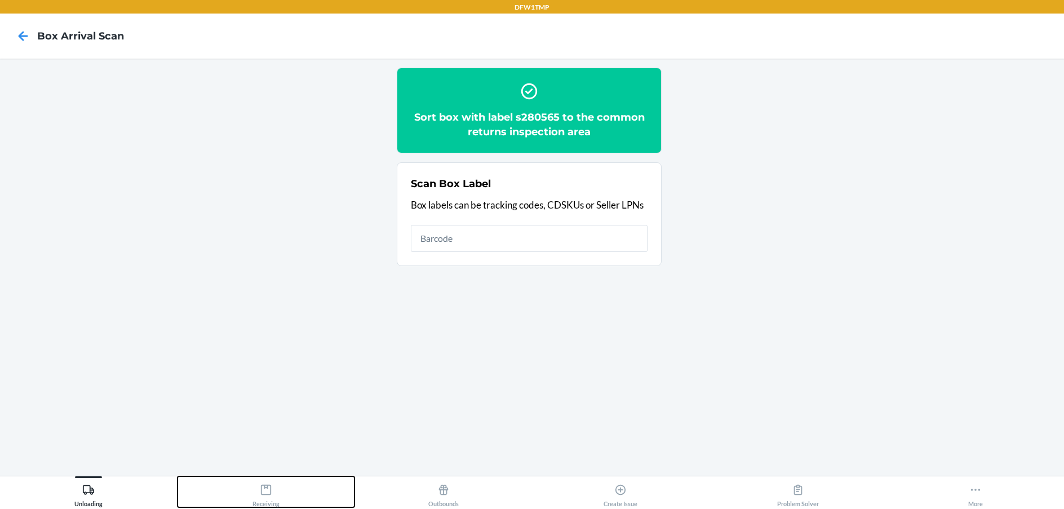
click at [273, 496] on div "Receiving" at bounding box center [265, 493] width 27 height 28
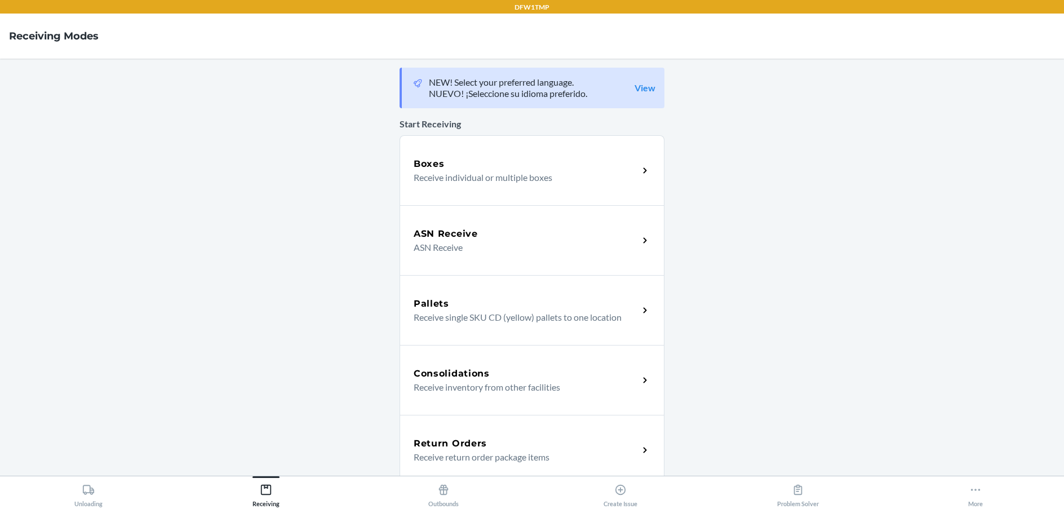
click at [577, 447] on div "Return Orders" at bounding box center [525, 444] width 225 height 14
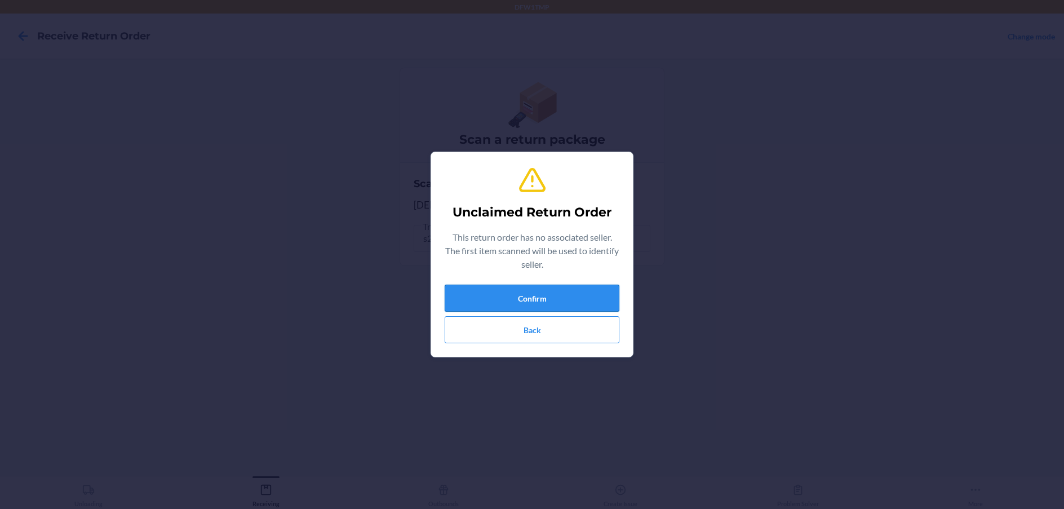
click at [564, 290] on button "Confirm" at bounding box center [531, 297] width 175 height 27
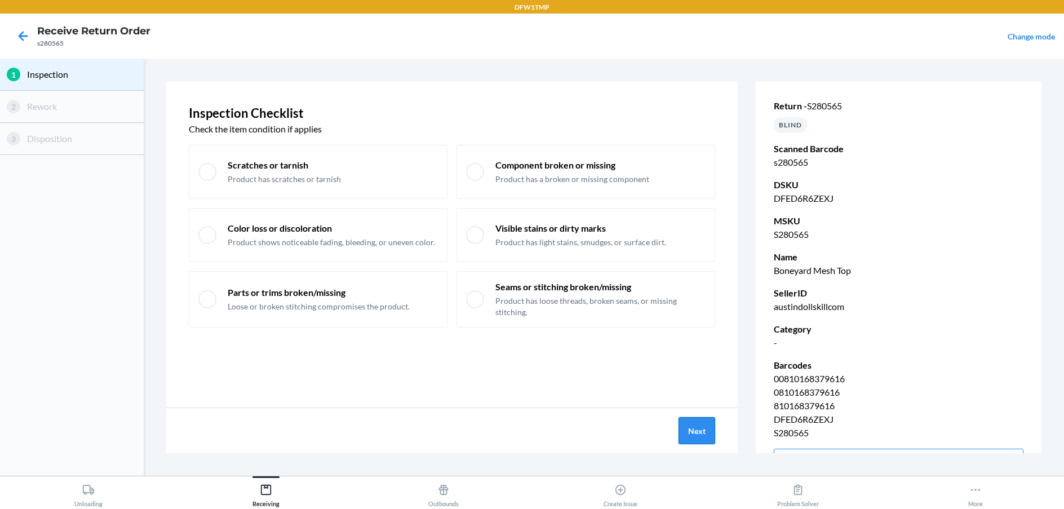
click at [694, 427] on button "Next" at bounding box center [696, 430] width 37 height 27
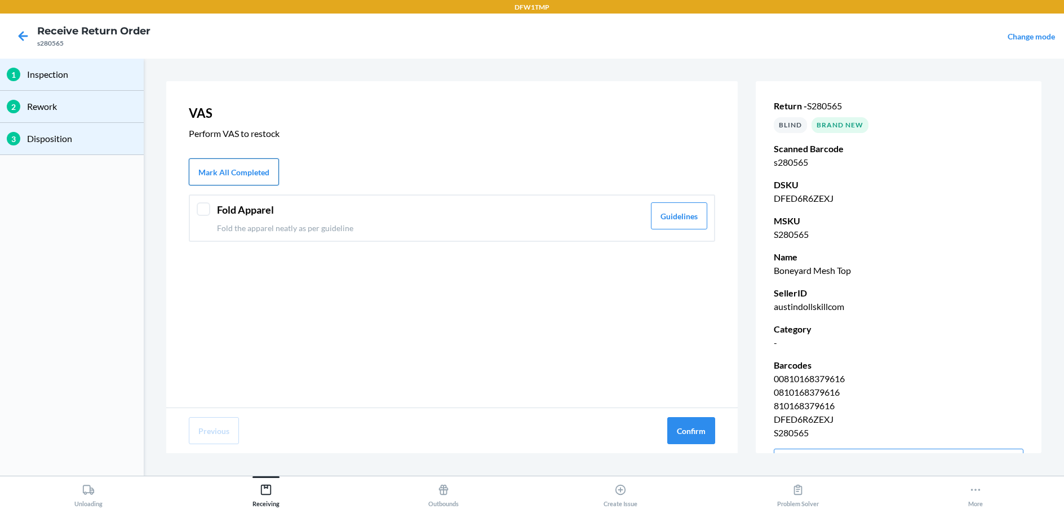
click at [256, 168] on button "Mark All Completed" at bounding box center [234, 171] width 90 height 27
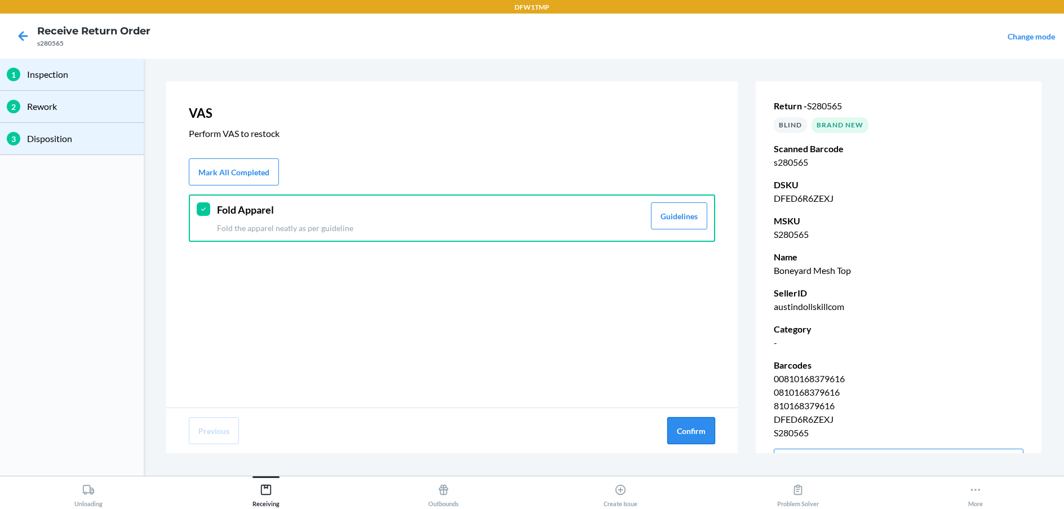
click at [692, 434] on button "Confirm" at bounding box center [691, 430] width 48 height 27
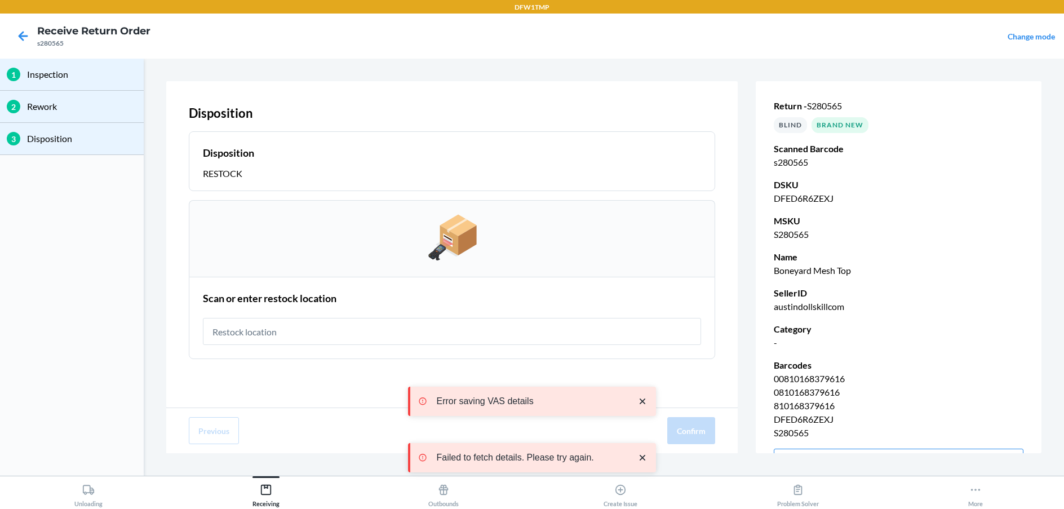
click at [422, 319] on input "text" at bounding box center [452, 331] width 498 height 27
type input "RT-06"
click at [692, 432] on button "Confirm" at bounding box center [691, 430] width 48 height 27
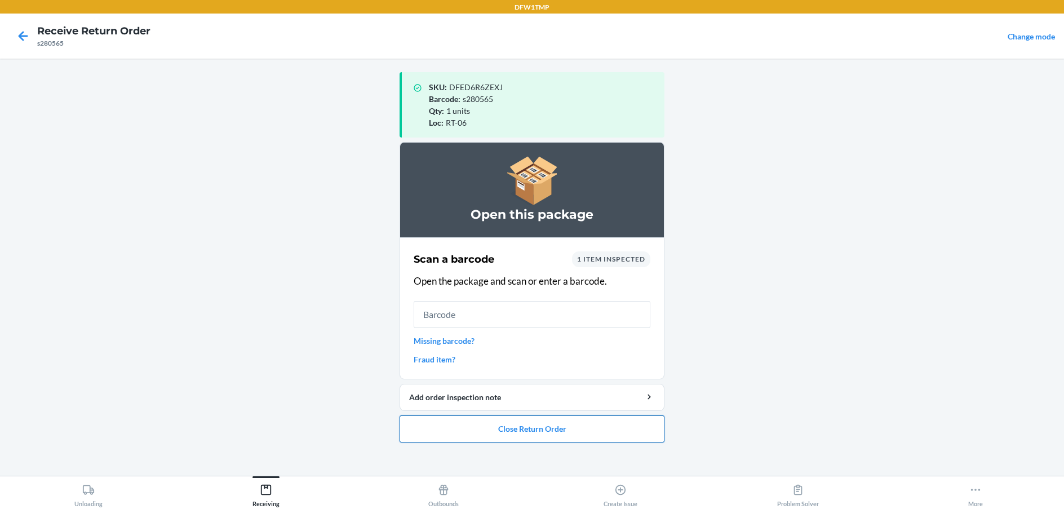
click at [554, 423] on button "Close Return Order" at bounding box center [531, 428] width 265 height 27
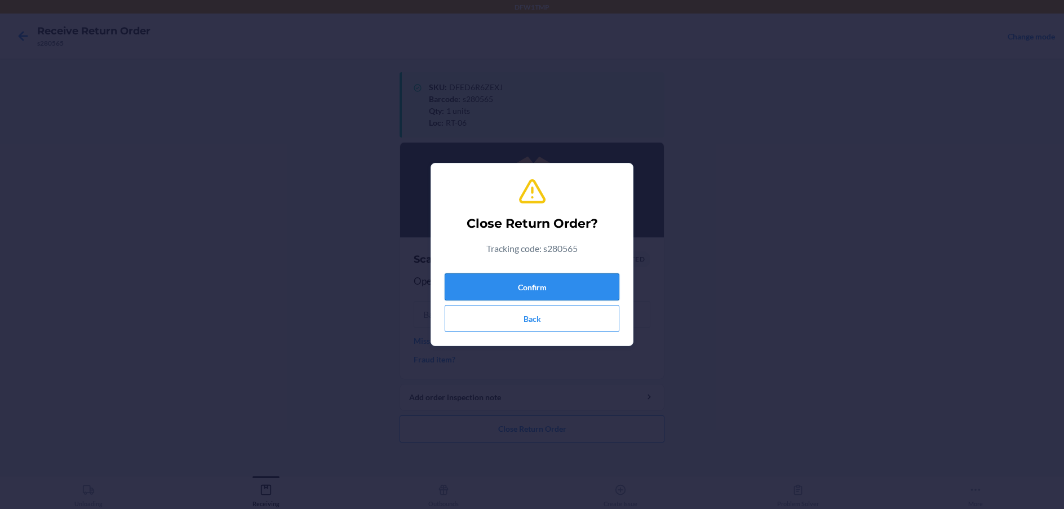
click at [581, 281] on button "Confirm" at bounding box center [531, 286] width 175 height 27
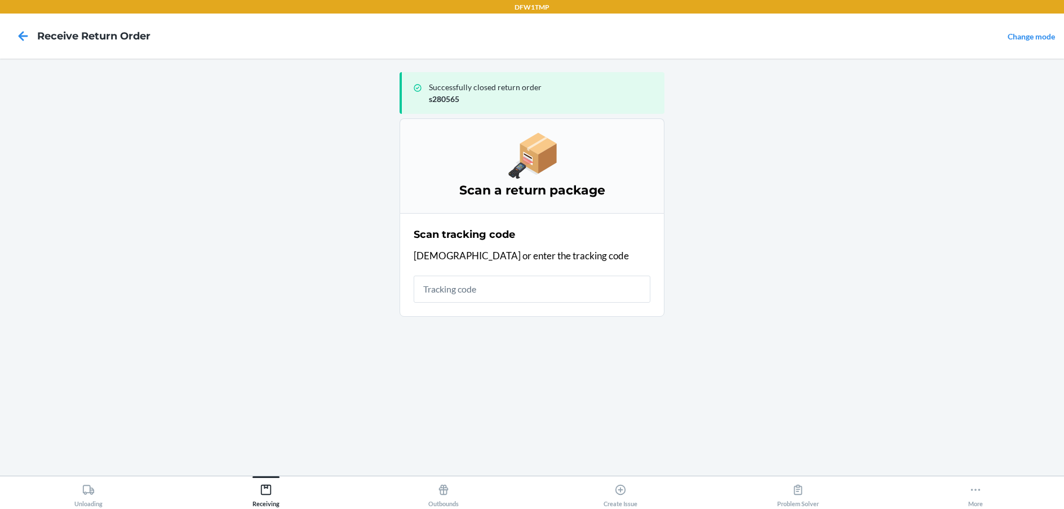
click at [66, 508] on html "DFW1TMP Receive Return Order Change mode Successfully closed return order s2805…" at bounding box center [532, 254] width 1064 height 509
click at [106, 481] on button "Unloading" at bounding box center [88, 491] width 177 height 31
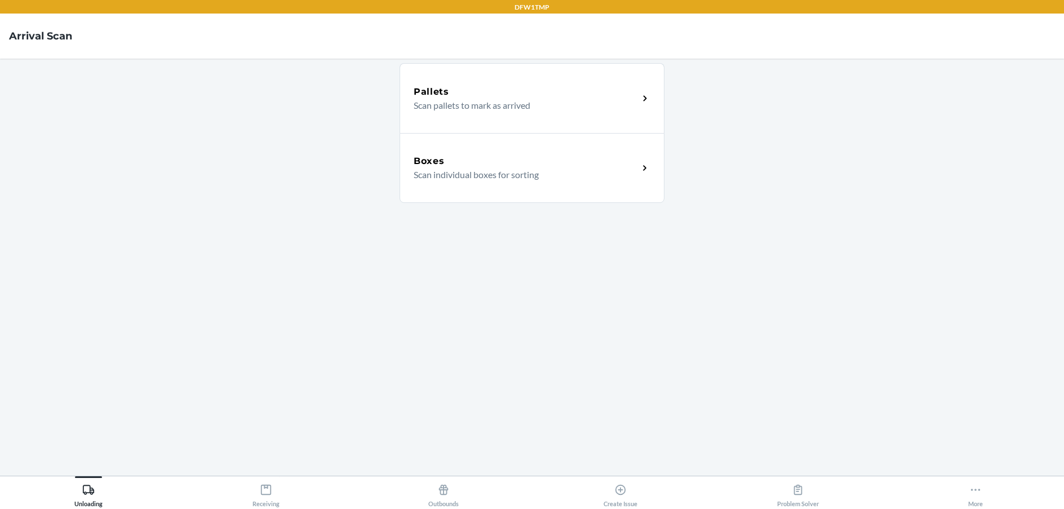
click at [592, 177] on p "Scan individual boxes for sorting" at bounding box center [521, 175] width 216 height 14
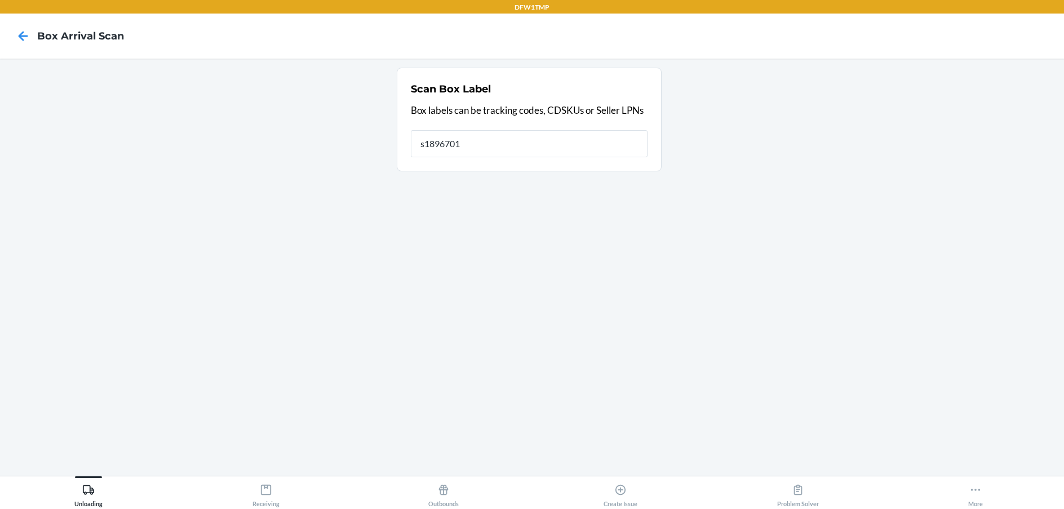
type input "s1896701"
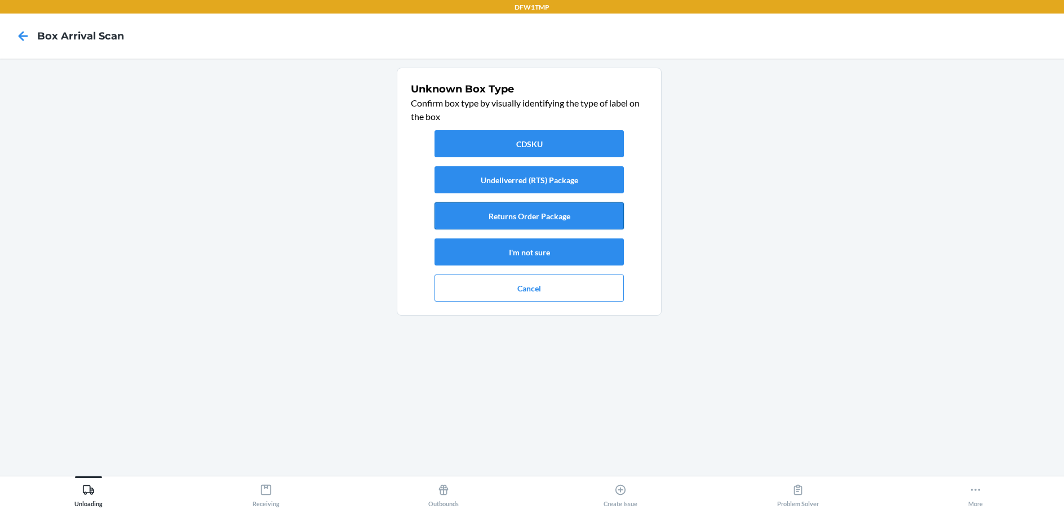
click at [573, 211] on button "Returns Order Package" at bounding box center [528, 215] width 189 height 27
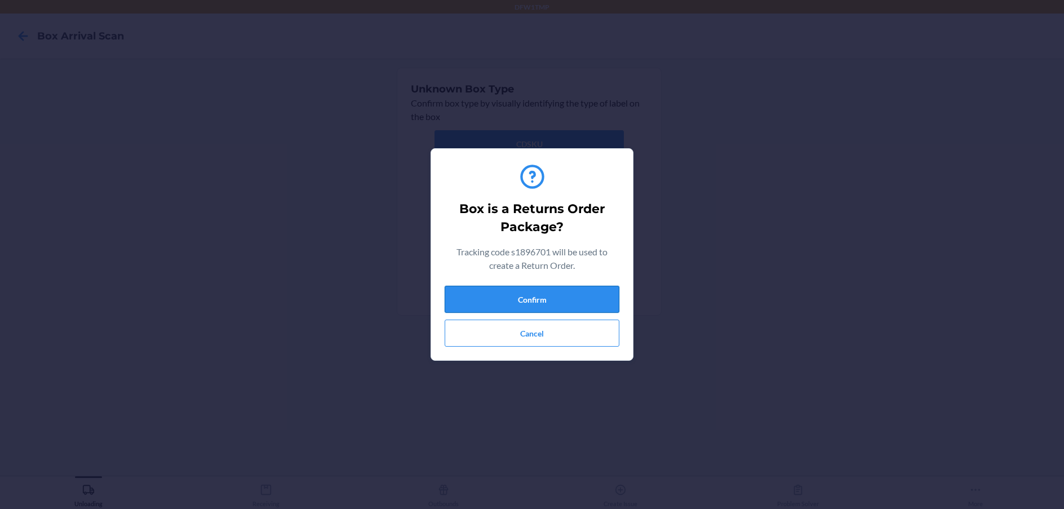
click at [563, 301] on button "Confirm" at bounding box center [531, 299] width 175 height 27
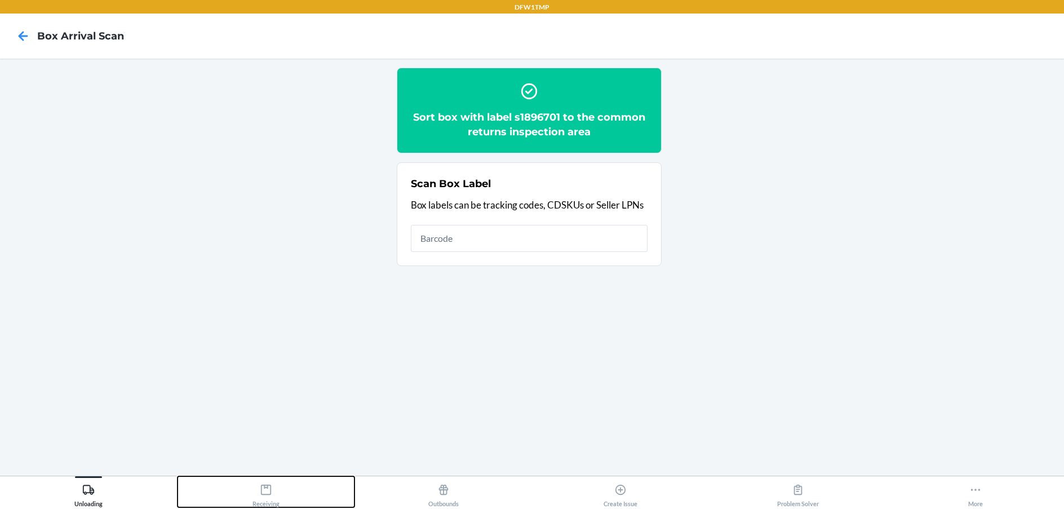
click at [276, 505] on div "Receiving" at bounding box center [265, 493] width 27 height 28
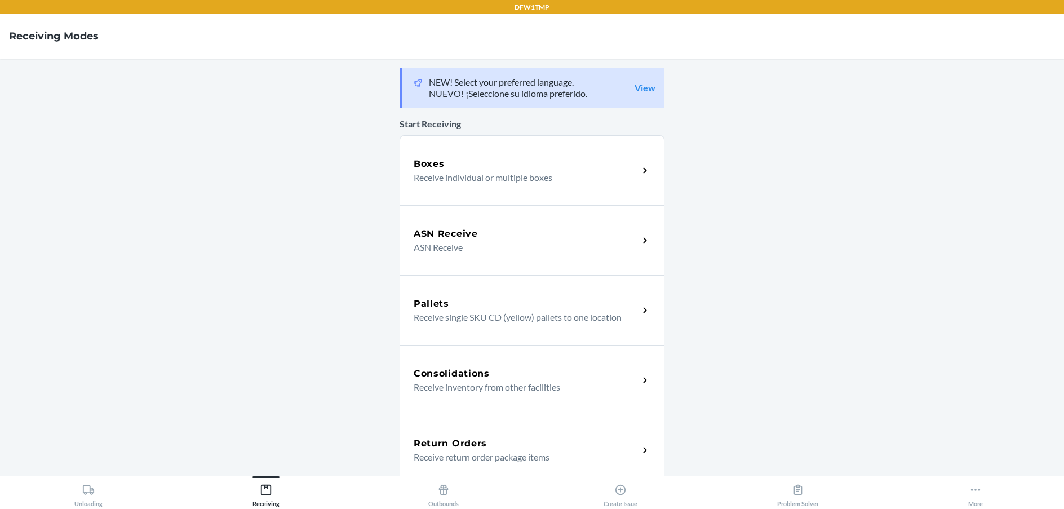
click at [545, 444] on div "Return Orders" at bounding box center [525, 444] width 225 height 14
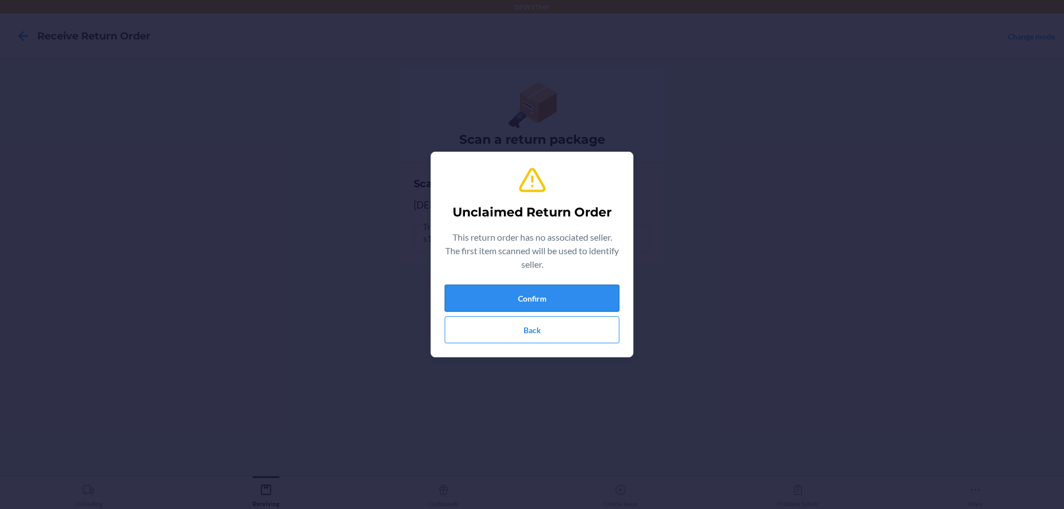
click at [567, 301] on button "Confirm" at bounding box center [531, 297] width 175 height 27
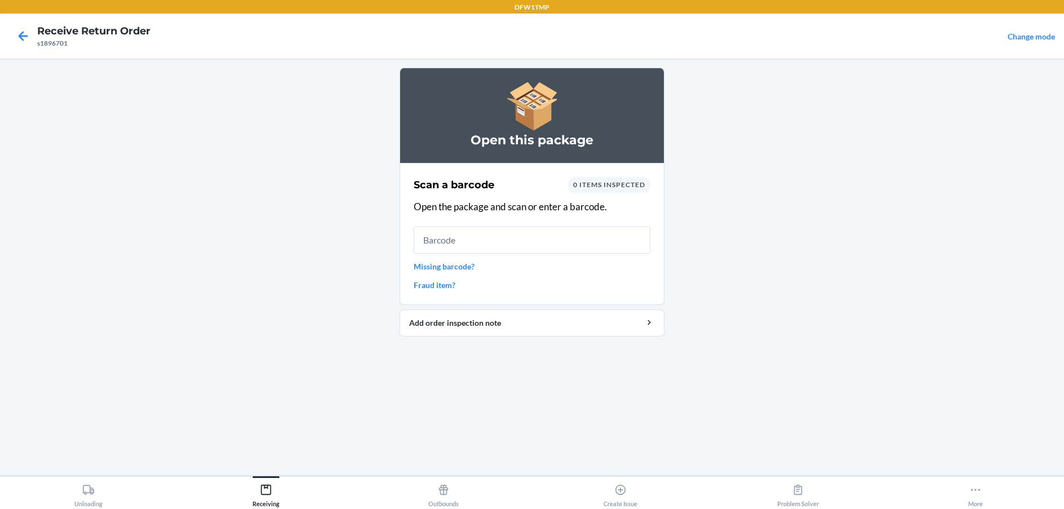
click at [530, 245] on input "text" at bounding box center [531, 239] width 237 height 27
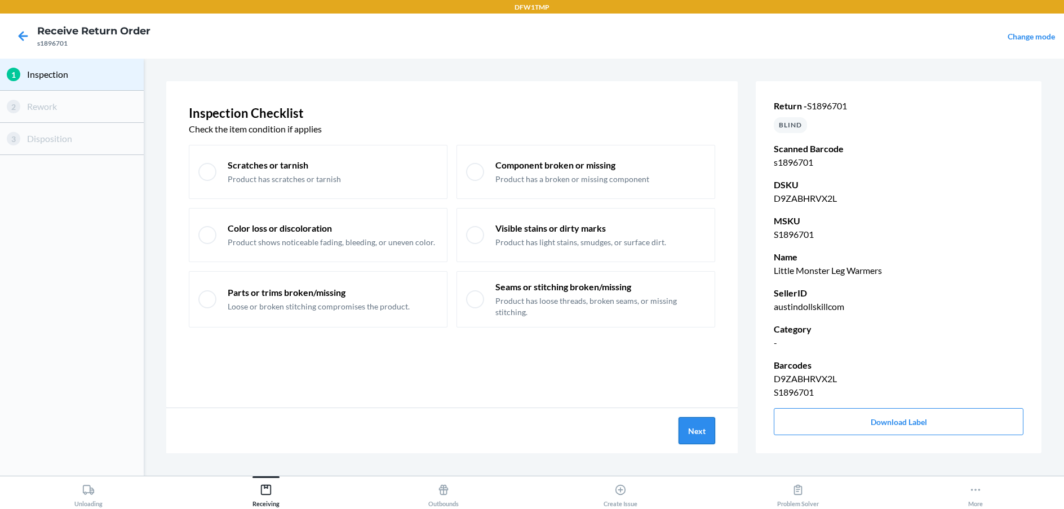
click at [692, 422] on button "Next" at bounding box center [696, 430] width 37 height 27
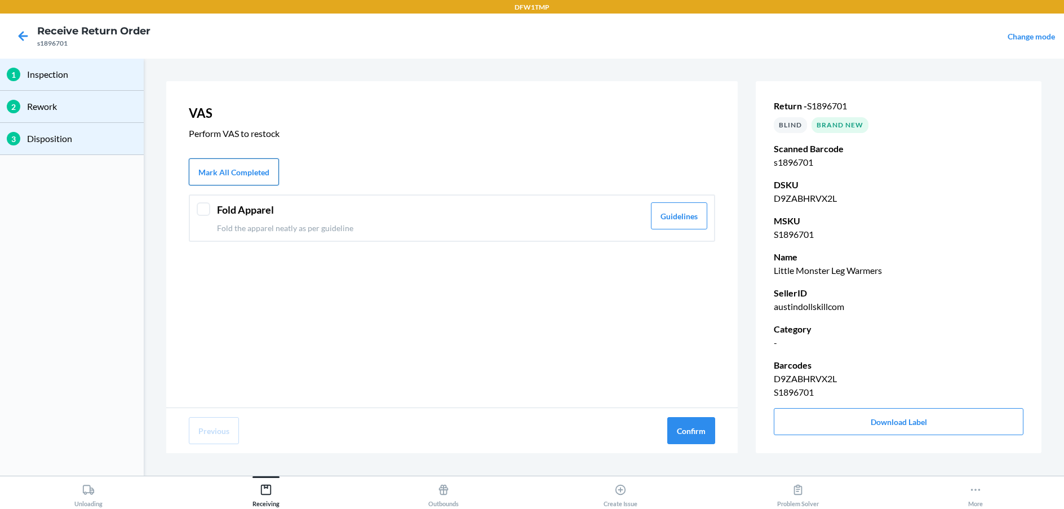
click at [252, 177] on button "Mark All Completed" at bounding box center [234, 171] width 90 height 27
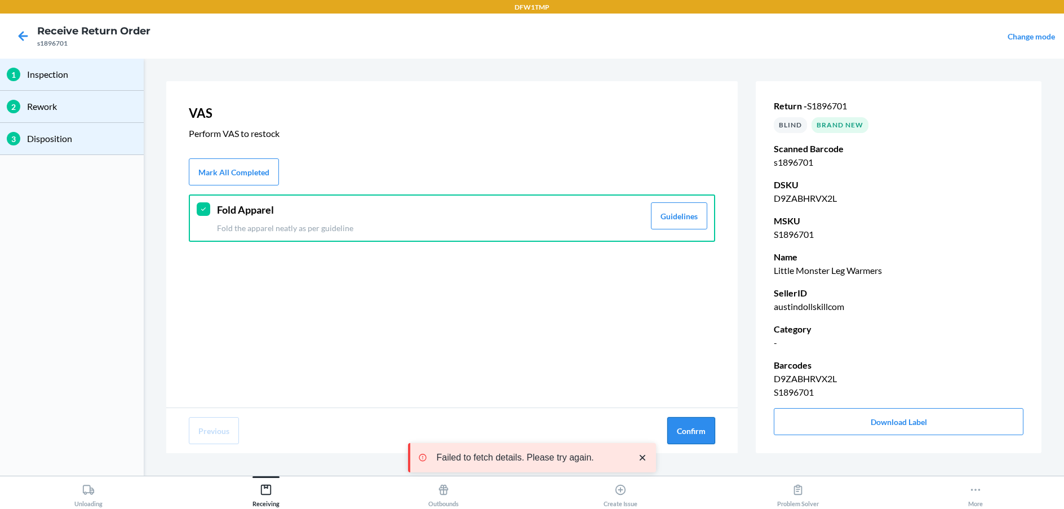
click at [687, 427] on button "Confirm" at bounding box center [691, 430] width 48 height 27
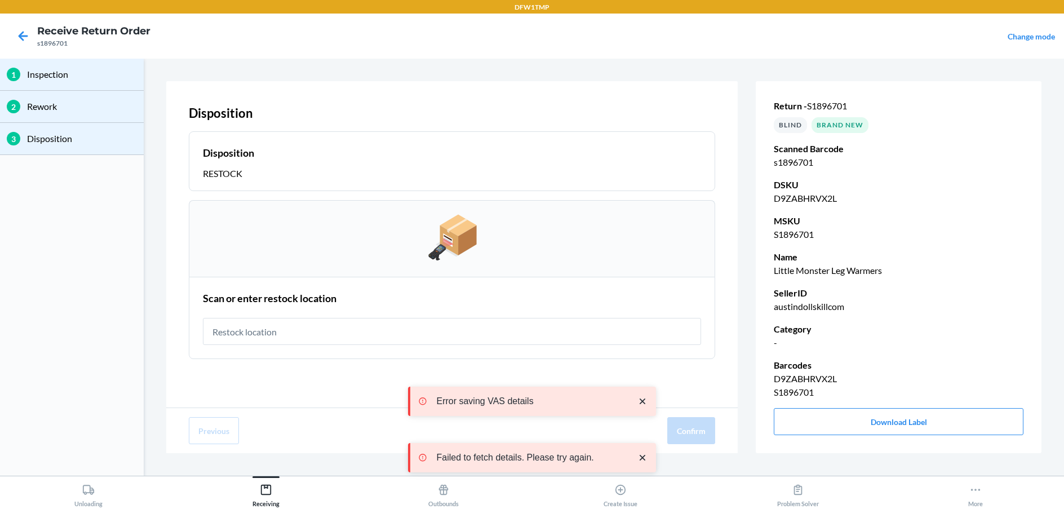
click at [597, 330] on input "text" at bounding box center [452, 331] width 498 height 27
type input "RT-06"
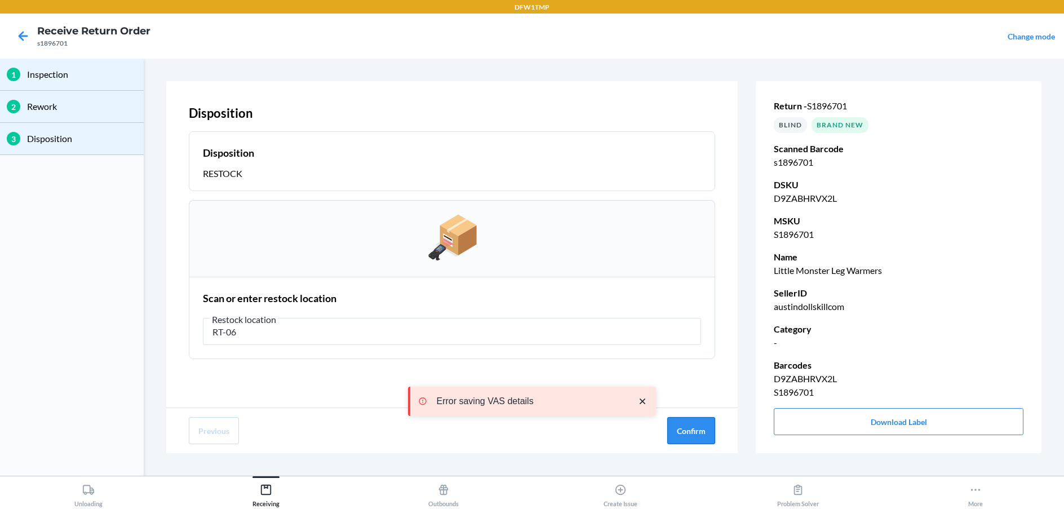
click at [688, 433] on button "Confirm" at bounding box center [691, 430] width 48 height 27
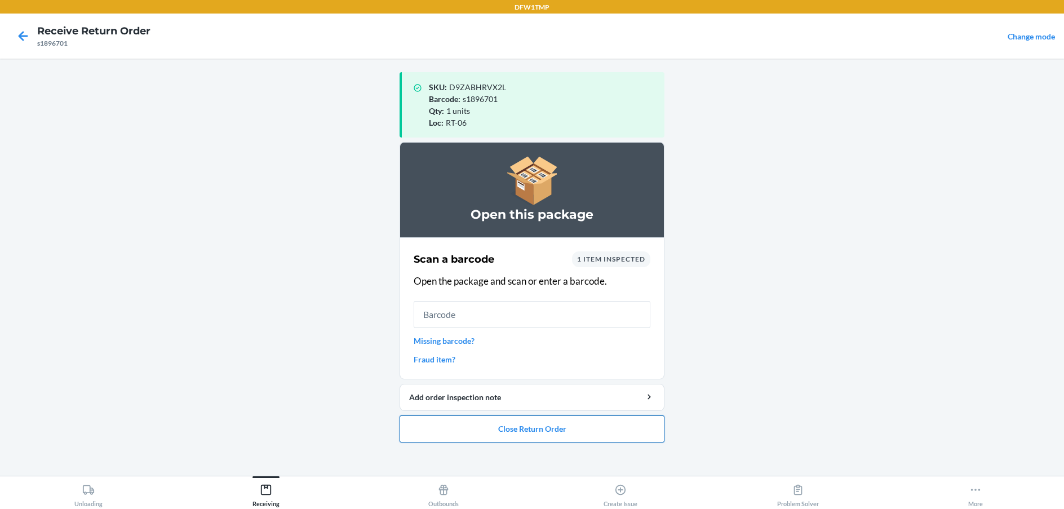
click at [589, 433] on button "Close Return Order" at bounding box center [531, 428] width 265 height 27
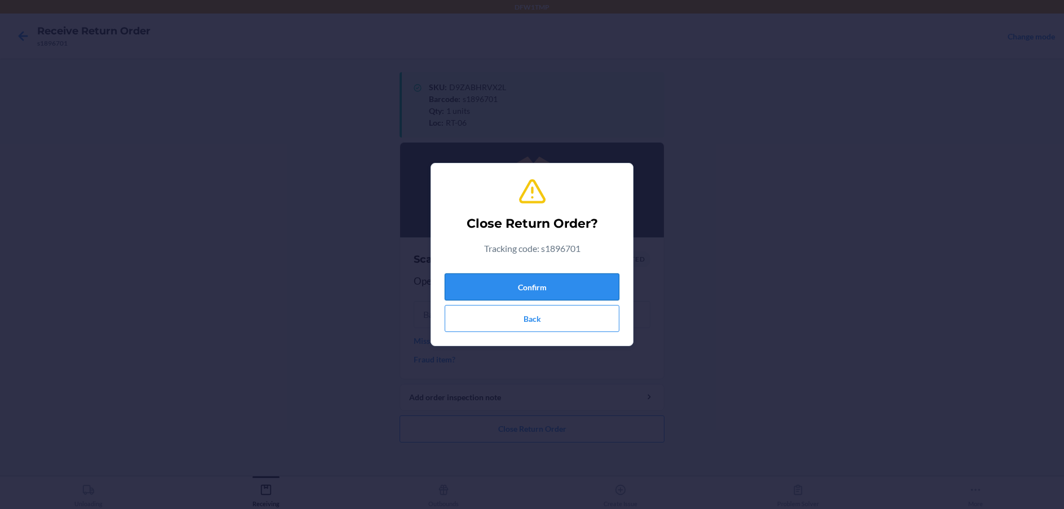
click at [559, 287] on button "Confirm" at bounding box center [531, 286] width 175 height 27
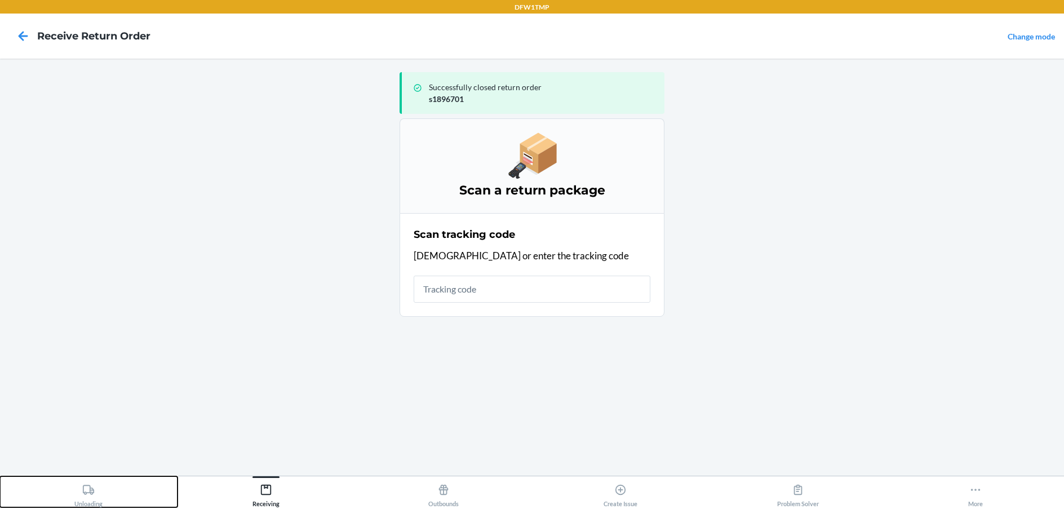
click at [79, 500] on div "Unloading" at bounding box center [88, 493] width 28 height 28
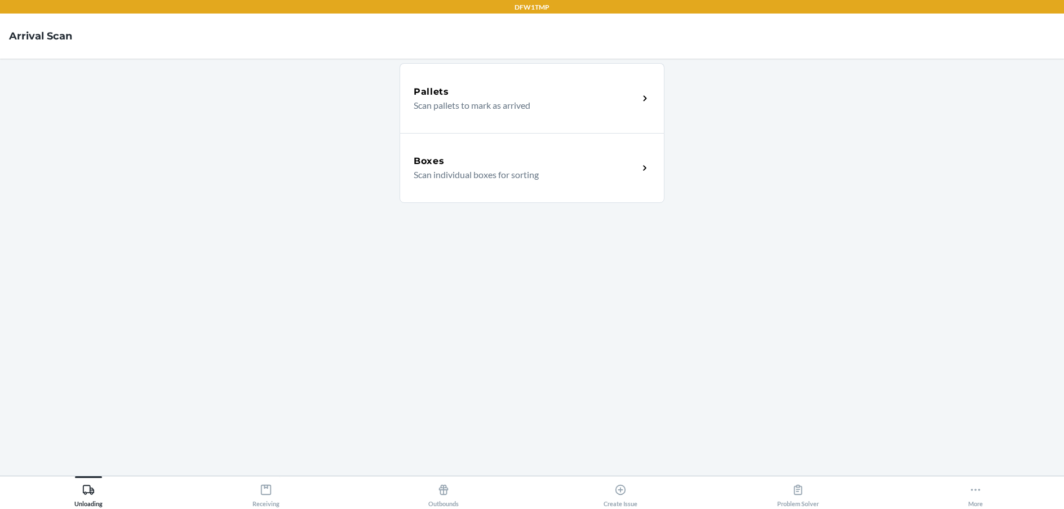
click at [528, 170] on p "Scan individual boxes for sorting" at bounding box center [521, 175] width 216 height 14
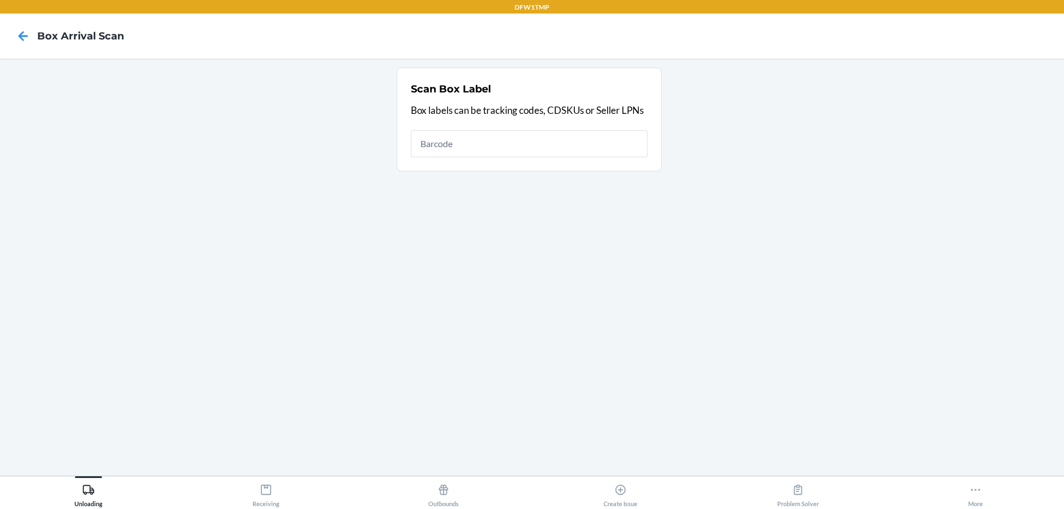
drag, startPoint x: 527, startPoint y: 144, endPoint x: 530, endPoint y: 139, distance: 5.8
click at [528, 142] on input "text" at bounding box center [529, 143] width 237 height 27
type input "s1889641"
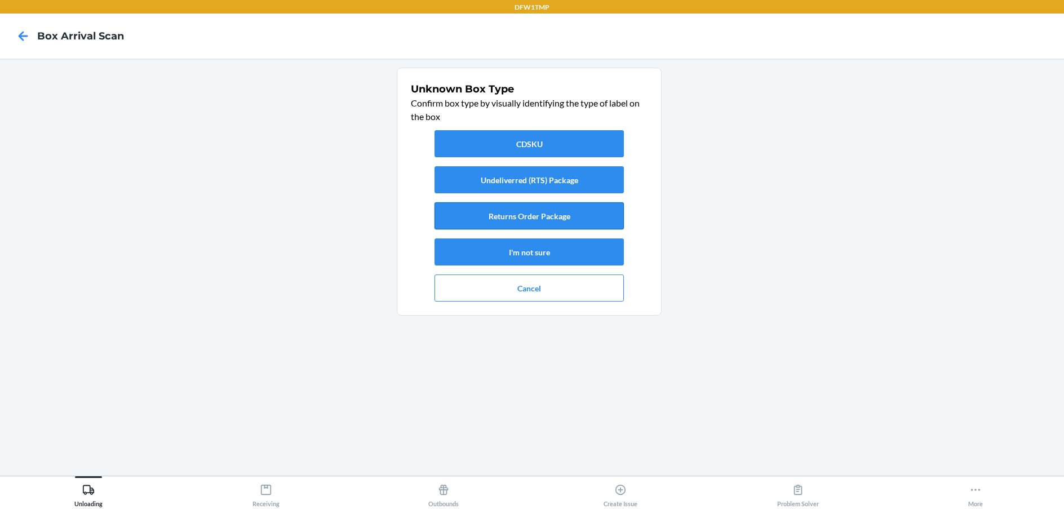
click at [557, 214] on button "Returns Order Package" at bounding box center [528, 215] width 189 height 27
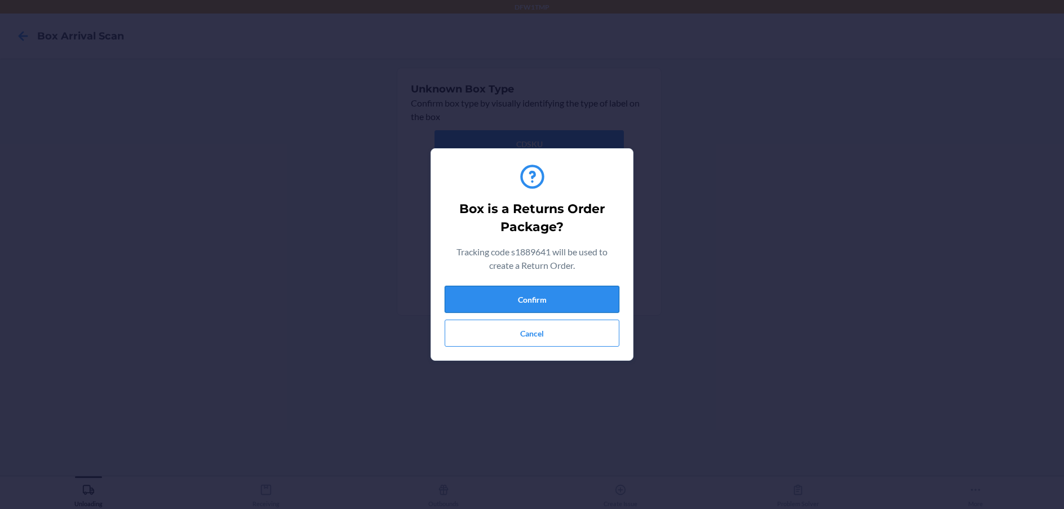
click at [539, 294] on button "Confirm" at bounding box center [531, 299] width 175 height 27
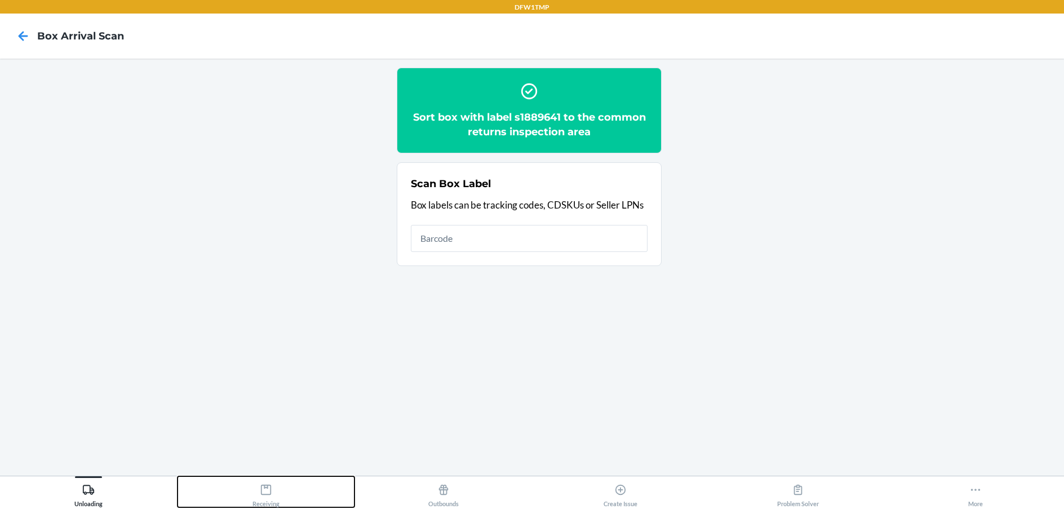
click at [270, 499] on div "Receiving" at bounding box center [265, 493] width 27 height 28
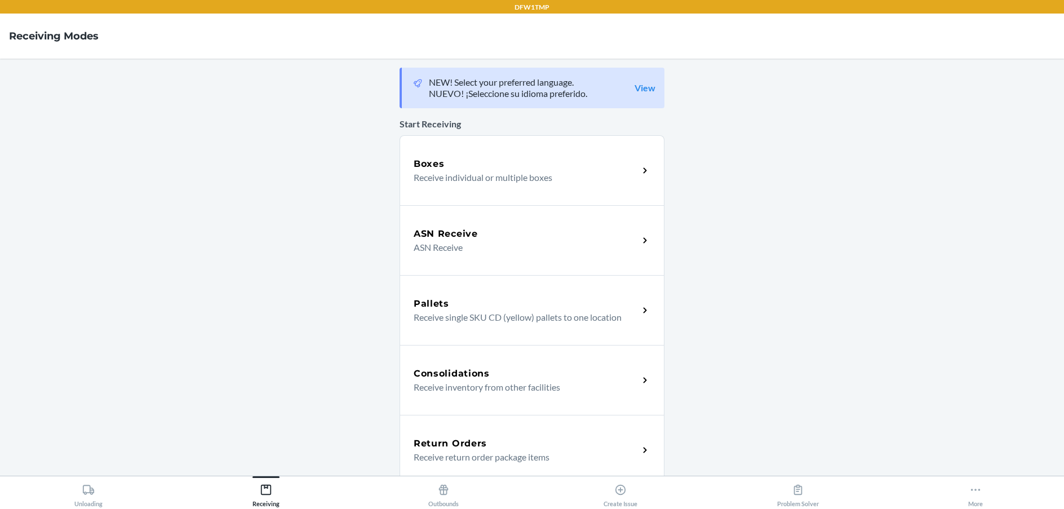
click at [497, 438] on div "Return Orders" at bounding box center [525, 444] width 225 height 14
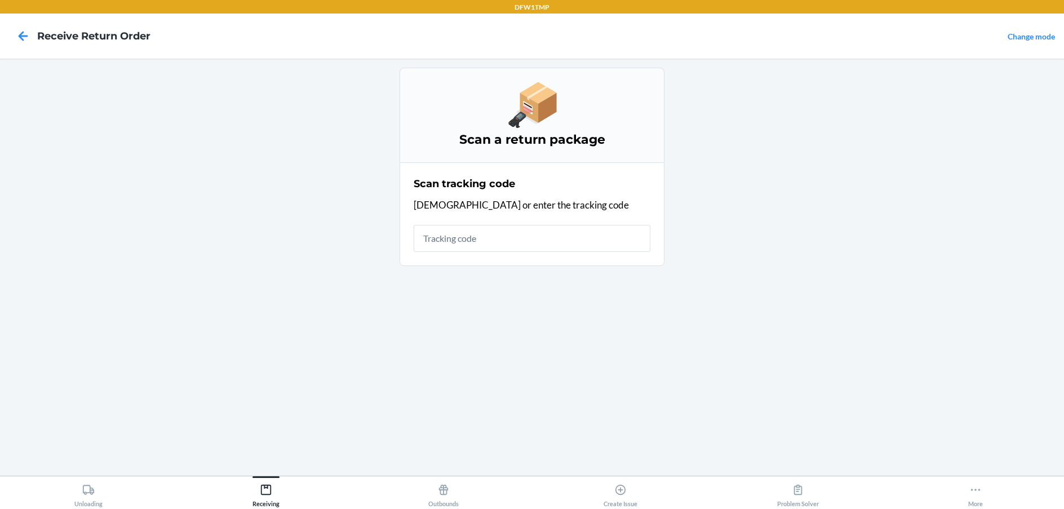
click at [579, 241] on input "text" at bounding box center [531, 238] width 237 height 27
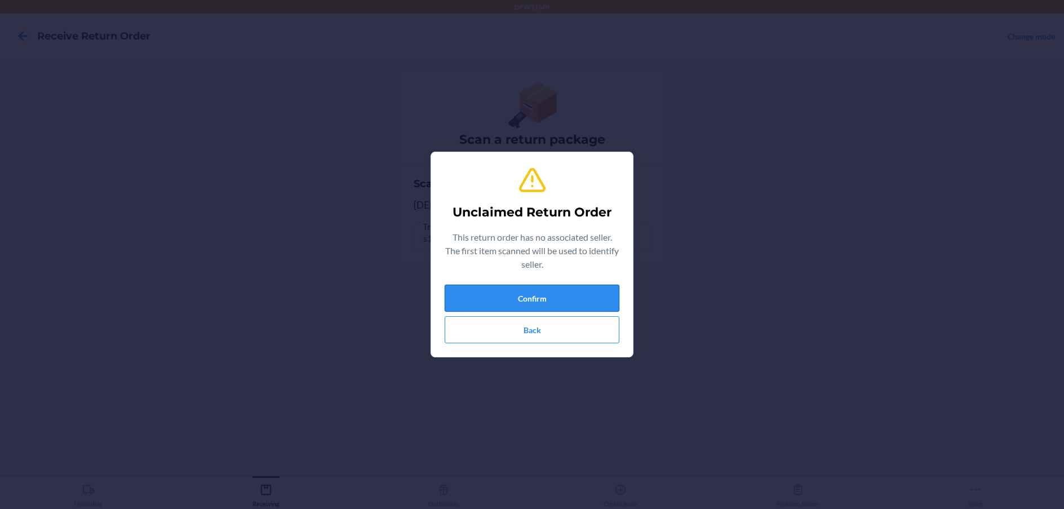
click at [554, 299] on button "Confirm" at bounding box center [531, 297] width 175 height 27
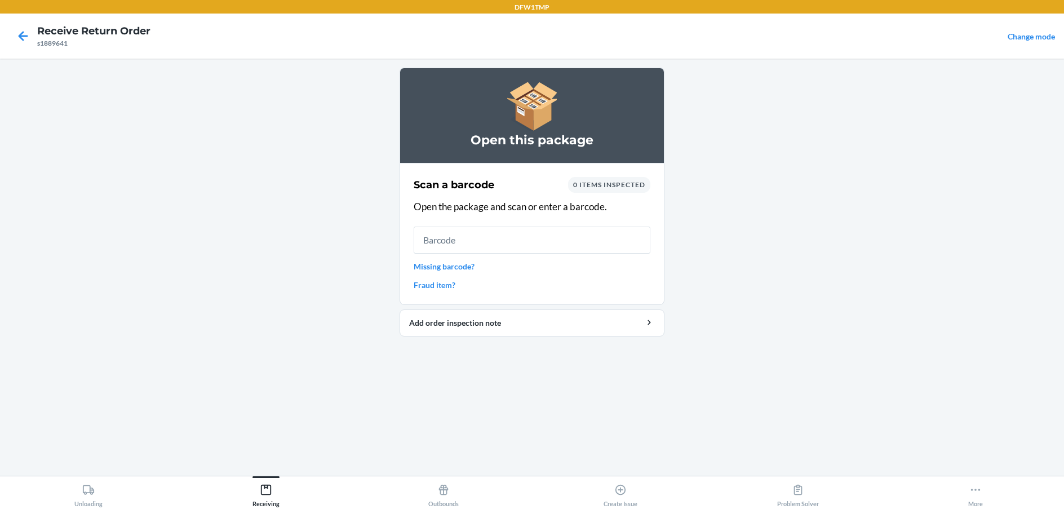
click at [487, 242] on input "text" at bounding box center [531, 239] width 237 height 27
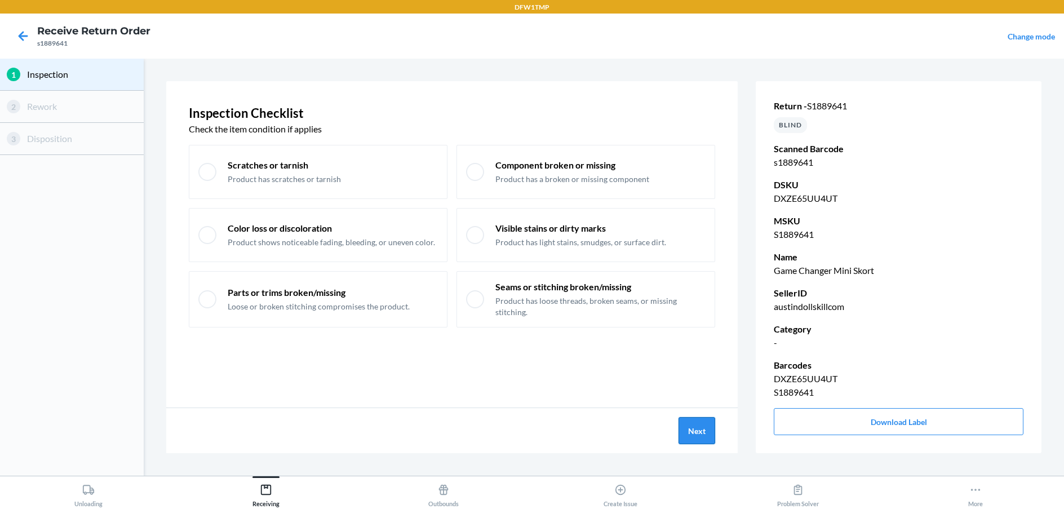
click at [700, 433] on button "Next" at bounding box center [696, 430] width 37 height 27
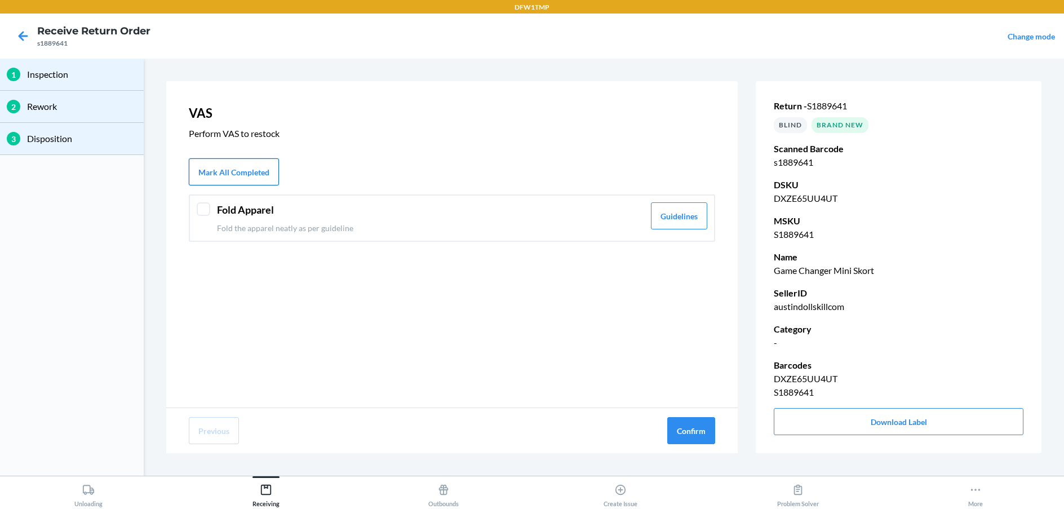
click at [265, 172] on button "Mark All Completed" at bounding box center [234, 171] width 90 height 27
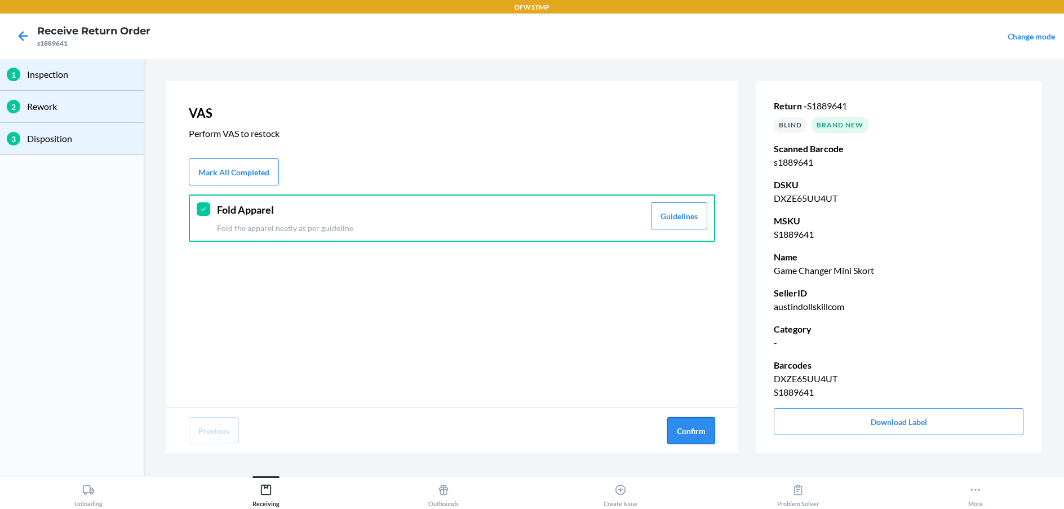
click at [691, 428] on button "Confirm" at bounding box center [691, 430] width 48 height 27
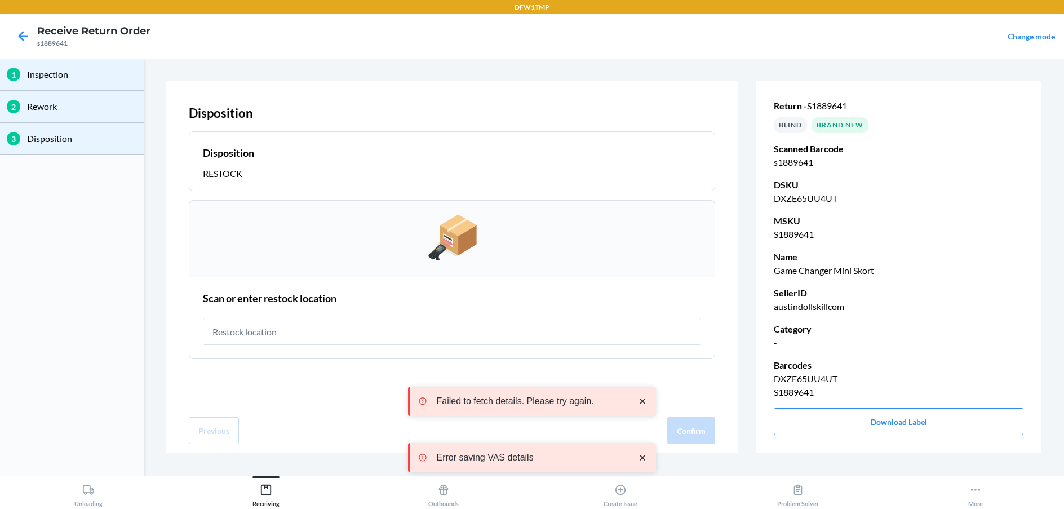
click at [423, 330] on input "text" at bounding box center [452, 331] width 498 height 27
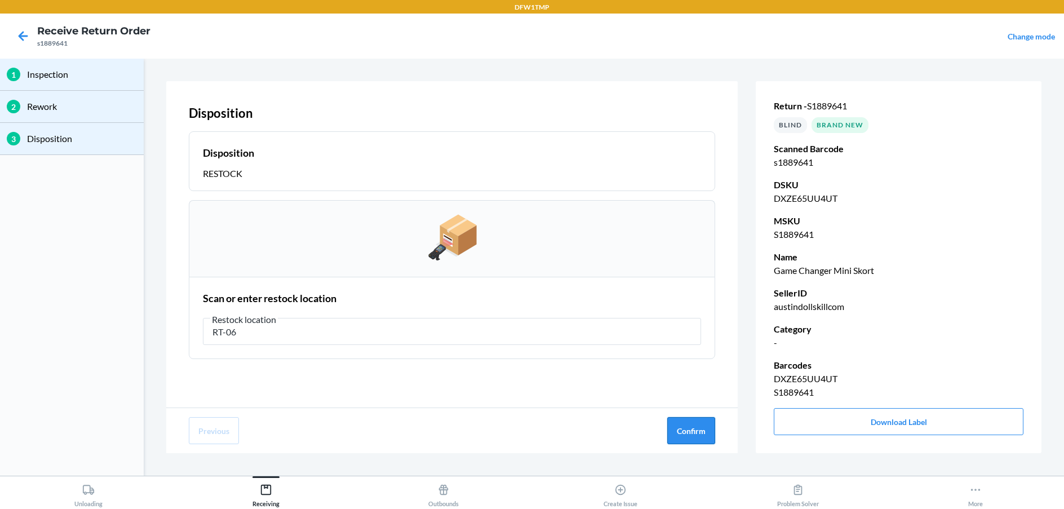
type input "RT-06"
click at [703, 426] on button "Confirm" at bounding box center [691, 430] width 48 height 27
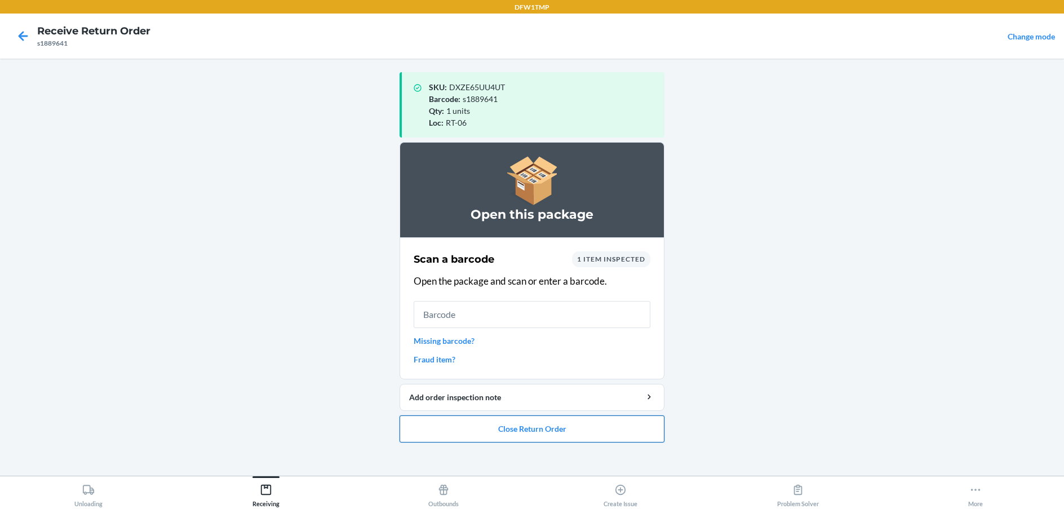
click at [595, 424] on button "Close Return Order" at bounding box center [531, 428] width 265 height 27
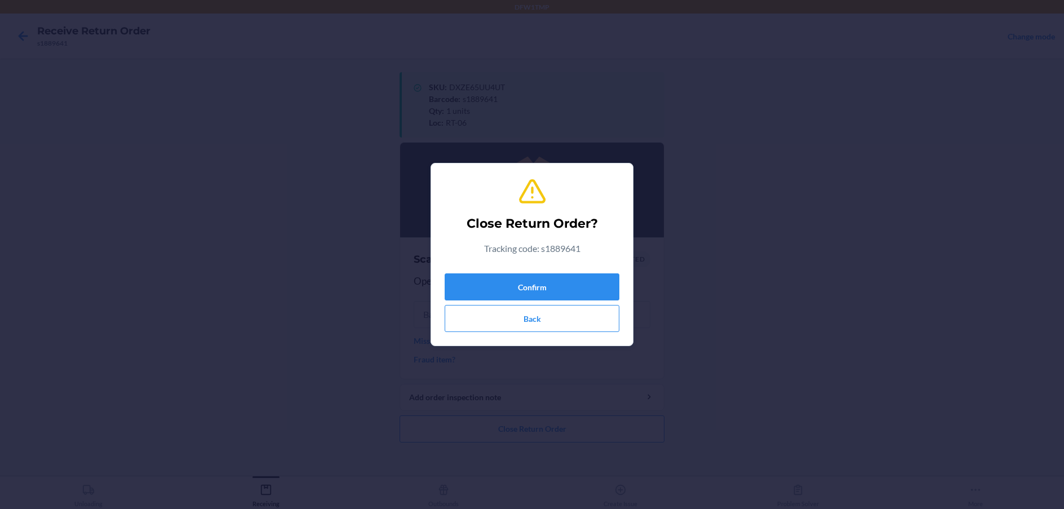
click at [554, 271] on div "Confirm Back" at bounding box center [531, 300] width 175 height 63
click at [560, 294] on button "Confirm" at bounding box center [531, 286] width 175 height 27
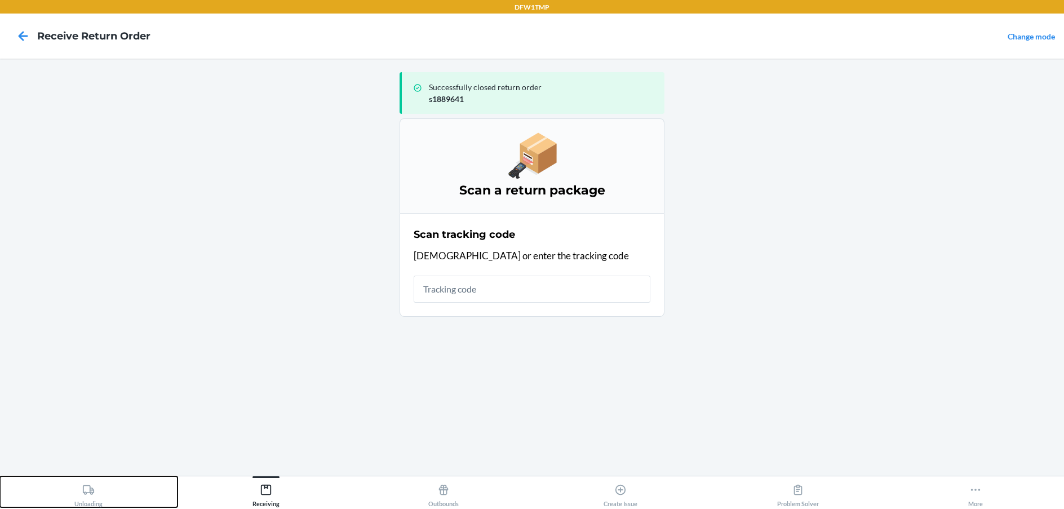
click at [96, 487] on div "Unloading" at bounding box center [88, 493] width 28 height 28
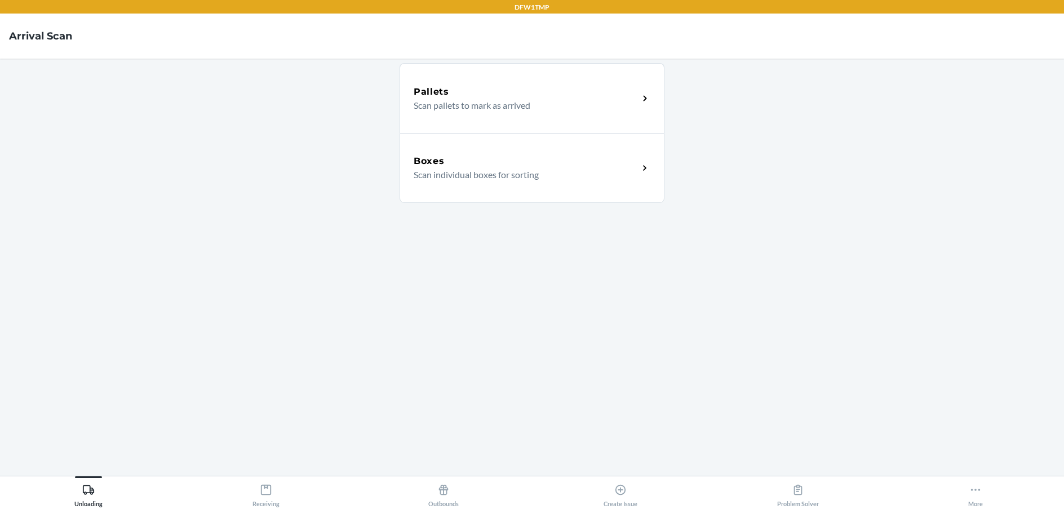
click at [605, 188] on div "Boxes Scan individual boxes for sorting" at bounding box center [531, 168] width 265 height 70
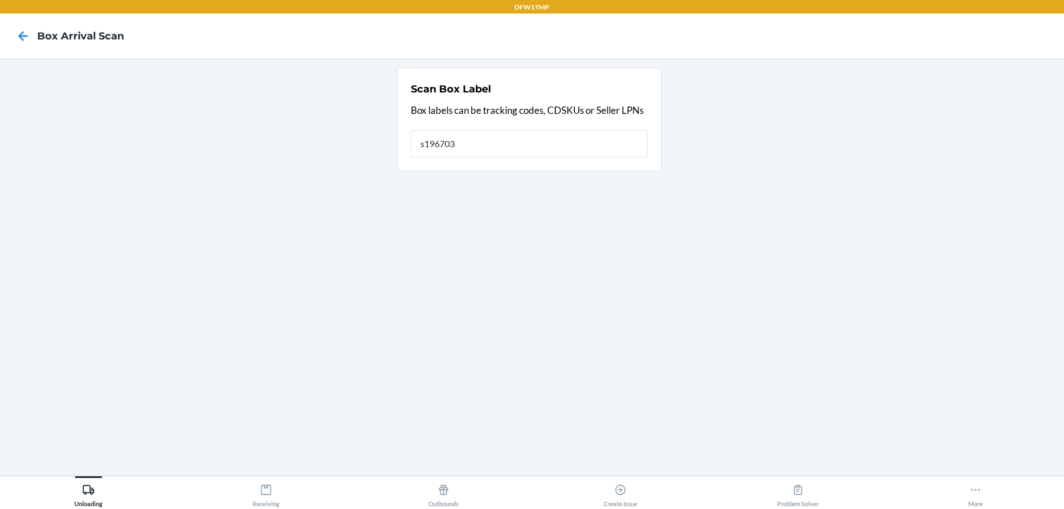
type input "s196703"
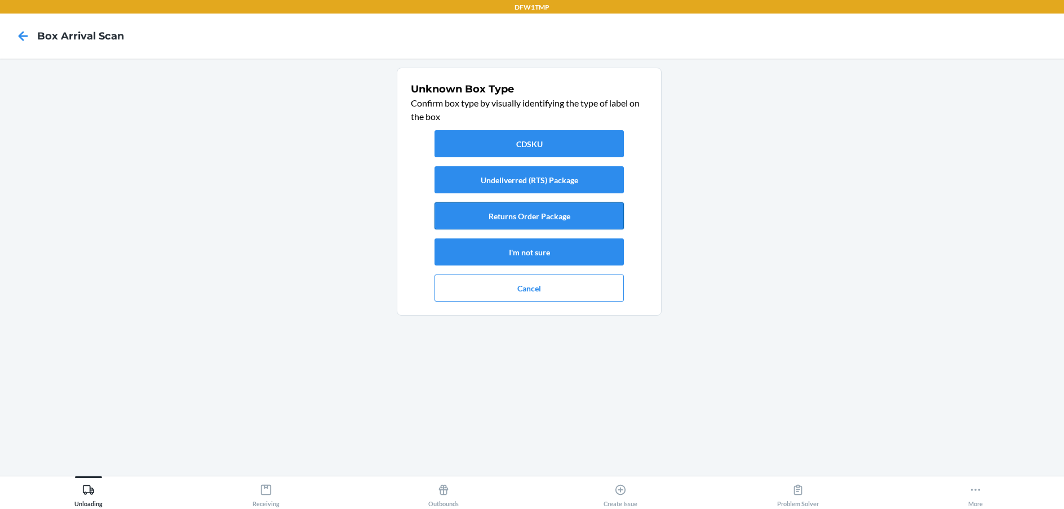
click at [567, 214] on button "Returns Order Package" at bounding box center [528, 215] width 189 height 27
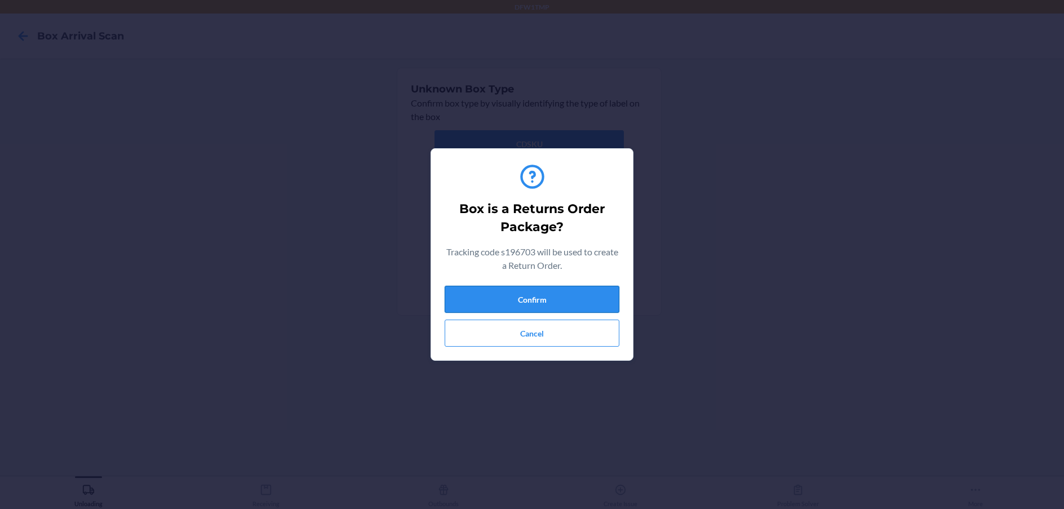
click at [549, 297] on button "Confirm" at bounding box center [531, 299] width 175 height 27
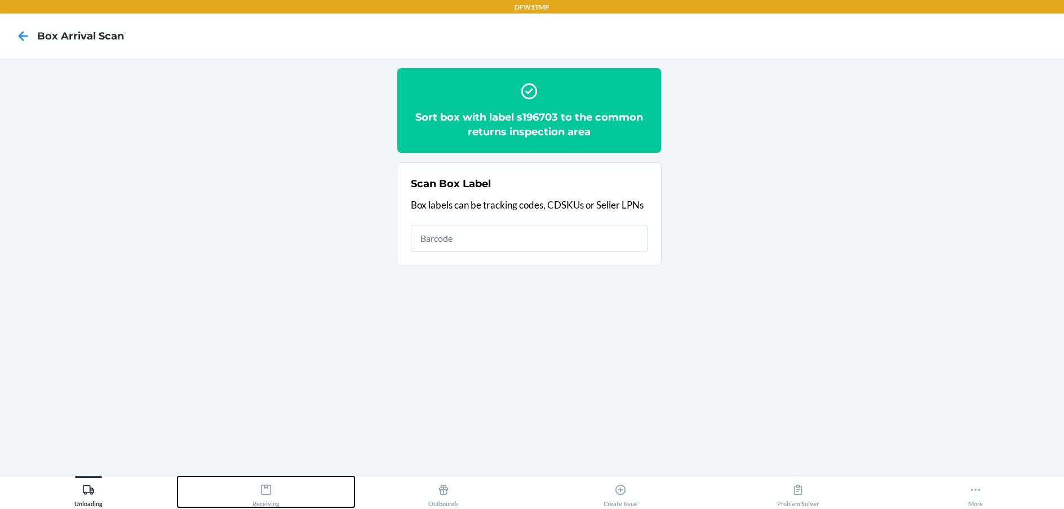
click at [286, 491] on button "Receiving" at bounding box center [265, 491] width 177 height 31
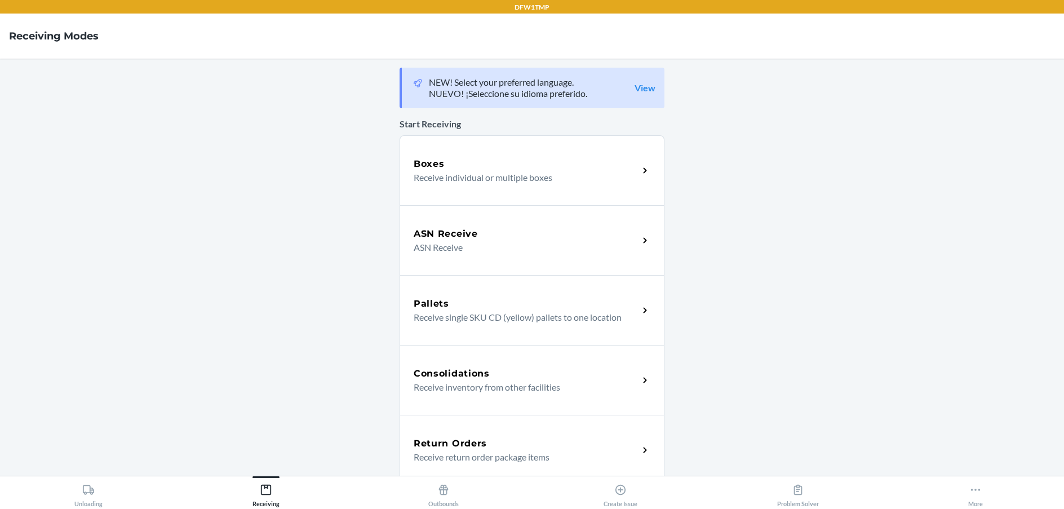
click at [499, 428] on div "Return Orders Receive return order package items" at bounding box center [531, 450] width 265 height 70
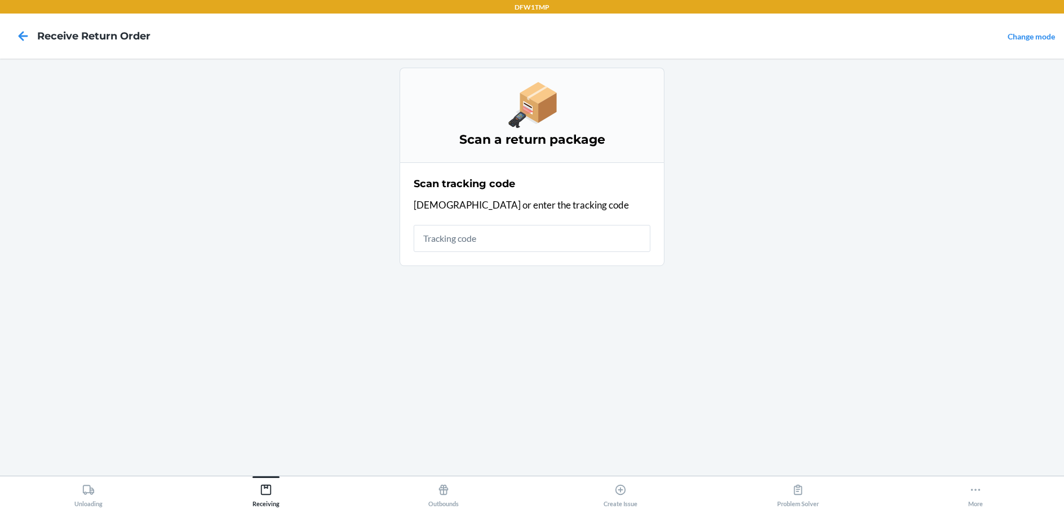
click at [584, 237] on input "text" at bounding box center [531, 238] width 237 height 27
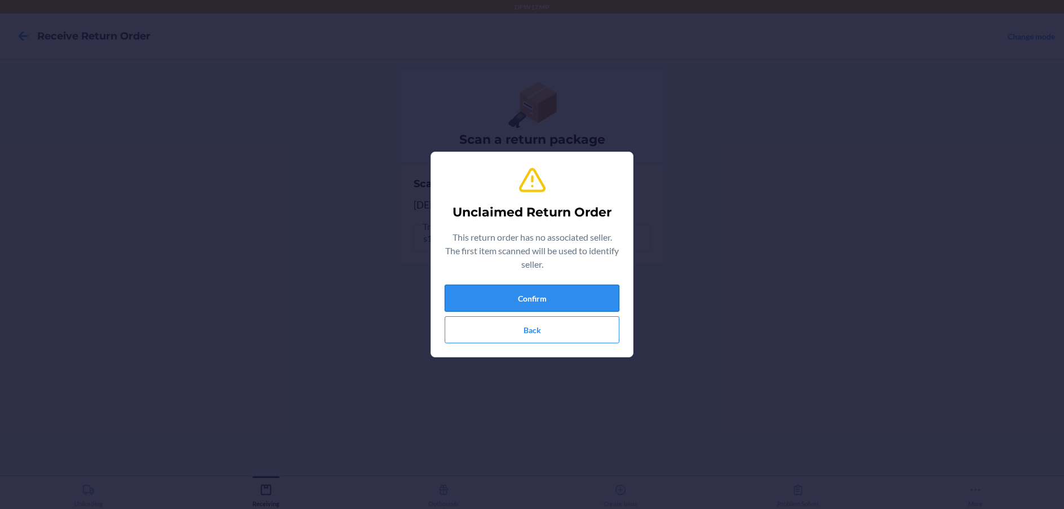
click at [584, 296] on button "Confirm" at bounding box center [531, 297] width 175 height 27
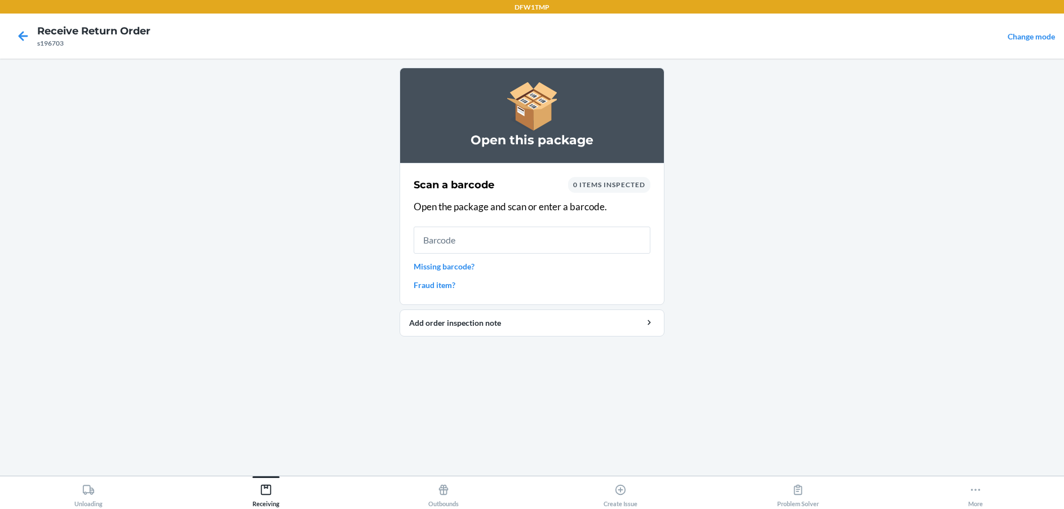
click at [540, 244] on input "text" at bounding box center [531, 239] width 237 height 27
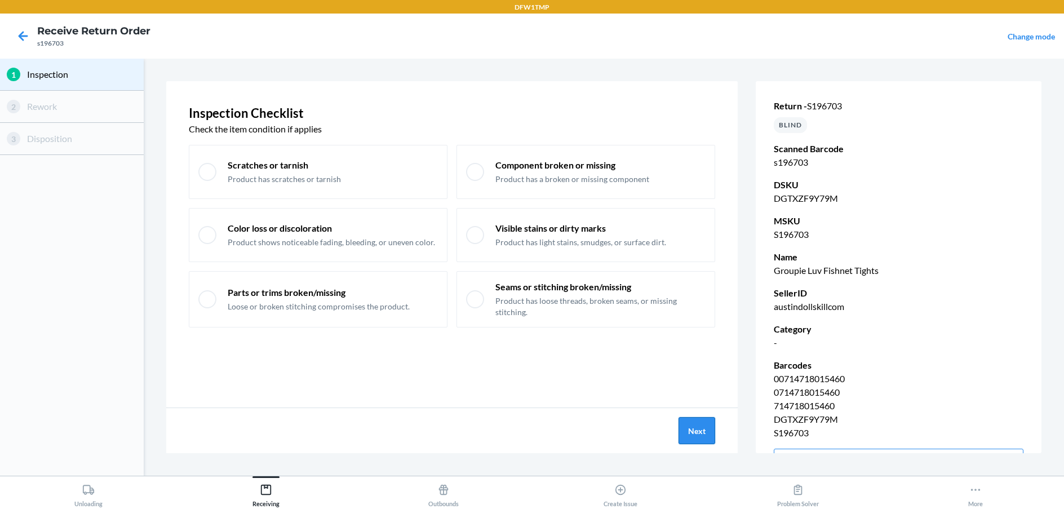
click at [704, 423] on button "Next" at bounding box center [696, 430] width 37 height 27
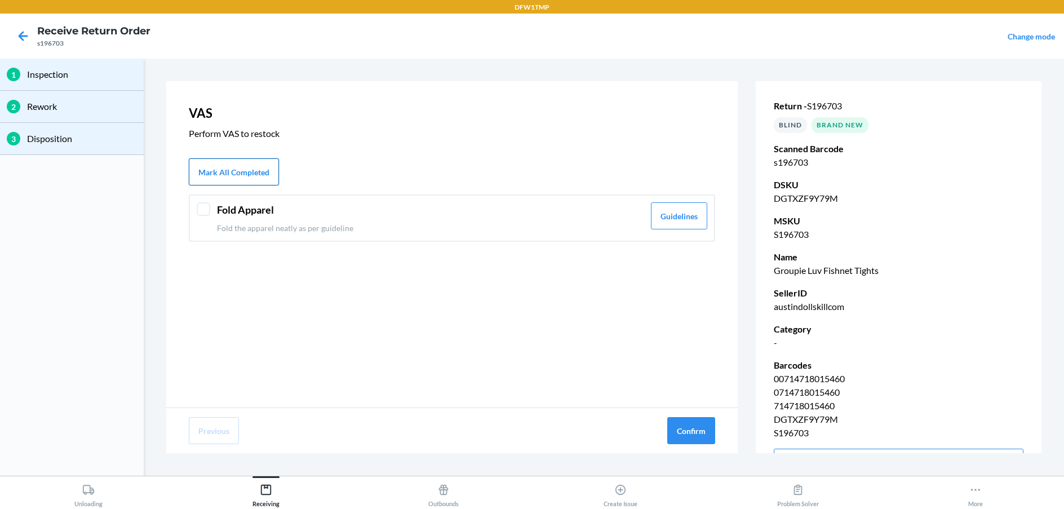
click at [269, 171] on button "Mark All Completed" at bounding box center [234, 171] width 90 height 27
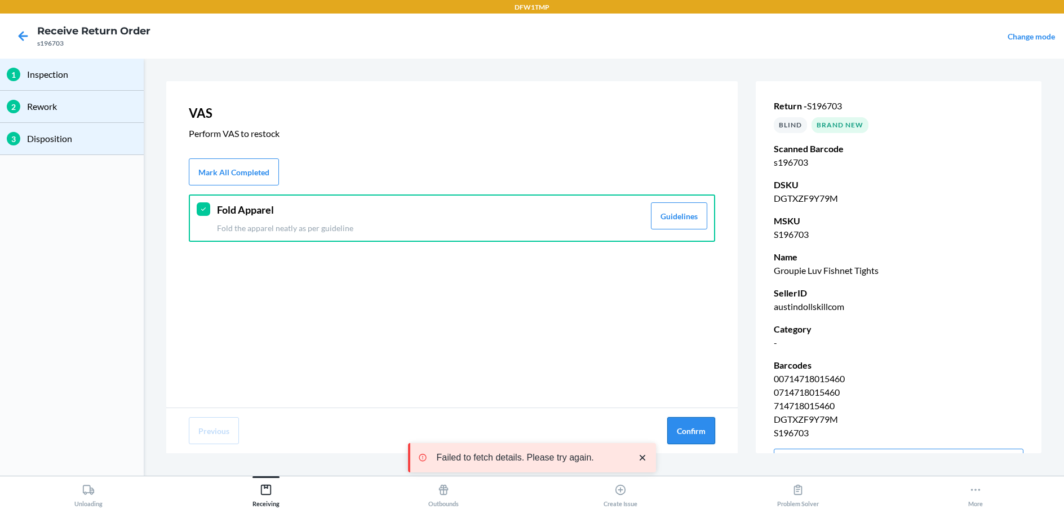
click at [707, 425] on button "Confirm" at bounding box center [691, 430] width 48 height 27
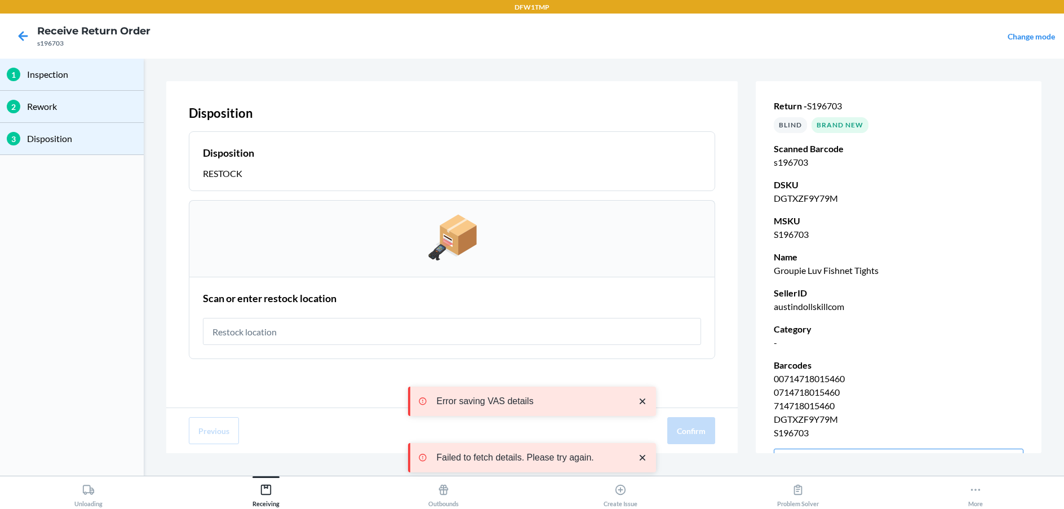
click at [554, 331] on input "text" at bounding box center [452, 331] width 498 height 27
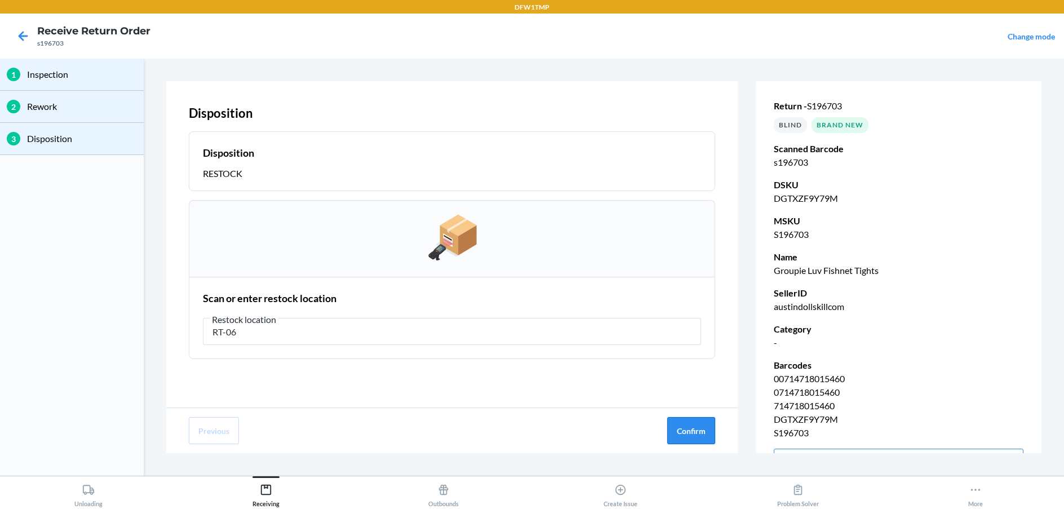
type input "RT-06"
click at [709, 434] on button "Confirm" at bounding box center [691, 430] width 48 height 27
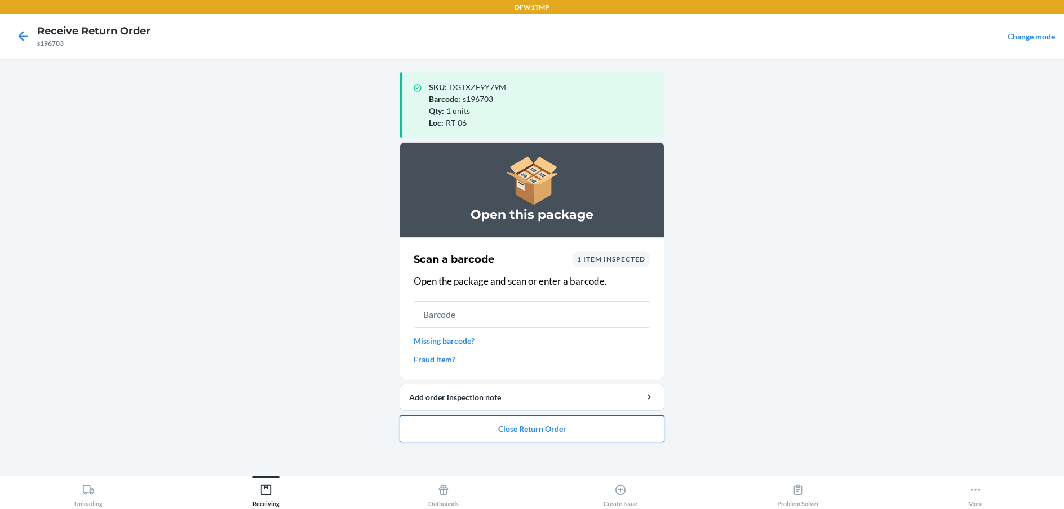
click at [558, 422] on button "Close Return Order" at bounding box center [531, 428] width 265 height 27
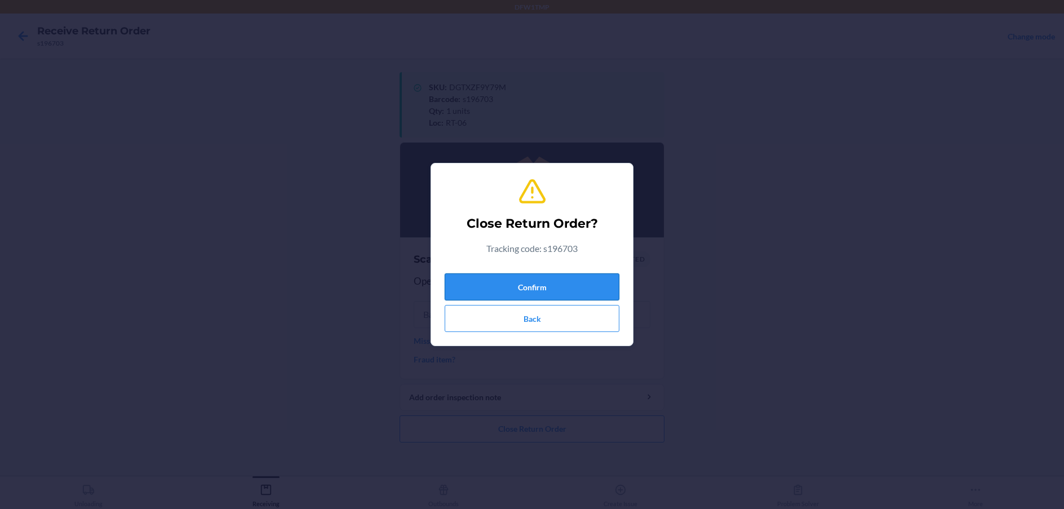
click at [589, 287] on button "Confirm" at bounding box center [531, 286] width 175 height 27
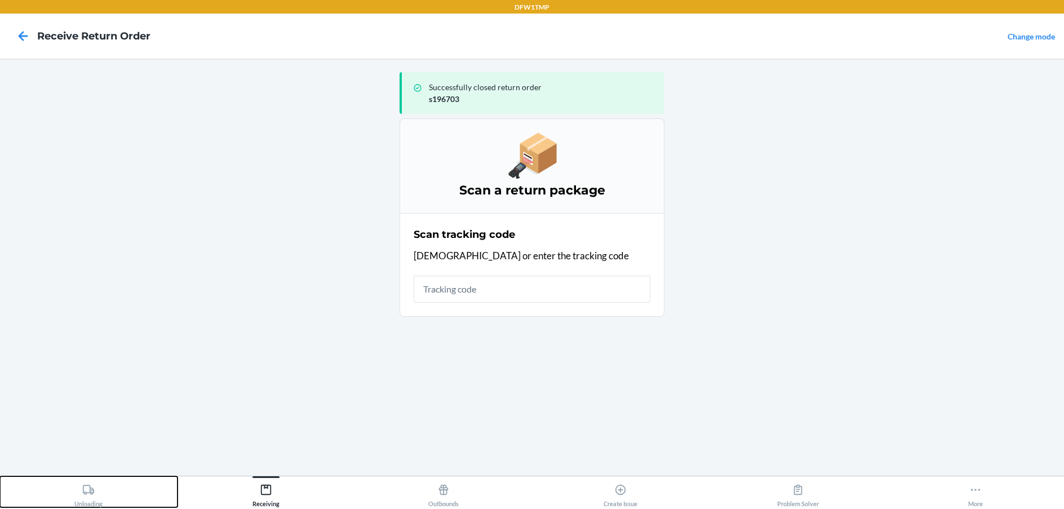
click at [83, 493] on icon at bounding box center [88, 489] width 12 height 12
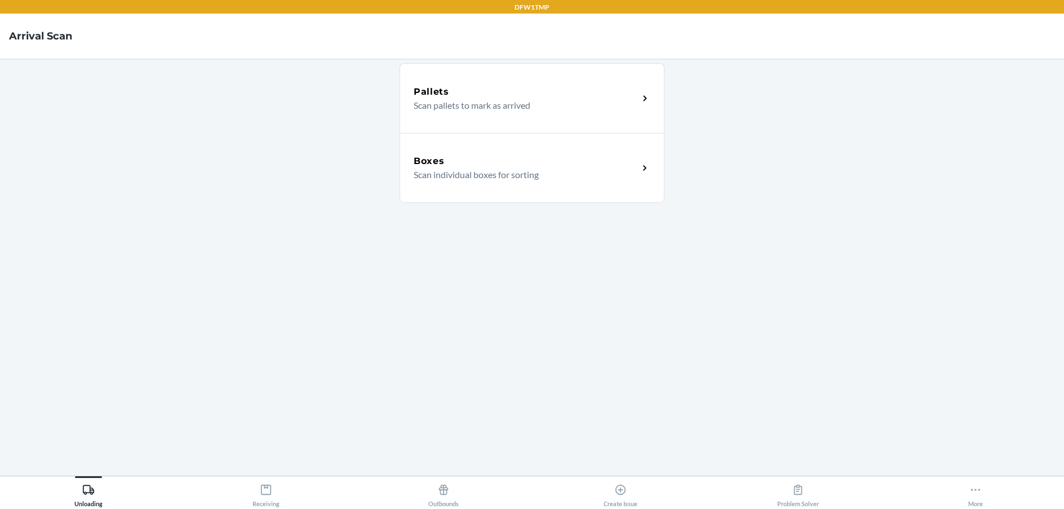
click at [494, 170] on p "Scan individual boxes for sorting" at bounding box center [521, 175] width 216 height 14
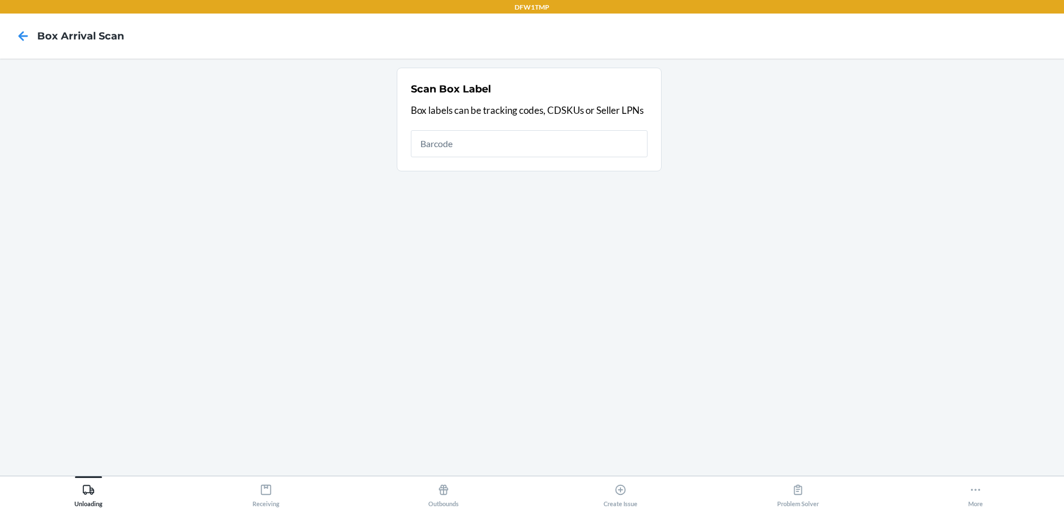
click at [562, 143] on input "text" at bounding box center [529, 143] width 237 height 27
type input "s831020"
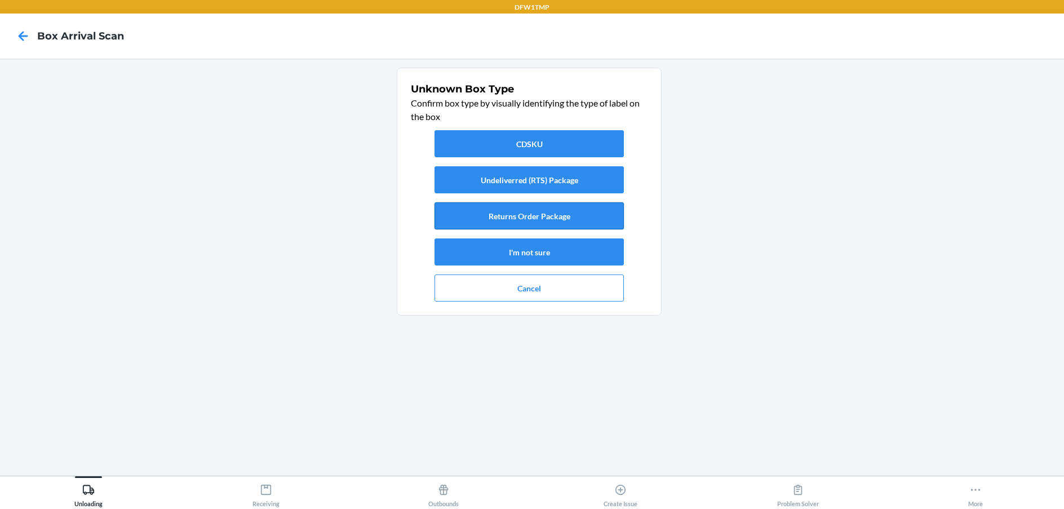
click at [506, 215] on button "Returns Order Package" at bounding box center [528, 215] width 189 height 27
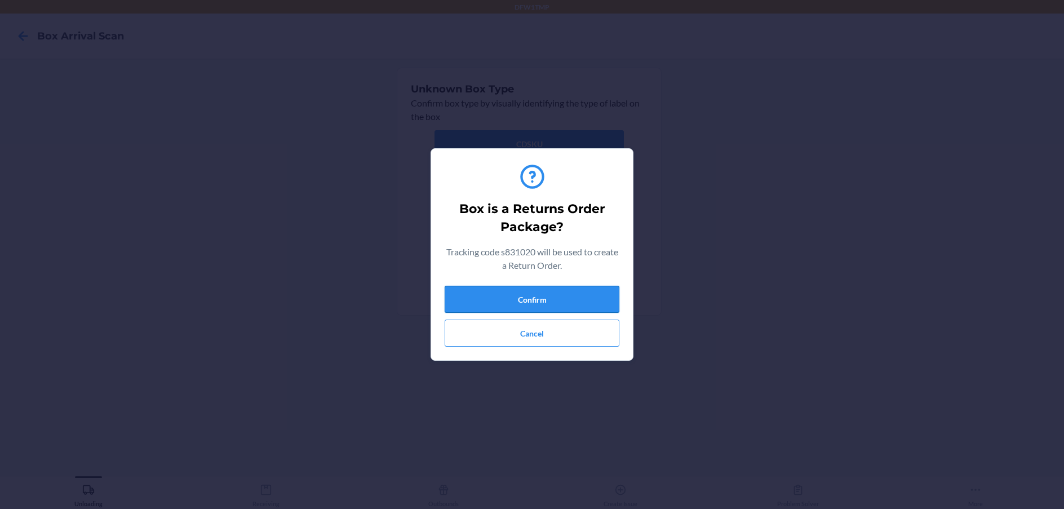
click at [545, 290] on button "Confirm" at bounding box center [531, 299] width 175 height 27
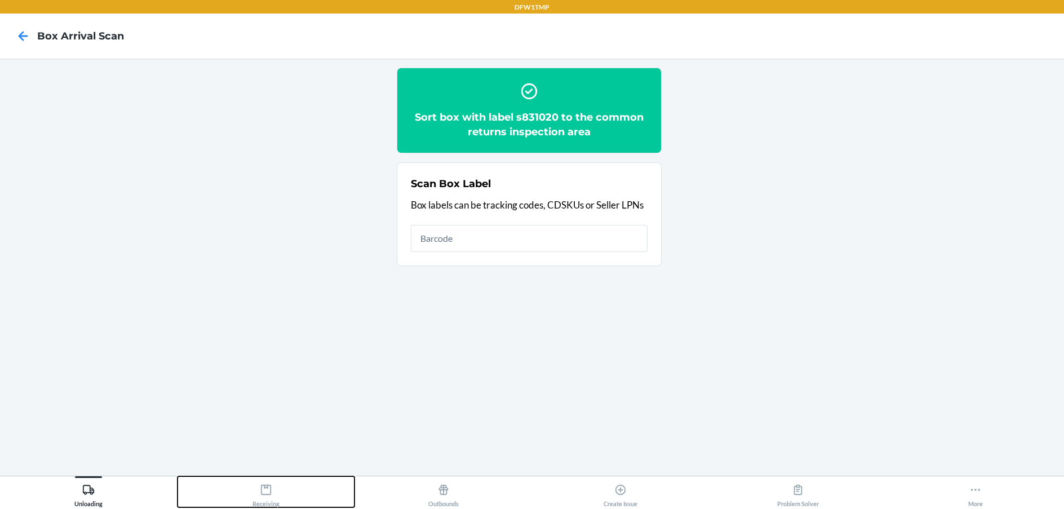
click at [277, 486] on div "Receiving" at bounding box center [265, 493] width 27 height 28
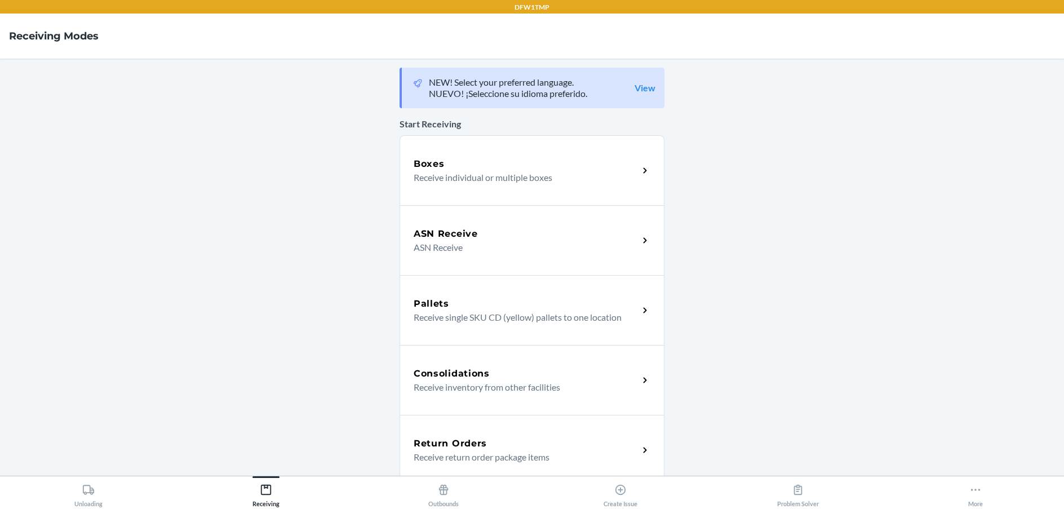
click at [478, 440] on h5 "Return Orders" at bounding box center [449, 444] width 73 height 14
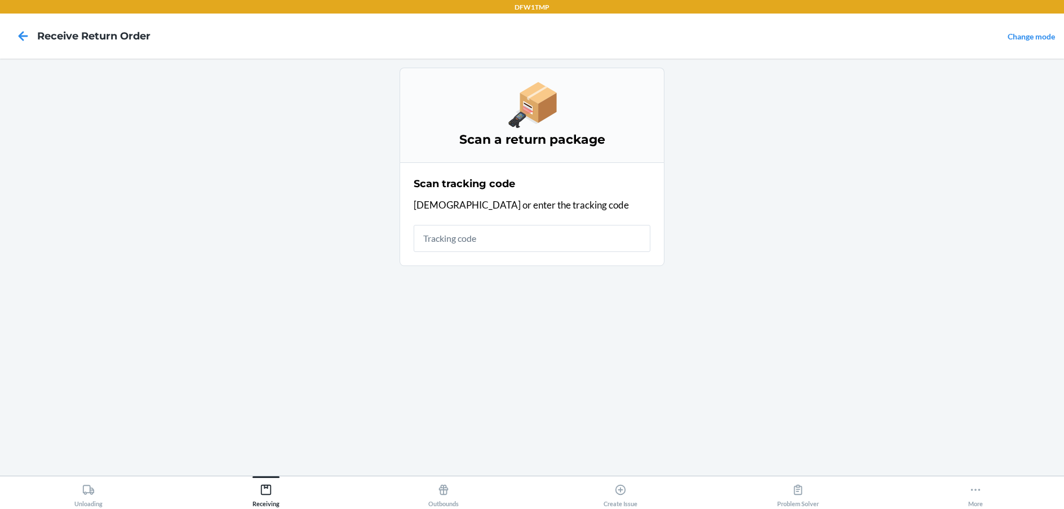
click at [527, 246] on input "text" at bounding box center [531, 238] width 237 height 27
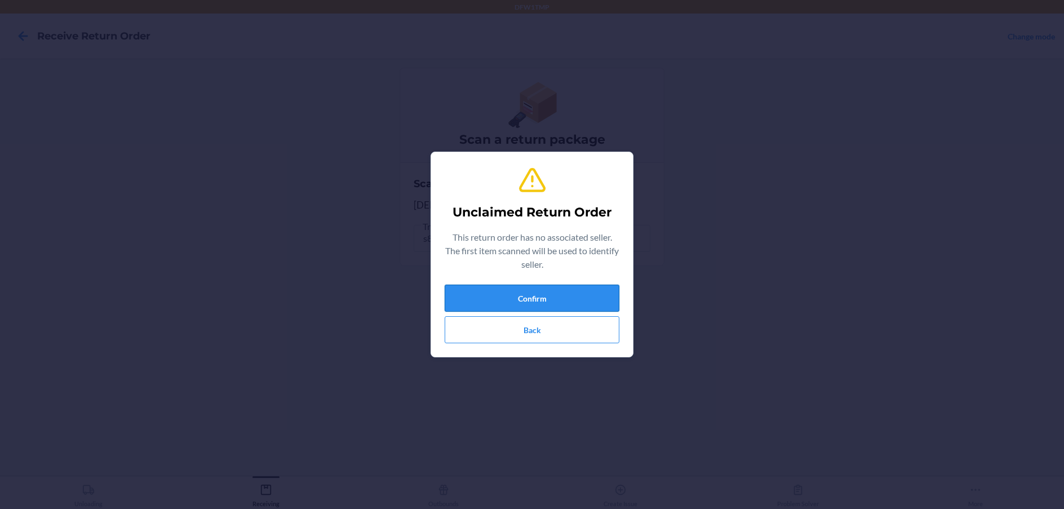
click at [542, 288] on button "Confirm" at bounding box center [531, 297] width 175 height 27
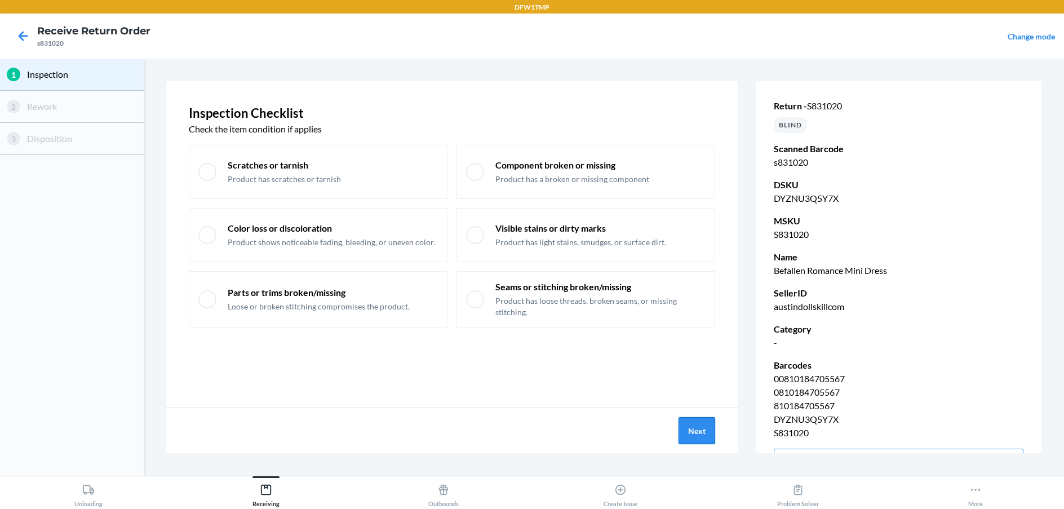
click at [689, 428] on button "Next" at bounding box center [696, 430] width 37 height 27
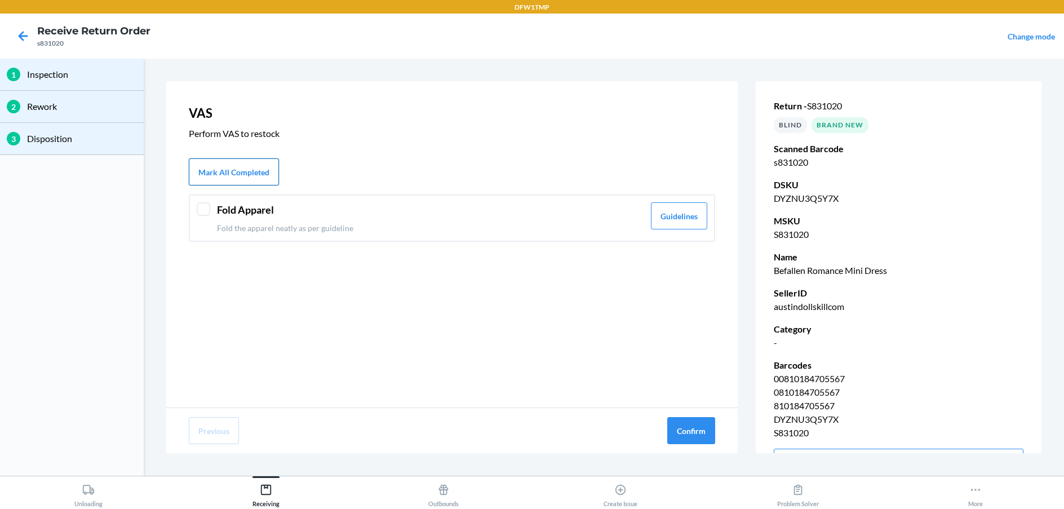
click at [268, 163] on button "Mark All Completed" at bounding box center [234, 171] width 90 height 27
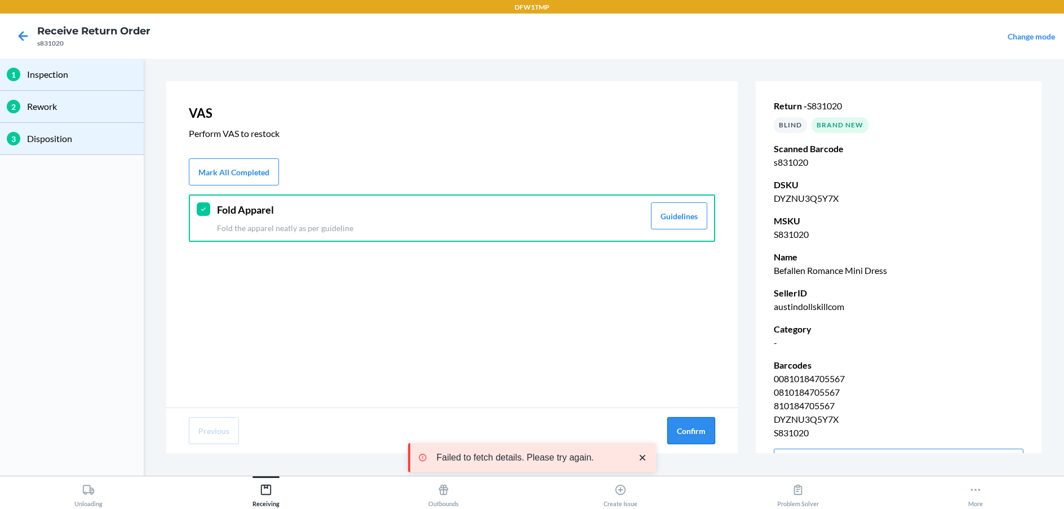
click at [691, 428] on button "Confirm" at bounding box center [691, 430] width 48 height 27
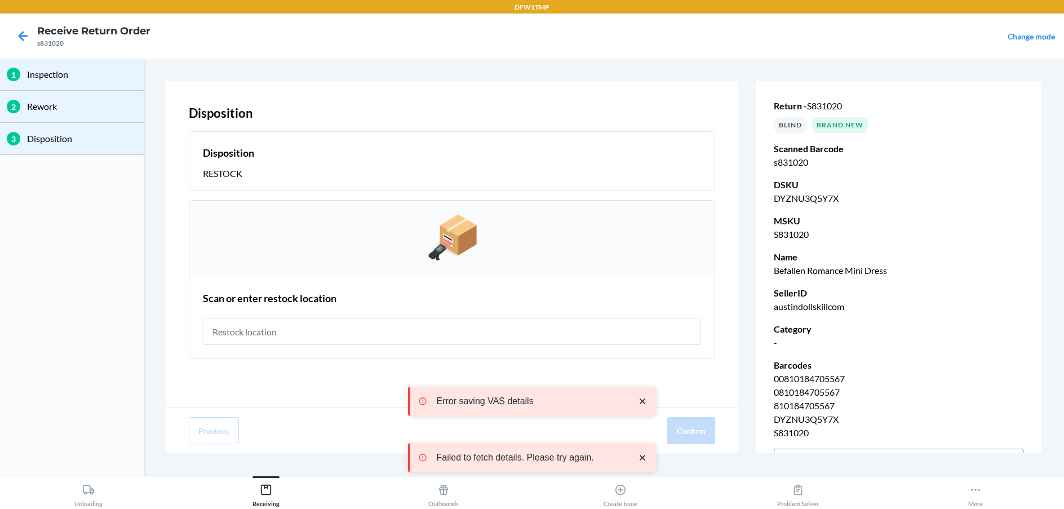
click at [560, 322] on input "text" at bounding box center [452, 331] width 498 height 27
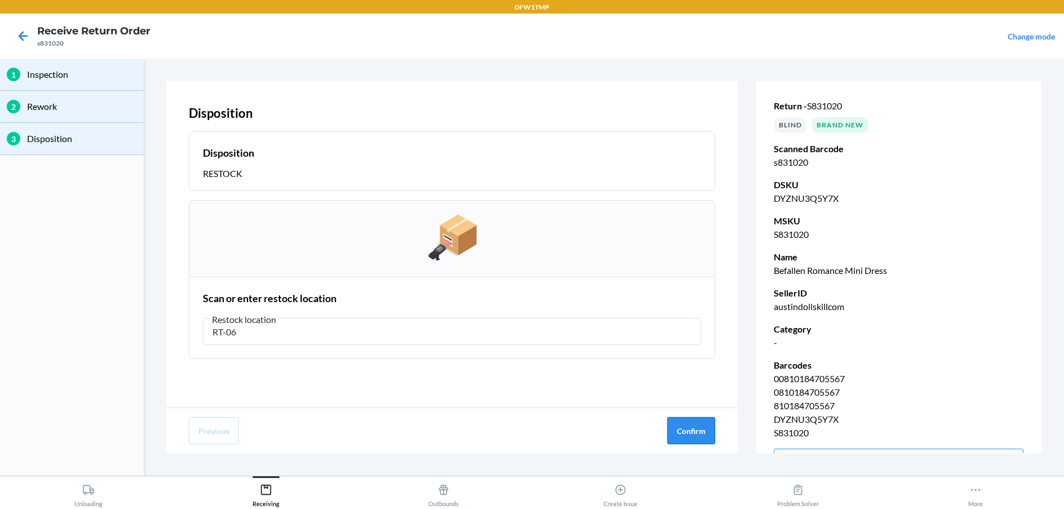
type input "RT-06"
click at [696, 426] on button "Confirm" at bounding box center [691, 430] width 48 height 27
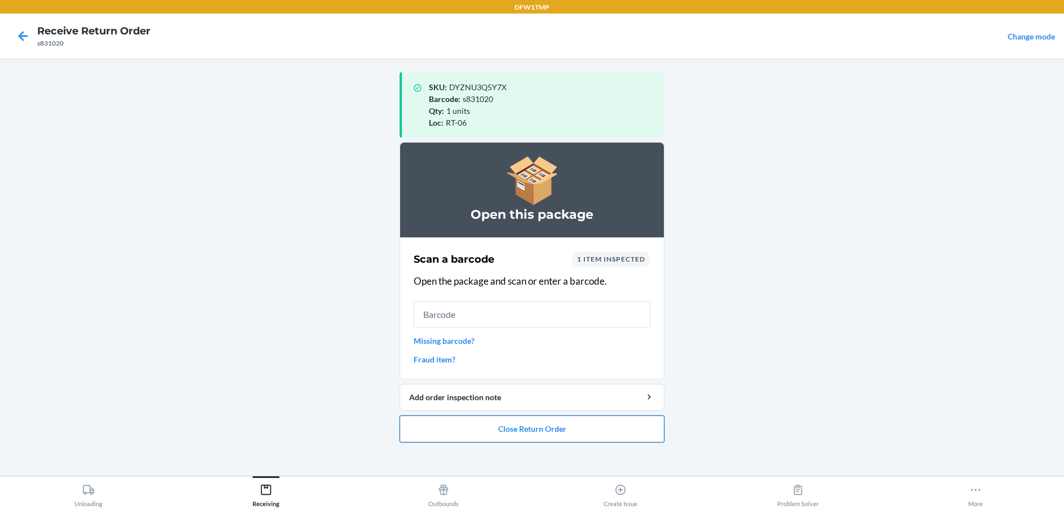
click at [541, 428] on button "Close Return Order" at bounding box center [531, 428] width 265 height 27
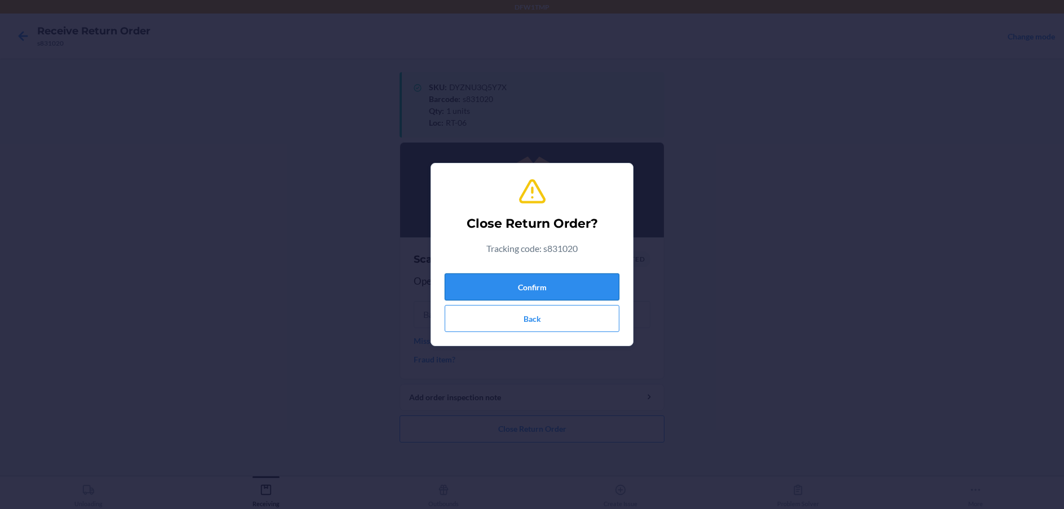
click at [566, 285] on button "Confirm" at bounding box center [531, 286] width 175 height 27
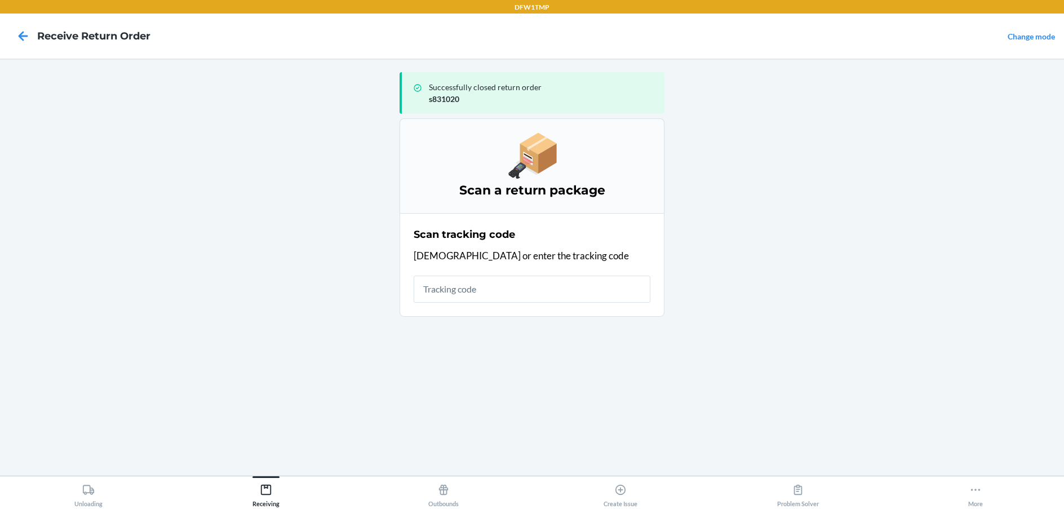
click at [482, 299] on input "text" at bounding box center [531, 288] width 237 height 27
click at [109, 490] on button "Unloading" at bounding box center [88, 491] width 177 height 31
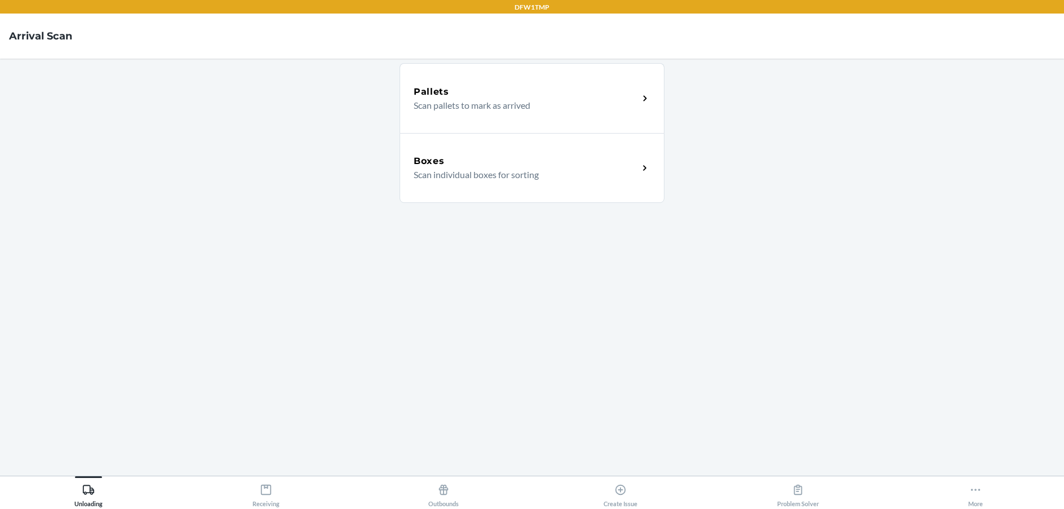
click at [592, 161] on div "Boxes" at bounding box center [525, 161] width 225 height 14
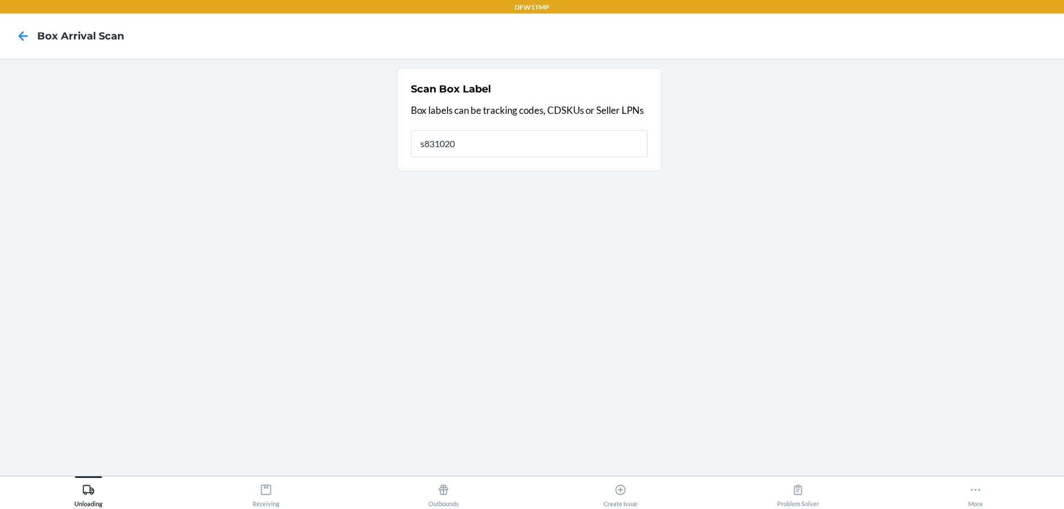
type input "s831020"
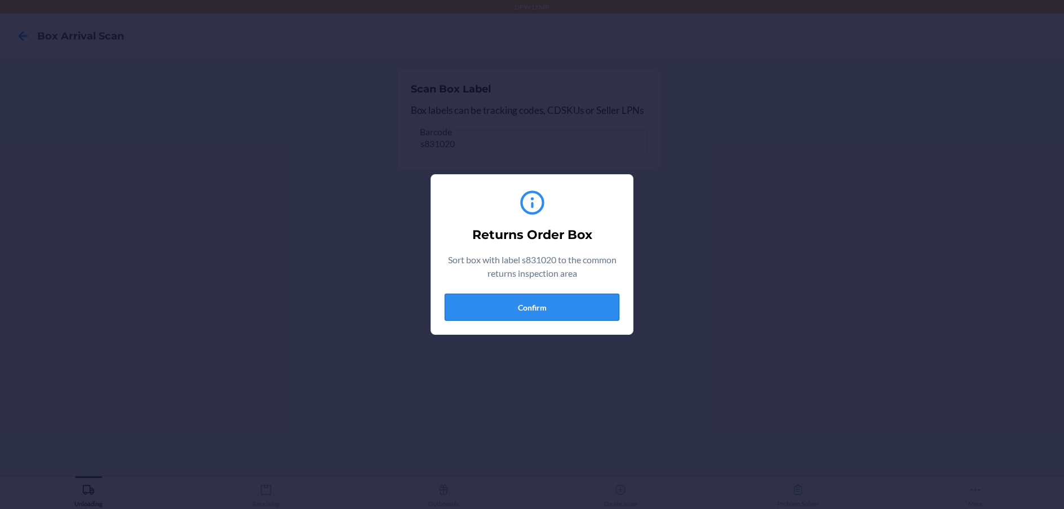
click at [564, 301] on button "Confirm" at bounding box center [531, 307] width 175 height 27
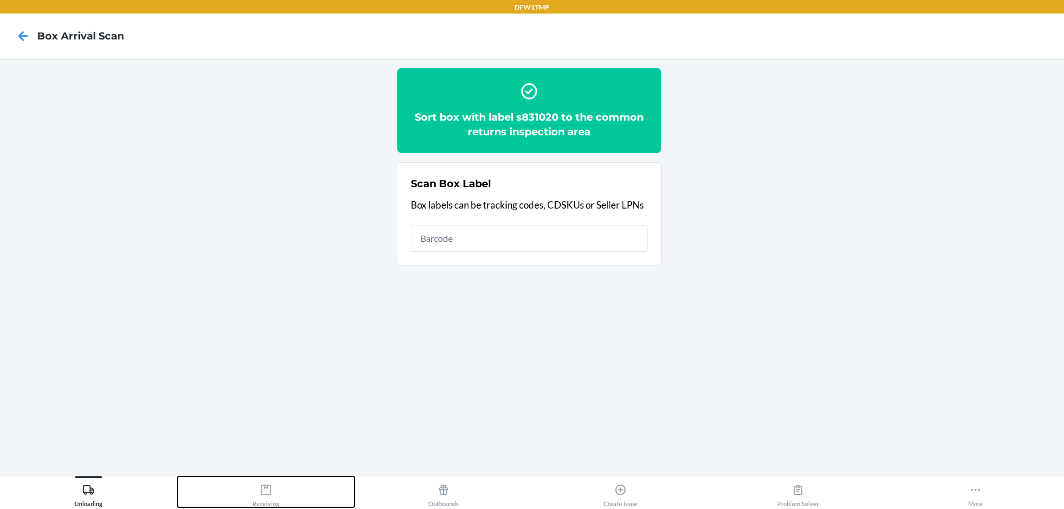
click at [272, 487] on icon at bounding box center [266, 489] width 12 height 12
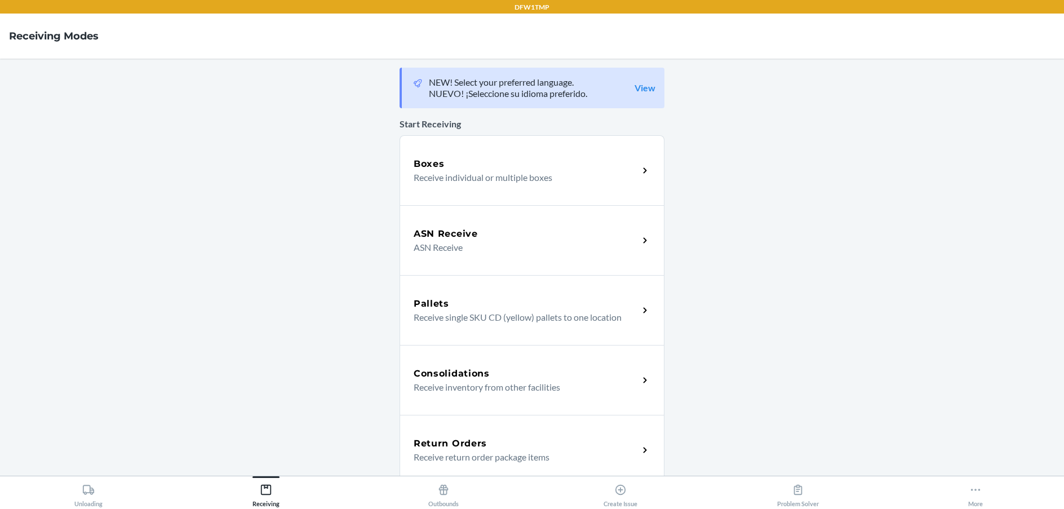
click at [498, 428] on div "Return Orders Receive return order package items" at bounding box center [531, 450] width 265 height 70
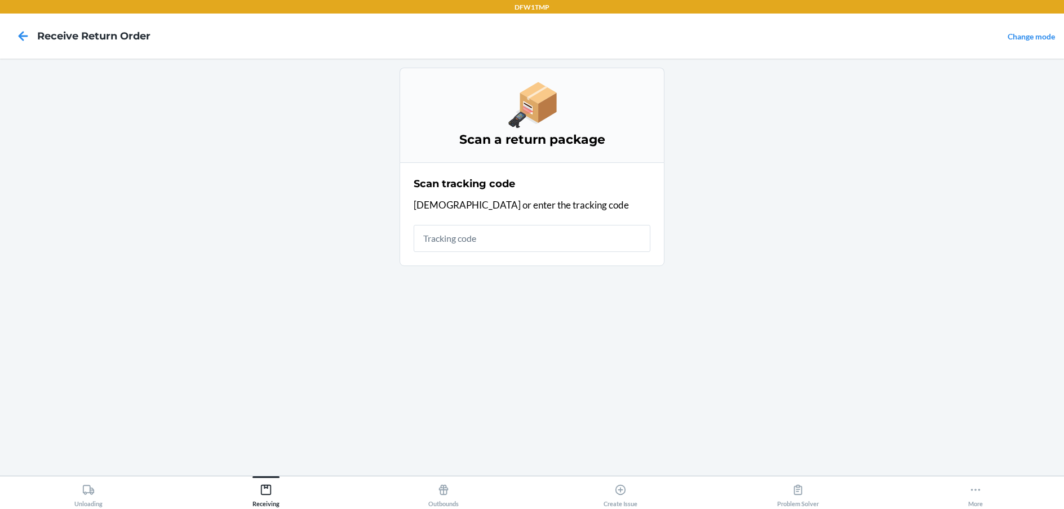
click at [564, 244] on input "text" at bounding box center [531, 238] width 237 height 27
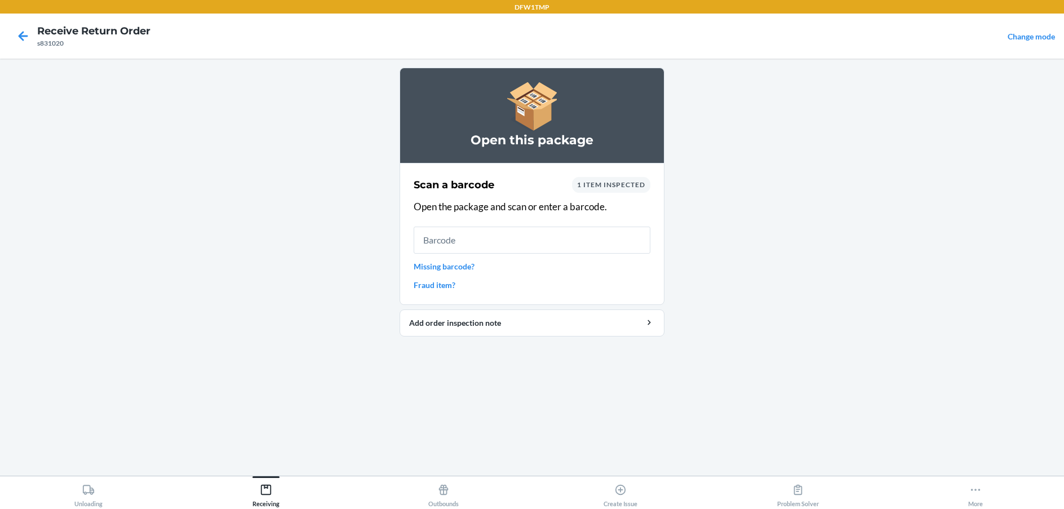
click at [564, 241] on input "text" at bounding box center [531, 239] width 237 height 27
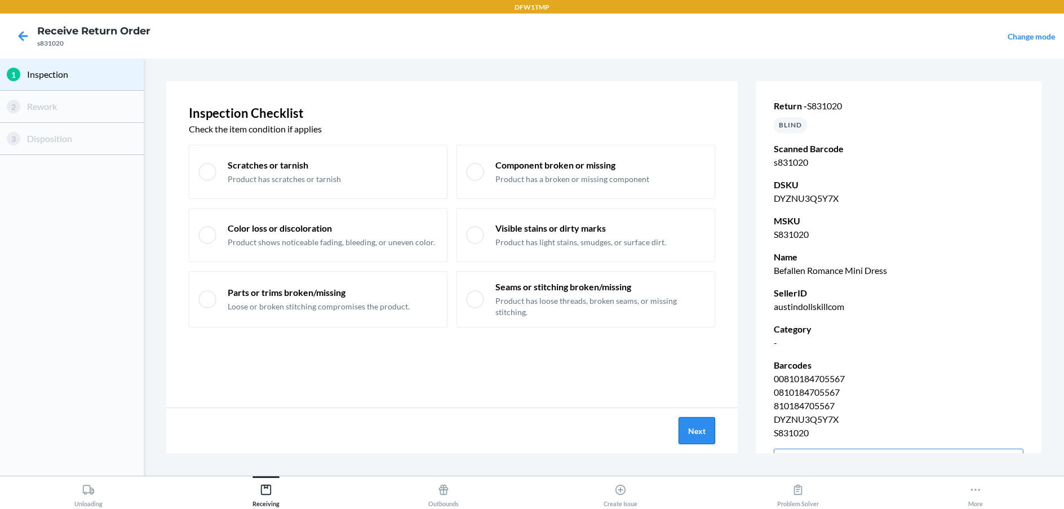
click at [686, 421] on button "Next" at bounding box center [696, 430] width 37 height 27
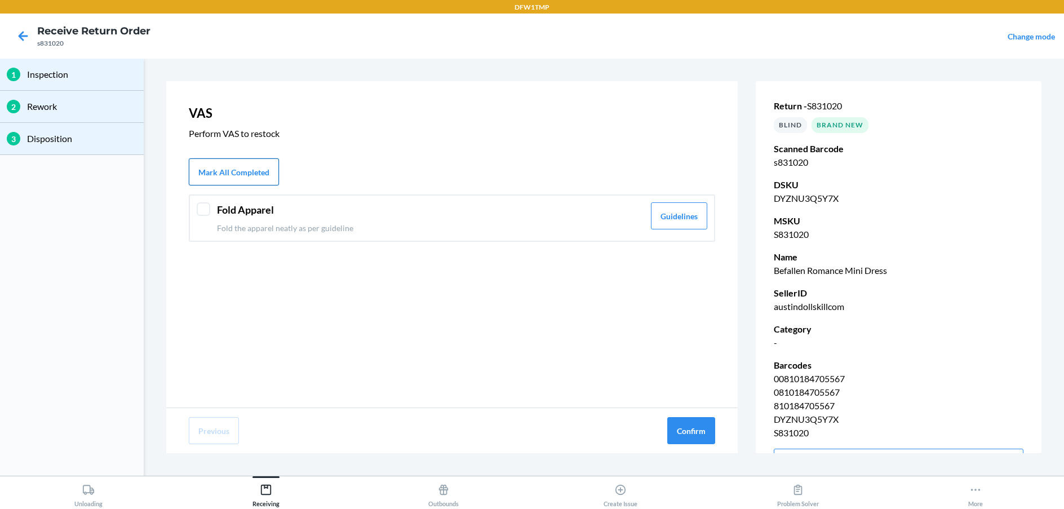
click at [243, 165] on button "Mark All Completed" at bounding box center [234, 171] width 90 height 27
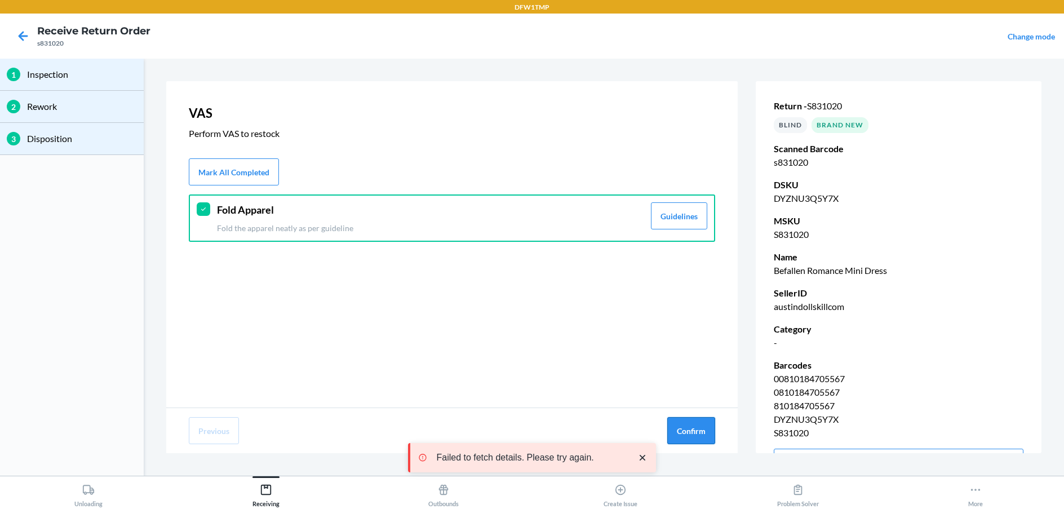
click at [690, 421] on button "Confirm" at bounding box center [691, 430] width 48 height 27
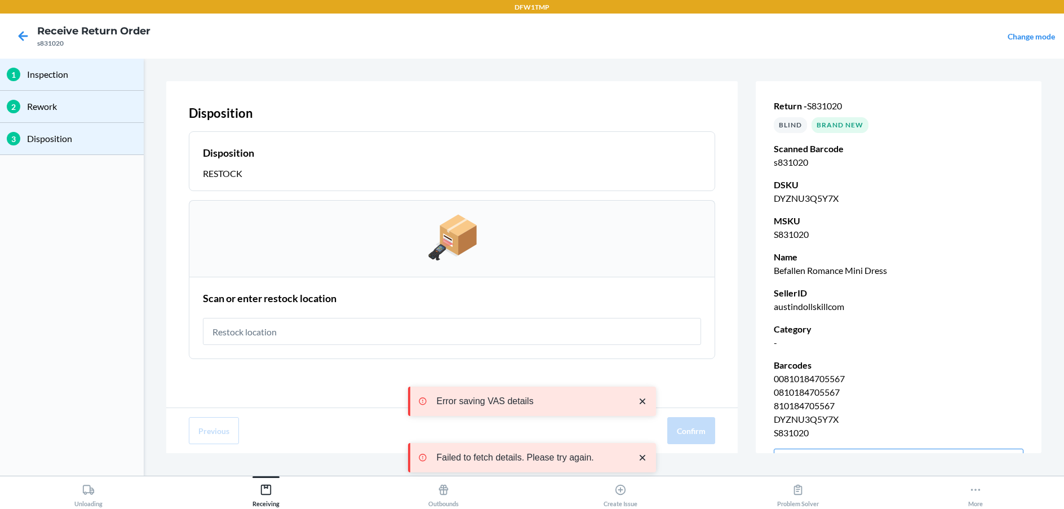
click at [537, 324] on input "text" at bounding box center [452, 331] width 498 height 27
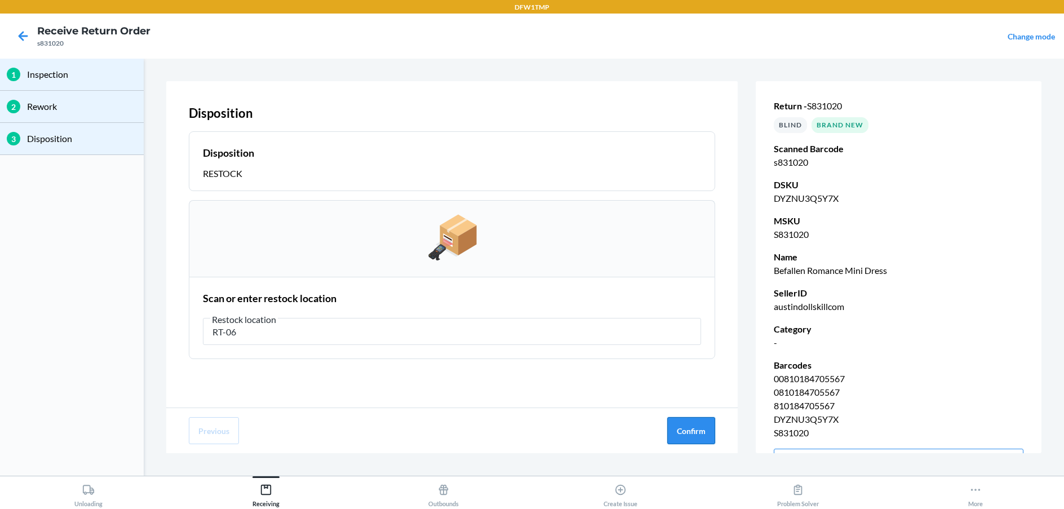
type input "RT-06"
click at [689, 428] on button "Confirm" at bounding box center [691, 430] width 48 height 27
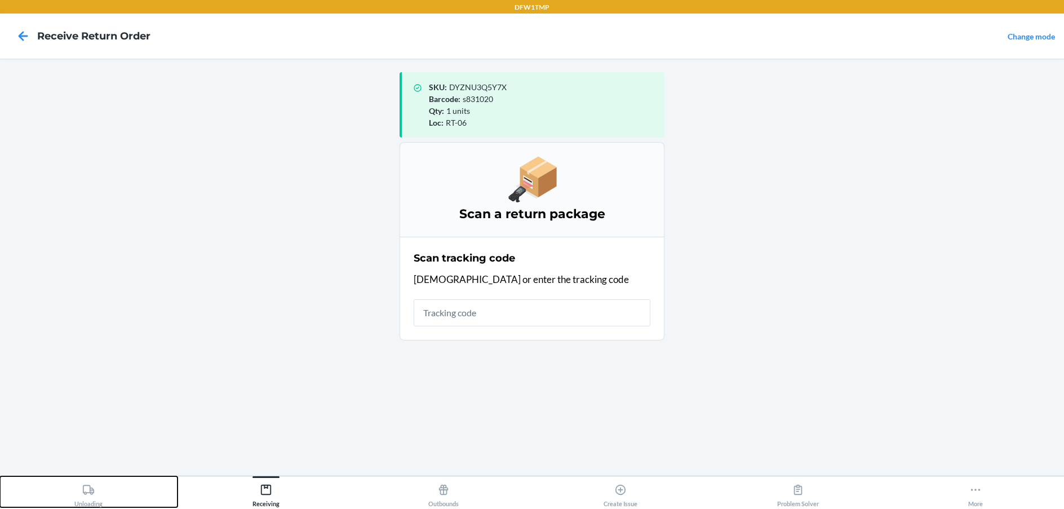
click at [80, 491] on div "Unloading" at bounding box center [88, 493] width 28 height 28
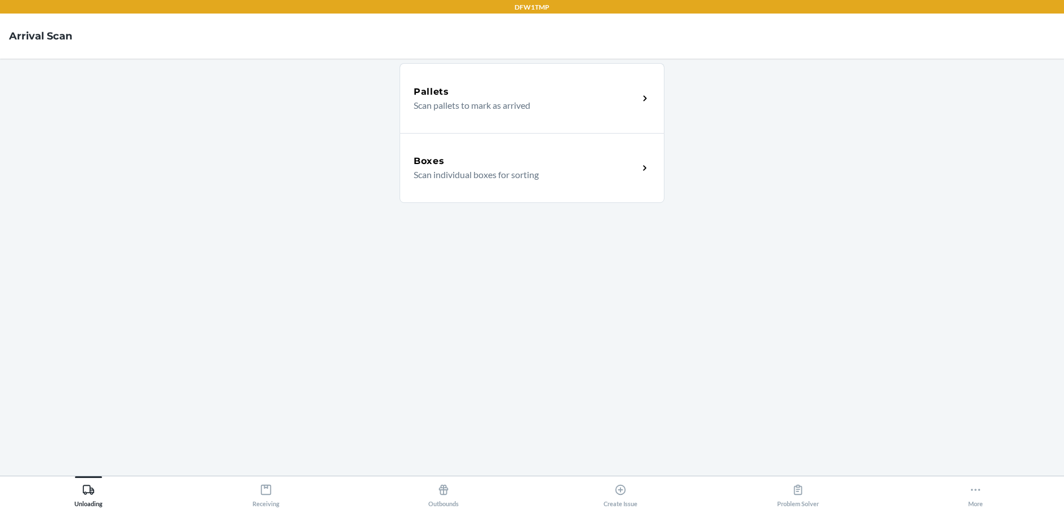
click at [606, 158] on div "Boxes" at bounding box center [525, 161] width 225 height 14
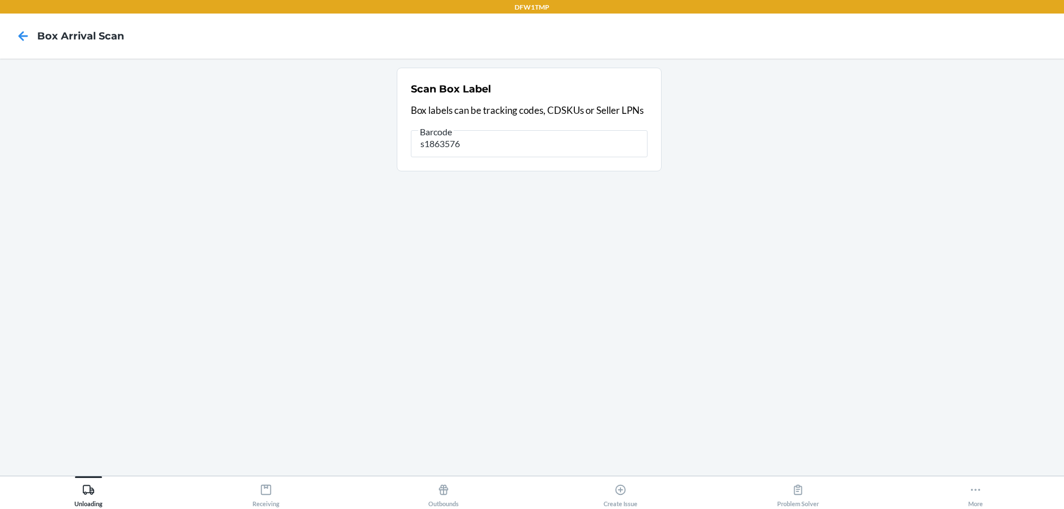
type input "s1863576"
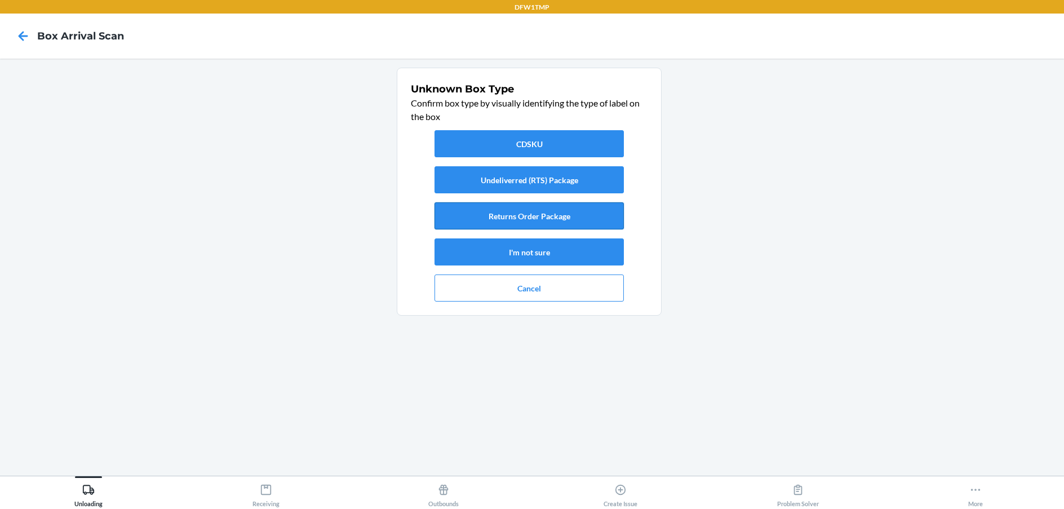
click at [534, 211] on button "Returns Order Package" at bounding box center [528, 215] width 189 height 27
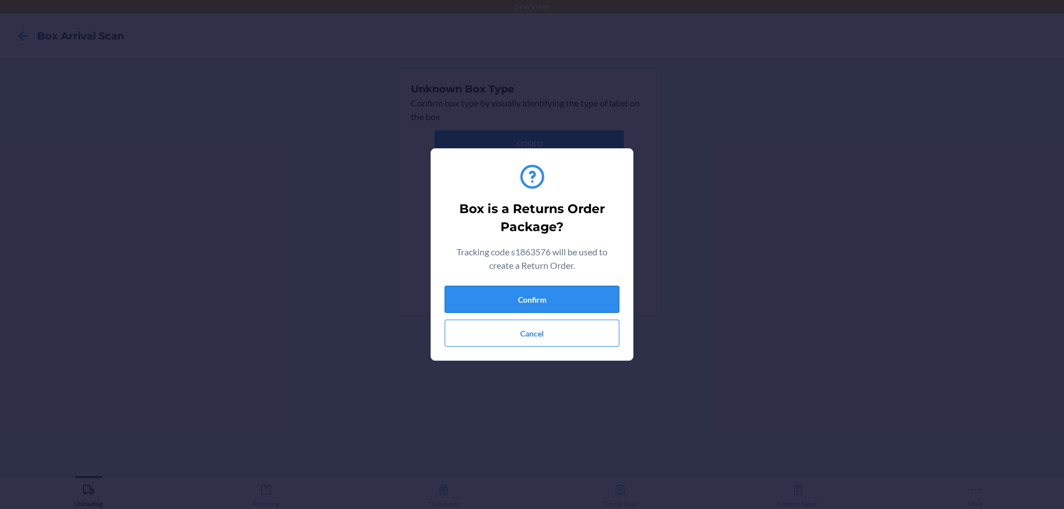
click at [533, 299] on button "Confirm" at bounding box center [531, 299] width 175 height 27
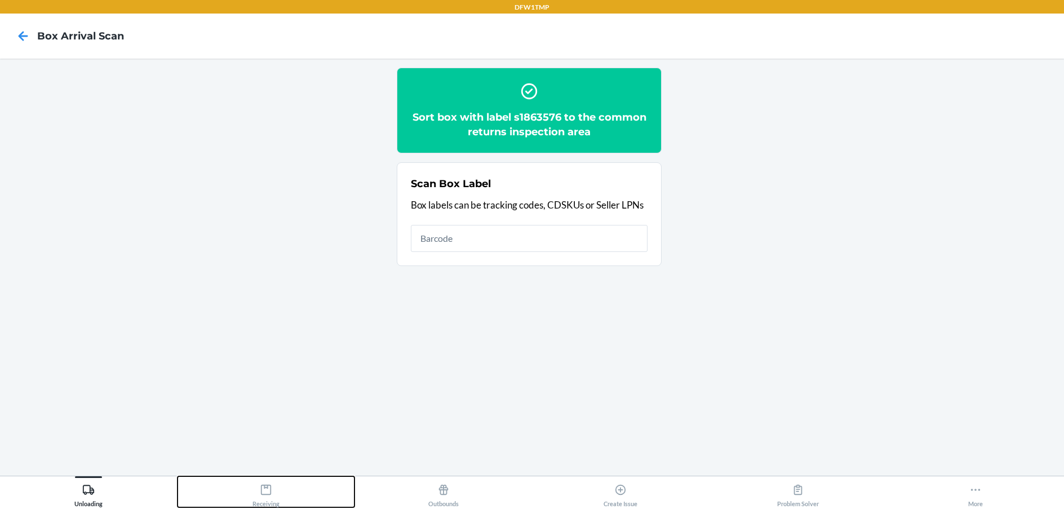
click at [262, 504] on div "Receiving" at bounding box center [265, 493] width 27 height 28
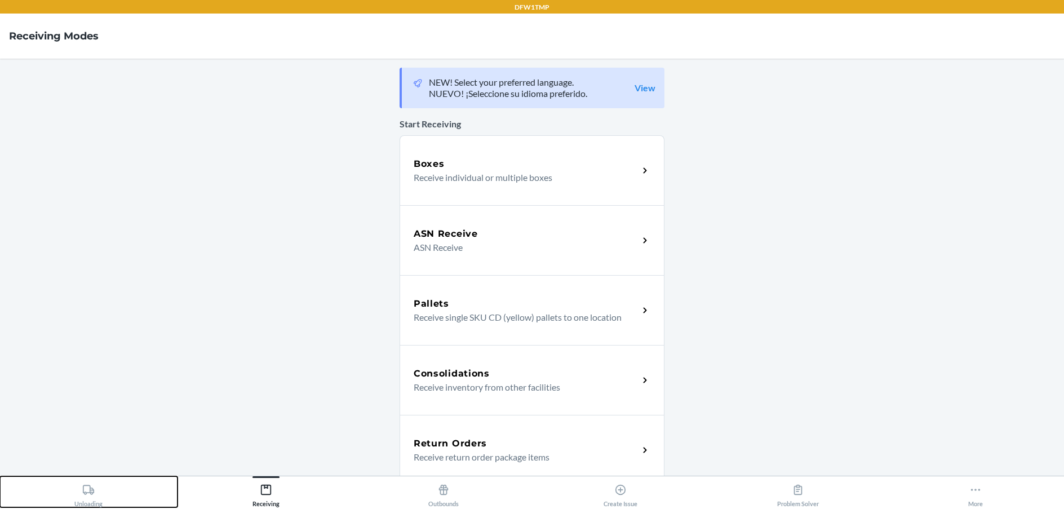
click at [114, 481] on button "Unloading" at bounding box center [88, 491] width 177 height 31
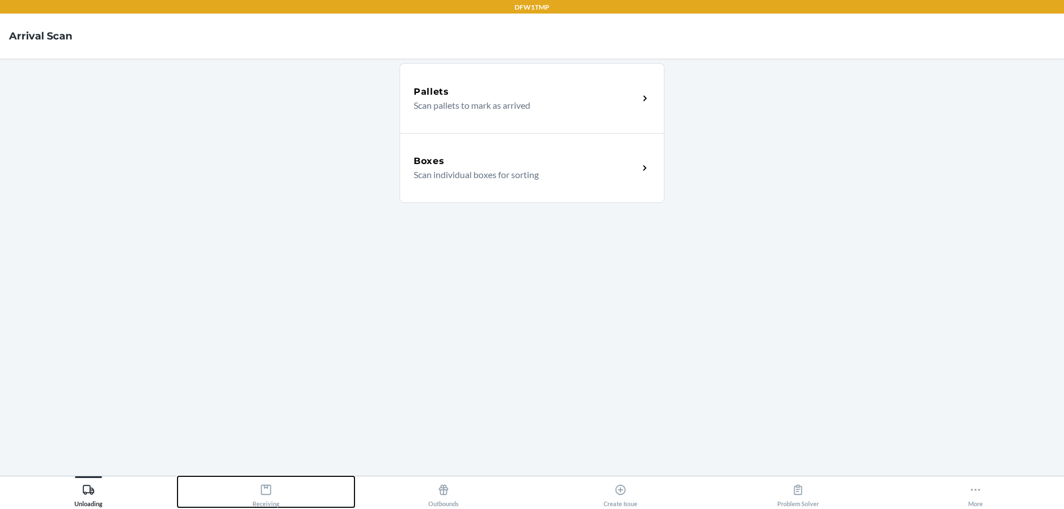
click at [264, 488] on icon at bounding box center [266, 489] width 12 height 12
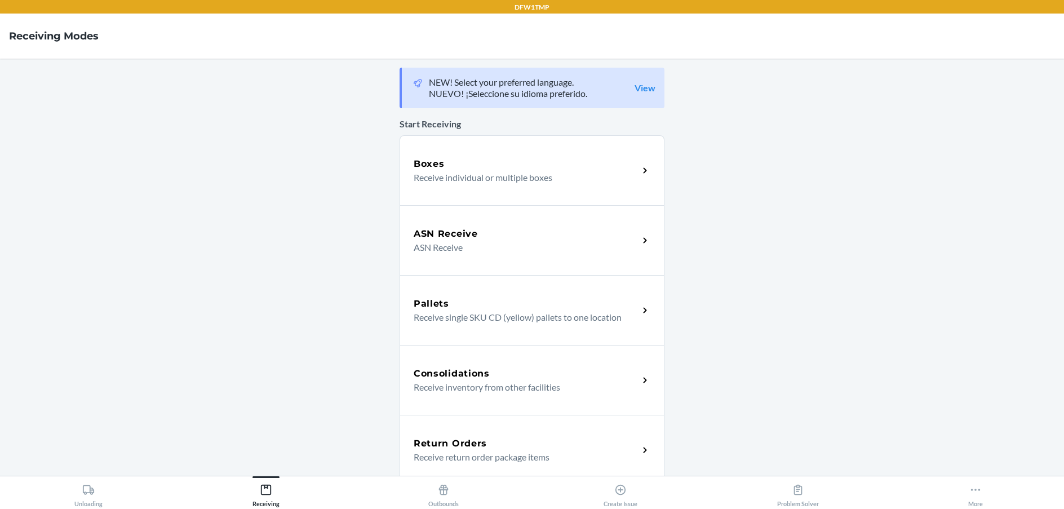
click at [512, 433] on div "Return Orders Receive return order package items" at bounding box center [531, 450] width 265 height 70
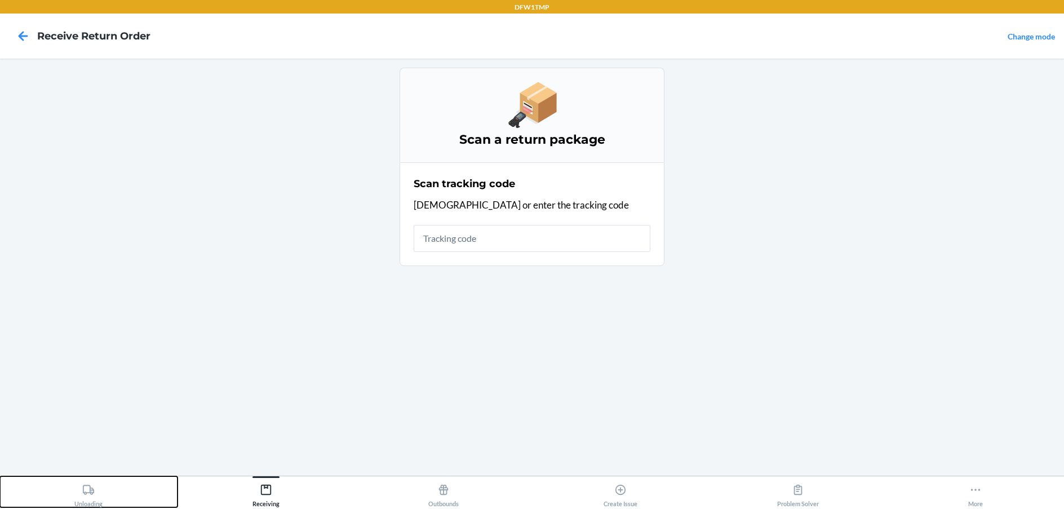
click at [104, 491] on button "Unloading" at bounding box center [88, 491] width 177 height 31
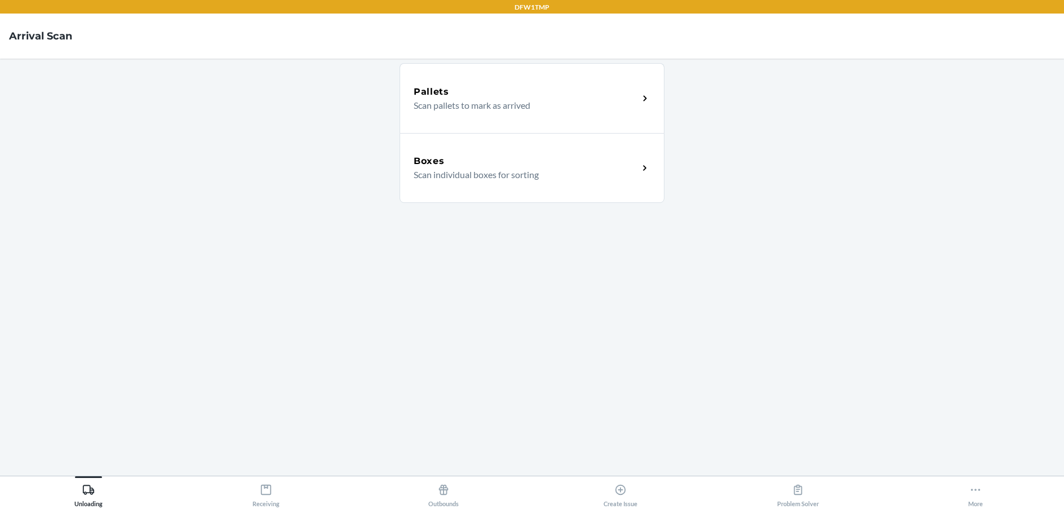
click at [627, 174] on p "Scan individual boxes for sorting" at bounding box center [521, 175] width 216 height 14
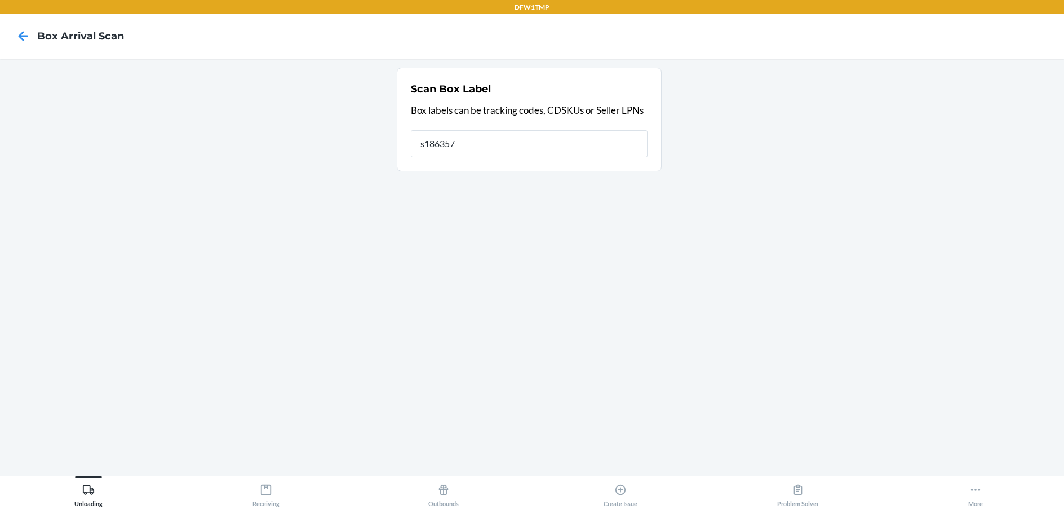
type input "s1863576"
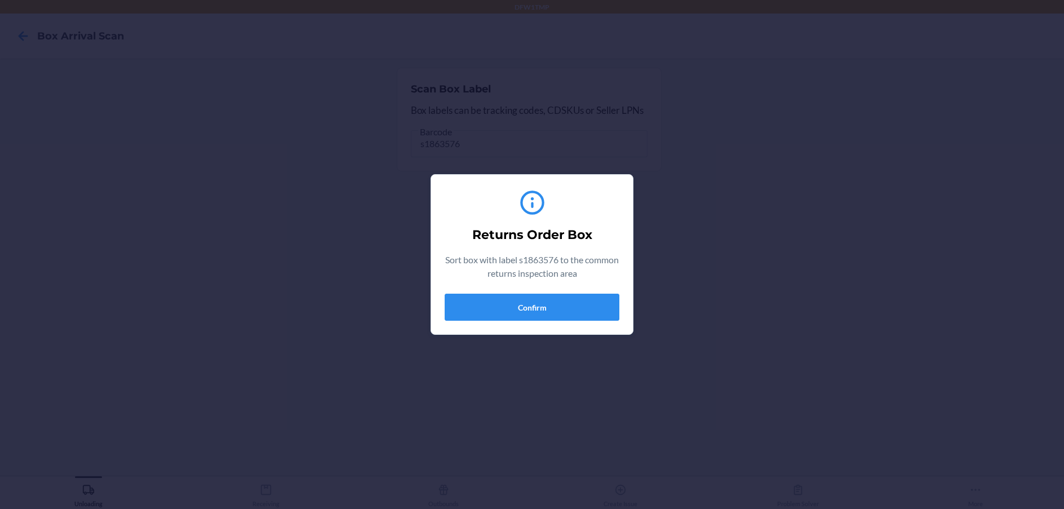
click at [539, 322] on div "Returns Order Box Sort box with label s1863576 to the common returns inspection…" at bounding box center [531, 254] width 175 height 141
click at [539, 303] on button "Confirm" at bounding box center [531, 307] width 175 height 27
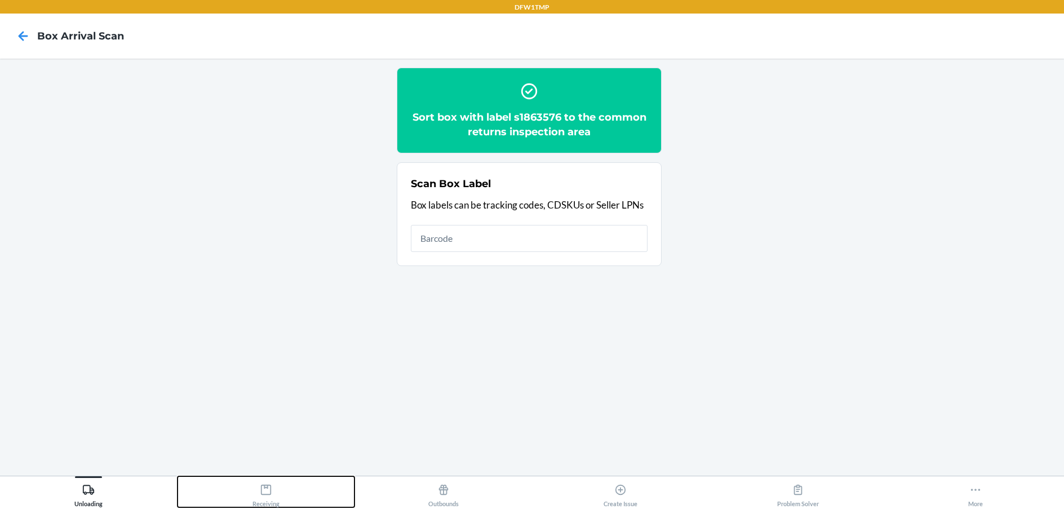
click at [271, 488] on icon at bounding box center [266, 489] width 10 height 10
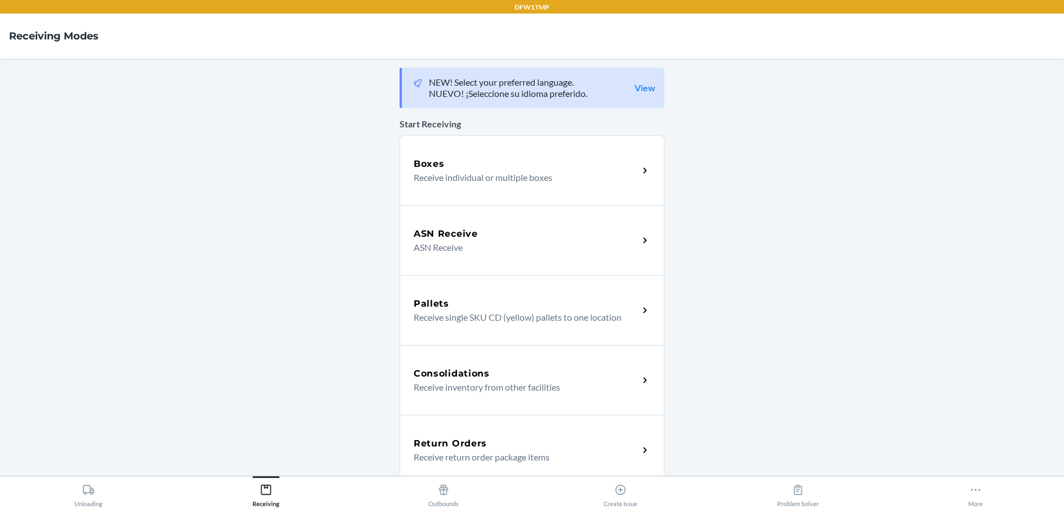
click at [550, 453] on p "Receive return order package items" at bounding box center [521, 457] width 216 height 14
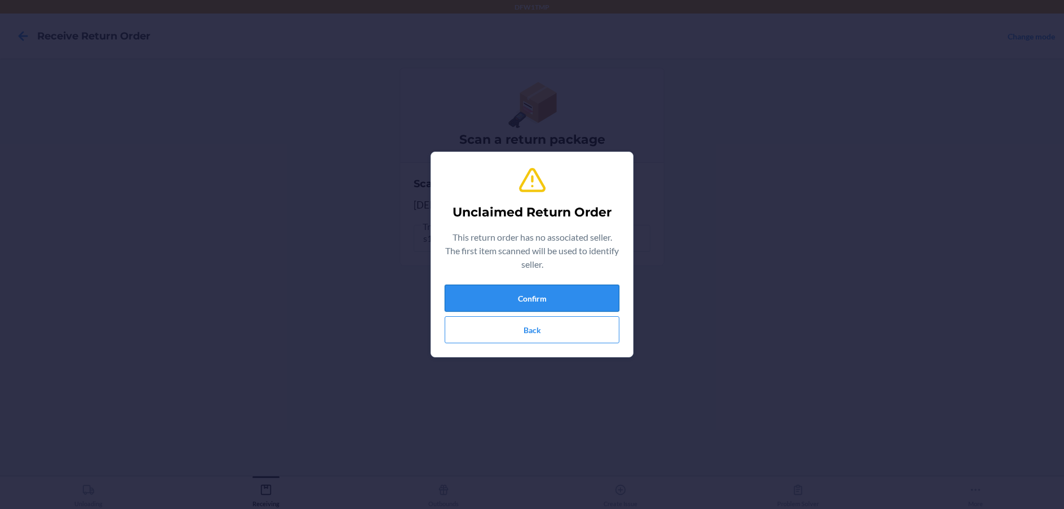
click at [540, 299] on button "Confirm" at bounding box center [531, 297] width 175 height 27
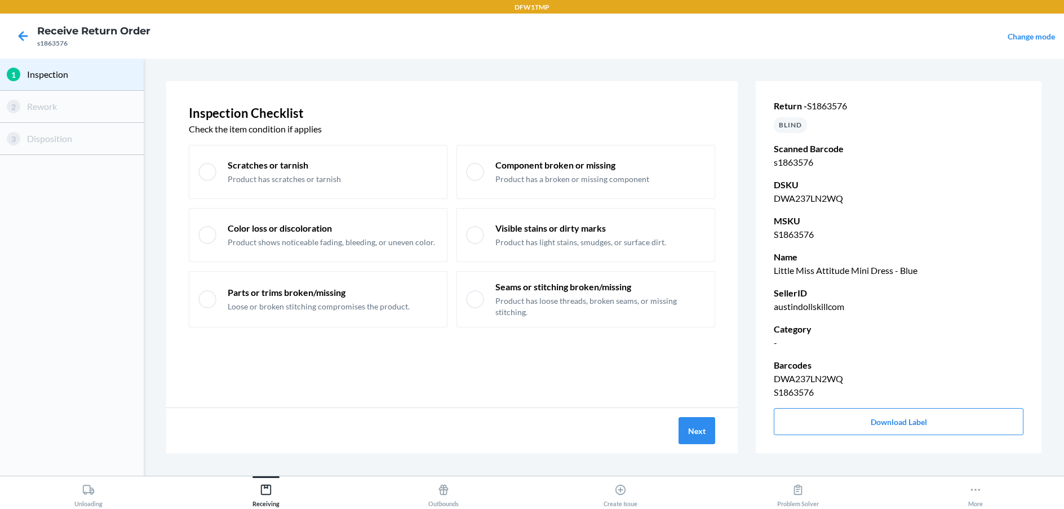
click at [700, 444] on div "Next" at bounding box center [451, 430] width 571 height 45
click at [700, 428] on button "Next" at bounding box center [696, 430] width 37 height 27
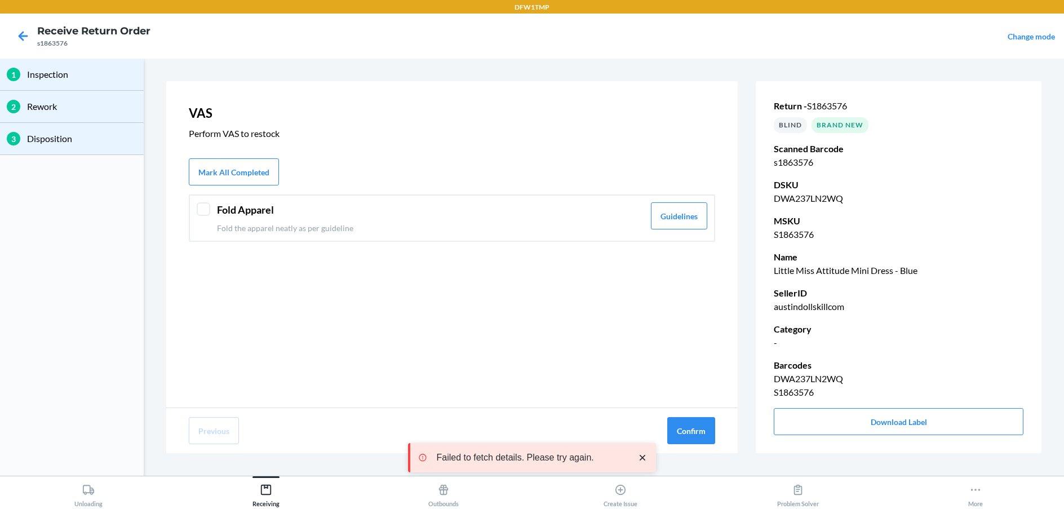
click at [195, 208] on div "Fold Apparel Fold the apparel neatly as per guideline Guidelines" at bounding box center [452, 217] width 526 height 47
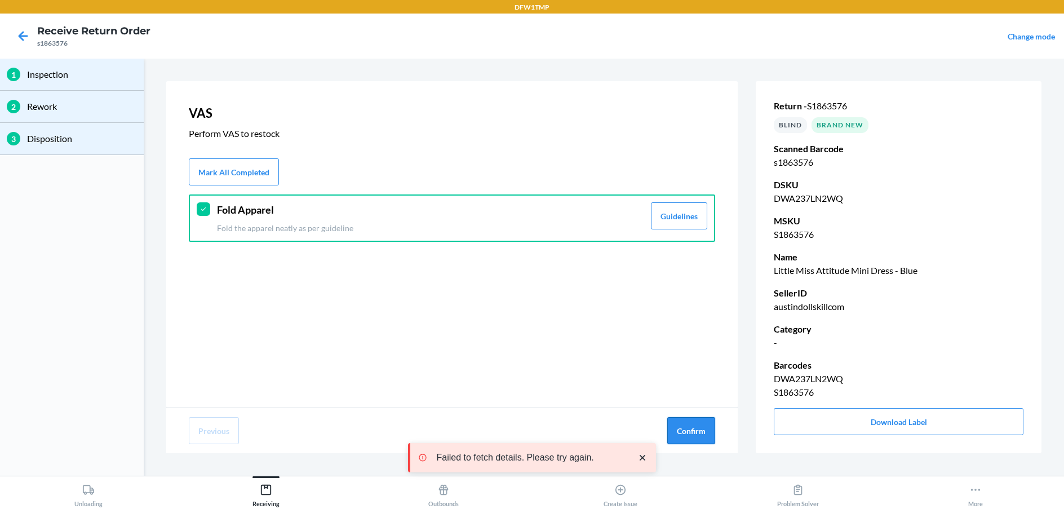
click at [673, 430] on button "Confirm" at bounding box center [691, 430] width 48 height 27
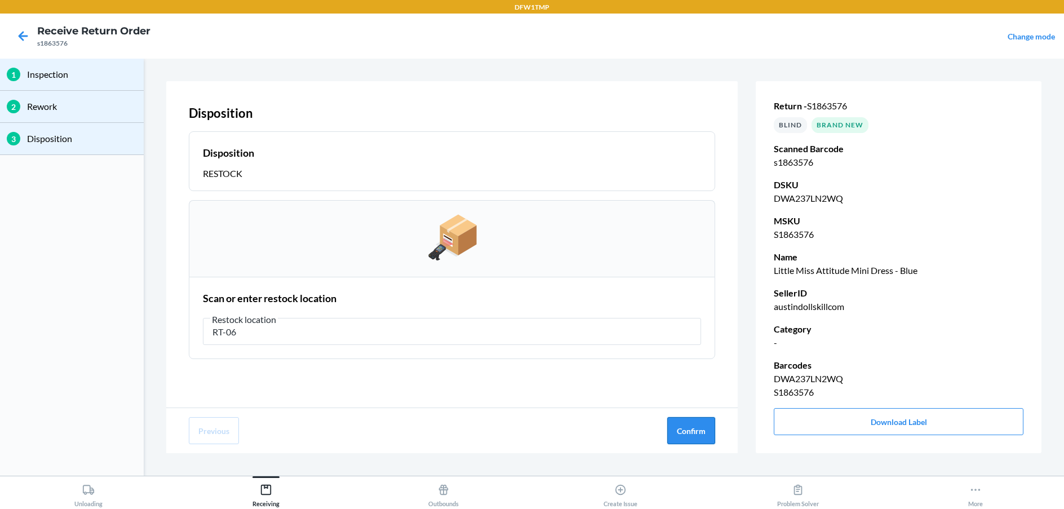
type input "RT-06"
drag, startPoint x: 675, startPoint y: 425, endPoint x: 679, endPoint y: 430, distance: 6.4
click at [679, 430] on button "Confirm" at bounding box center [691, 430] width 48 height 27
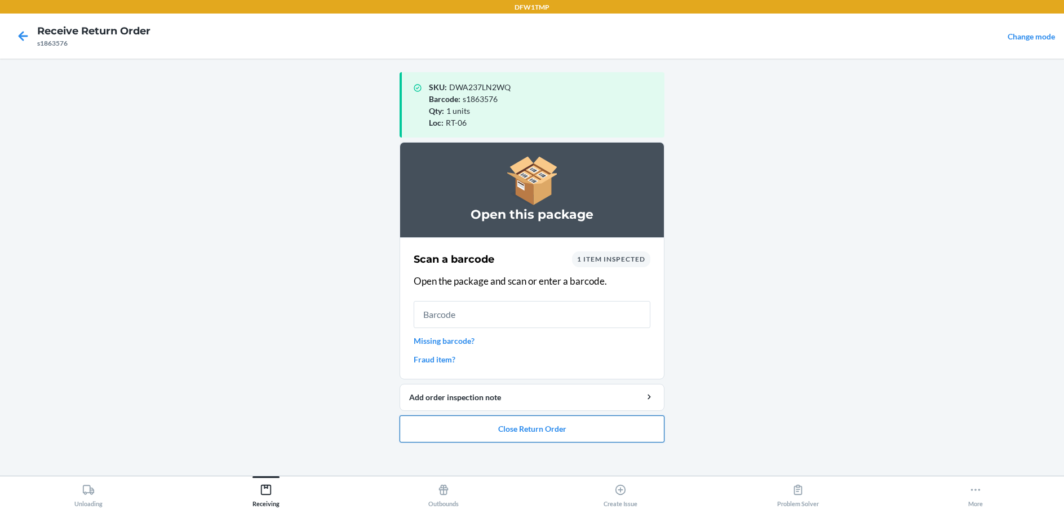
click at [599, 423] on button "Close Return Order" at bounding box center [531, 428] width 265 height 27
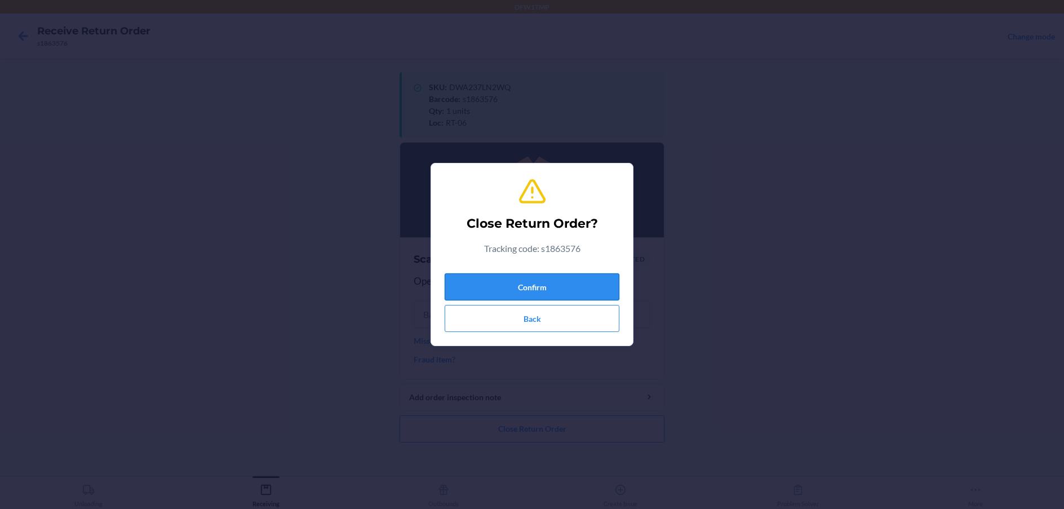
click at [549, 278] on button "Confirm" at bounding box center [531, 286] width 175 height 27
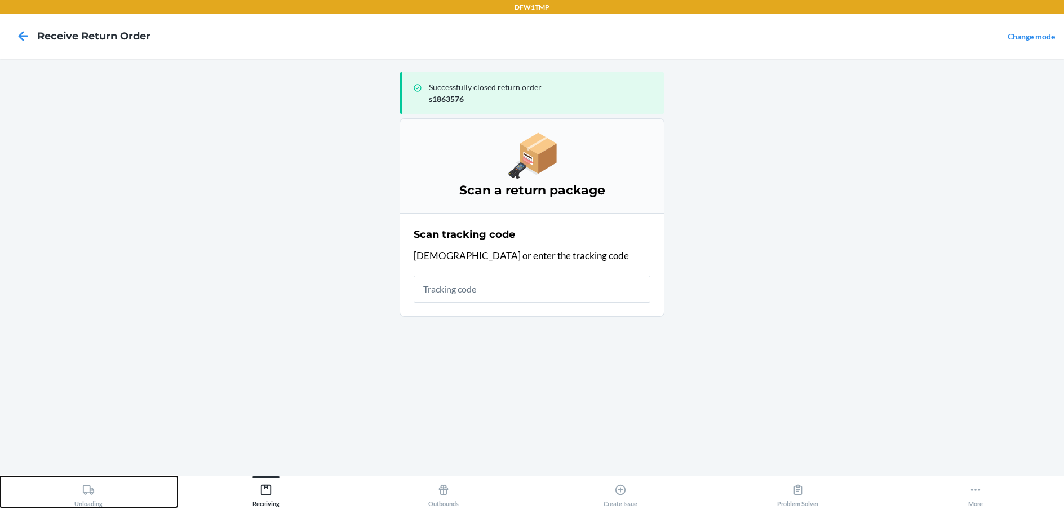
click at [65, 501] on button "Unloading" at bounding box center [88, 491] width 177 height 31
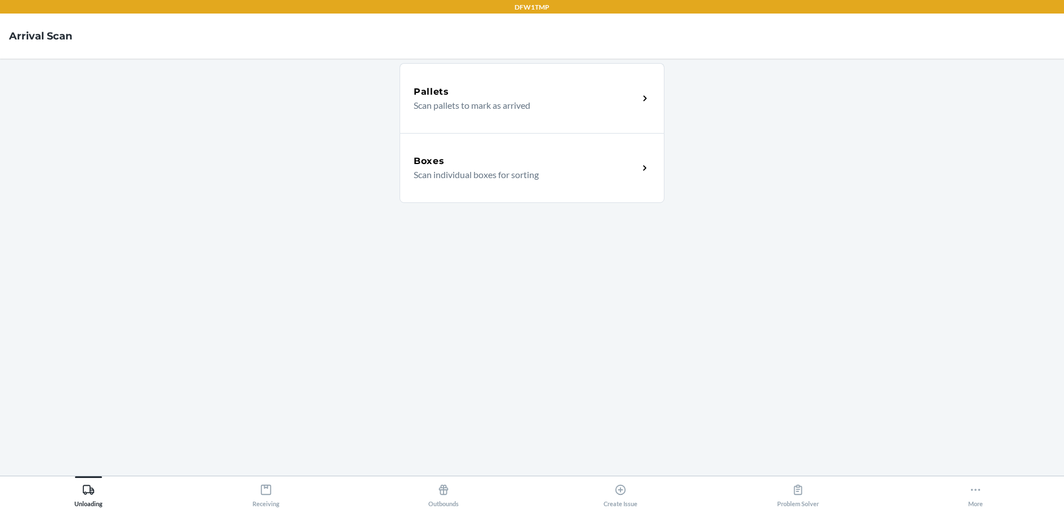
click at [496, 168] on p "Scan individual boxes for sorting" at bounding box center [521, 175] width 216 height 14
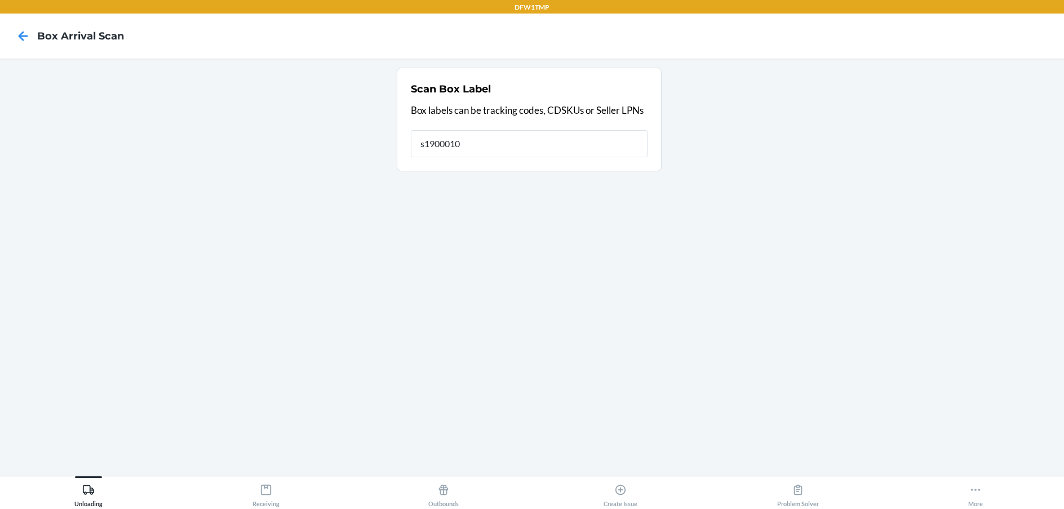
type input "s1900010"
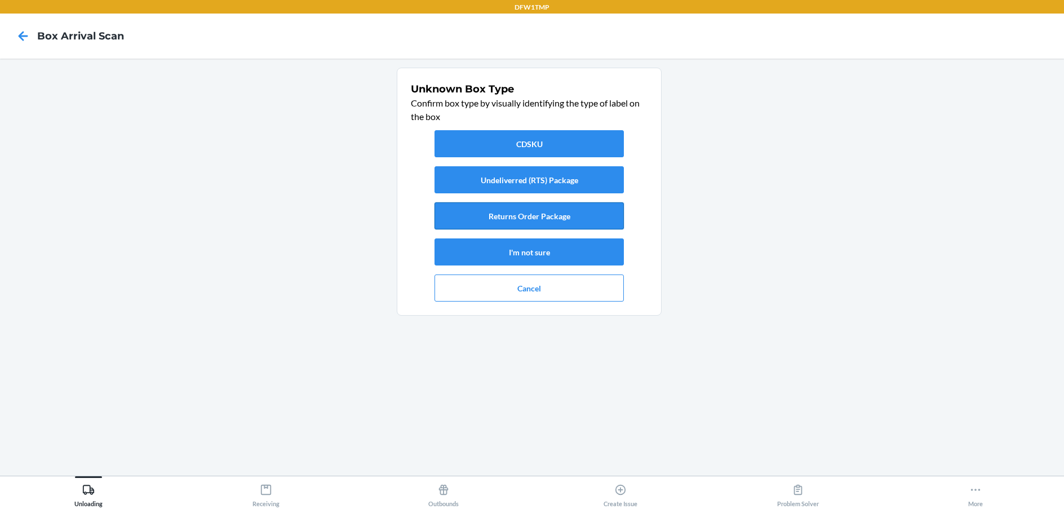
click at [500, 209] on button "Returns Order Package" at bounding box center [528, 215] width 189 height 27
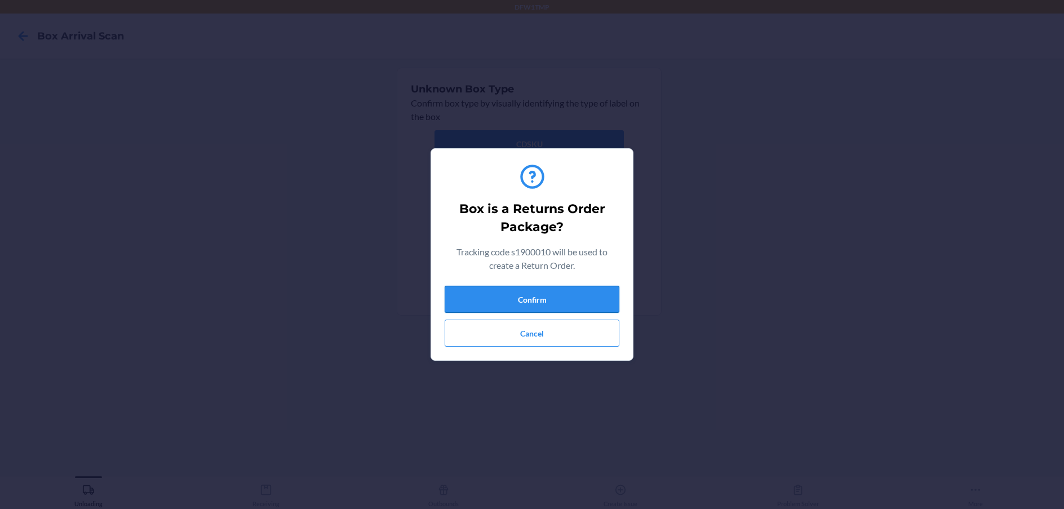
click at [577, 300] on button "Confirm" at bounding box center [531, 299] width 175 height 27
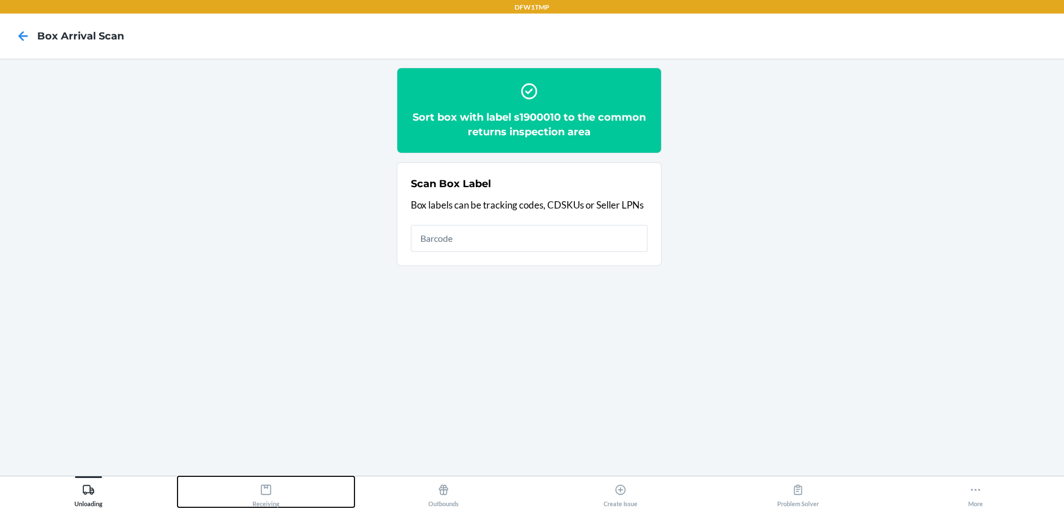
click at [264, 505] on div "Receiving" at bounding box center [265, 493] width 27 height 28
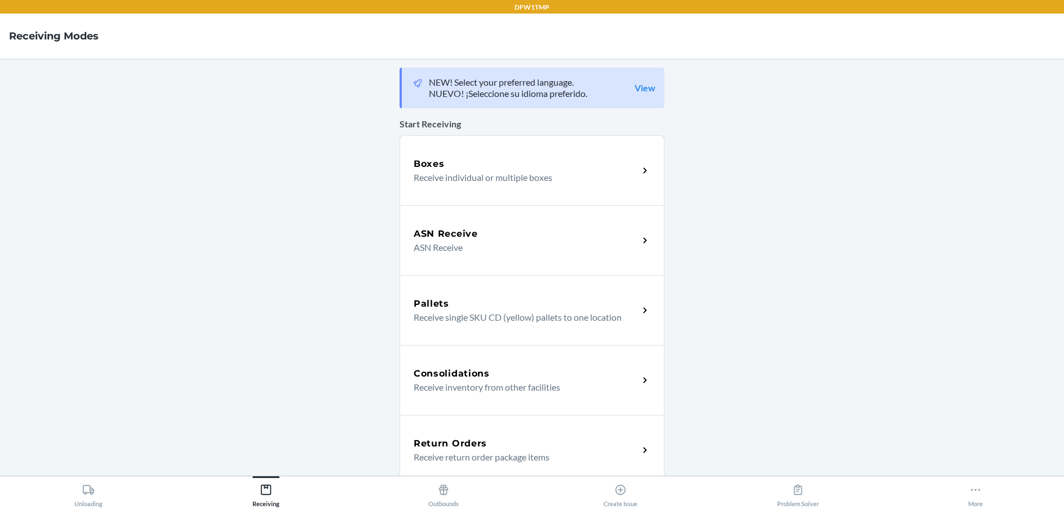
click at [580, 459] on p "Receive return order package items" at bounding box center [521, 457] width 216 height 14
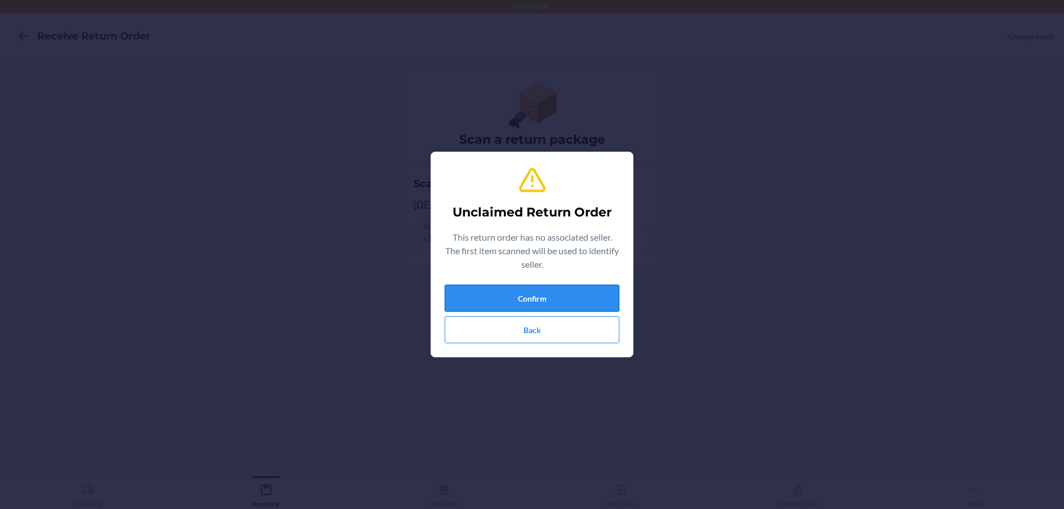
click at [522, 287] on button "Confirm" at bounding box center [531, 297] width 175 height 27
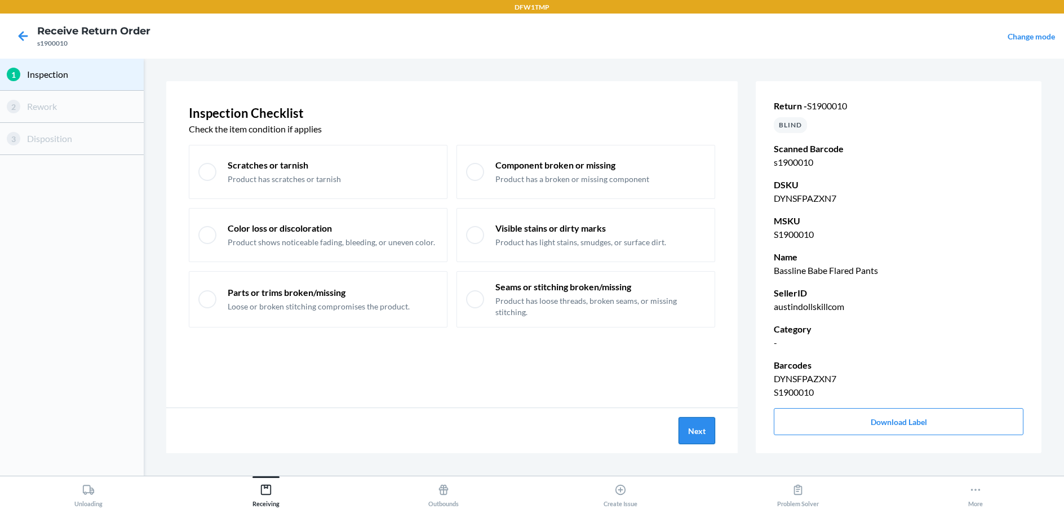
click at [705, 433] on button "Next" at bounding box center [696, 430] width 37 height 27
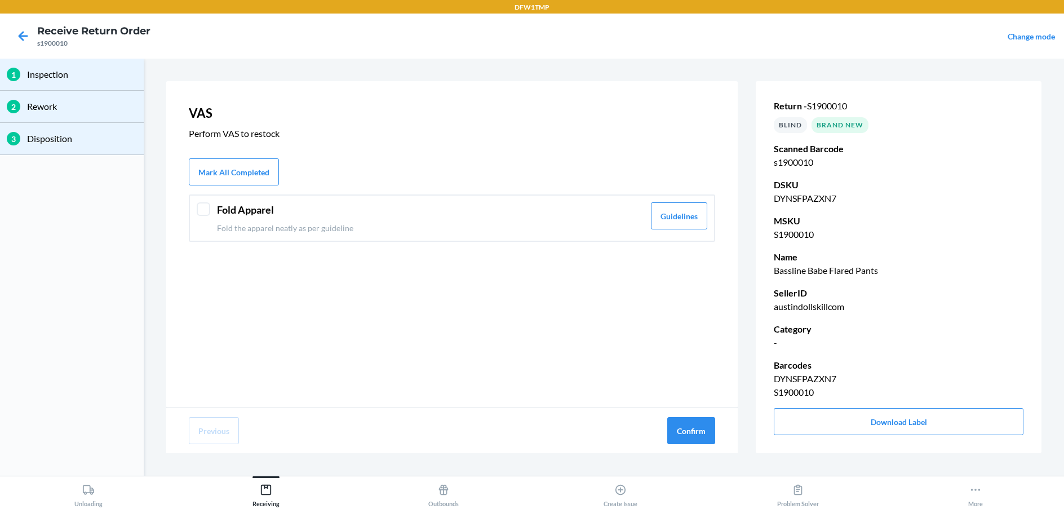
click at [210, 210] on div at bounding box center [204, 209] width 14 height 14
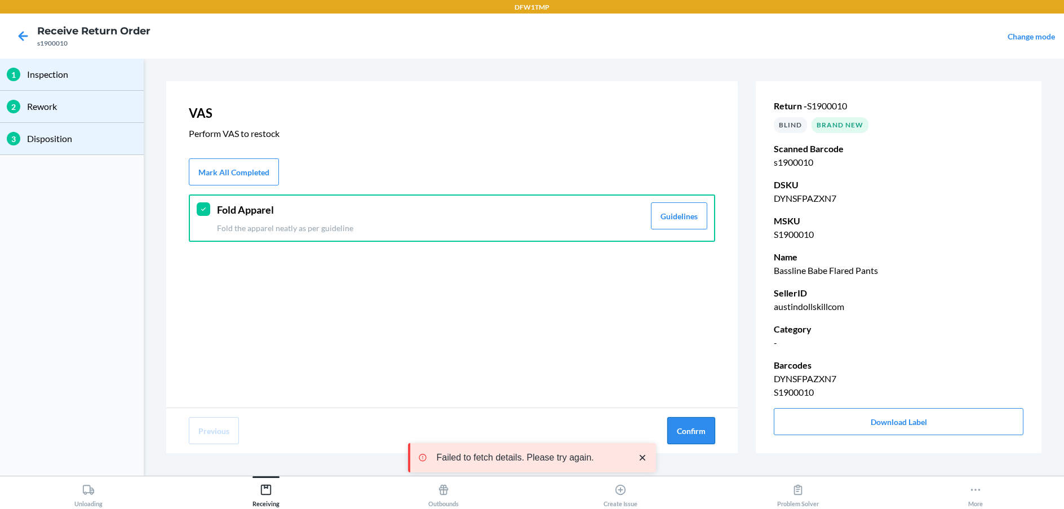
click at [708, 441] on button "Confirm" at bounding box center [691, 430] width 48 height 27
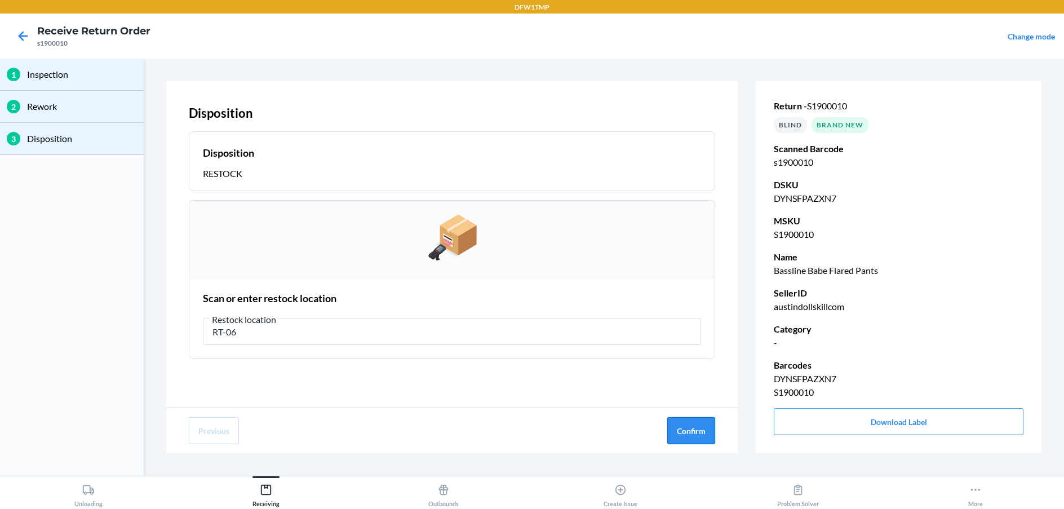
type input "RT-06"
click at [686, 426] on button "Confirm" at bounding box center [691, 430] width 48 height 27
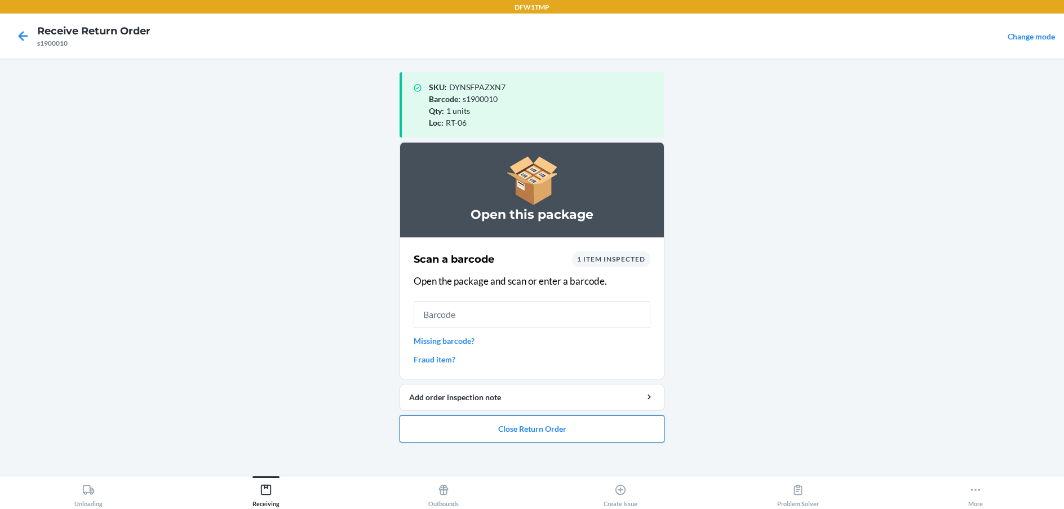
click at [501, 430] on button "Close Return Order" at bounding box center [531, 428] width 265 height 27
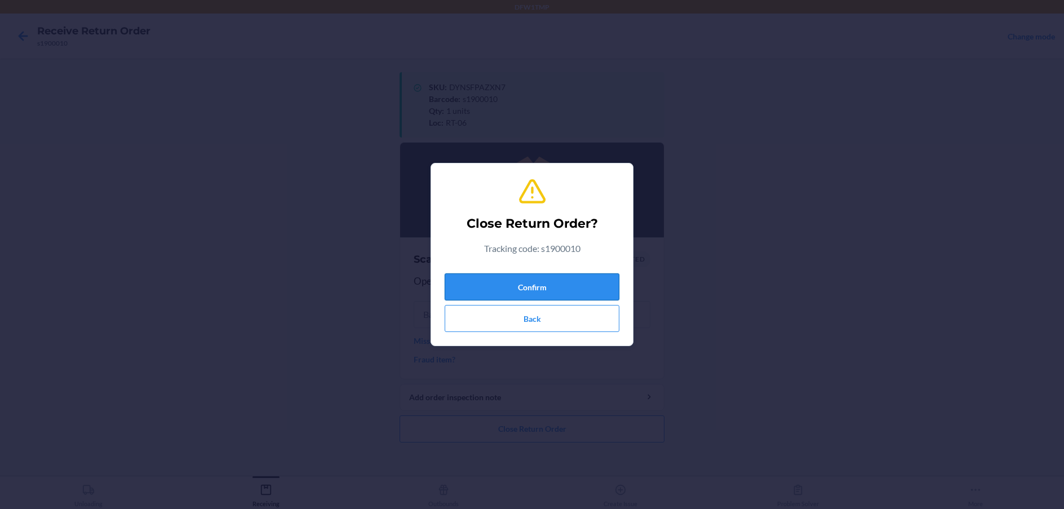
click at [530, 277] on button "Confirm" at bounding box center [531, 286] width 175 height 27
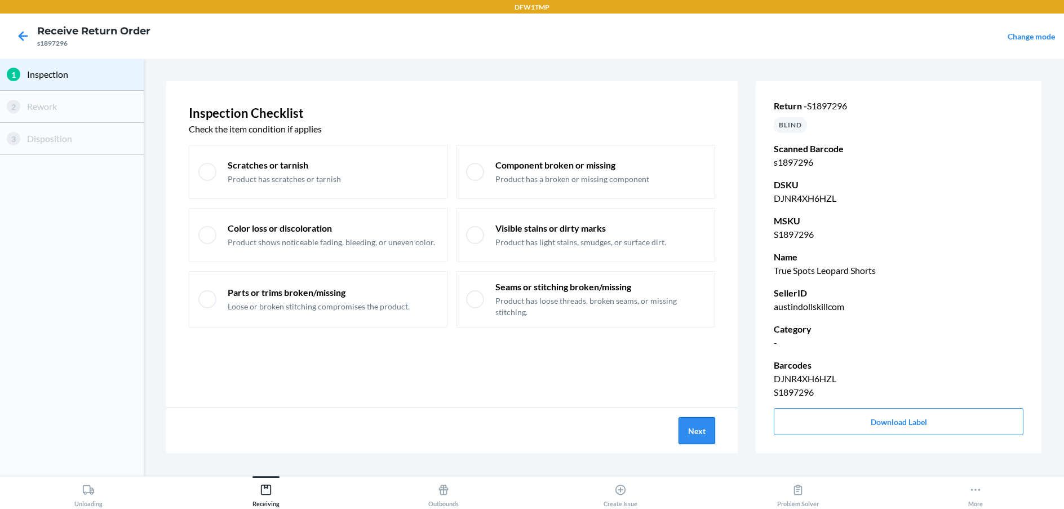
click at [685, 426] on button "Next" at bounding box center [696, 430] width 37 height 27
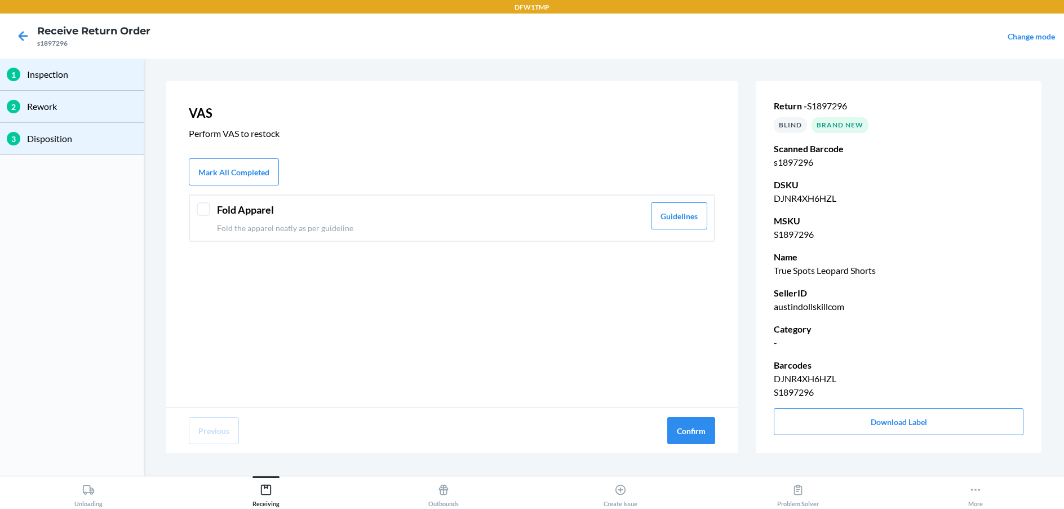
click at [199, 210] on div at bounding box center [204, 209] width 14 height 14
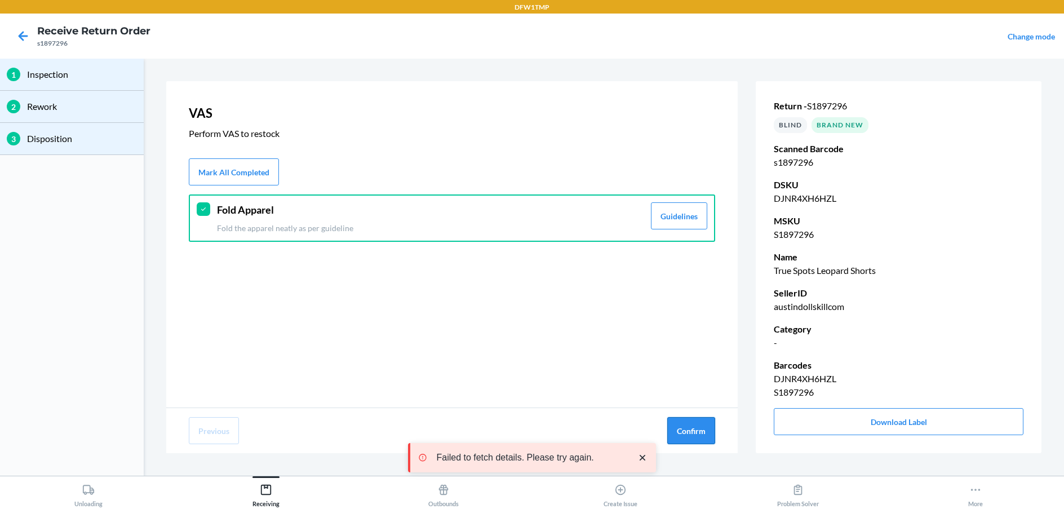
click at [683, 433] on button "Confirm" at bounding box center [691, 430] width 48 height 27
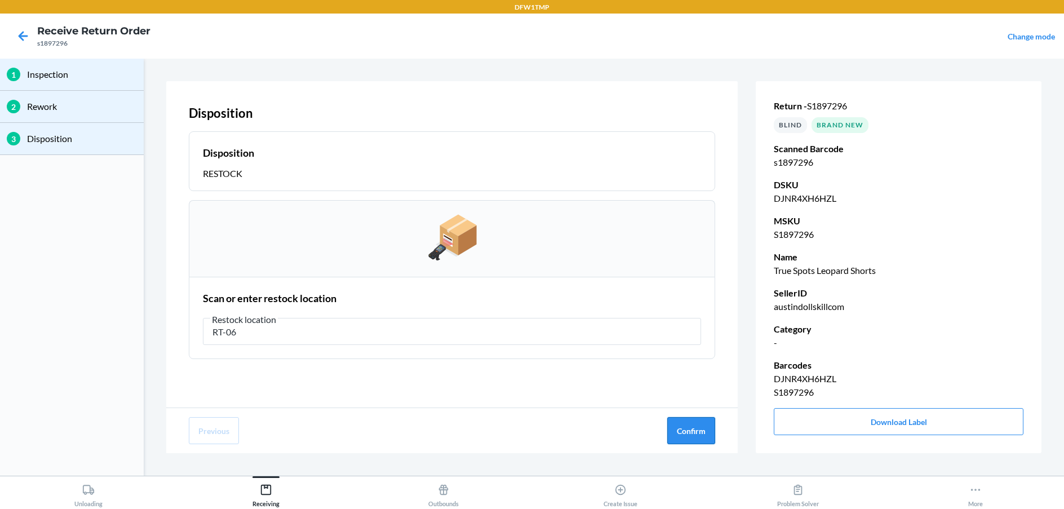
type input "RT-06"
click at [683, 433] on button "Confirm" at bounding box center [691, 430] width 48 height 27
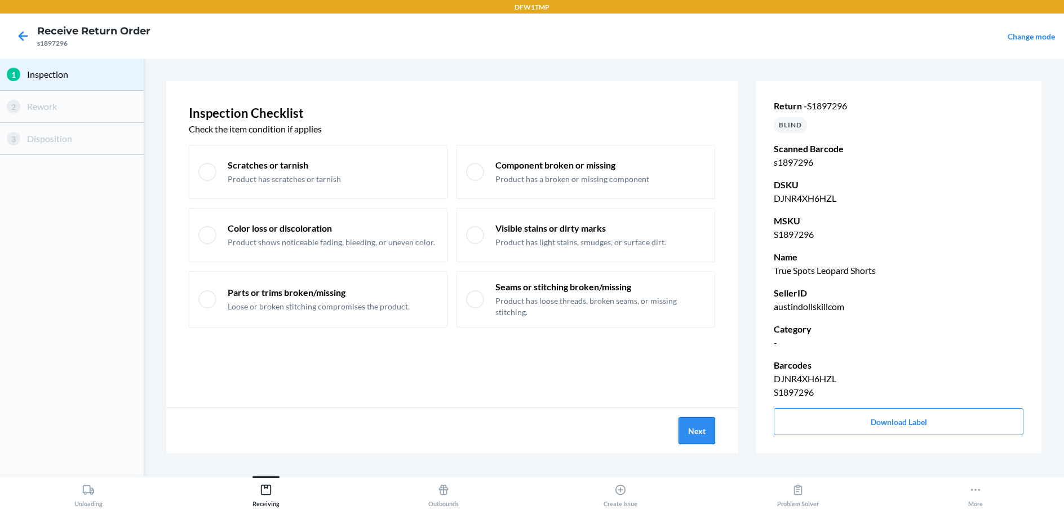
click at [688, 443] on button "Next" at bounding box center [696, 430] width 37 height 27
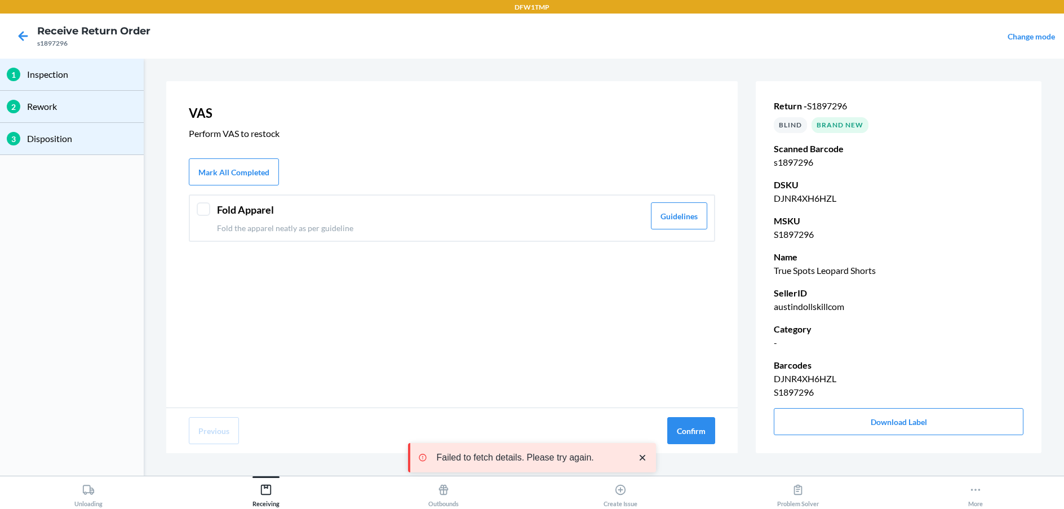
click at [195, 206] on div "Fold Apparel Fold the apparel neatly as per guideline Guidelines" at bounding box center [452, 217] width 526 height 47
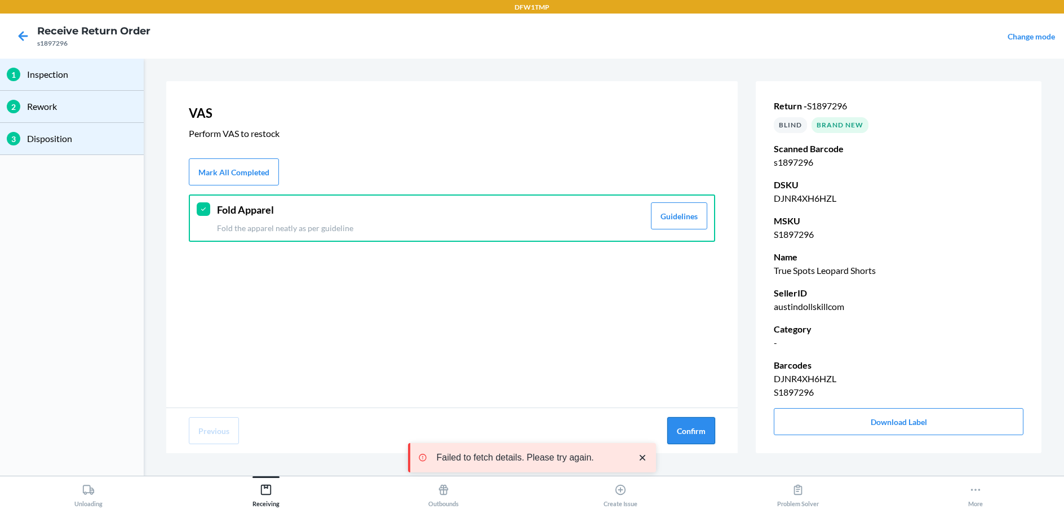
click at [667, 423] on button "Confirm" at bounding box center [691, 430] width 48 height 27
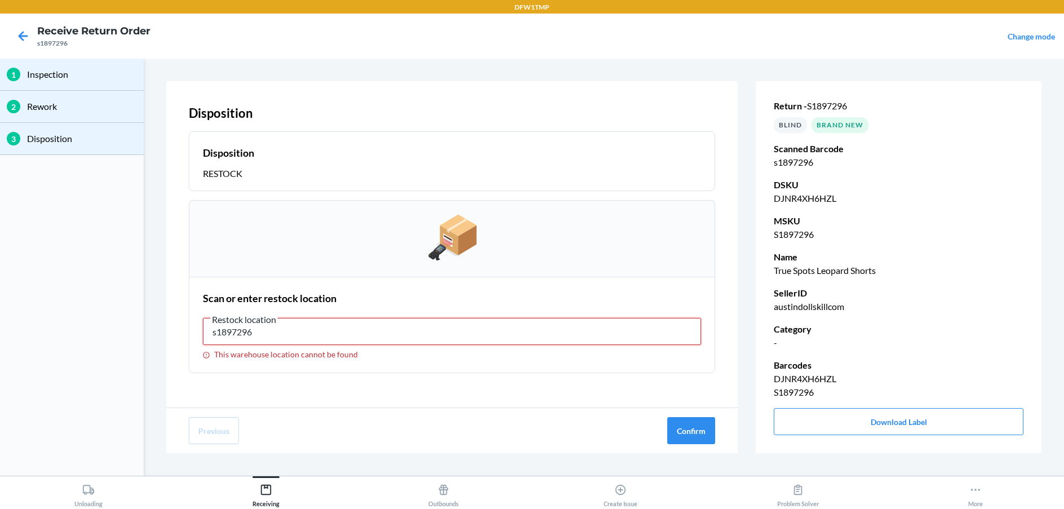
click at [530, 332] on input "s1897296" at bounding box center [452, 331] width 498 height 27
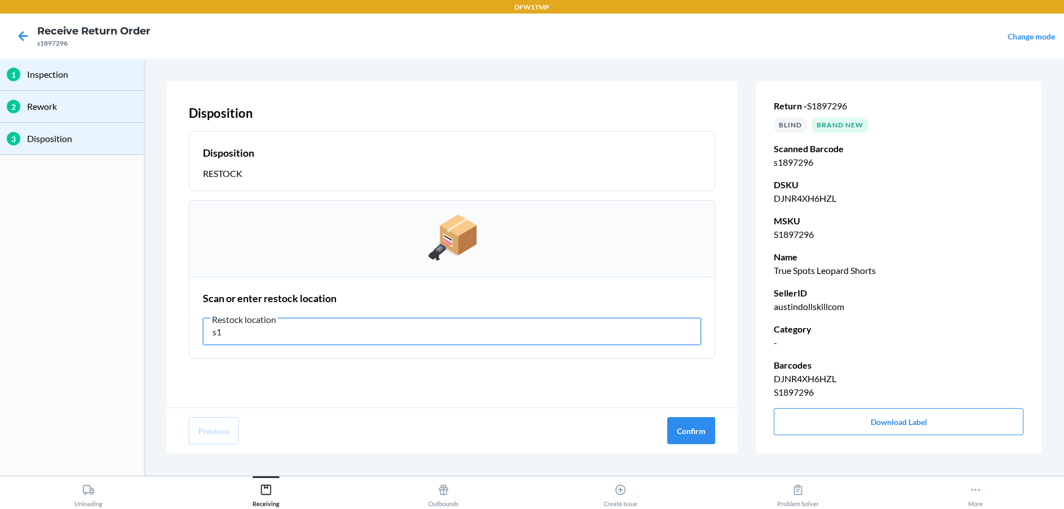
type input "s"
type input "RT-06"
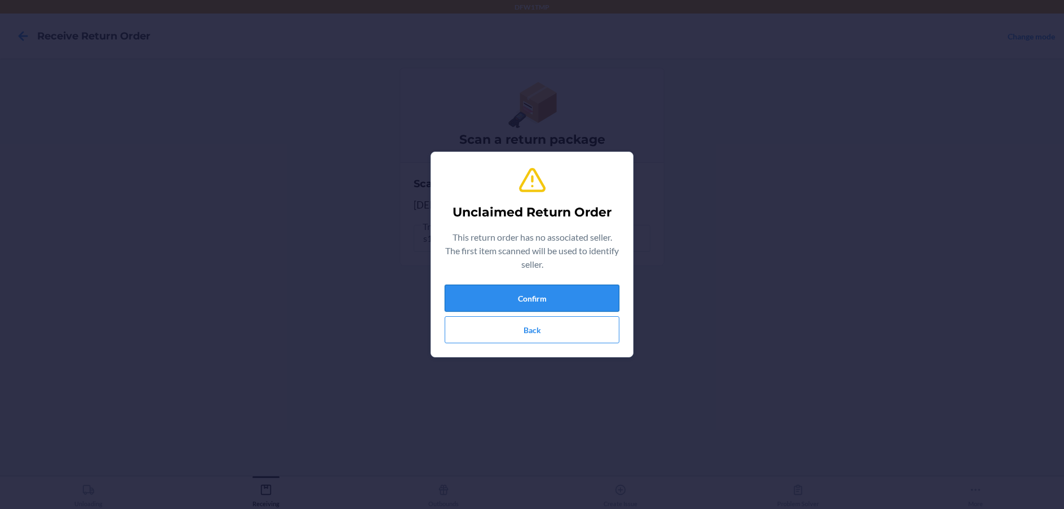
click at [549, 294] on button "Confirm" at bounding box center [531, 297] width 175 height 27
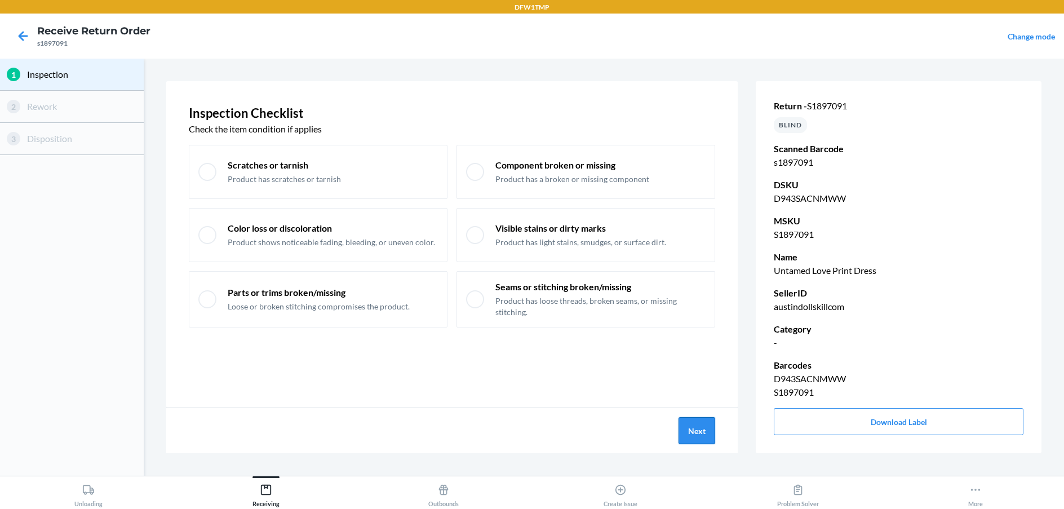
click at [713, 434] on button "Next" at bounding box center [696, 430] width 37 height 27
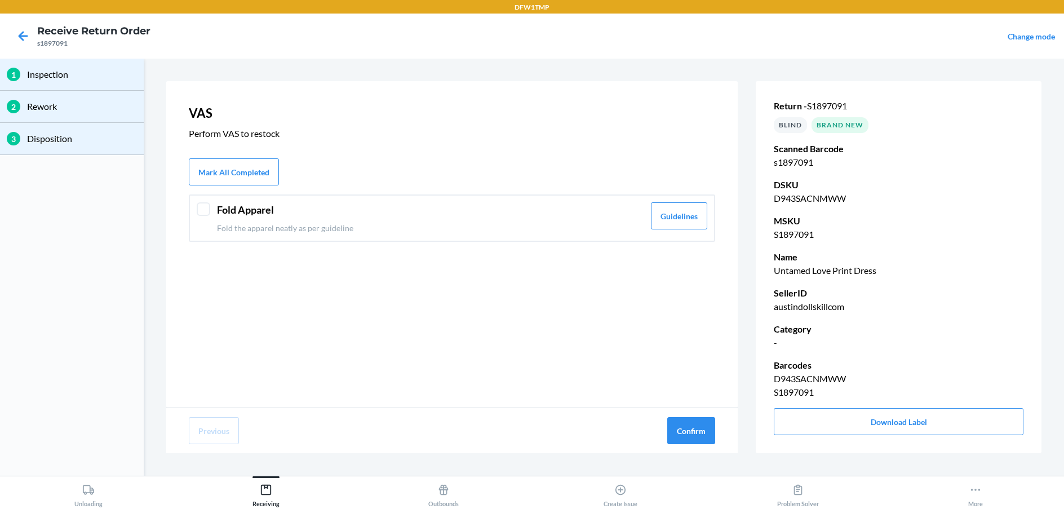
click at [207, 211] on div at bounding box center [204, 209] width 14 height 14
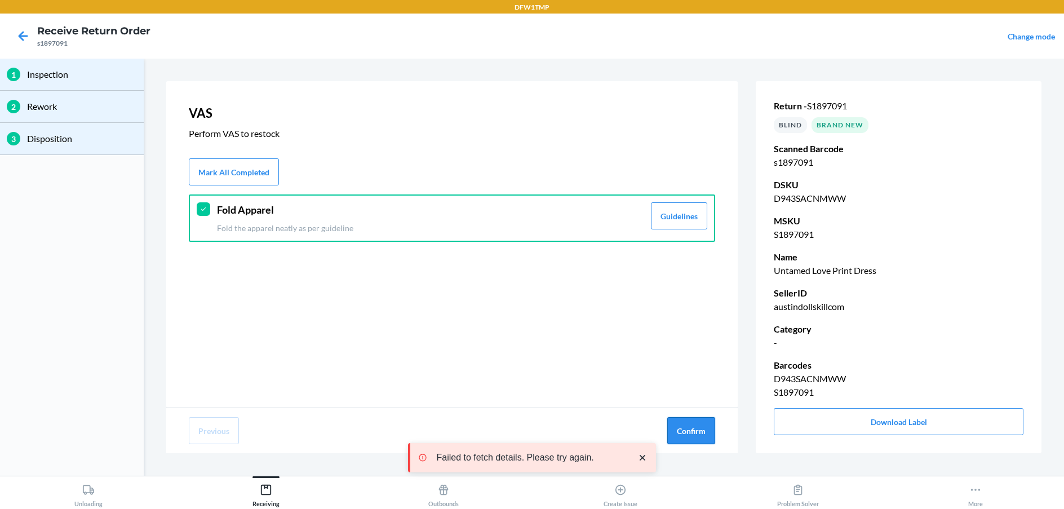
click at [697, 438] on button "Confirm" at bounding box center [691, 430] width 48 height 27
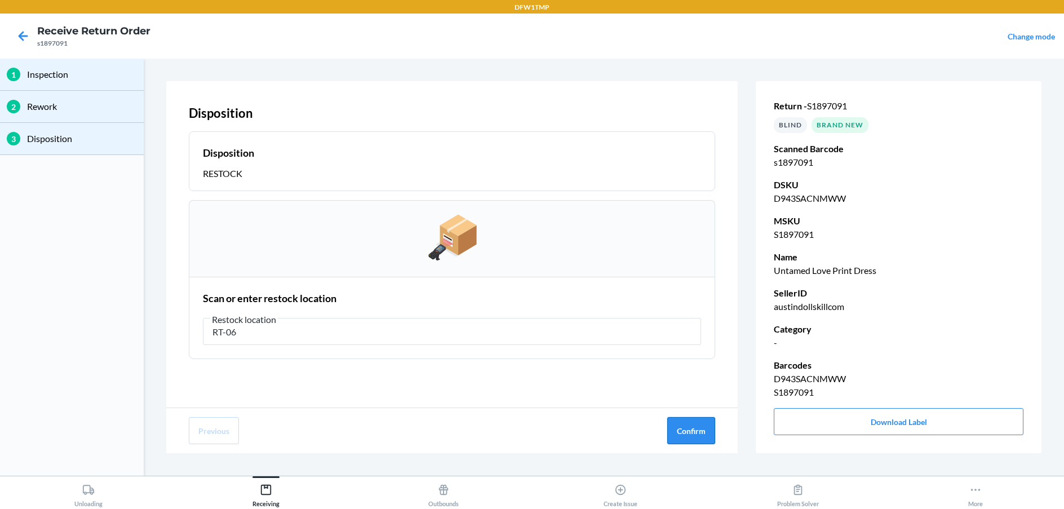
type input "RT-06"
click at [708, 437] on button "Confirm" at bounding box center [691, 430] width 48 height 27
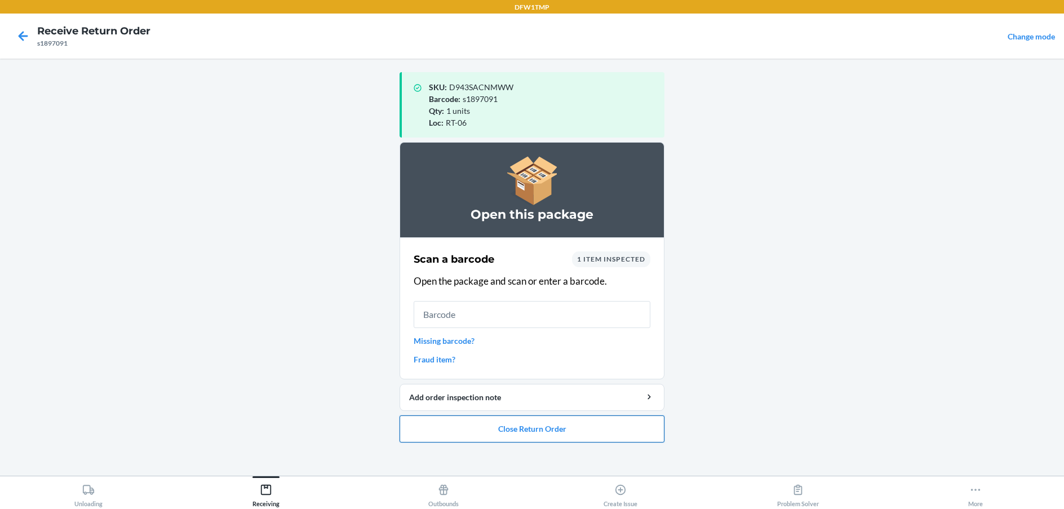
click at [617, 425] on button "Close Return Order" at bounding box center [531, 428] width 265 height 27
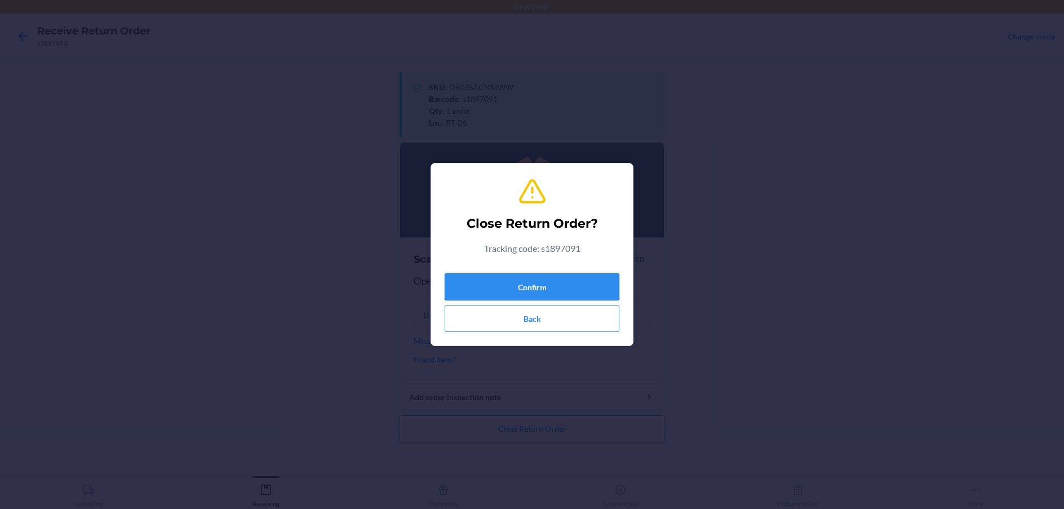
click at [498, 282] on button "Confirm" at bounding box center [531, 286] width 175 height 27
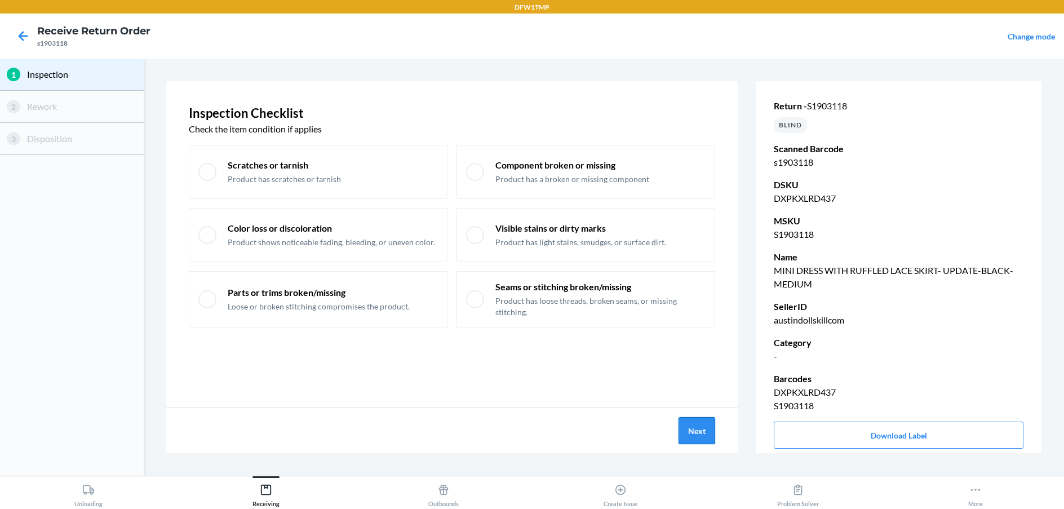
click at [683, 421] on button "Next" at bounding box center [696, 430] width 37 height 27
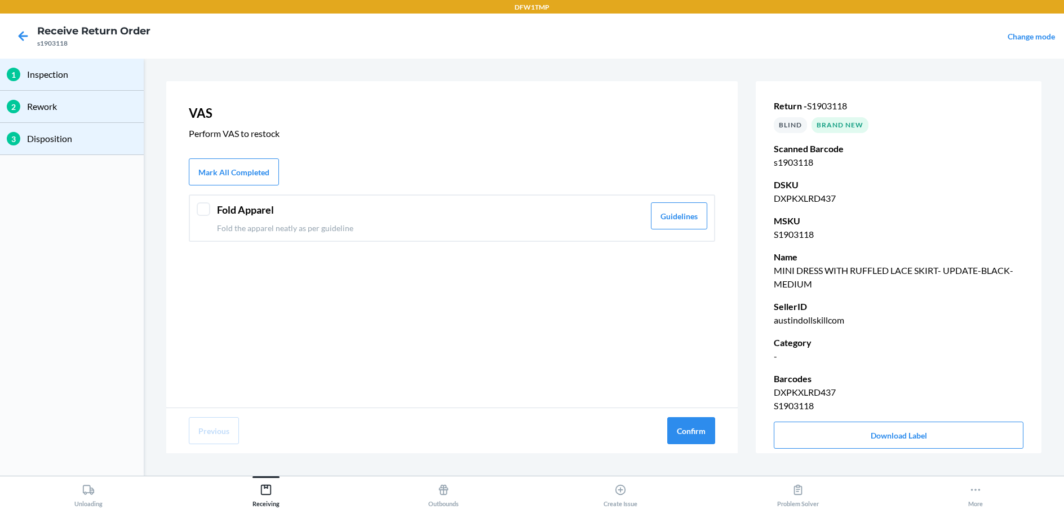
click at [207, 206] on div at bounding box center [204, 209] width 14 height 14
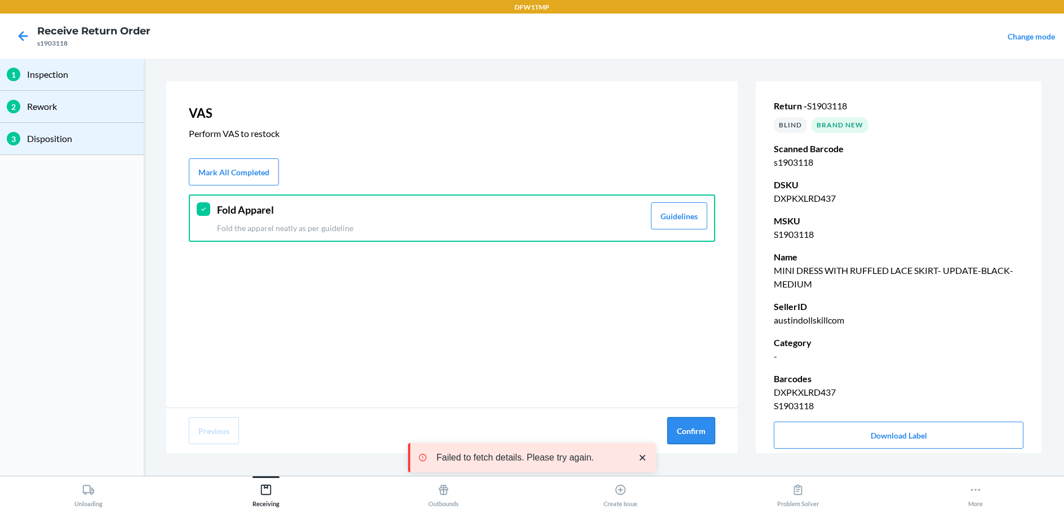
click at [692, 424] on button "Confirm" at bounding box center [691, 430] width 48 height 27
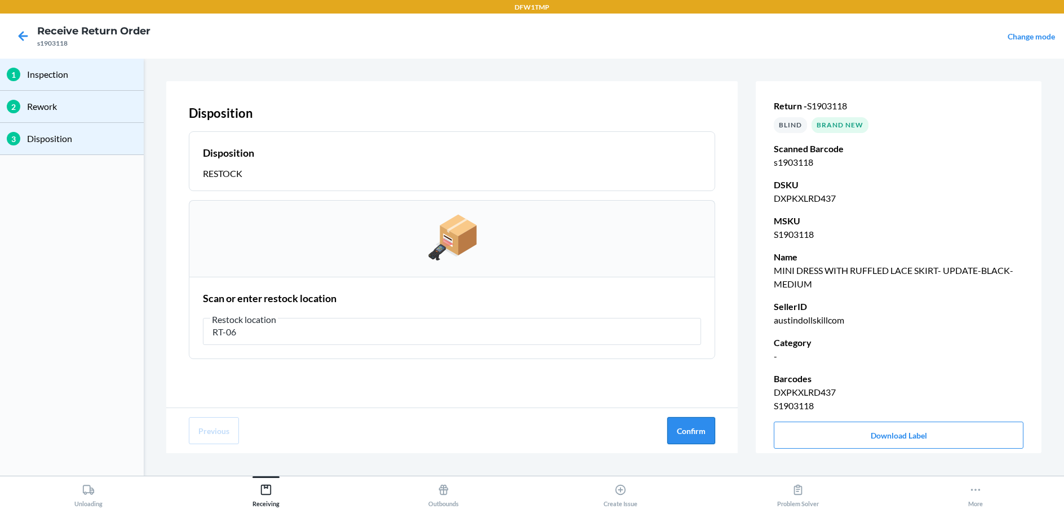
type input "RT-06"
click at [692, 424] on button "Confirm" at bounding box center [691, 430] width 48 height 27
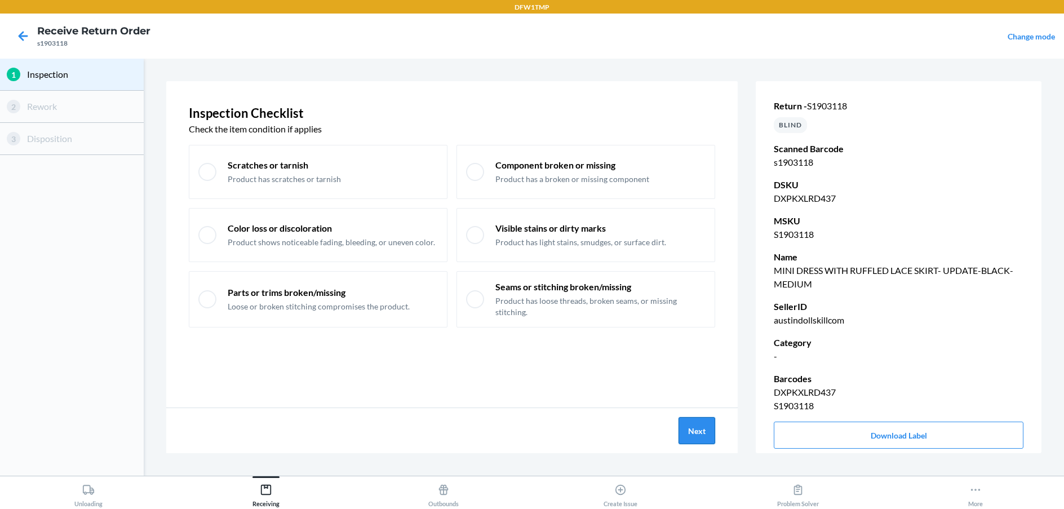
click at [690, 424] on button "Next" at bounding box center [696, 430] width 37 height 27
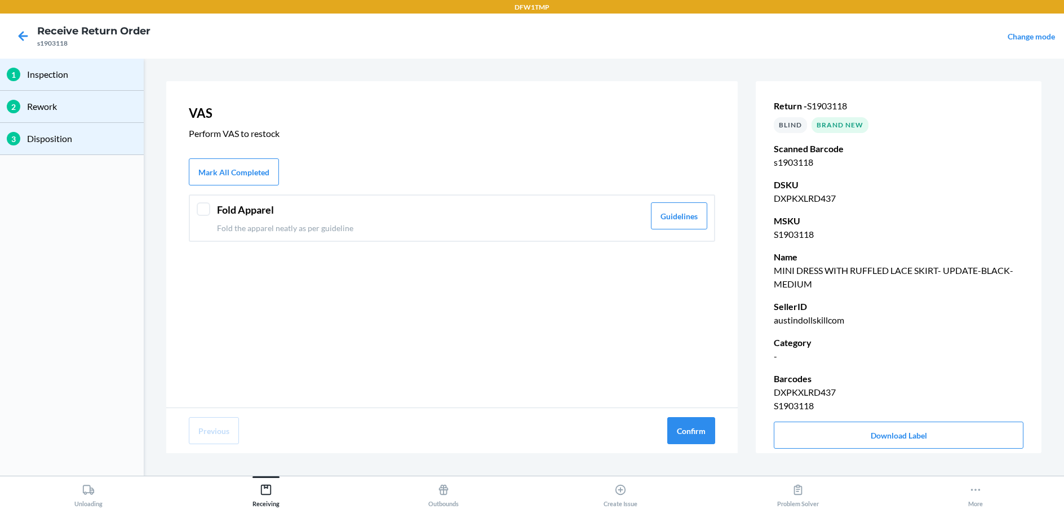
click at [208, 205] on div at bounding box center [204, 209] width 14 height 14
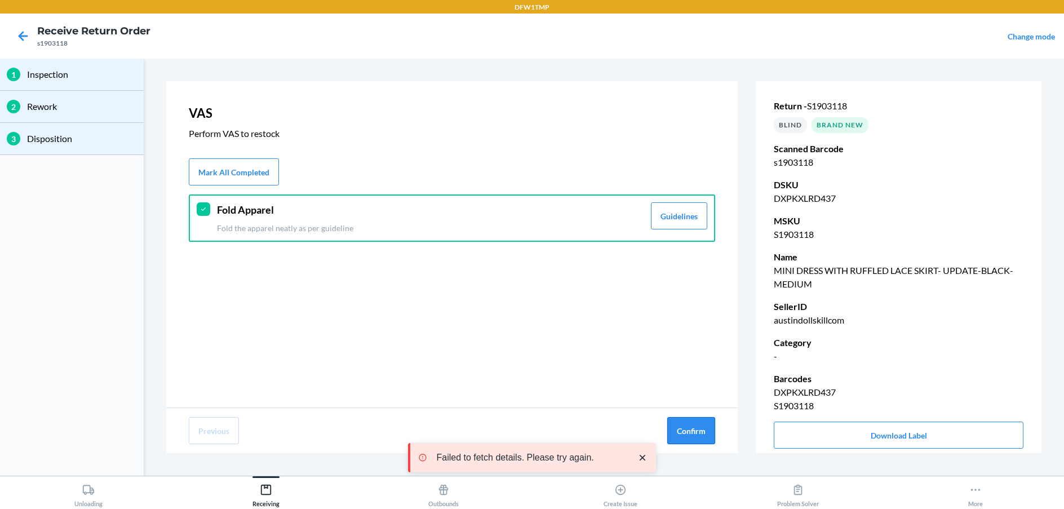
click at [670, 426] on button "Confirm" at bounding box center [691, 430] width 48 height 27
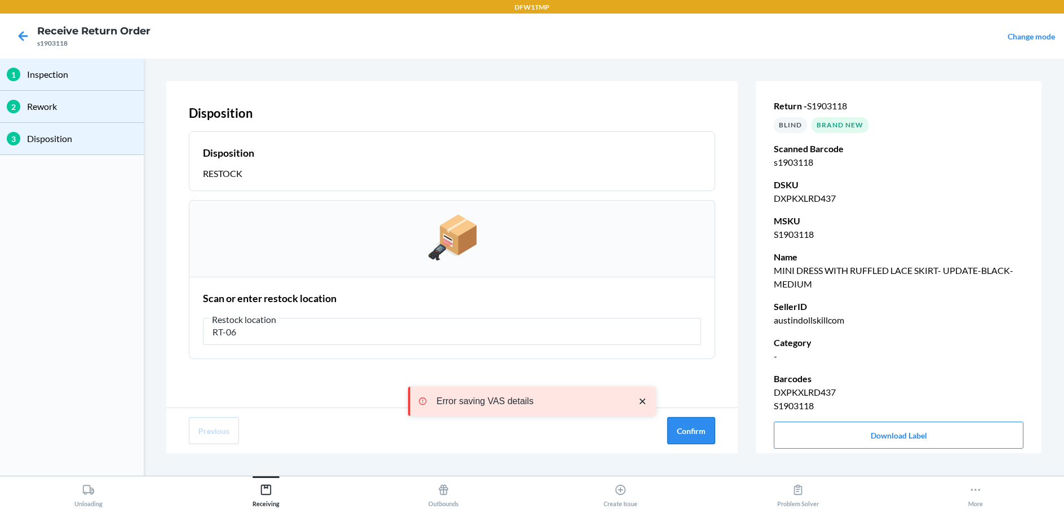
type input "RT-06"
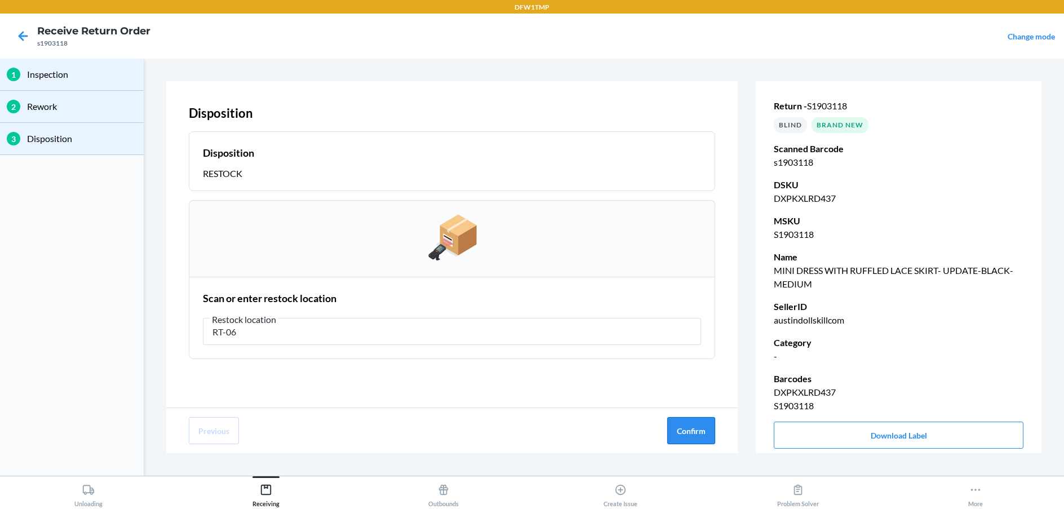
click at [673, 423] on button "Confirm" at bounding box center [691, 430] width 48 height 27
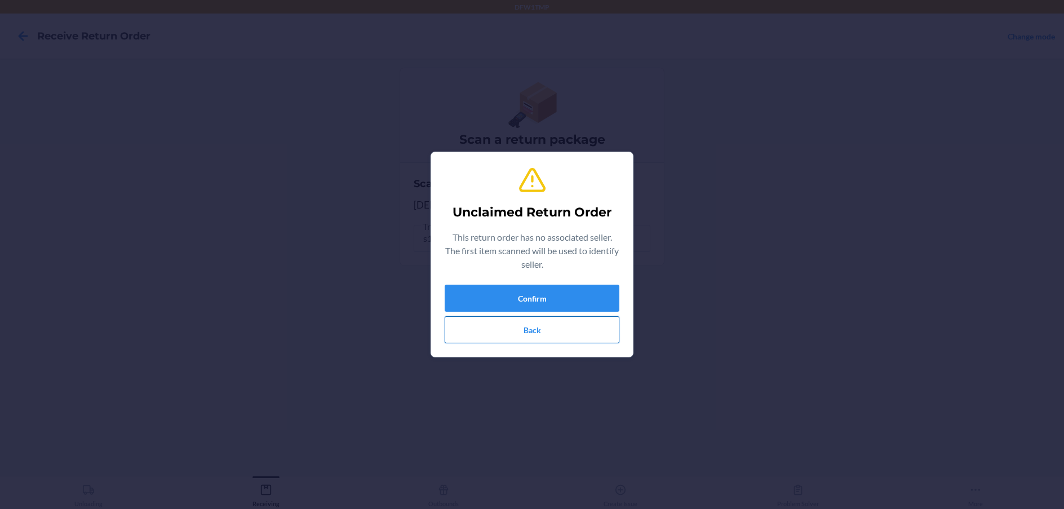
click at [555, 339] on button "Back" at bounding box center [531, 329] width 175 height 27
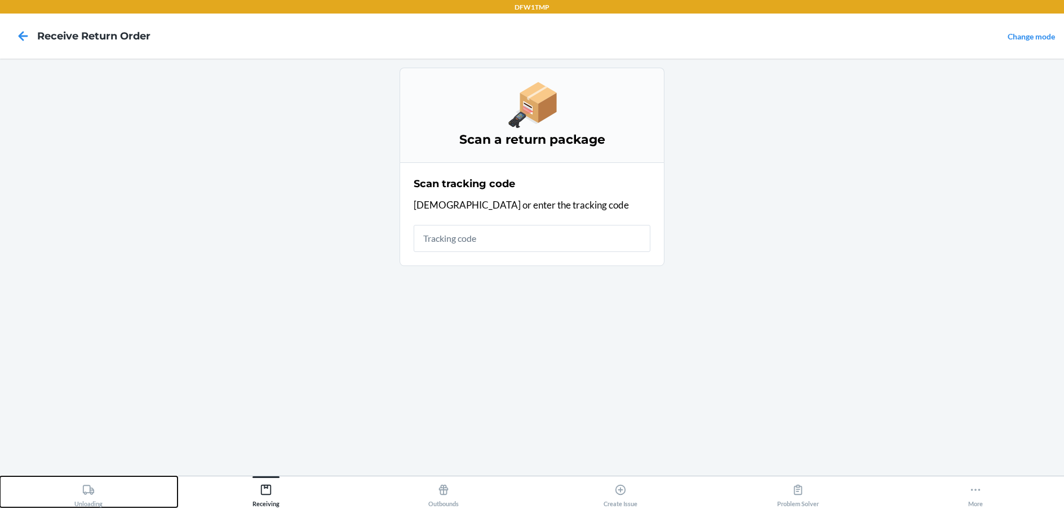
click at [96, 501] on div "Unloading" at bounding box center [88, 493] width 28 height 28
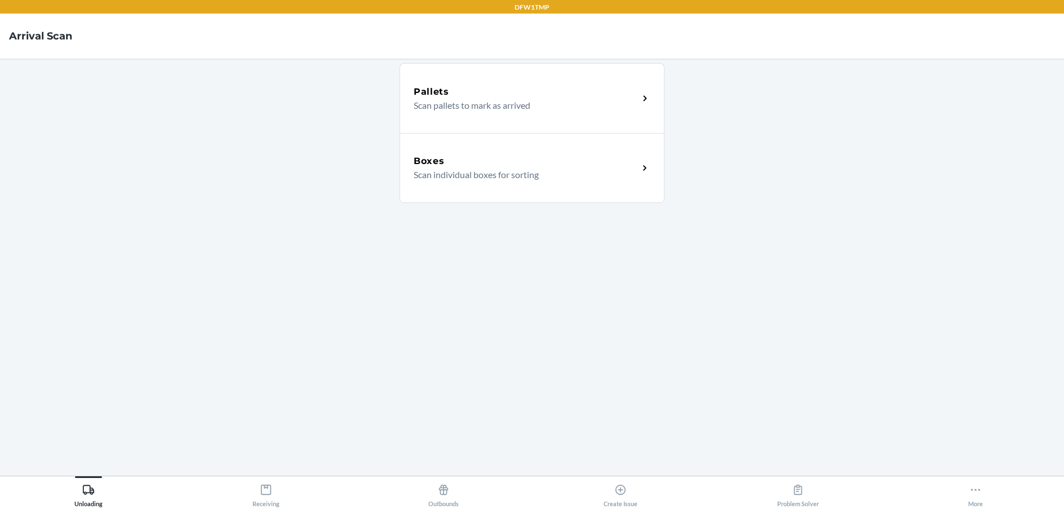
click at [633, 170] on div "Boxes Scan individual boxes for sorting" at bounding box center [525, 167] width 225 height 27
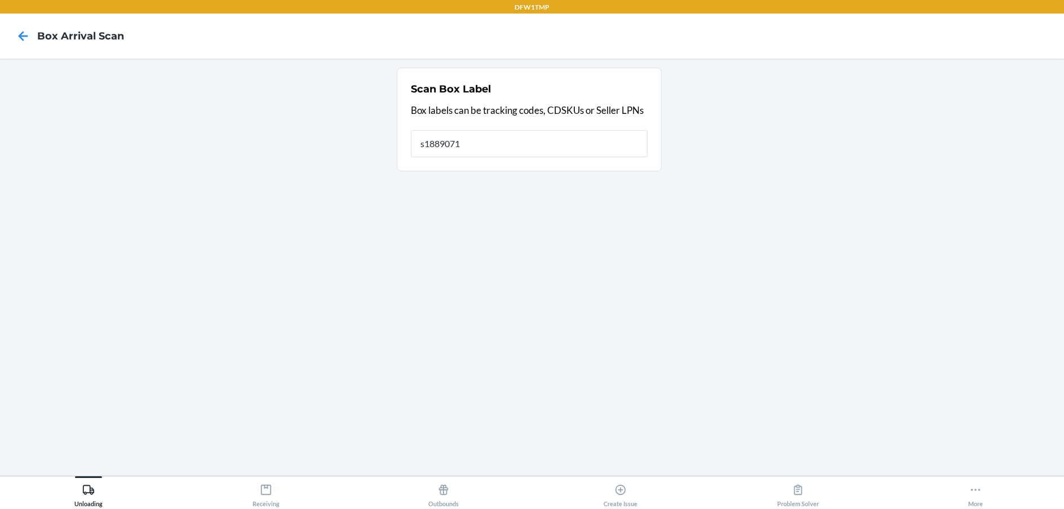
type input "s1889071"
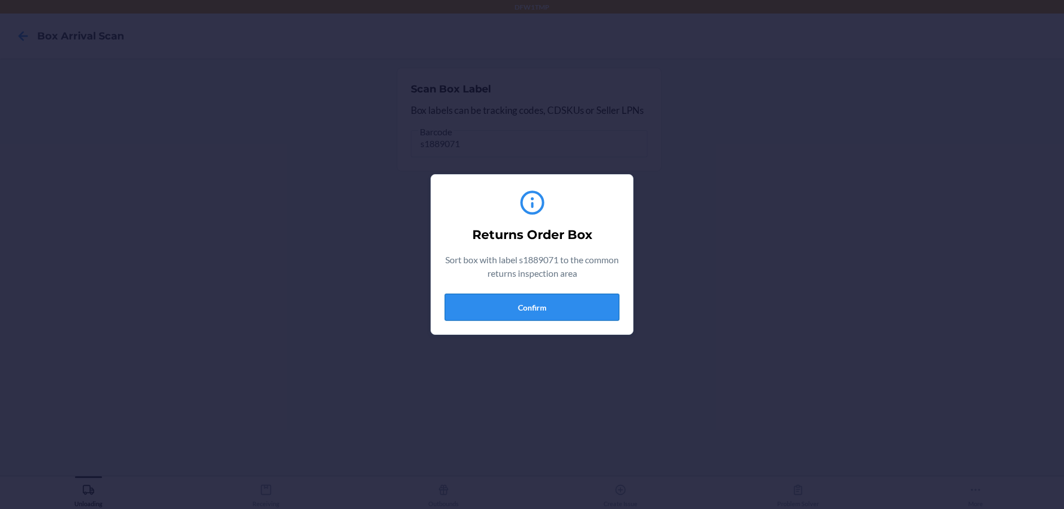
click at [510, 306] on button "Confirm" at bounding box center [531, 307] width 175 height 27
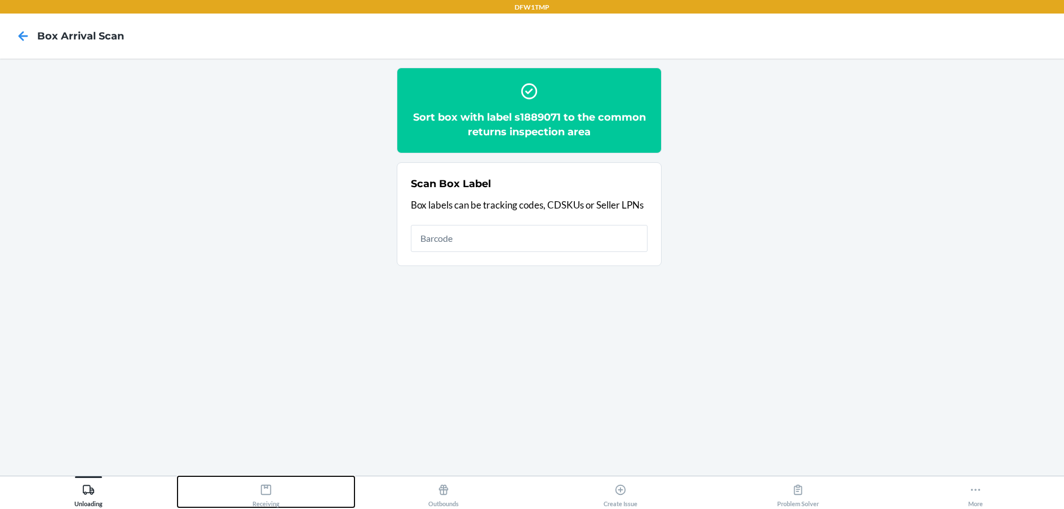
click at [266, 506] on div "Receiving" at bounding box center [265, 493] width 27 height 28
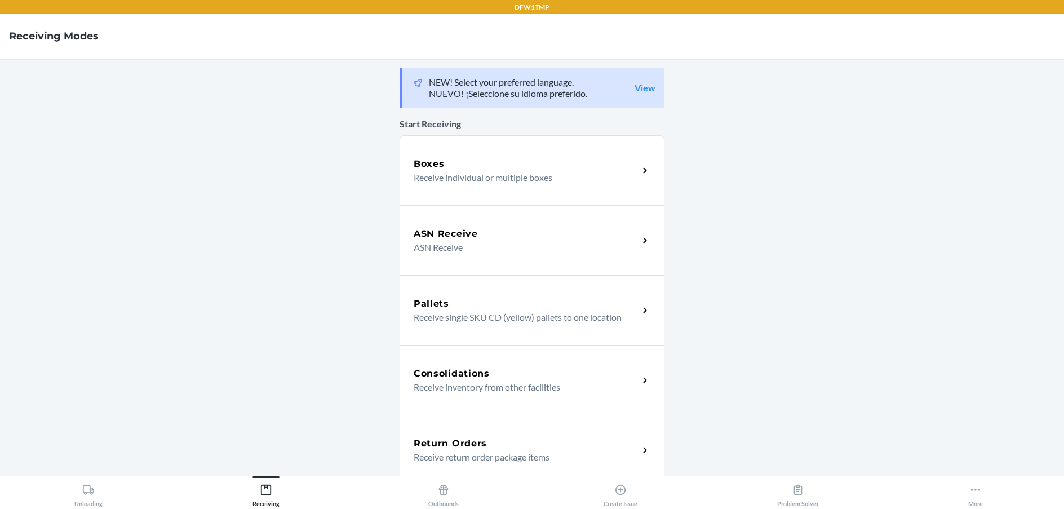
click at [478, 448] on h5 "Return Orders" at bounding box center [449, 444] width 73 height 14
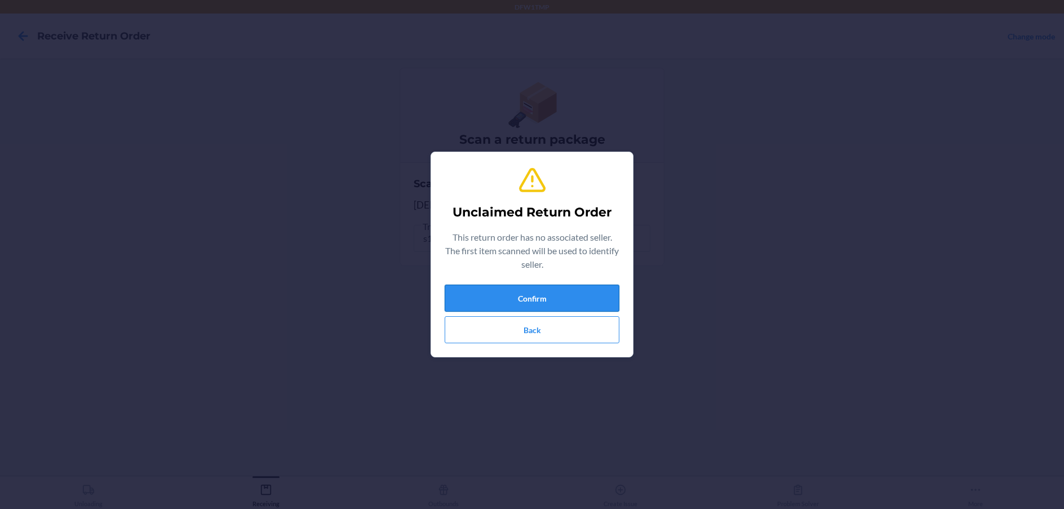
click at [537, 295] on button "Confirm" at bounding box center [531, 297] width 175 height 27
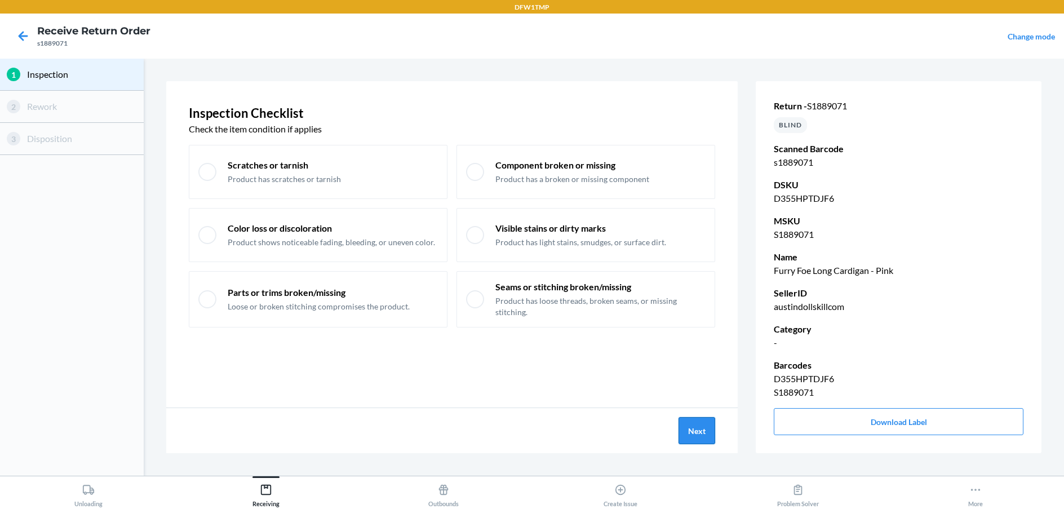
click at [688, 432] on button "Next" at bounding box center [696, 430] width 37 height 27
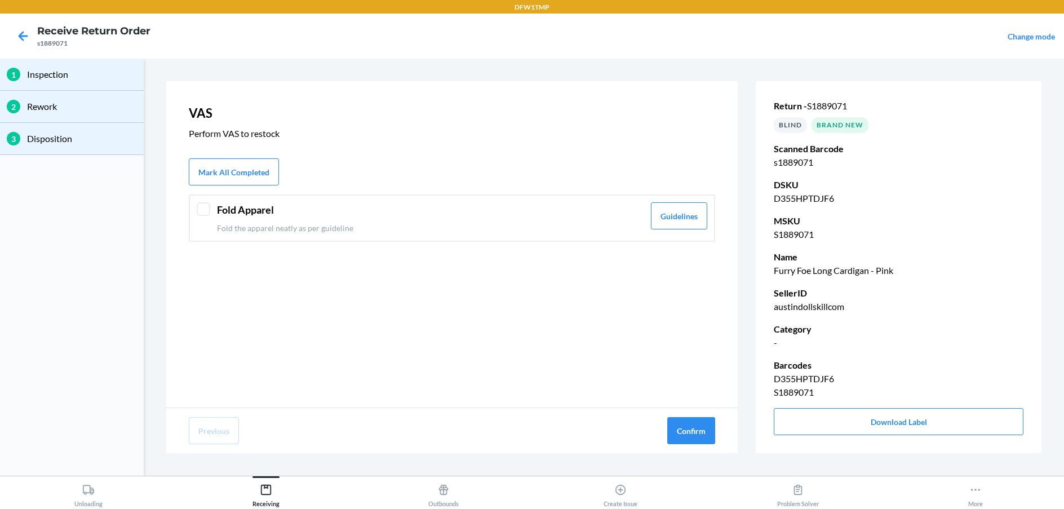
drag, startPoint x: 219, startPoint y: 203, endPoint x: 212, endPoint y: 211, distance: 10.8
click at [212, 210] on div "Fold Apparel Fold the apparel neatly as per guideline Guidelines" at bounding box center [452, 217] width 526 height 47
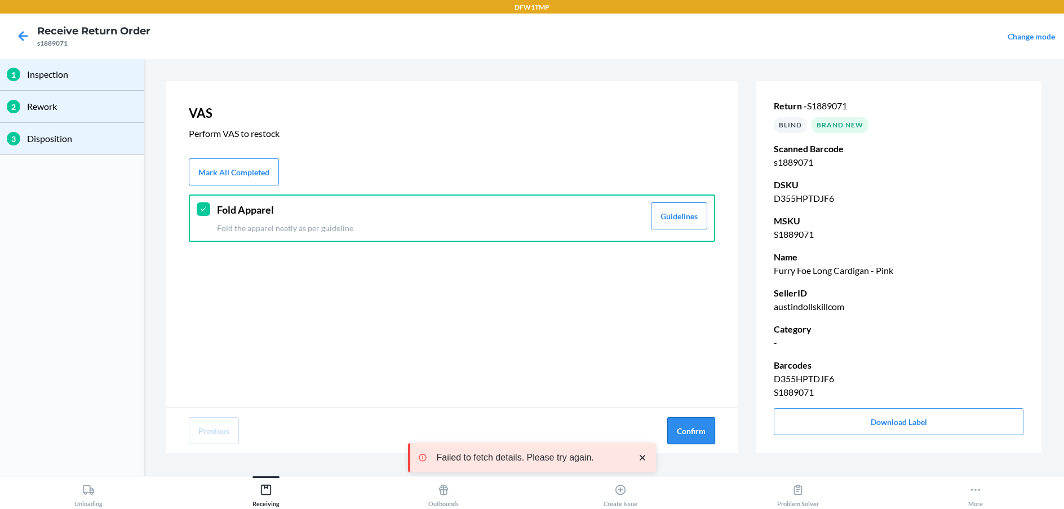
click at [672, 428] on button "Confirm" at bounding box center [691, 430] width 48 height 27
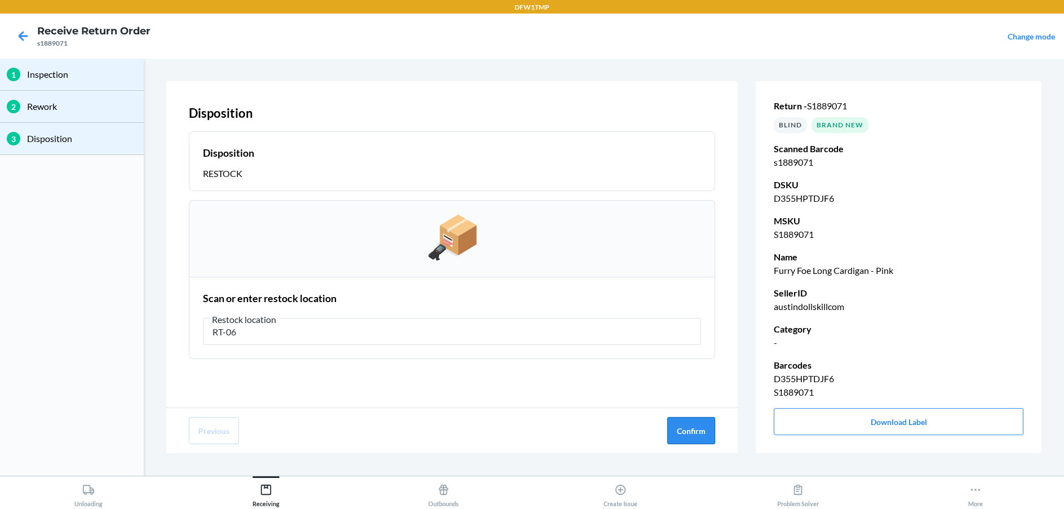
type input "RT-06"
click at [710, 429] on button "Confirm" at bounding box center [691, 430] width 48 height 27
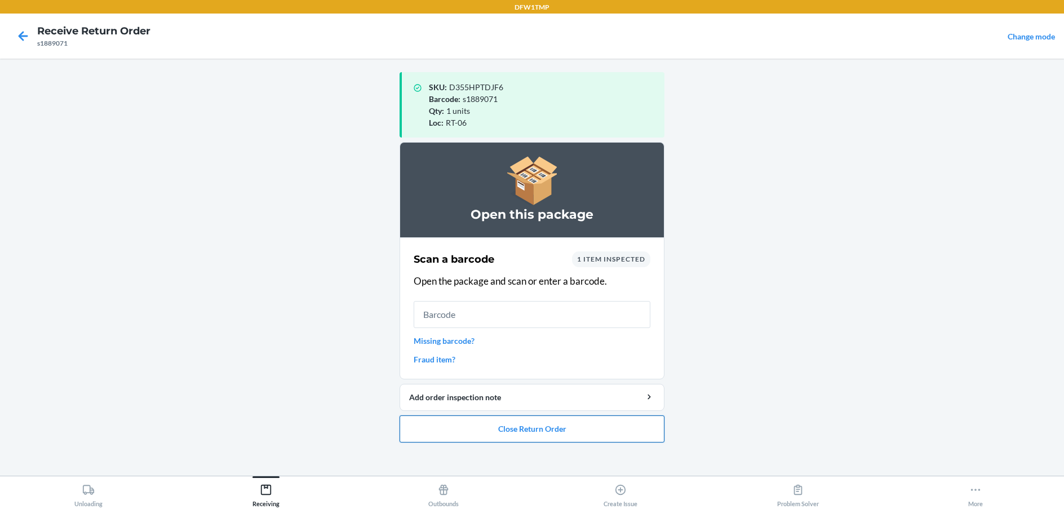
click at [589, 435] on button "Close Return Order" at bounding box center [531, 428] width 265 height 27
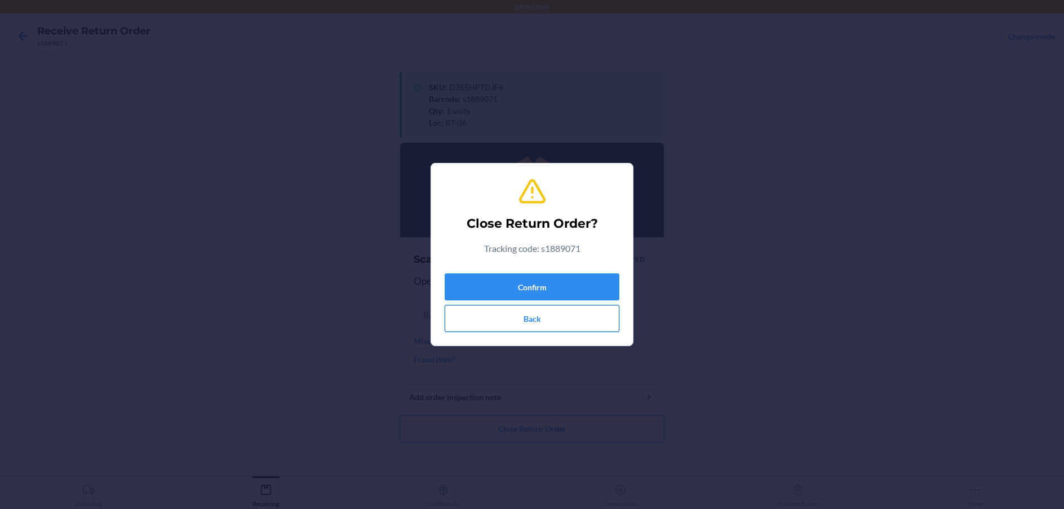
click at [598, 327] on button "Back" at bounding box center [531, 318] width 175 height 27
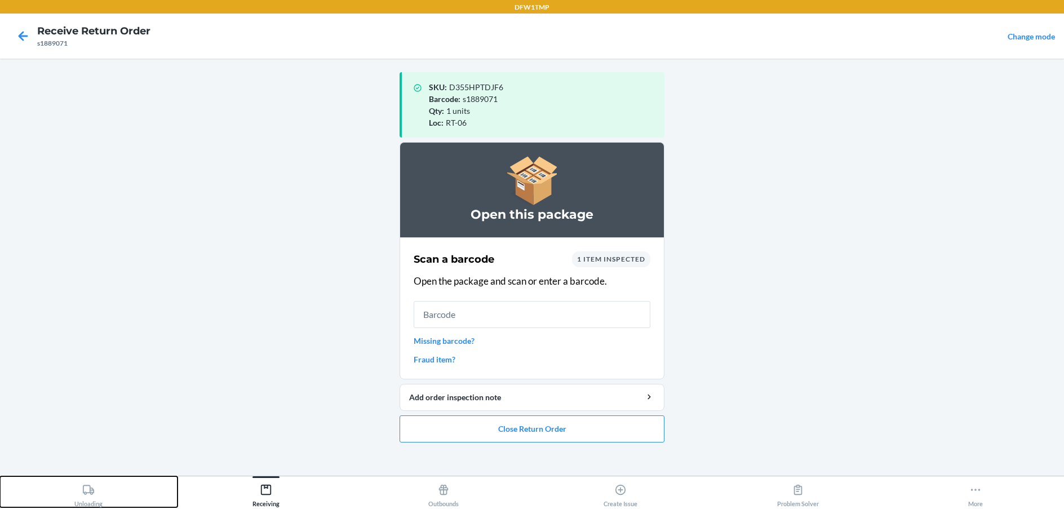
click at [71, 498] on button "Unloading" at bounding box center [88, 491] width 177 height 31
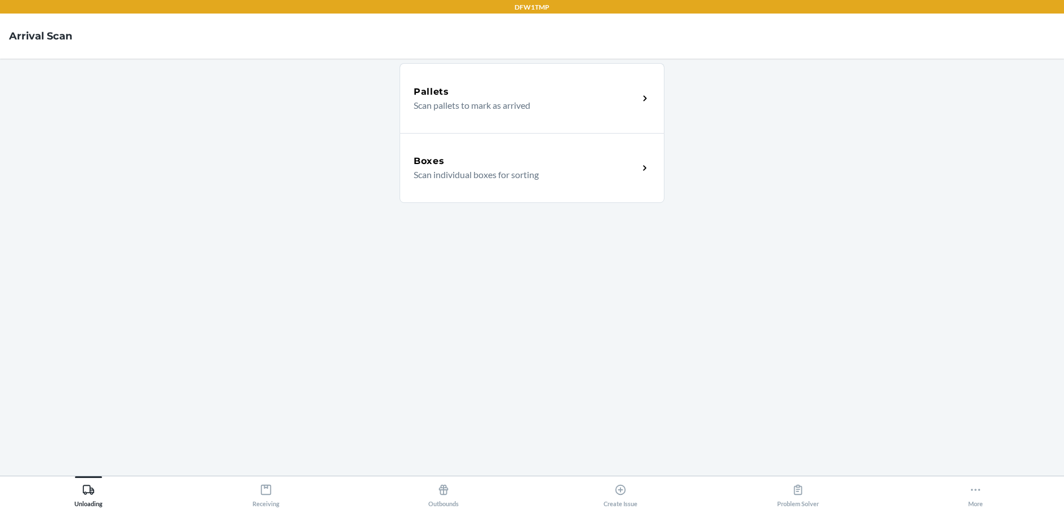
click at [601, 181] on p "Scan individual boxes for sorting" at bounding box center [521, 175] width 216 height 14
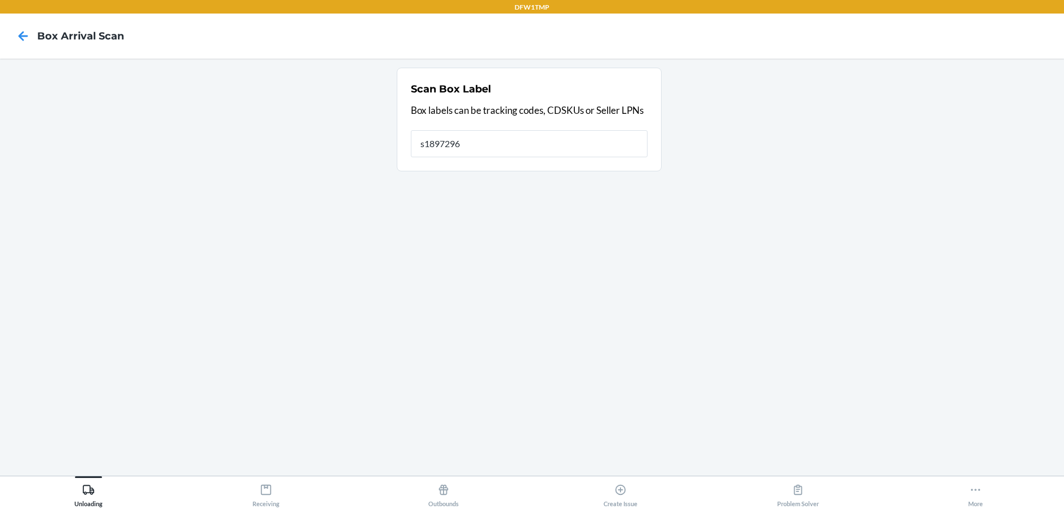
type input "s1897296"
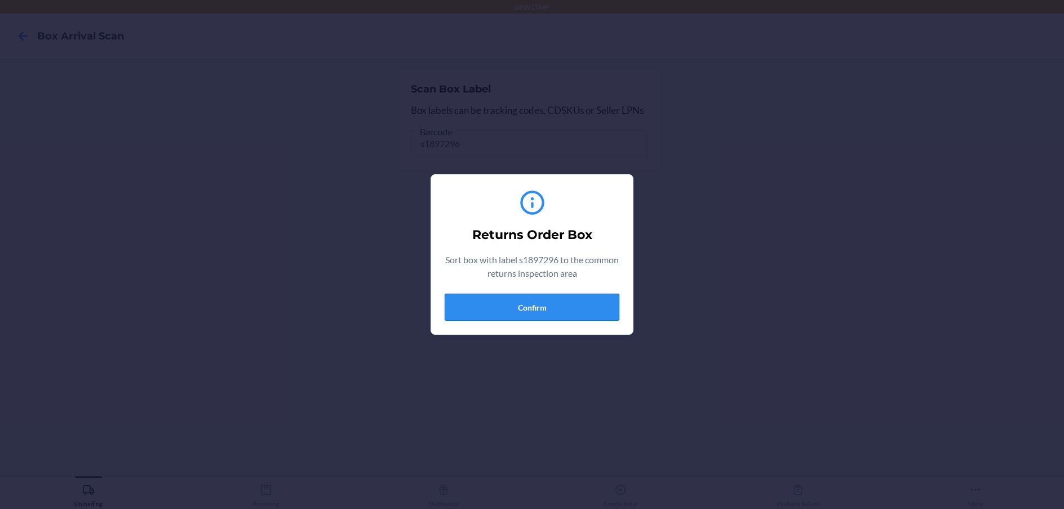
click at [490, 302] on button "Confirm" at bounding box center [531, 307] width 175 height 27
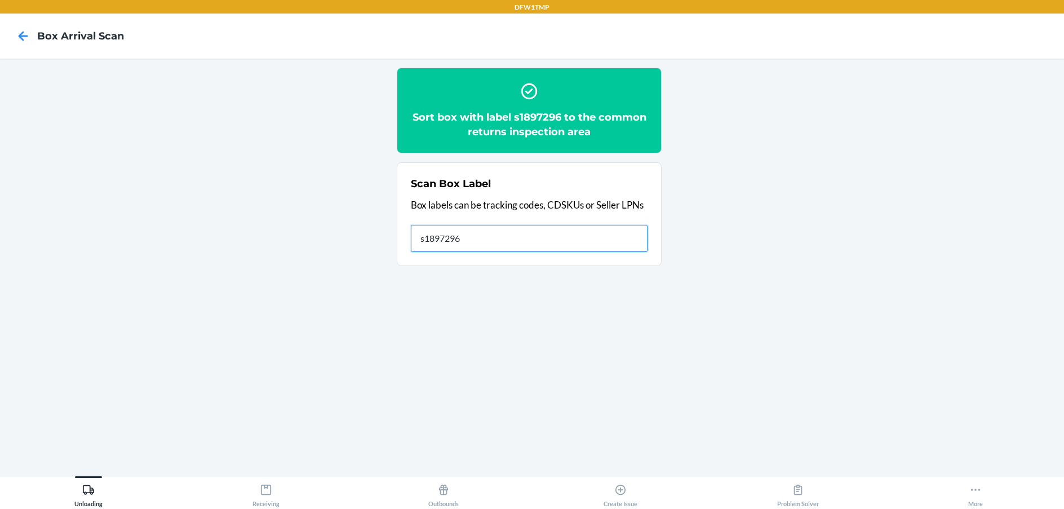
type input "s1897296"
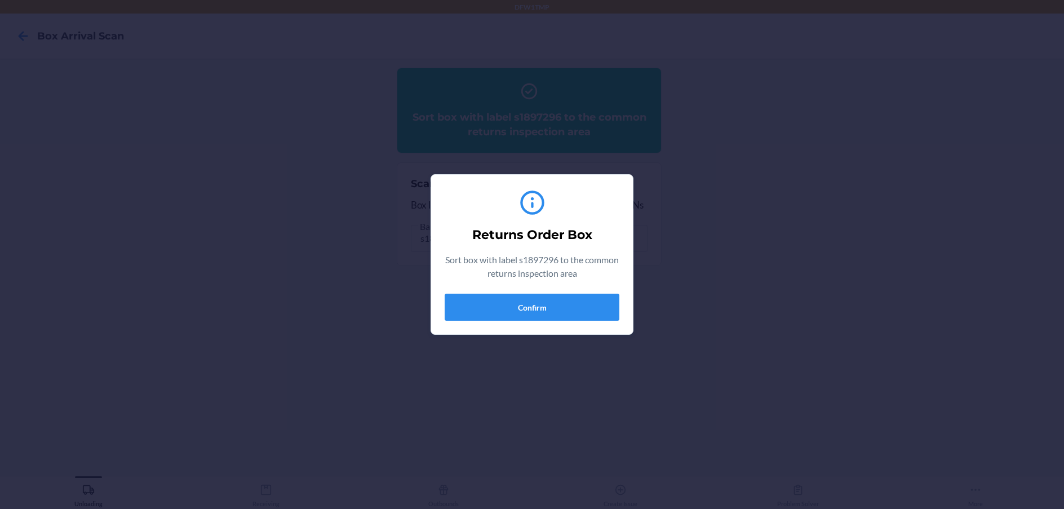
click at [505, 324] on div "Returns Order Box Sort box with label s1897296 to the common returns inspection…" at bounding box center [531, 254] width 175 height 141
click at [499, 301] on button "Confirm" at bounding box center [531, 307] width 175 height 27
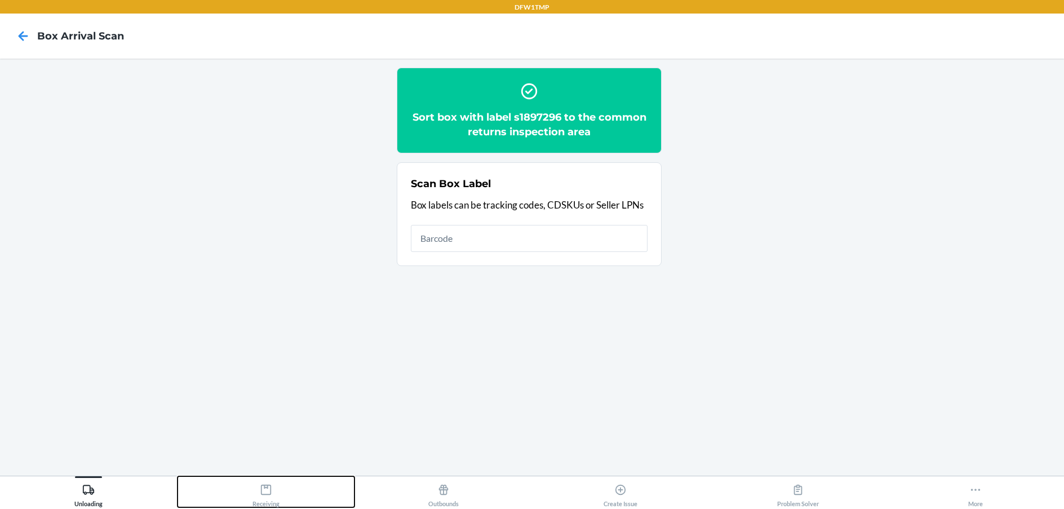
click at [246, 505] on button "Receiving" at bounding box center [265, 491] width 177 height 31
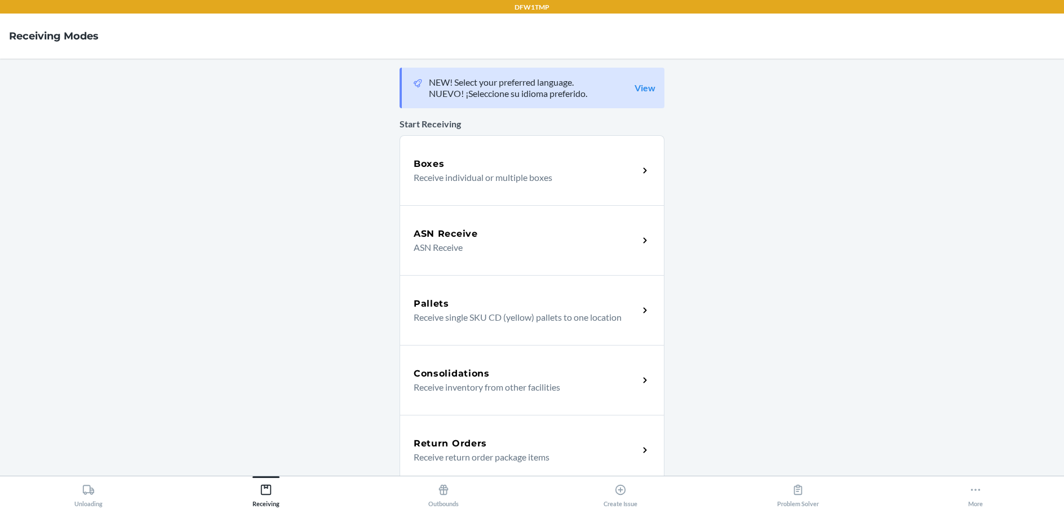
click at [442, 435] on div "Return Orders Receive return order package items" at bounding box center [531, 450] width 265 height 70
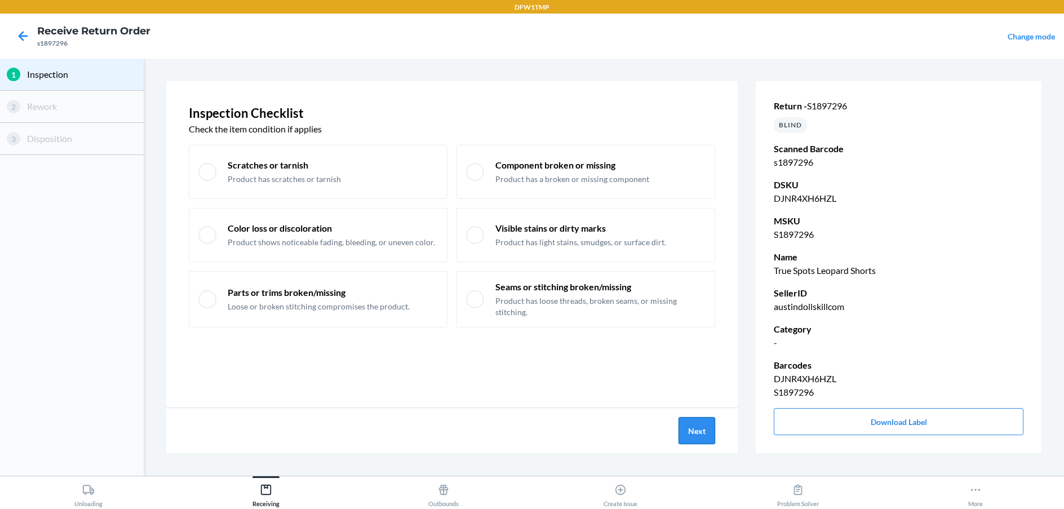
click at [701, 435] on button "Next" at bounding box center [696, 430] width 37 height 27
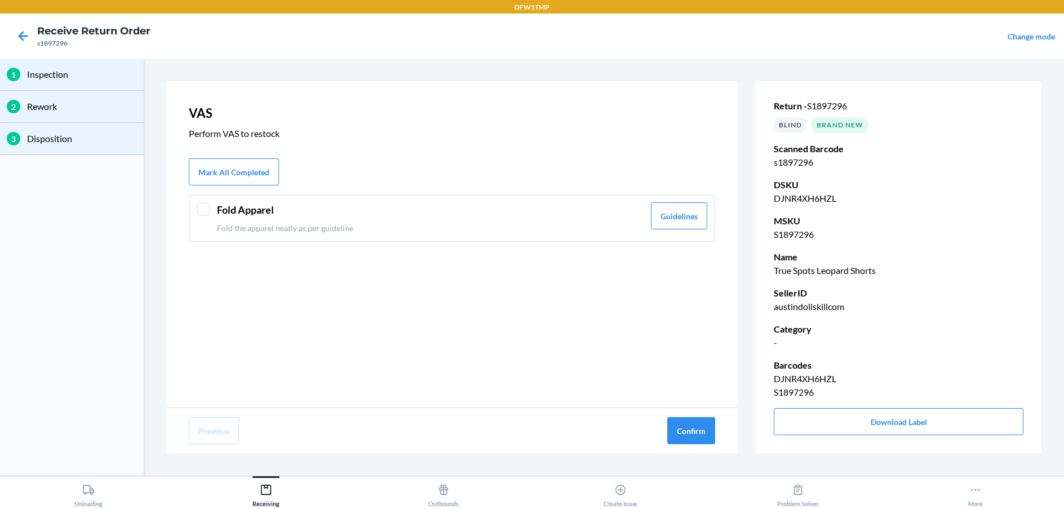
click at [210, 206] on div at bounding box center [204, 209] width 14 height 14
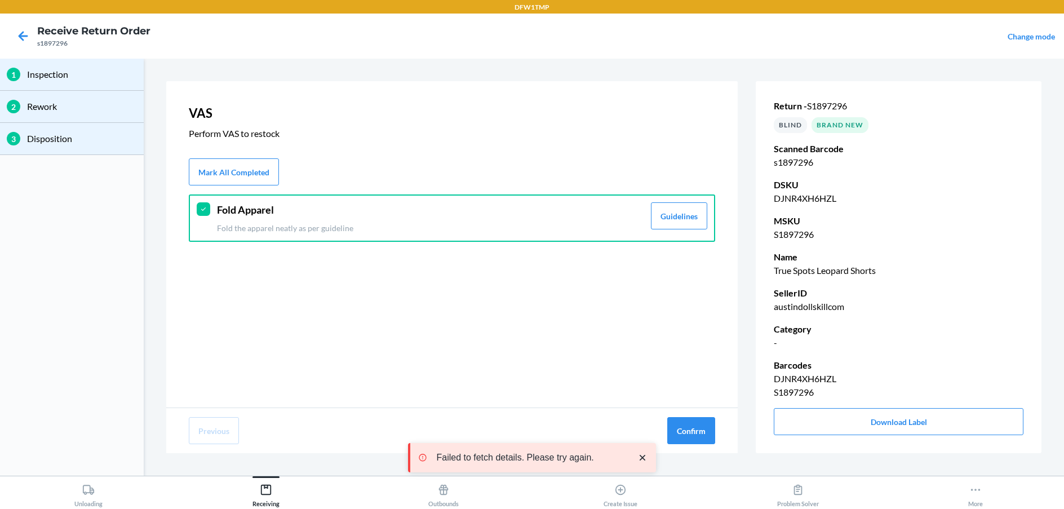
click at [661, 420] on div "Previous Confirm" at bounding box center [451, 430] width 571 height 45
click at [681, 434] on button "Confirm" at bounding box center [691, 430] width 48 height 27
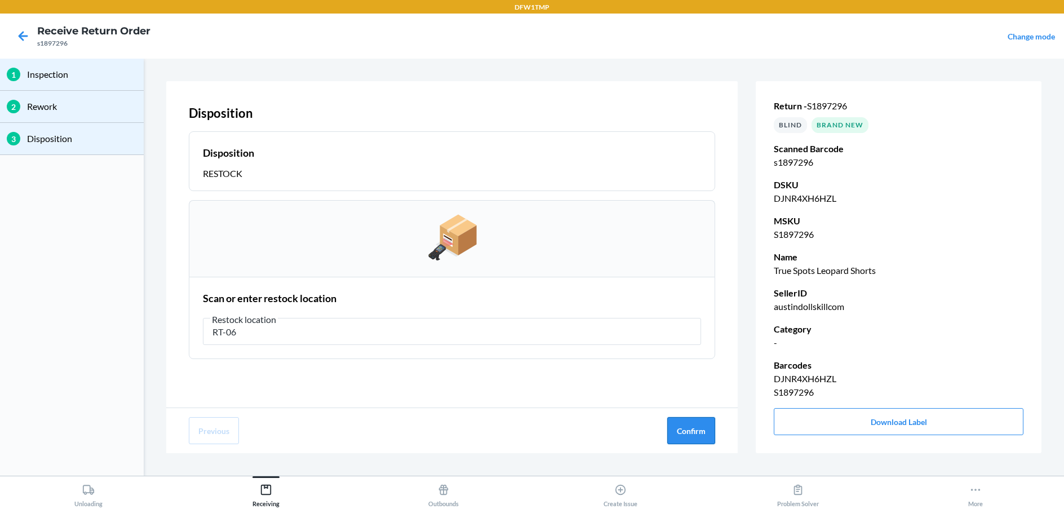
type input "RT-06"
click at [684, 421] on button "Confirm" at bounding box center [691, 430] width 48 height 27
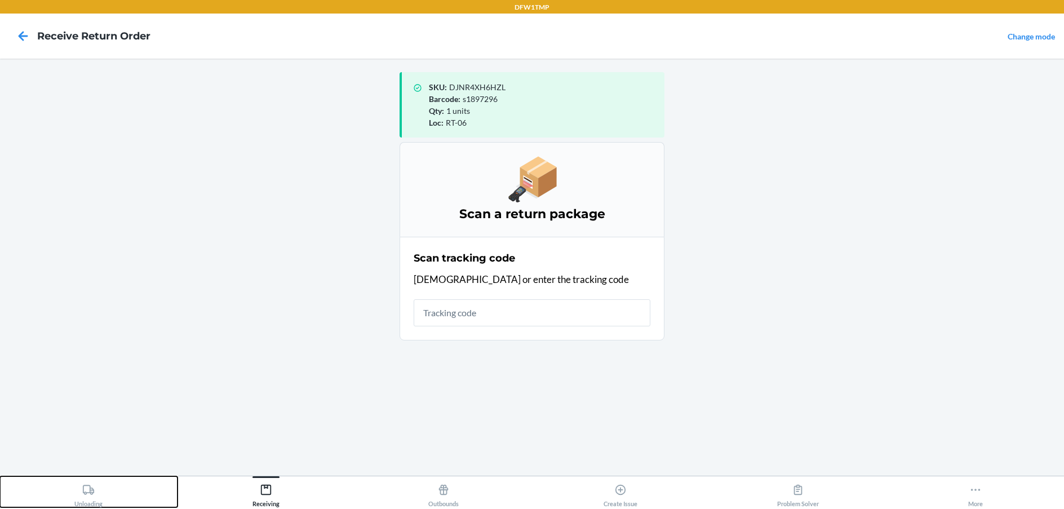
click at [86, 490] on icon at bounding box center [88, 489] width 12 height 12
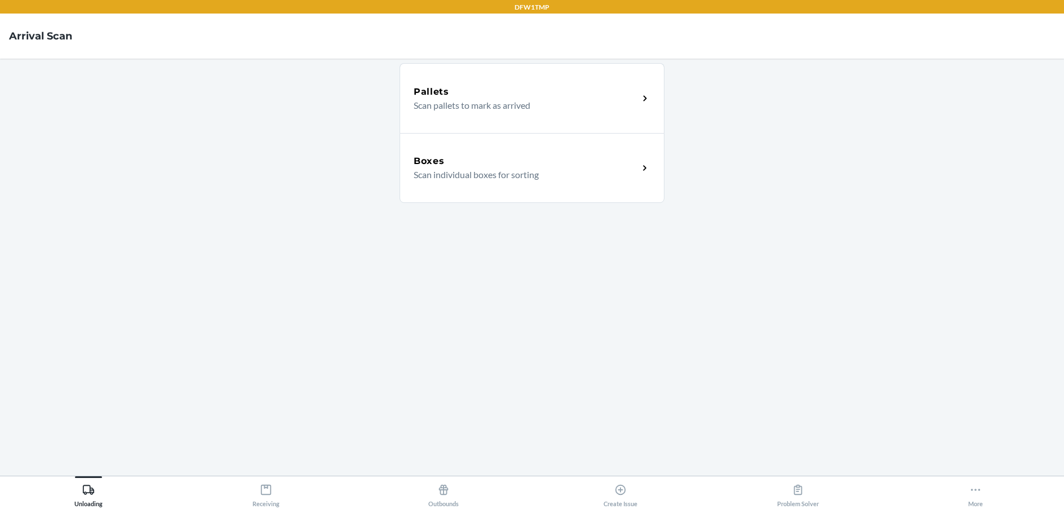
click at [477, 162] on div "Boxes" at bounding box center [525, 161] width 225 height 14
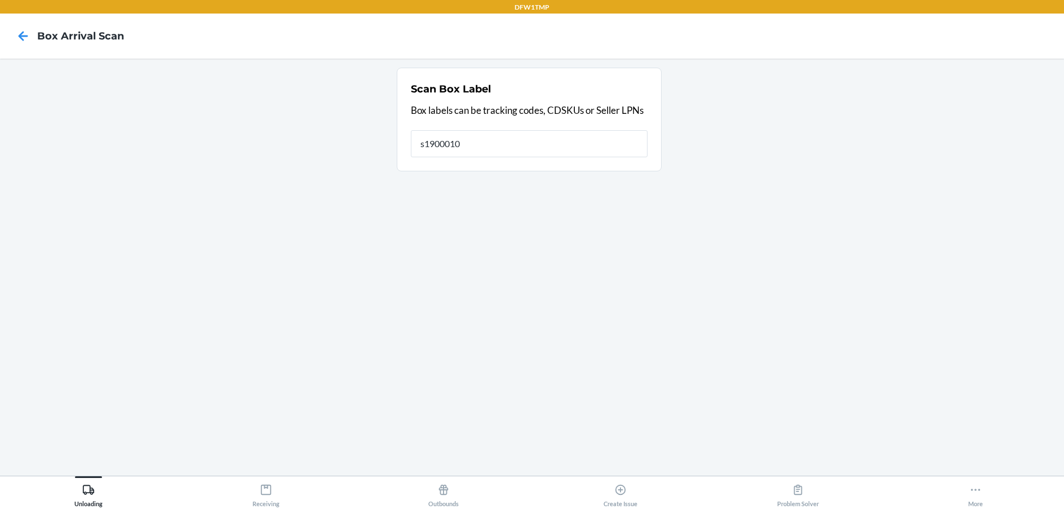
type input "s1900010"
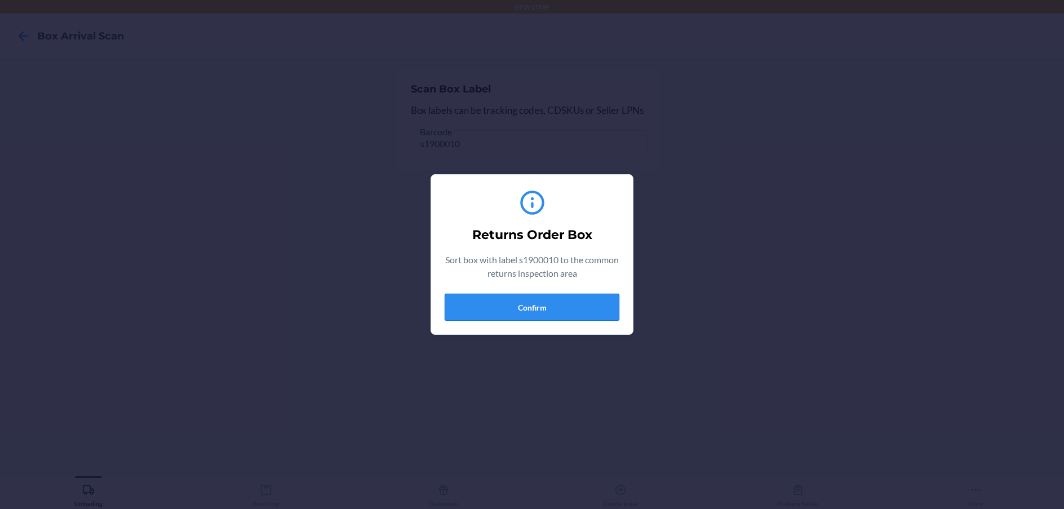
click at [544, 312] on button "Confirm" at bounding box center [531, 307] width 175 height 27
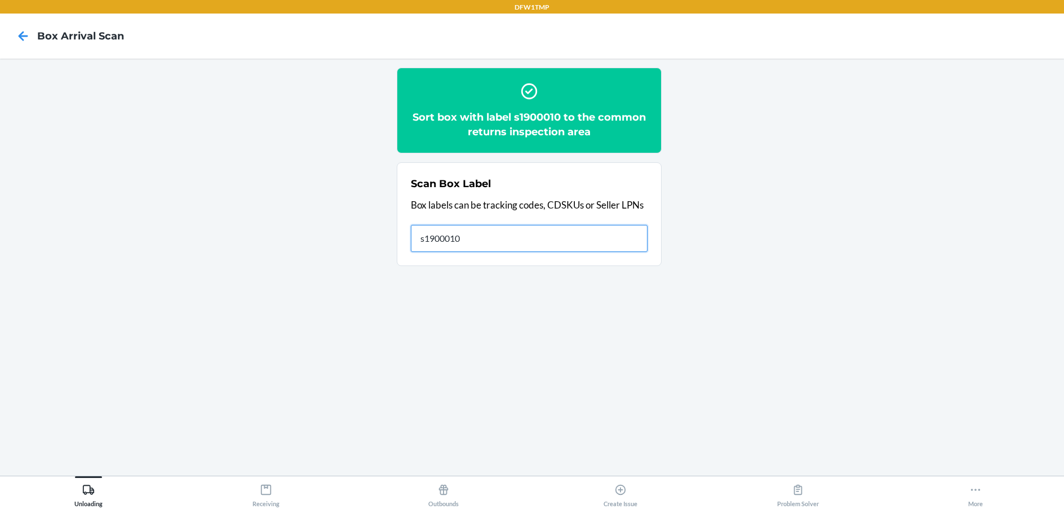
type input "s1900010"
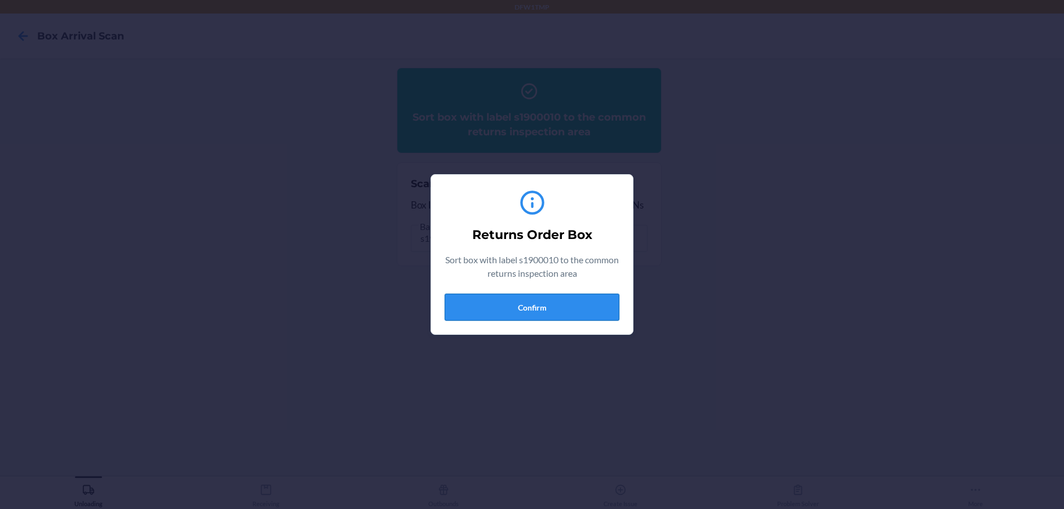
click at [497, 311] on button "Confirm" at bounding box center [531, 307] width 175 height 27
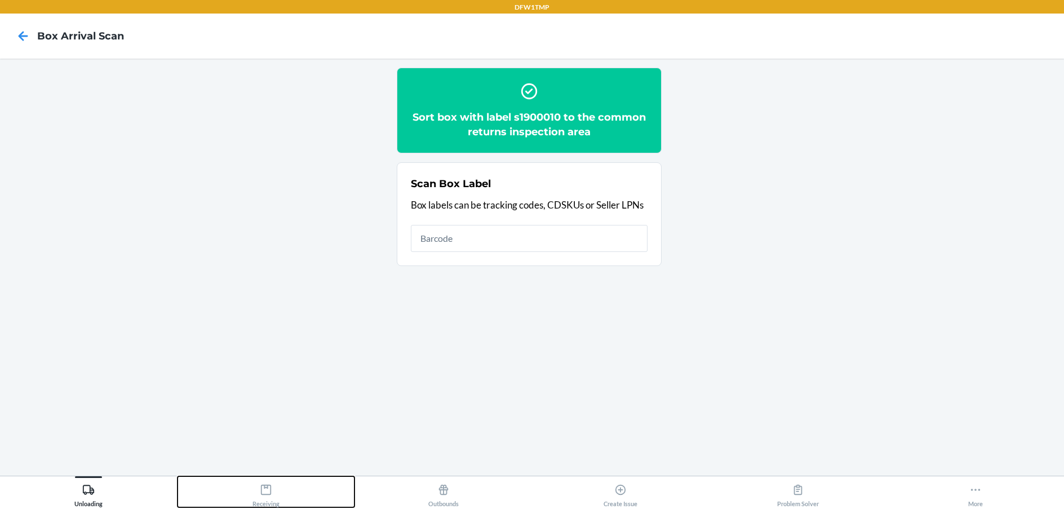
click at [270, 482] on div "Receiving" at bounding box center [265, 493] width 27 height 28
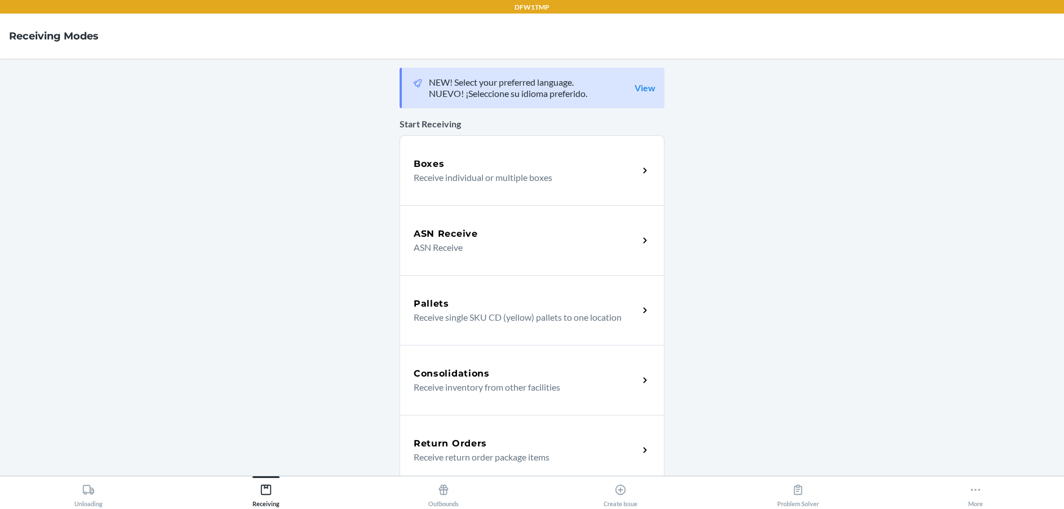
click at [554, 429] on div "Return Orders Receive return order package items" at bounding box center [531, 450] width 265 height 70
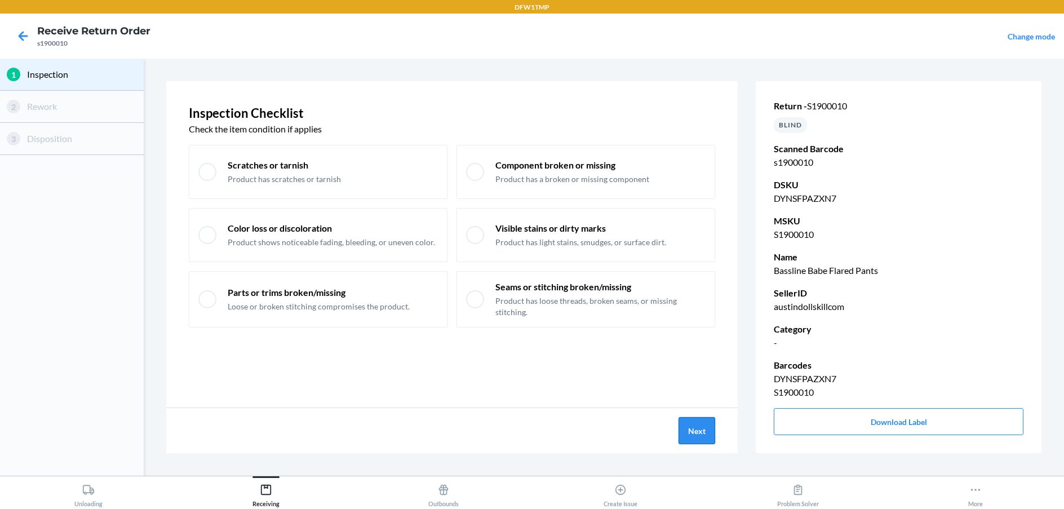
click at [679, 428] on button "Next" at bounding box center [696, 430] width 37 height 27
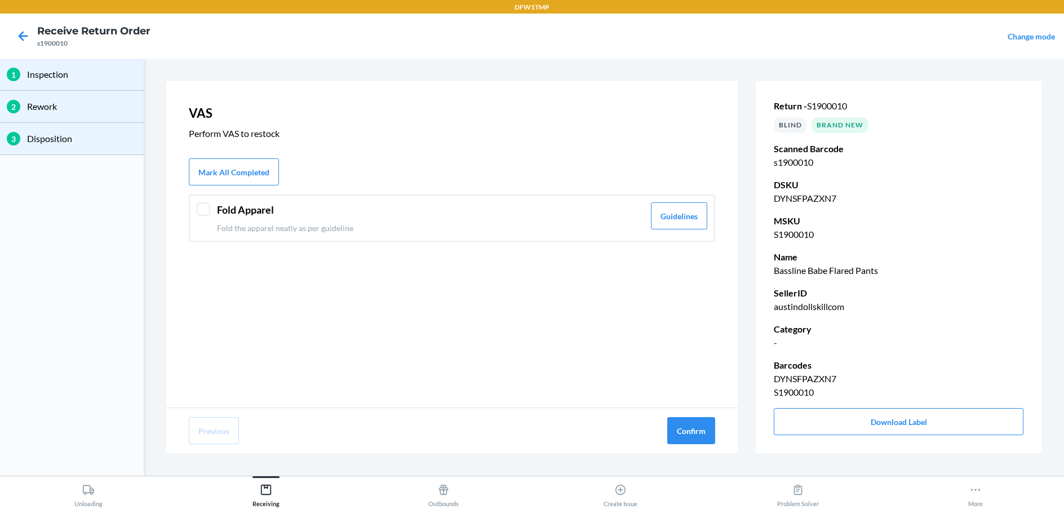
click at [213, 211] on div "Fold Apparel Fold the apparel neatly as per guideline Guidelines" at bounding box center [452, 217] width 526 height 47
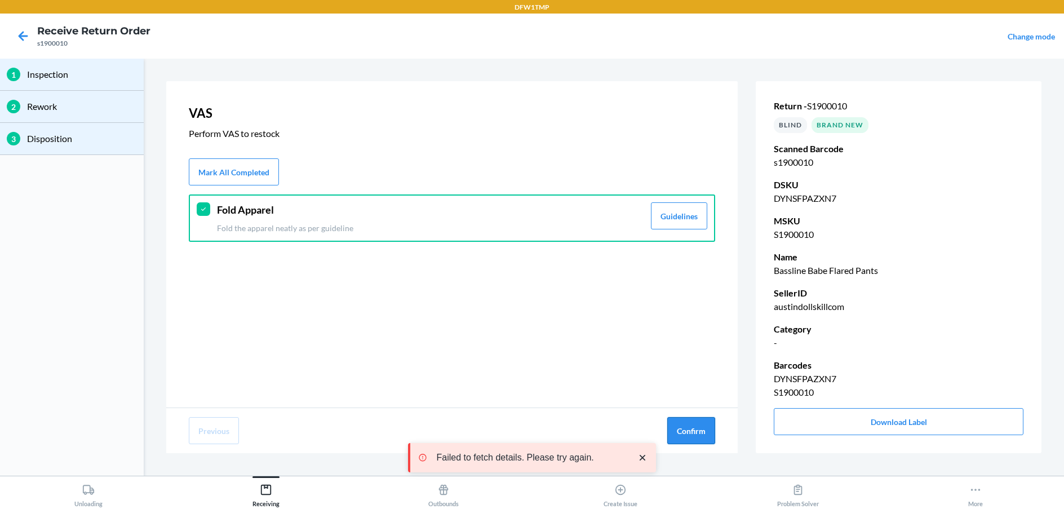
click at [681, 438] on button "Confirm" at bounding box center [691, 430] width 48 height 27
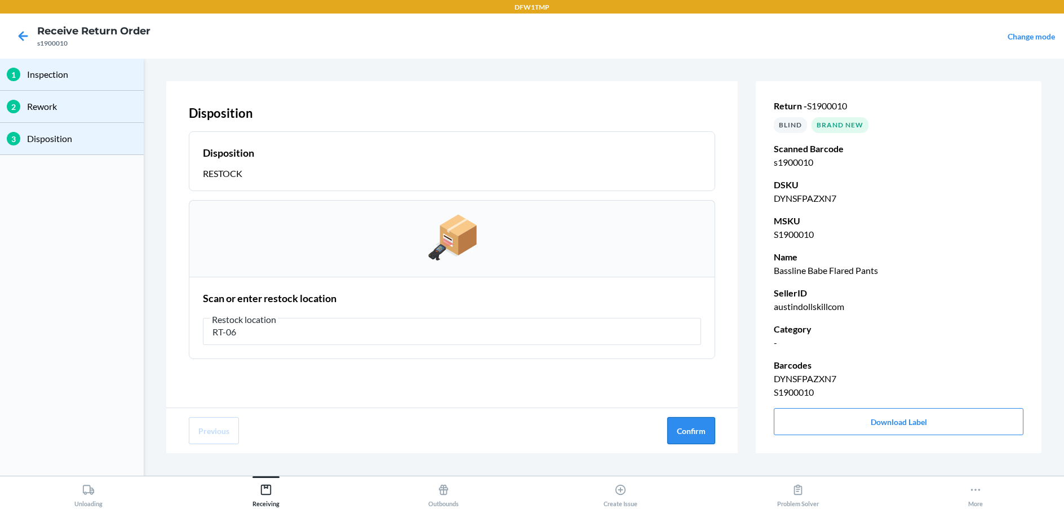
type input "RT-06"
click at [688, 430] on button "Confirm" at bounding box center [691, 430] width 48 height 27
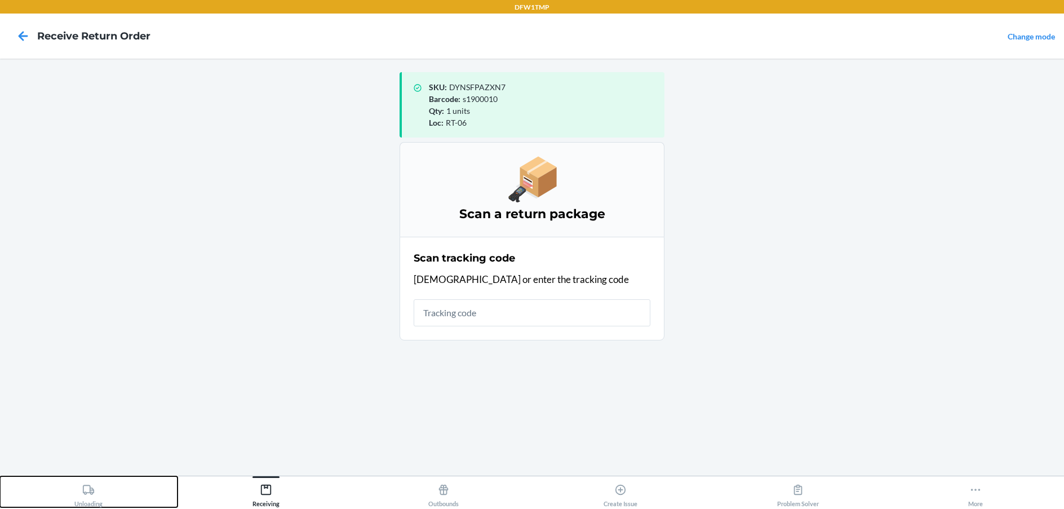
click at [91, 488] on icon at bounding box center [88, 489] width 12 height 12
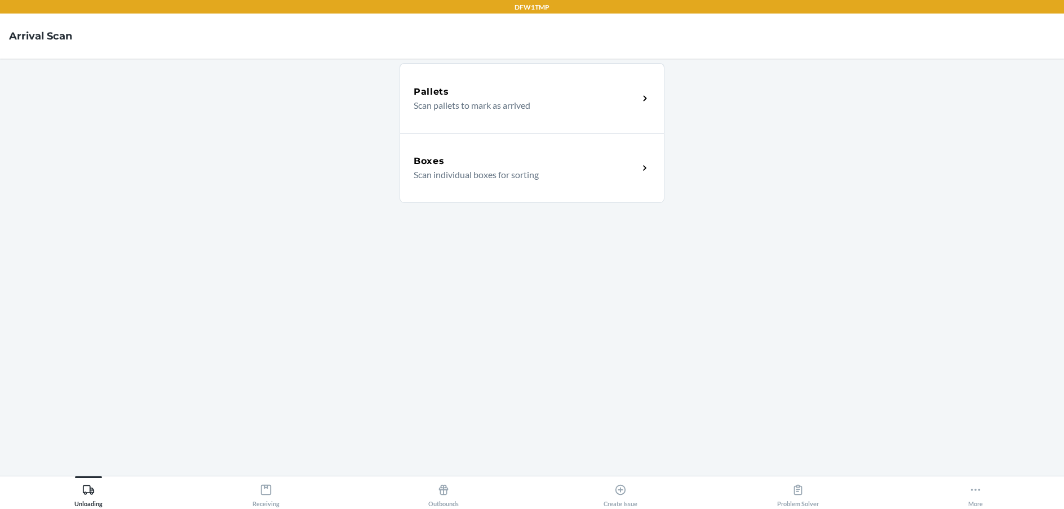
click at [491, 183] on div "Boxes Scan individual boxes for sorting" at bounding box center [531, 168] width 265 height 70
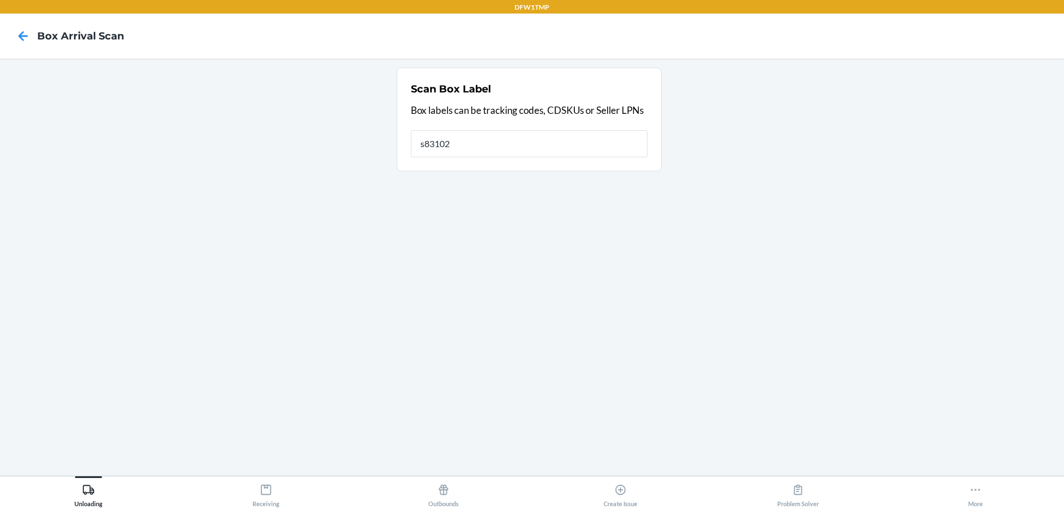
type input "s831020"
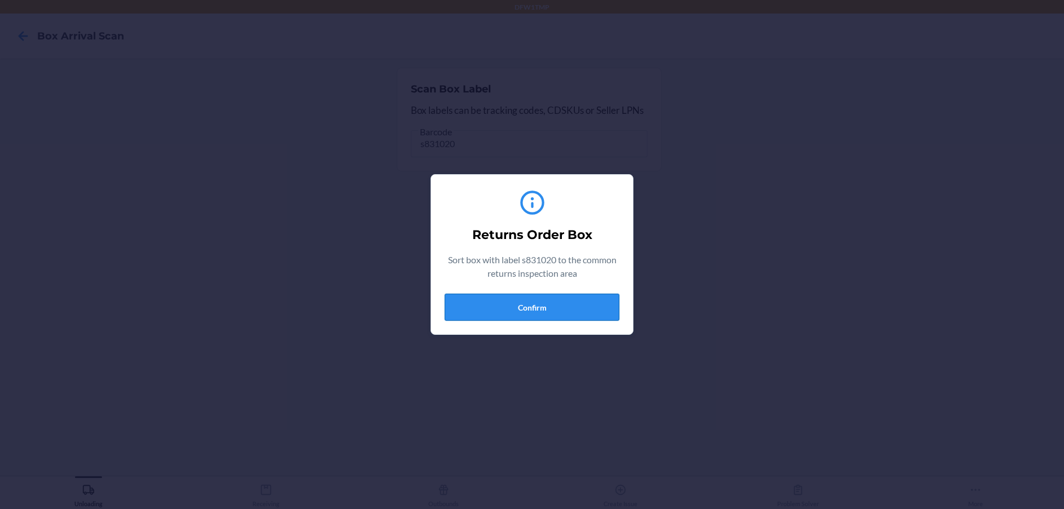
click at [526, 305] on button "Confirm" at bounding box center [531, 307] width 175 height 27
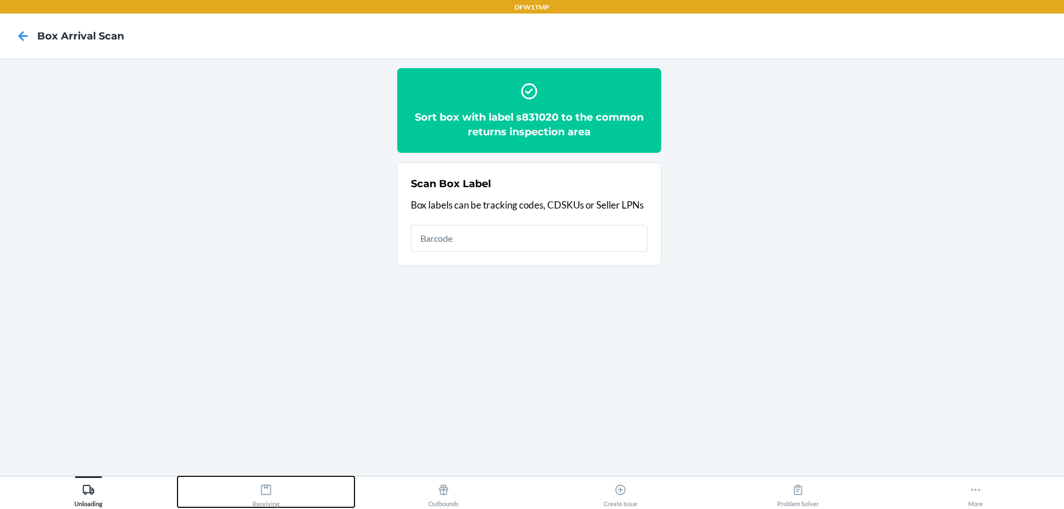
click at [273, 488] on div "Receiving" at bounding box center [265, 493] width 27 height 28
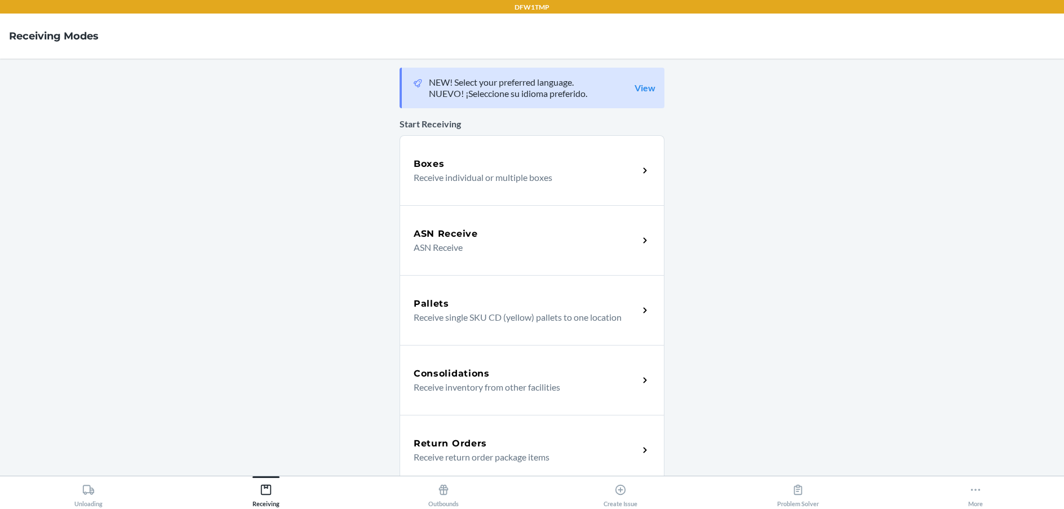
click at [465, 426] on div "Return Orders Receive return order package items" at bounding box center [531, 450] width 265 height 70
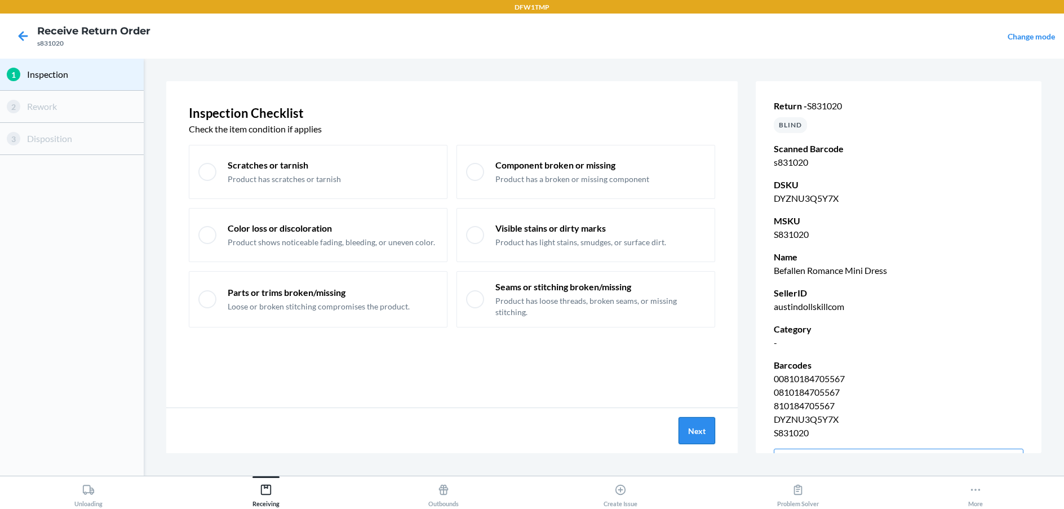
click at [693, 433] on button "Next" at bounding box center [696, 430] width 37 height 27
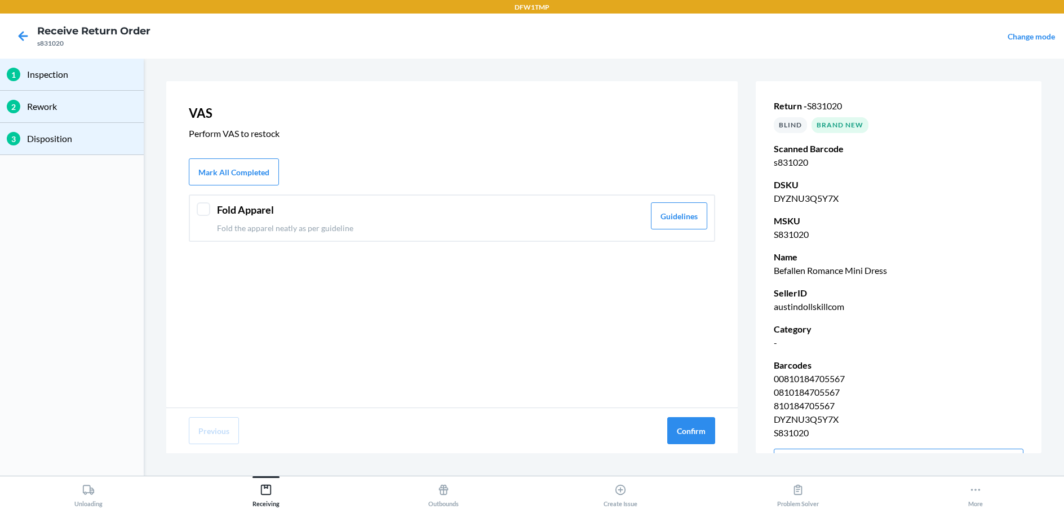
click at [202, 211] on div at bounding box center [204, 209] width 14 height 14
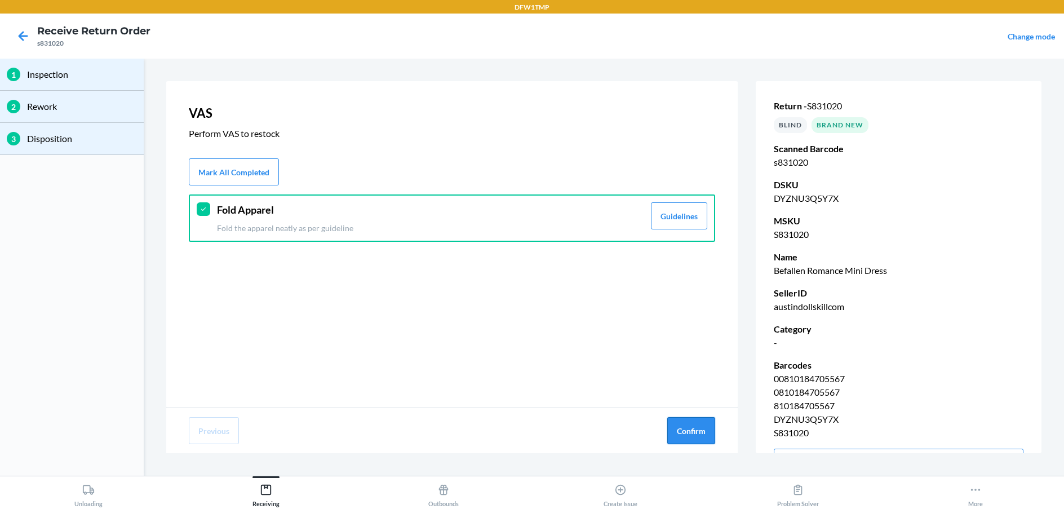
click at [703, 437] on button "Confirm" at bounding box center [691, 430] width 48 height 27
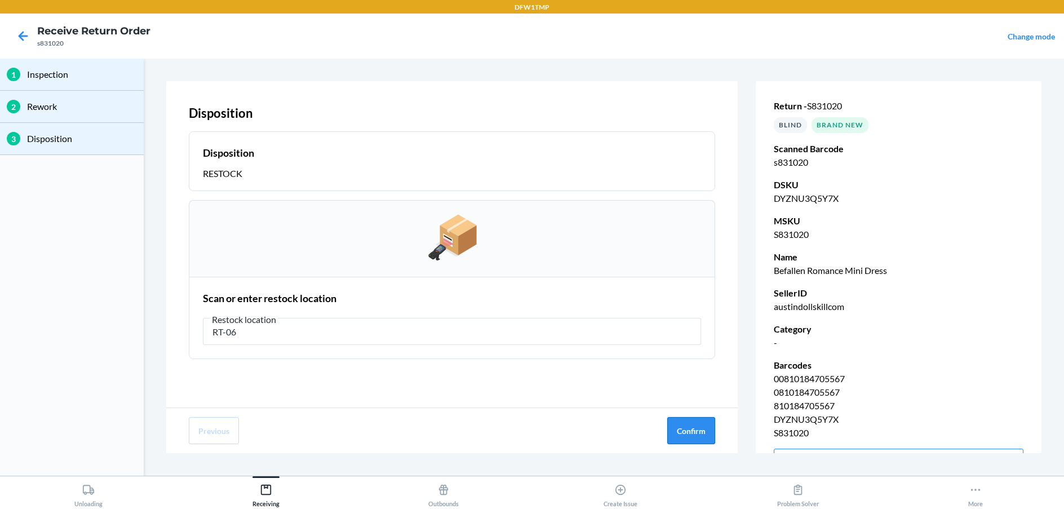
type input "RT-06"
click at [686, 434] on button "Confirm" at bounding box center [691, 430] width 48 height 27
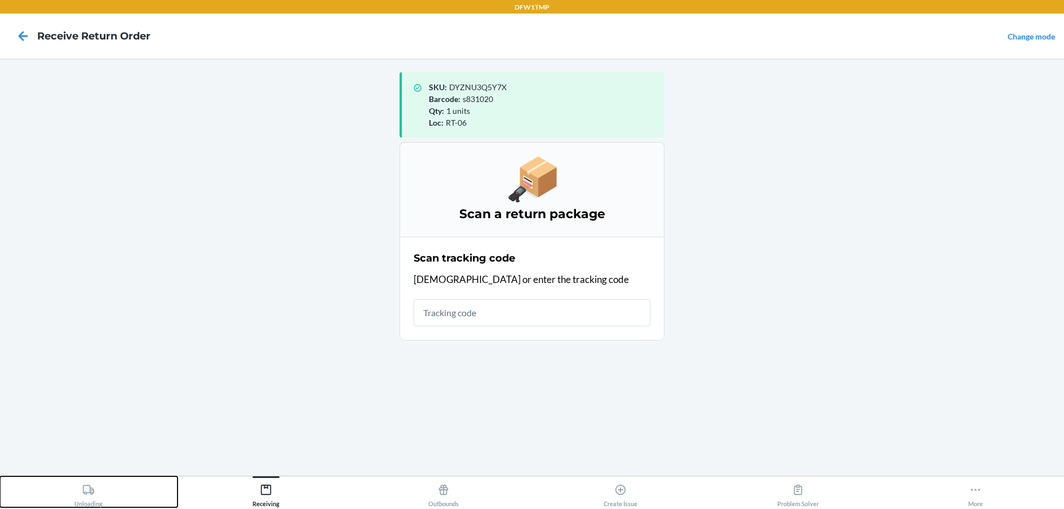
click at [74, 491] on div "Unloading" at bounding box center [88, 493] width 28 height 28
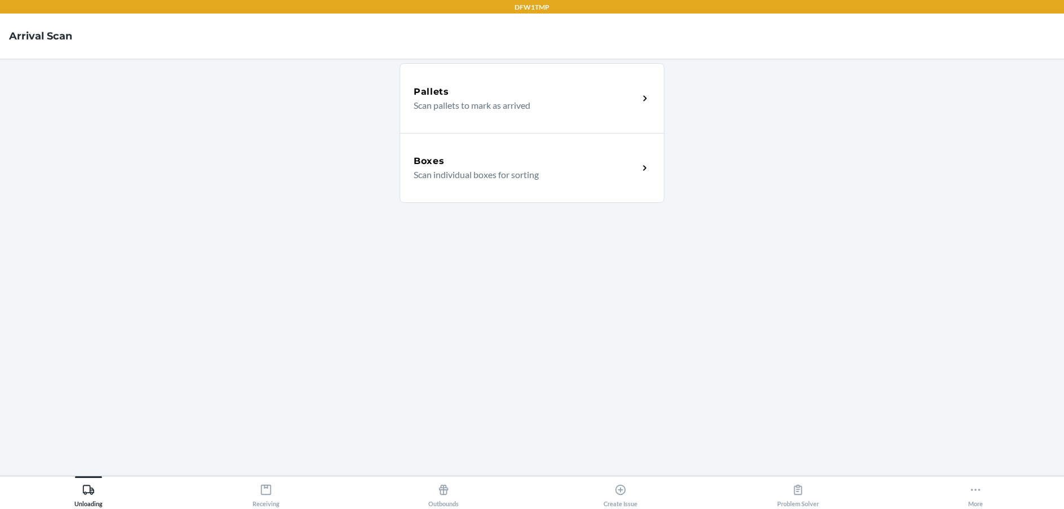
click at [532, 164] on div "Boxes" at bounding box center [525, 161] width 225 height 14
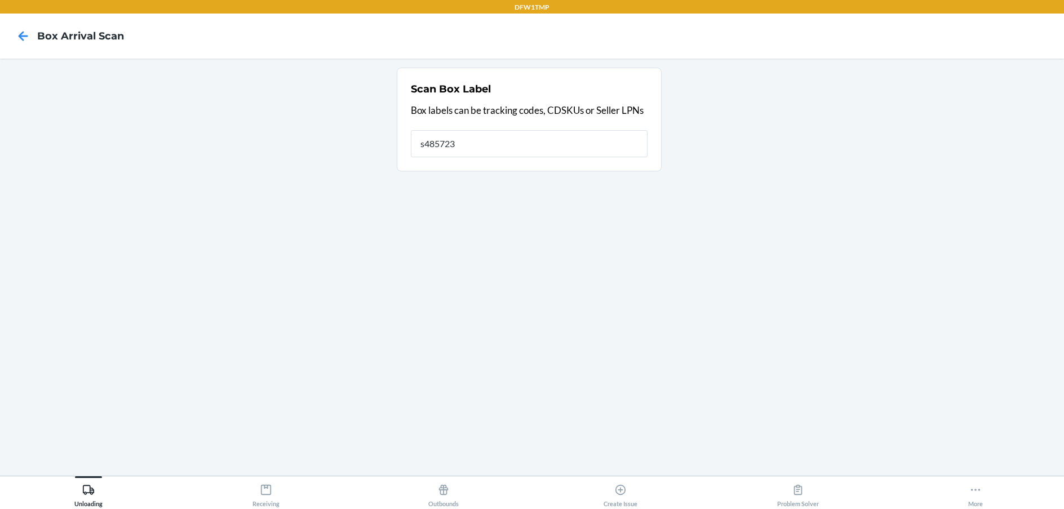
type input "s485723"
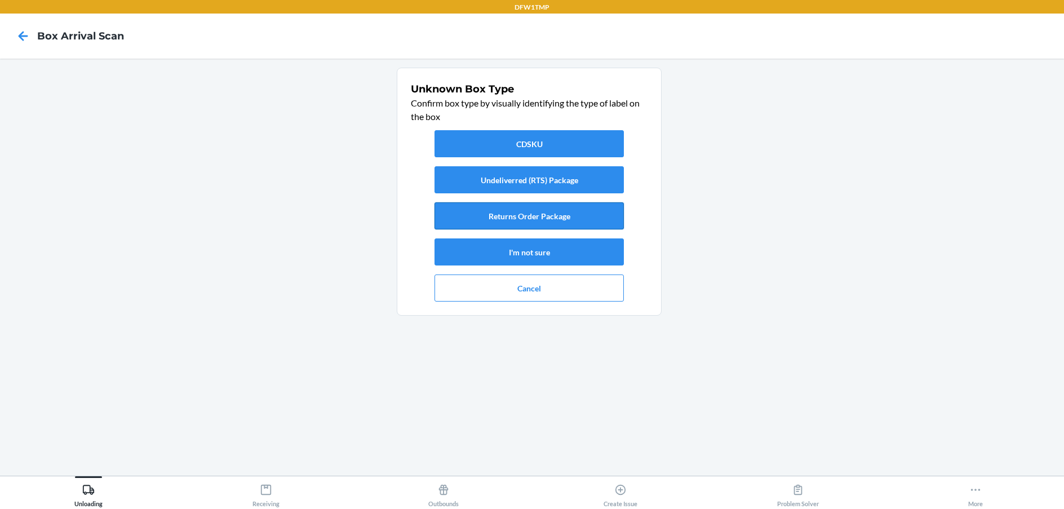
click at [476, 210] on button "Returns Order Package" at bounding box center [528, 215] width 189 height 27
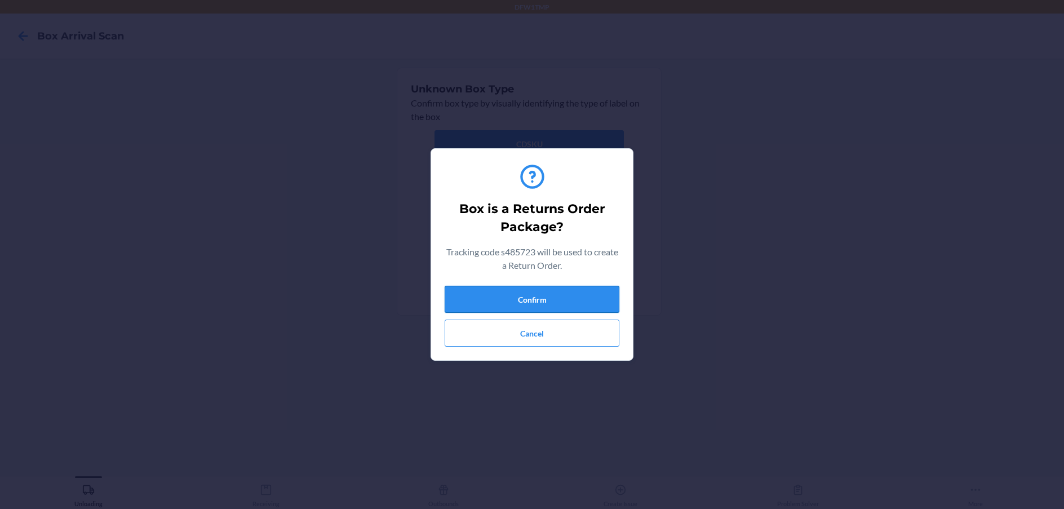
click at [482, 295] on button "Confirm" at bounding box center [531, 299] width 175 height 27
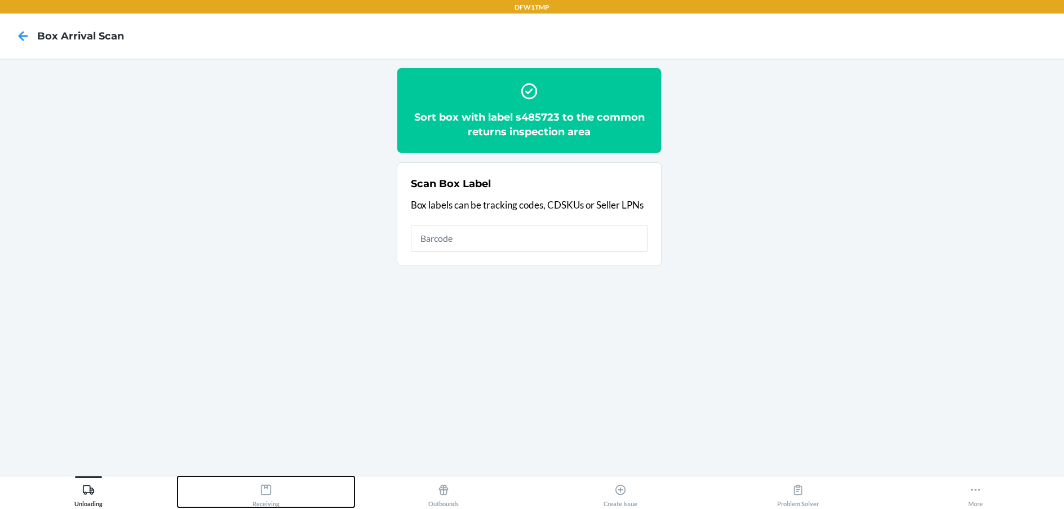
click at [262, 499] on div "Receiving" at bounding box center [265, 493] width 27 height 28
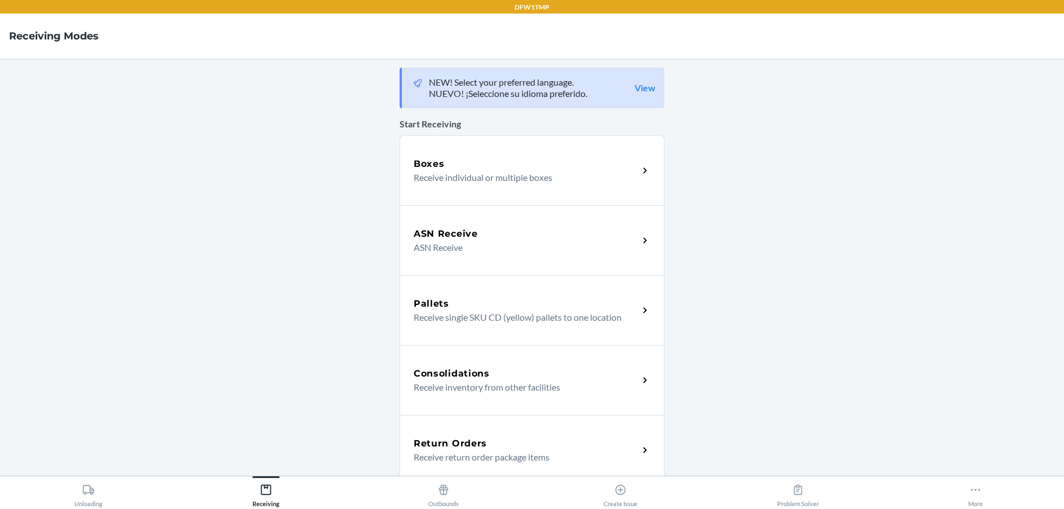
click at [546, 455] on p "Receive return order package items" at bounding box center [521, 457] width 216 height 14
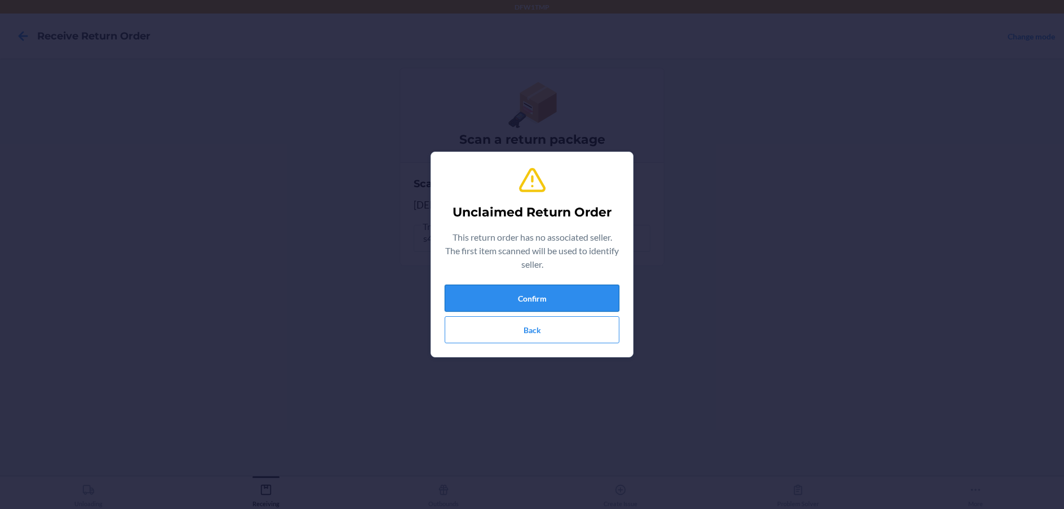
click at [463, 293] on button "Confirm" at bounding box center [531, 297] width 175 height 27
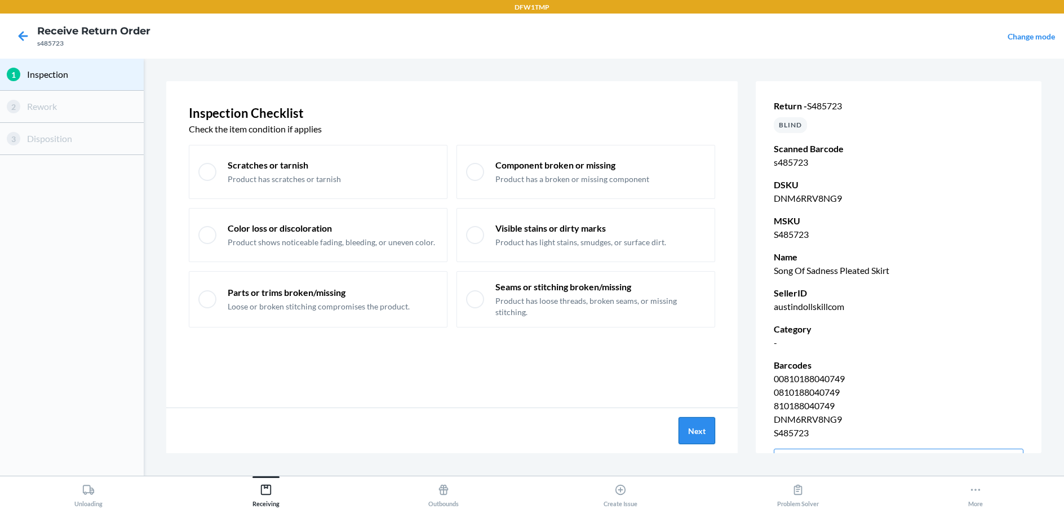
click at [680, 426] on button "Next" at bounding box center [696, 430] width 37 height 27
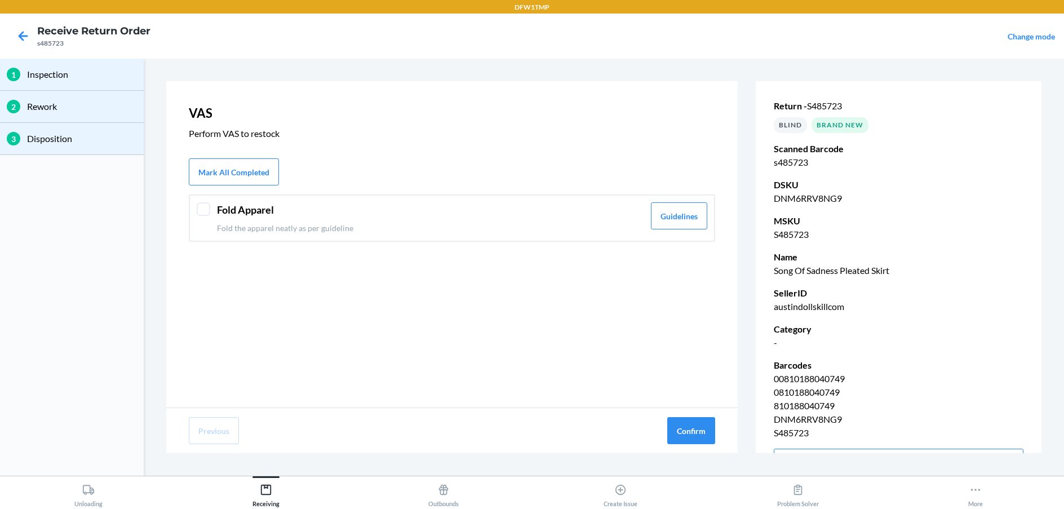
click at [203, 212] on div at bounding box center [204, 209] width 14 height 14
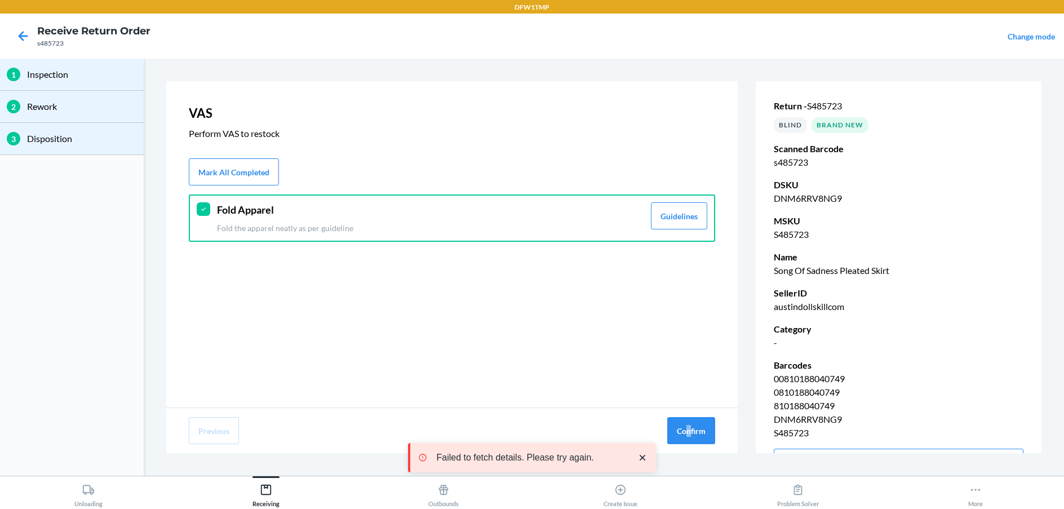
click at [690, 416] on div "Previous Confirm" at bounding box center [451, 430] width 571 height 45
click at [680, 438] on button "Confirm" at bounding box center [691, 430] width 48 height 27
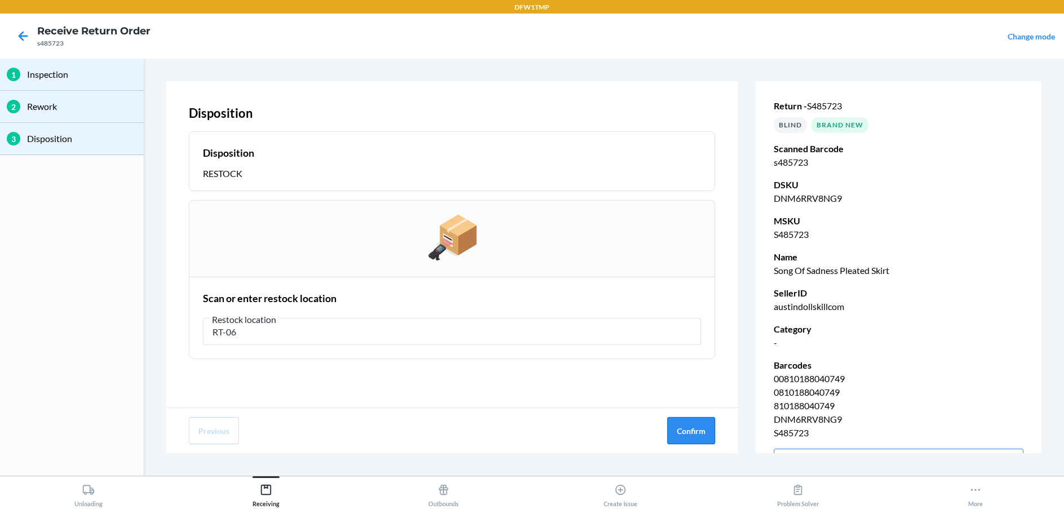
type input "RT-06"
click at [681, 436] on button "Confirm" at bounding box center [691, 430] width 48 height 27
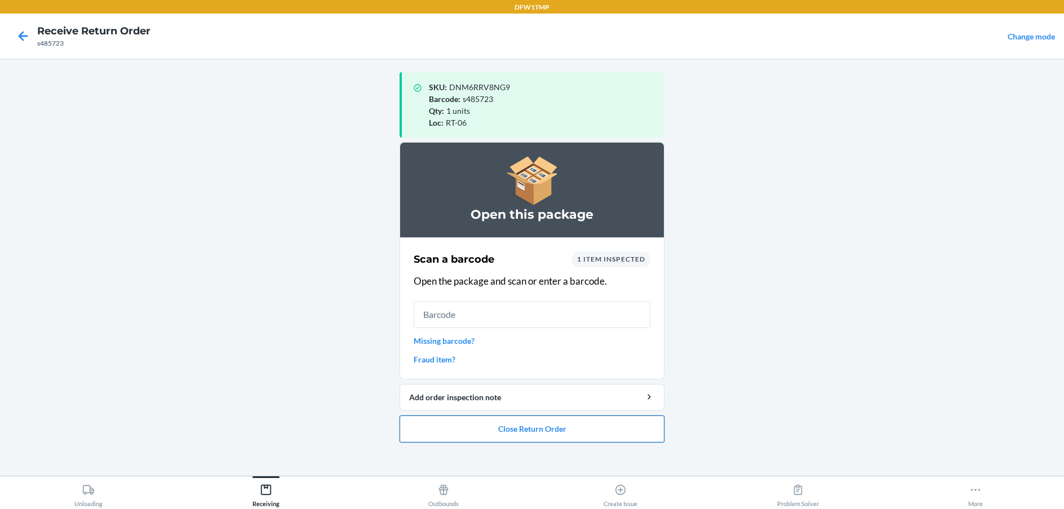
click at [544, 433] on button "Close Return Order" at bounding box center [531, 428] width 265 height 27
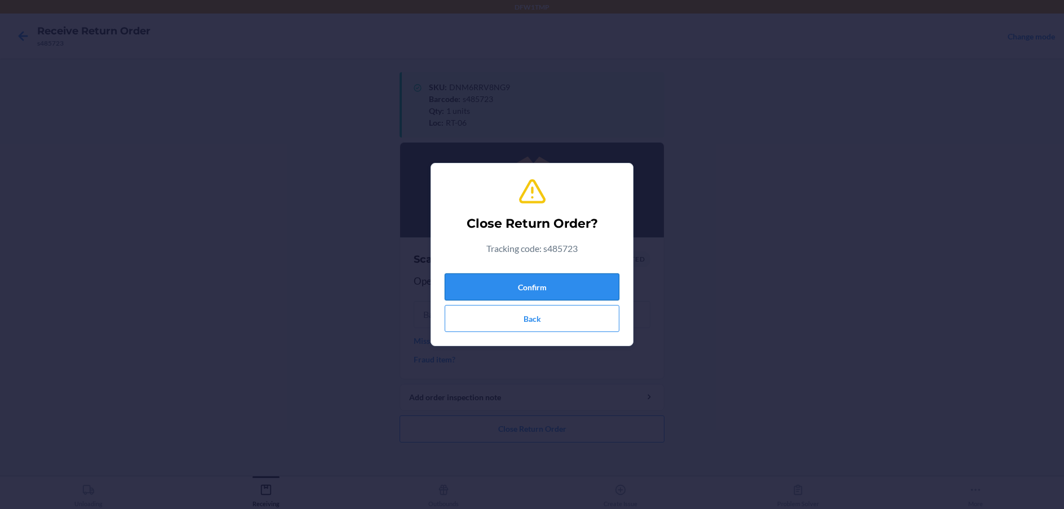
click at [535, 291] on button "Confirm" at bounding box center [531, 286] width 175 height 27
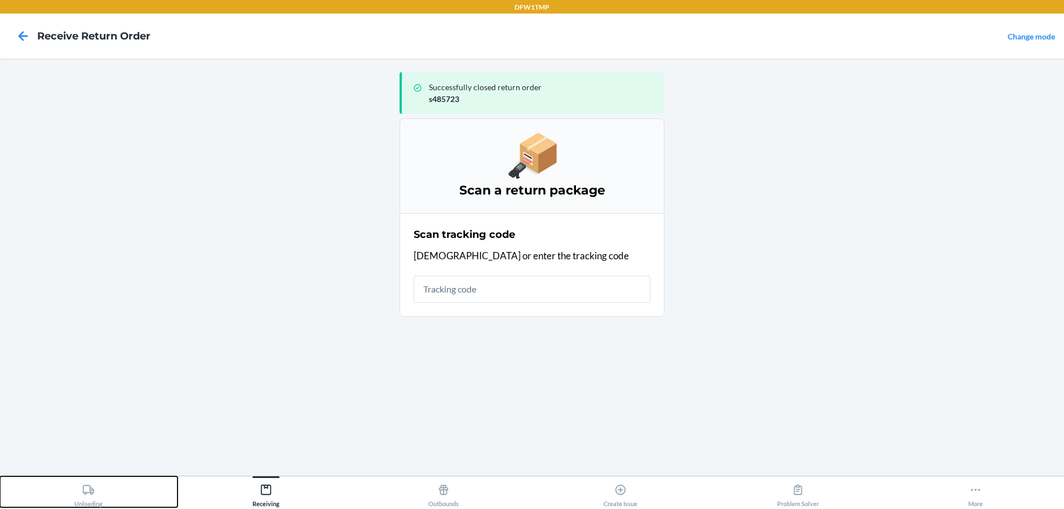
click at [68, 496] on button "Unloading" at bounding box center [88, 491] width 177 height 31
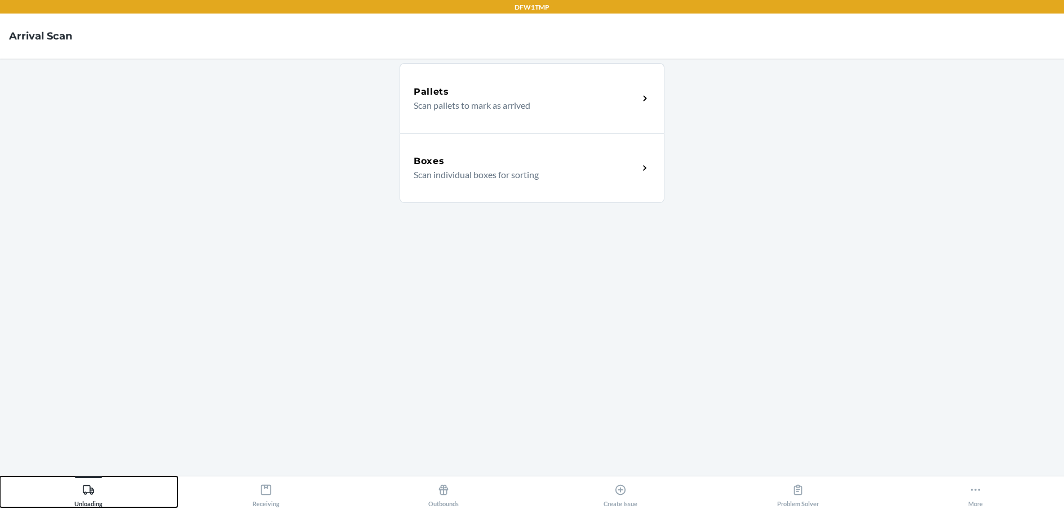
click at [0, 476] on button "Unloading" at bounding box center [88, 491] width 177 height 31
click at [521, 160] on div "Boxes" at bounding box center [525, 161] width 225 height 14
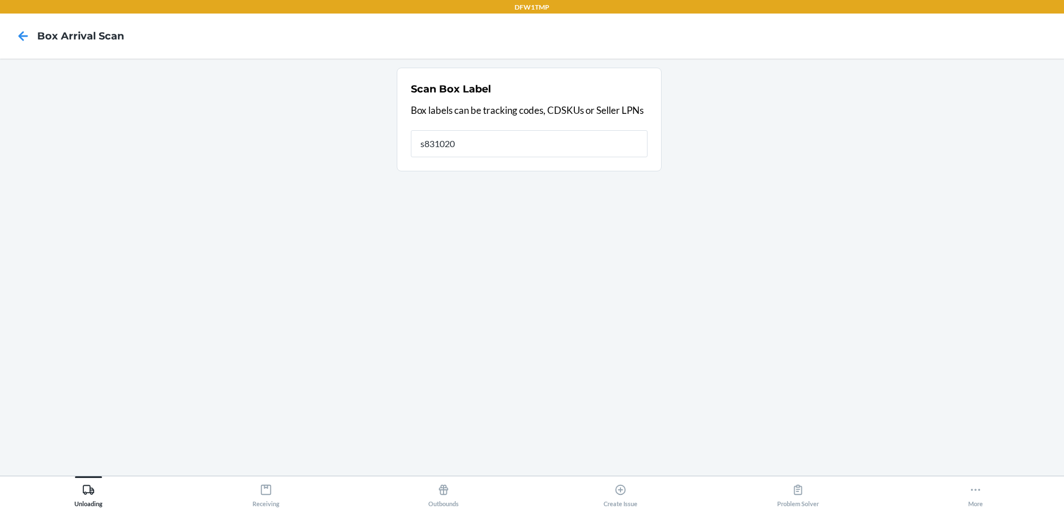
type input "s831020"
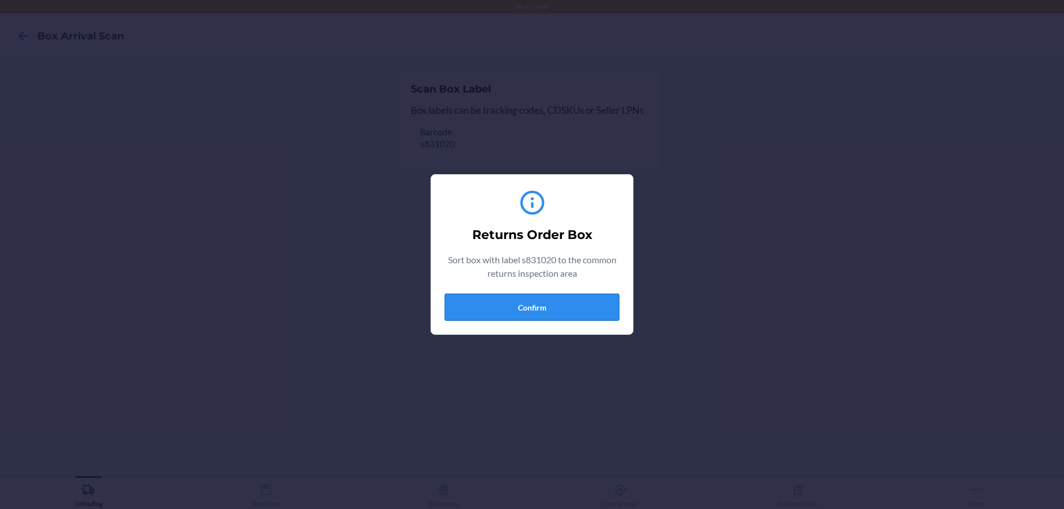
click at [502, 318] on button "Confirm" at bounding box center [531, 307] width 175 height 27
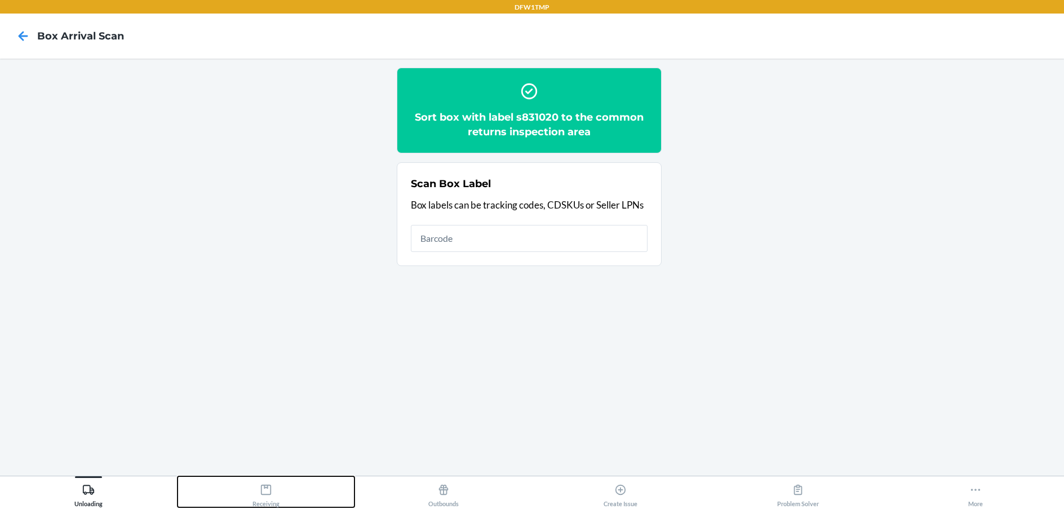
click at [265, 488] on icon at bounding box center [266, 489] width 12 height 12
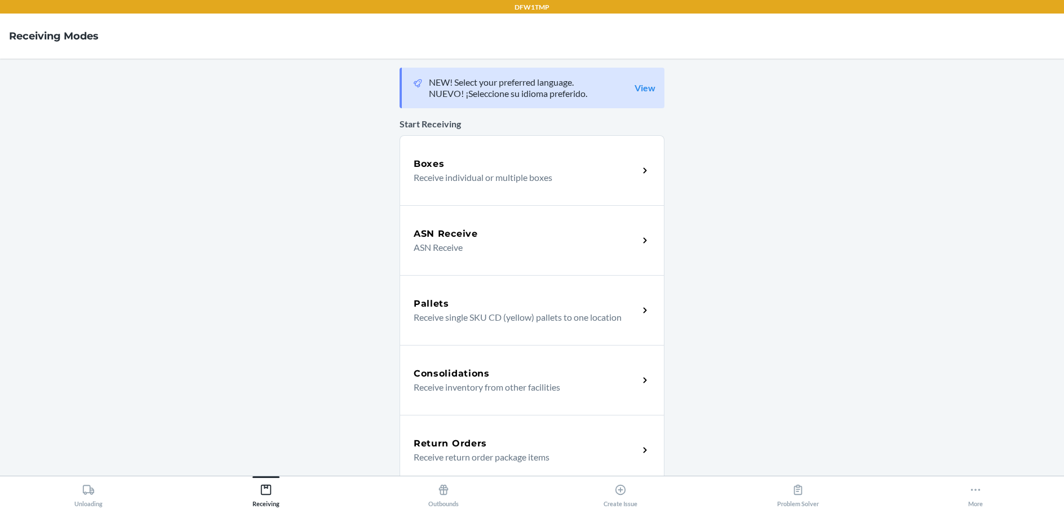
click at [473, 454] on p "Receive return order package items" at bounding box center [521, 457] width 216 height 14
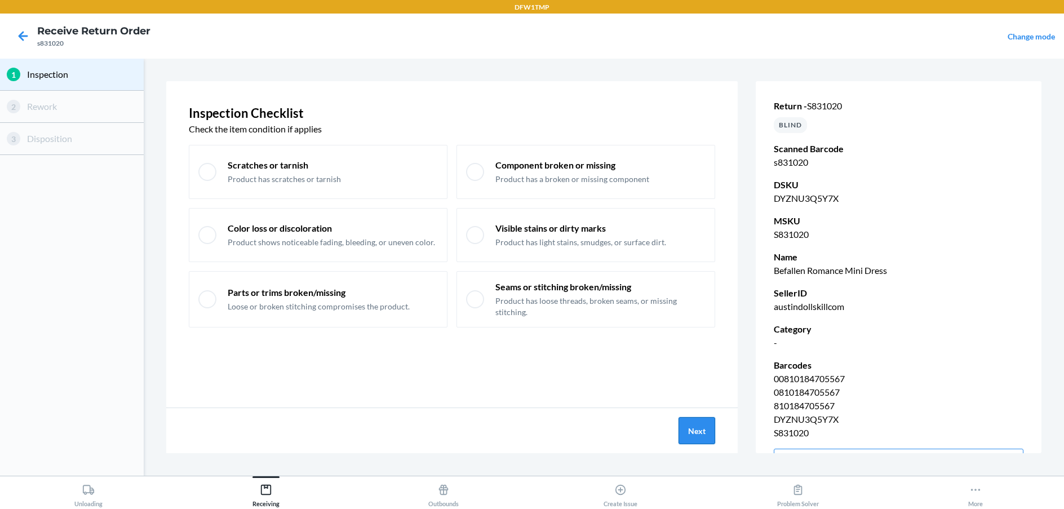
click at [690, 431] on button "Next" at bounding box center [696, 430] width 37 height 27
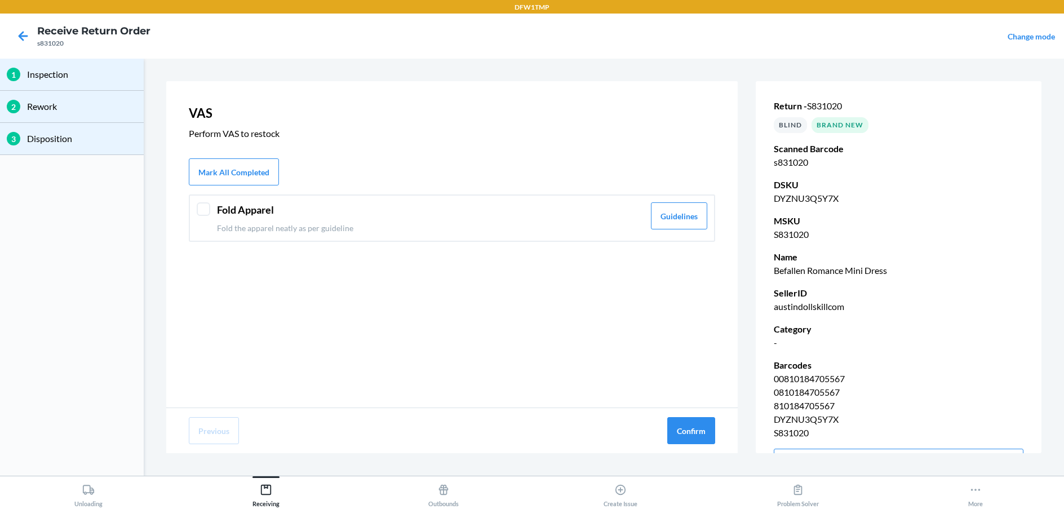
click at [195, 212] on div "Fold Apparel Fold the apparel neatly as per guideline Guidelines" at bounding box center [452, 217] width 526 height 47
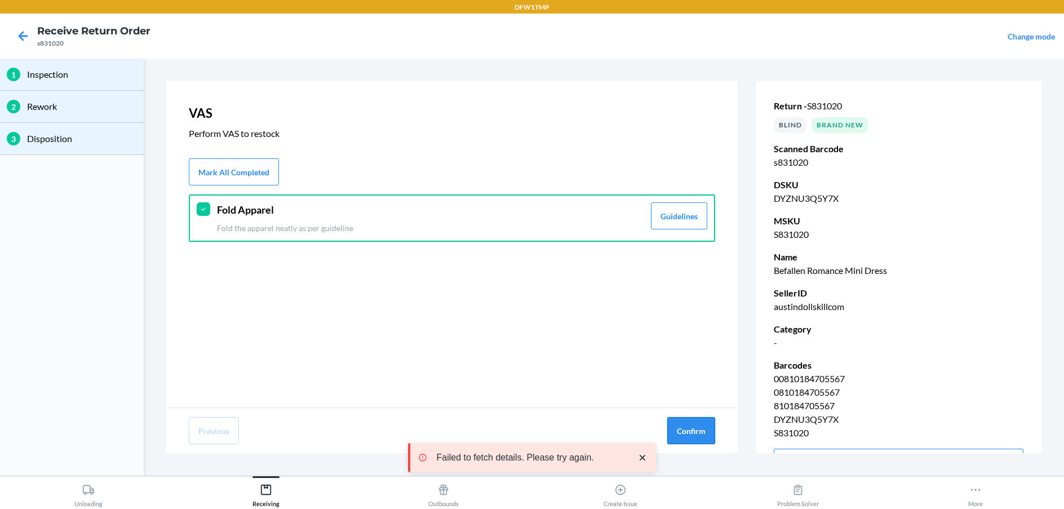
click at [710, 439] on button "Confirm" at bounding box center [691, 430] width 48 height 27
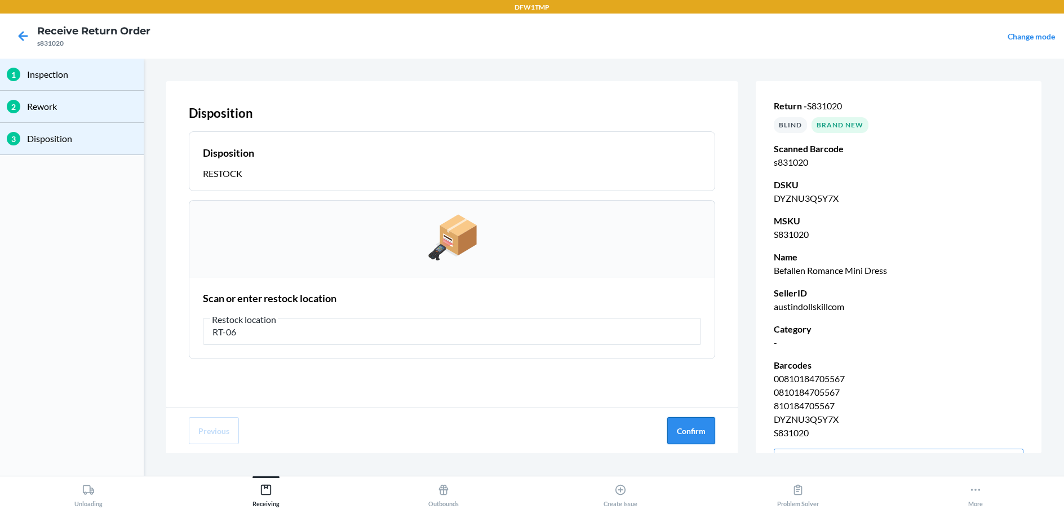
type input "RT-06"
click at [697, 439] on button "Confirm" at bounding box center [691, 430] width 48 height 27
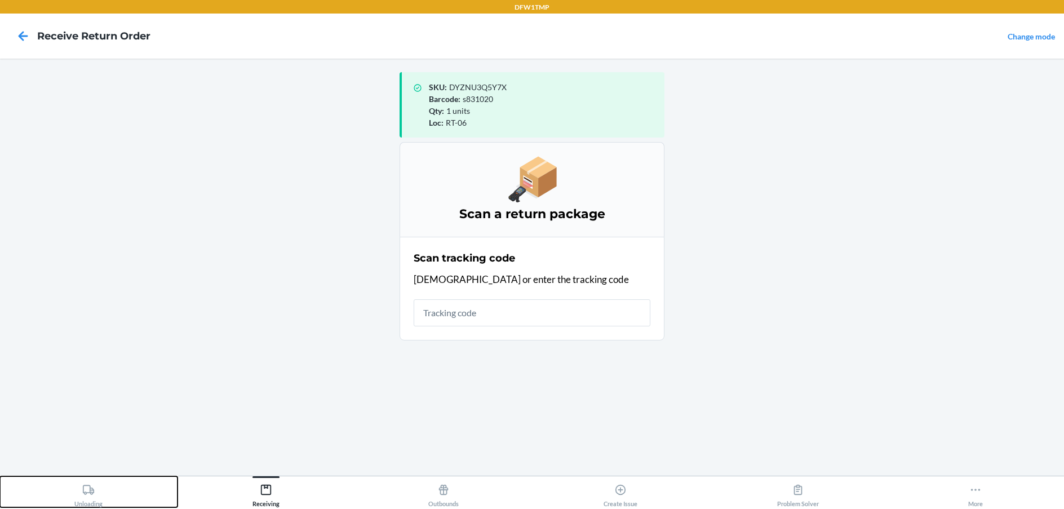
click at [79, 486] on div "Unloading" at bounding box center [88, 493] width 28 height 28
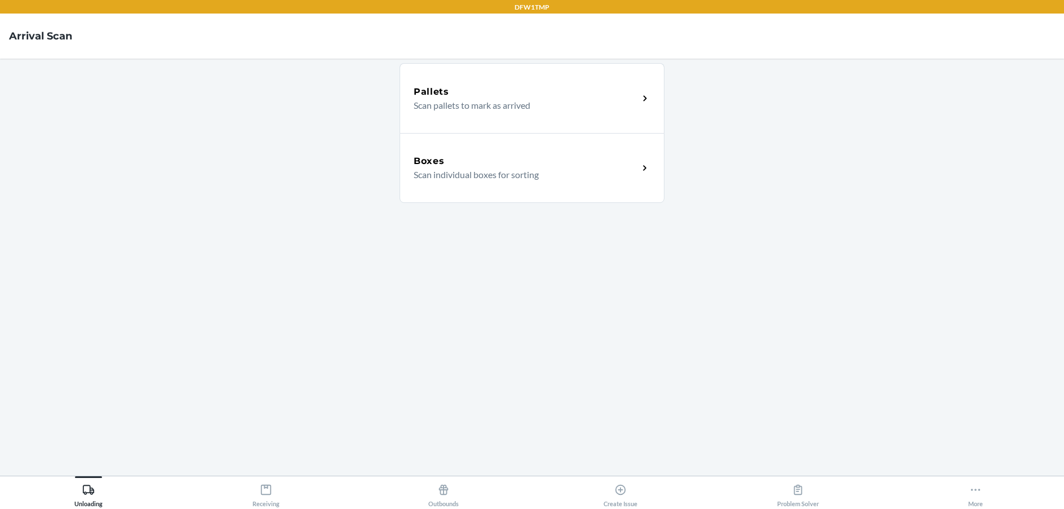
click at [512, 180] on p "Scan individual boxes for sorting" at bounding box center [521, 175] width 216 height 14
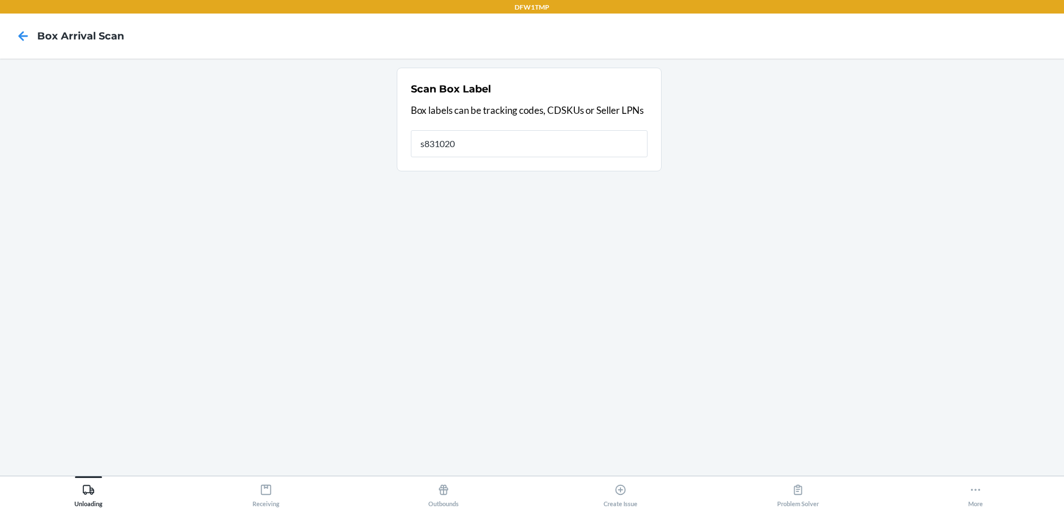
type input "s831020"
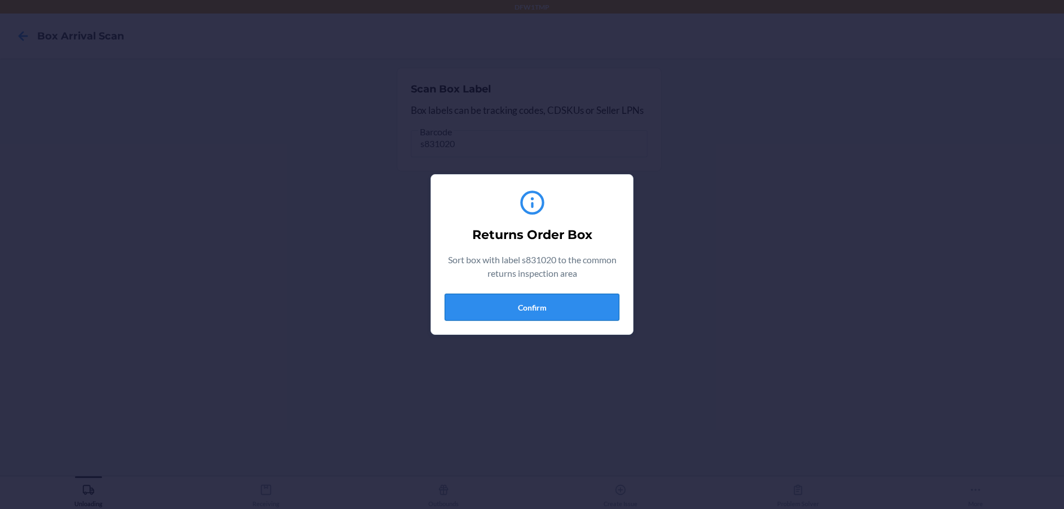
click at [576, 309] on button "Confirm" at bounding box center [531, 307] width 175 height 27
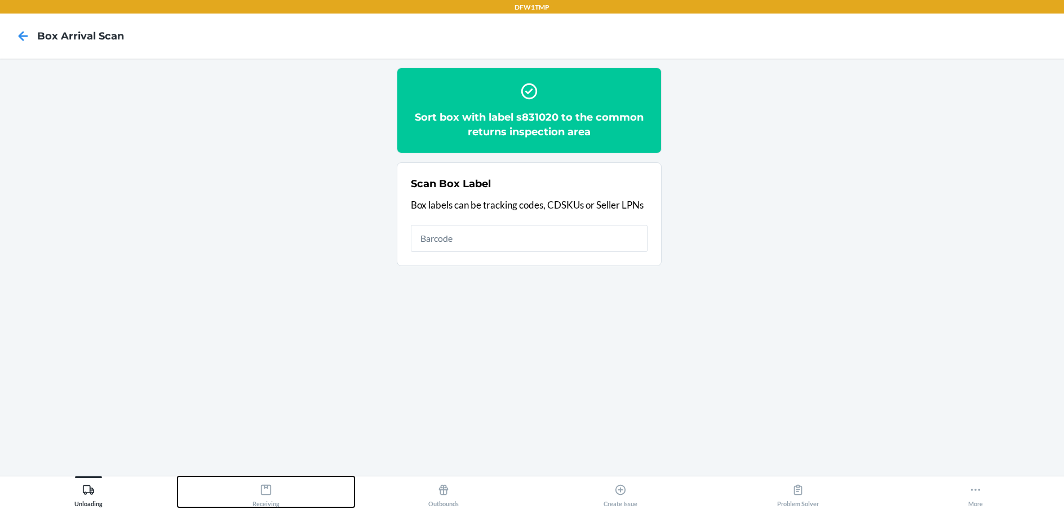
click at [256, 487] on div "Receiving" at bounding box center [265, 493] width 27 height 28
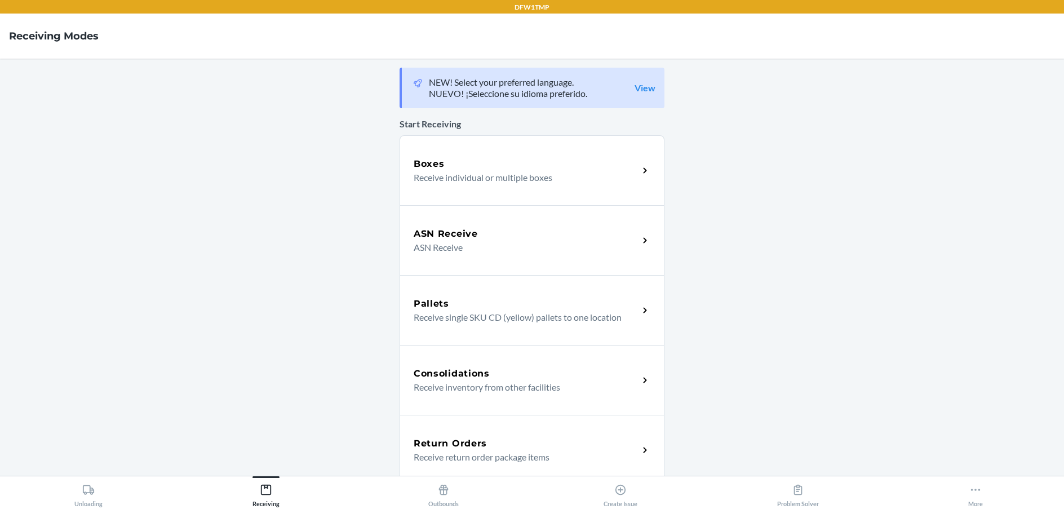
click at [425, 464] on div "Return Orders Receive return order package items" at bounding box center [531, 450] width 265 height 70
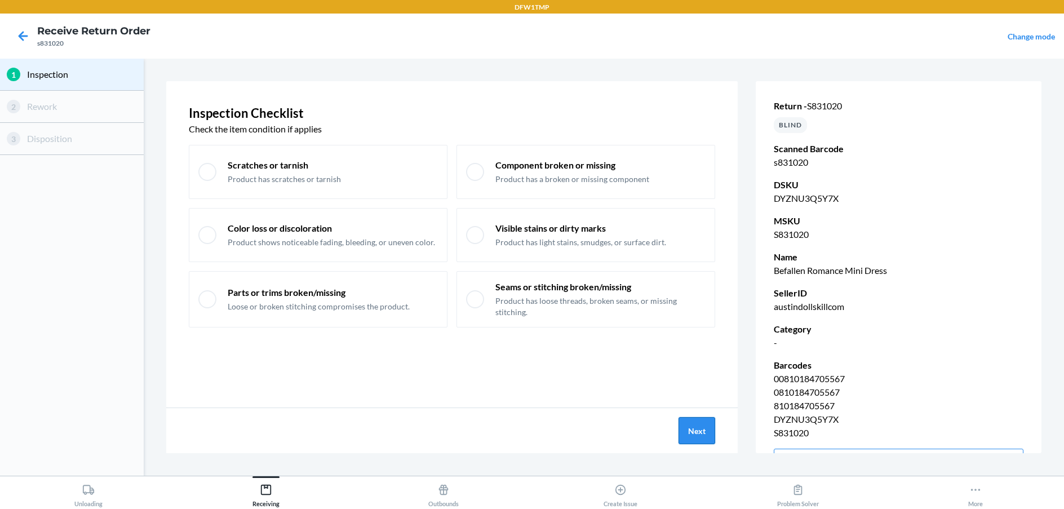
click at [702, 432] on button "Next" at bounding box center [696, 430] width 37 height 27
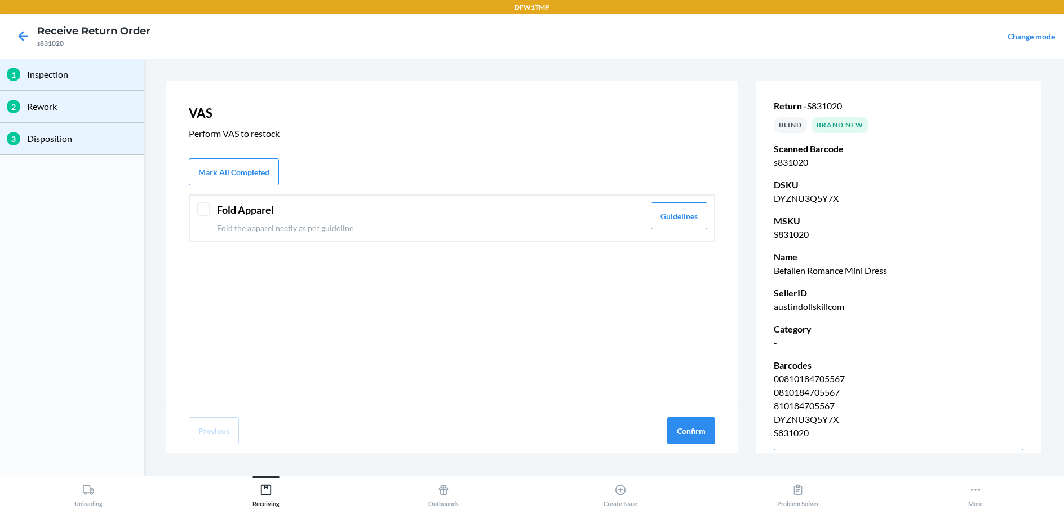
click at [198, 210] on div at bounding box center [204, 209] width 14 height 14
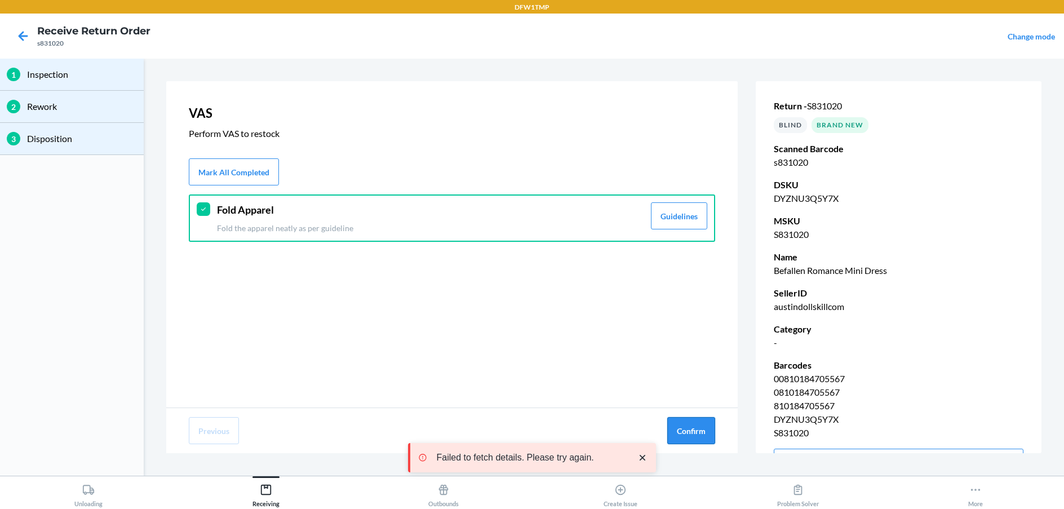
click at [701, 443] on button "Confirm" at bounding box center [691, 430] width 48 height 27
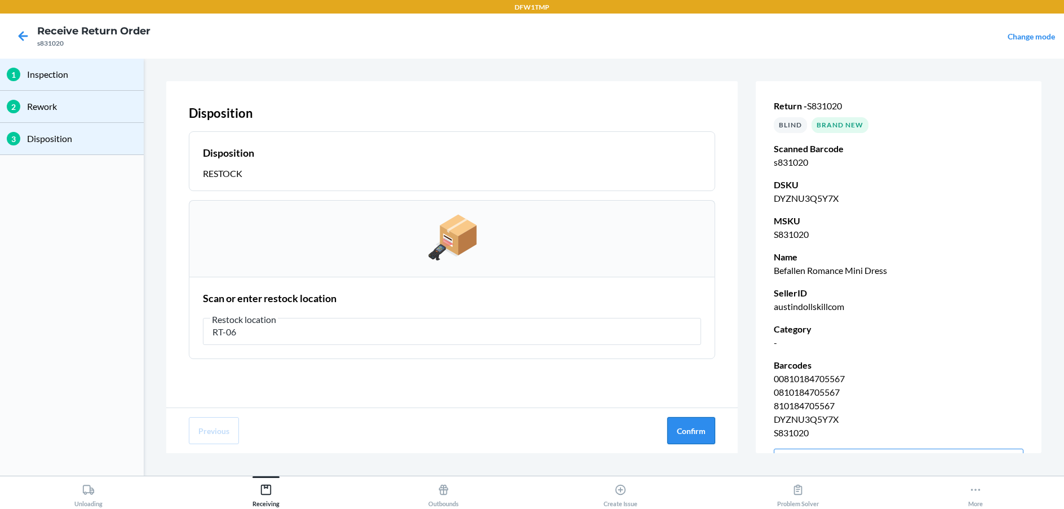
type input "RT-06"
click at [699, 441] on button "Confirm" at bounding box center [691, 430] width 48 height 27
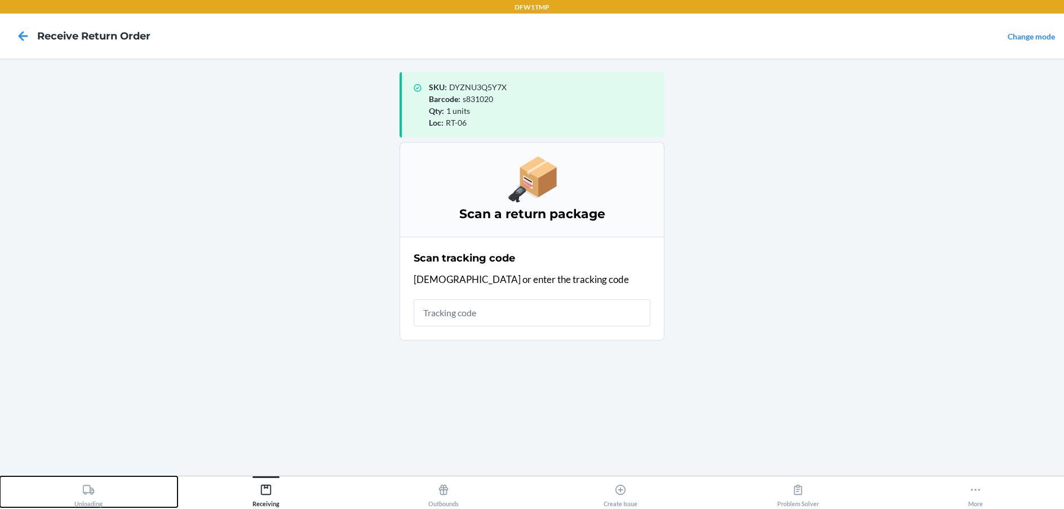
drag, startPoint x: 726, startPoint y: 415, endPoint x: 94, endPoint y: 496, distance: 636.7
click at [97, 497] on div "Unloading" at bounding box center [88, 493] width 28 height 28
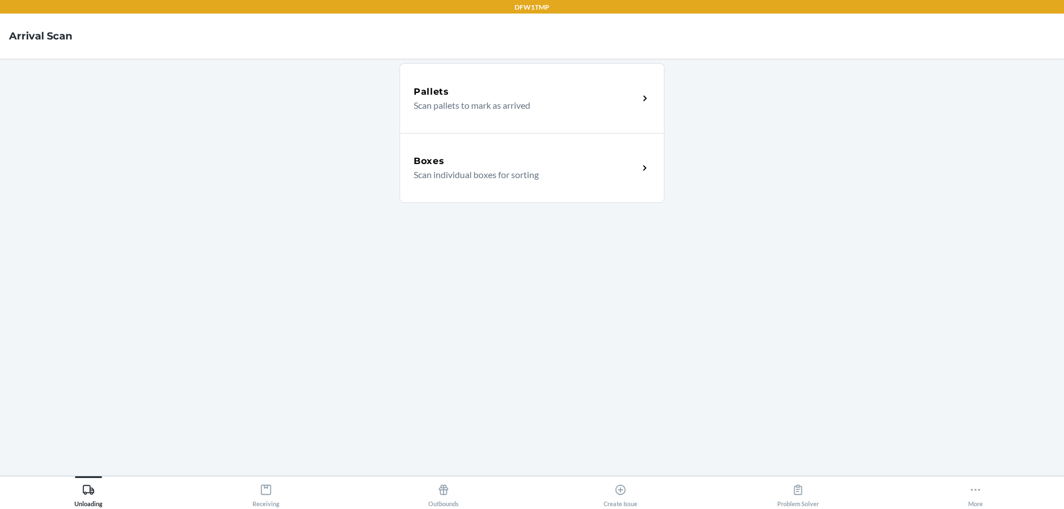
click at [466, 199] on div "Boxes Scan individual boxes for sorting" at bounding box center [531, 168] width 265 height 70
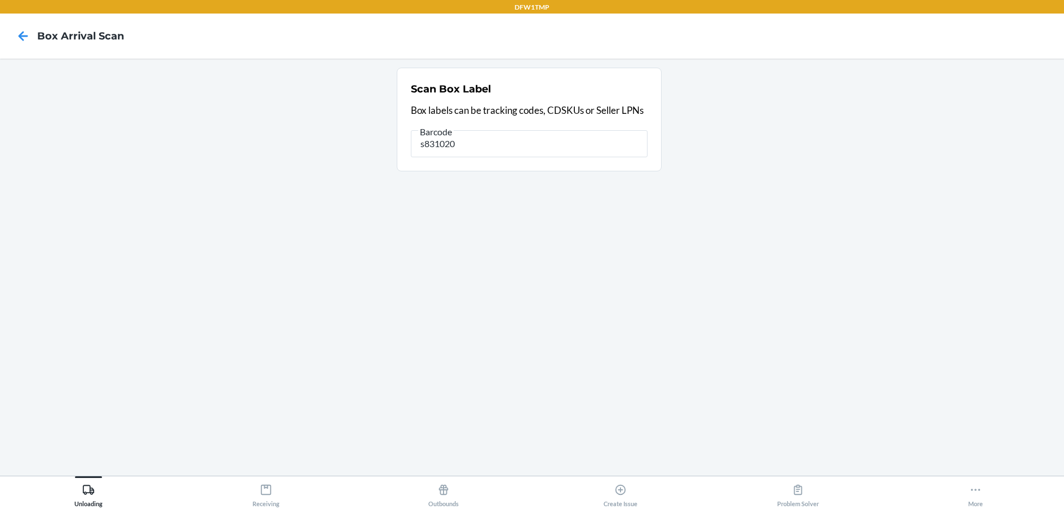
type input "s831020"
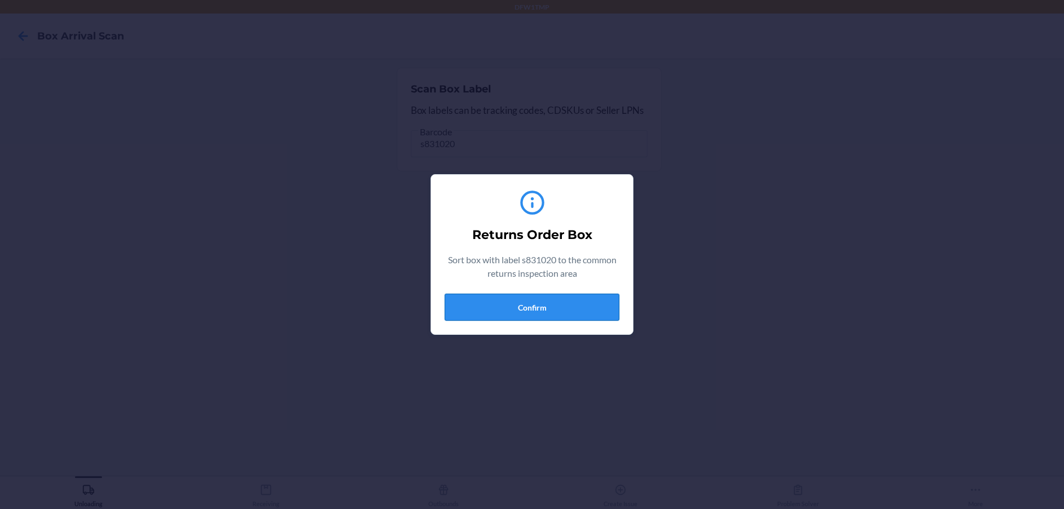
click at [576, 305] on button "Confirm" at bounding box center [531, 307] width 175 height 27
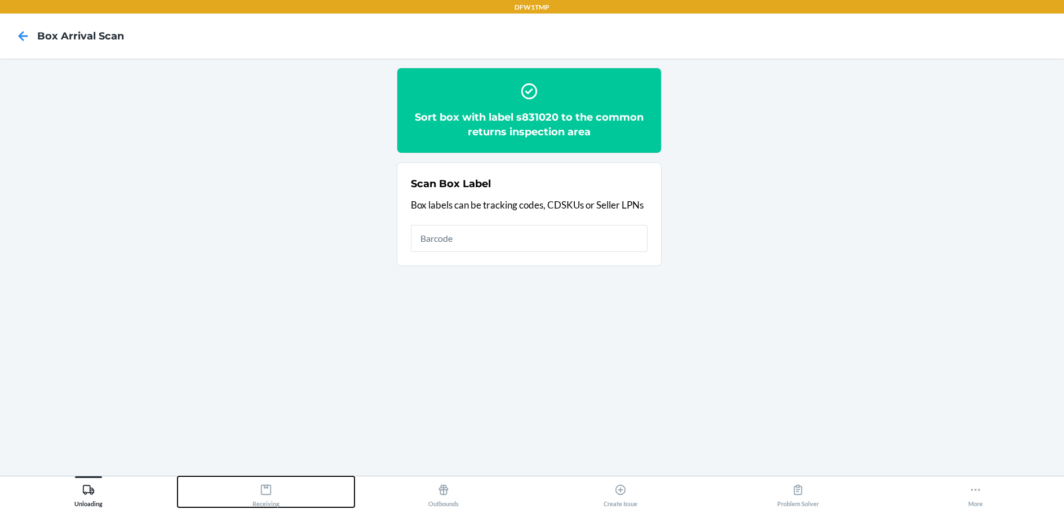
click at [266, 488] on icon at bounding box center [266, 489] width 12 height 12
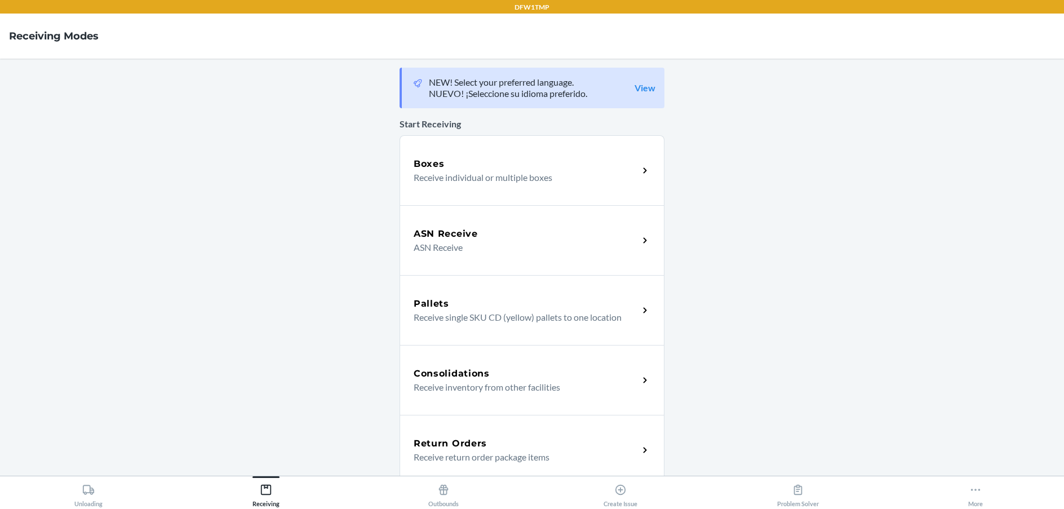
click at [462, 439] on h5 "Return Orders" at bounding box center [449, 444] width 73 height 14
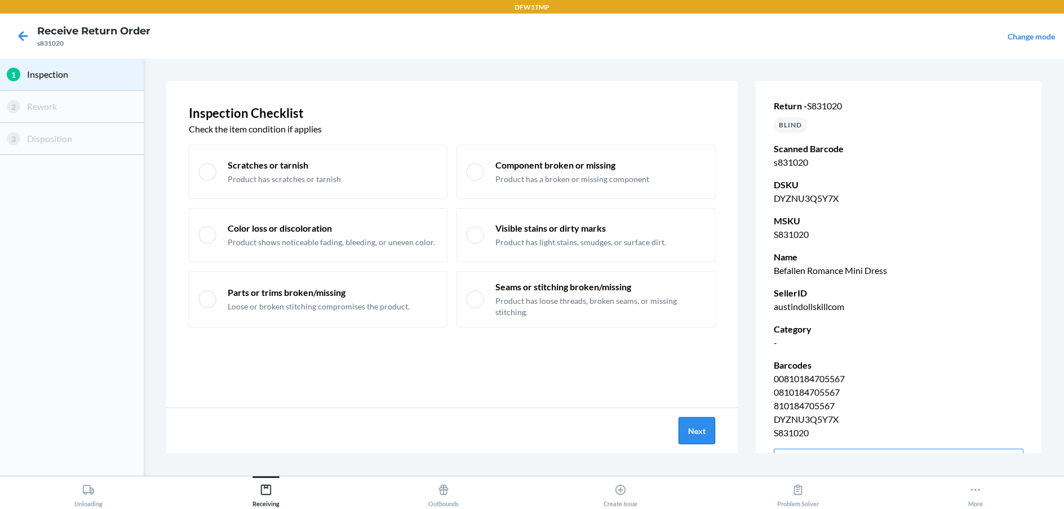
drag, startPoint x: 673, startPoint y: 416, endPoint x: 681, endPoint y: 424, distance: 11.6
click at [681, 424] on button "Next" at bounding box center [696, 430] width 37 height 27
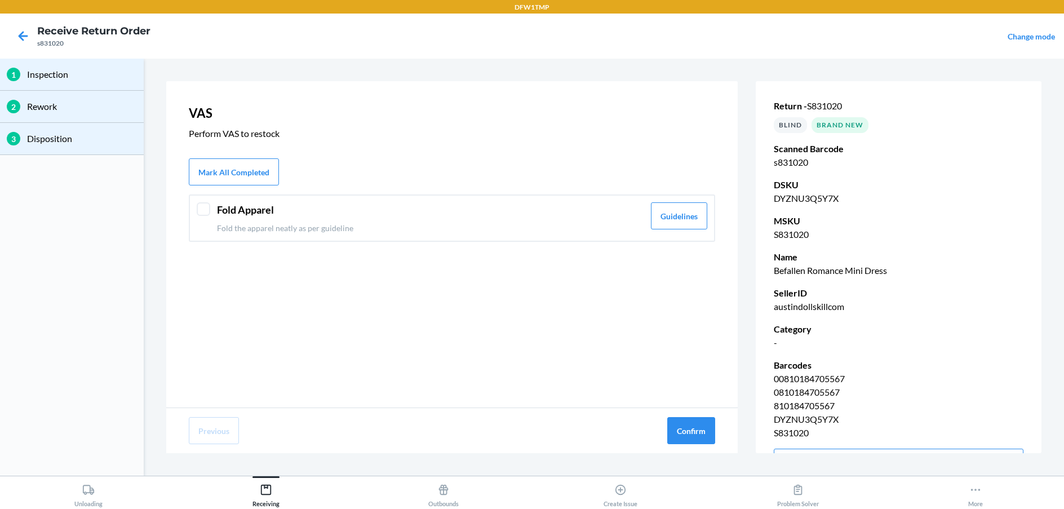
click at [207, 209] on div at bounding box center [204, 209] width 14 height 14
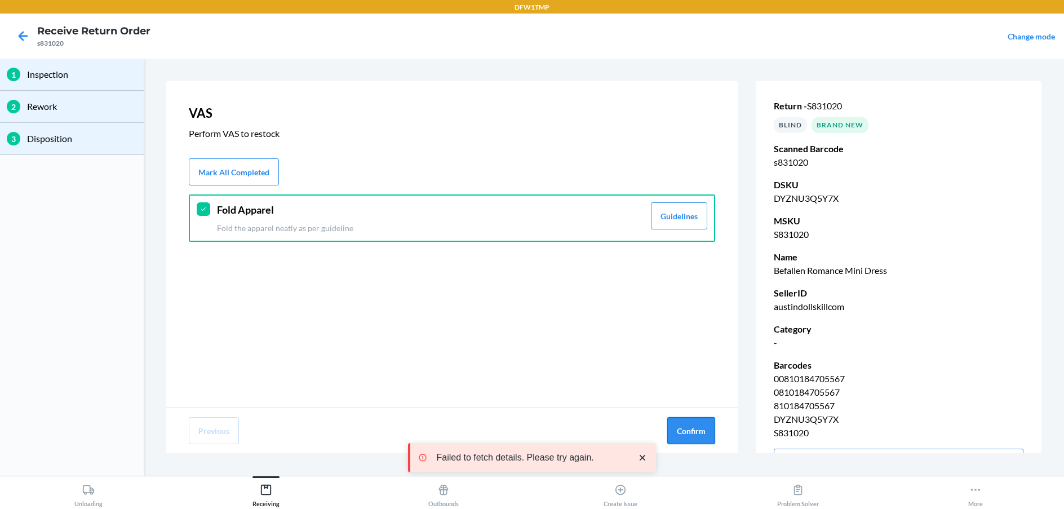
click at [668, 434] on button "Confirm" at bounding box center [691, 430] width 48 height 27
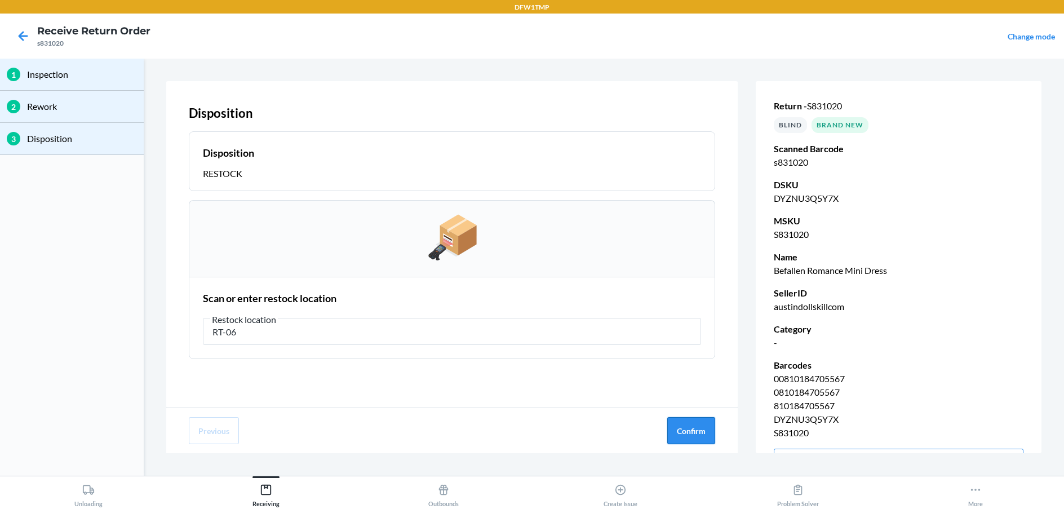
type input "RT-06"
click at [695, 432] on button "Confirm" at bounding box center [691, 430] width 48 height 27
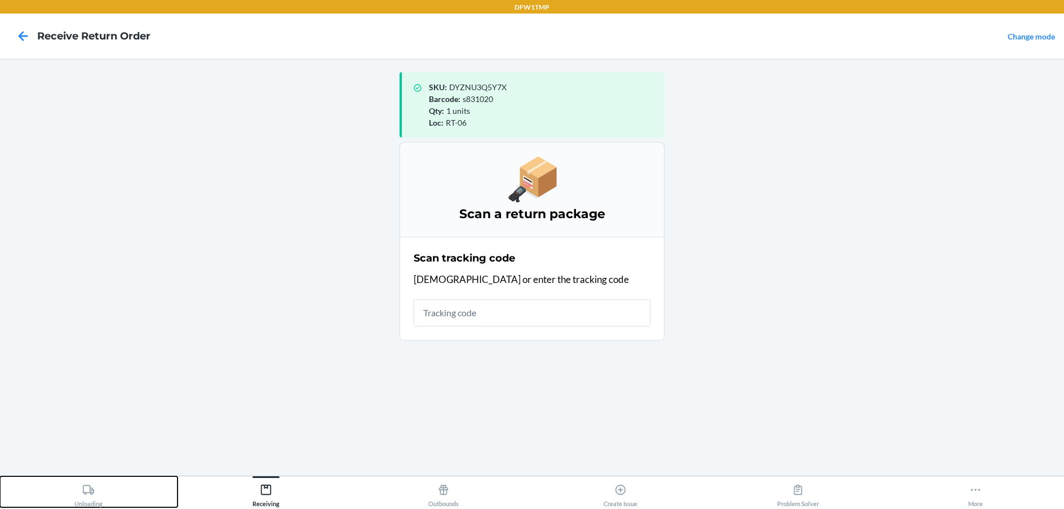
click at [82, 497] on div "Unloading" at bounding box center [88, 493] width 28 height 28
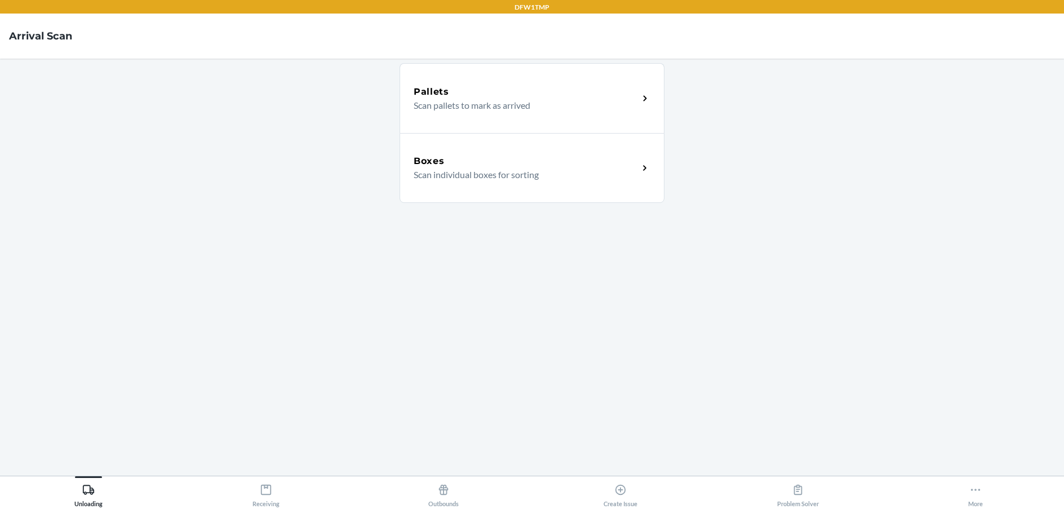
click at [535, 185] on div "Boxes Scan individual boxes for sorting" at bounding box center [531, 168] width 265 height 70
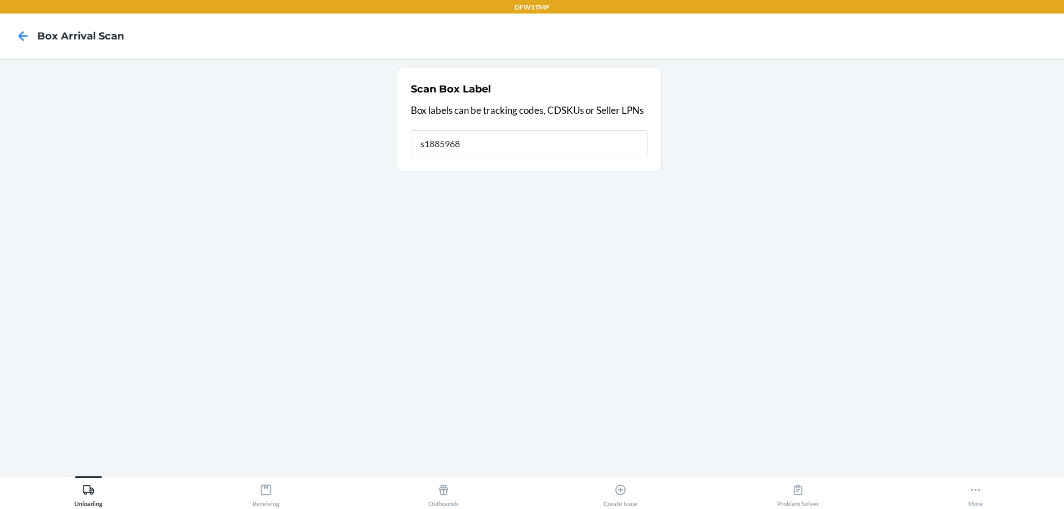
type input "s1885968"
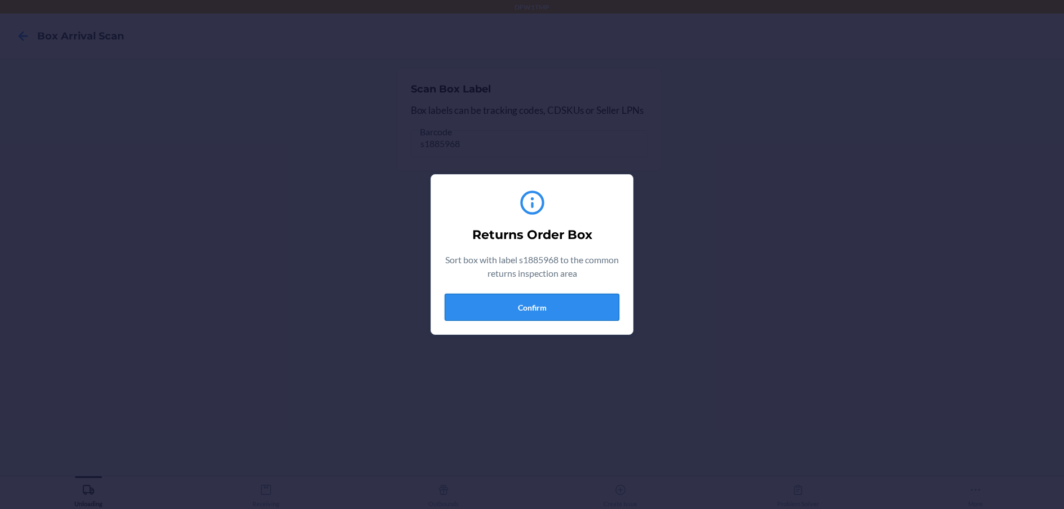
click at [589, 306] on button "Confirm" at bounding box center [531, 307] width 175 height 27
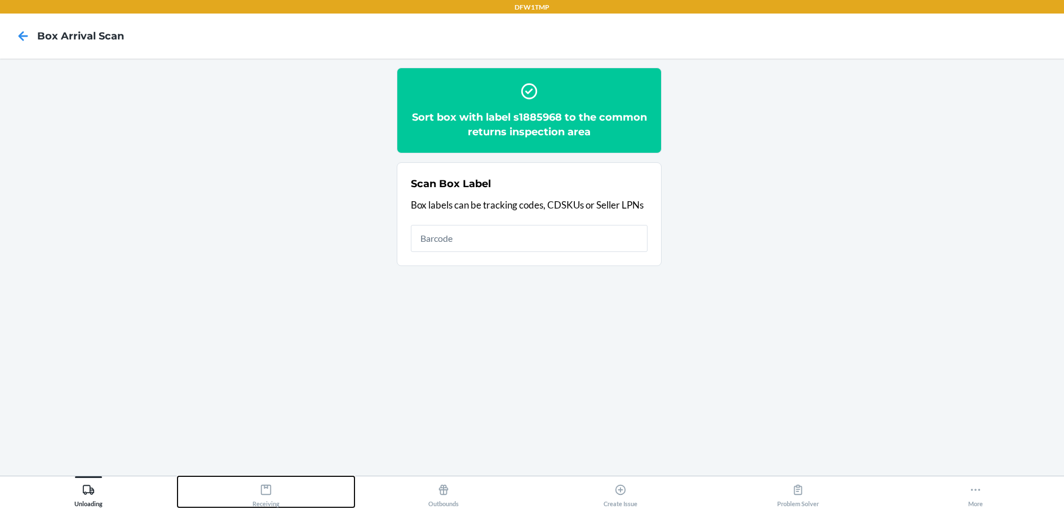
click at [264, 499] on div "Receiving" at bounding box center [265, 493] width 27 height 28
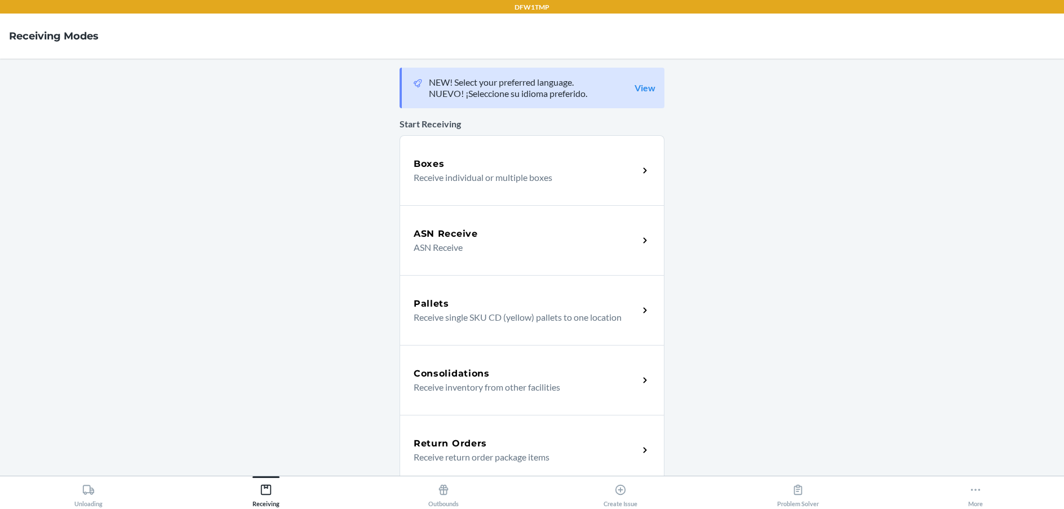
click at [490, 441] on div "Return Orders" at bounding box center [525, 444] width 225 height 14
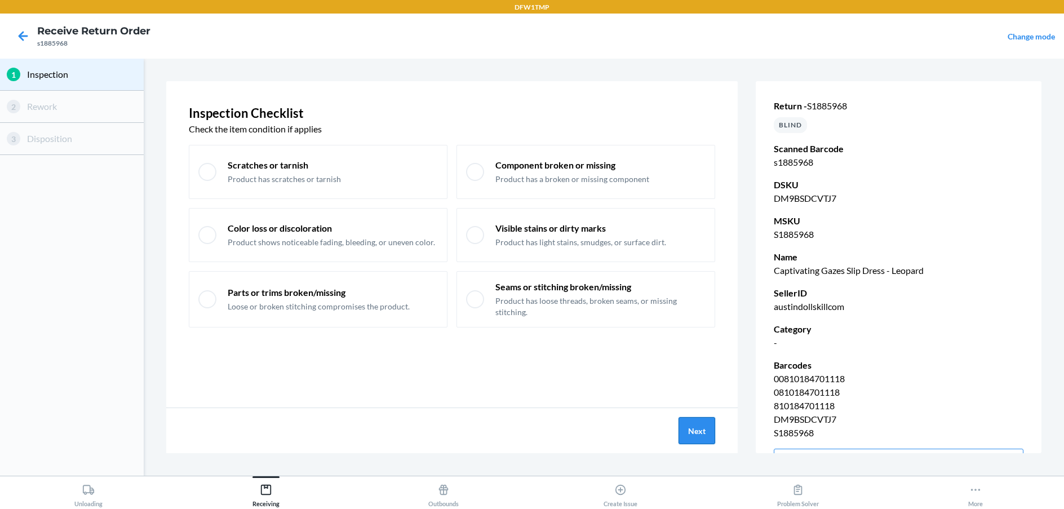
click at [693, 428] on button "Next" at bounding box center [696, 430] width 37 height 27
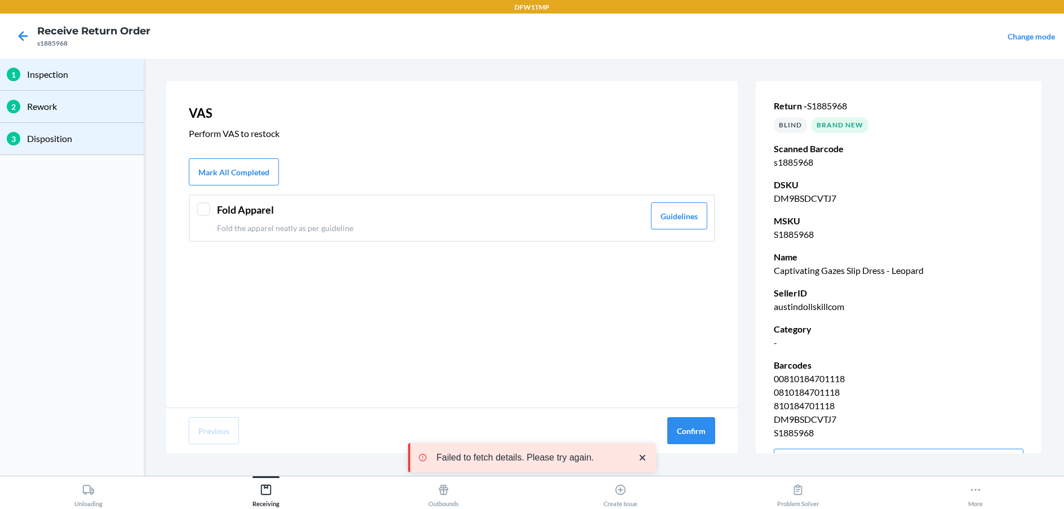
click at [213, 206] on div "Fold Apparel Fold the apparel neatly as per guideline Guidelines" at bounding box center [452, 217] width 526 height 47
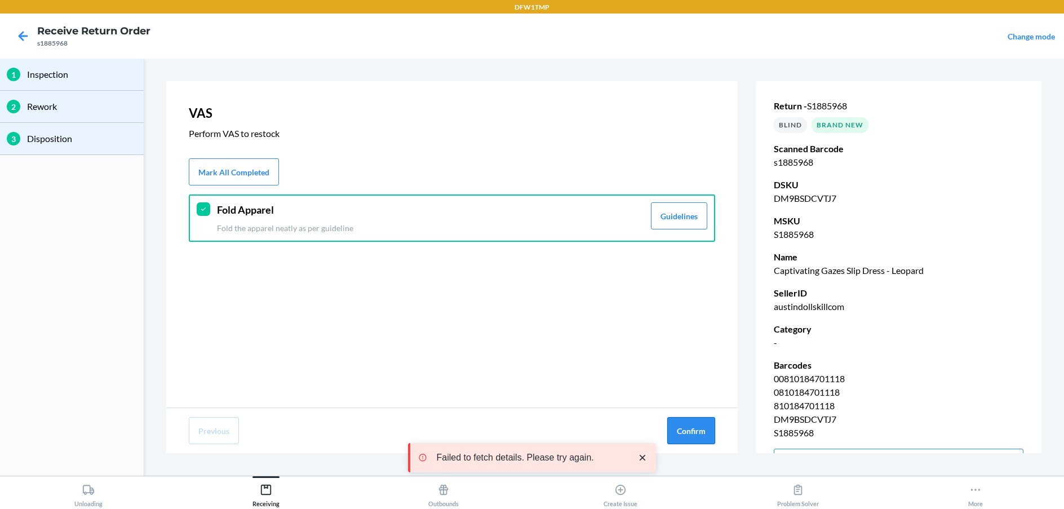
click at [677, 435] on button "Confirm" at bounding box center [691, 430] width 48 height 27
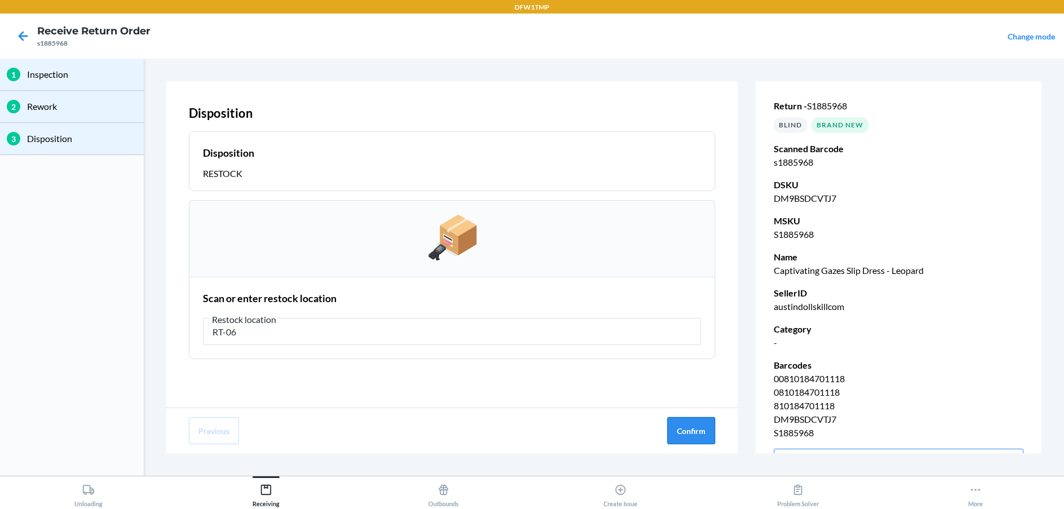
type input "RT-06"
click at [678, 433] on button "Confirm" at bounding box center [691, 430] width 48 height 27
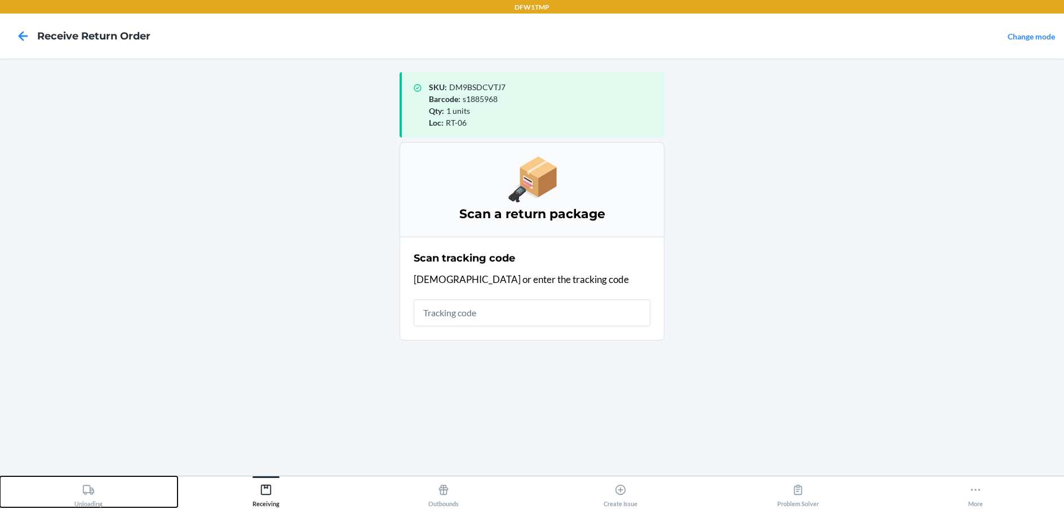
click at [75, 498] on div "Unloading" at bounding box center [88, 493] width 28 height 28
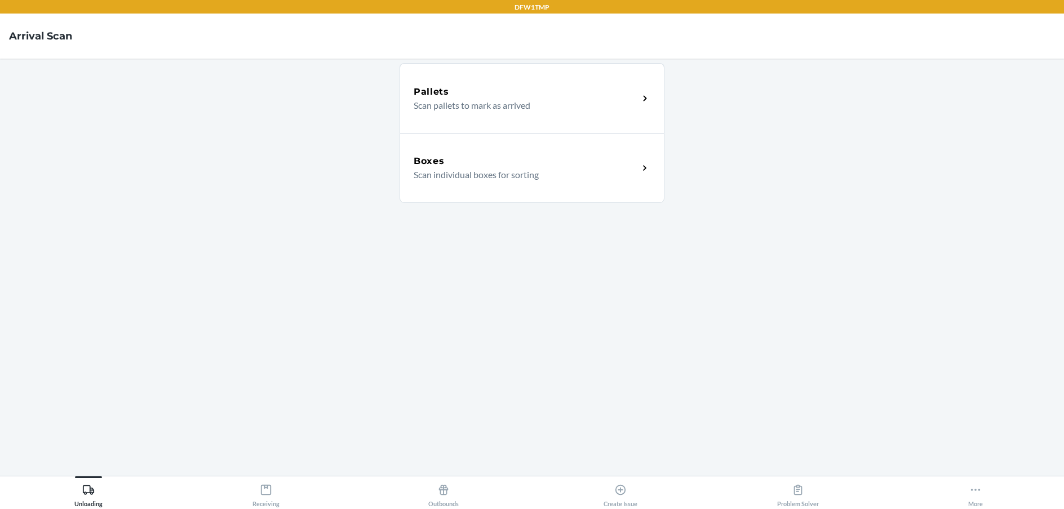
click at [533, 193] on div "Boxes Scan individual boxes for sorting" at bounding box center [531, 168] width 265 height 70
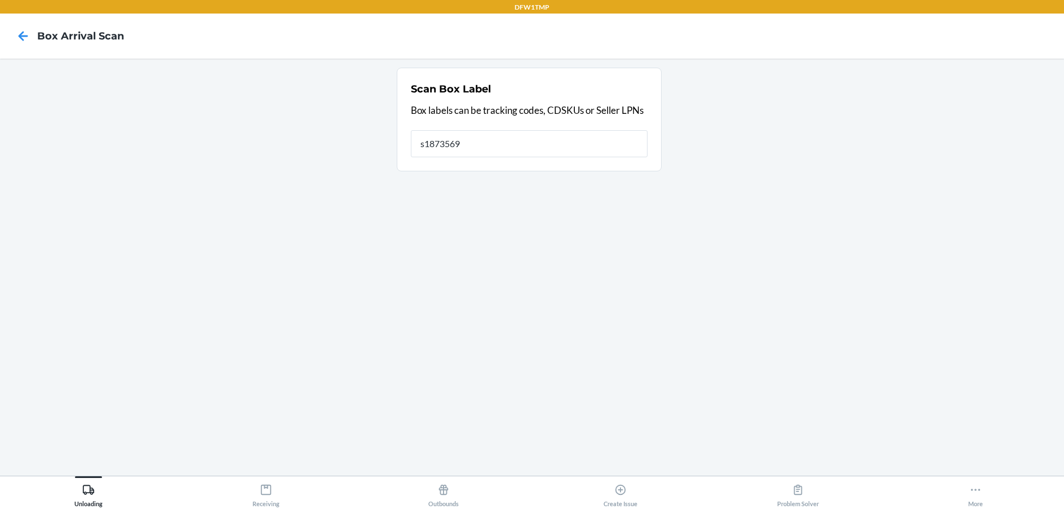
type input "s1873569"
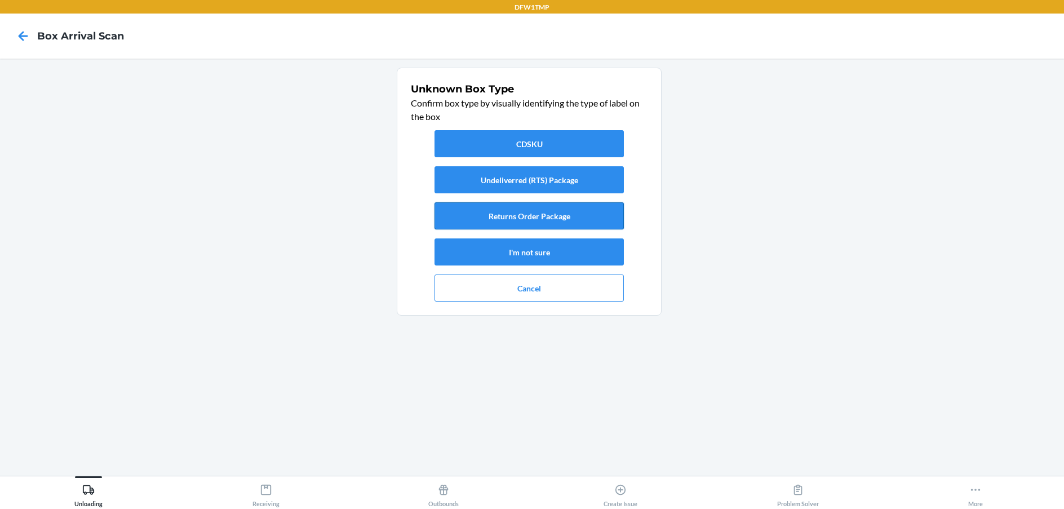
click at [556, 214] on button "Returns Order Package" at bounding box center [528, 215] width 189 height 27
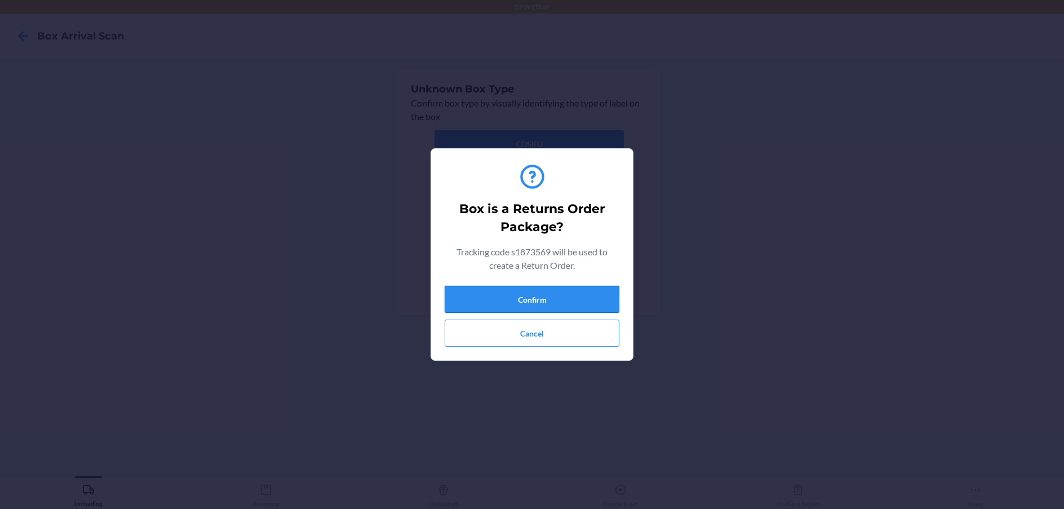
click at [504, 309] on button "Confirm" at bounding box center [531, 299] width 175 height 27
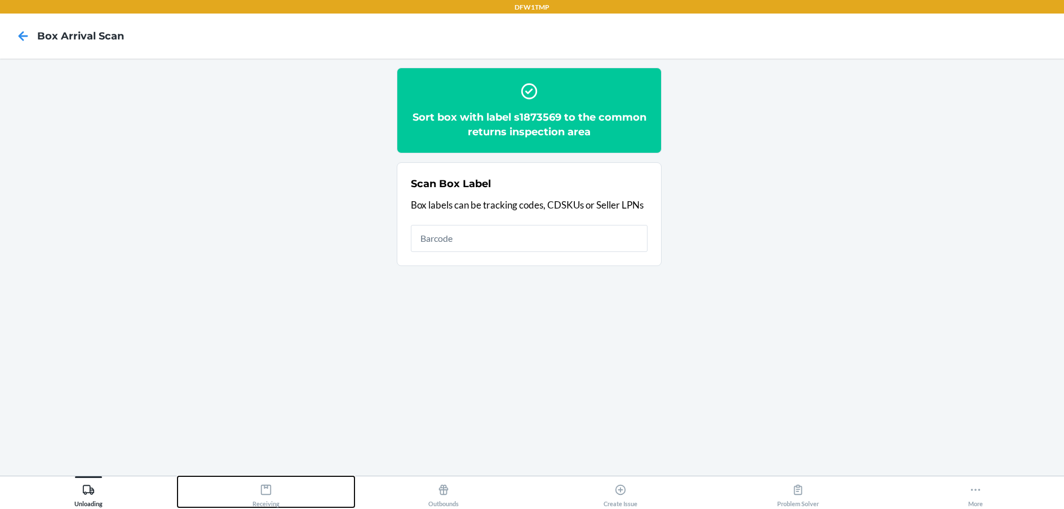
click at [260, 490] on icon at bounding box center [266, 489] width 12 height 12
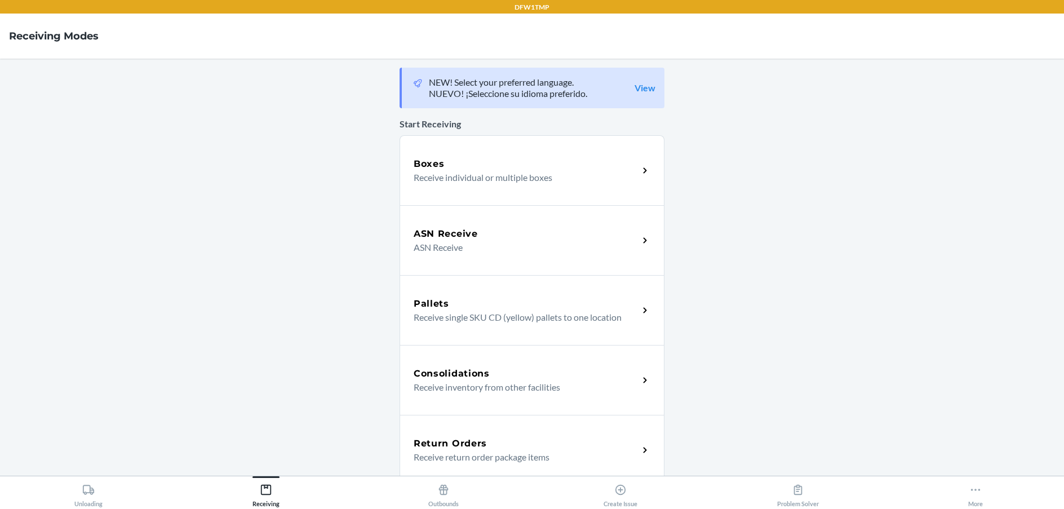
click at [494, 439] on div "Return Orders" at bounding box center [525, 444] width 225 height 14
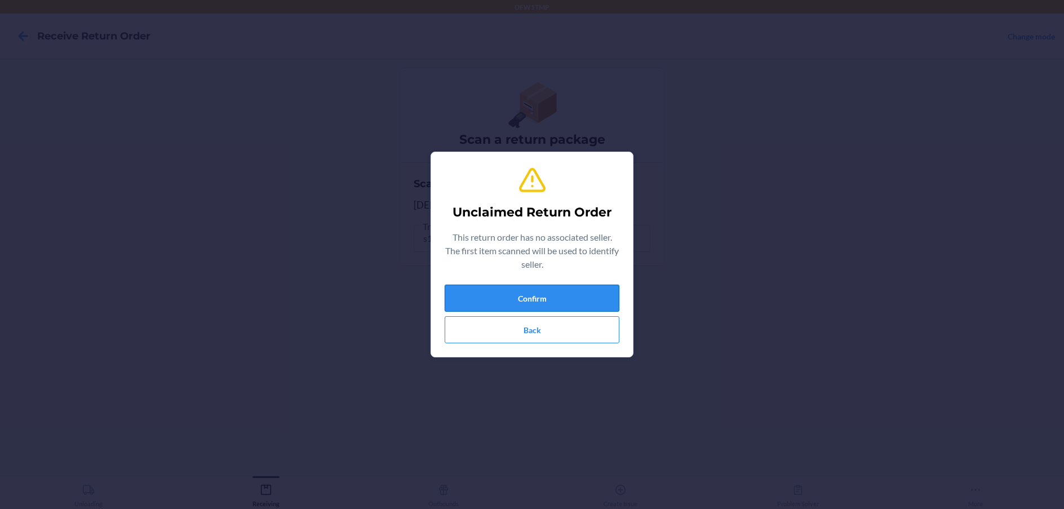
click at [552, 295] on button "Confirm" at bounding box center [531, 297] width 175 height 27
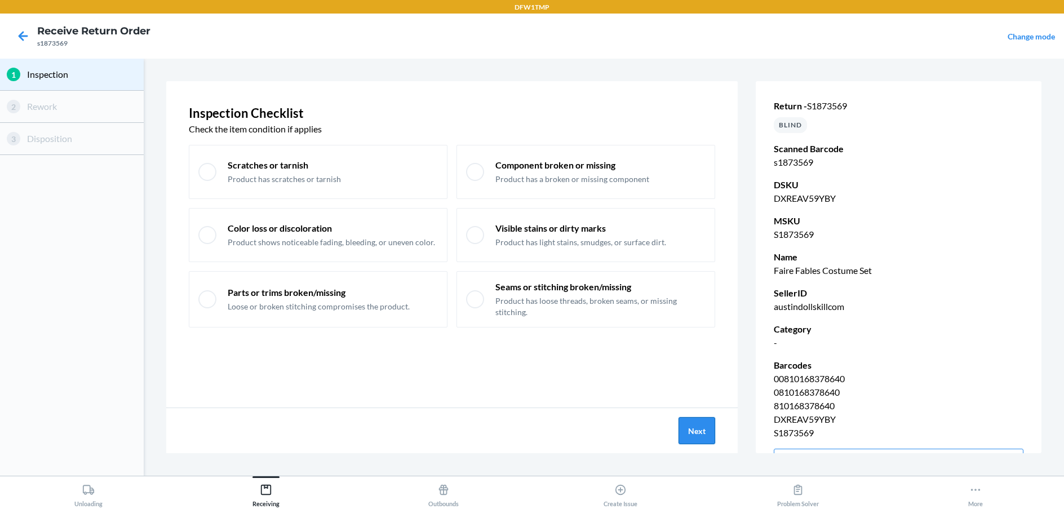
click at [689, 419] on button "Next" at bounding box center [696, 430] width 37 height 27
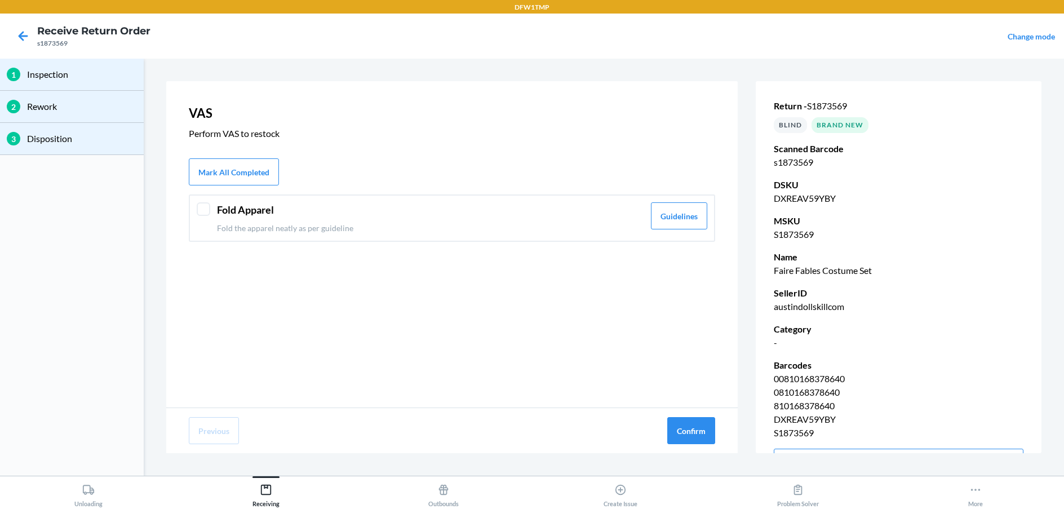
click at [208, 209] on div at bounding box center [204, 209] width 14 height 14
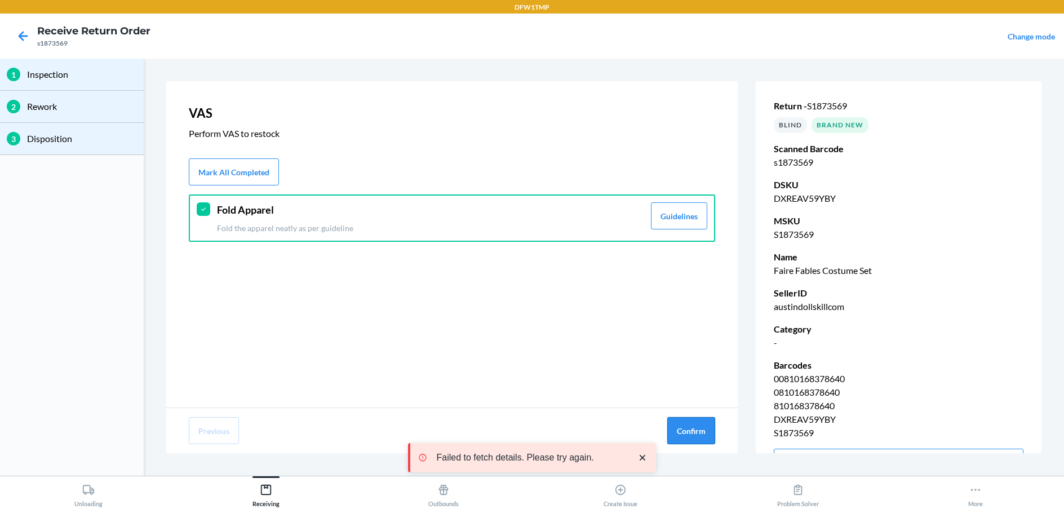
click at [693, 421] on button "Confirm" at bounding box center [691, 430] width 48 height 27
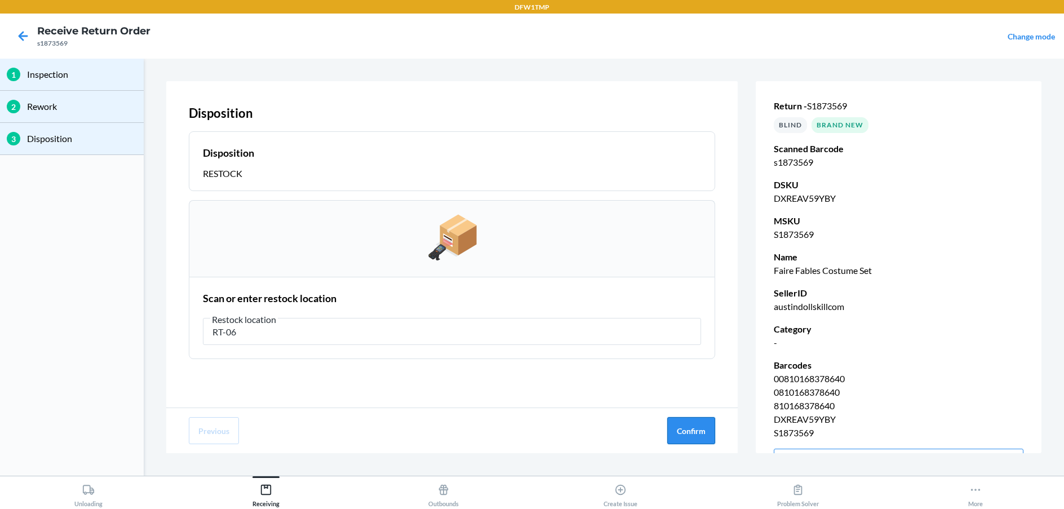
type input "RT-06"
click at [694, 430] on button "Confirm" at bounding box center [691, 430] width 48 height 27
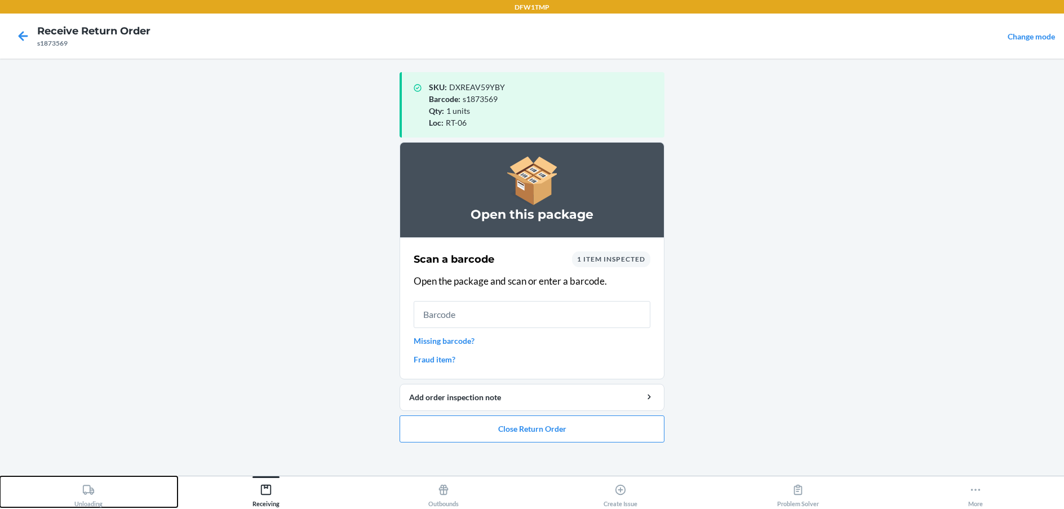
click at [86, 499] on div "Unloading" at bounding box center [88, 493] width 28 height 28
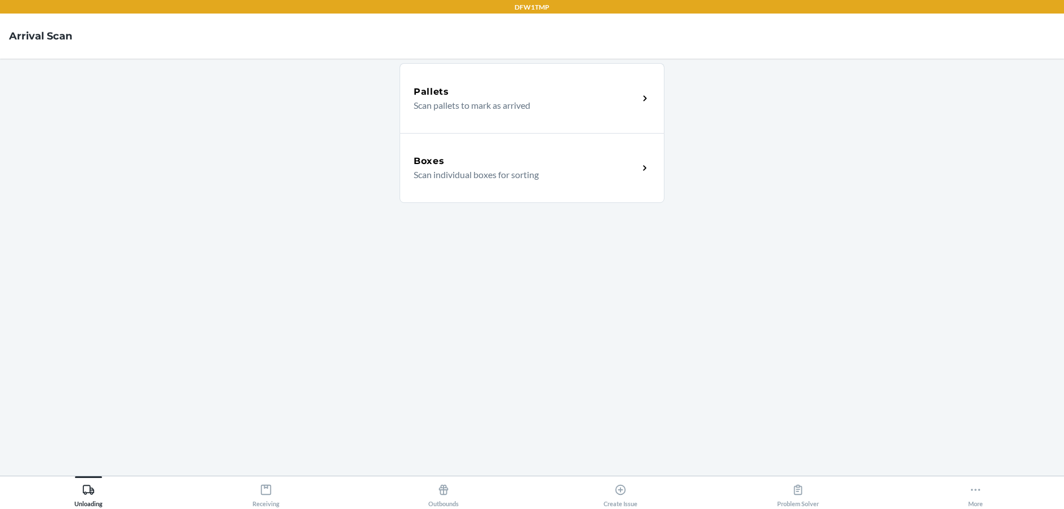
click at [510, 184] on div "Boxes Scan individual boxes for sorting" at bounding box center [531, 168] width 265 height 70
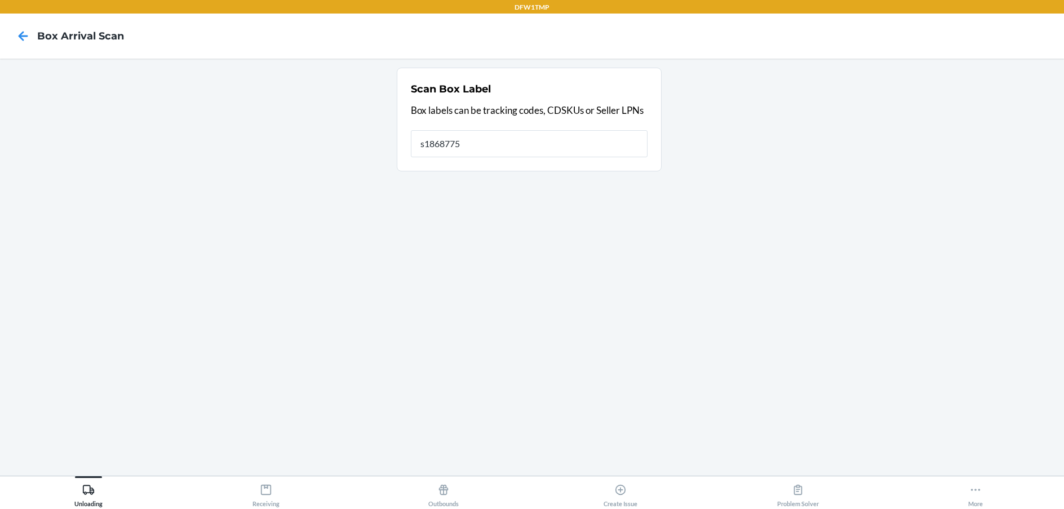
type input "s1868775"
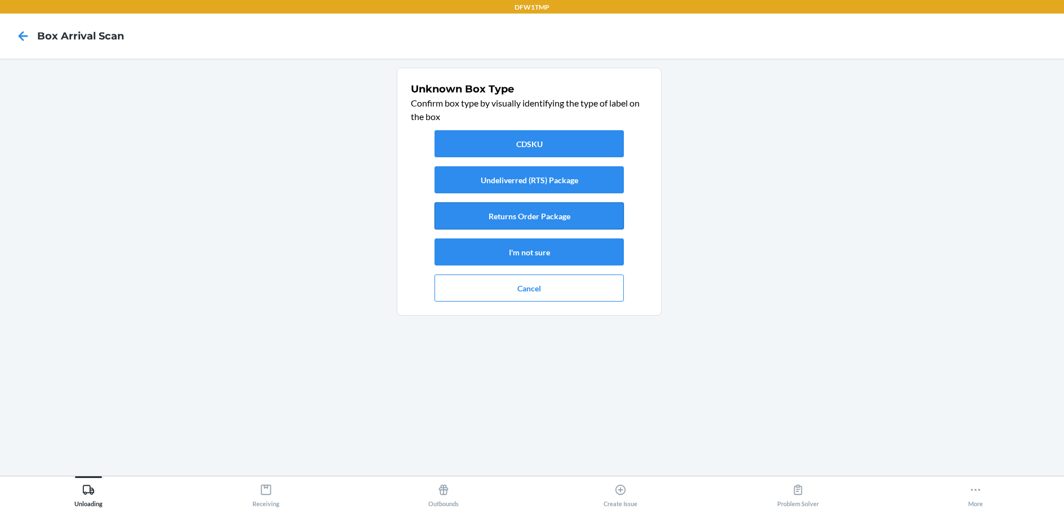
click at [539, 217] on button "Returns Order Package" at bounding box center [528, 215] width 189 height 27
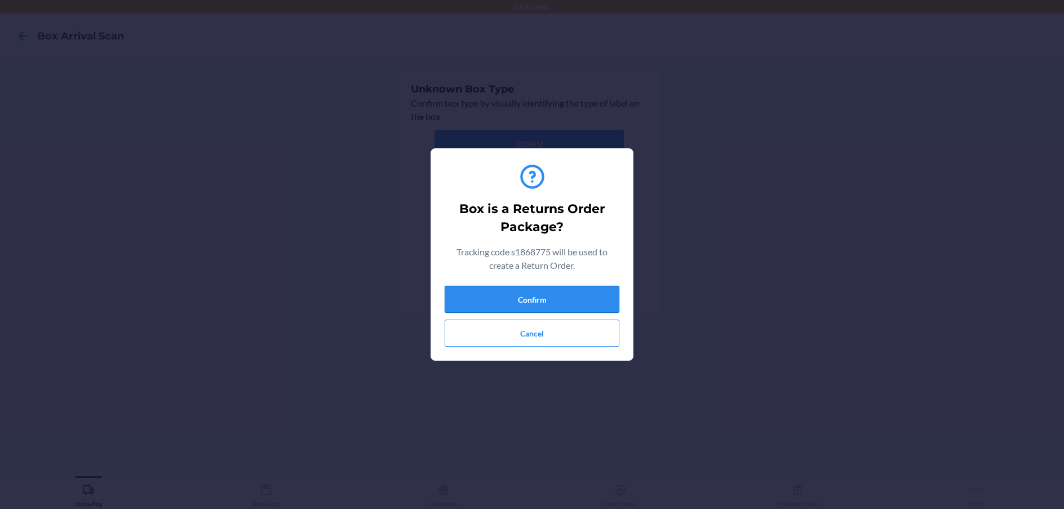
click at [506, 304] on button "Confirm" at bounding box center [531, 299] width 175 height 27
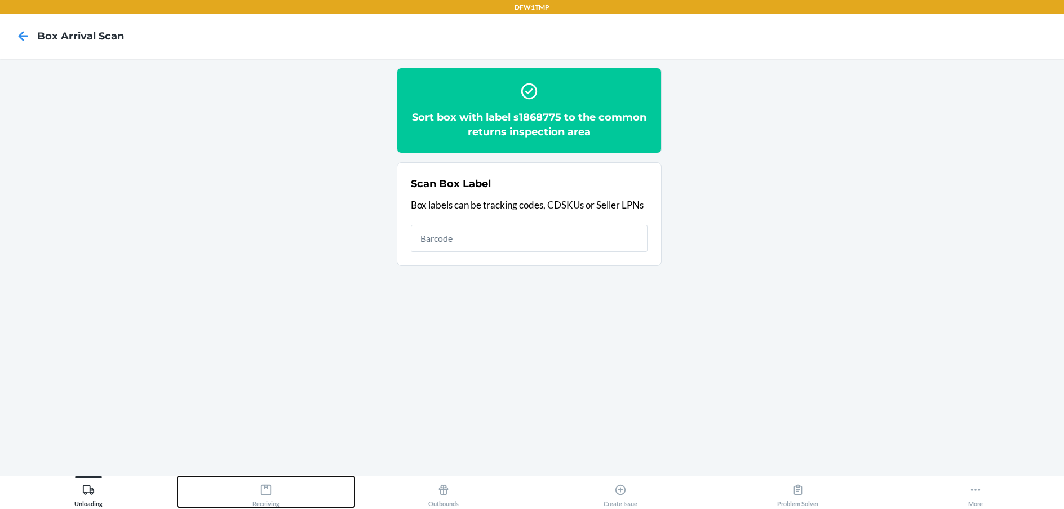
click at [262, 491] on icon at bounding box center [266, 489] width 12 height 12
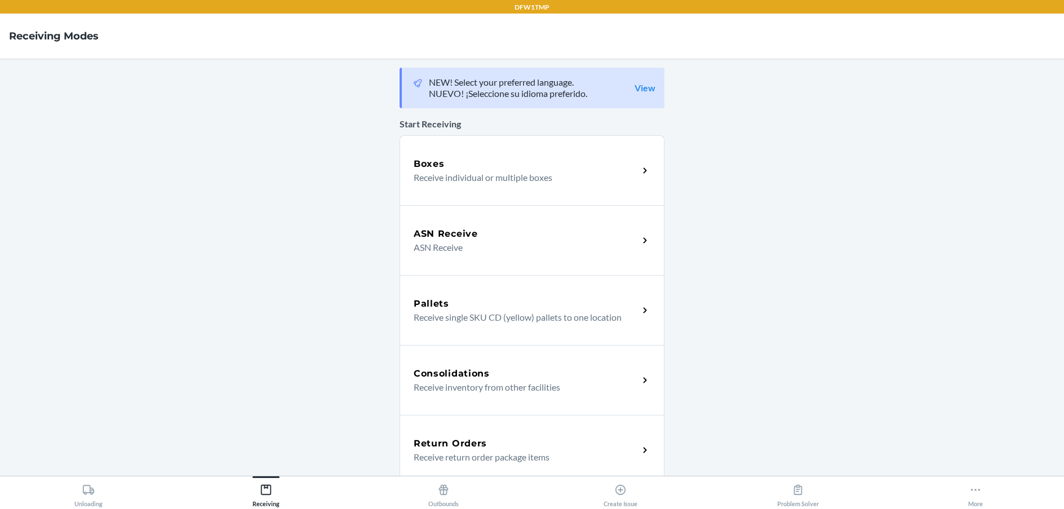
click at [476, 456] on p "Receive return order package items" at bounding box center [521, 457] width 216 height 14
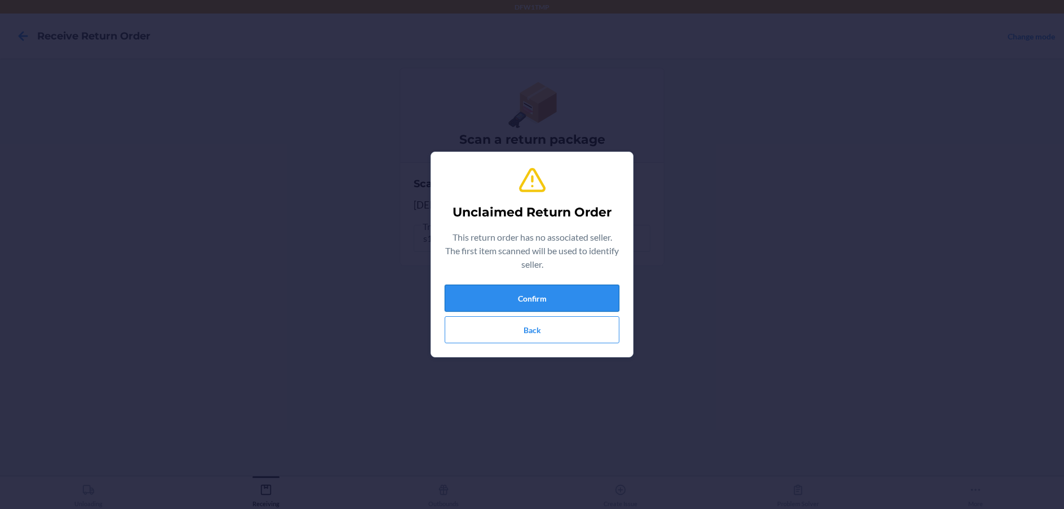
click at [565, 288] on button "Confirm" at bounding box center [531, 297] width 175 height 27
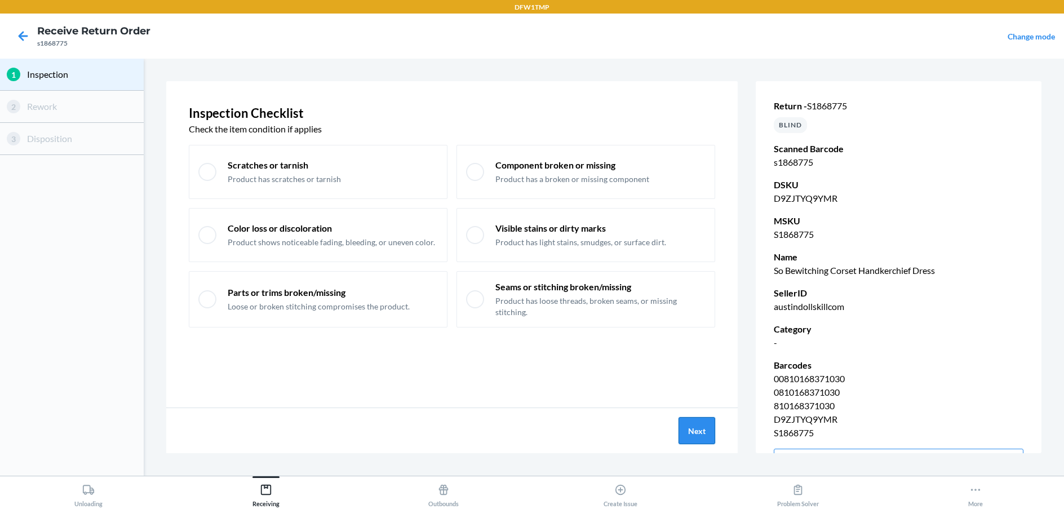
click at [682, 426] on button "Next" at bounding box center [696, 430] width 37 height 27
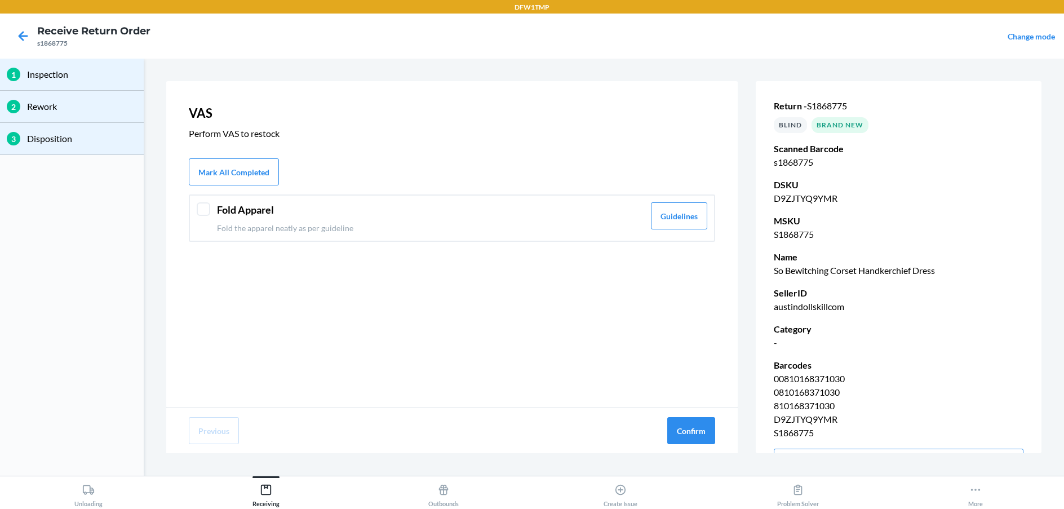
click at [208, 207] on div at bounding box center [204, 209] width 14 height 14
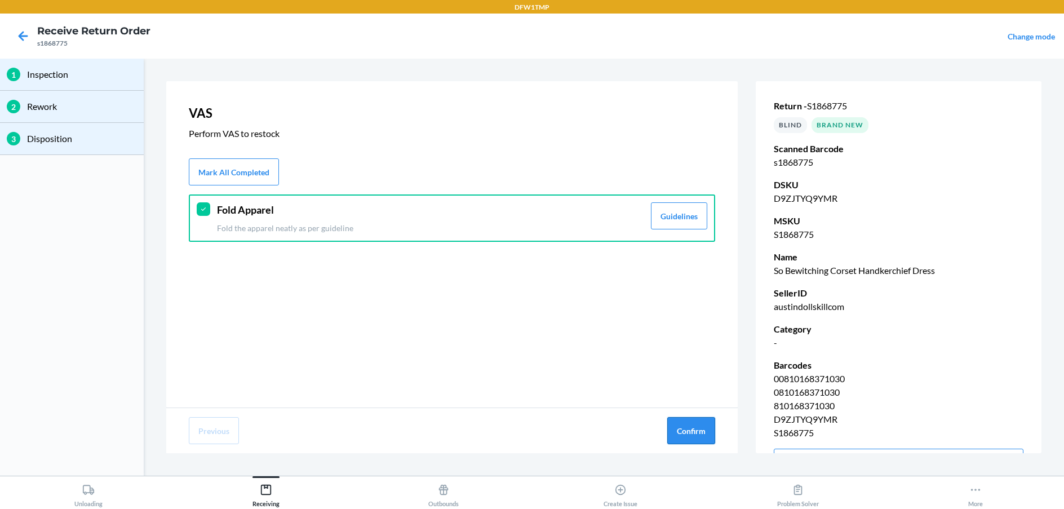
click at [692, 419] on button "Confirm" at bounding box center [691, 430] width 48 height 27
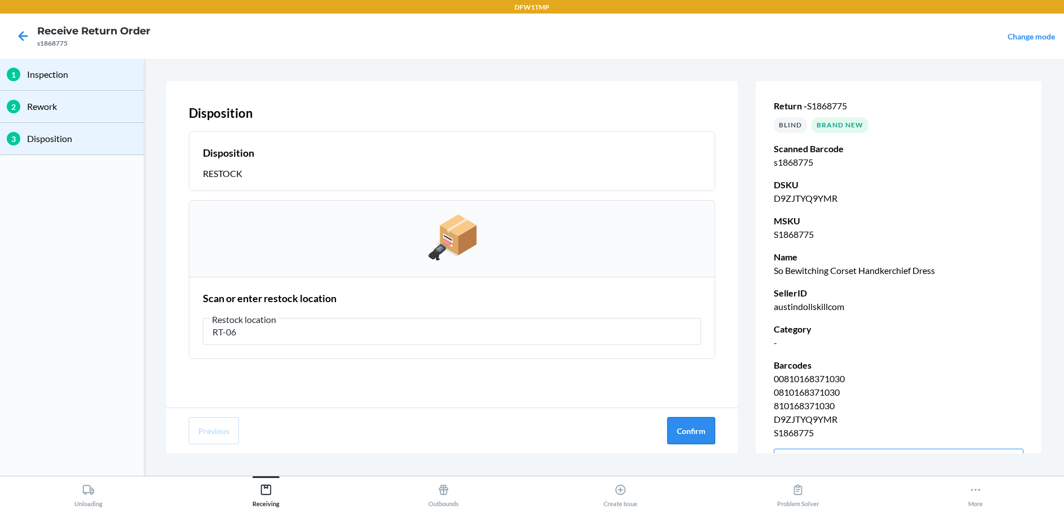
type input "RT-06"
click at [683, 426] on button "Confirm" at bounding box center [691, 430] width 48 height 27
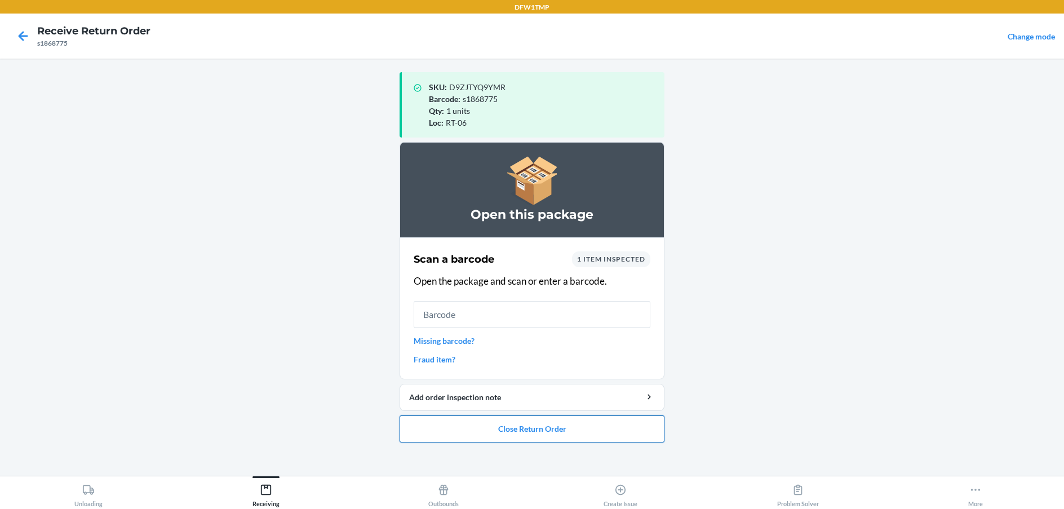
click at [579, 435] on button "Close Return Order" at bounding box center [531, 428] width 265 height 27
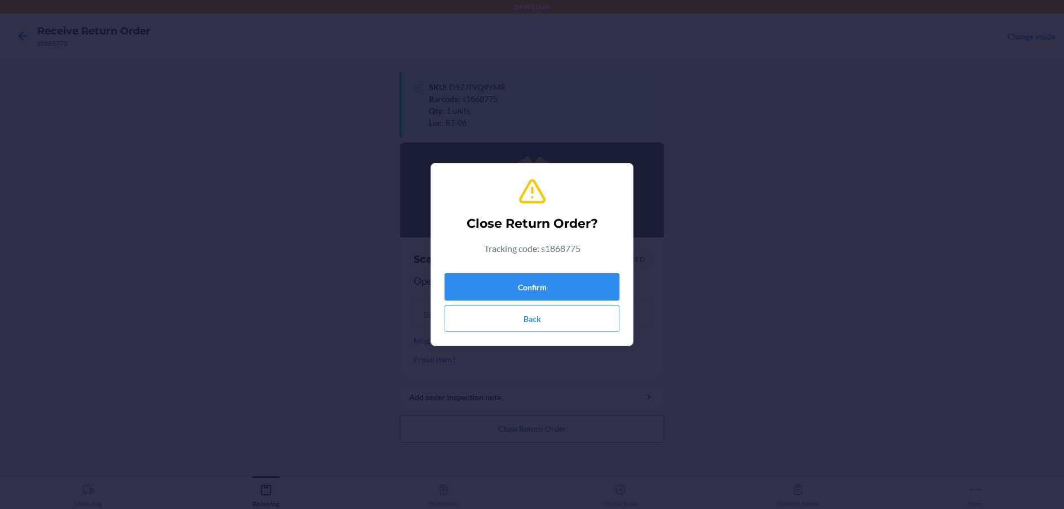
click at [527, 291] on button "Confirm" at bounding box center [531, 286] width 175 height 27
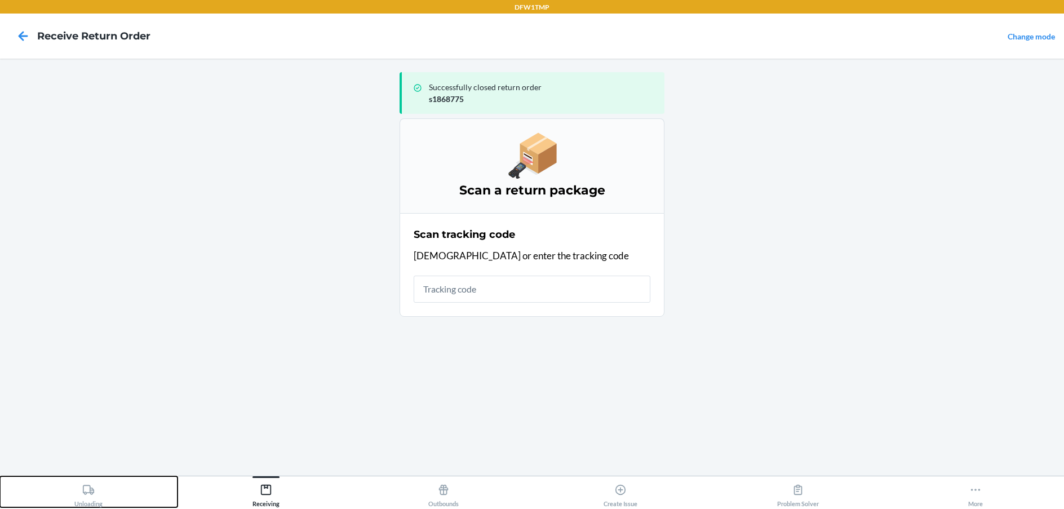
click at [85, 496] on div "Unloading" at bounding box center [88, 493] width 28 height 28
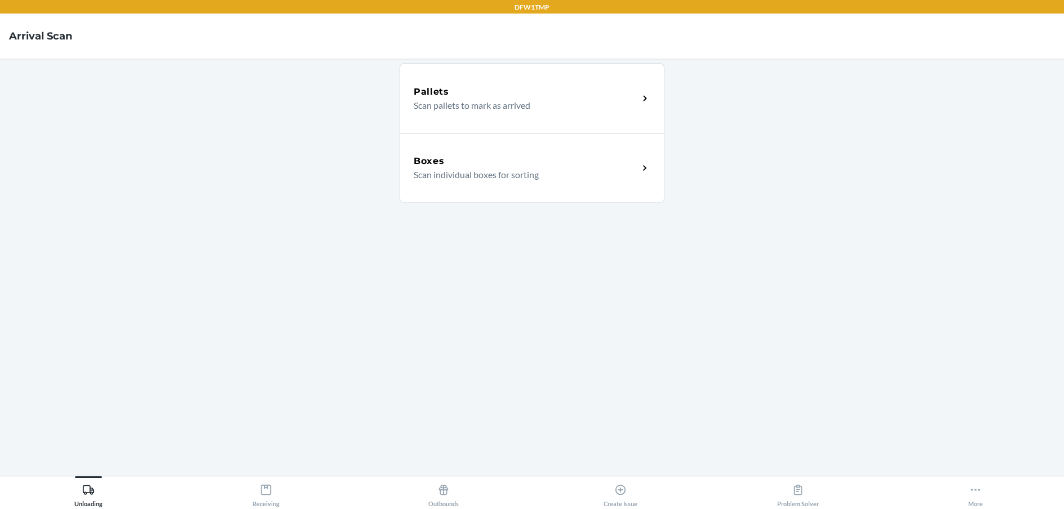
click at [557, 163] on div "Boxes" at bounding box center [525, 161] width 225 height 14
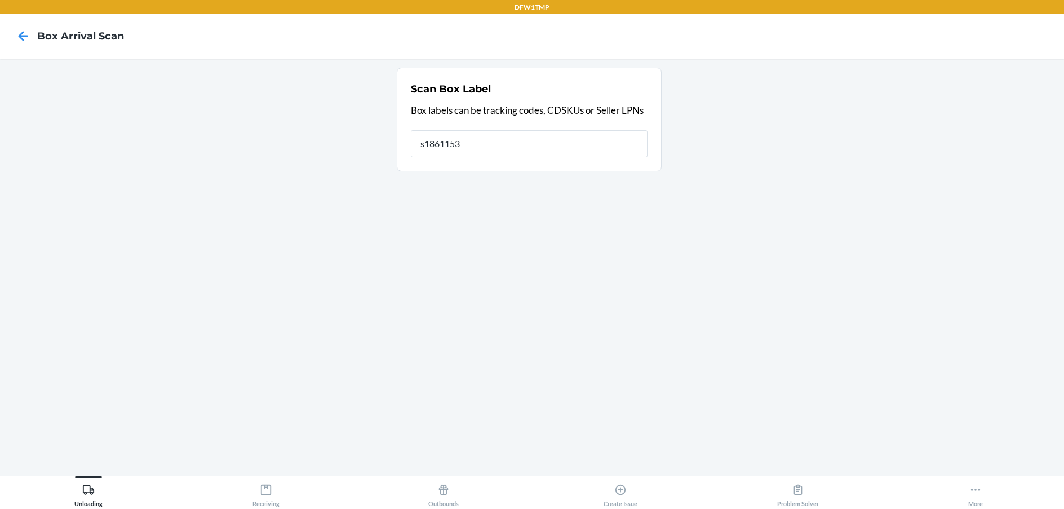
type input "s1861153"
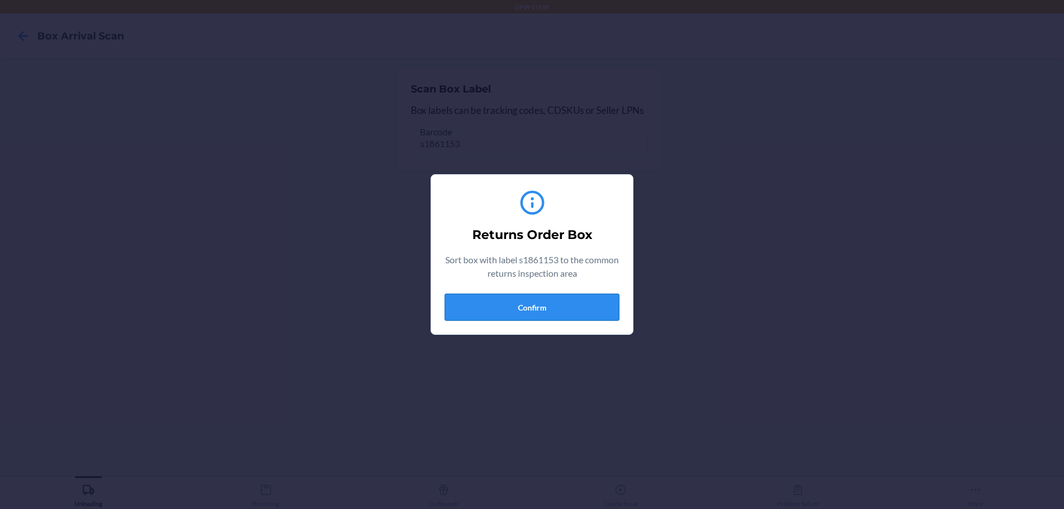
click at [496, 312] on button "Confirm" at bounding box center [531, 307] width 175 height 27
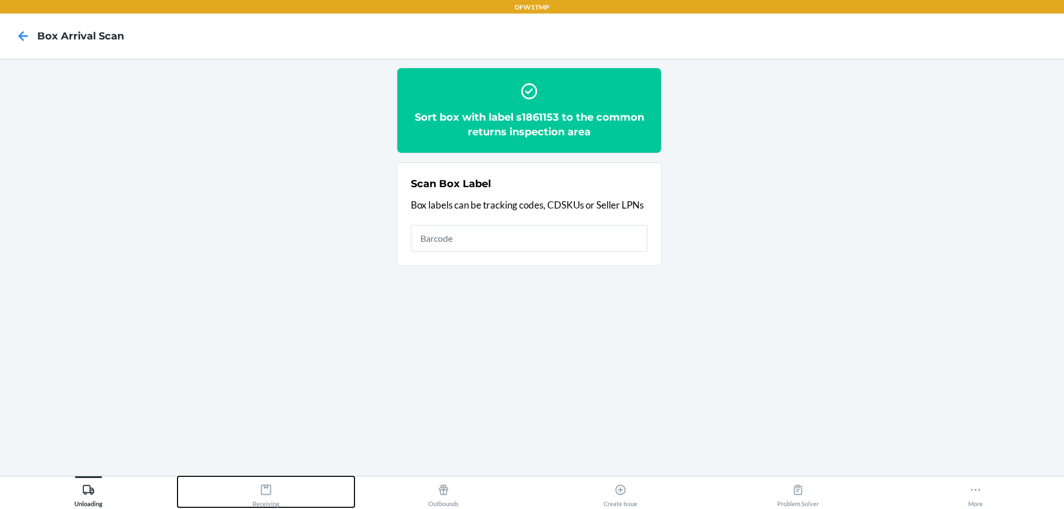
click at [267, 489] on icon at bounding box center [266, 489] width 12 height 12
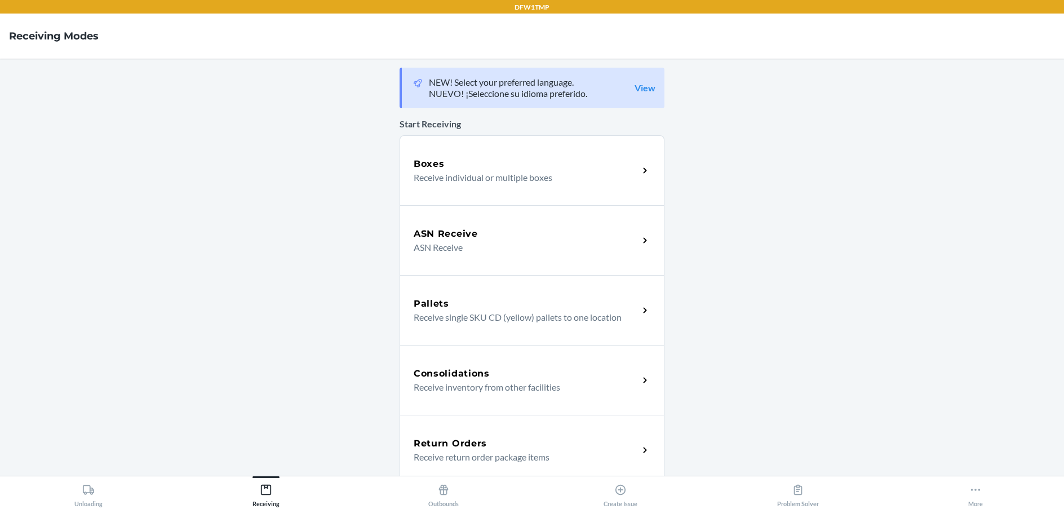
click at [459, 448] on h5 "Return Orders" at bounding box center [449, 444] width 73 height 14
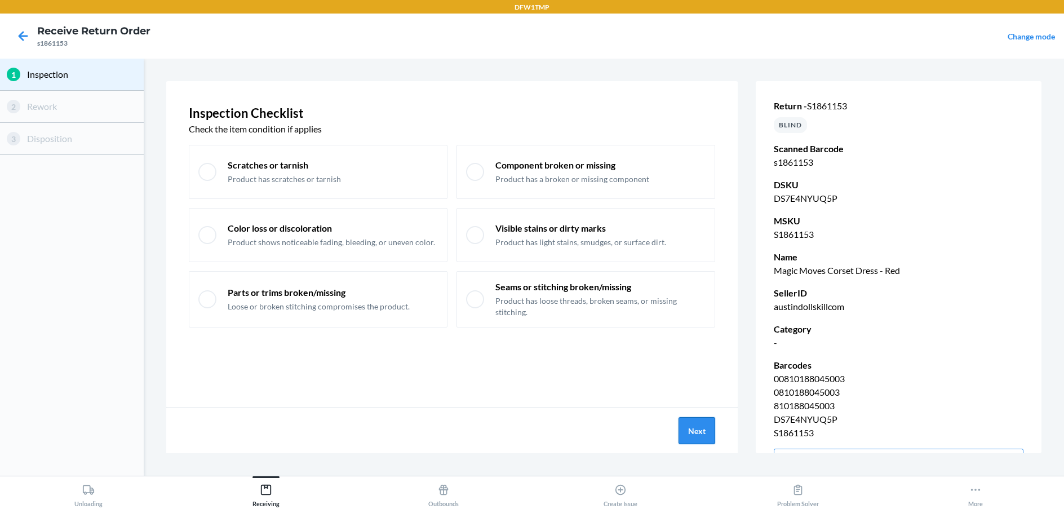
click at [705, 428] on button "Next" at bounding box center [696, 430] width 37 height 27
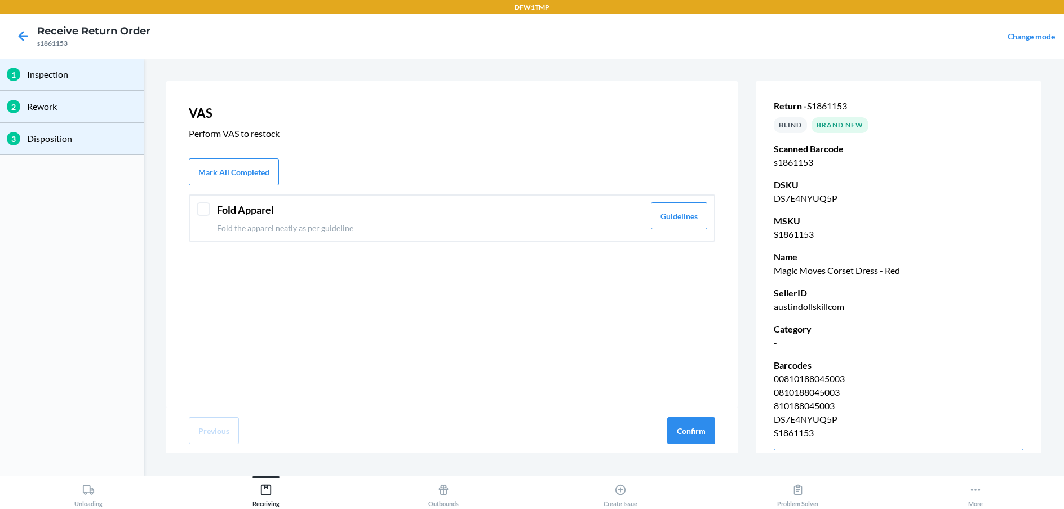
click at [210, 210] on div at bounding box center [204, 209] width 14 height 14
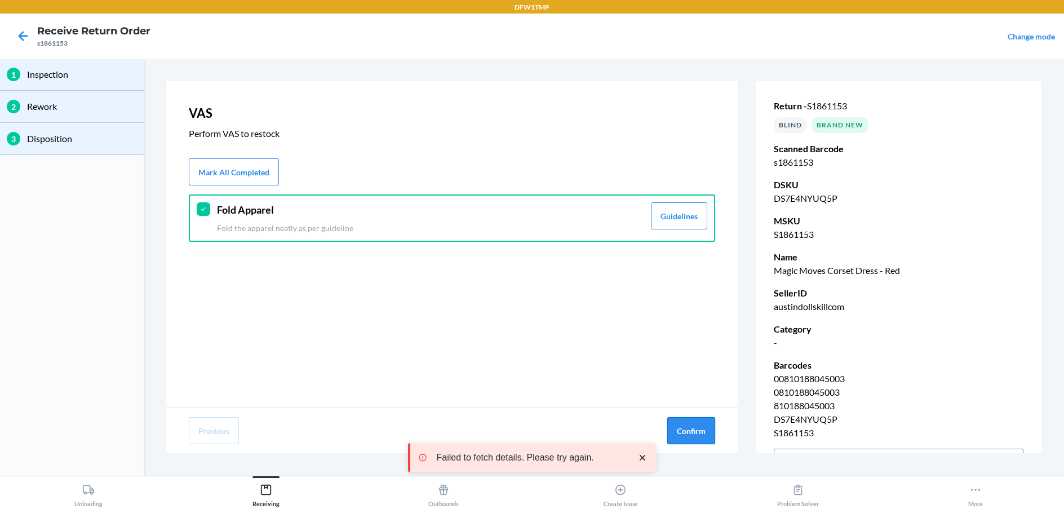
click at [690, 428] on button "Confirm" at bounding box center [691, 430] width 48 height 27
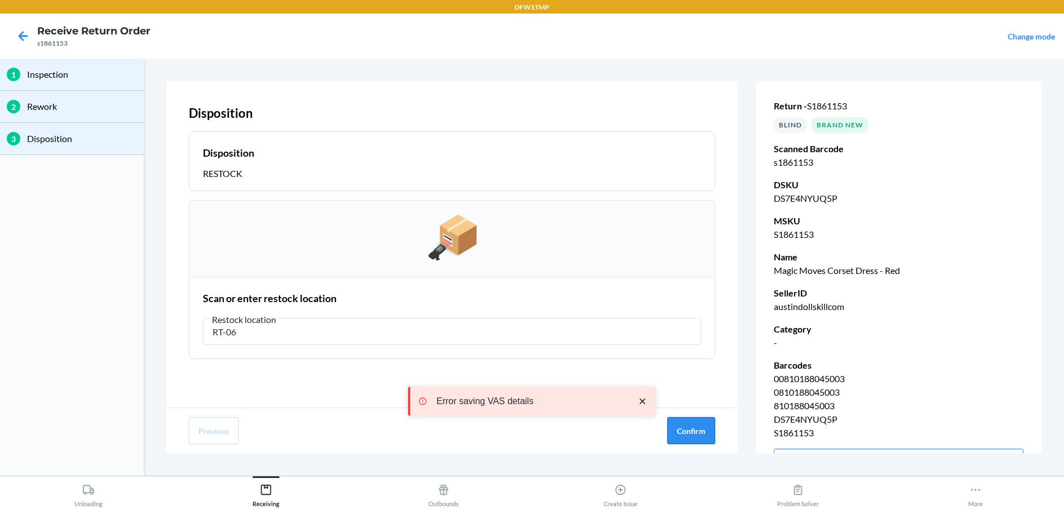
type input "RT-06"
click at [690, 428] on button "Confirm" at bounding box center [691, 430] width 48 height 27
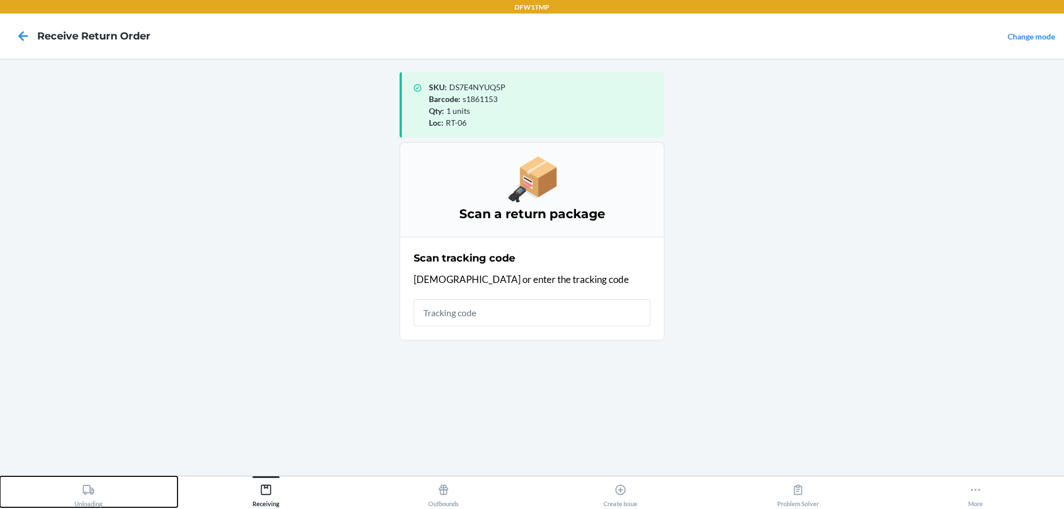
click at [71, 480] on button "Unloading" at bounding box center [88, 491] width 177 height 31
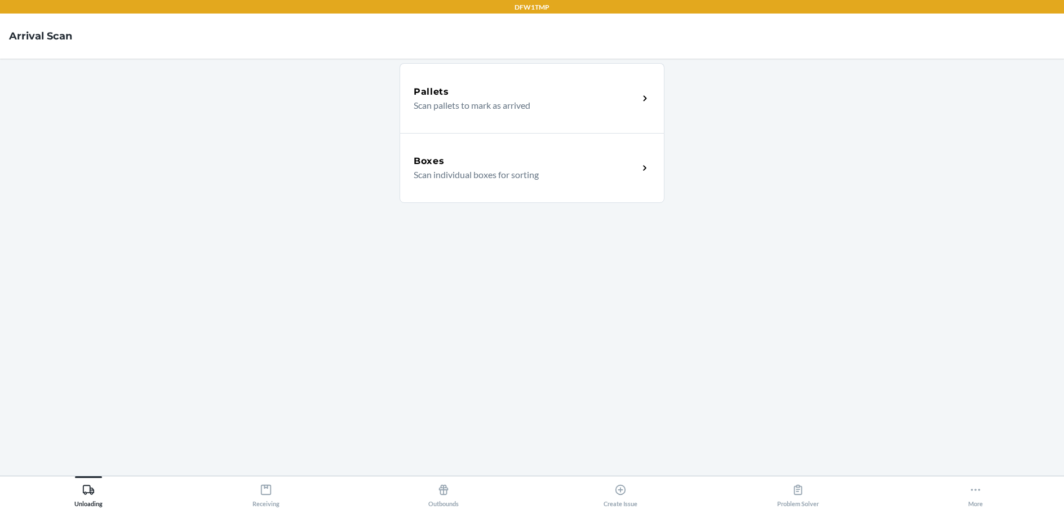
click at [448, 185] on div "Boxes Scan individual boxes for sorting" at bounding box center [531, 168] width 265 height 70
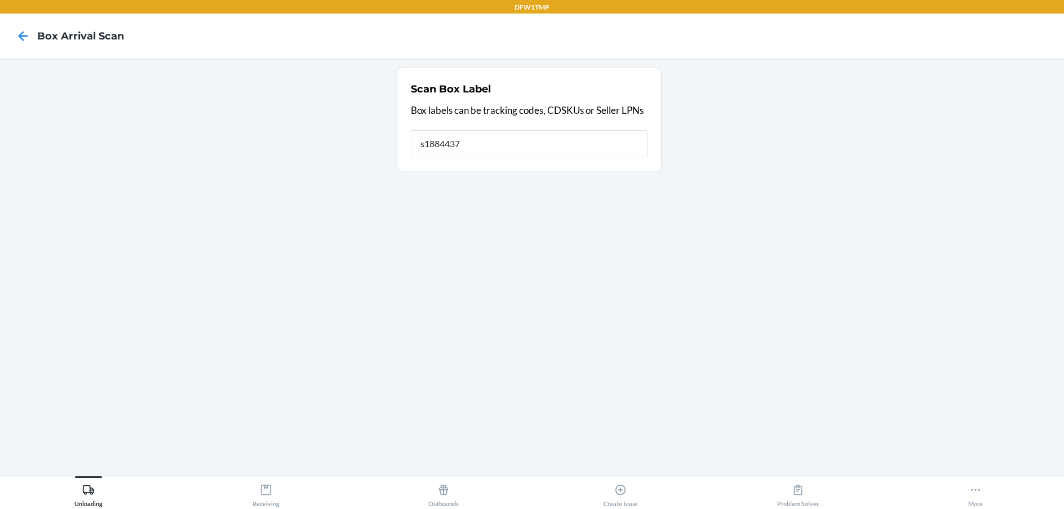
type input "s1884437"
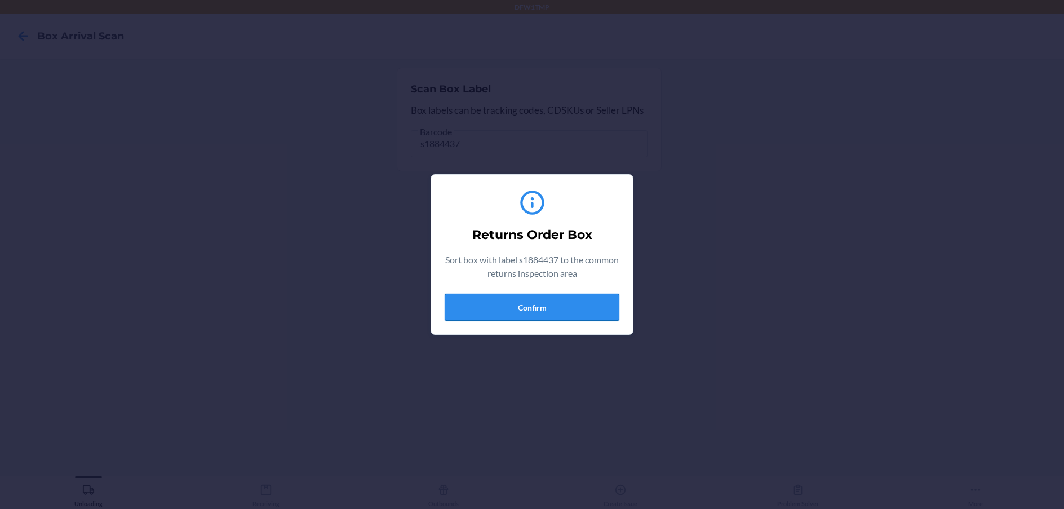
click at [488, 297] on button "Confirm" at bounding box center [531, 307] width 175 height 27
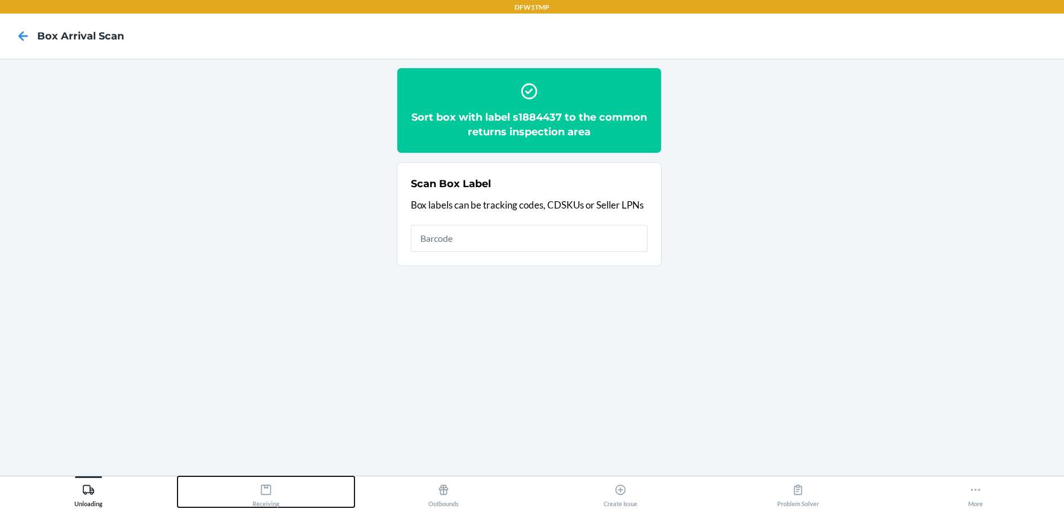
click at [259, 496] on div "Receiving" at bounding box center [265, 493] width 27 height 28
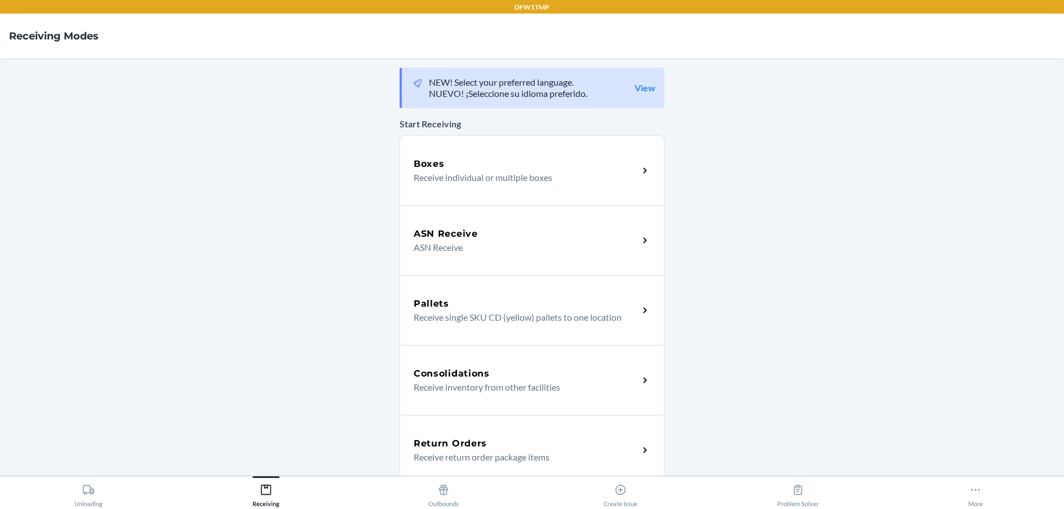
click at [428, 446] on h5 "Return Orders" at bounding box center [449, 444] width 73 height 14
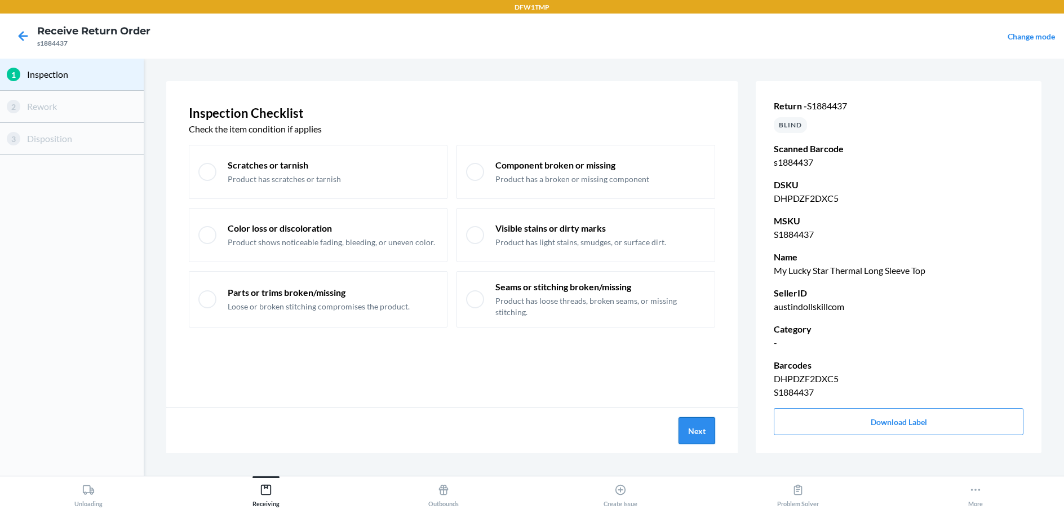
click at [708, 420] on button "Next" at bounding box center [696, 430] width 37 height 27
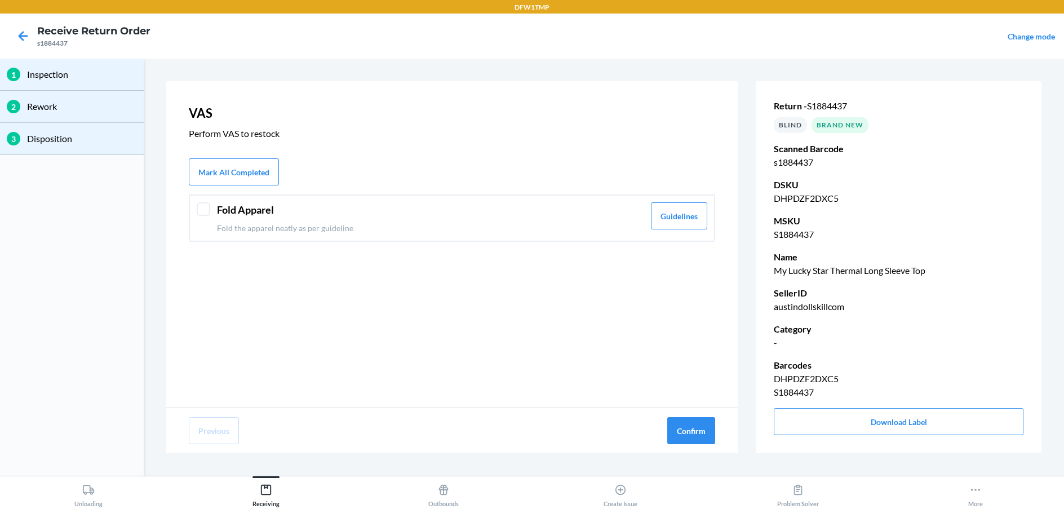
click at [208, 214] on div at bounding box center [204, 209] width 14 height 14
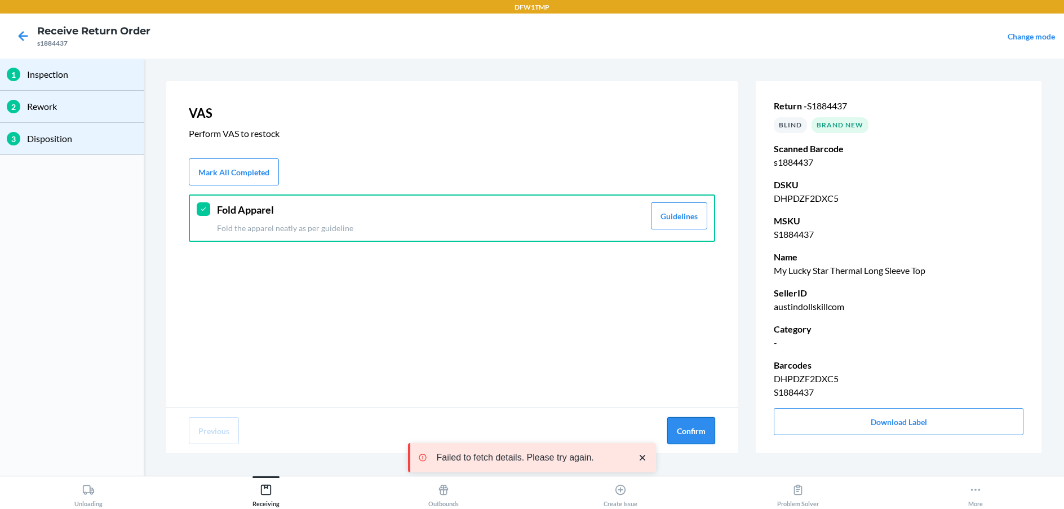
click at [677, 437] on button "Confirm" at bounding box center [691, 430] width 48 height 27
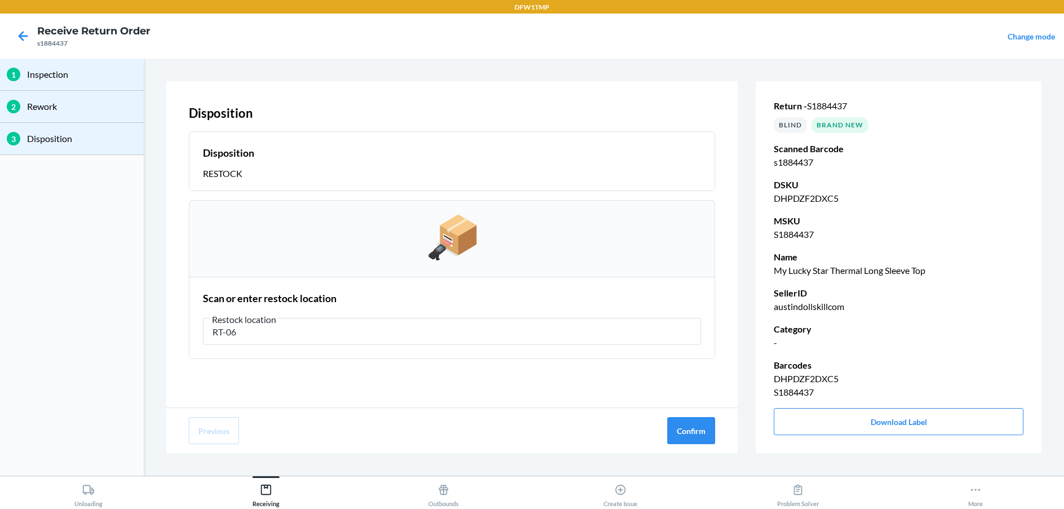
type input "RT-06"
click at [695, 444] on div "Previous Confirm" at bounding box center [451, 430] width 571 height 45
click at [695, 435] on button "Confirm" at bounding box center [691, 430] width 48 height 27
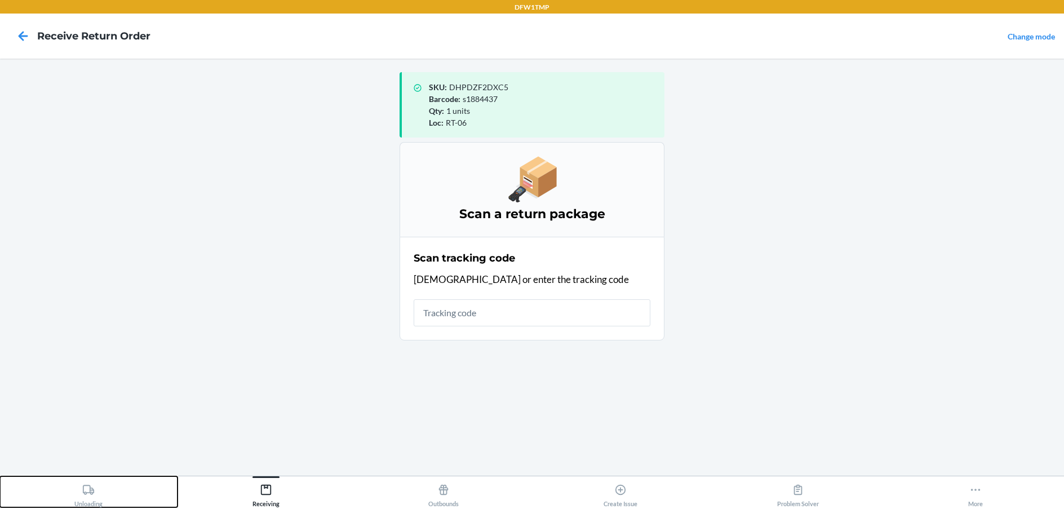
click at [79, 485] on div "Unloading" at bounding box center [88, 493] width 28 height 28
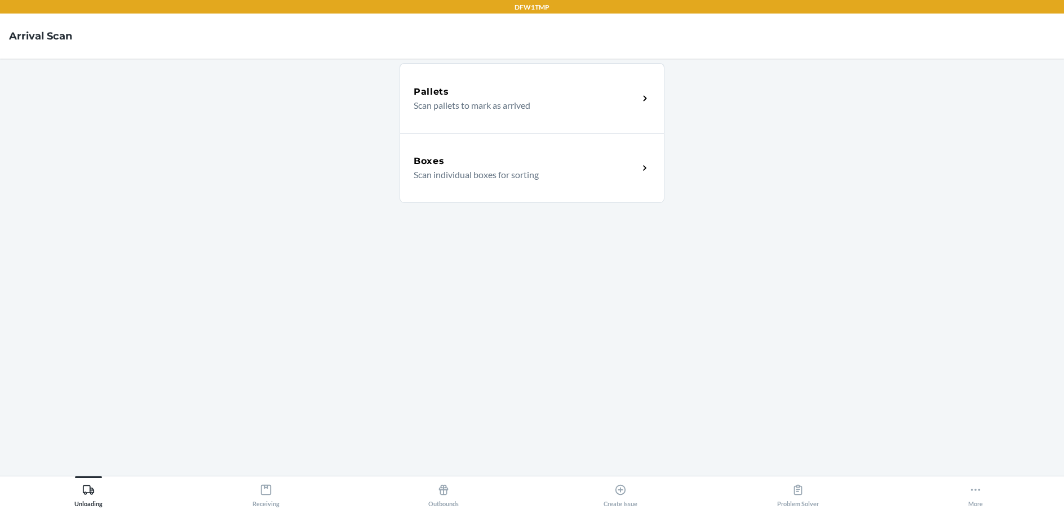
click at [606, 141] on div "Boxes Scan individual boxes for sorting" at bounding box center [531, 168] width 265 height 70
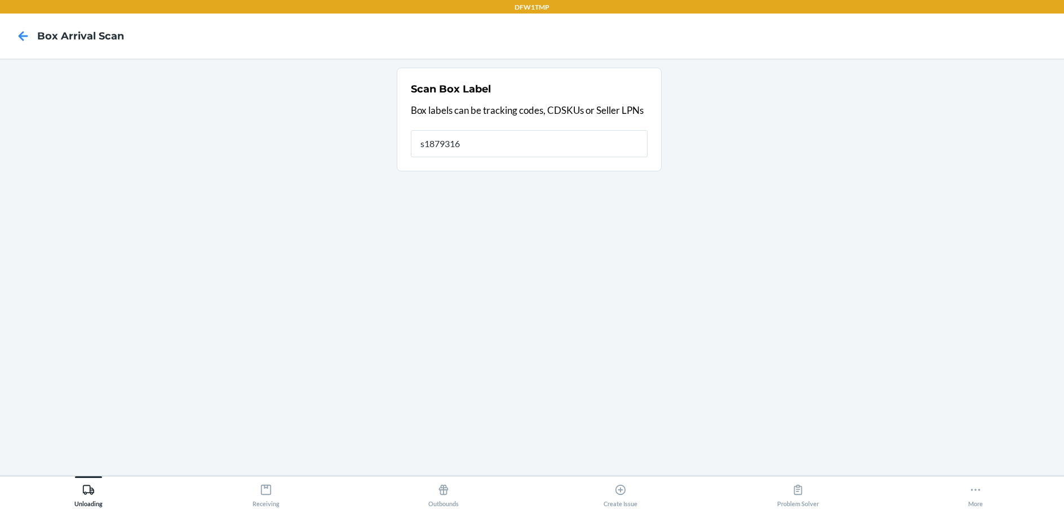
type input "s1879316"
drag, startPoint x: 595, startPoint y: 152, endPoint x: 489, endPoint y: 328, distance: 206.0
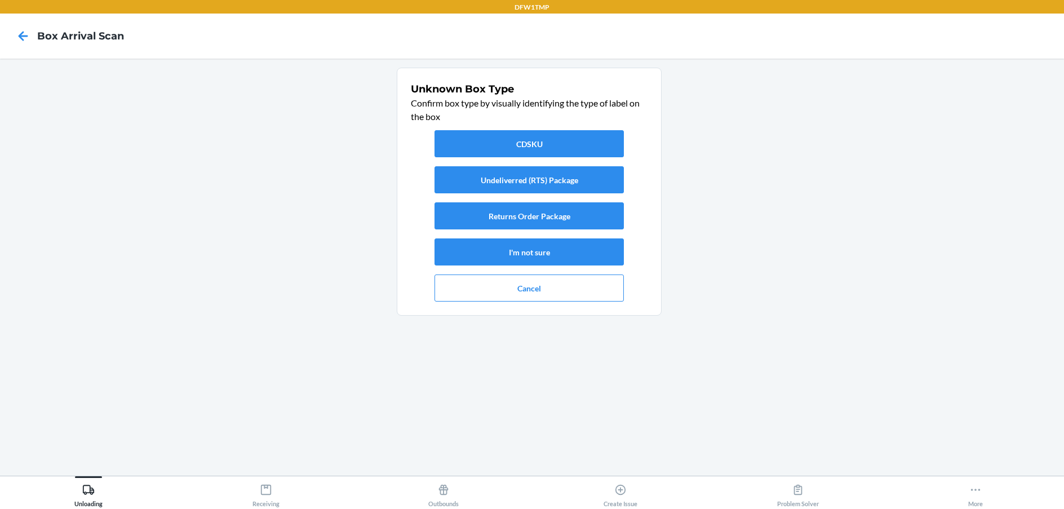
drag, startPoint x: 489, startPoint y: 328, endPoint x: 398, endPoint y: 302, distance: 94.5
click at [398, 302] on div "Unknown Box Type Confirm box type by visually identifying the type of label on …" at bounding box center [529, 192] width 265 height 248
click at [556, 214] on button "Returns Order Package" at bounding box center [528, 215] width 189 height 27
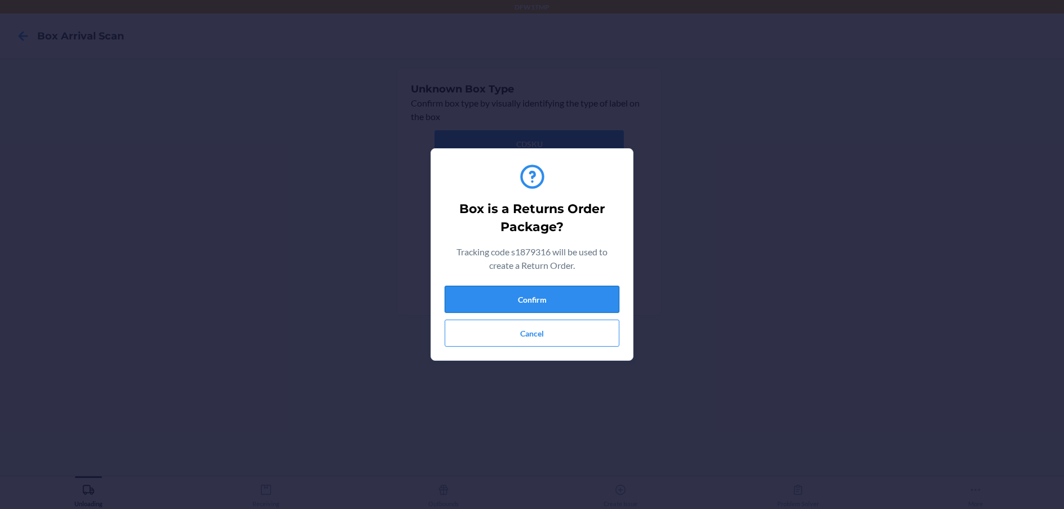
click at [541, 297] on button "Confirm" at bounding box center [531, 299] width 175 height 27
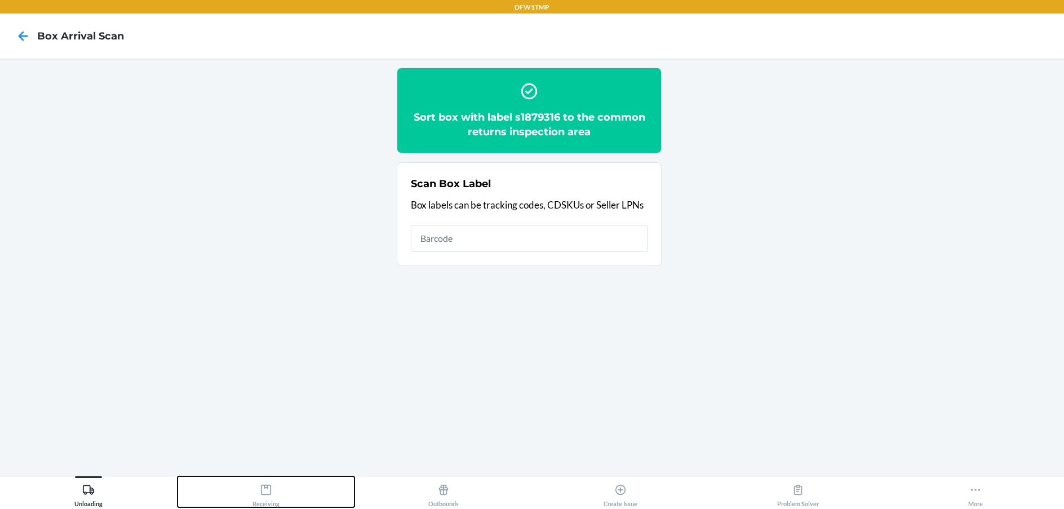
click at [270, 486] on icon at bounding box center [266, 489] width 12 height 12
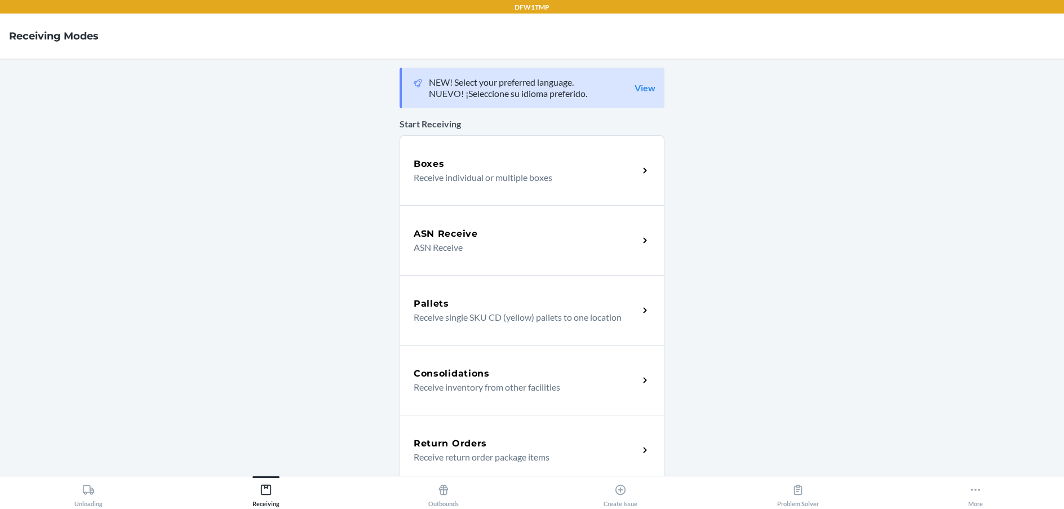
click at [555, 455] on p "Receive return order package items" at bounding box center [521, 457] width 216 height 14
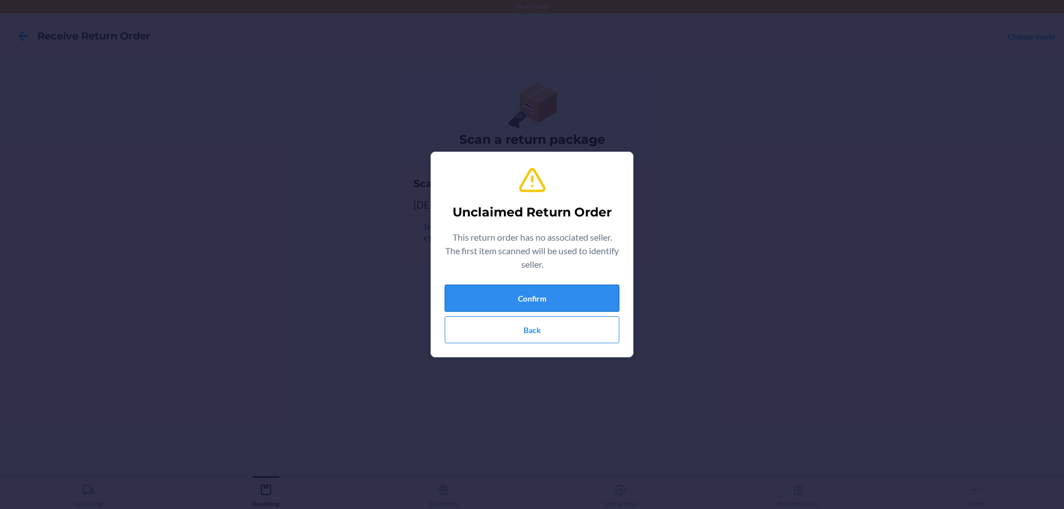
click at [548, 286] on button "Confirm" at bounding box center [531, 297] width 175 height 27
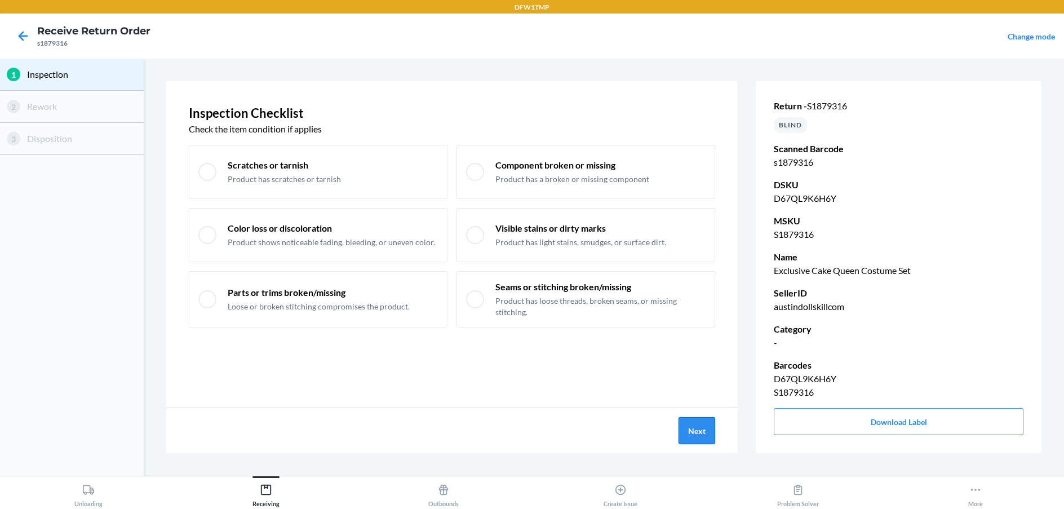
click at [681, 421] on button "Next" at bounding box center [696, 430] width 37 height 27
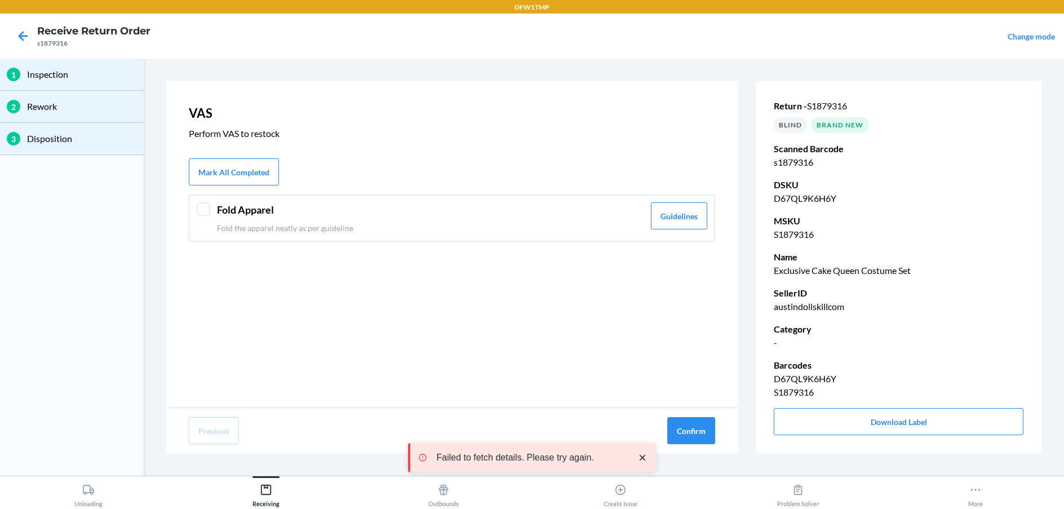
click at [194, 209] on div "Fold Apparel Fold the apparel neatly as per guideline Guidelines" at bounding box center [452, 217] width 526 height 47
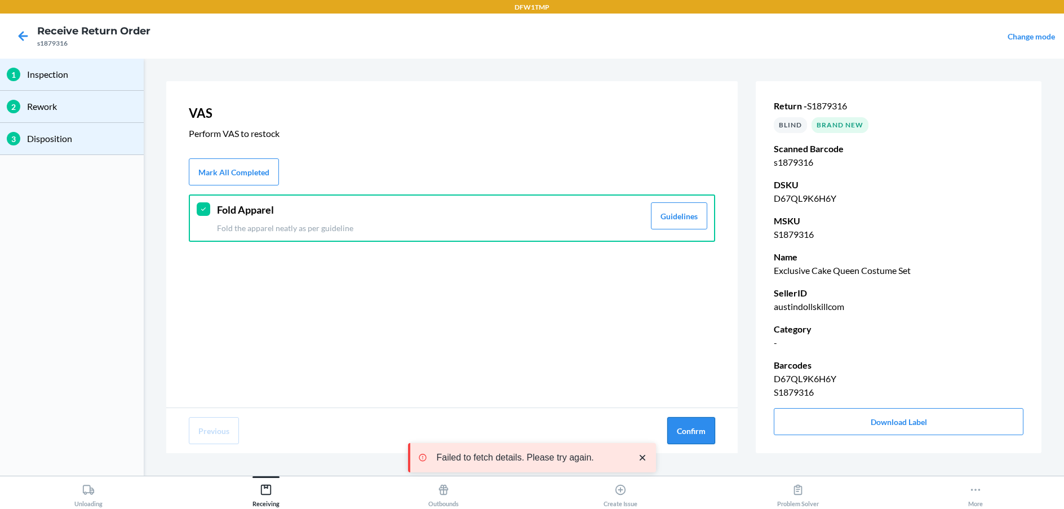
click at [674, 432] on button "Confirm" at bounding box center [691, 430] width 48 height 27
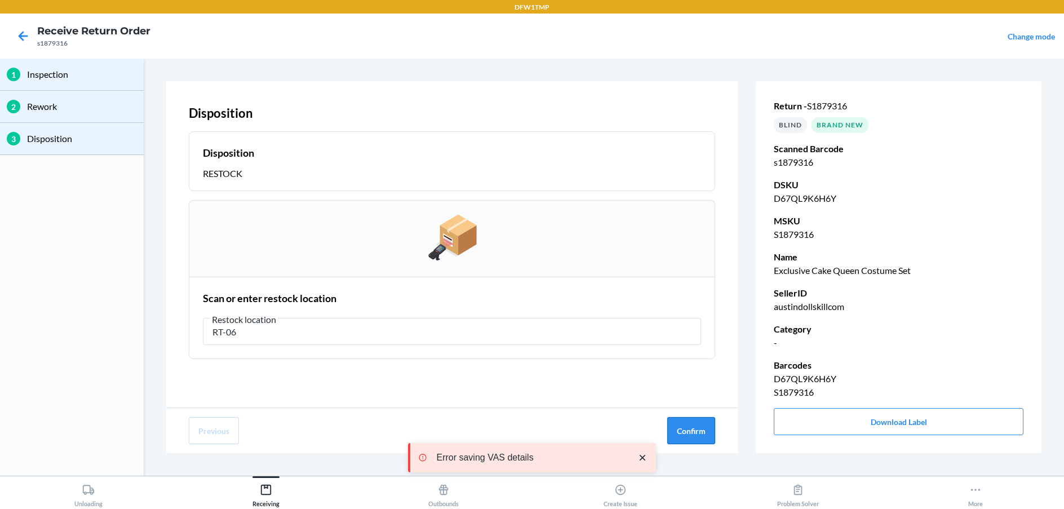
type input "RT-06"
